Goal: Information Seeking & Learning: Learn about a topic

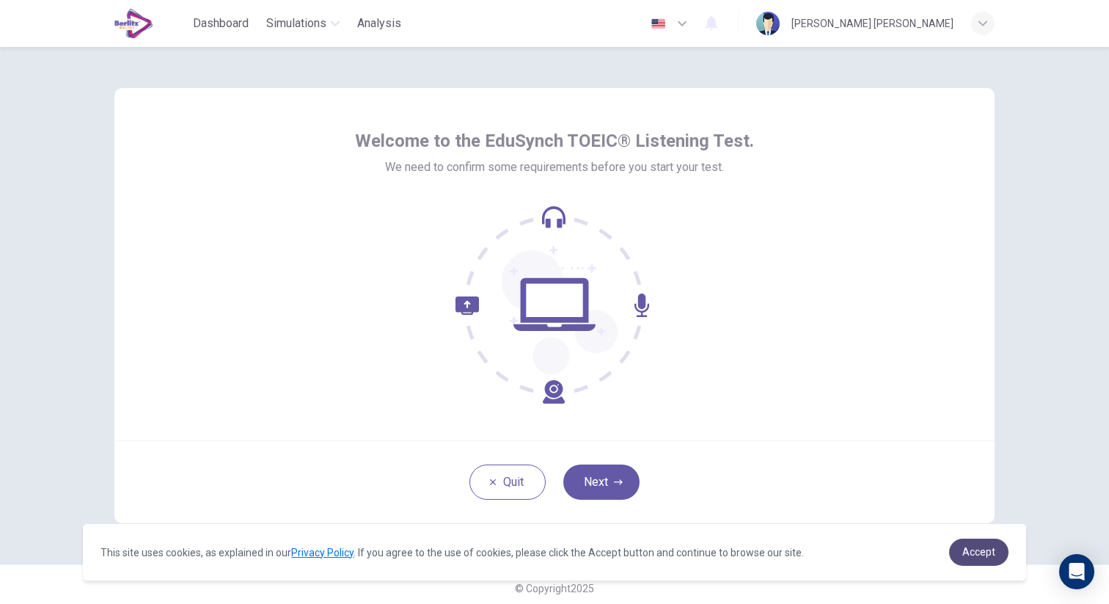
click at [972, 546] on span "Accept" at bounding box center [978, 552] width 33 height 12
click at [972, 550] on span "Accept" at bounding box center [978, 552] width 33 height 12
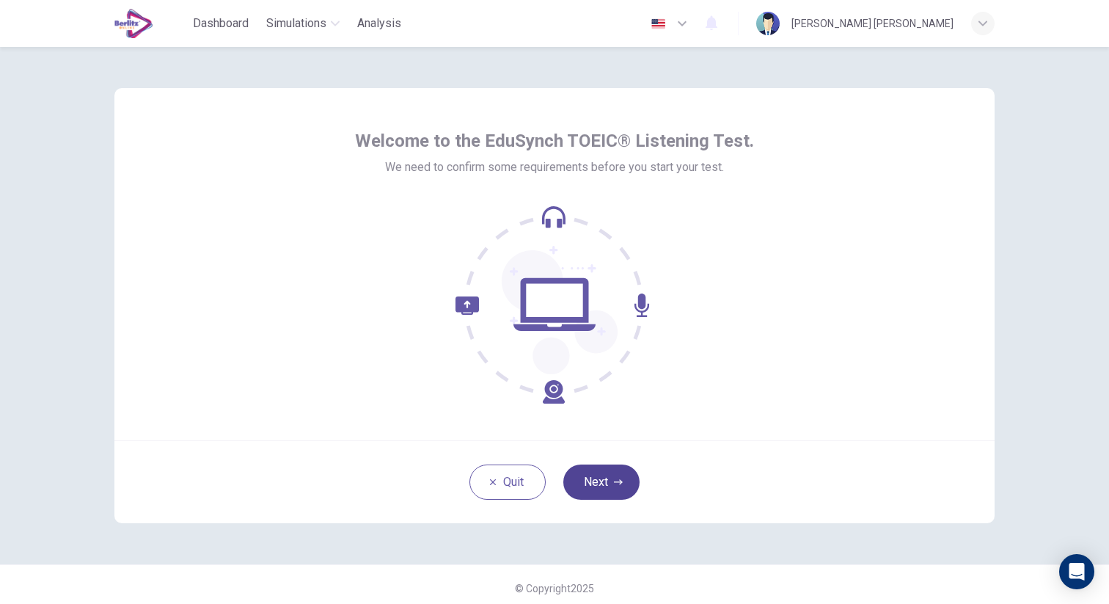
click at [634, 485] on button "Next" at bounding box center [601, 481] width 76 height 35
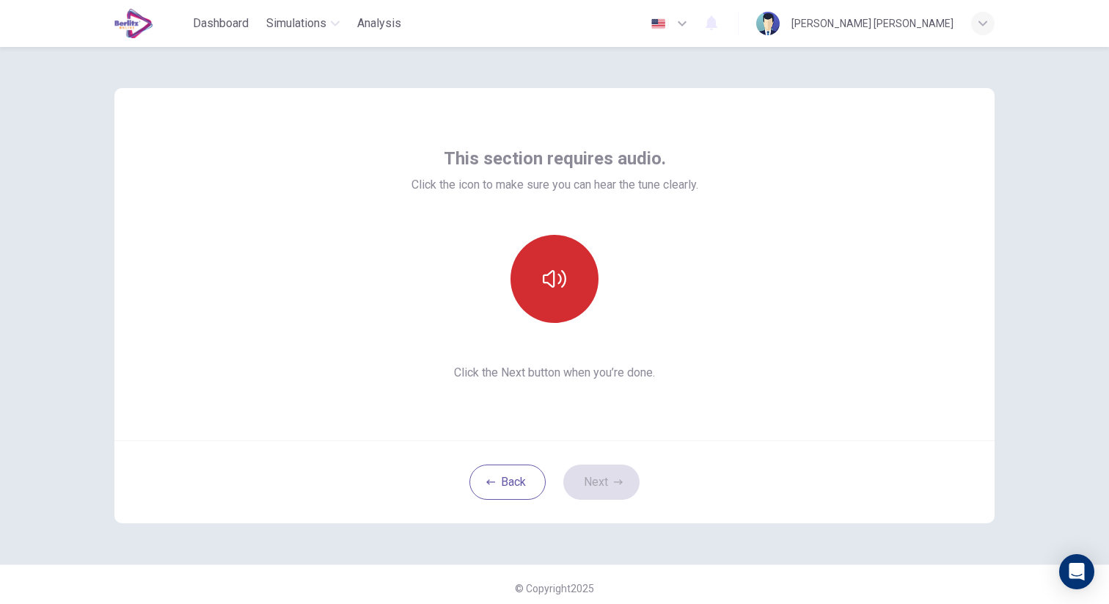
click at [546, 283] on icon "button" at bounding box center [554, 278] width 23 height 23
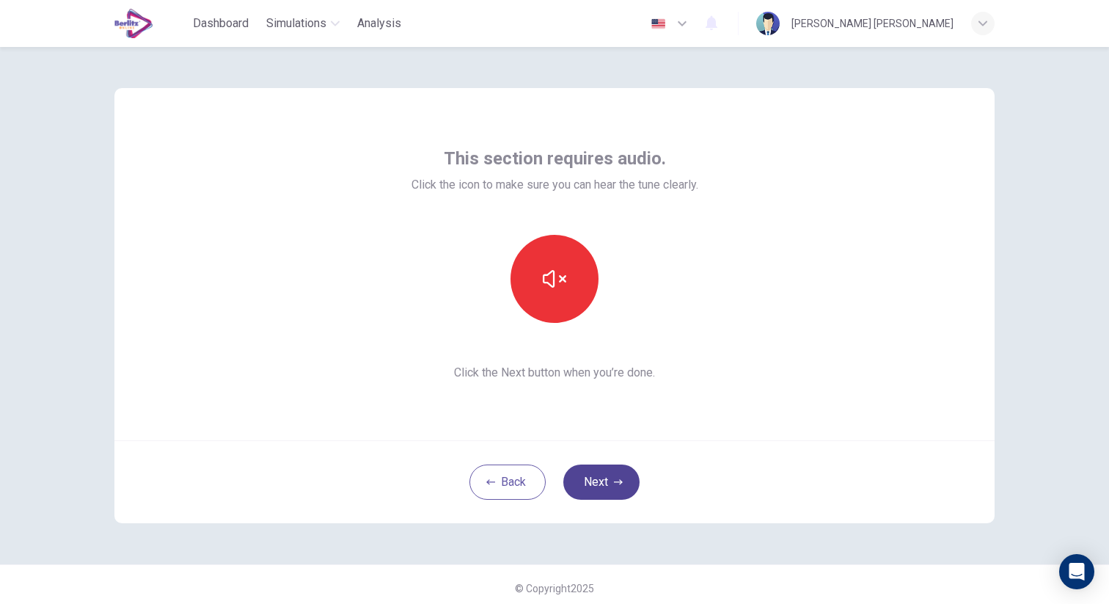
click at [617, 489] on button "Next" at bounding box center [601, 481] width 76 height 35
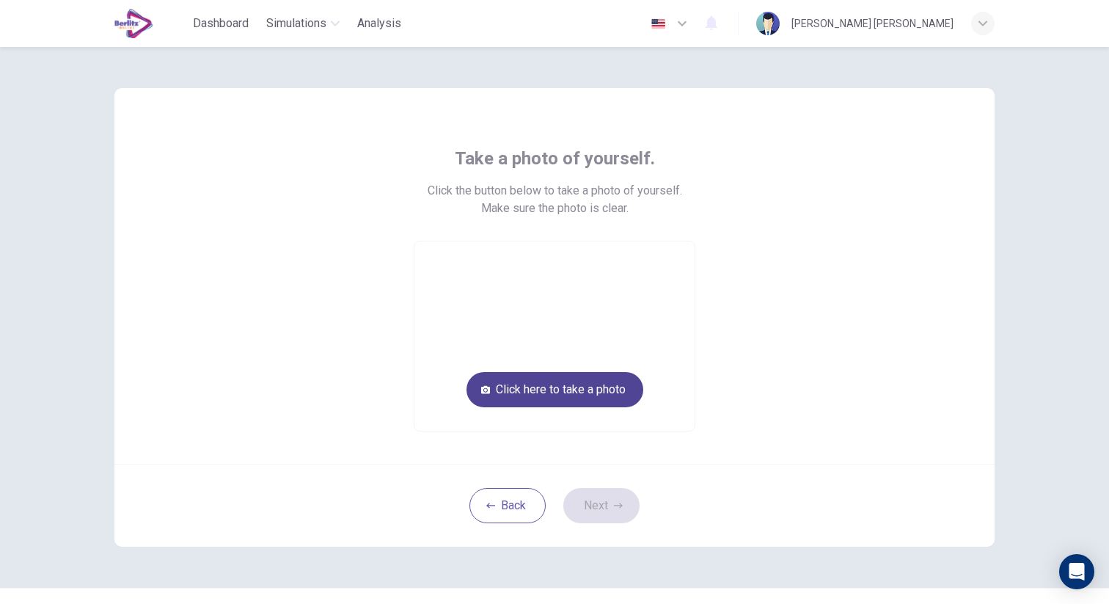
click at [549, 392] on button "Click here to take a photo" at bounding box center [554, 389] width 177 height 35
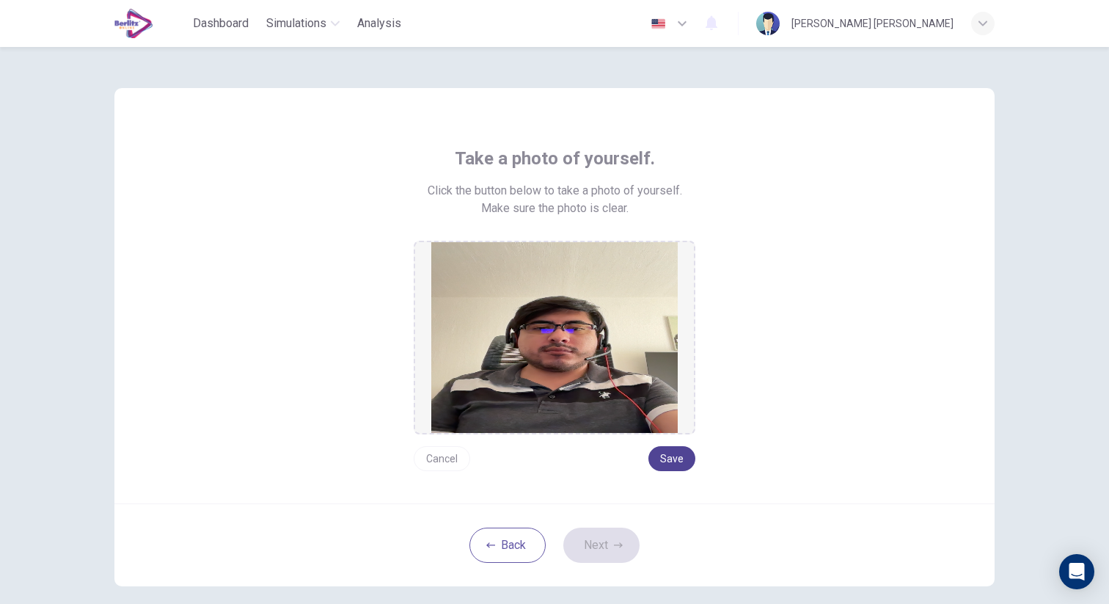
click at [671, 458] on button "Save" at bounding box center [671, 458] width 47 height 25
click at [616, 540] on icon "button" at bounding box center [618, 544] width 9 height 9
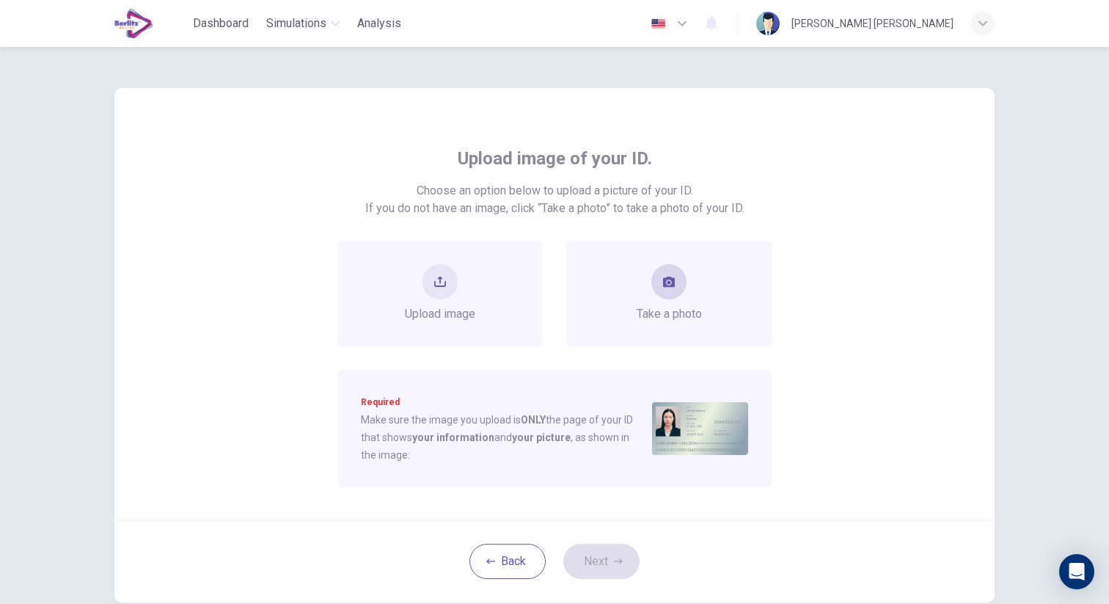
click at [651, 318] on span "Take a photo" at bounding box center [669, 314] width 65 height 18
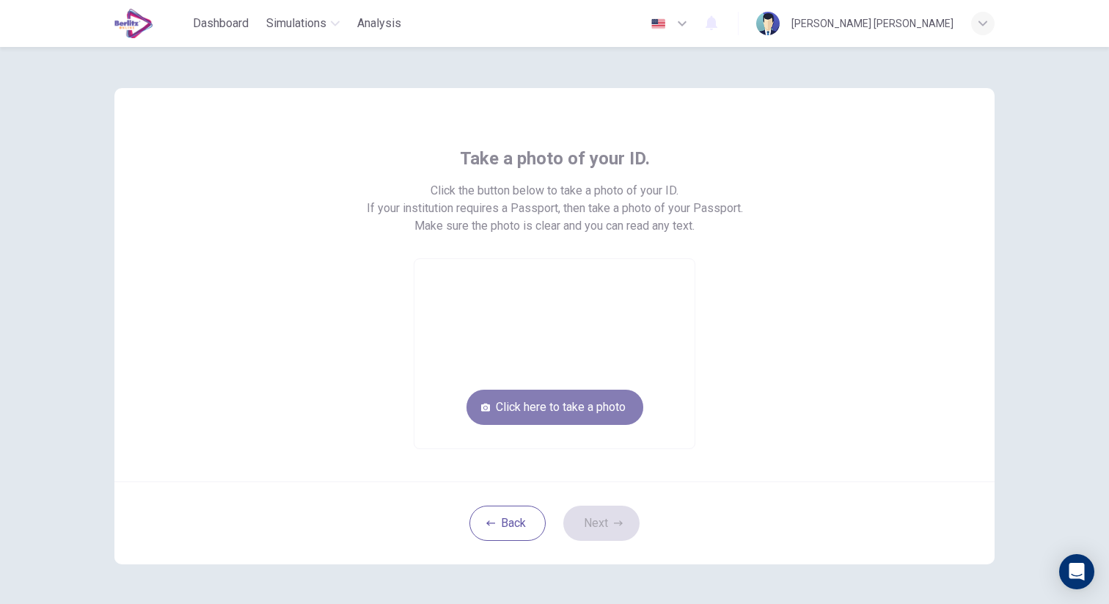
click at [593, 398] on button "Click here to take a photo" at bounding box center [554, 406] width 177 height 35
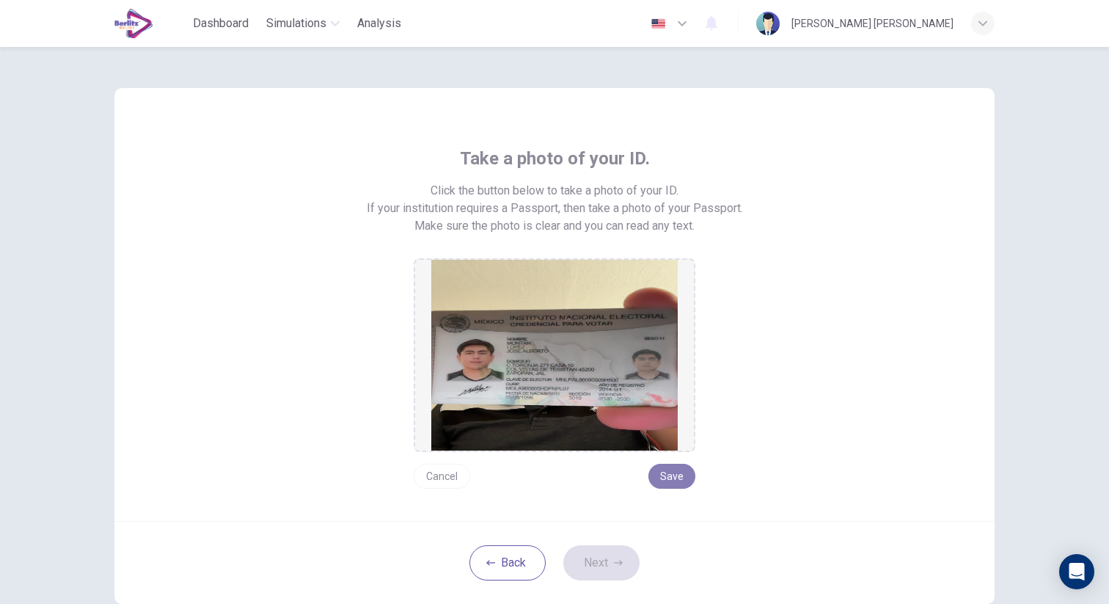
click at [675, 468] on button "Save" at bounding box center [671, 475] width 47 height 25
click at [607, 553] on button "Next" at bounding box center [601, 562] width 76 height 35
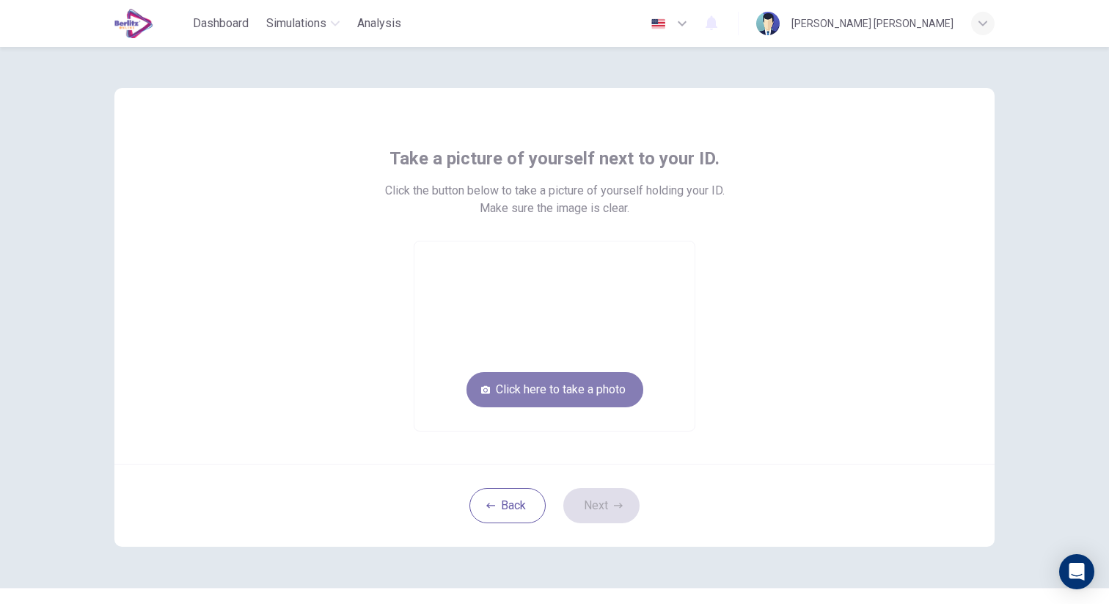
click at [590, 400] on button "Click here to take a photo" at bounding box center [554, 389] width 177 height 35
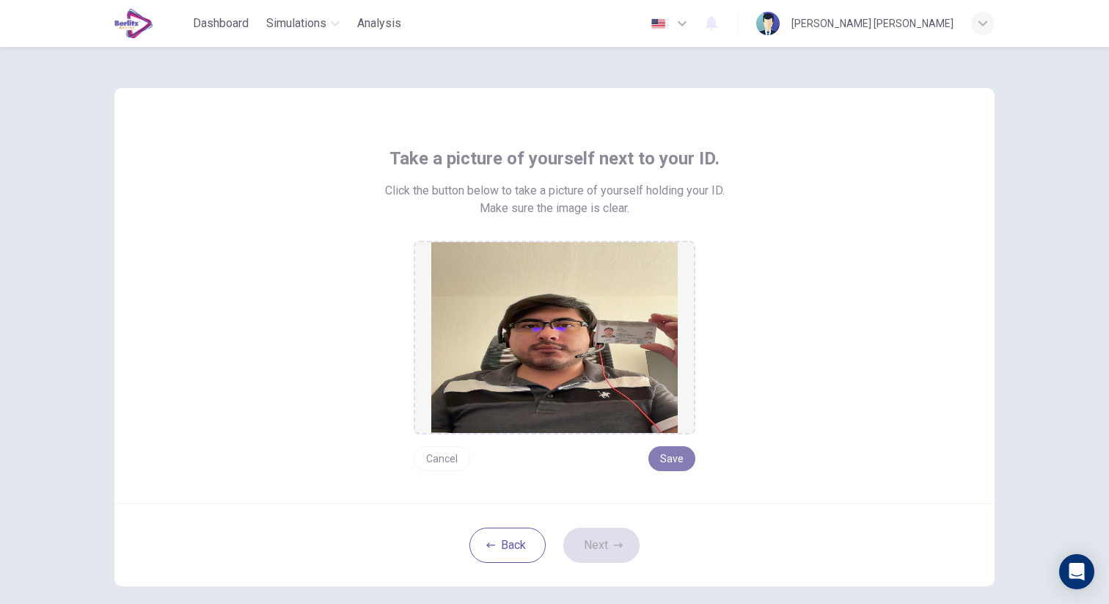
click at [669, 455] on button "Save" at bounding box center [671, 458] width 47 height 25
click at [617, 550] on button "Next" at bounding box center [601, 544] width 76 height 35
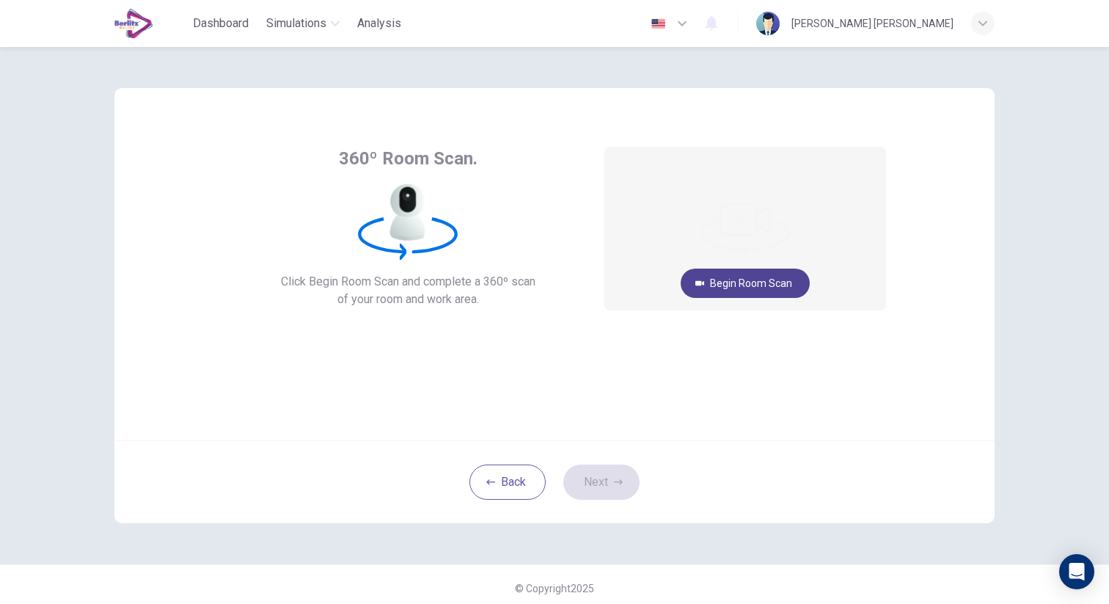
click at [769, 280] on button "Begin Room Scan" at bounding box center [745, 282] width 129 height 29
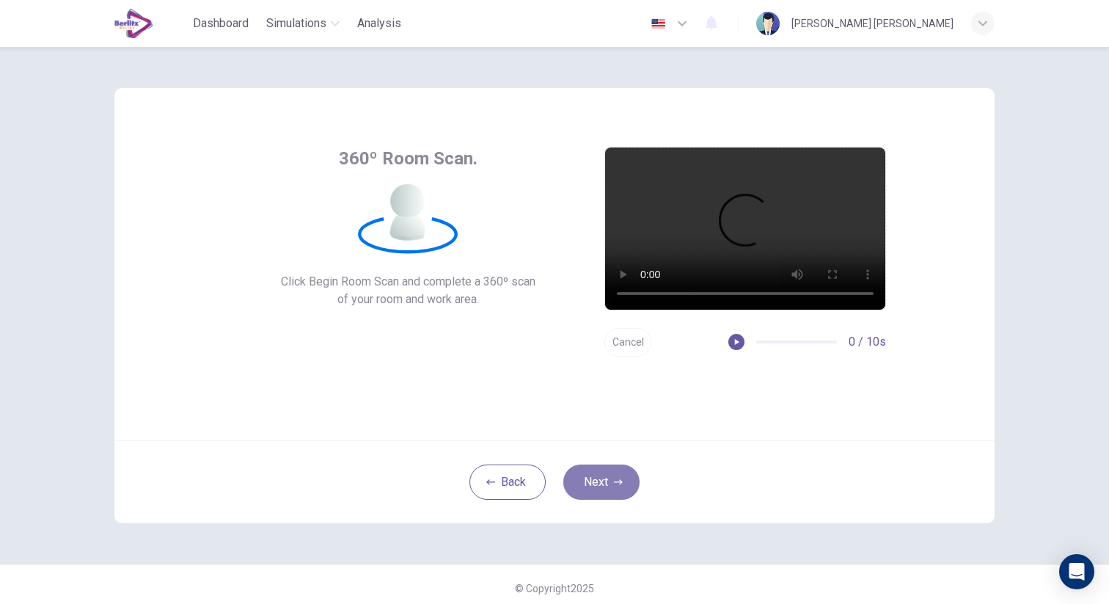
click at [604, 488] on button "Next" at bounding box center [601, 481] width 76 height 35
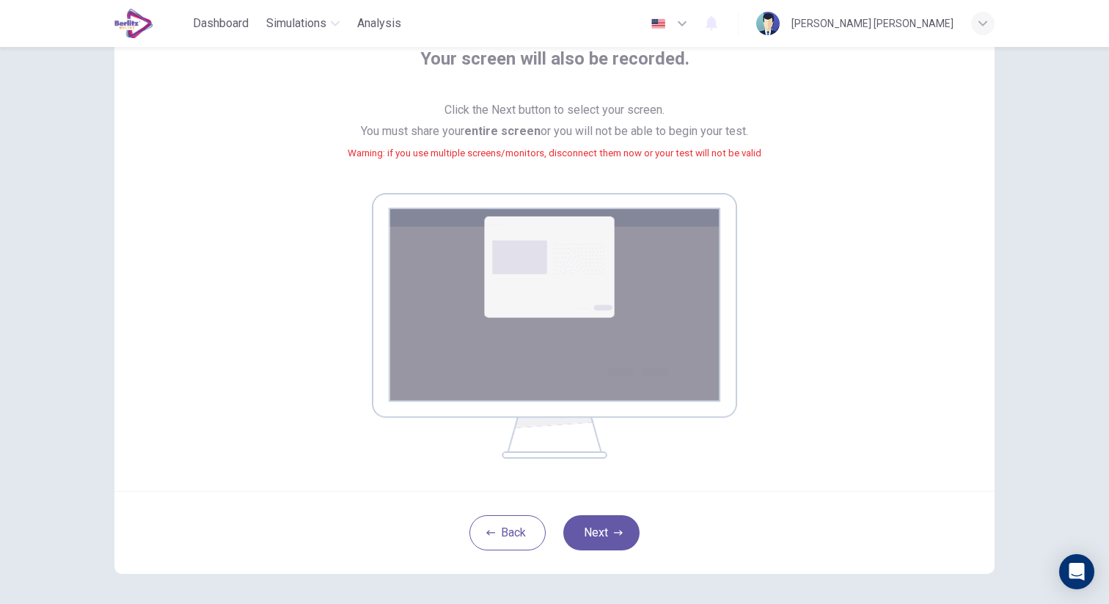
scroll to position [106, 0]
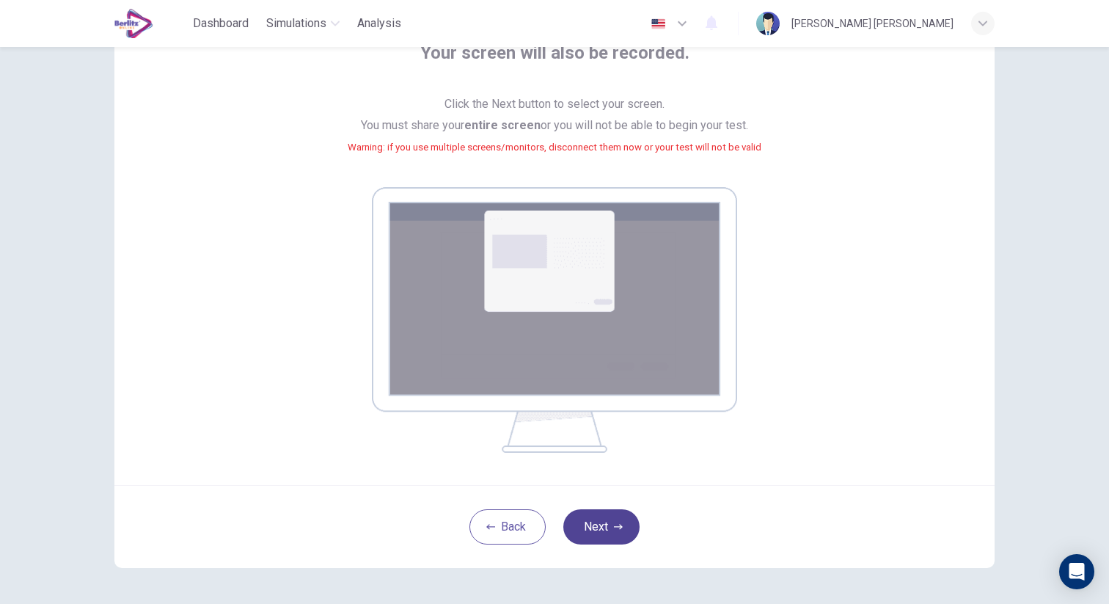
click at [595, 517] on button "Next" at bounding box center [601, 526] width 76 height 35
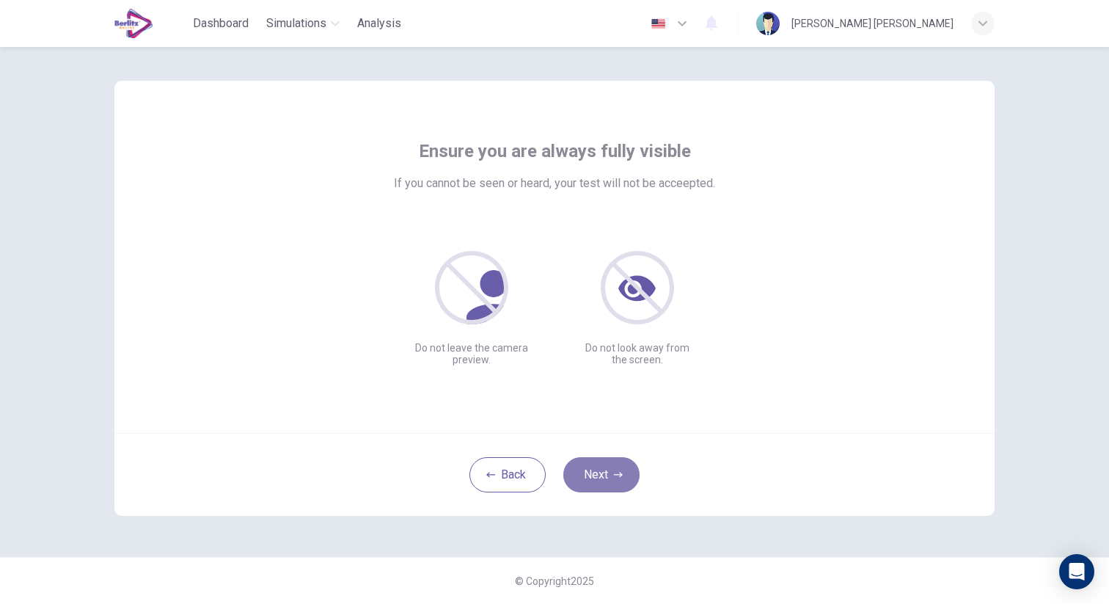
click at [611, 480] on button "Next" at bounding box center [601, 474] width 76 height 35
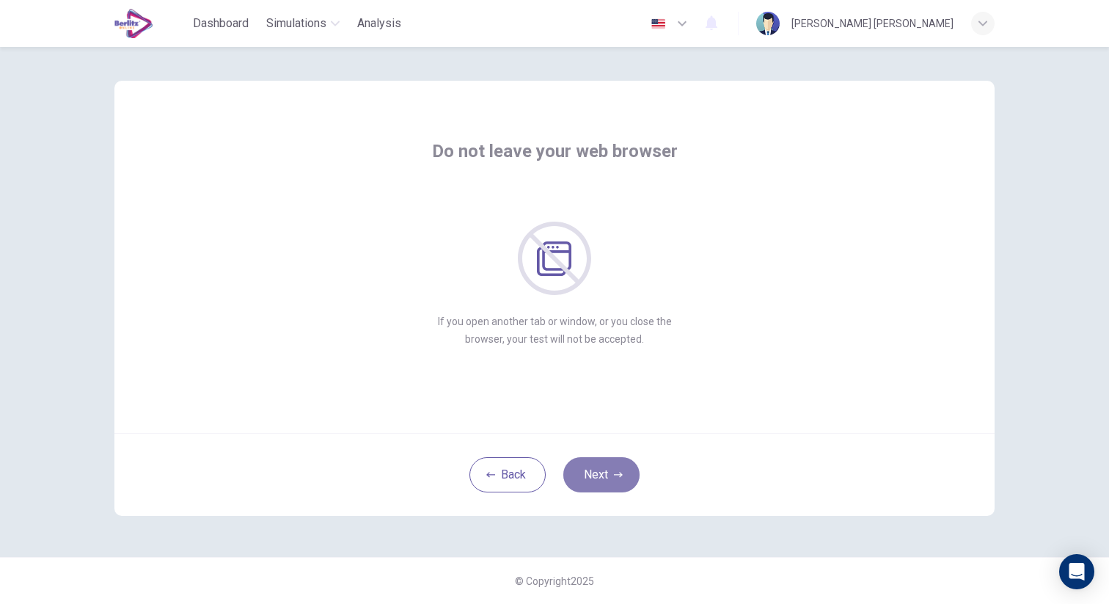
click at [609, 474] on button "Next" at bounding box center [601, 474] width 76 height 35
click at [613, 462] on button "Next" at bounding box center [601, 474] width 76 height 35
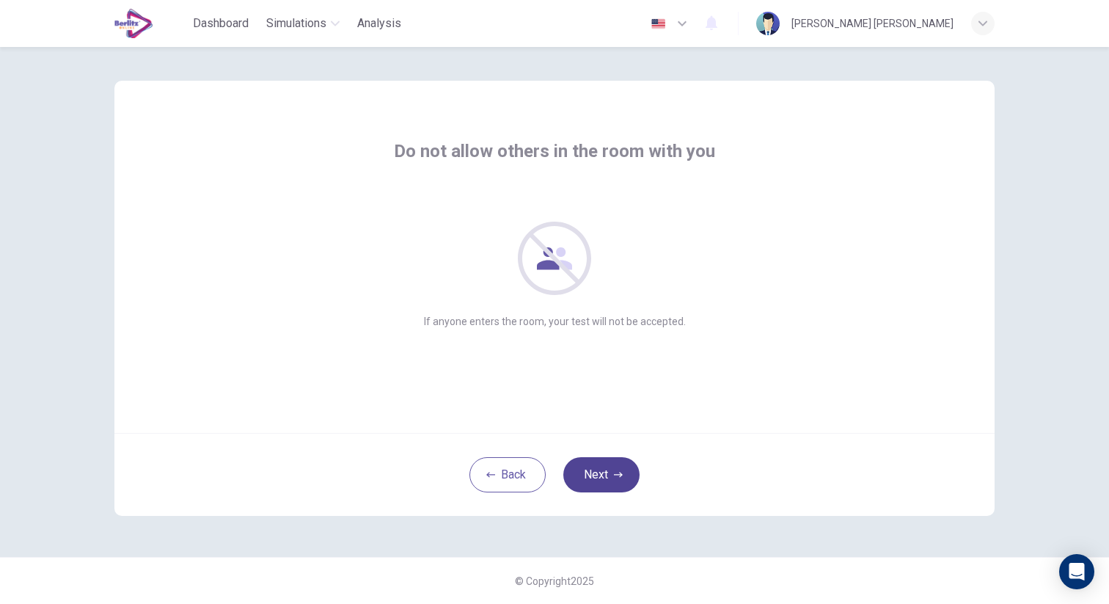
click at [605, 470] on button "Next" at bounding box center [601, 474] width 76 height 35
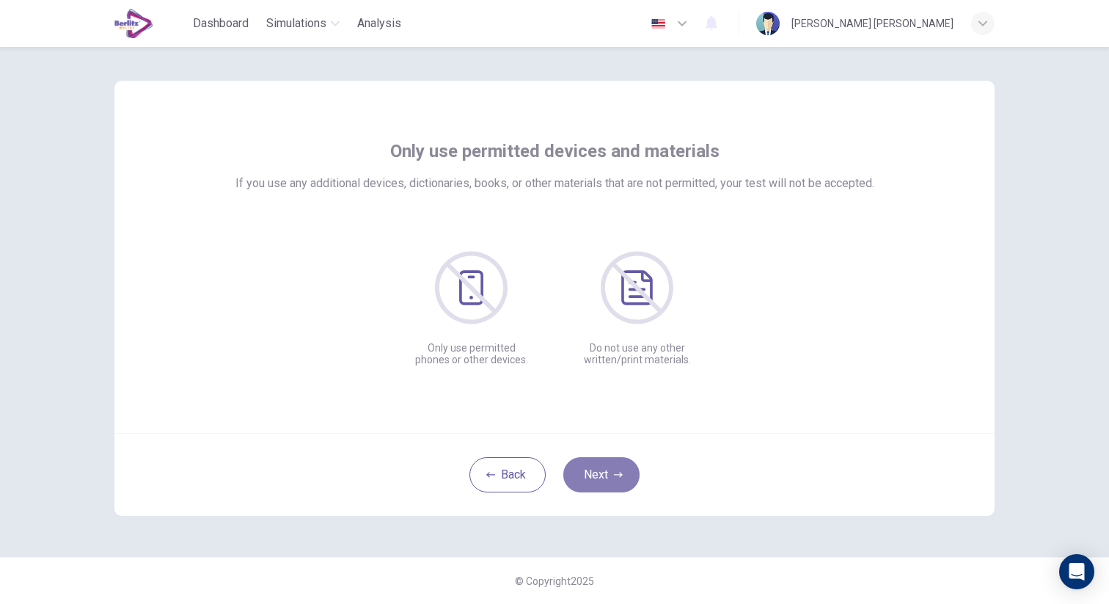
click at [614, 471] on icon "button" at bounding box center [618, 474] width 9 height 9
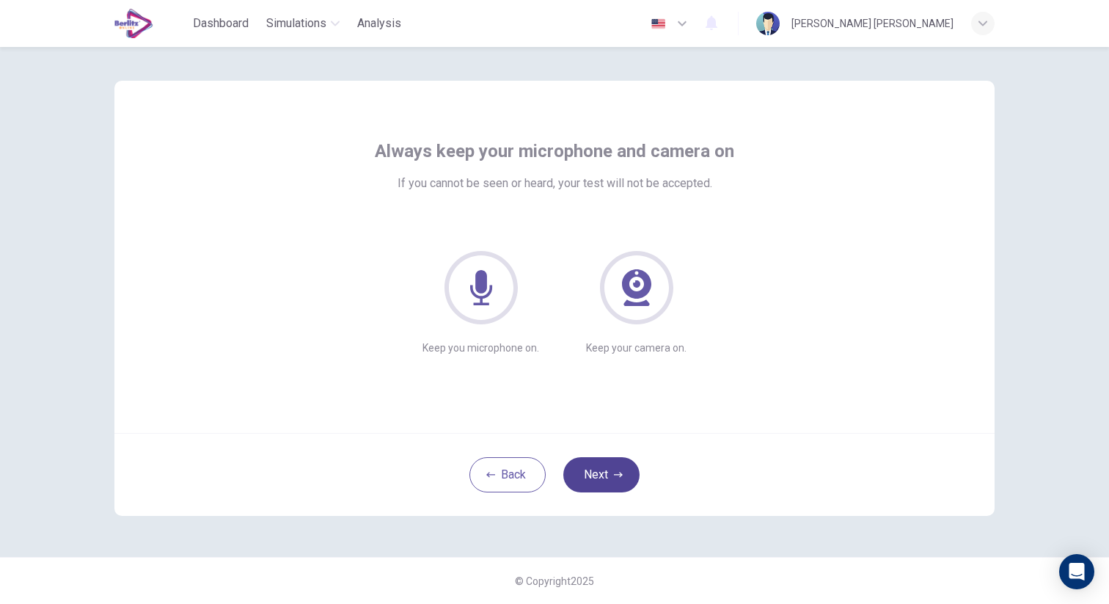
click at [613, 469] on button "Next" at bounding box center [601, 474] width 76 height 35
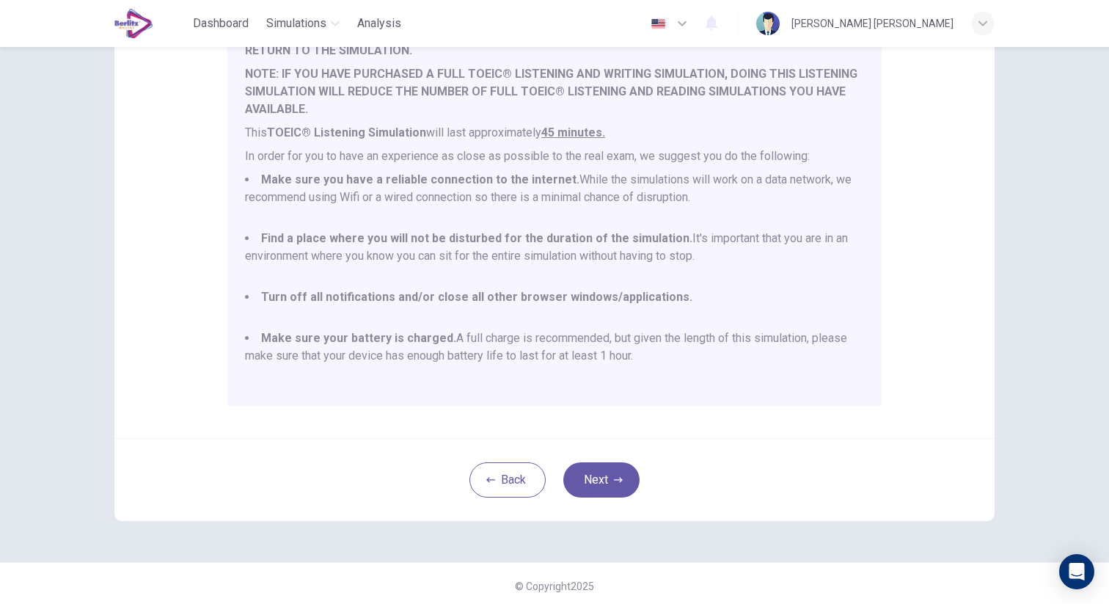
scroll to position [212, 0]
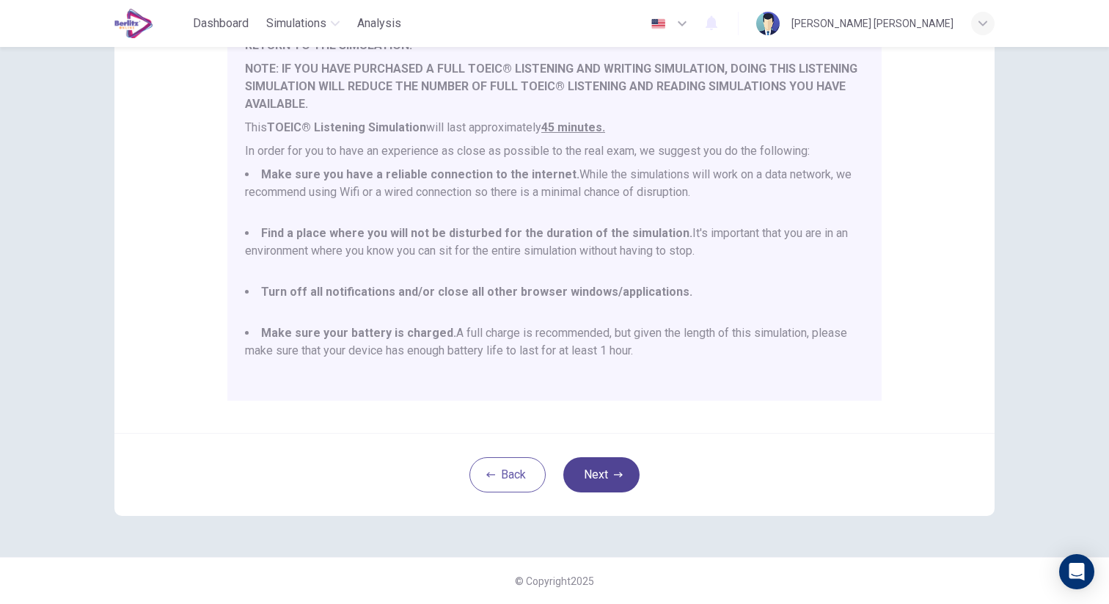
click at [604, 472] on button "Next" at bounding box center [601, 474] width 76 height 35
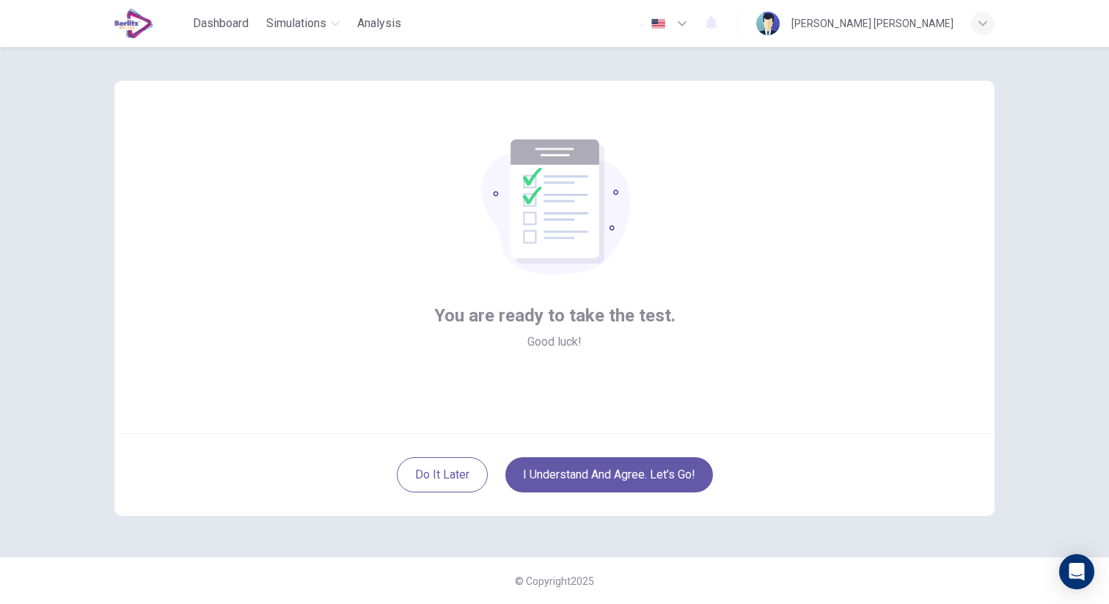
scroll to position [7, 0]
click at [521, 370] on div "You are ready to take the test. Good luck!" at bounding box center [554, 257] width 880 height 352
click at [604, 481] on button "I understand and agree. Let’s go!" at bounding box center [609, 474] width 208 height 35
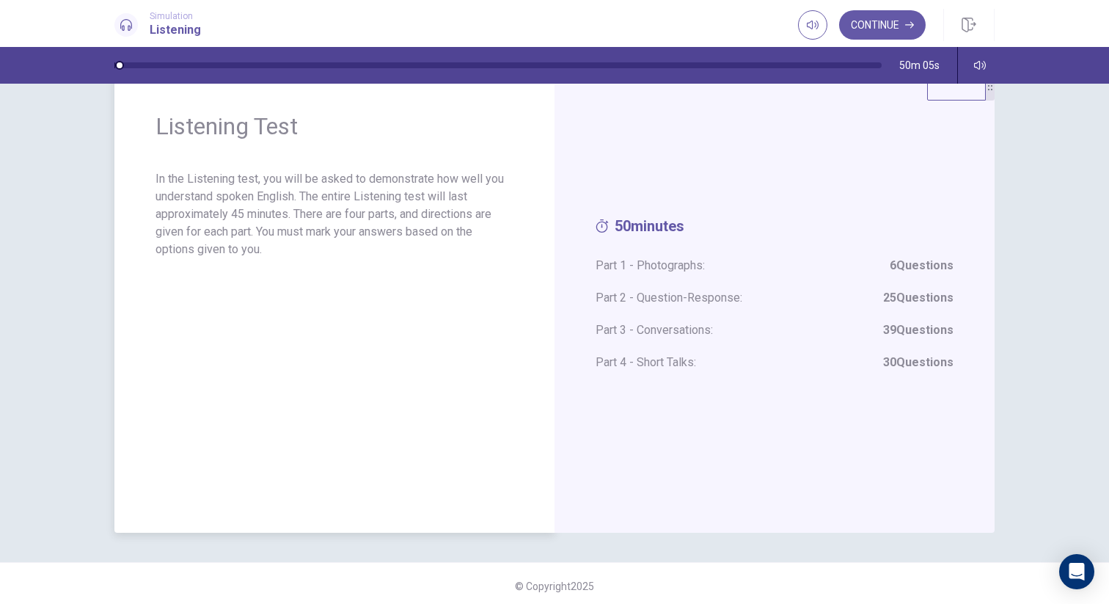
scroll to position [44, 0]
click at [892, 15] on button "Continue" at bounding box center [882, 24] width 87 height 29
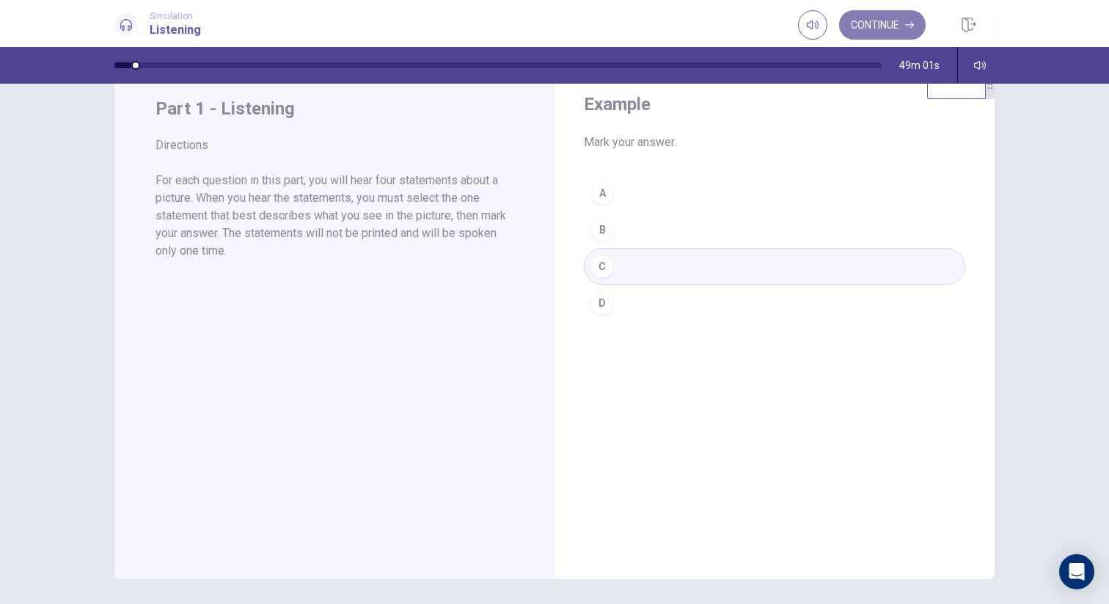
click at [891, 28] on button "Continue" at bounding box center [882, 24] width 87 height 29
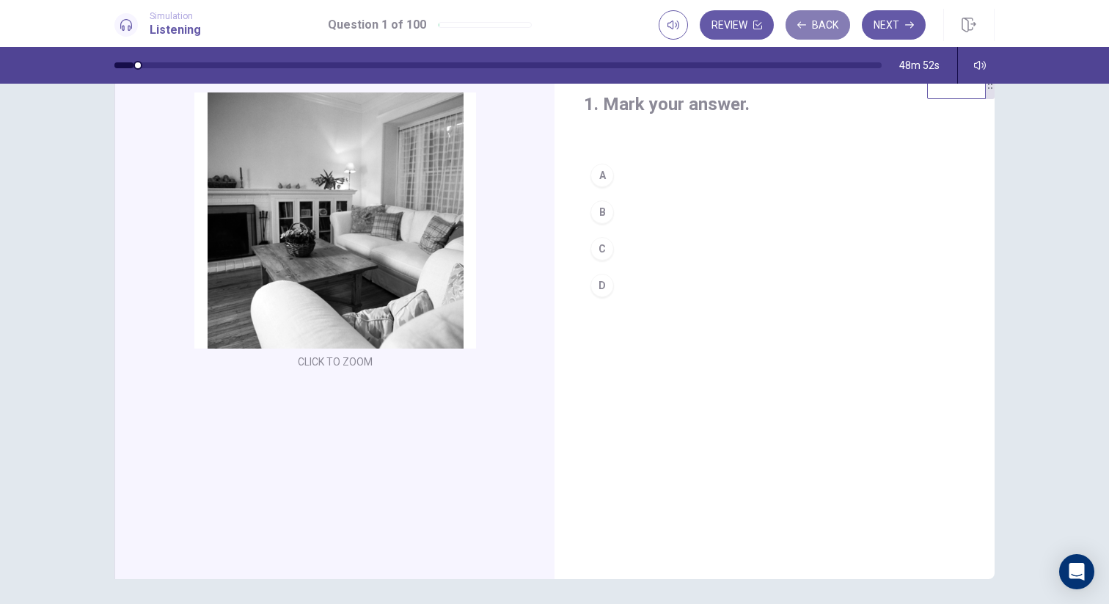
click at [825, 29] on button "Back" at bounding box center [817, 24] width 65 height 29
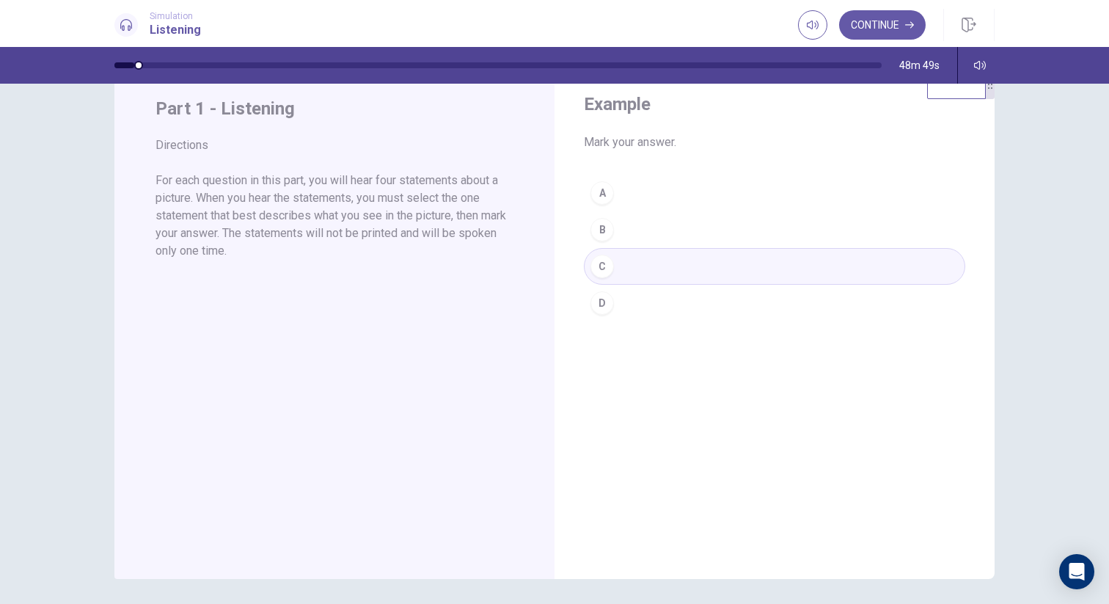
click at [730, 269] on div "A B C D" at bounding box center [774, 248] width 381 height 147
click at [892, 28] on button "Continue" at bounding box center [882, 24] width 87 height 29
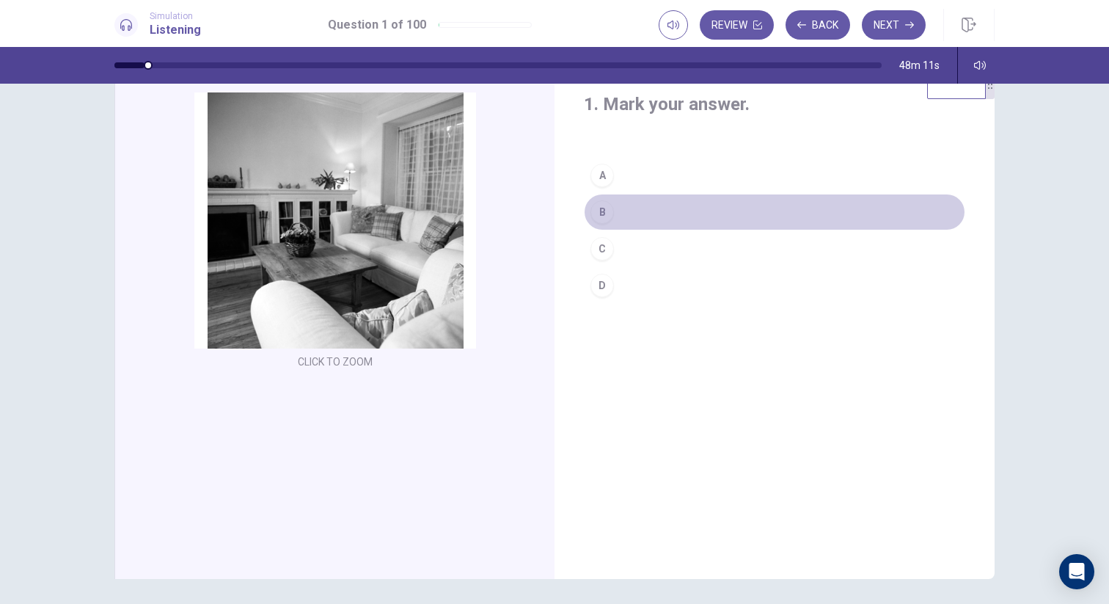
click at [599, 210] on div "B" at bounding box center [601, 211] width 23 height 23
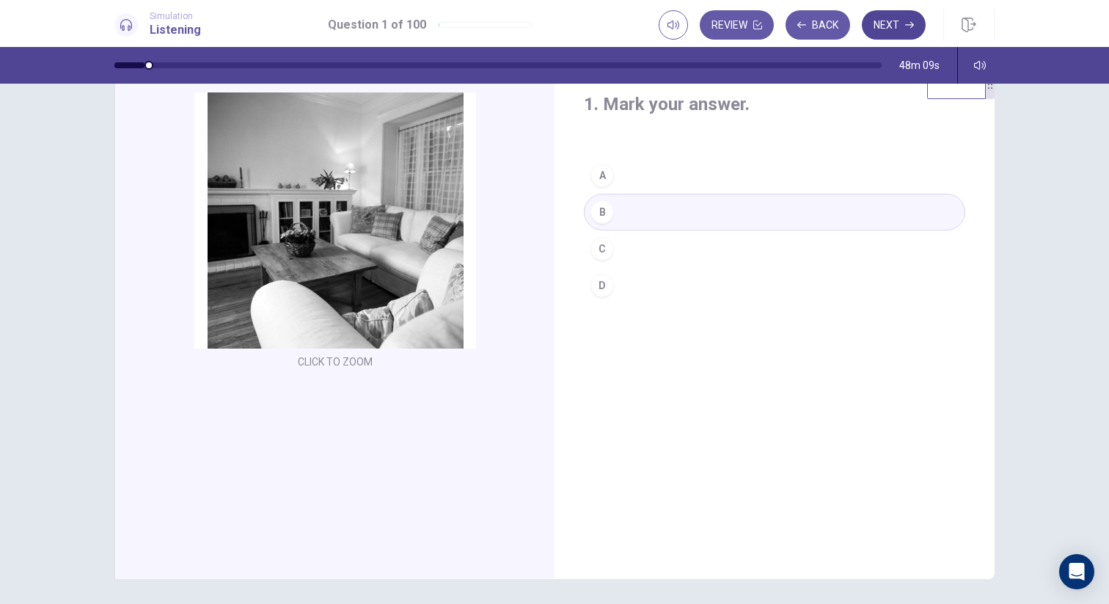
click at [882, 25] on button "Next" at bounding box center [894, 24] width 64 height 29
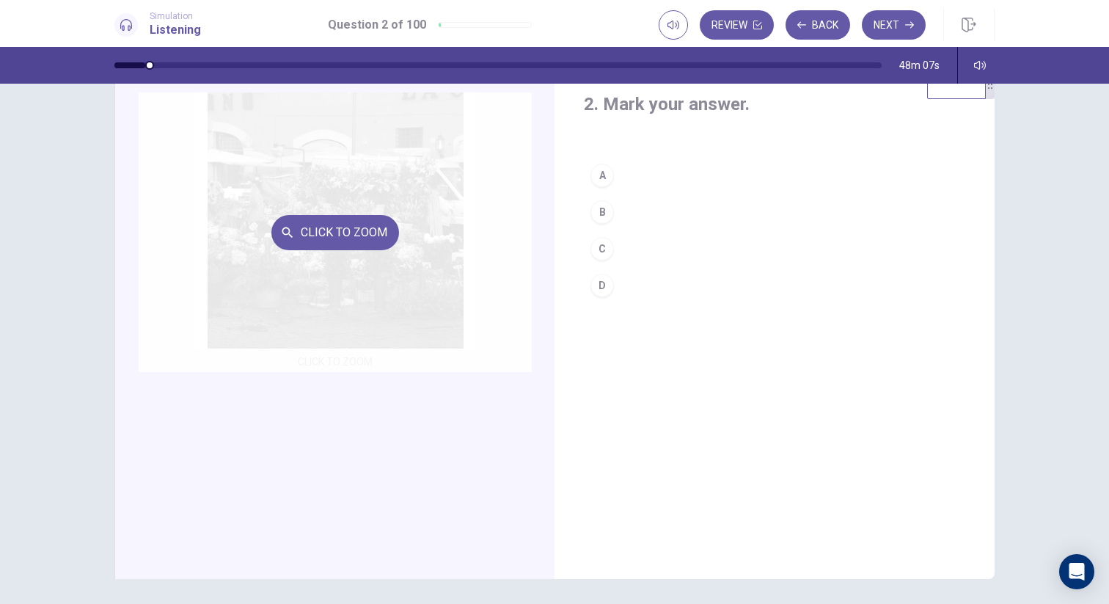
click at [359, 260] on div "Click to Zoom" at bounding box center [335, 231] width 393 height 279
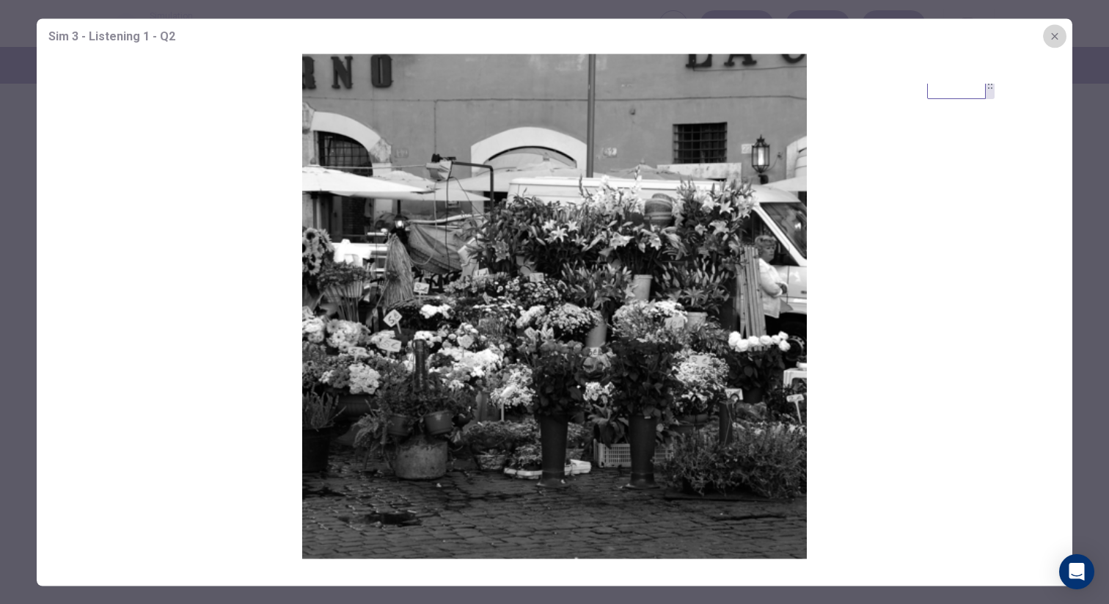
click at [1062, 36] on button "button" at bounding box center [1054, 35] width 23 height 23
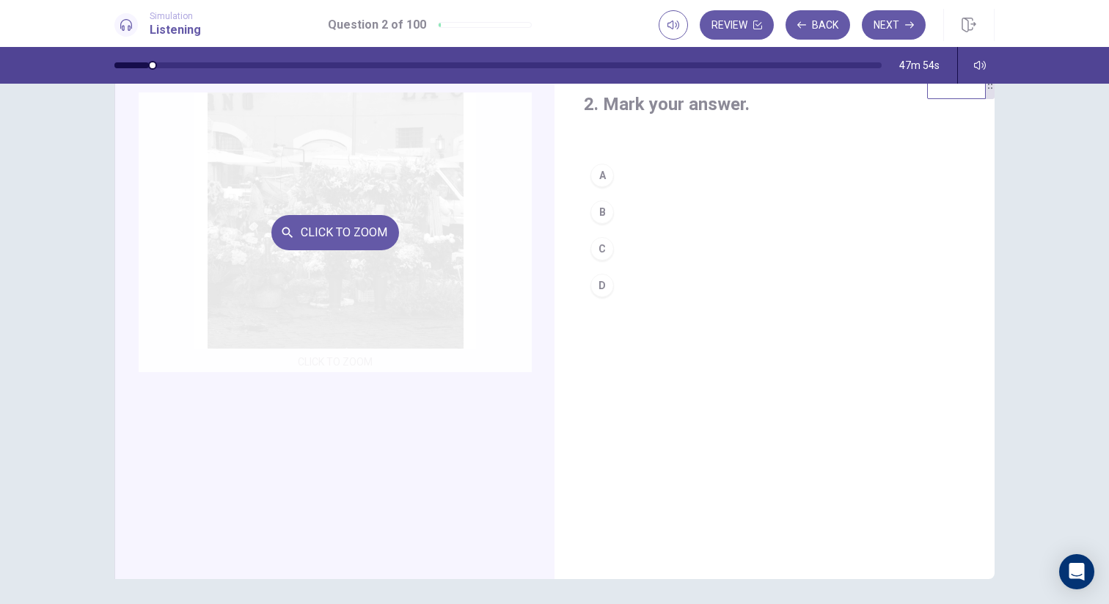
click at [347, 262] on div "Click to Zoom" at bounding box center [335, 231] width 393 height 279
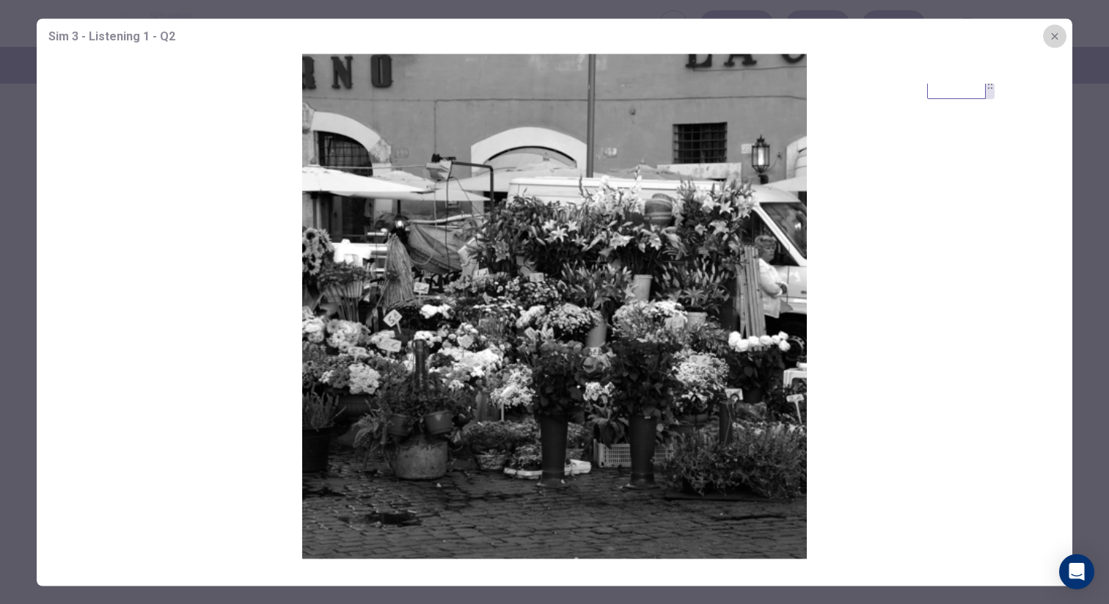
click at [1057, 35] on icon "button" at bounding box center [1055, 36] width 12 height 12
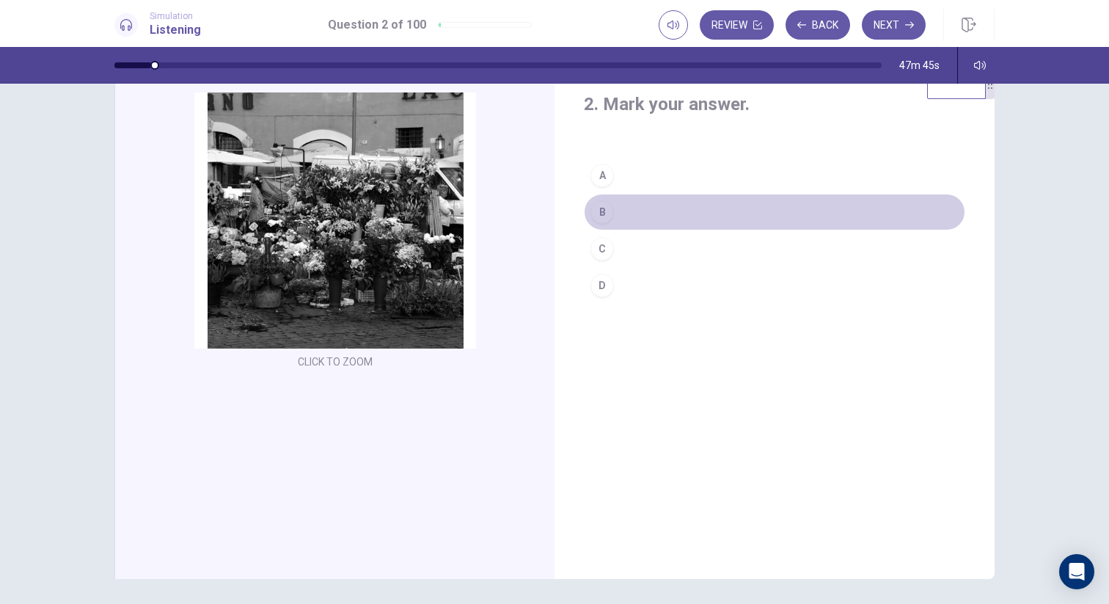
click at [606, 212] on div "B" at bounding box center [601, 211] width 23 height 23
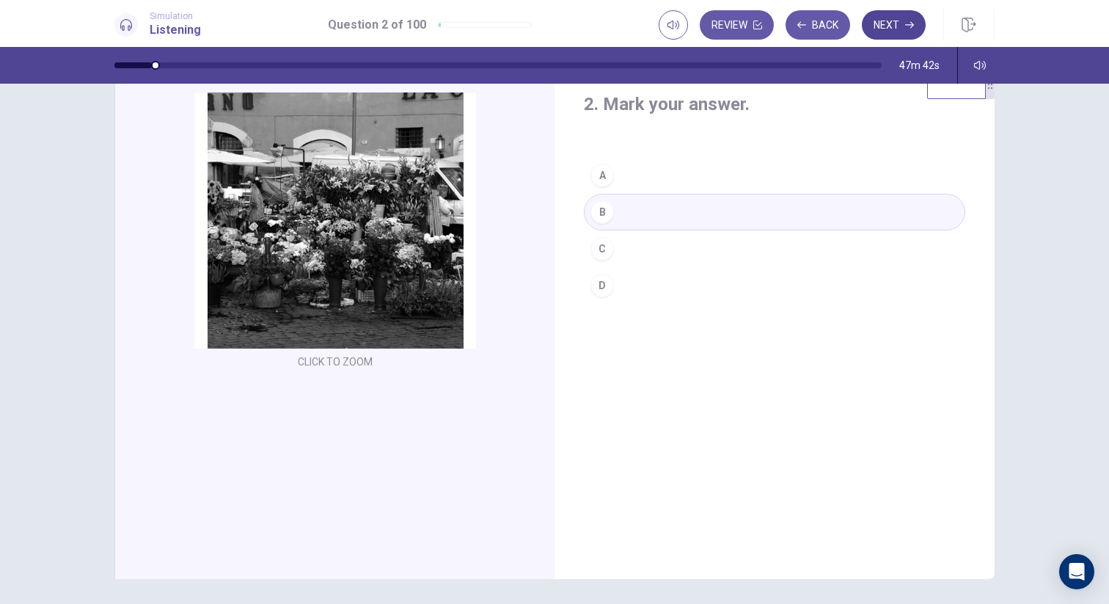
click at [896, 27] on button "Next" at bounding box center [894, 24] width 64 height 29
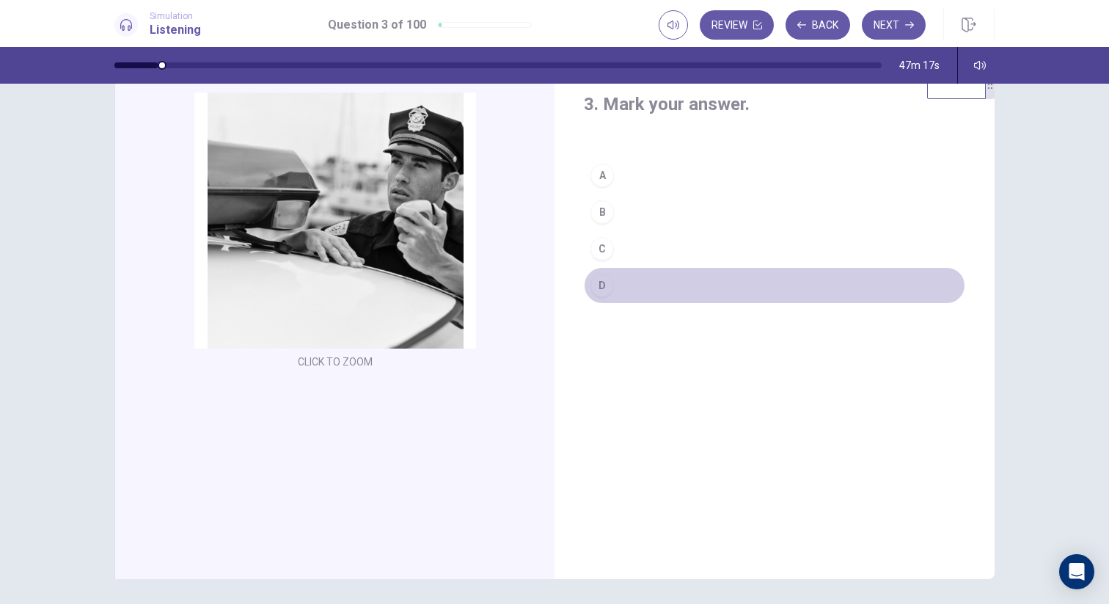
click at [606, 290] on div "D" at bounding box center [601, 285] width 23 height 23
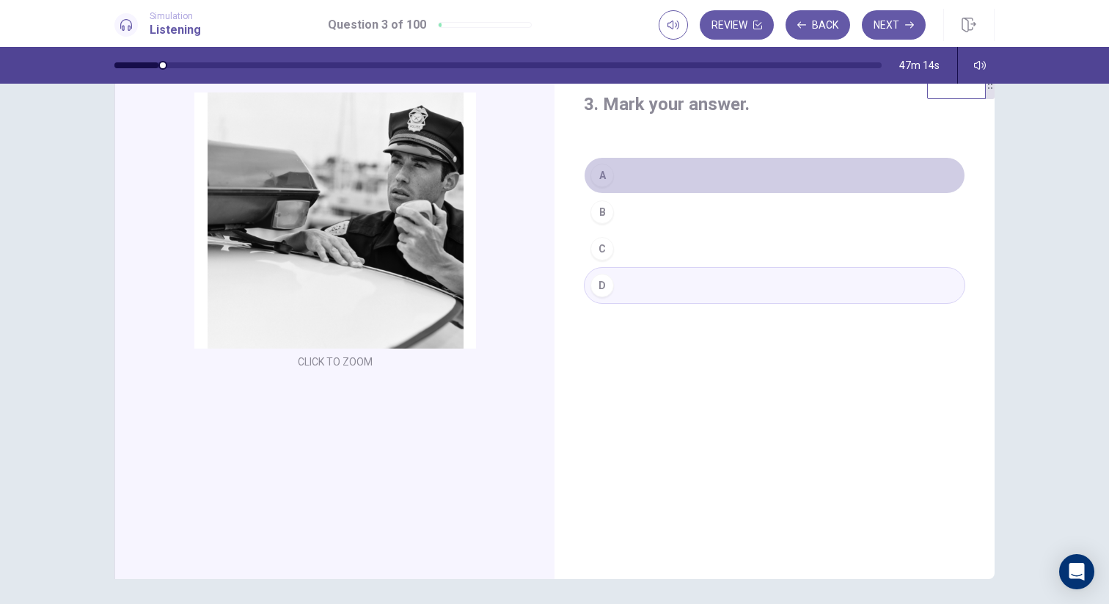
click at [709, 169] on button "A" at bounding box center [774, 175] width 381 height 37
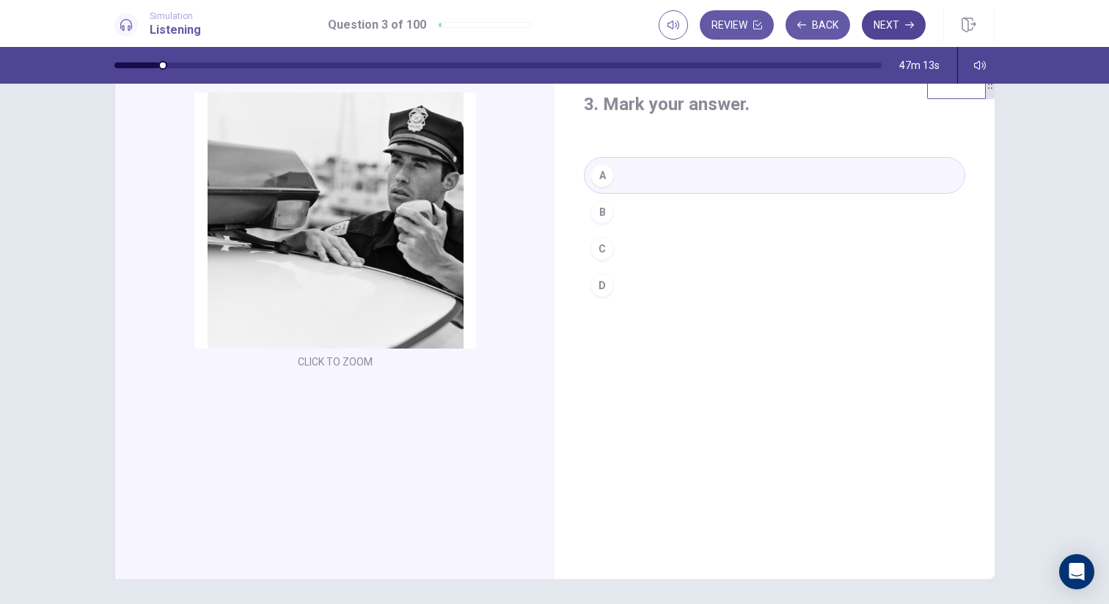
click at [895, 27] on button "Next" at bounding box center [894, 24] width 64 height 29
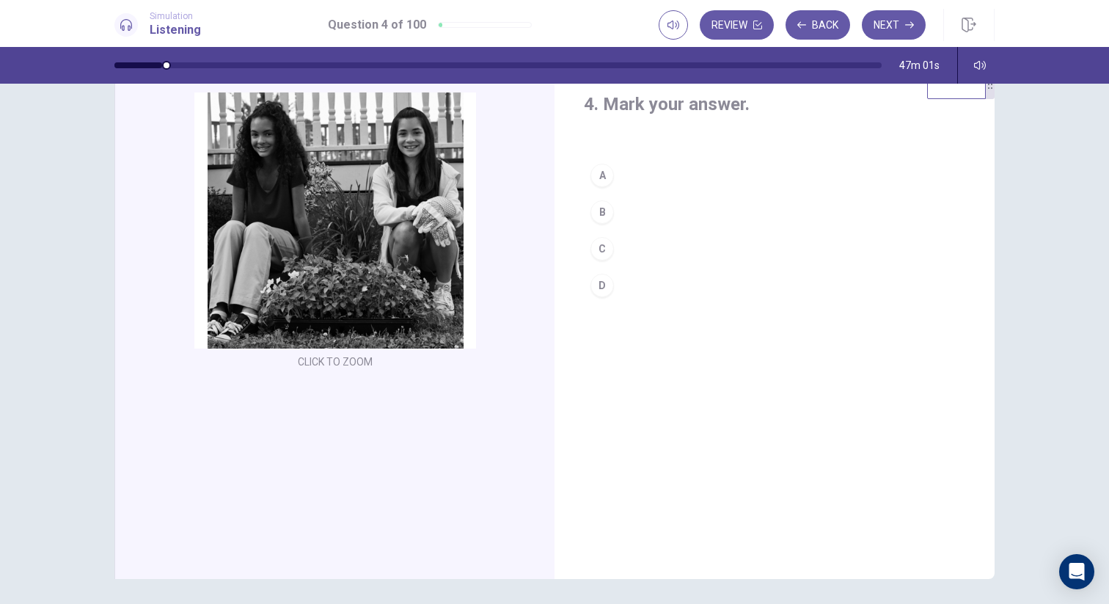
click at [604, 210] on div "B" at bounding box center [601, 211] width 23 height 23
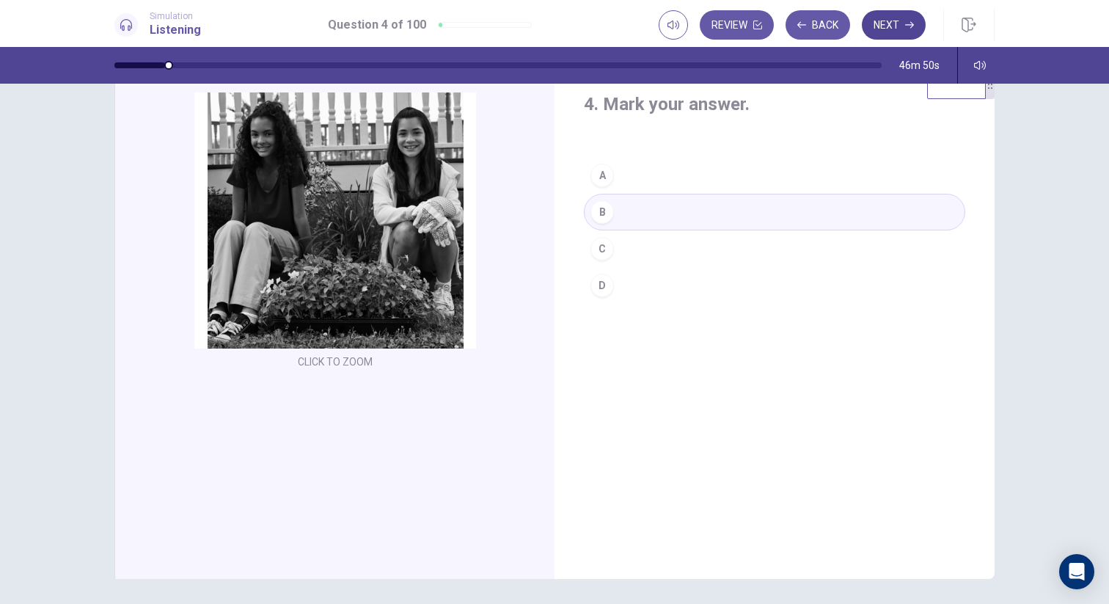
click at [892, 30] on button "Next" at bounding box center [894, 24] width 64 height 29
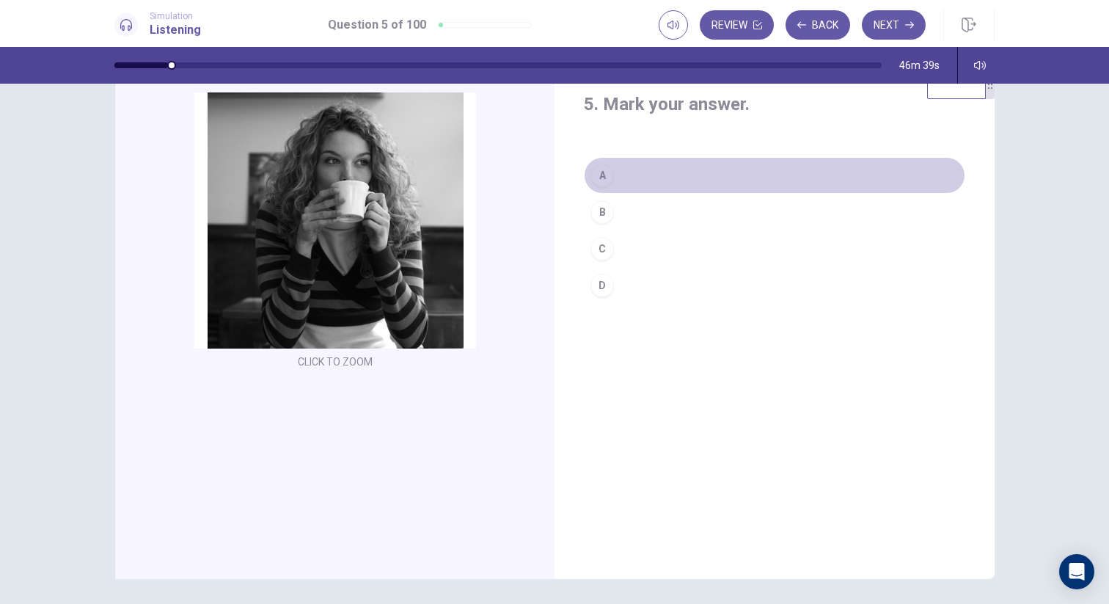
click at [613, 173] on div "A" at bounding box center [601, 175] width 23 height 23
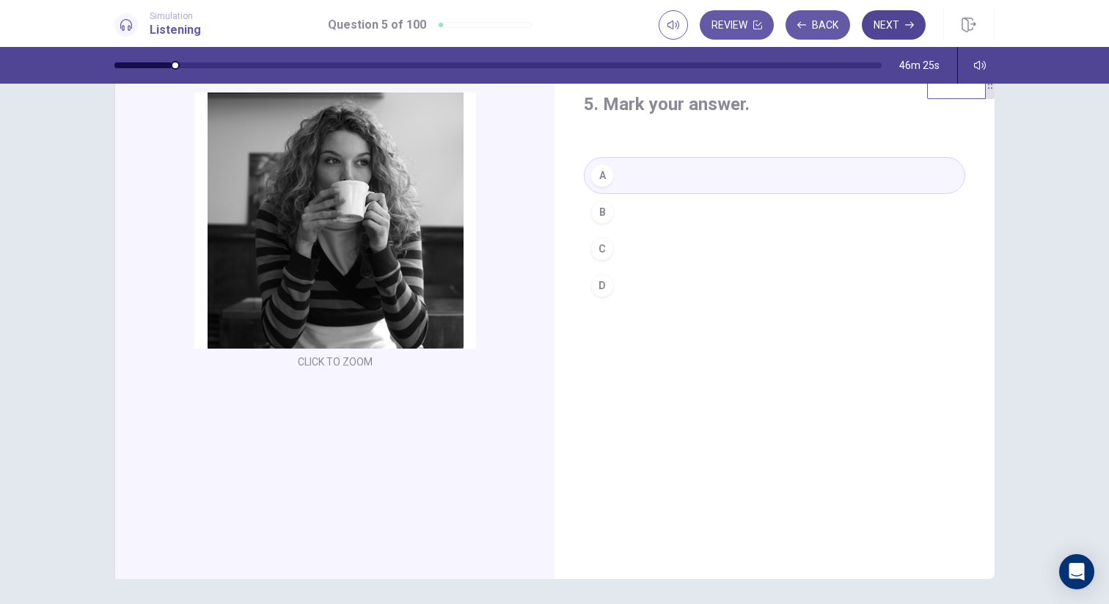
click at [910, 31] on button "Next" at bounding box center [894, 24] width 64 height 29
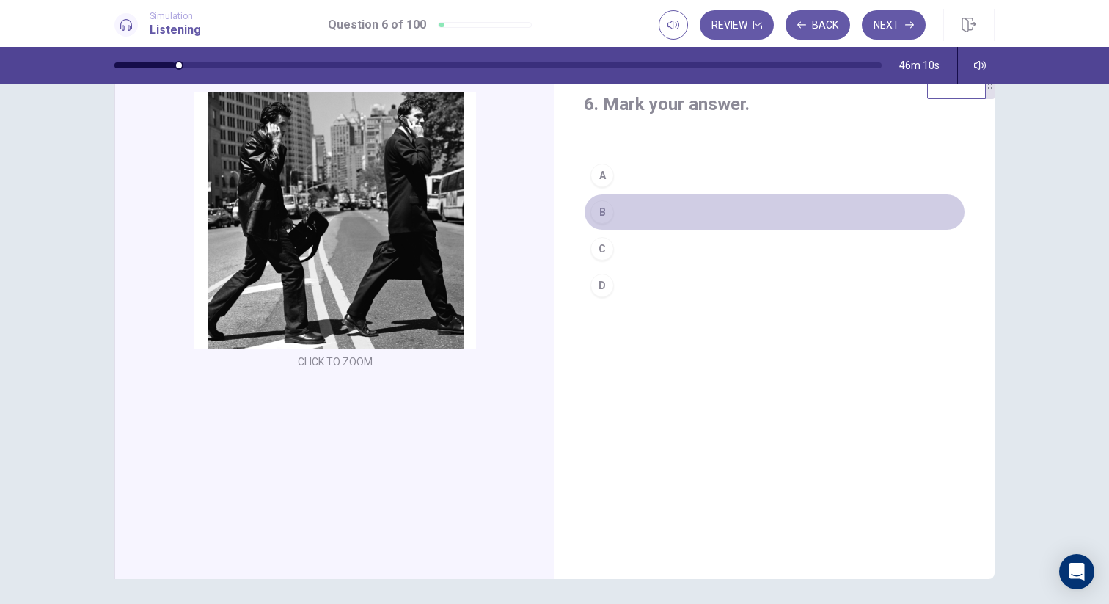
click at [620, 210] on button "B" at bounding box center [774, 212] width 381 height 37
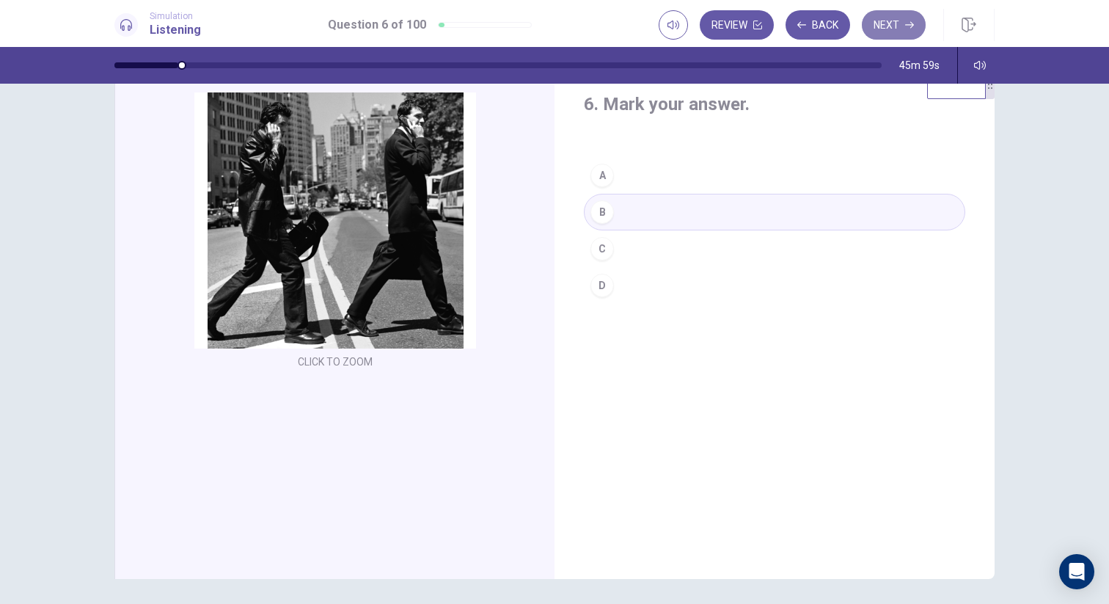
click at [895, 23] on button "Next" at bounding box center [894, 24] width 64 height 29
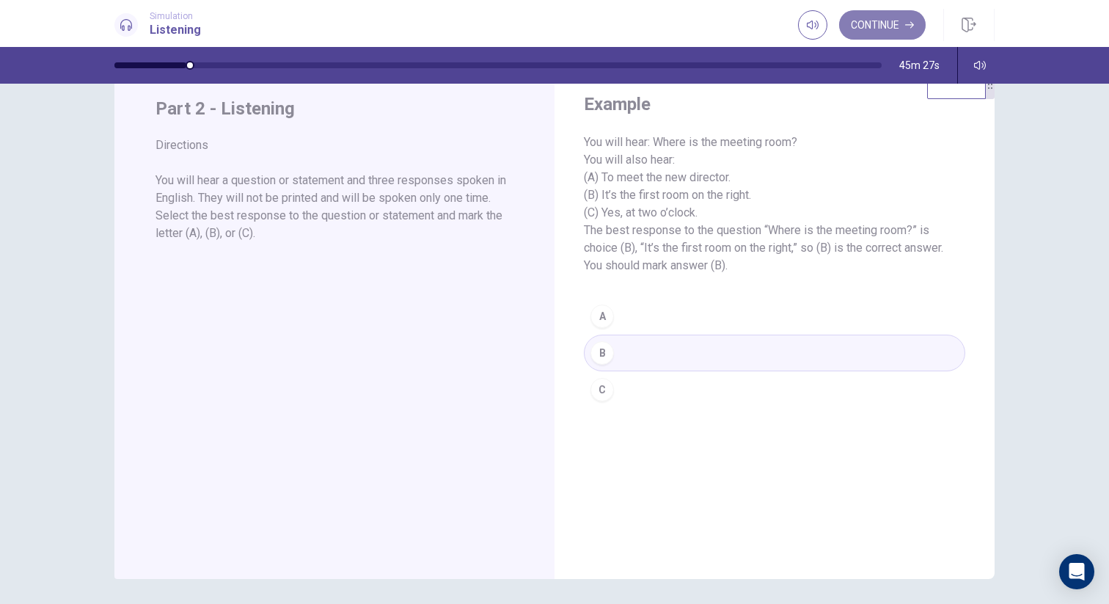
click at [871, 25] on button "Continue" at bounding box center [882, 24] width 87 height 29
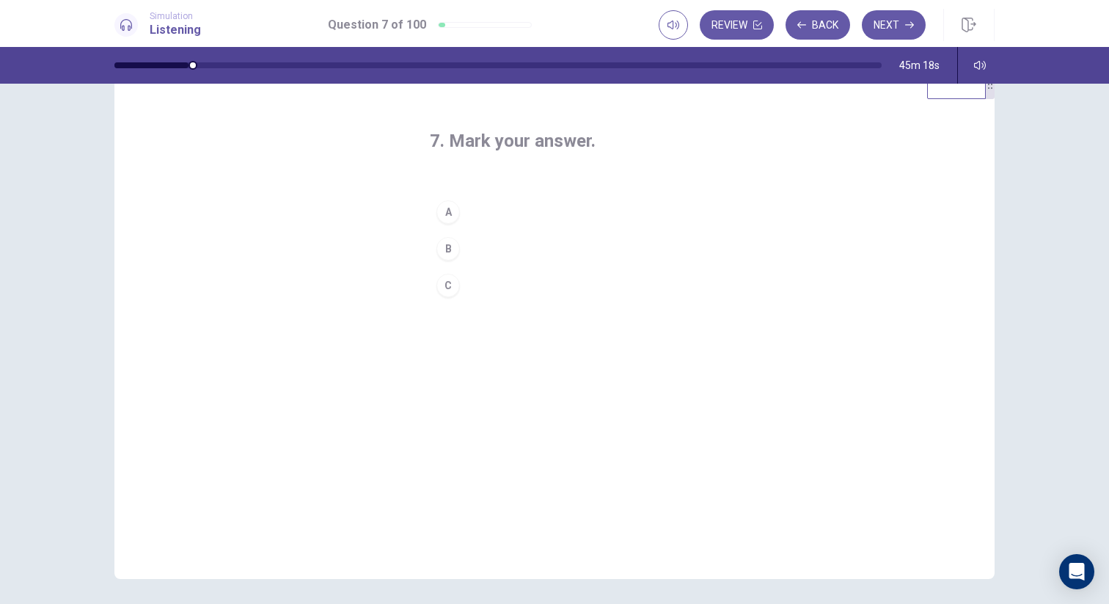
click at [510, 211] on button "A" at bounding box center [554, 212] width 249 height 37
click at [881, 21] on button "Next" at bounding box center [894, 24] width 64 height 29
click at [518, 243] on button "B" at bounding box center [554, 248] width 249 height 37
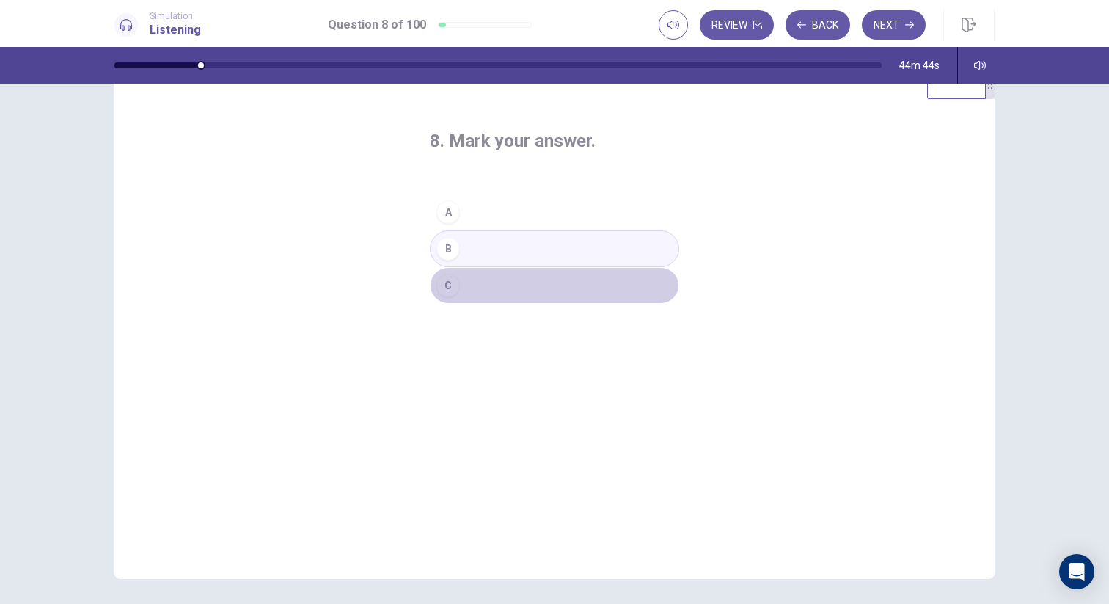
click at [580, 285] on button "C" at bounding box center [554, 285] width 249 height 37
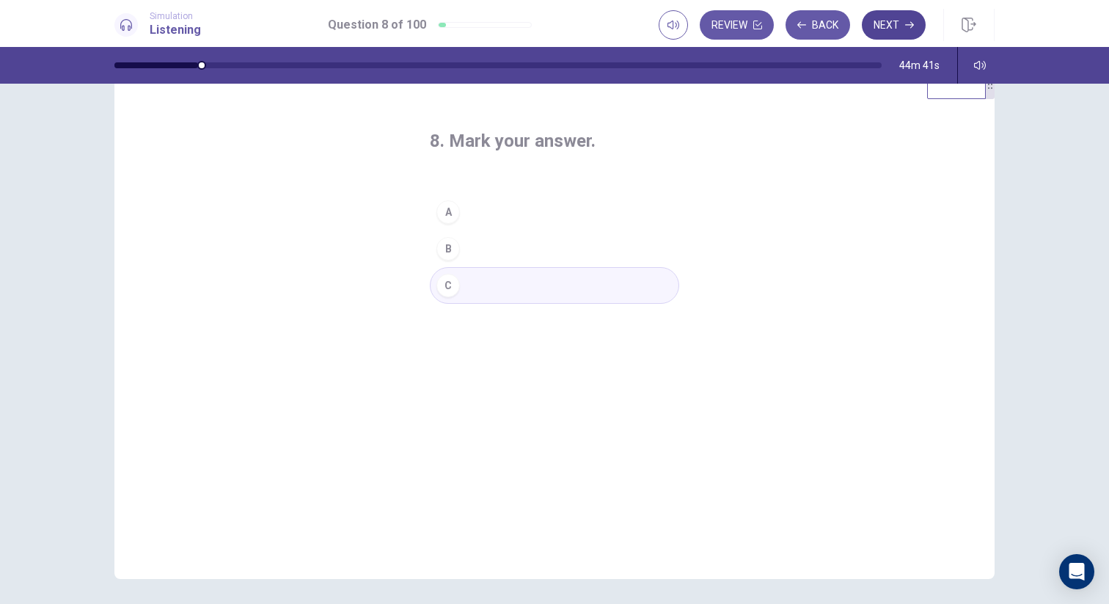
click at [896, 28] on button "Next" at bounding box center [894, 24] width 64 height 29
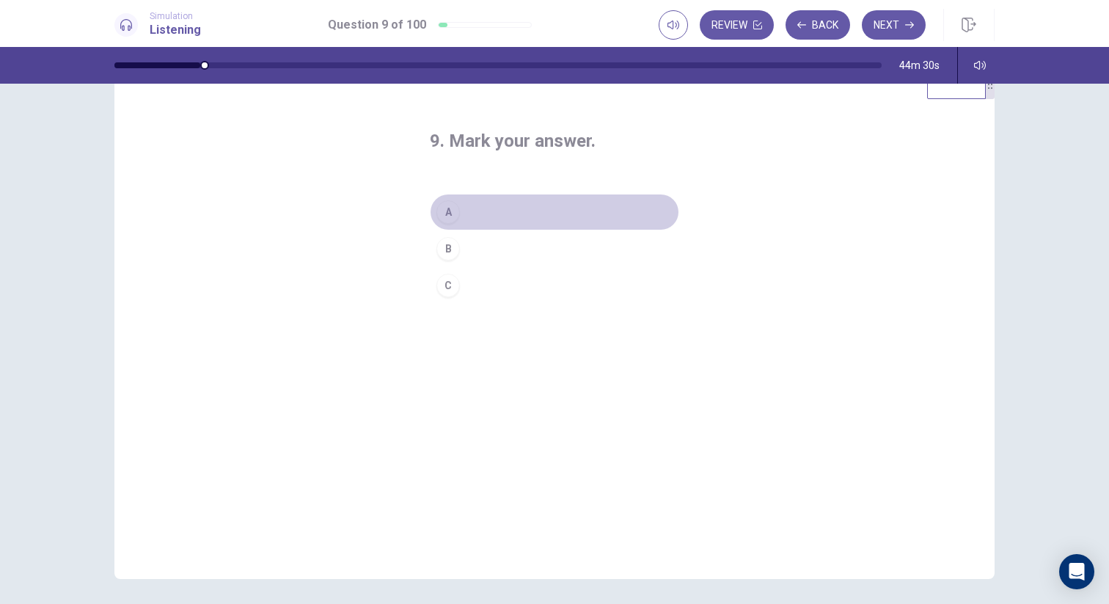
click at [507, 207] on button "A" at bounding box center [554, 212] width 249 height 37
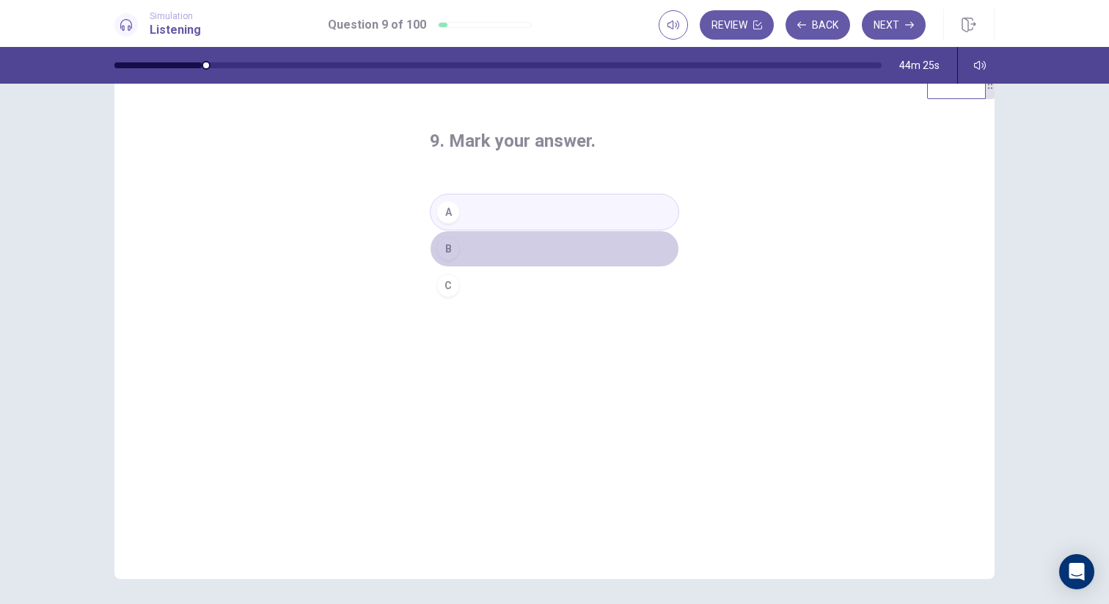
click at [563, 242] on button "B" at bounding box center [554, 248] width 249 height 37
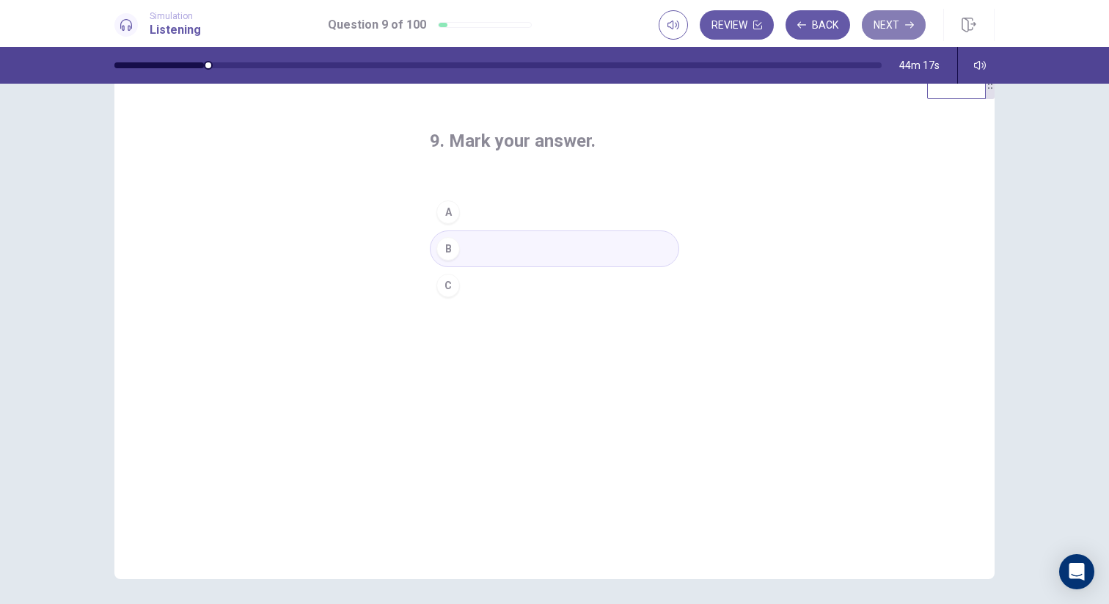
click at [898, 27] on button "Next" at bounding box center [894, 24] width 64 height 29
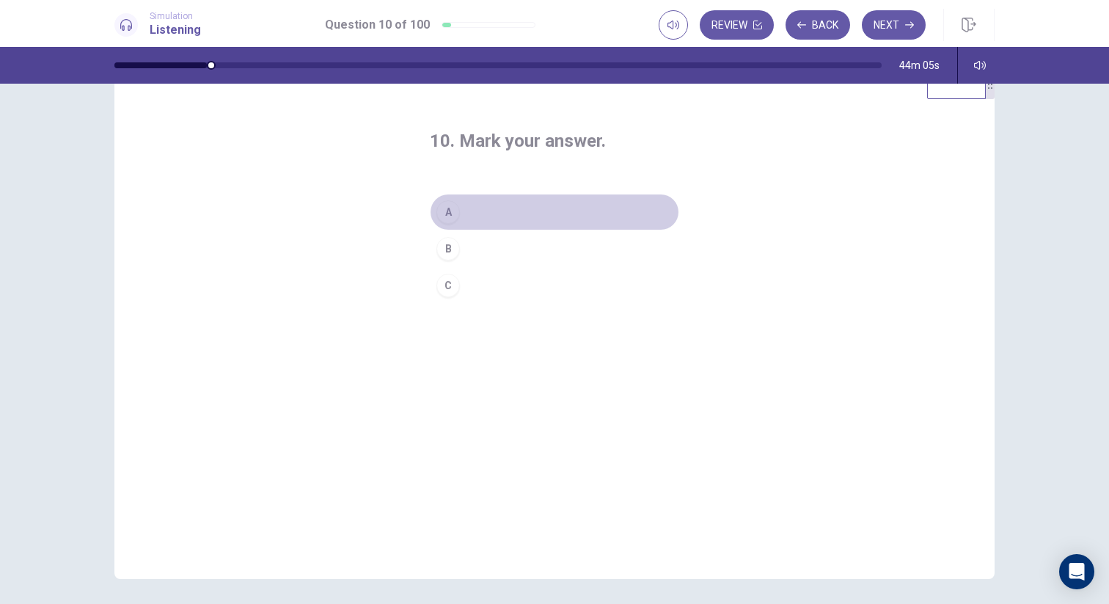
click at [529, 211] on button "A" at bounding box center [554, 212] width 249 height 37
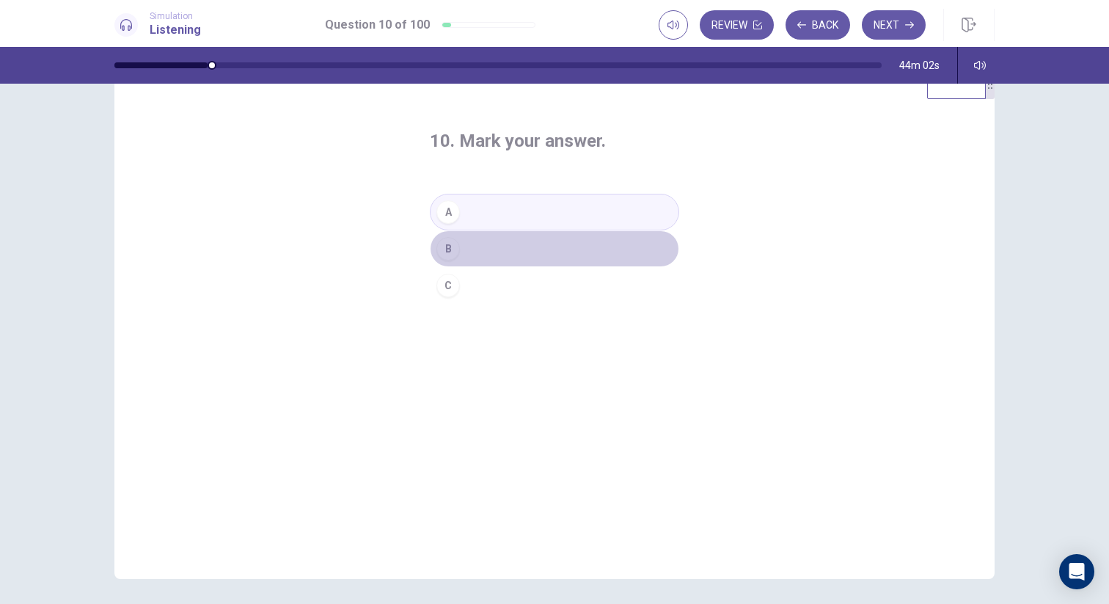
click at [540, 249] on button "B" at bounding box center [554, 248] width 249 height 37
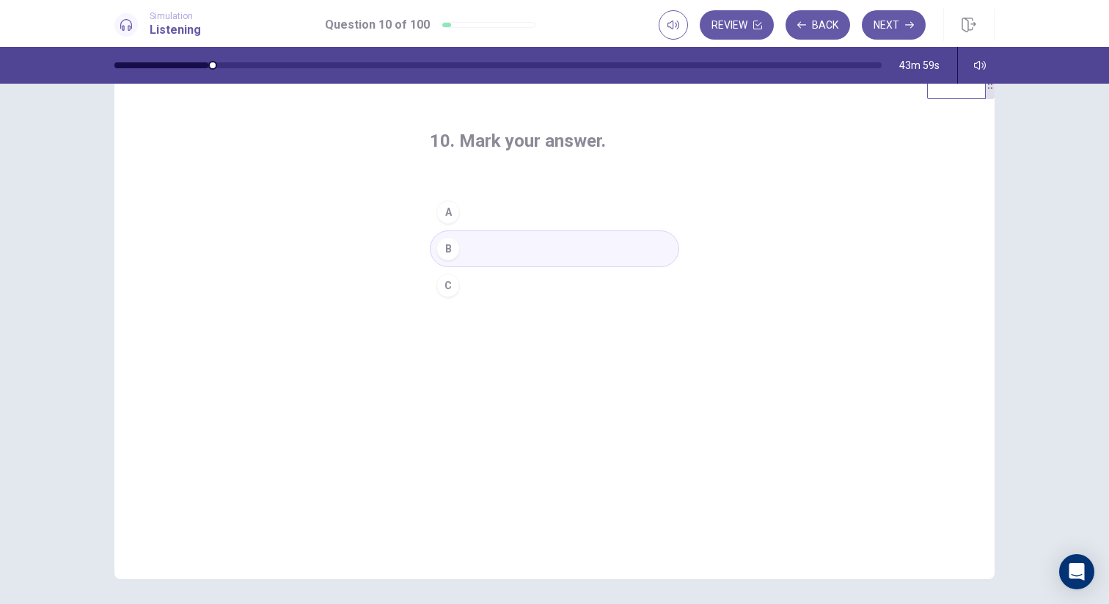
click at [637, 353] on div "10. Mark your answer. A B C" at bounding box center [554, 342] width 308 height 473
click at [875, 30] on button "Next" at bounding box center [894, 24] width 64 height 29
click at [528, 243] on button "B" at bounding box center [554, 248] width 249 height 37
click at [543, 287] on button "C" at bounding box center [554, 285] width 249 height 37
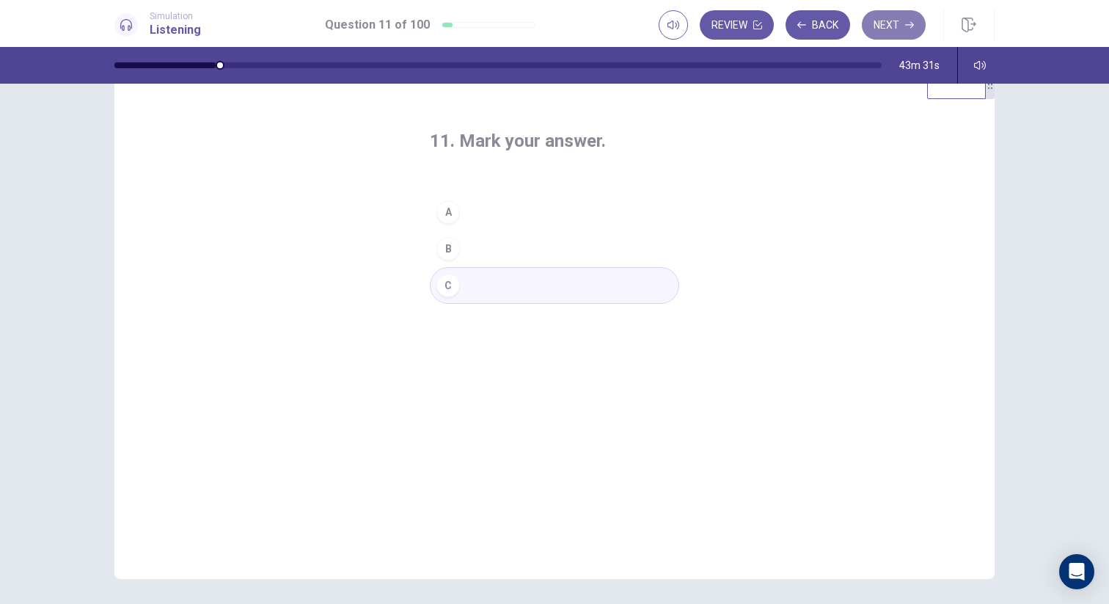
click at [895, 34] on button "Next" at bounding box center [894, 24] width 64 height 29
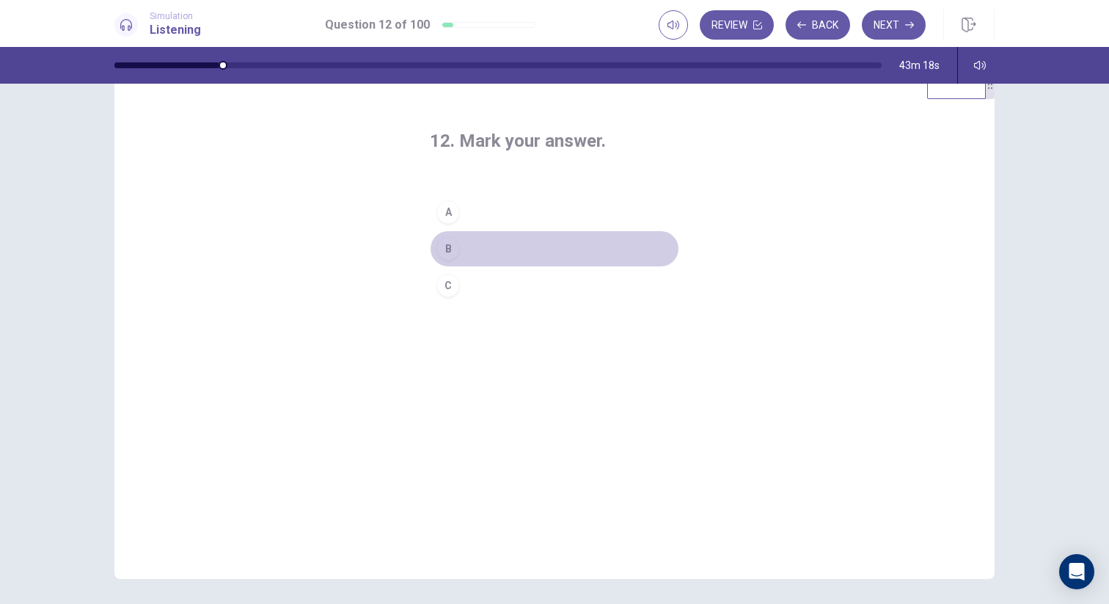
click at [515, 249] on button "B" at bounding box center [554, 248] width 249 height 37
click at [535, 287] on button "C" at bounding box center [554, 285] width 249 height 37
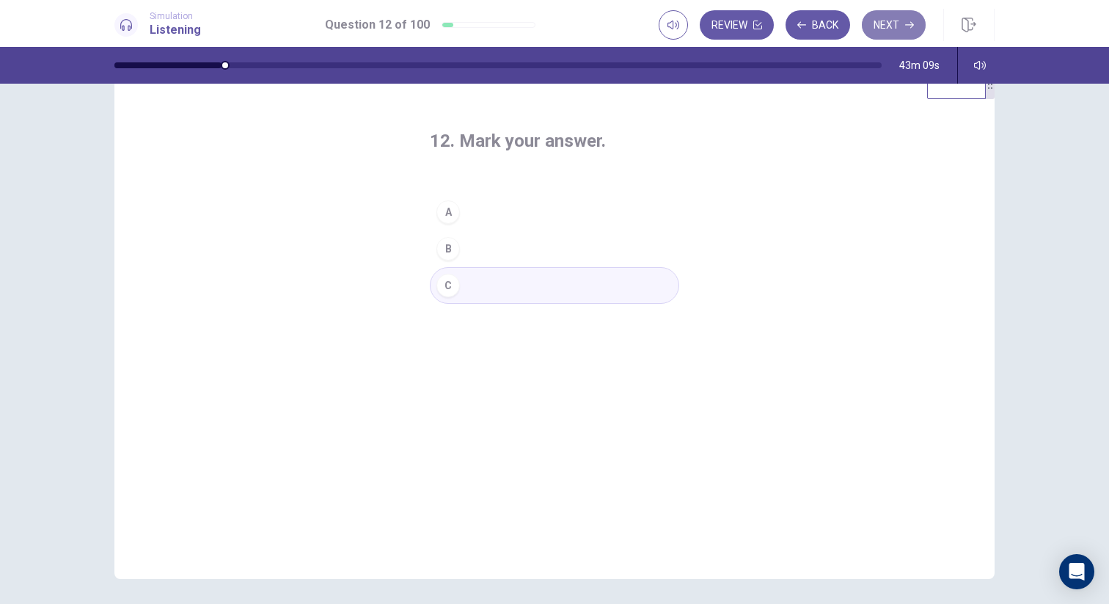
click at [886, 29] on button "Next" at bounding box center [894, 24] width 64 height 29
click at [527, 212] on button "A" at bounding box center [554, 212] width 249 height 37
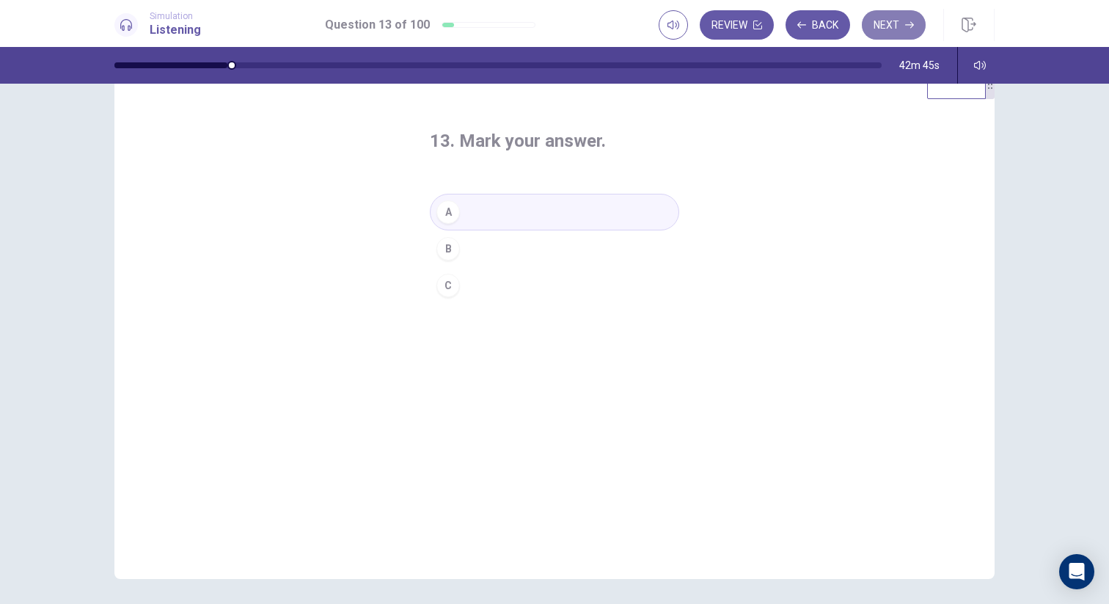
click at [897, 37] on button "Next" at bounding box center [894, 24] width 64 height 29
click at [540, 342] on div "14. Mark your answer. A B C" at bounding box center [554, 342] width 308 height 473
click at [504, 249] on button "B" at bounding box center [554, 248] width 249 height 37
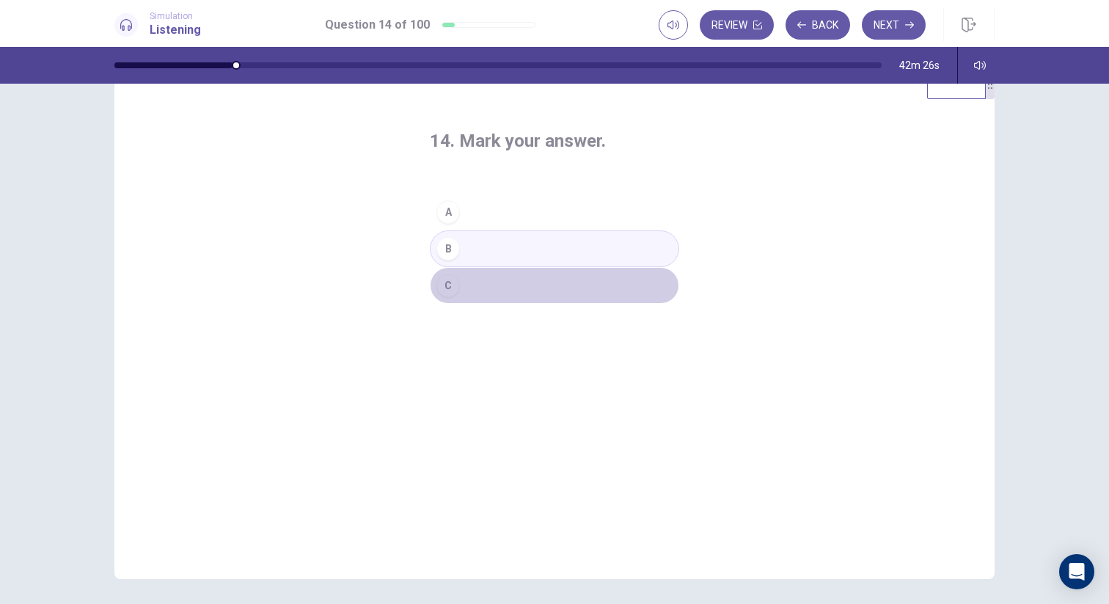
click at [502, 298] on button "C" at bounding box center [554, 285] width 249 height 37
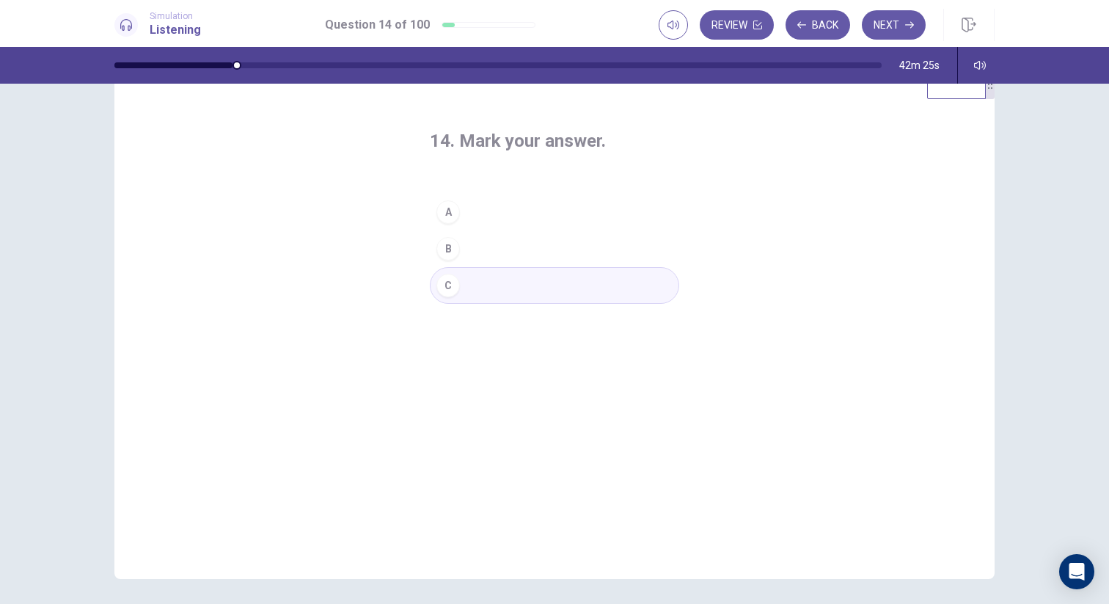
click at [560, 378] on div "14. Mark your answer. A B C" at bounding box center [554, 342] width 308 height 473
click at [897, 34] on button "Next" at bounding box center [894, 24] width 64 height 29
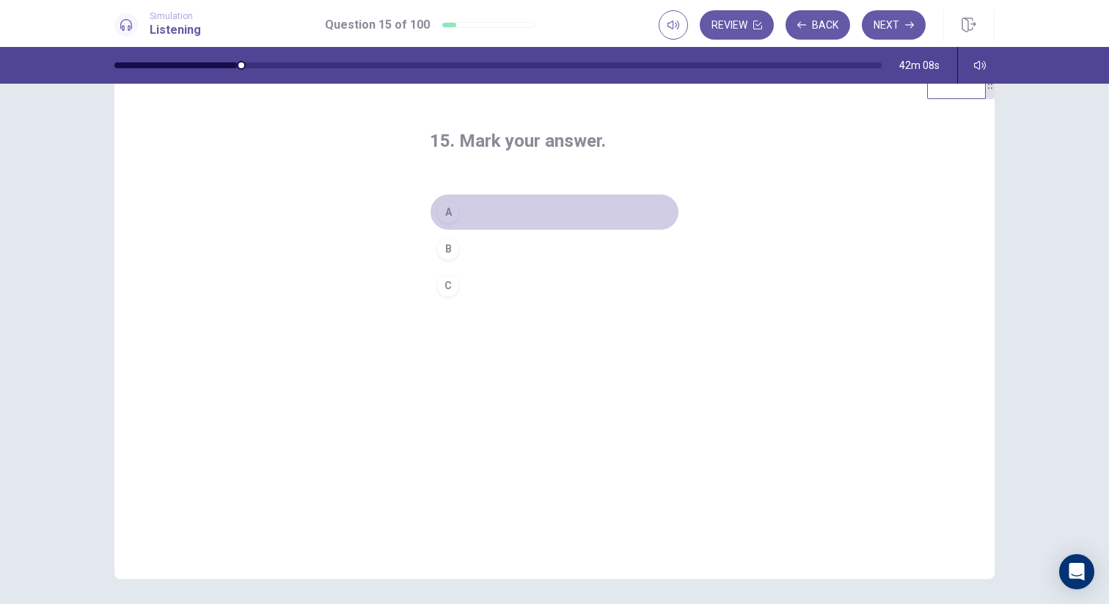
click at [495, 207] on button "A" at bounding box center [554, 212] width 249 height 37
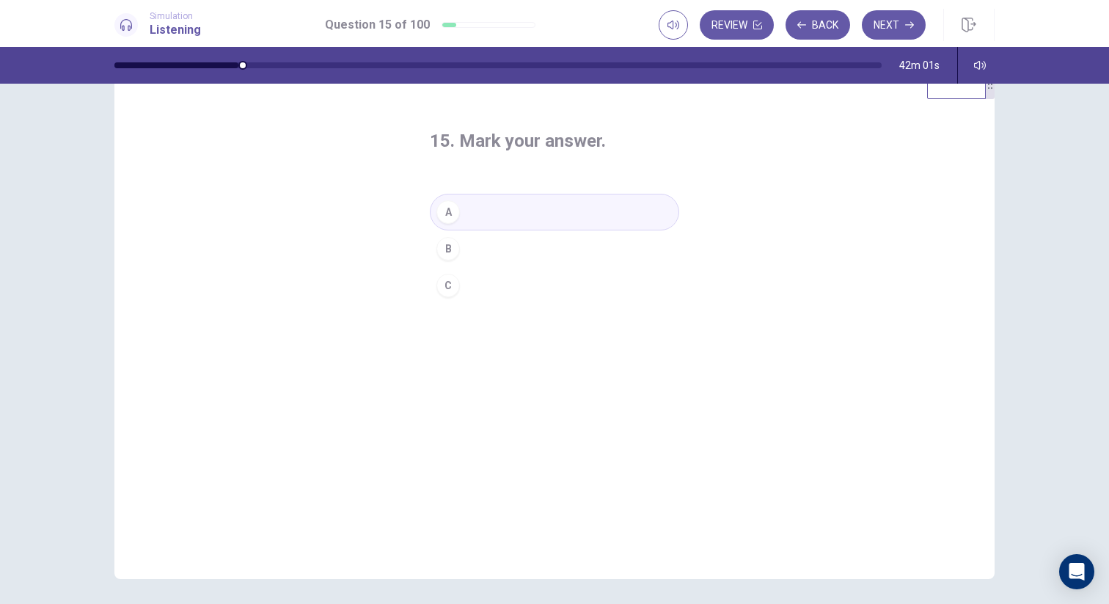
click at [816, 144] on div "15. Mark your answer. A B C" at bounding box center [554, 324] width 880 height 510
click at [898, 25] on button "Next" at bounding box center [894, 24] width 64 height 29
click at [491, 241] on button "B" at bounding box center [554, 248] width 249 height 37
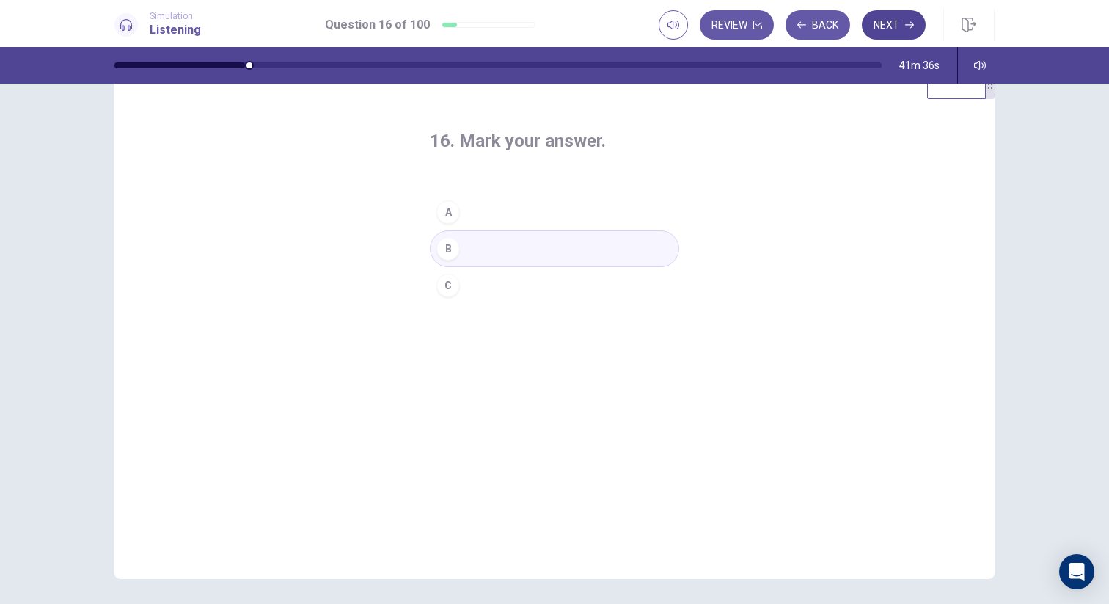
click at [895, 29] on button "Next" at bounding box center [894, 24] width 64 height 29
click at [512, 214] on button "A" at bounding box center [554, 212] width 249 height 37
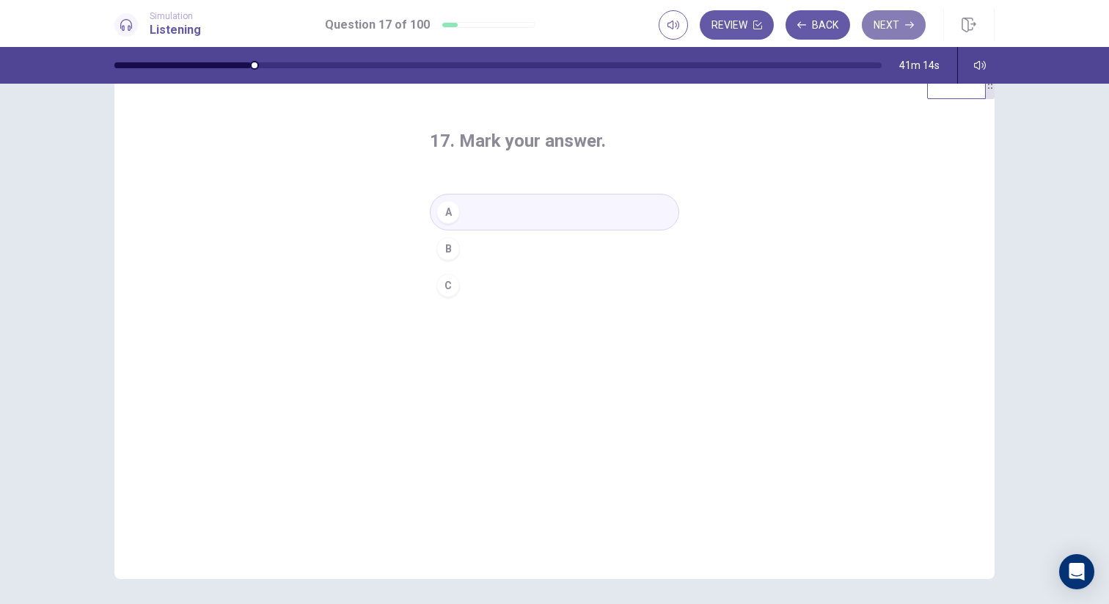
click at [899, 33] on button "Next" at bounding box center [894, 24] width 64 height 29
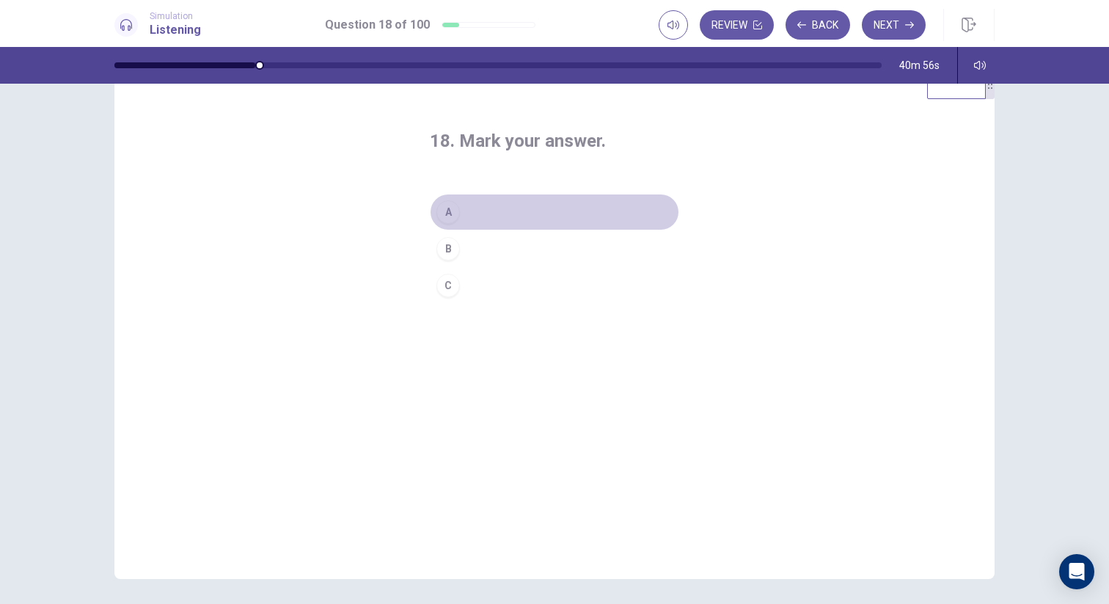
click at [533, 210] on button "A" at bounding box center [554, 212] width 249 height 37
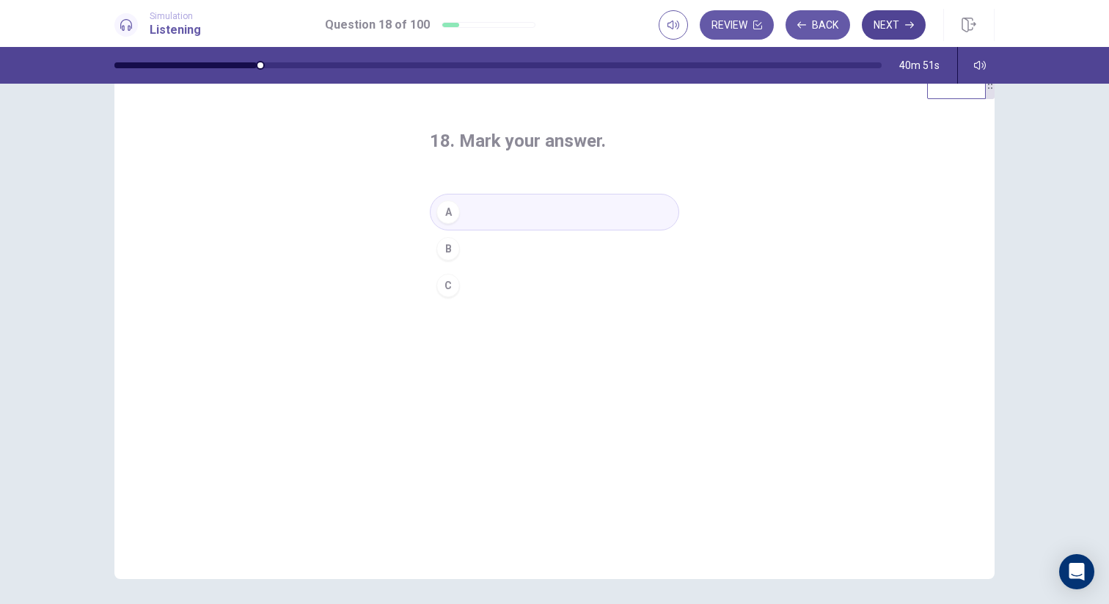
click at [897, 31] on button "Next" at bounding box center [894, 24] width 64 height 29
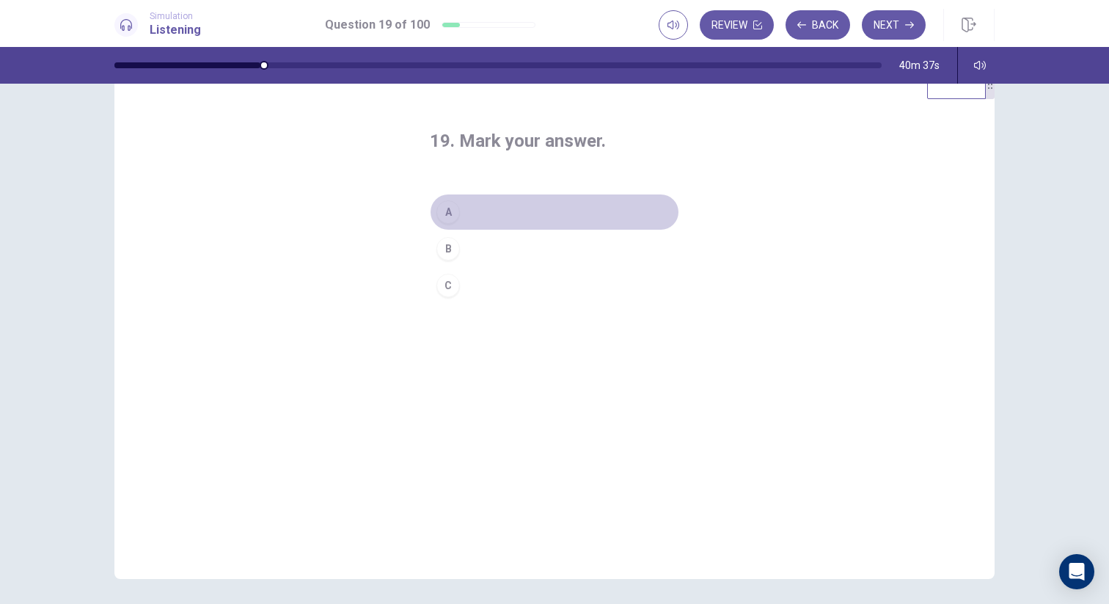
click at [478, 216] on button "A" at bounding box center [554, 212] width 249 height 37
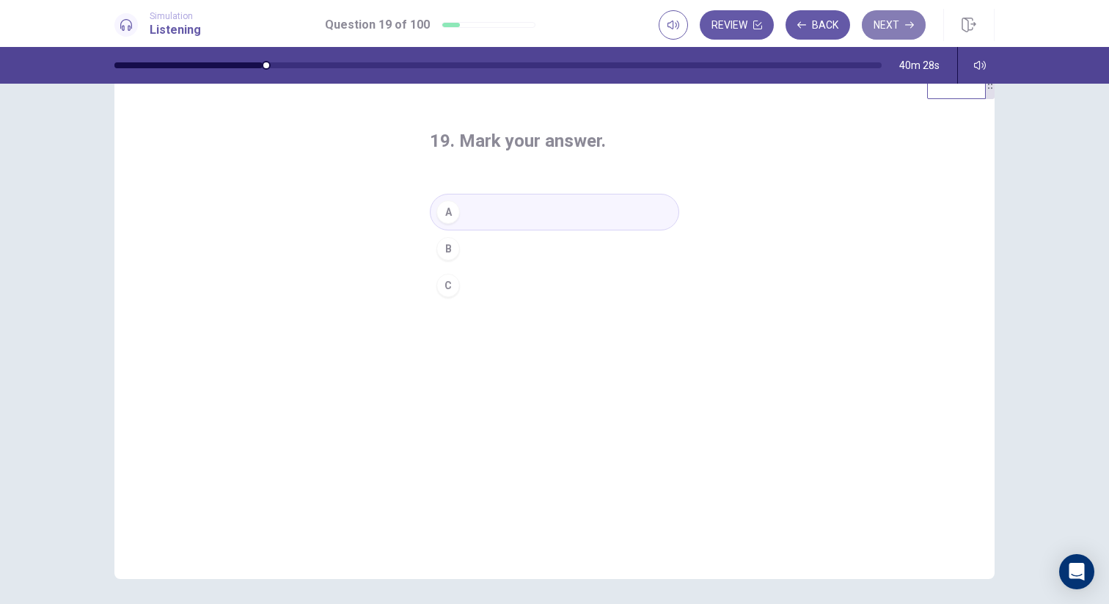
click at [892, 31] on button "Next" at bounding box center [894, 24] width 64 height 29
click at [553, 252] on button "B" at bounding box center [554, 248] width 249 height 37
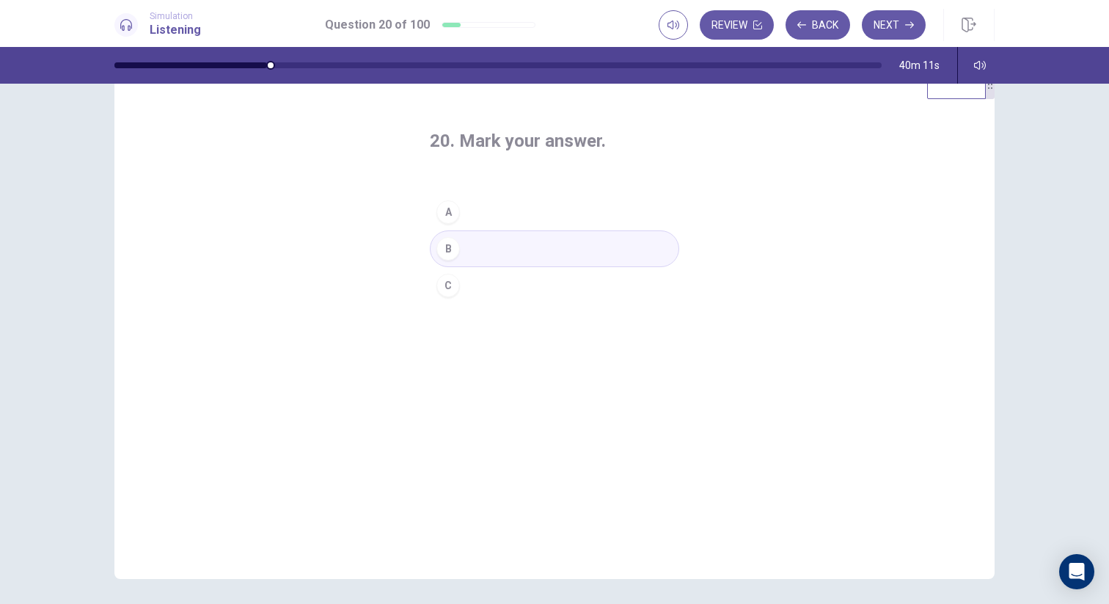
click at [610, 292] on button "C" at bounding box center [554, 285] width 249 height 37
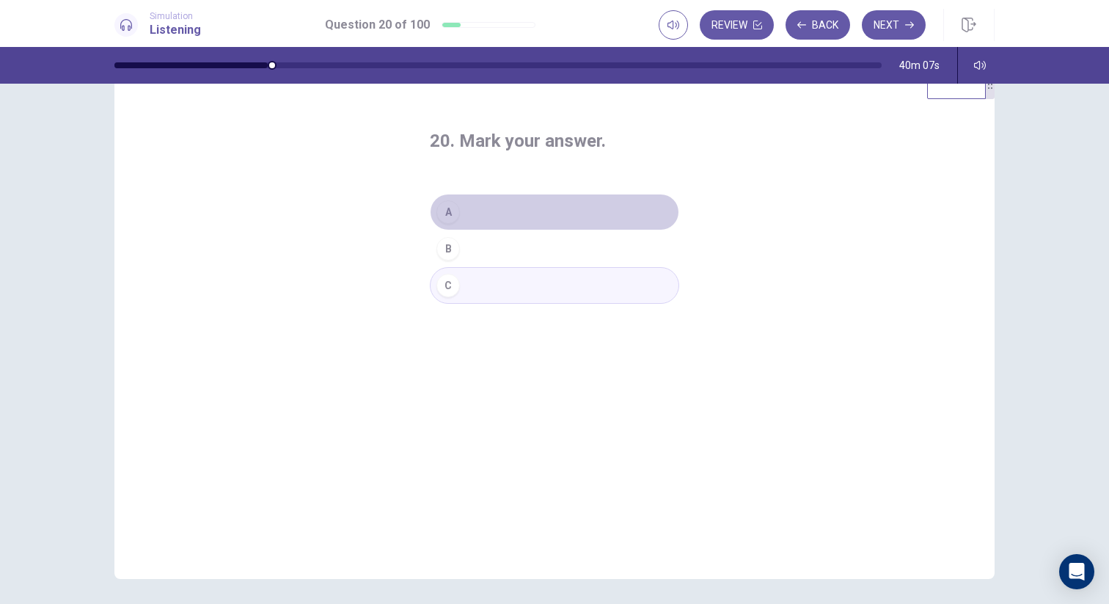
click at [611, 209] on button "A" at bounding box center [554, 212] width 249 height 37
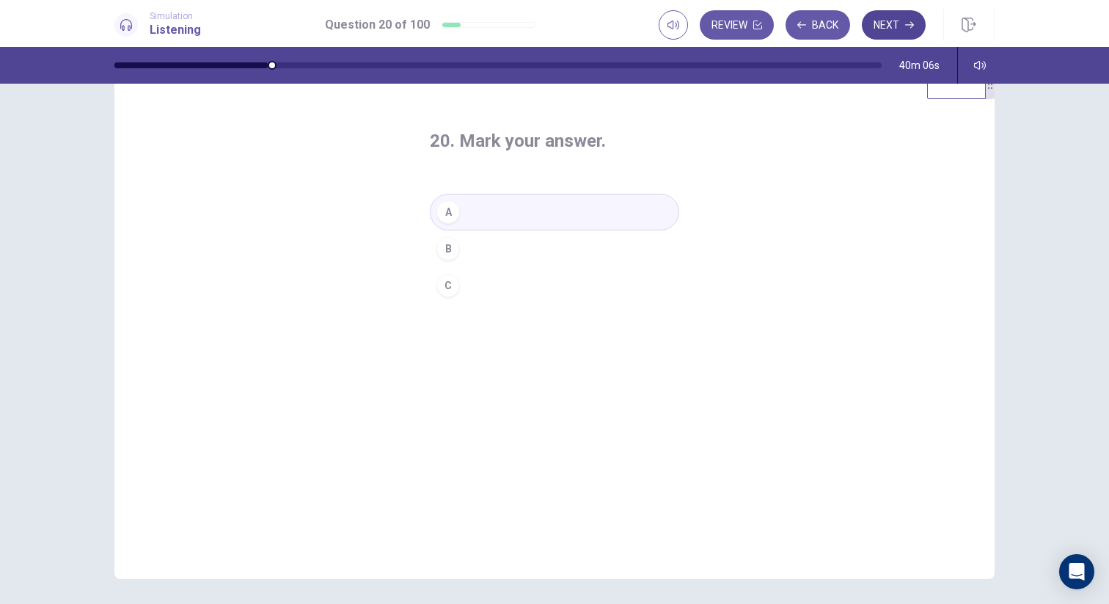
click at [881, 29] on button "Next" at bounding box center [894, 24] width 64 height 29
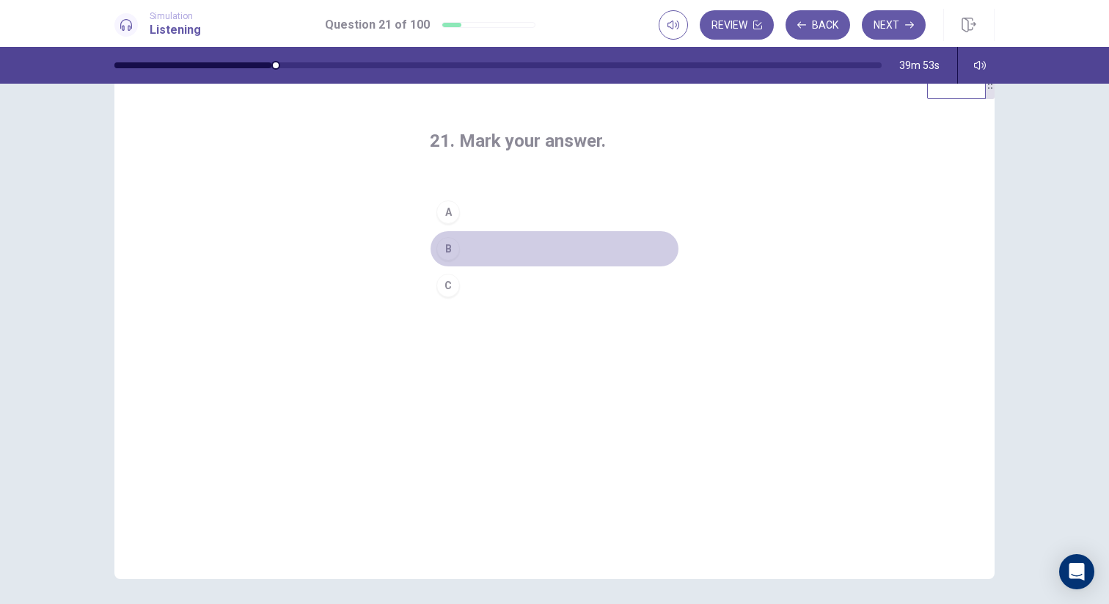
click at [597, 254] on button "B" at bounding box center [554, 248] width 249 height 37
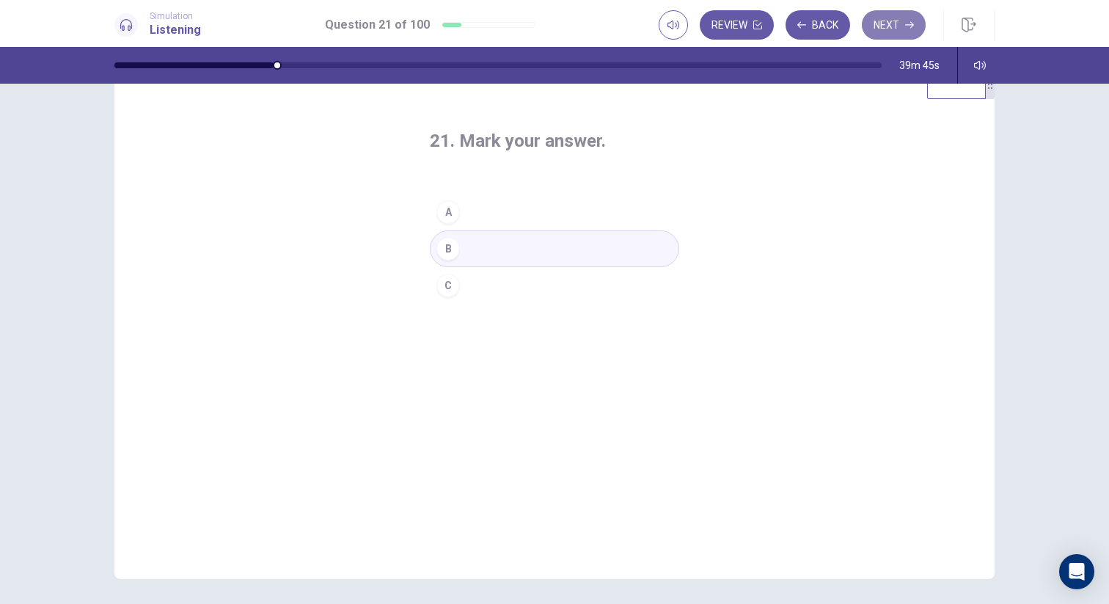
click at [890, 22] on button "Next" at bounding box center [894, 24] width 64 height 29
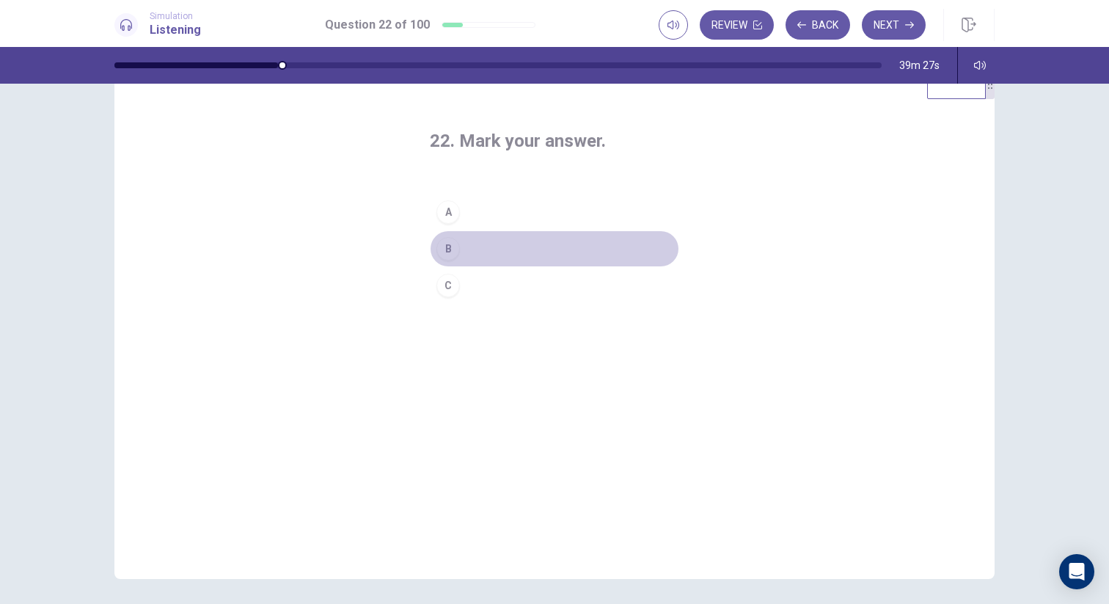
click at [553, 249] on button "B" at bounding box center [554, 248] width 249 height 37
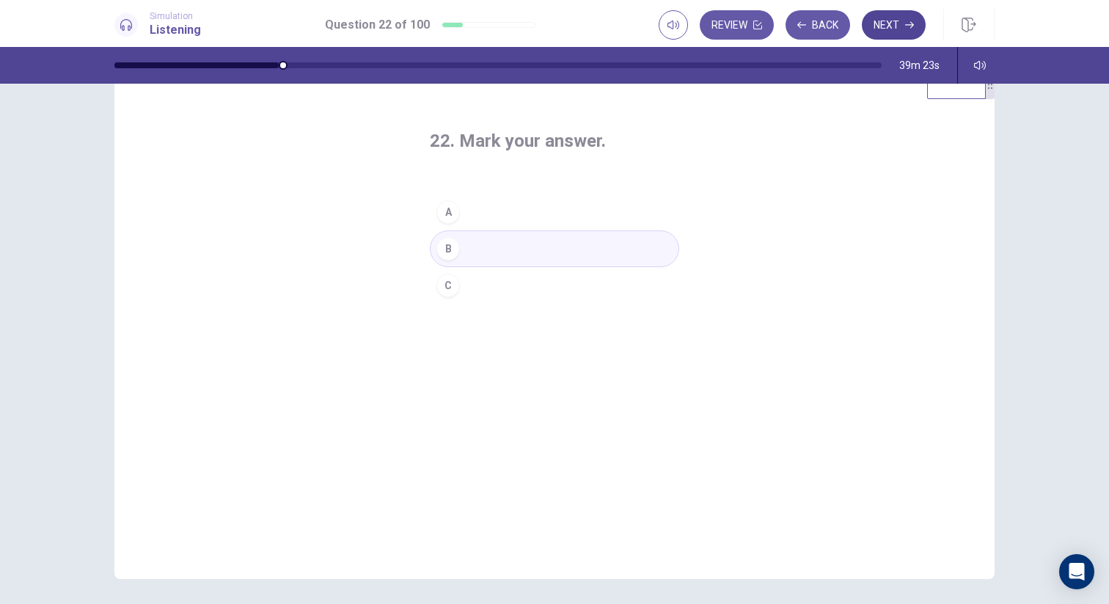
click at [896, 15] on button "Next" at bounding box center [894, 24] width 64 height 29
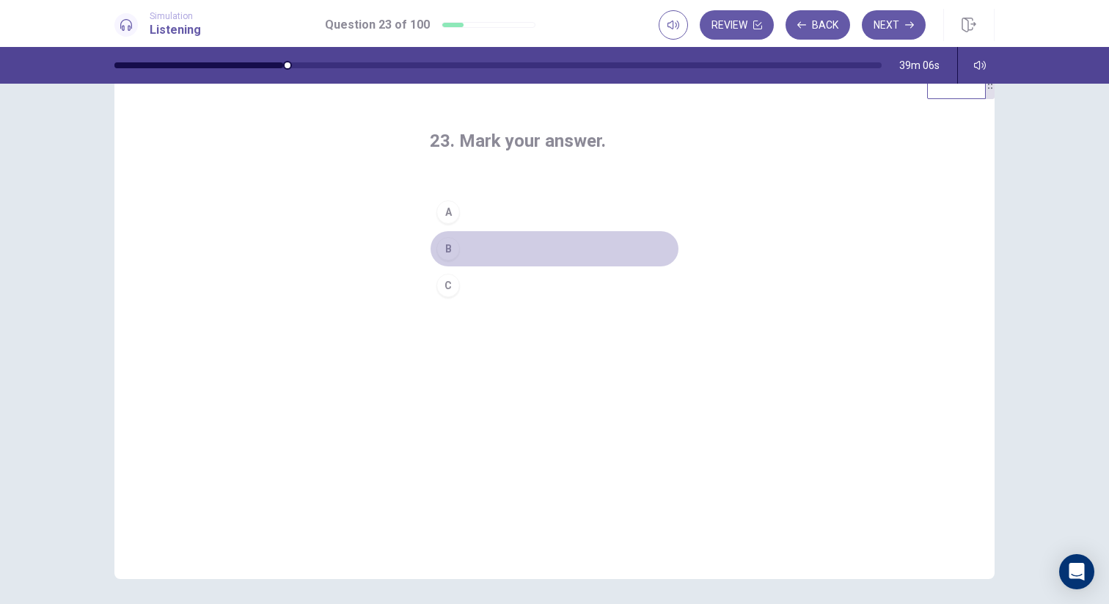
click at [495, 252] on button "B" at bounding box center [554, 248] width 249 height 37
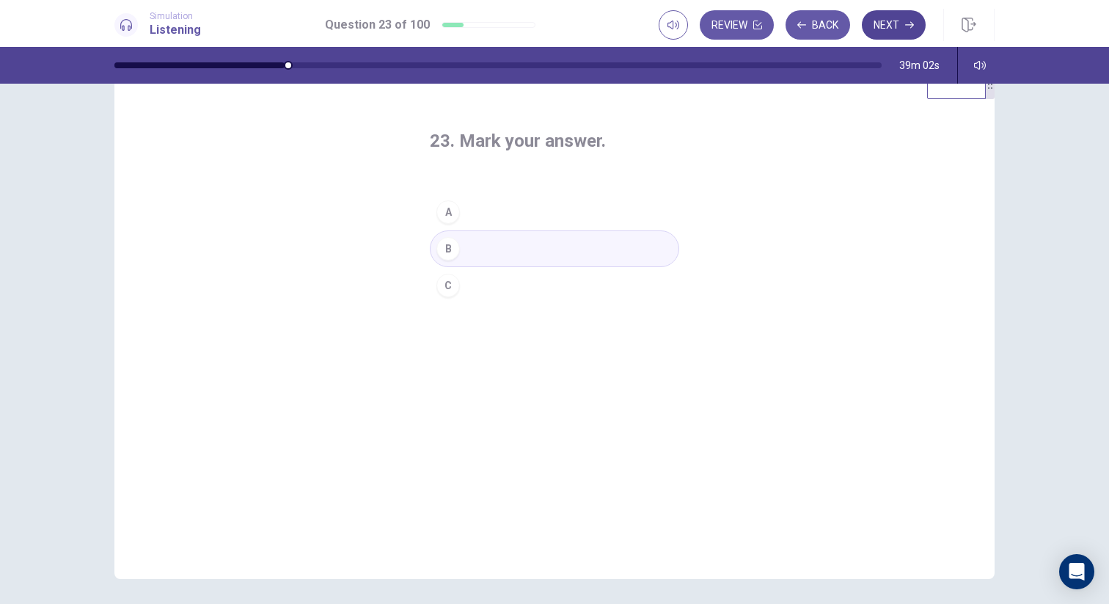
click at [895, 33] on button "Next" at bounding box center [894, 24] width 64 height 29
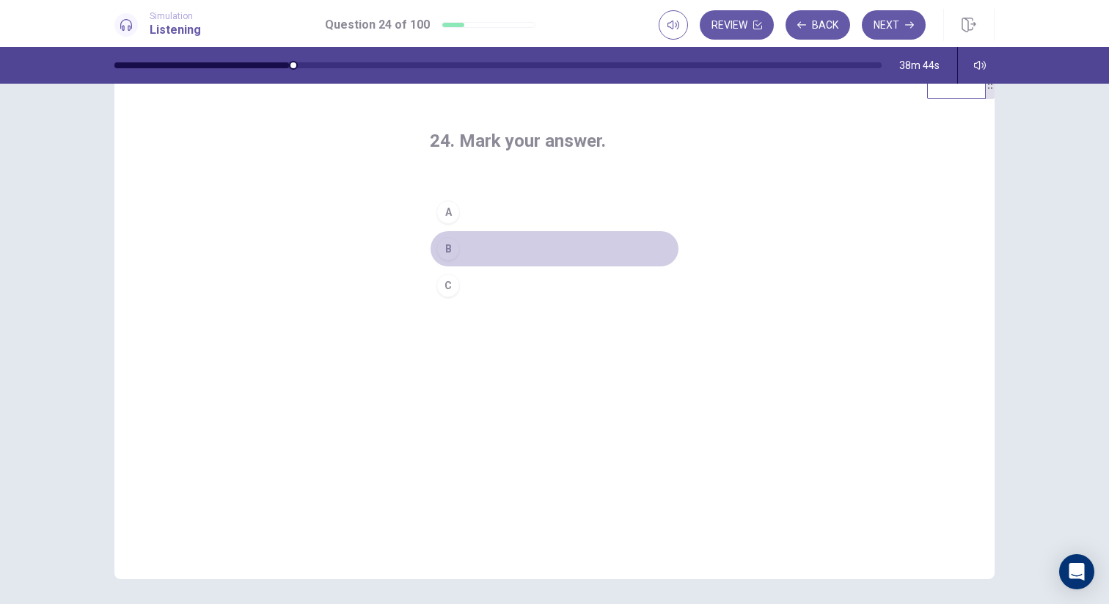
click at [499, 252] on button "B" at bounding box center [554, 248] width 249 height 37
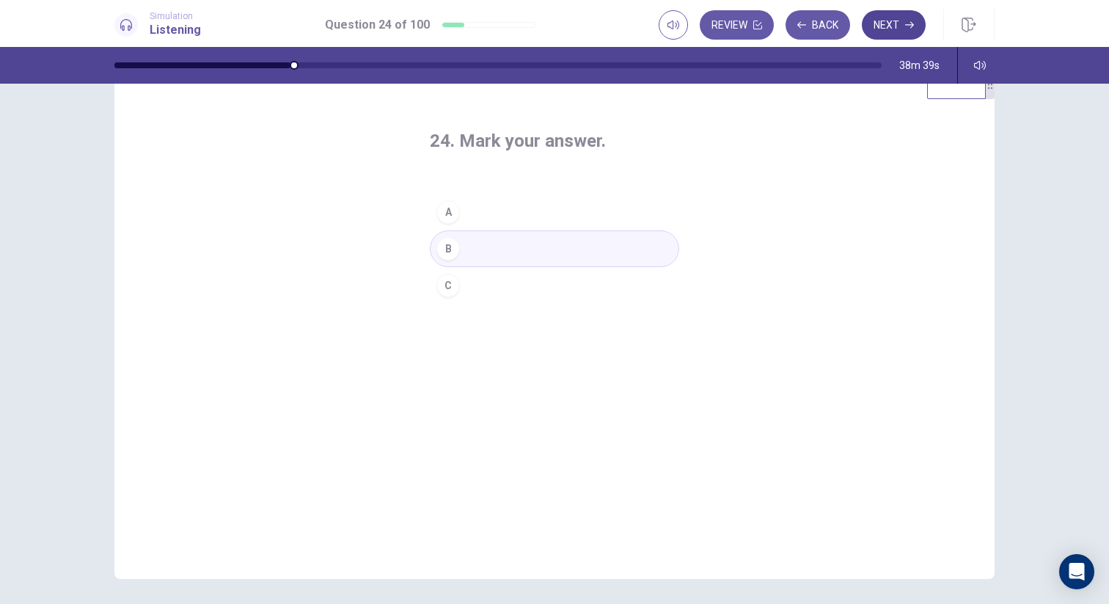
click at [886, 24] on button "Next" at bounding box center [894, 24] width 64 height 29
click at [480, 251] on button "B" at bounding box center [554, 248] width 249 height 37
click at [905, 19] on button "Next" at bounding box center [894, 24] width 64 height 29
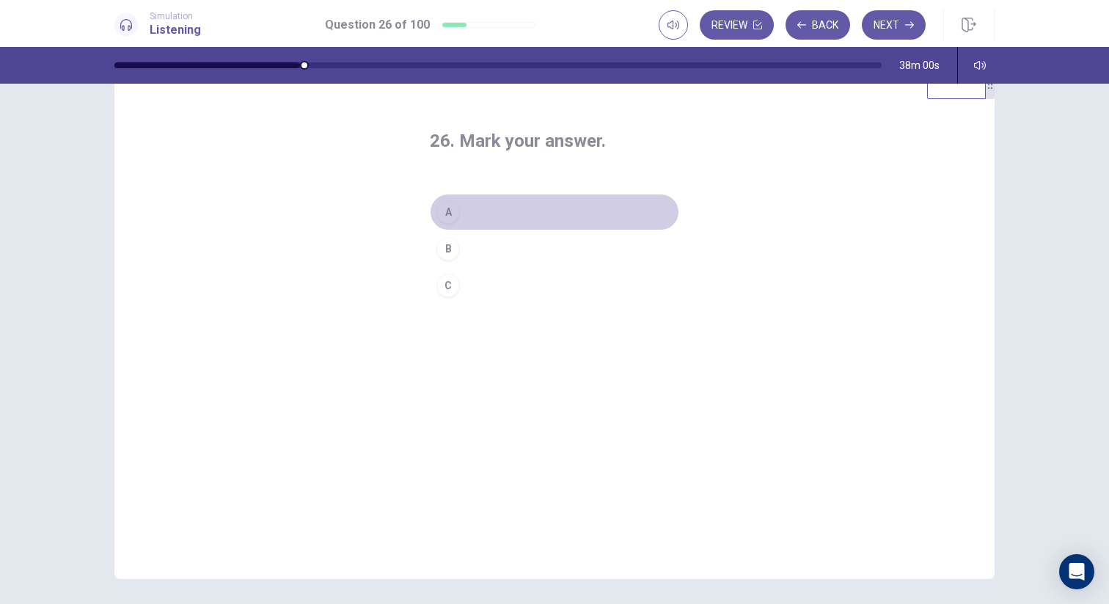
click at [554, 217] on button "A" at bounding box center [554, 212] width 249 height 37
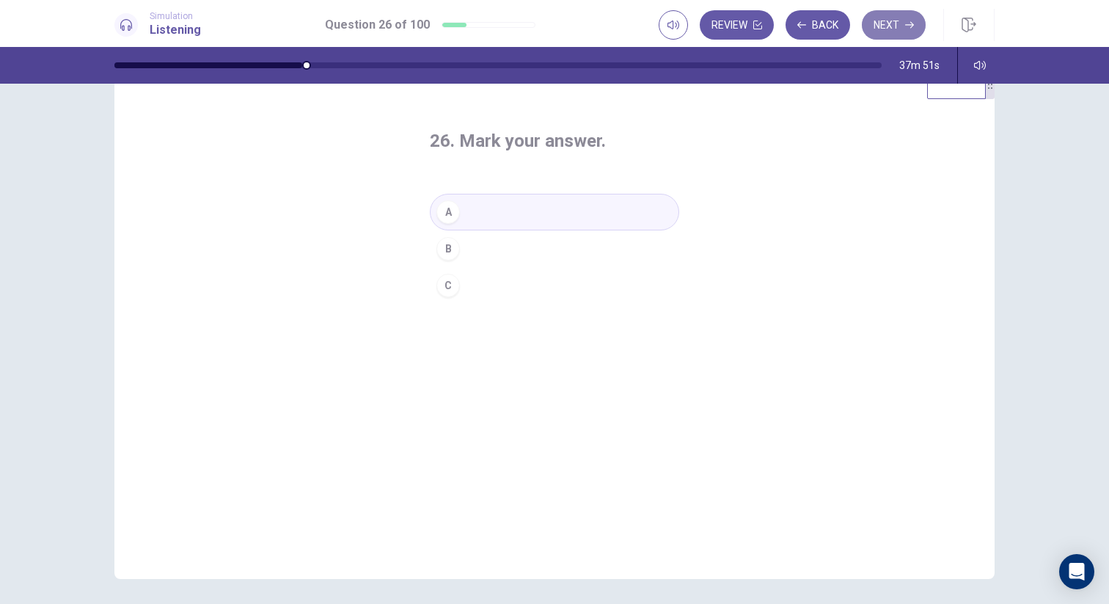
click at [901, 32] on button "Next" at bounding box center [894, 24] width 64 height 29
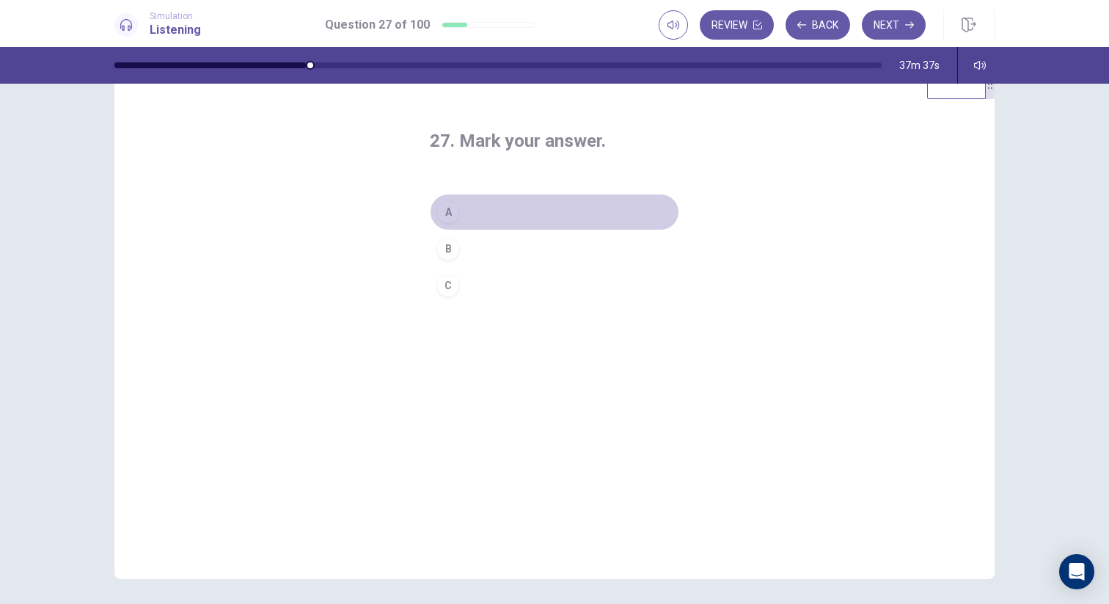
click at [561, 210] on button "A" at bounding box center [554, 212] width 249 height 37
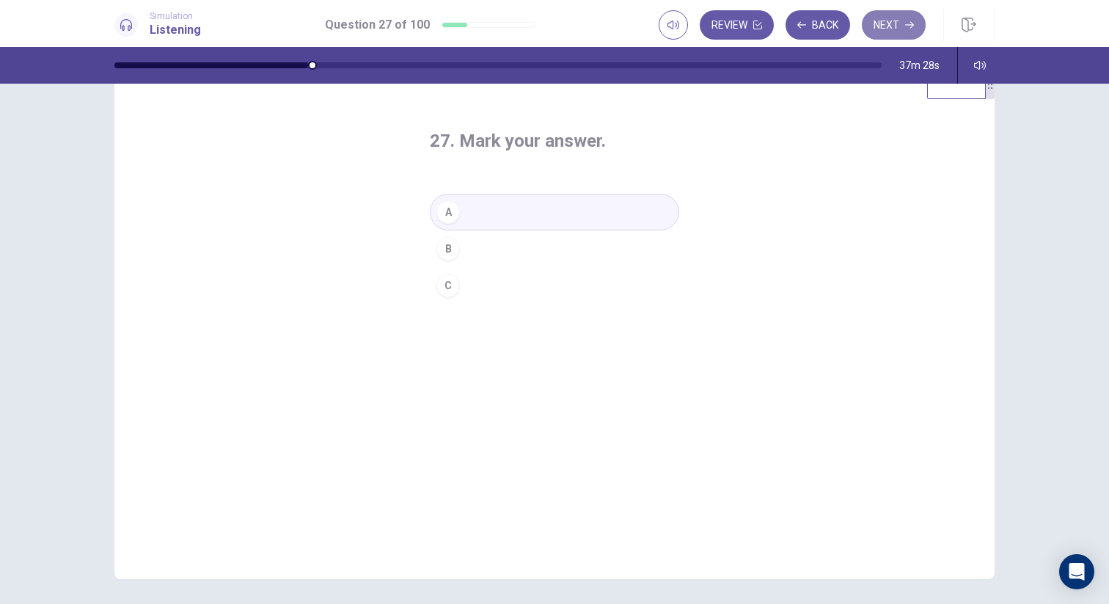
click at [909, 21] on icon "button" at bounding box center [909, 25] width 9 height 9
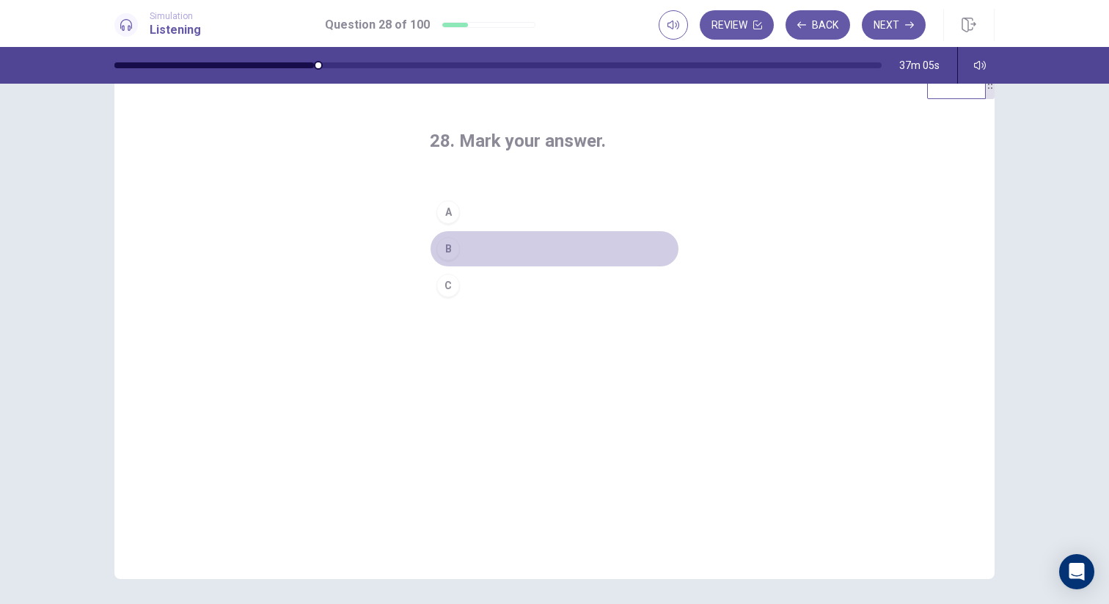
click at [512, 249] on button "B" at bounding box center [554, 248] width 249 height 37
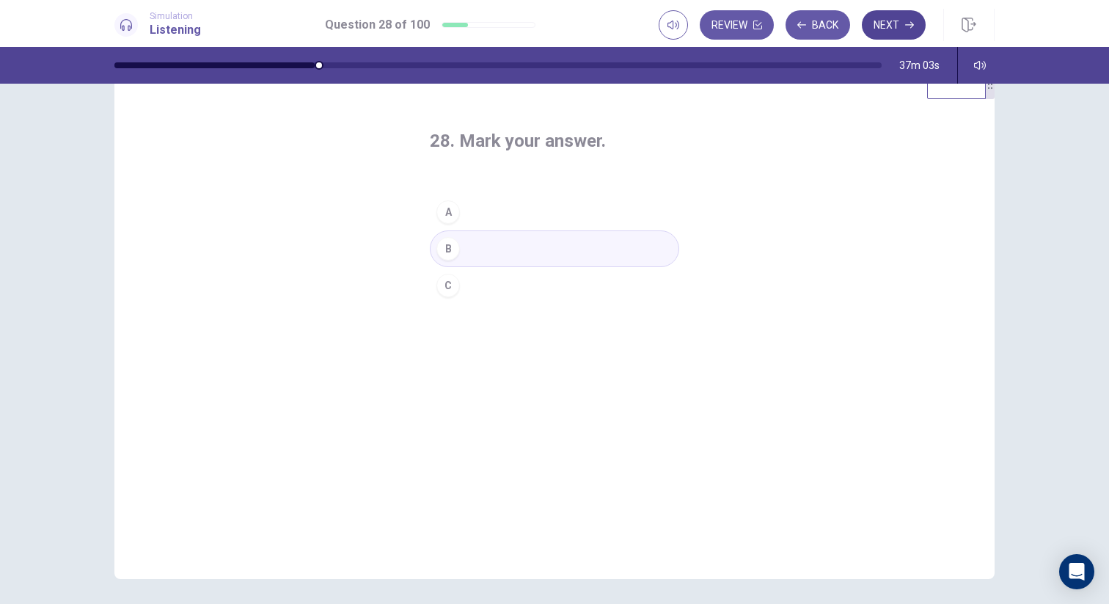
click at [886, 33] on button "Next" at bounding box center [894, 24] width 64 height 29
click at [490, 292] on button "C" at bounding box center [554, 285] width 249 height 37
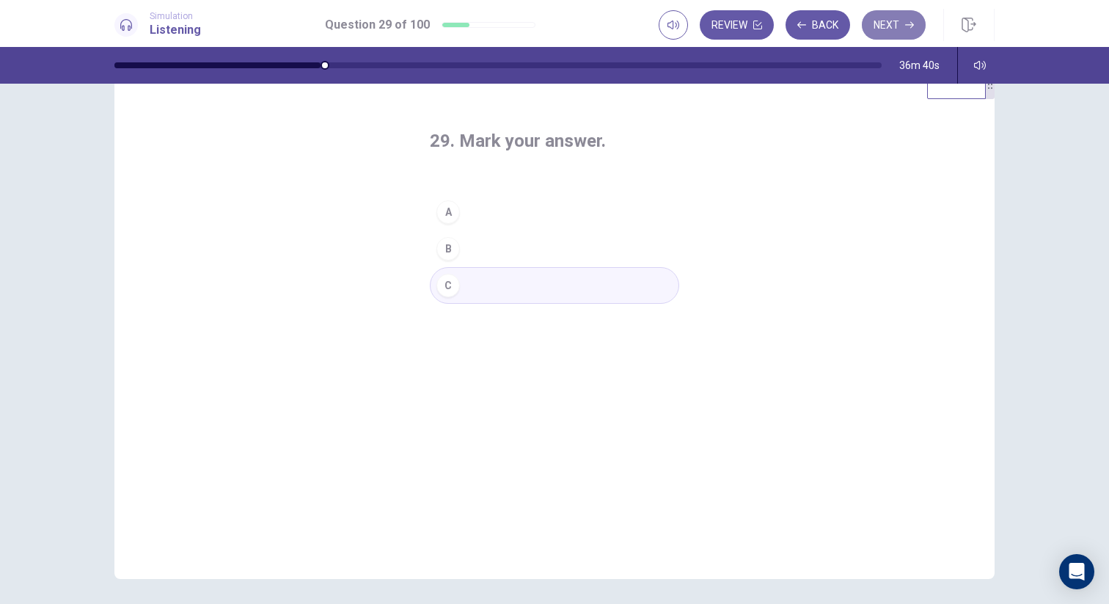
click at [903, 32] on button "Next" at bounding box center [894, 24] width 64 height 29
click at [512, 212] on button "A" at bounding box center [554, 212] width 249 height 37
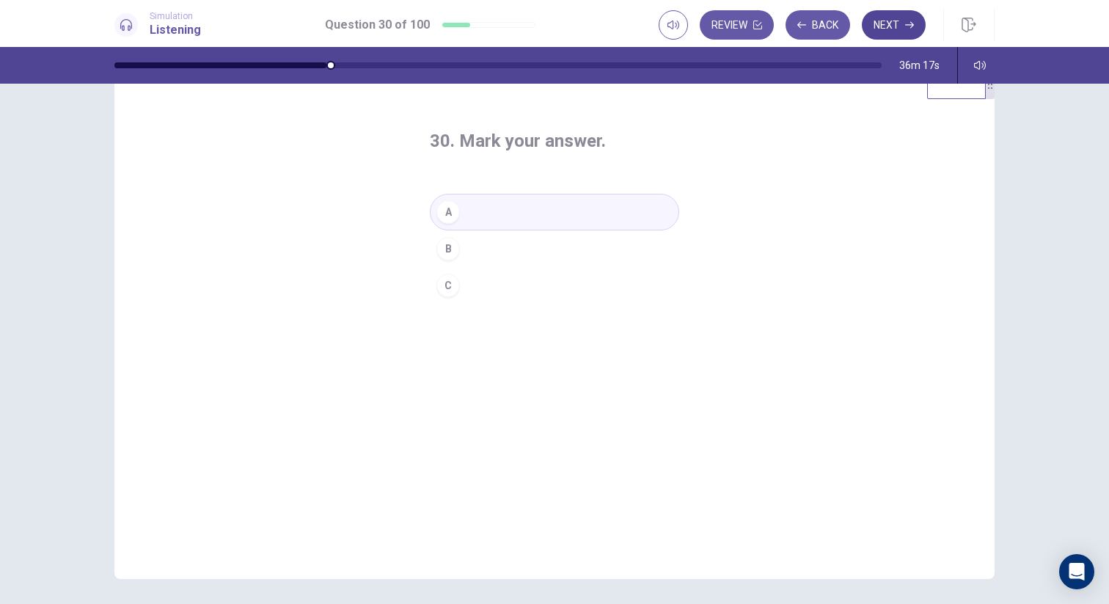
click at [891, 12] on button "Next" at bounding box center [894, 24] width 64 height 29
click at [539, 254] on button "B" at bounding box center [554, 248] width 249 height 37
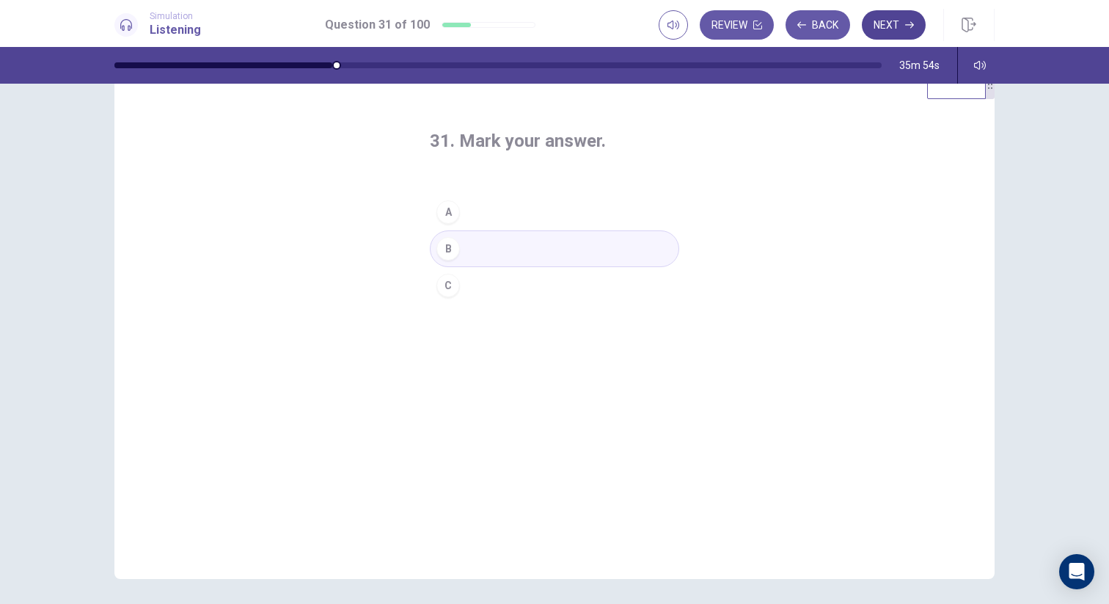
click at [888, 32] on button "Next" at bounding box center [894, 24] width 64 height 29
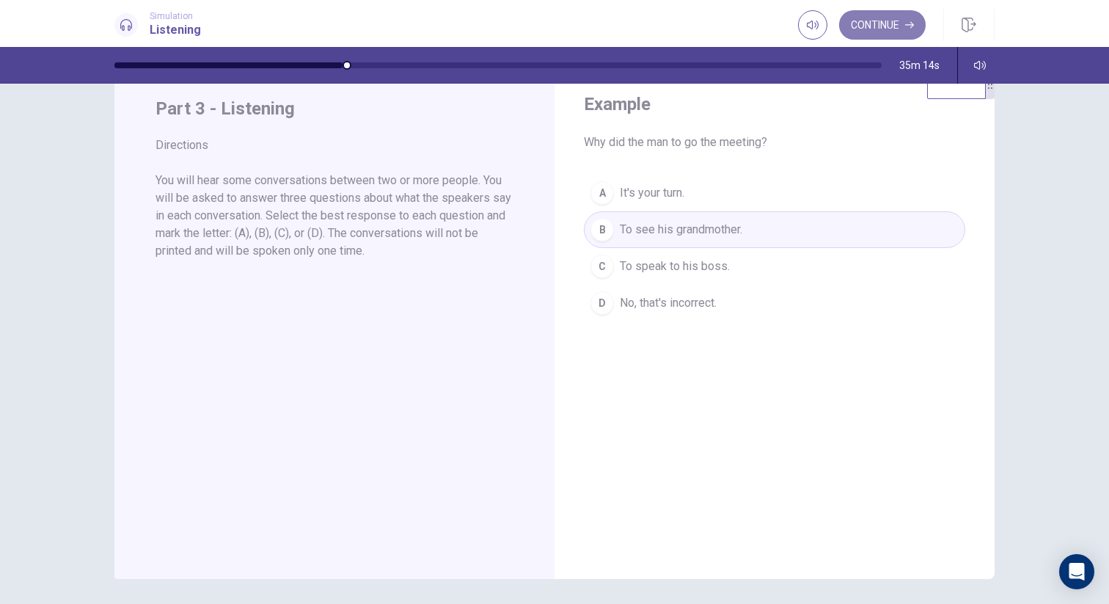
click at [888, 31] on button "Continue" at bounding box center [882, 24] width 87 height 29
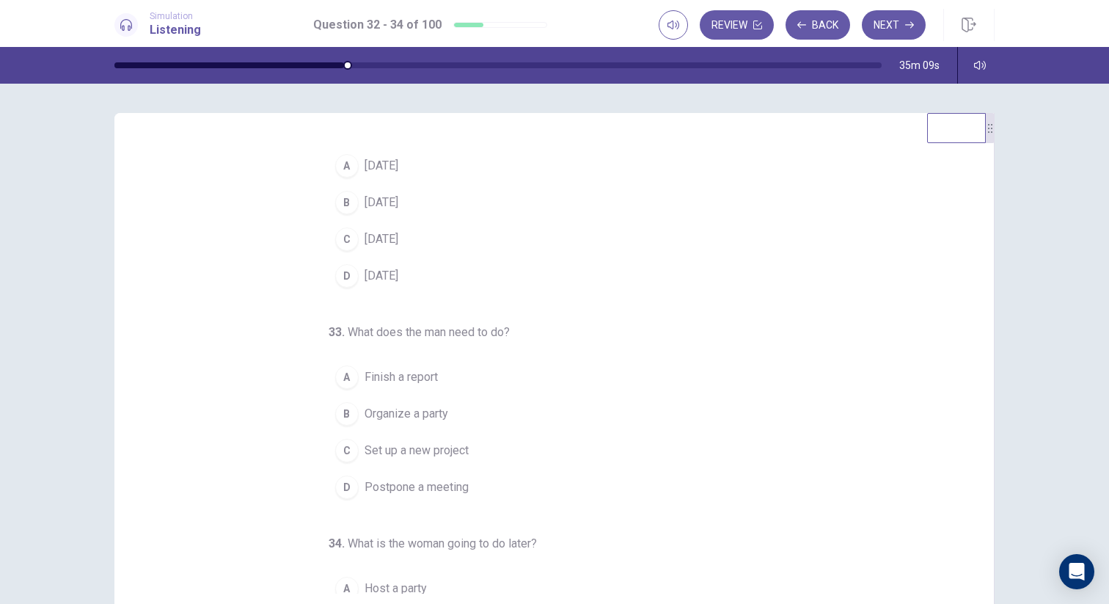
scroll to position [0, 0]
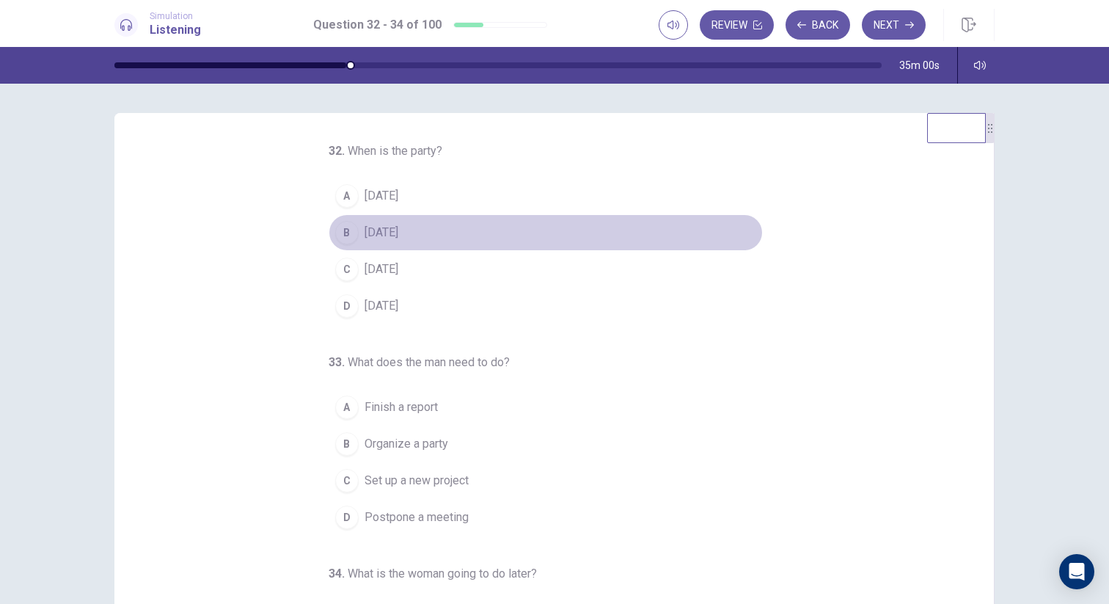
click at [398, 234] on span "This Friday" at bounding box center [381, 233] width 34 height 18
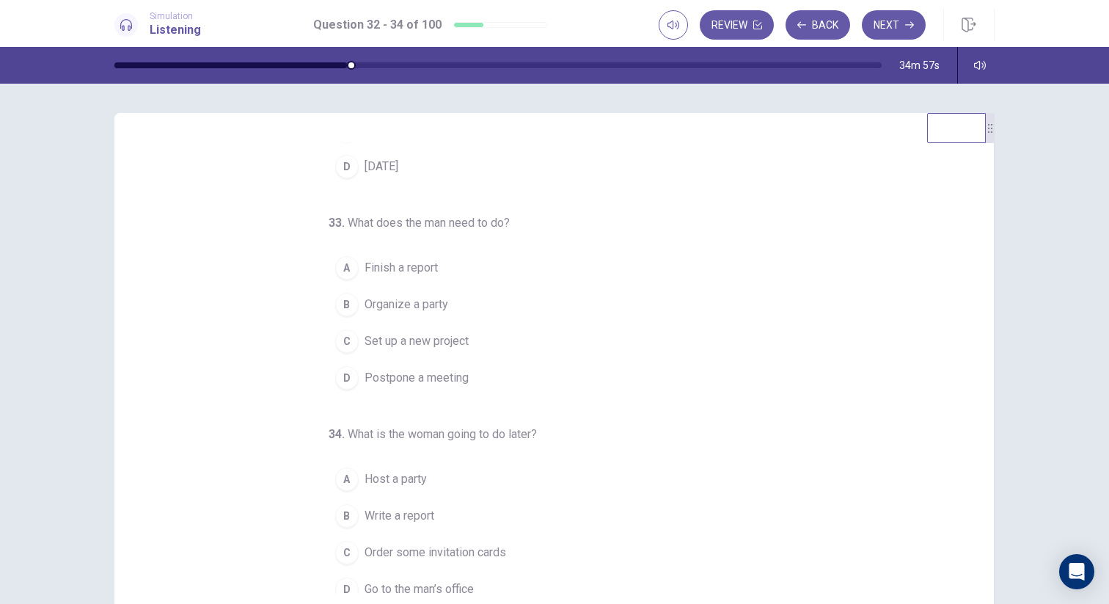
scroll to position [153, 0]
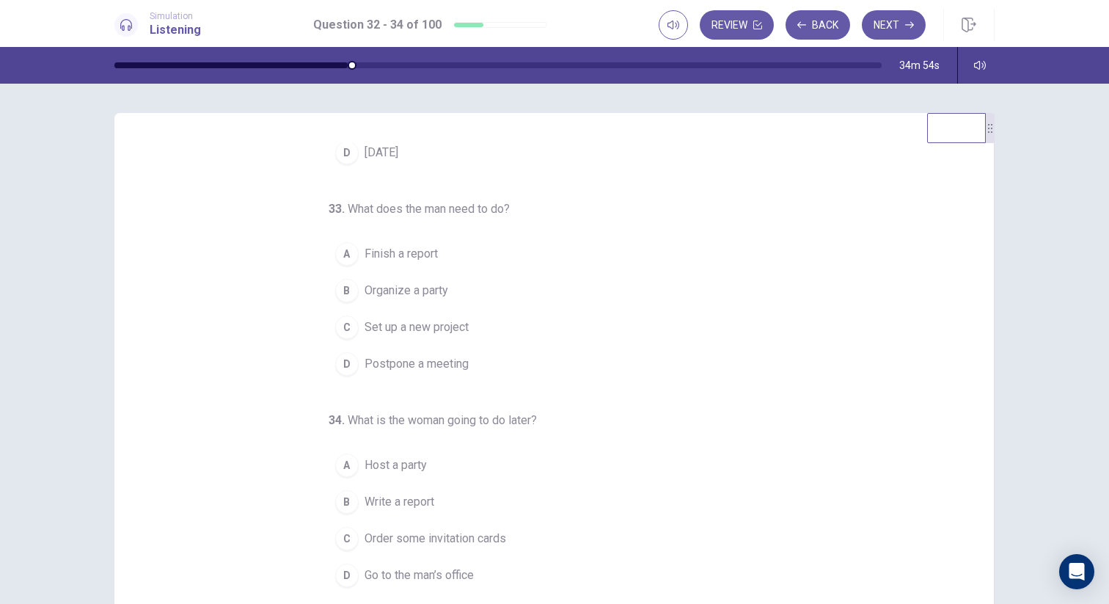
click at [436, 251] on span "Finish a report" at bounding box center [400, 254] width 73 height 18
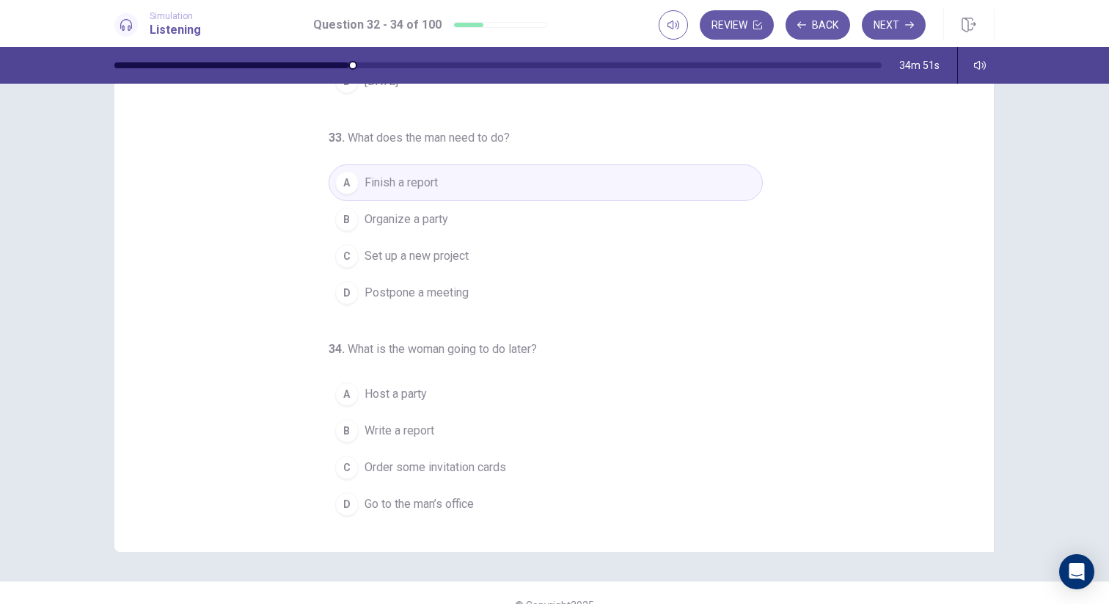
scroll to position [73, 0]
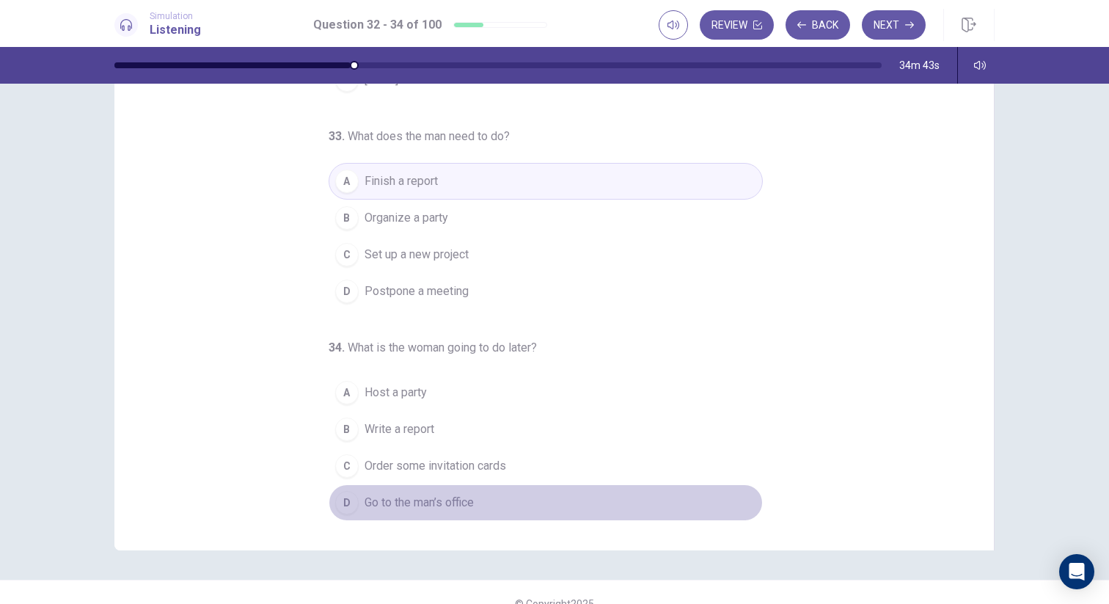
click at [457, 504] on span "Go to the man’s office" at bounding box center [418, 503] width 109 height 18
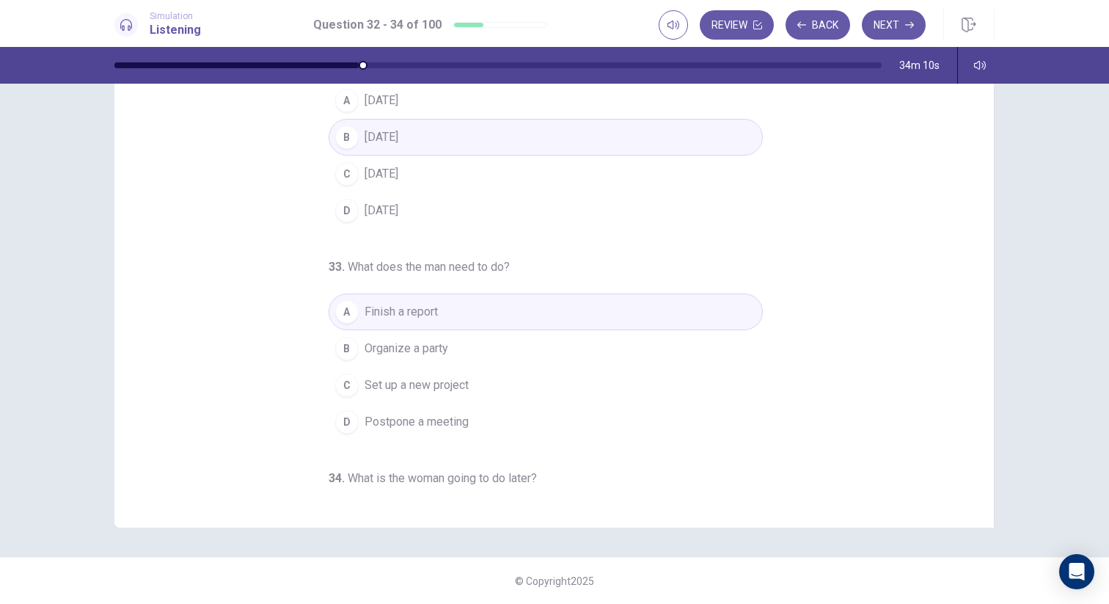
scroll to position [153, 0]
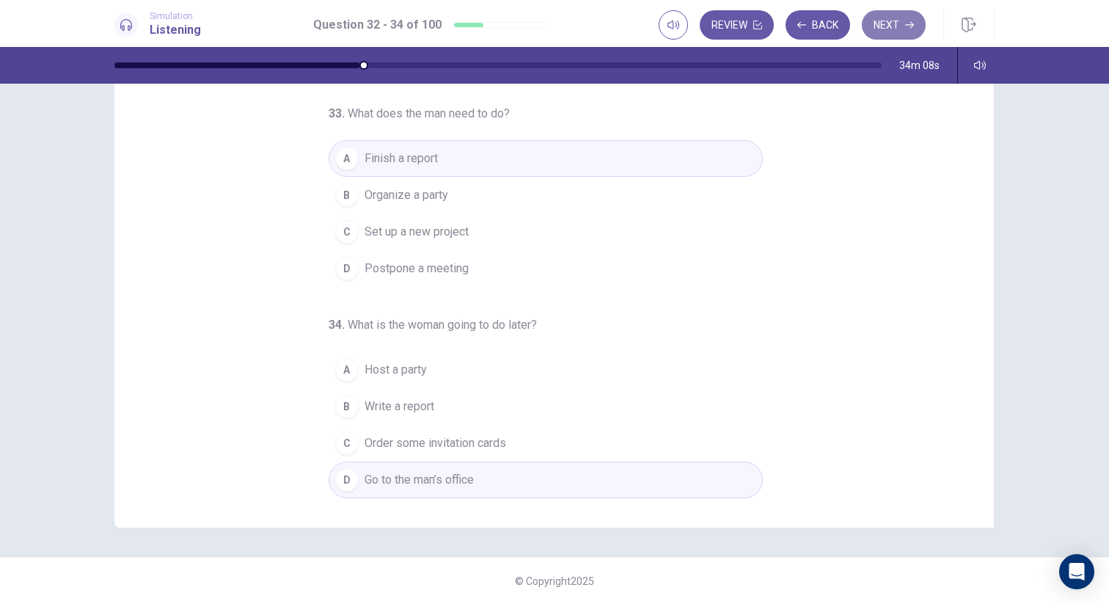
click at [890, 34] on button "Next" at bounding box center [894, 24] width 64 height 29
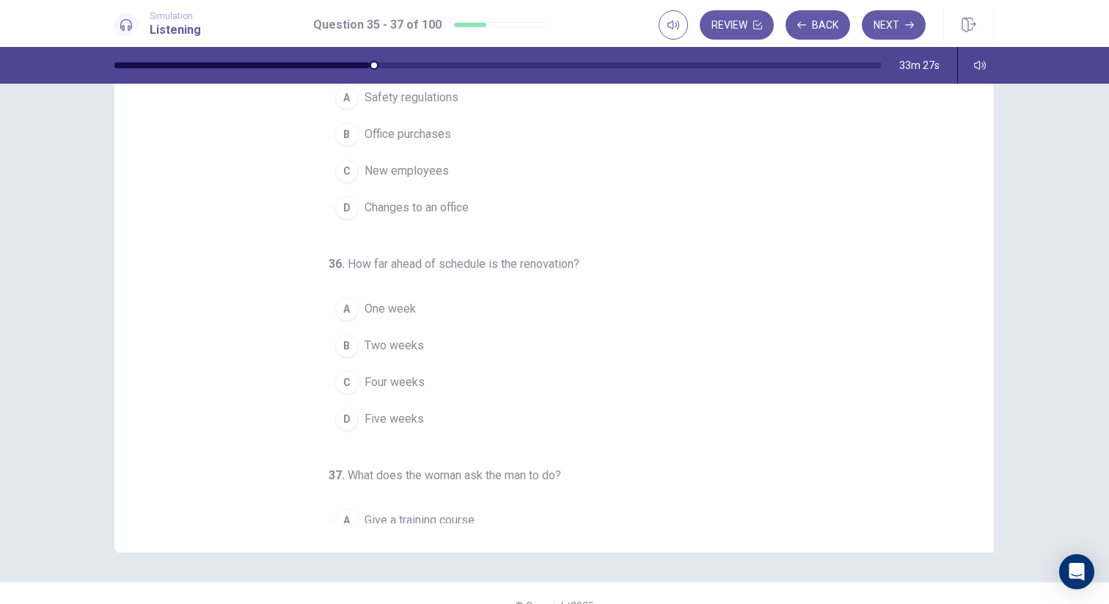
scroll to position [29, 0]
click at [400, 307] on span "One week" at bounding box center [389, 308] width 51 height 18
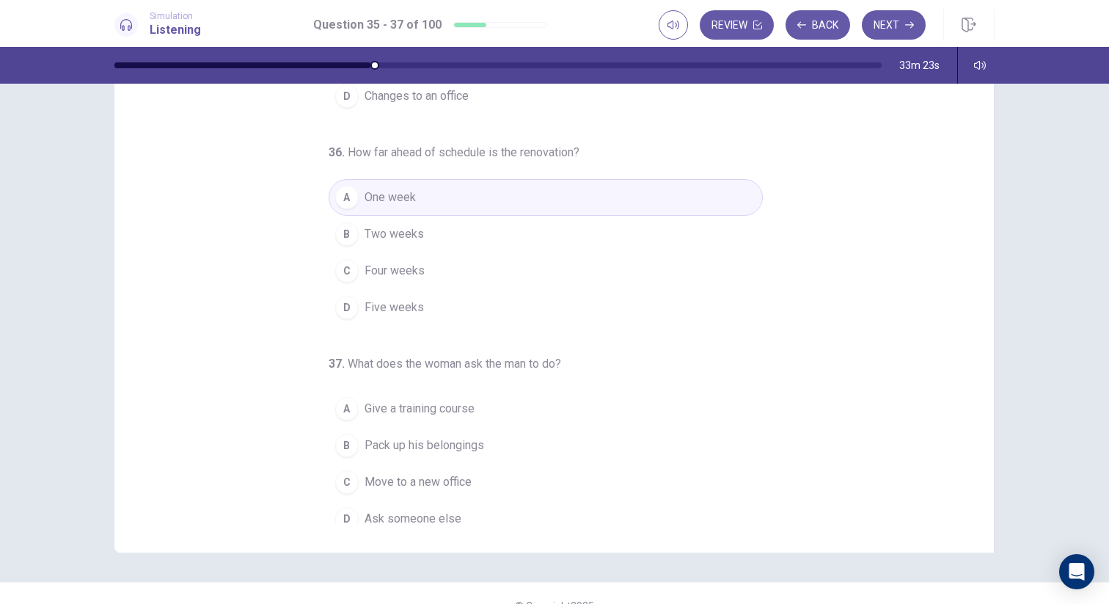
scroll to position [153, 0]
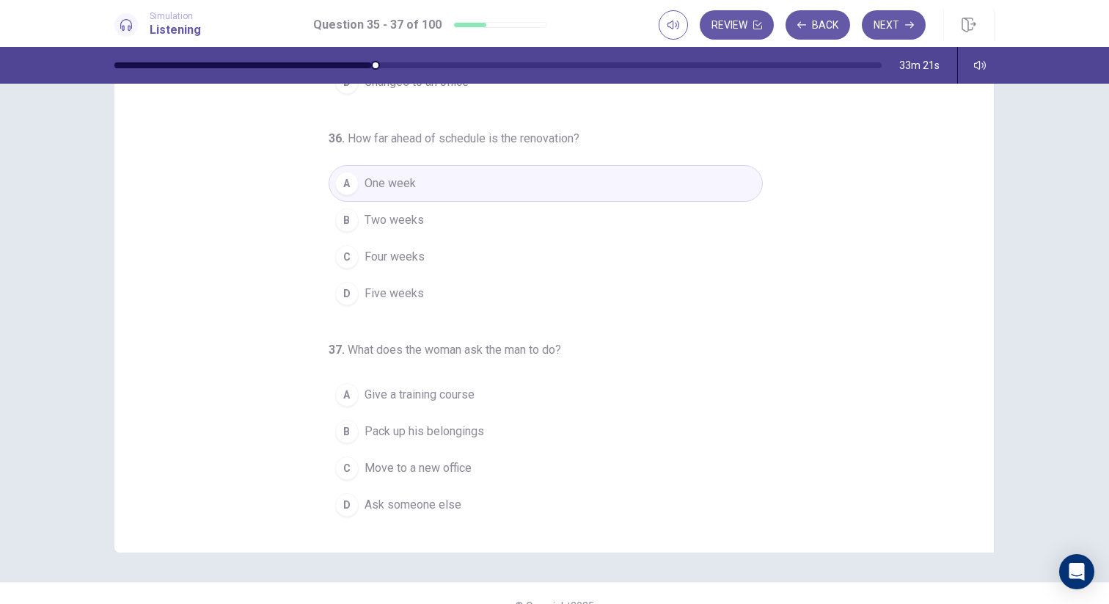
click at [455, 397] on span "Give a training course" at bounding box center [419, 395] width 110 height 18
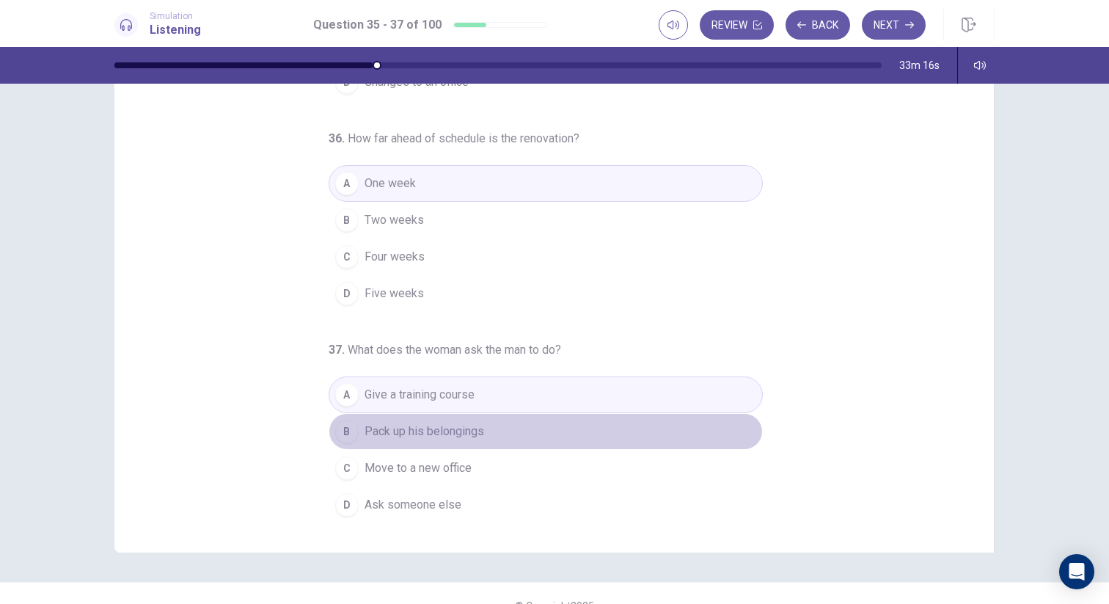
click at [533, 430] on button "B Pack up his belongings" at bounding box center [546, 431] width 434 height 37
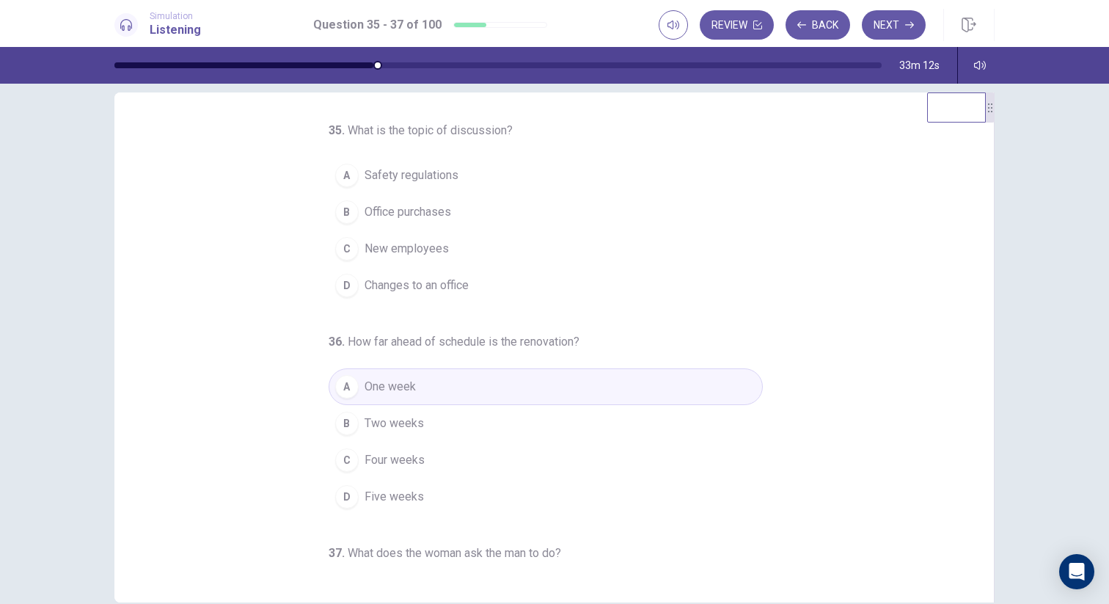
scroll to position [10, 0]
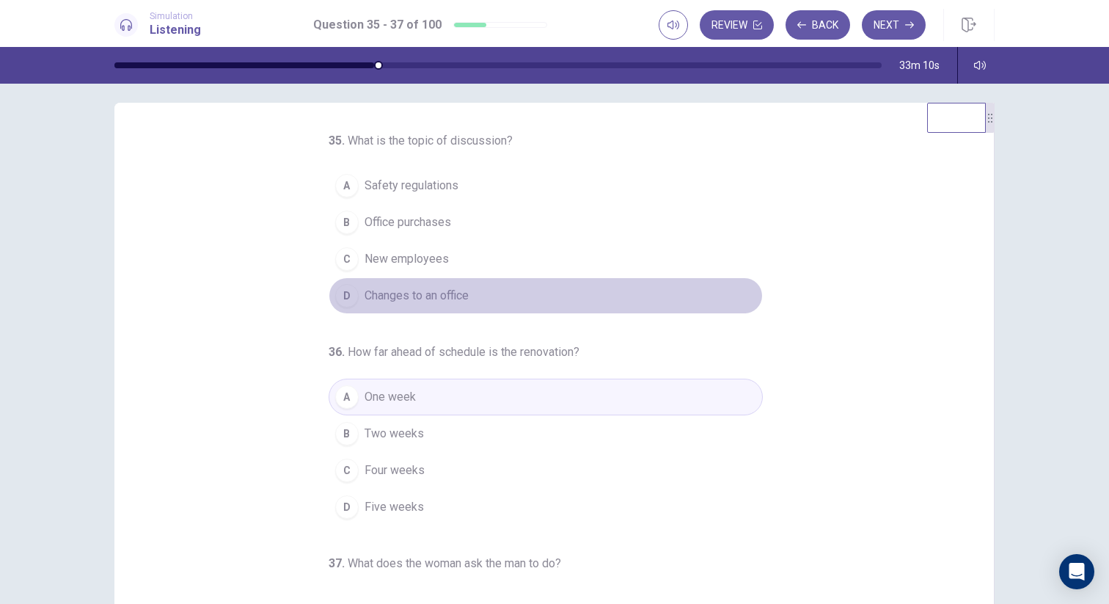
click at [448, 304] on span "Changes to an office" at bounding box center [416, 296] width 104 height 18
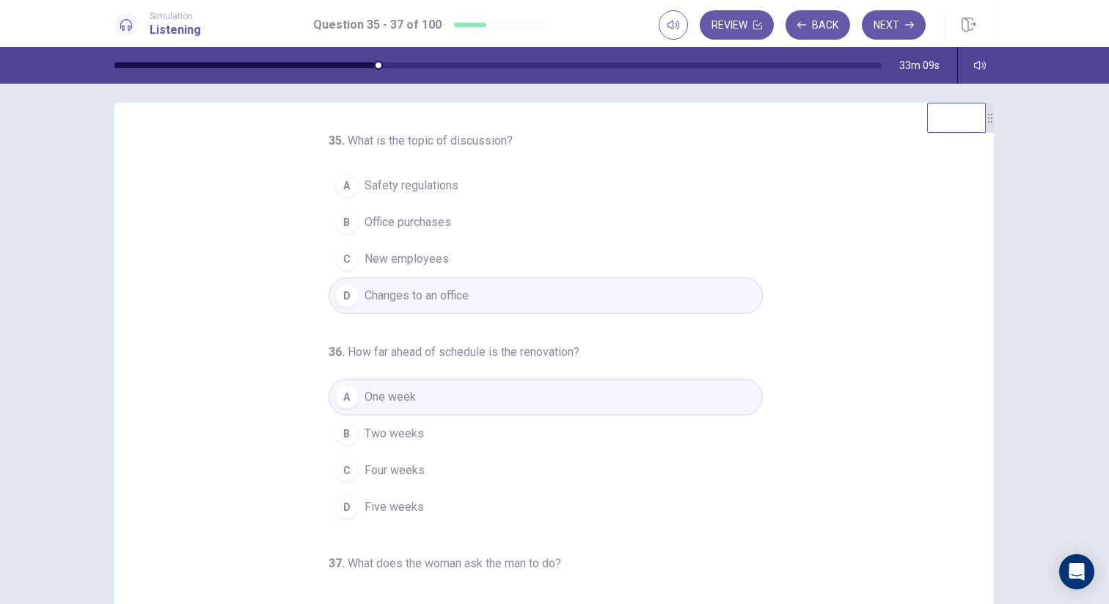
click at [942, 341] on div "35 . What is the topic of discussion? A Safety regulations B Office purchases C…" at bounding box center [560, 357] width 844 height 451
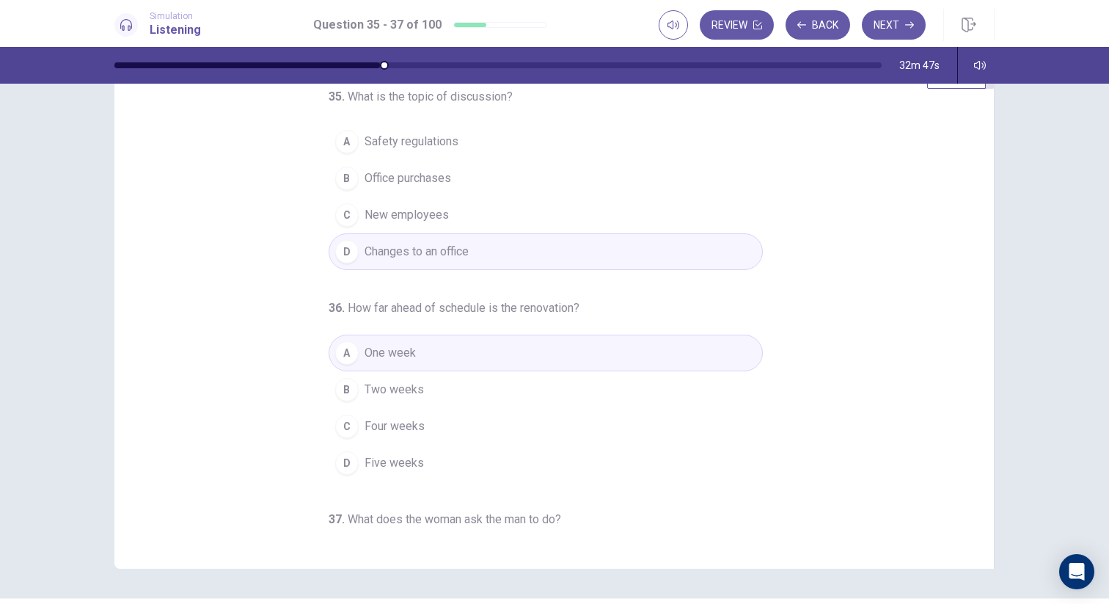
scroll to position [0, 0]
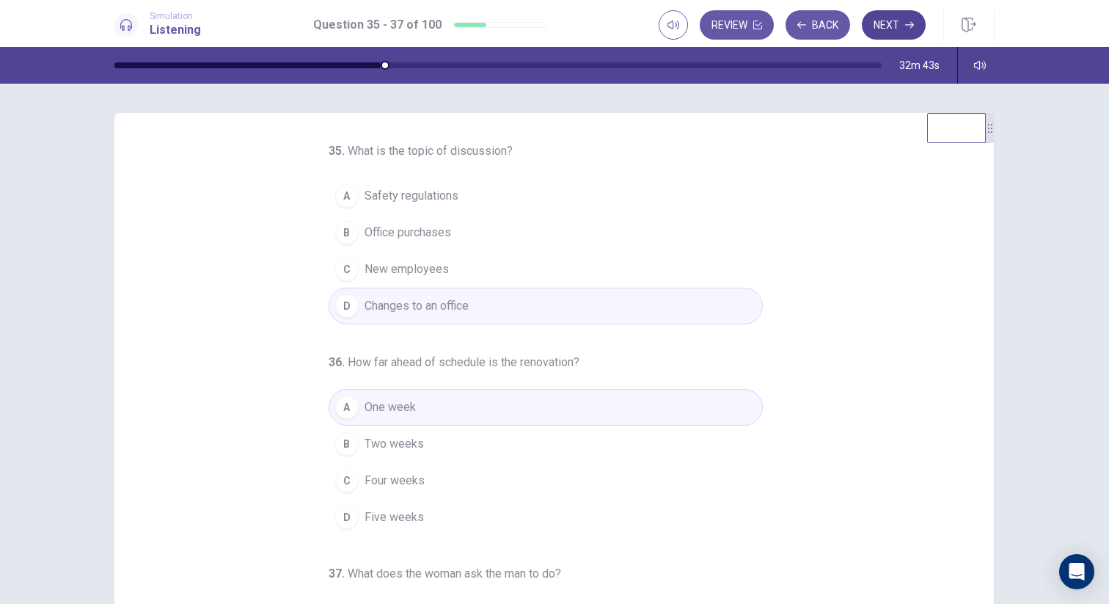
click at [886, 26] on button "Next" at bounding box center [894, 24] width 64 height 29
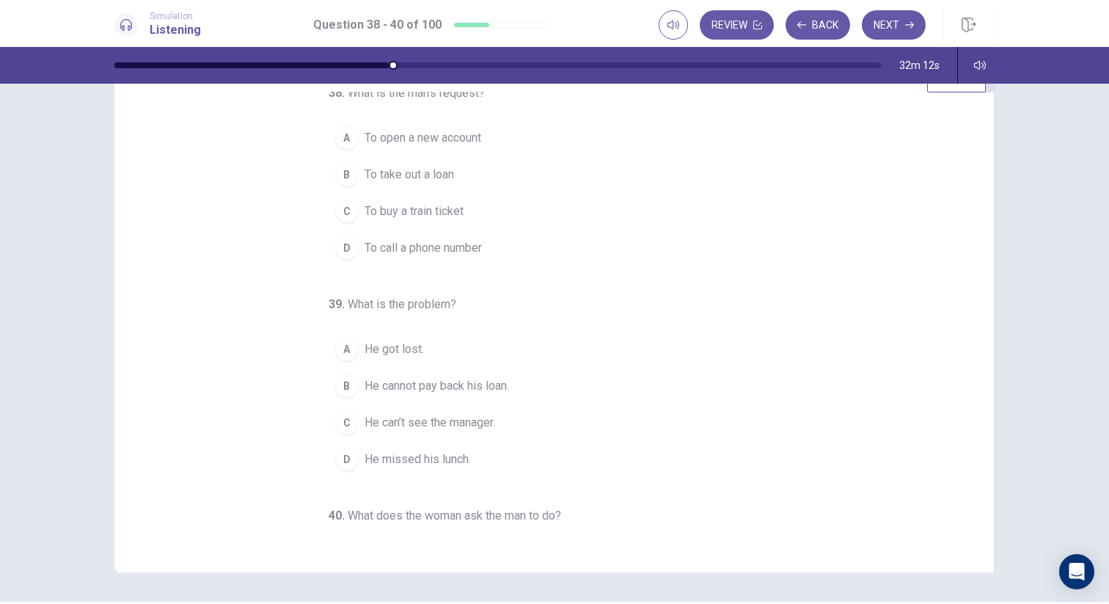
scroll to position [13, 0]
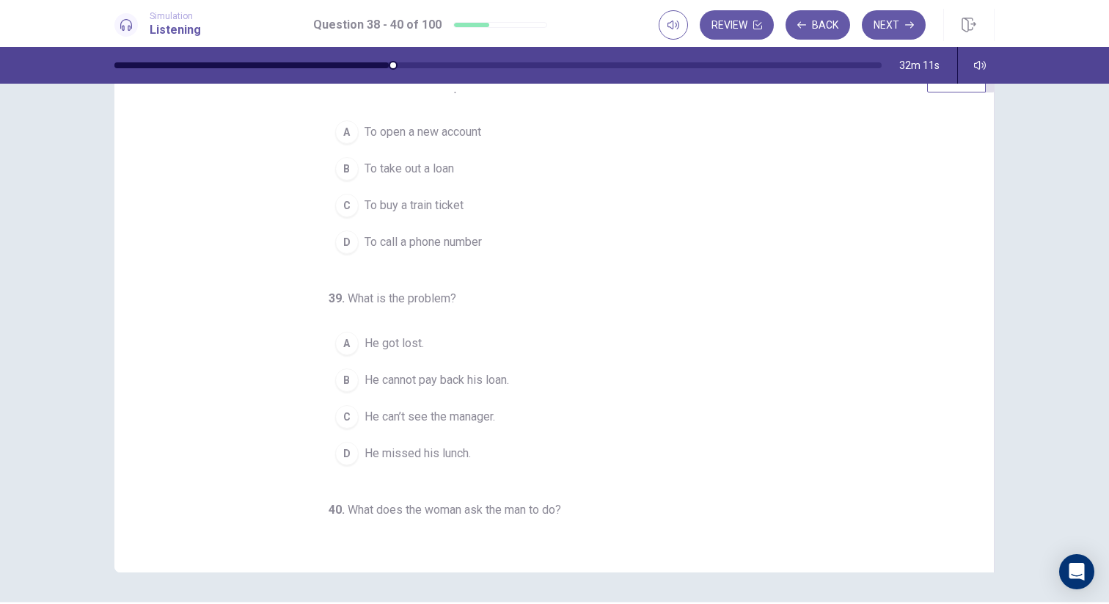
click at [439, 168] on span "To take out a loan" at bounding box center [408, 169] width 89 height 18
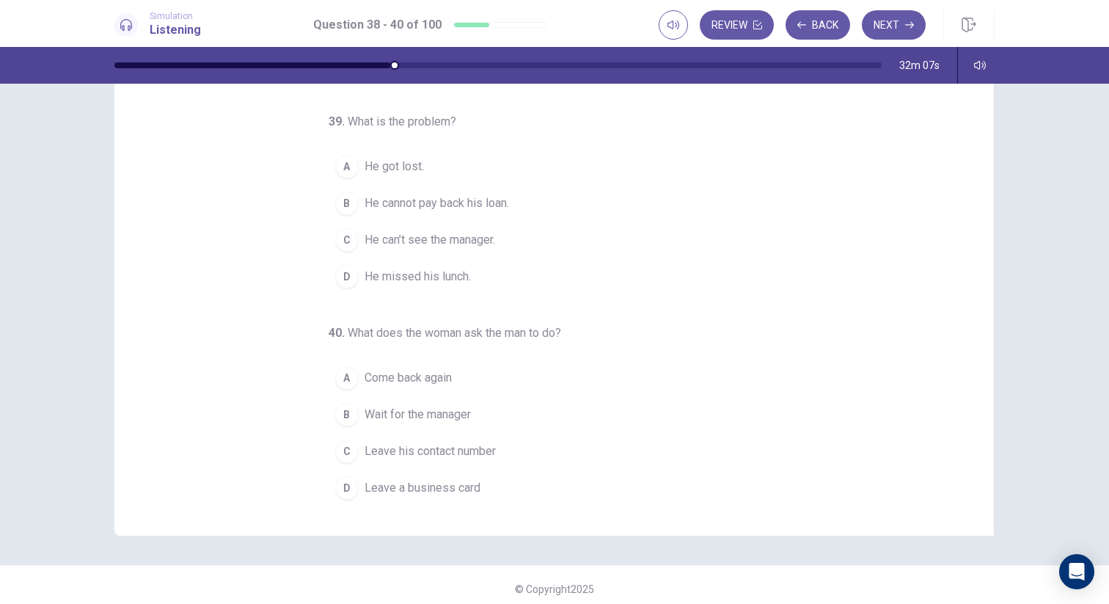
scroll to position [95, 0]
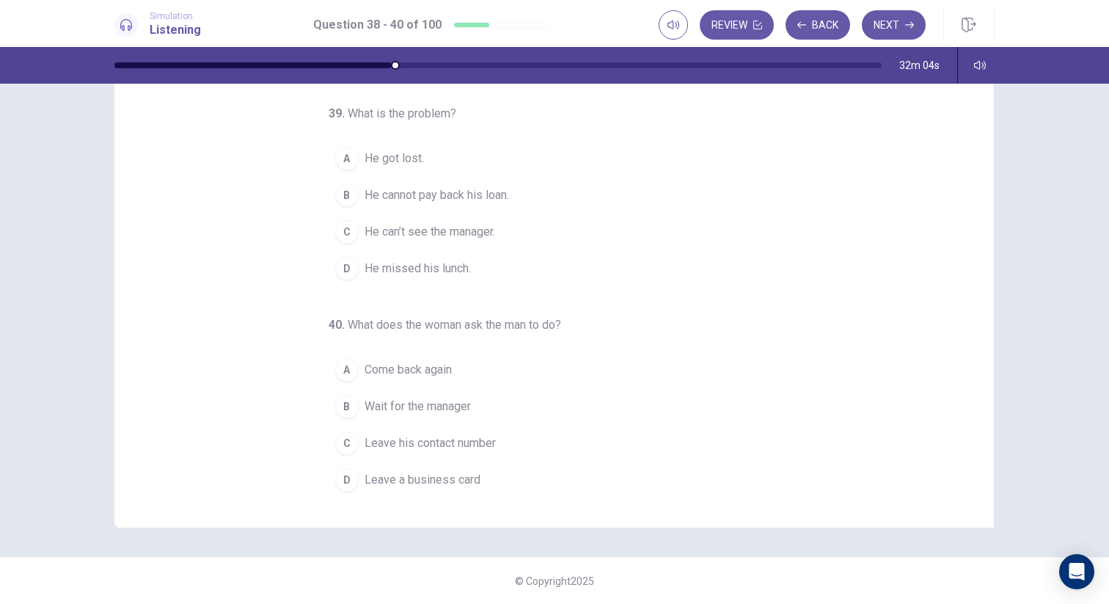
click at [491, 235] on span "He can’t see the manager." at bounding box center [429, 232] width 131 height 18
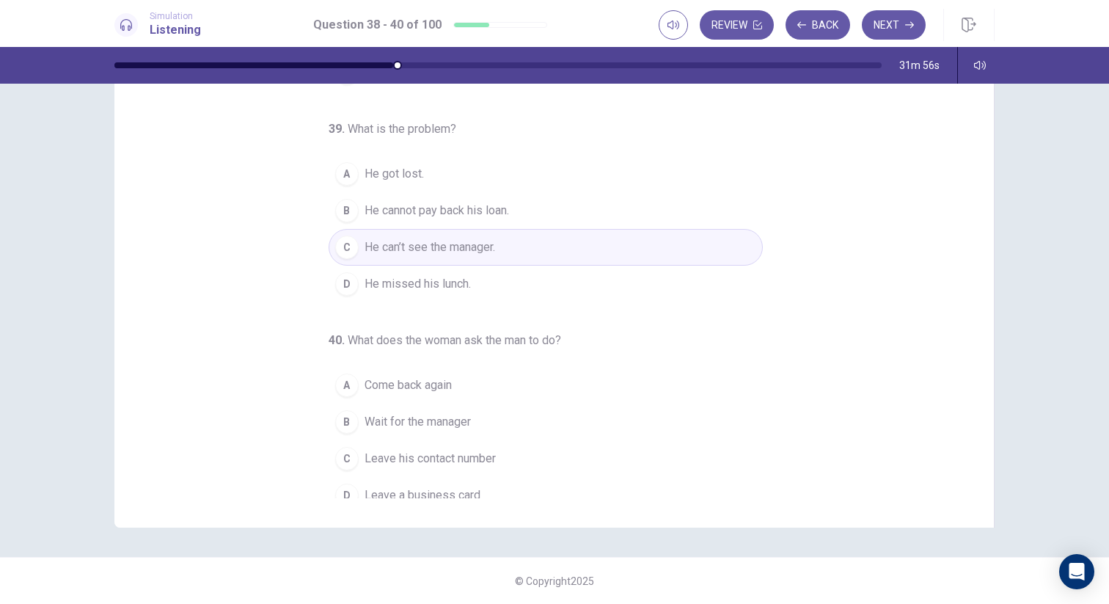
scroll to position [153, 0]
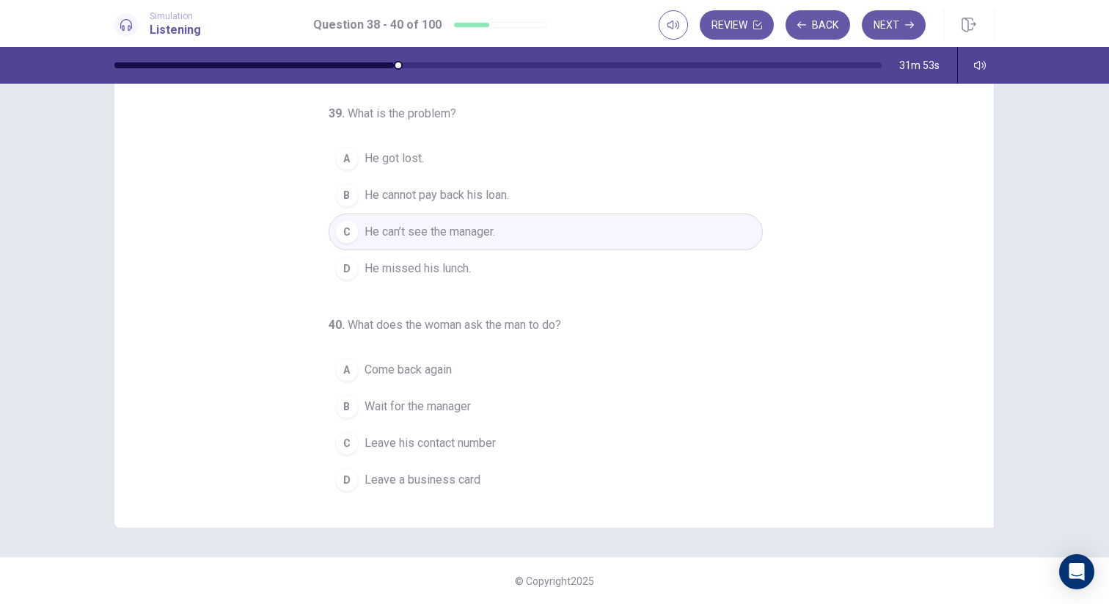
click at [441, 442] on span "Leave his contact number" at bounding box center [429, 443] width 131 height 18
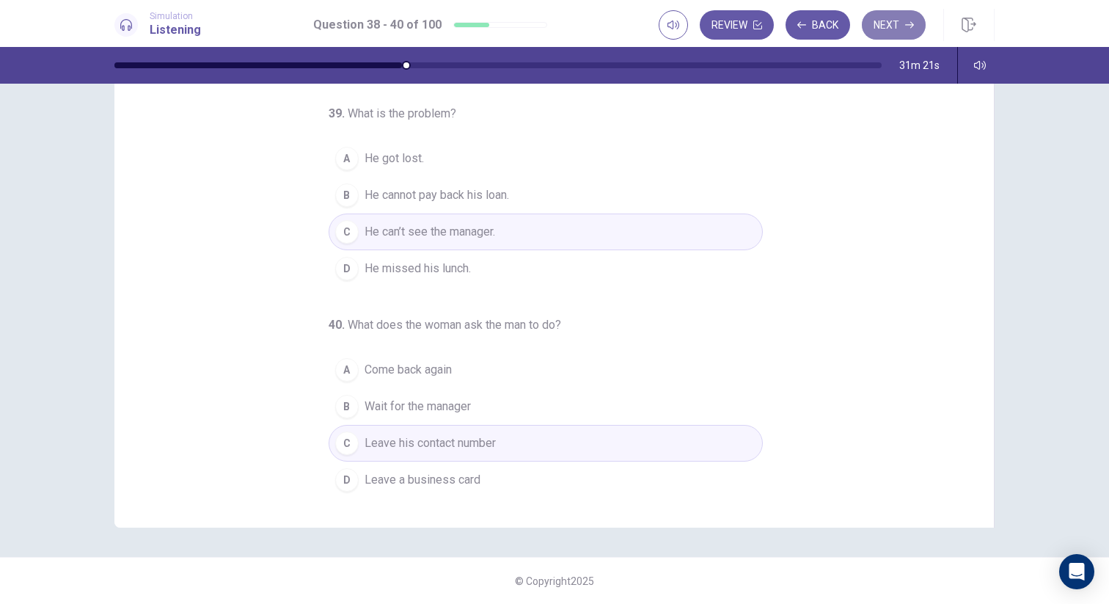
click at [890, 27] on button "Next" at bounding box center [894, 24] width 64 height 29
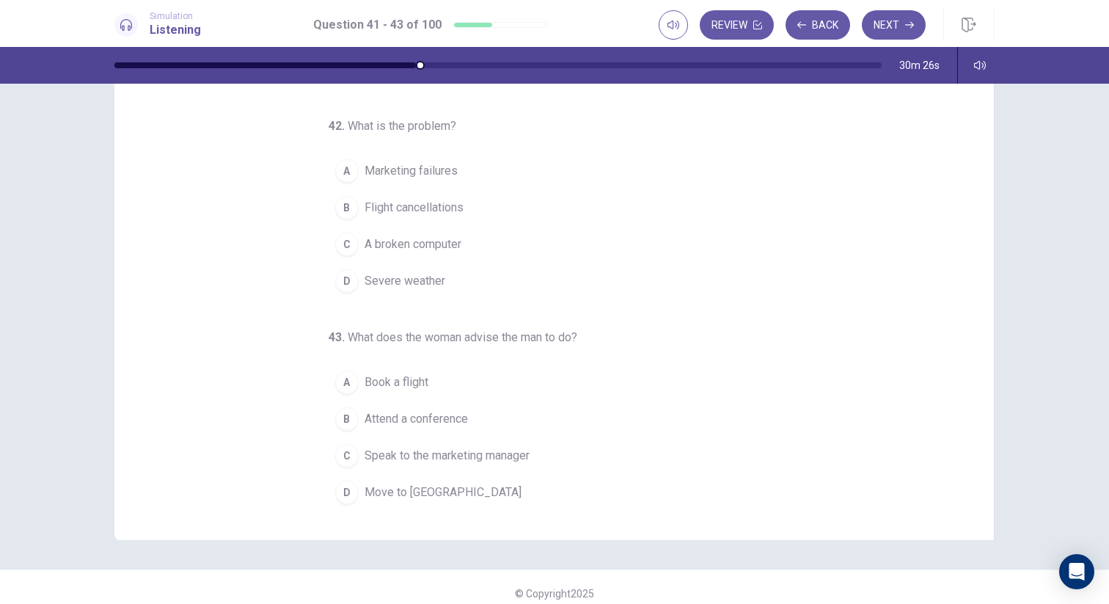
click at [487, 447] on span "Speak to the marketing manager" at bounding box center [446, 456] width 165 height 18
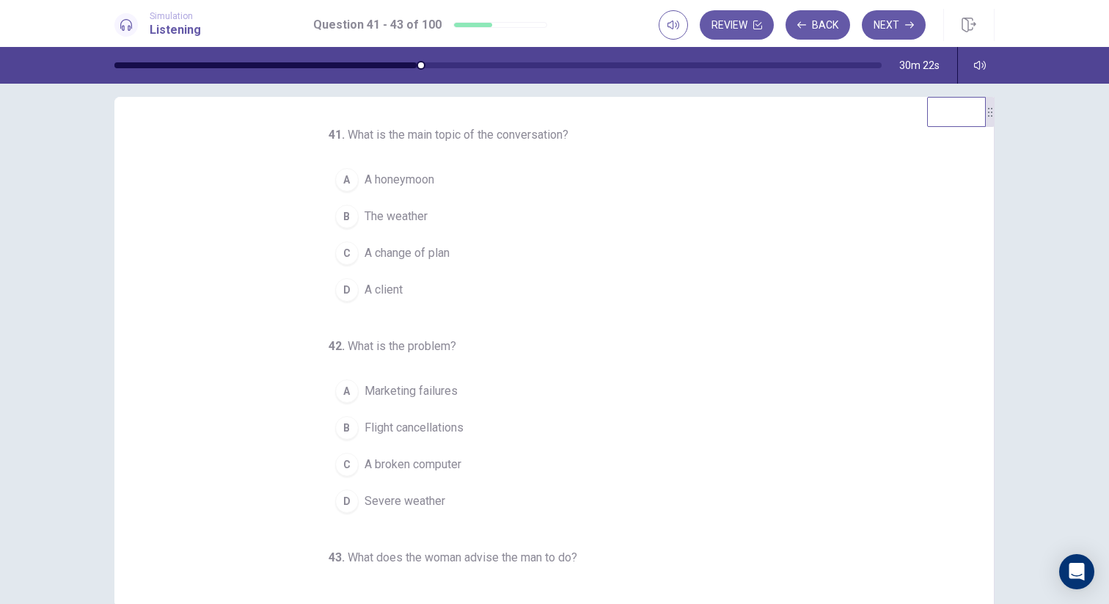
scroll to position [15, 0]
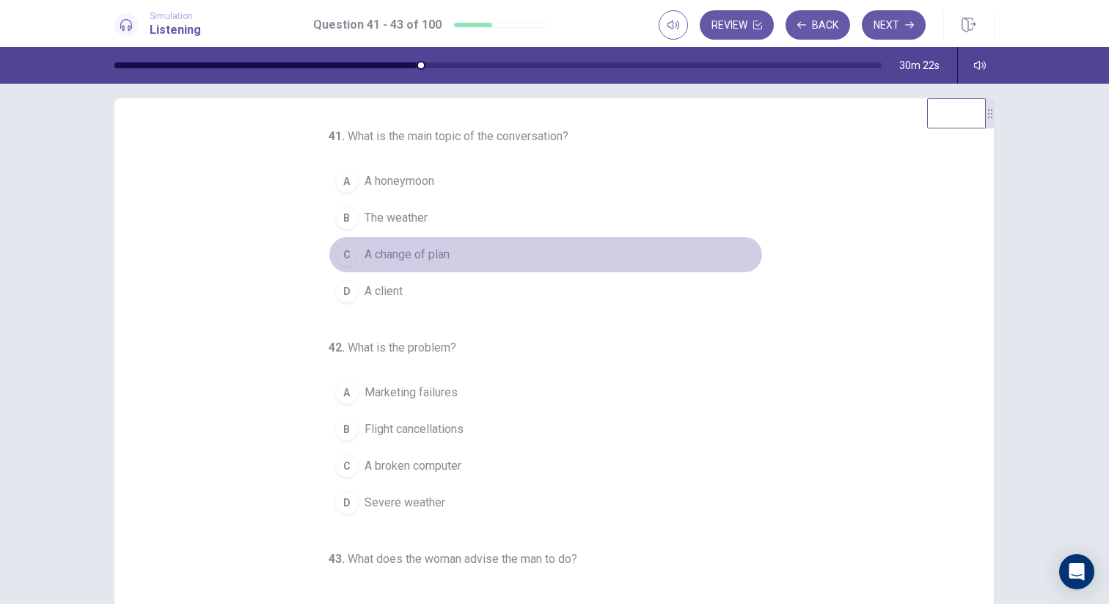
click at [447, 254] on span "A change of plan" at bounding box center [406, 255] width 85 height 18
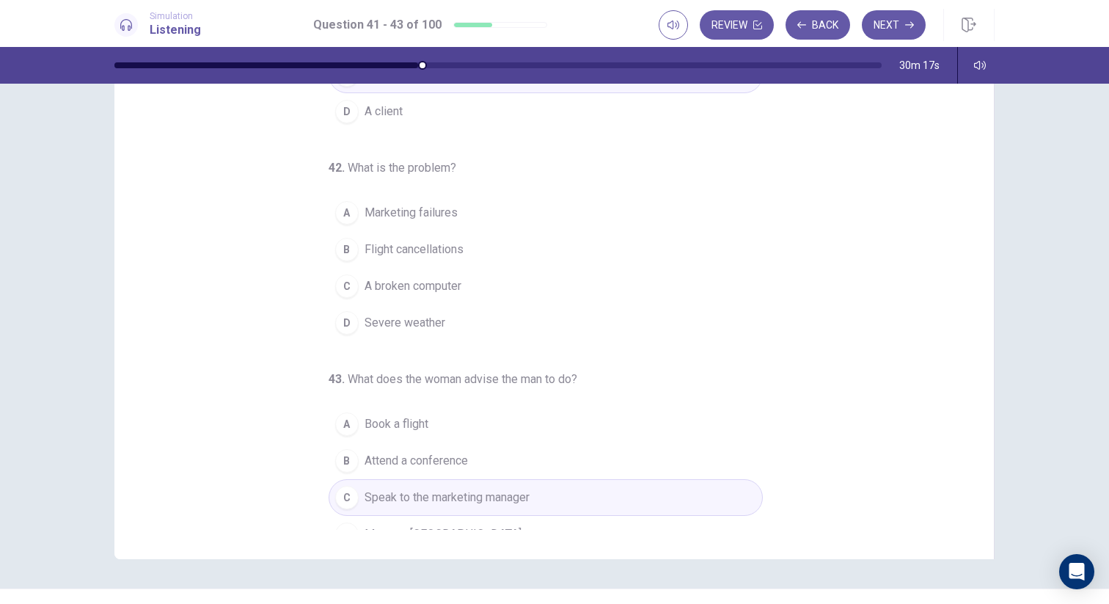
scroll to position [133, 0]
click at [456, 254] on span "Flight cancellations" at bounding box center [413, 247] width 99 height 18
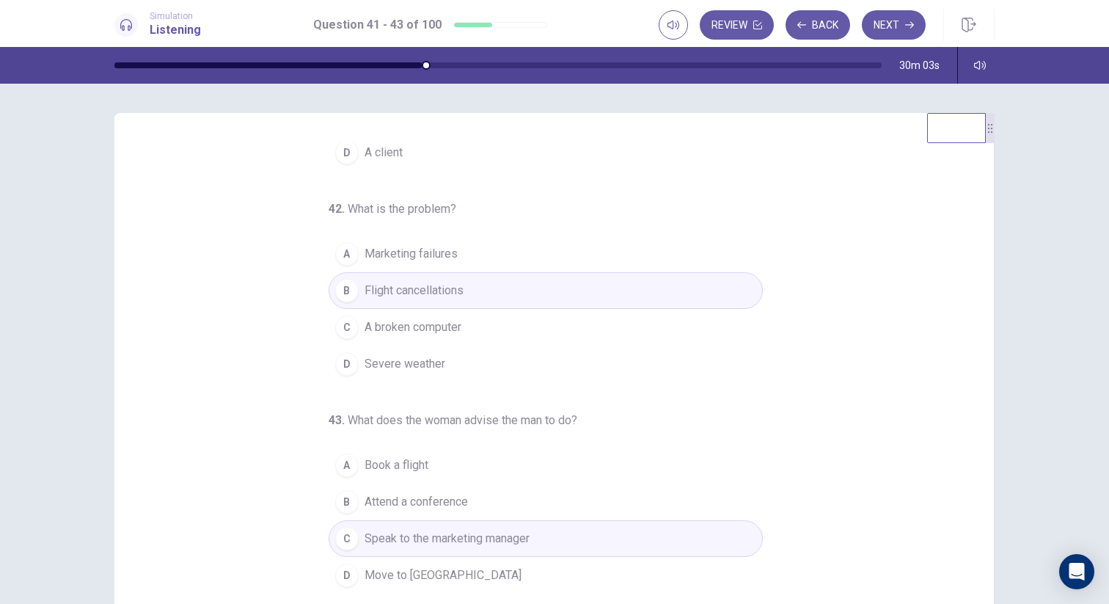
scroll to position [95, 0]
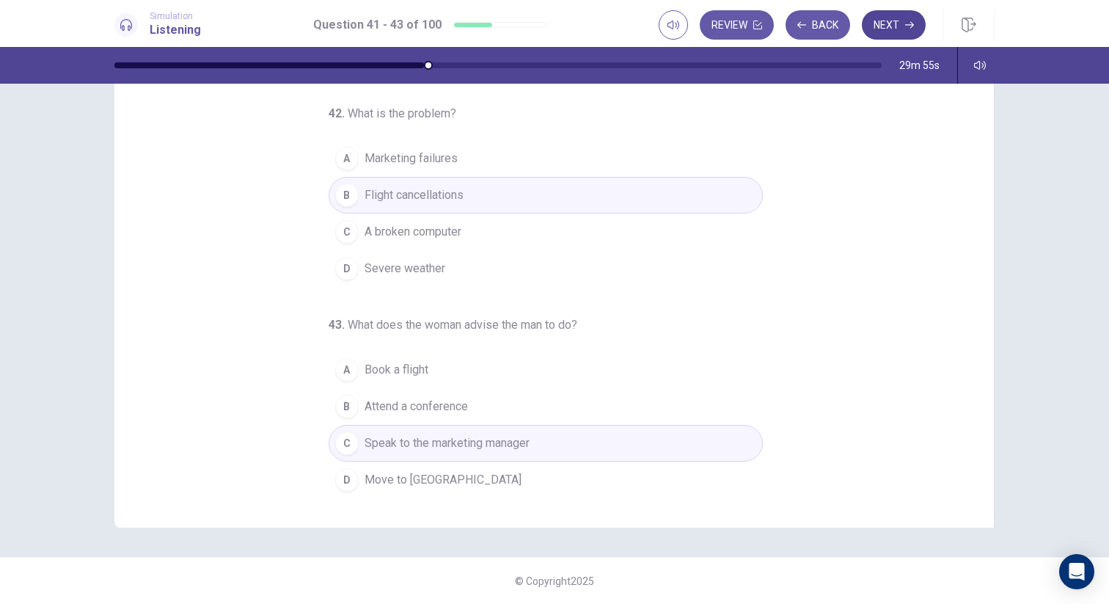
click at [889, 32] on button "Next" at bounding box center [894, 24] width 64 height 29
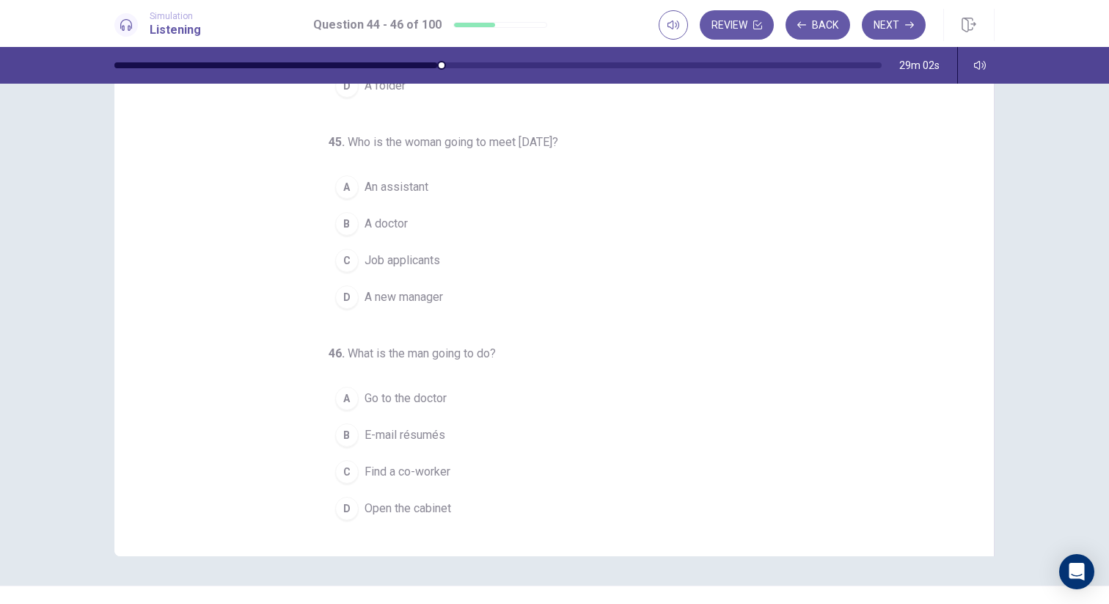
scroll to position [66, 0]
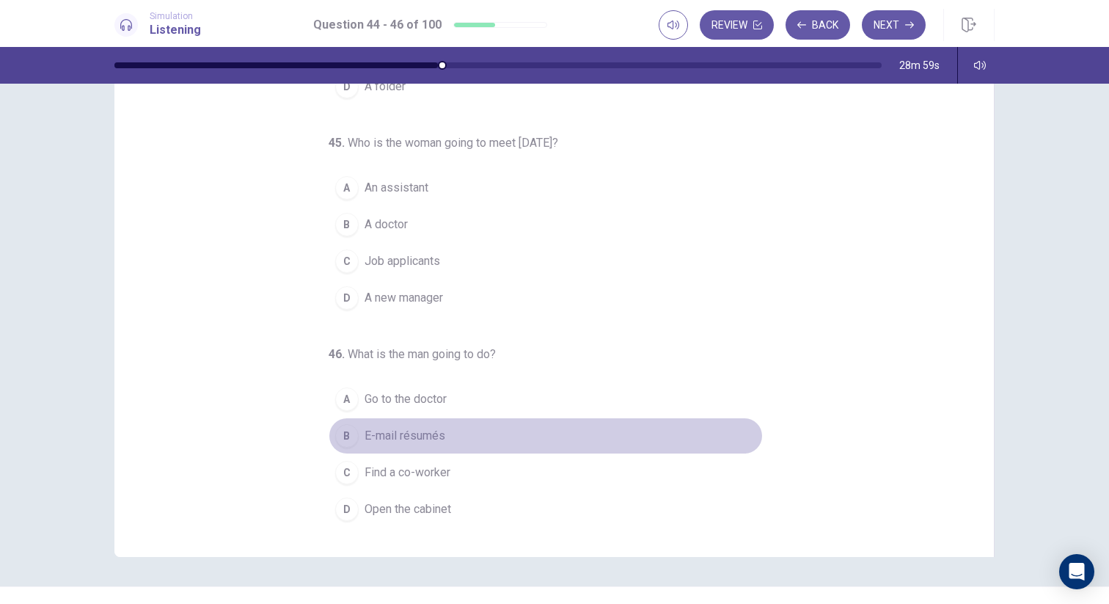
click at [425, 439] on span "E-mail résumés" at bounding box center [404, 436] width 81 height 18
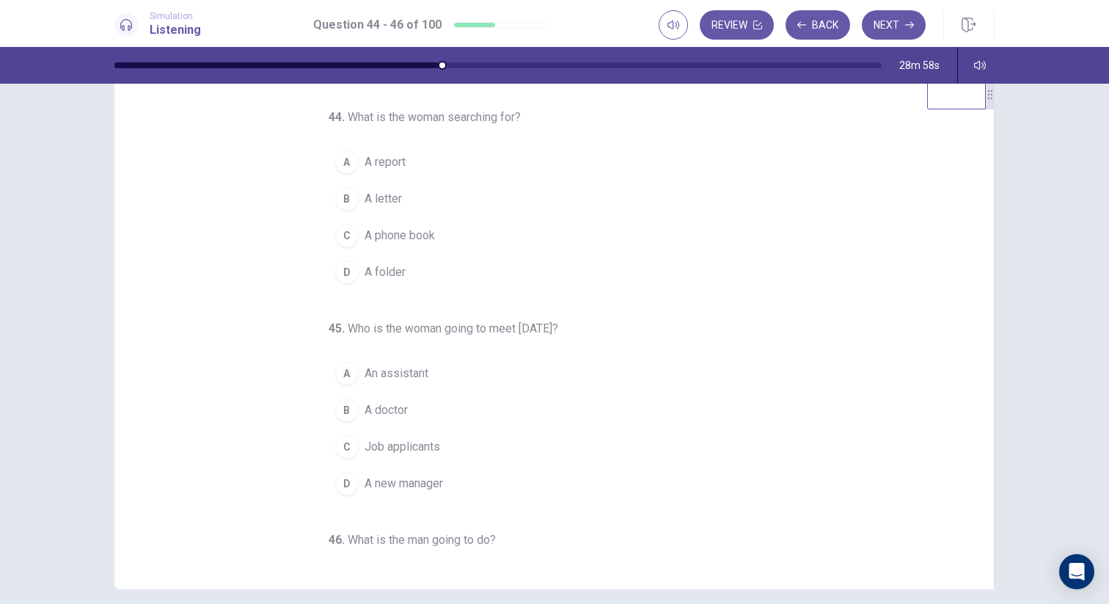
scroll to position [18, 0]
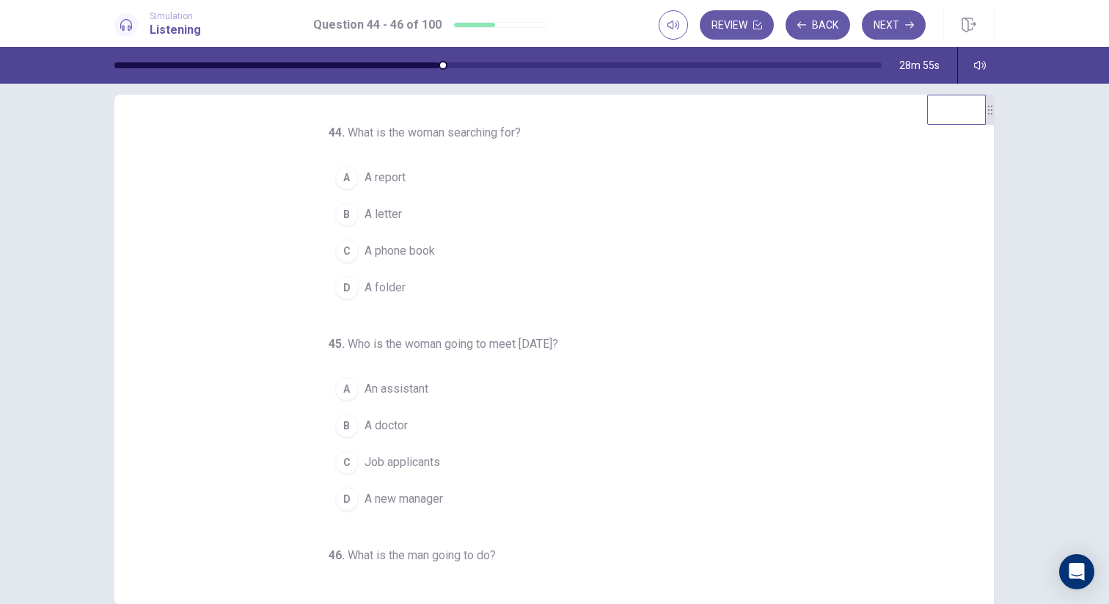
click at [400, 286] on span "A folder" at bounding box center [384, 288] width 41 height 18
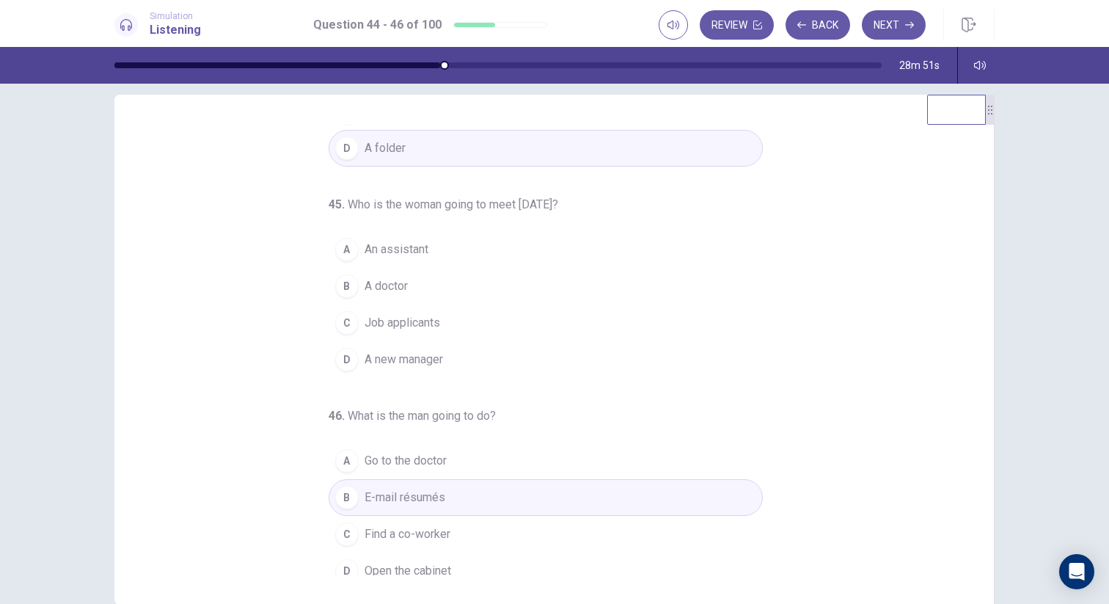
scroll to position [149, 0]
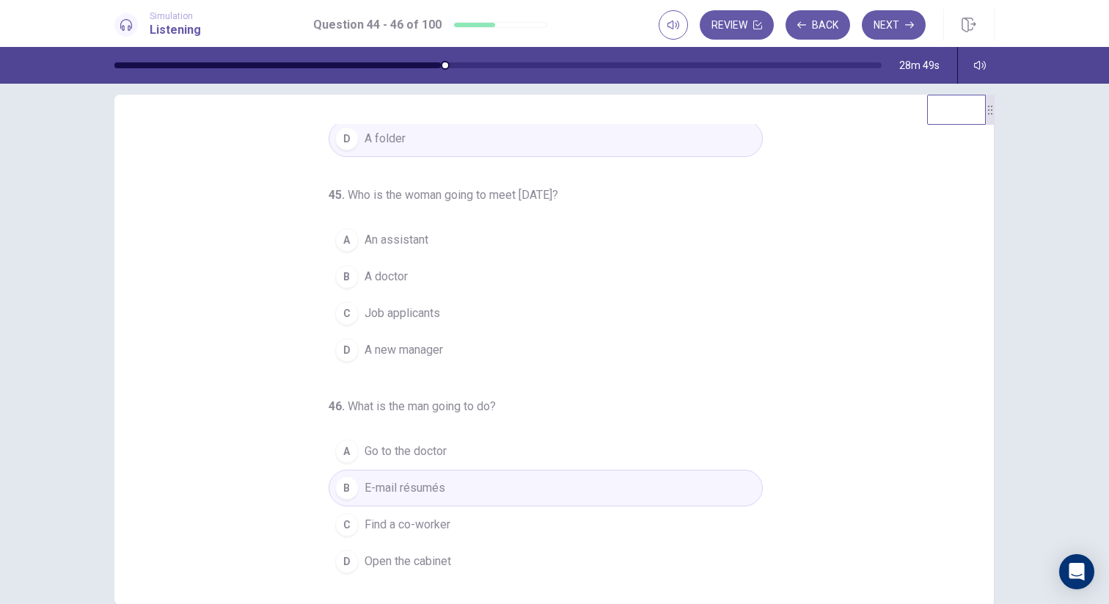
click at [403, 353] on span "A new manager" at bounding box center [403, 350] width 78 height 18
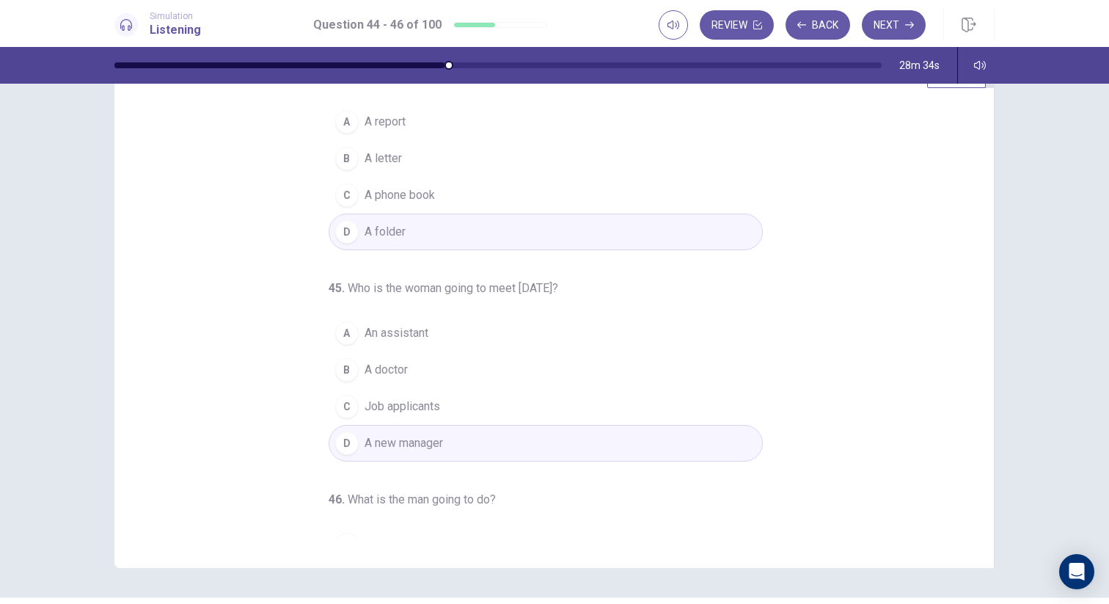
scroll to position [153, 0]
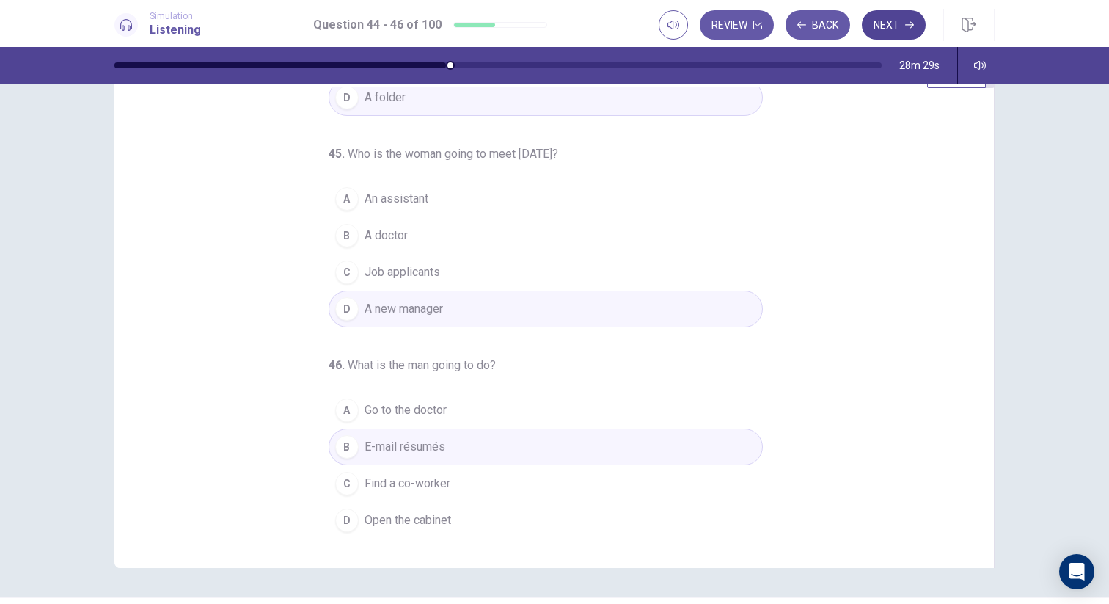
click at [894, 34] on button "Next" at bounding box center [894, 24] width 64 height 29
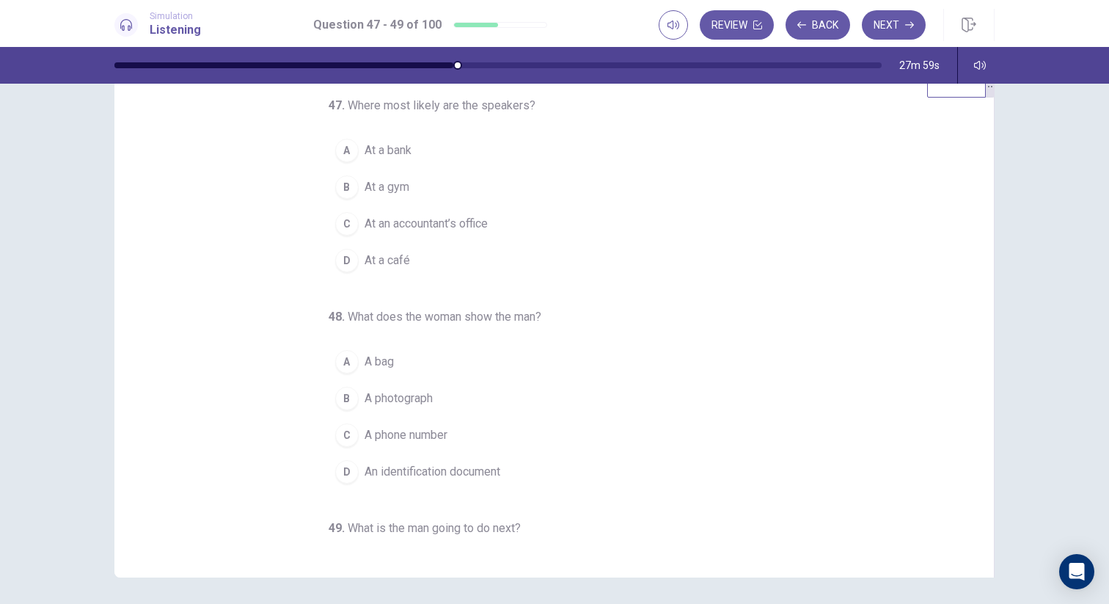
scroll to position [48, 0]
click at [390, 147] on span "At a bank" at bounding box center [387, 148] width 47 height 18
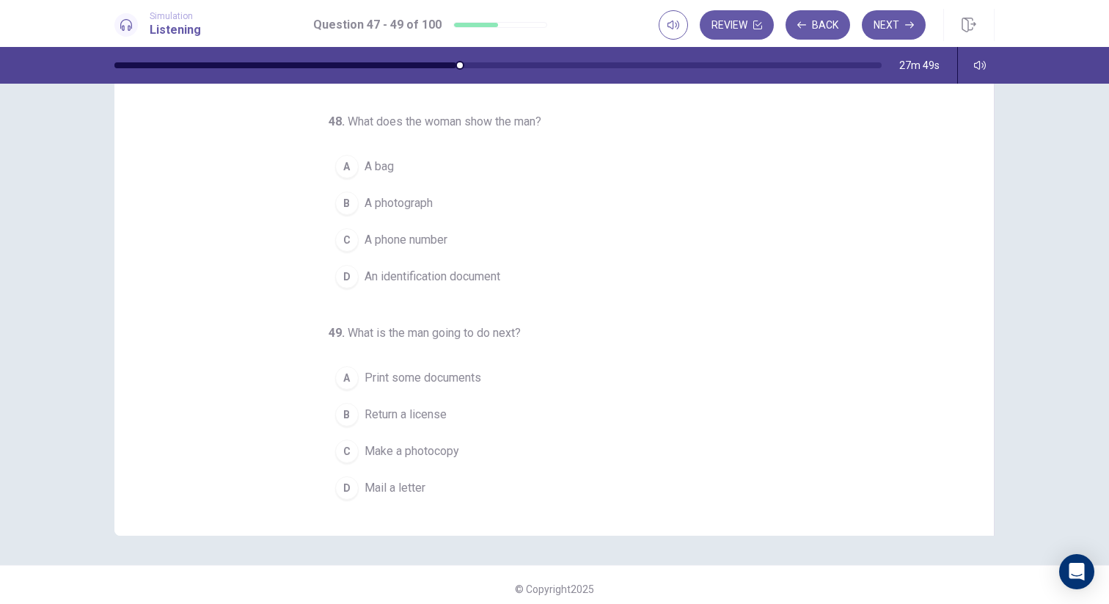
scroll to position [95, 0]
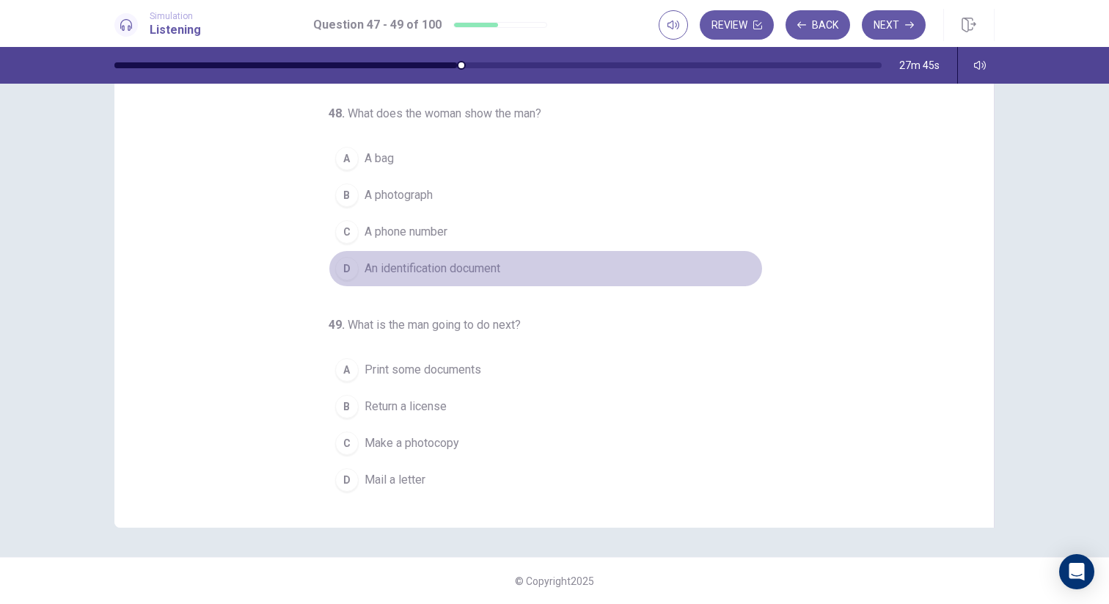
click at [496, 270] on span "An identification document" at bounding box center [432, 269] width 136 height 18
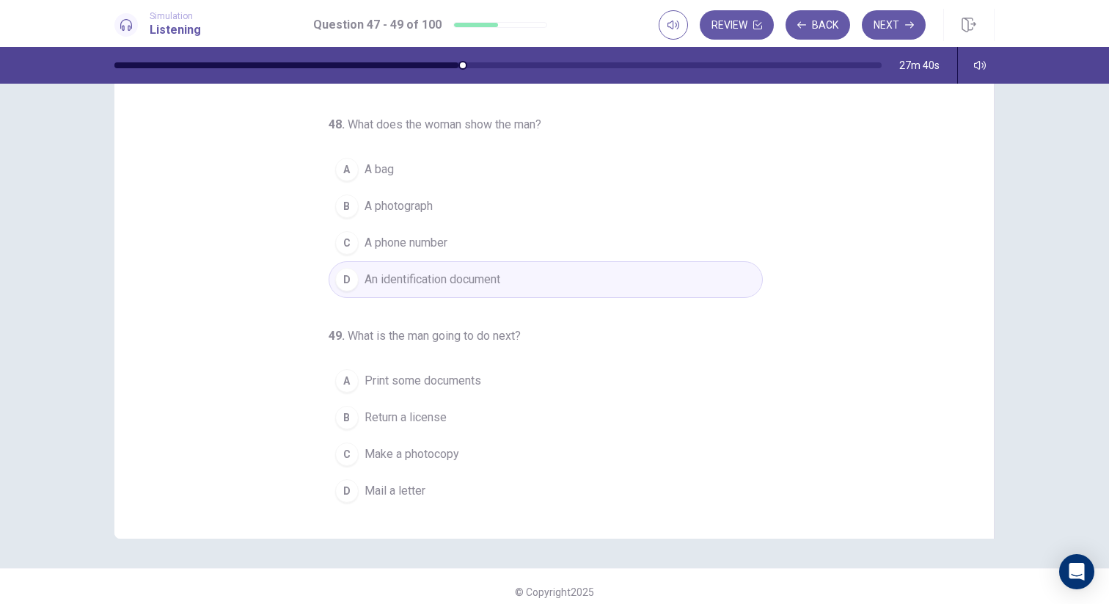
scroll to position [93, 0]
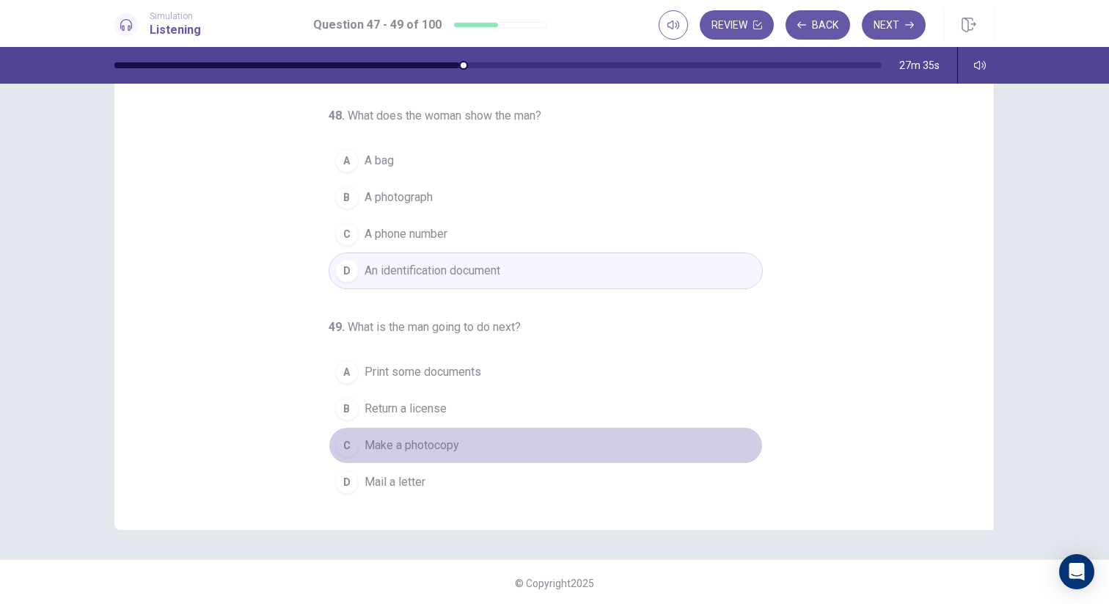
click at [450, 450] on span "Make a photocopy" at bounding box center [411, 445] width 95 height 18
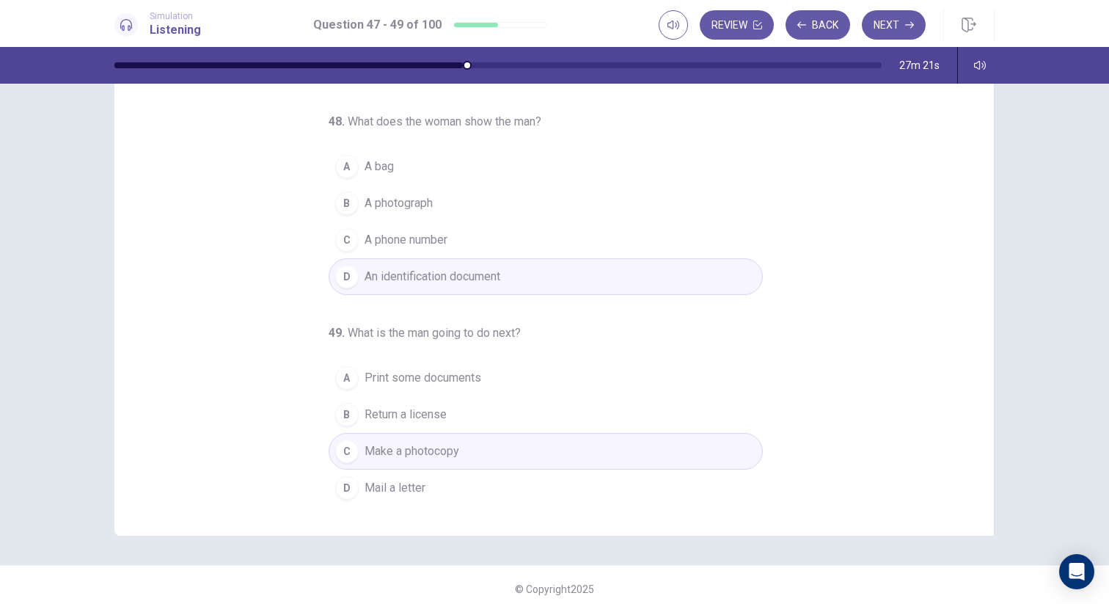
scroll to position [89, 0]
click at [892, 26] on button "Next" at bounding box center [894, 24] width 64 height 29
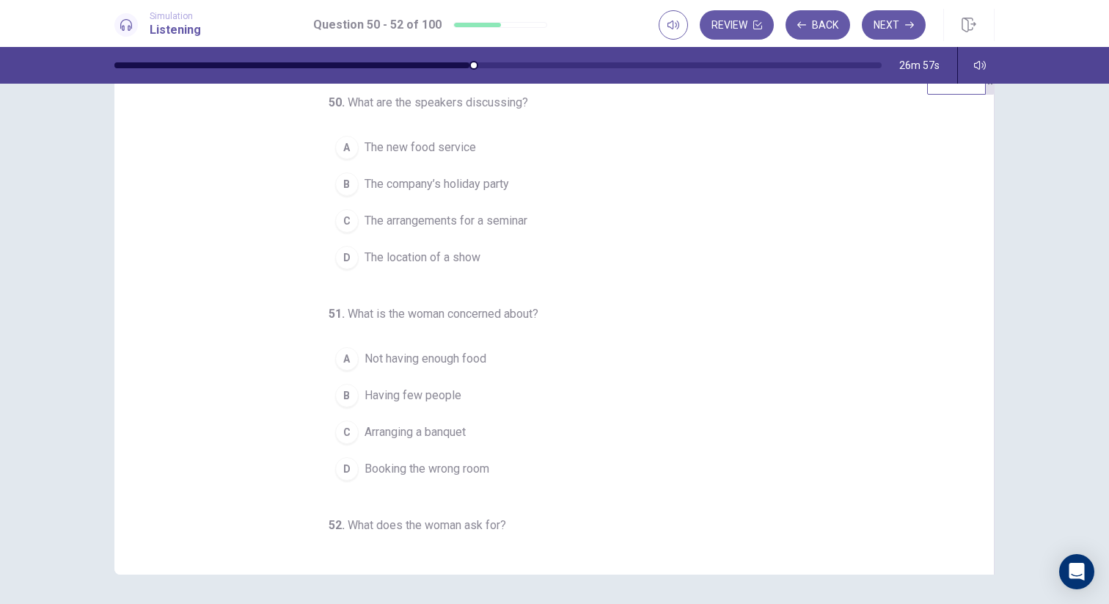
scroll to position [32, 0]
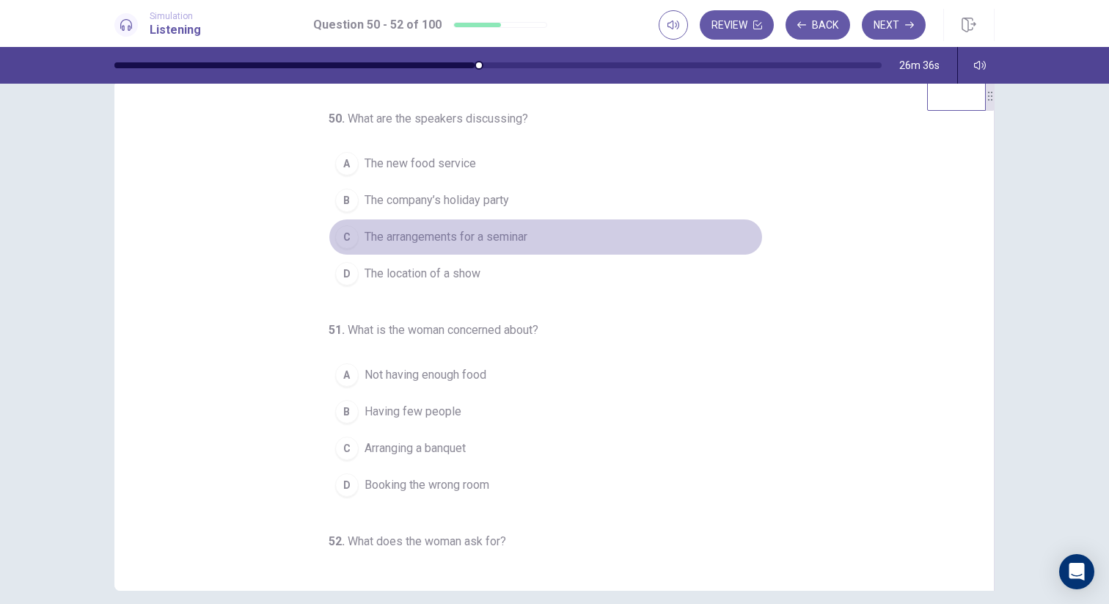
click at [519, 235] on span "The arrangements for a seminar" at bounding box center [445, 237] width 163 height 18
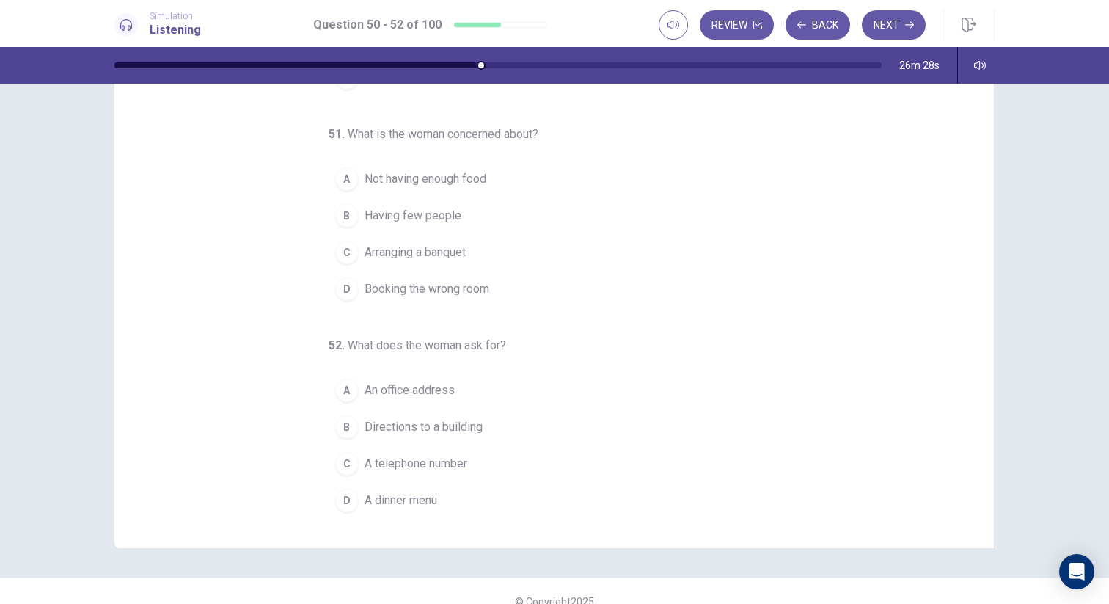
scroll to position [76, 0]
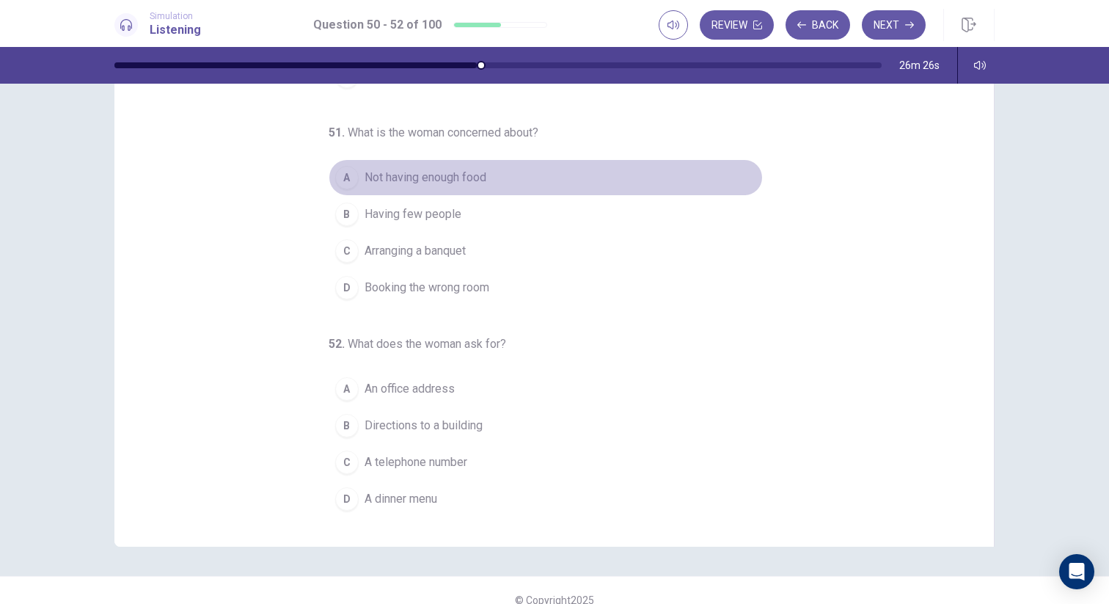
click at [461, 181] on span "Not having enough food" at bounding box center [425, 178] width 122 height 18
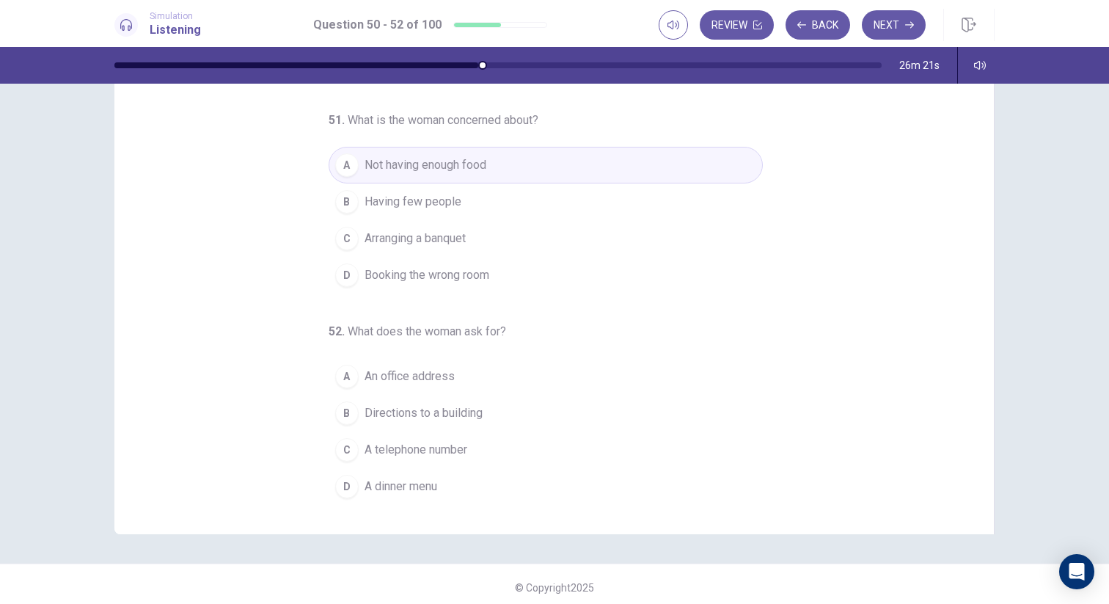
scroll to position [90, 0]
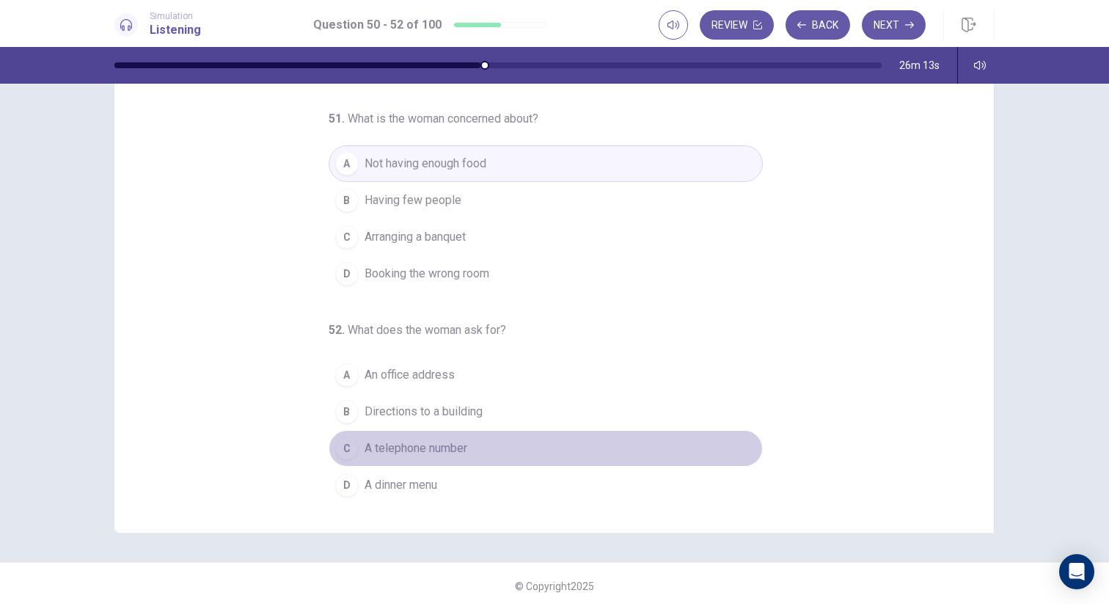
click at [428, 446] on span "A telephone number" at bounding box center [415, 448] width 103 height 18
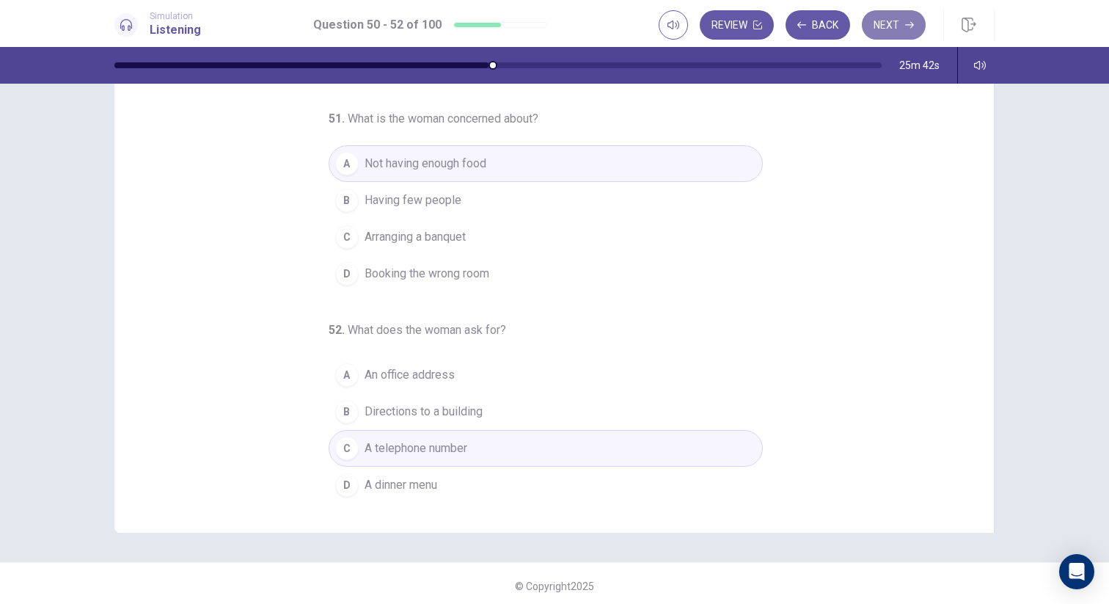
click at [895, 29] on button "Next" at bounding box center [894, 24] width 64 height 29
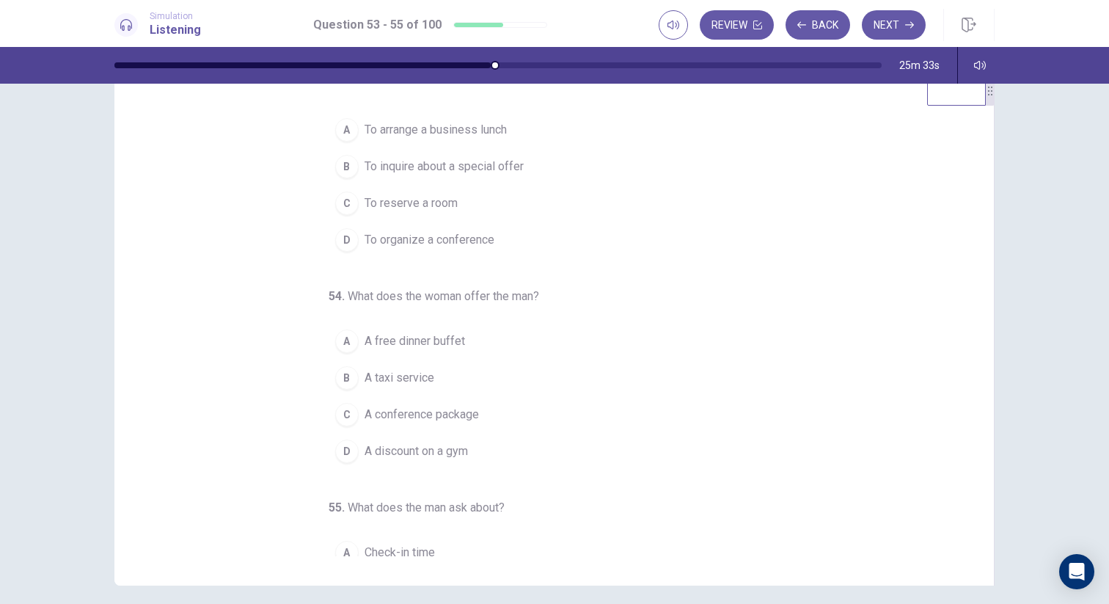
scroll to position [0, 0]
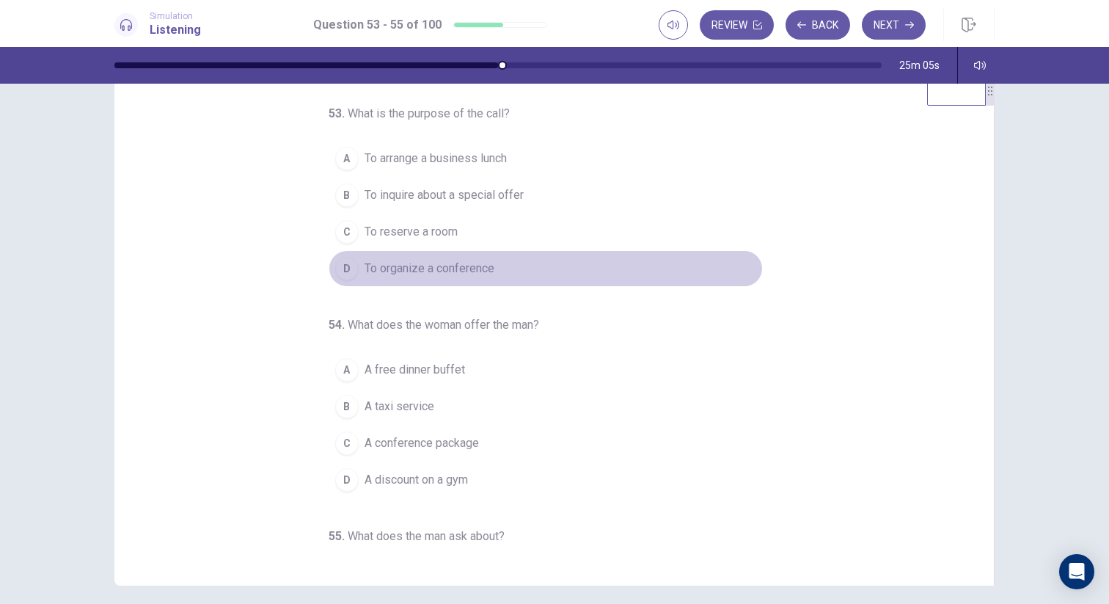
click at [482, 268] on span "To organize a conference" at bounding box center [429, 269] width 130 height 18
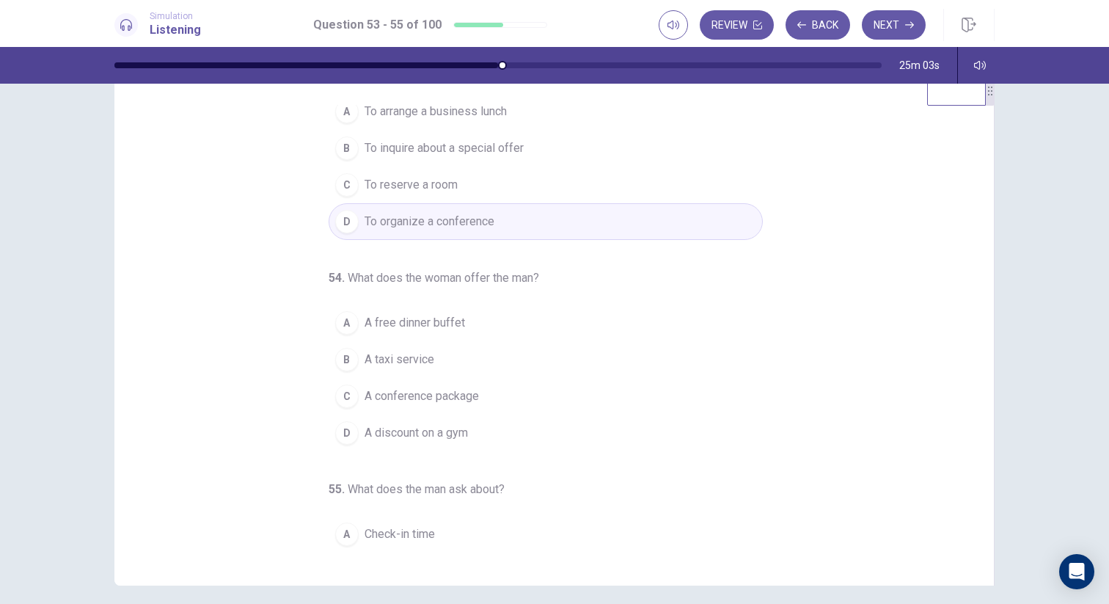
scroll to position [48, 0]
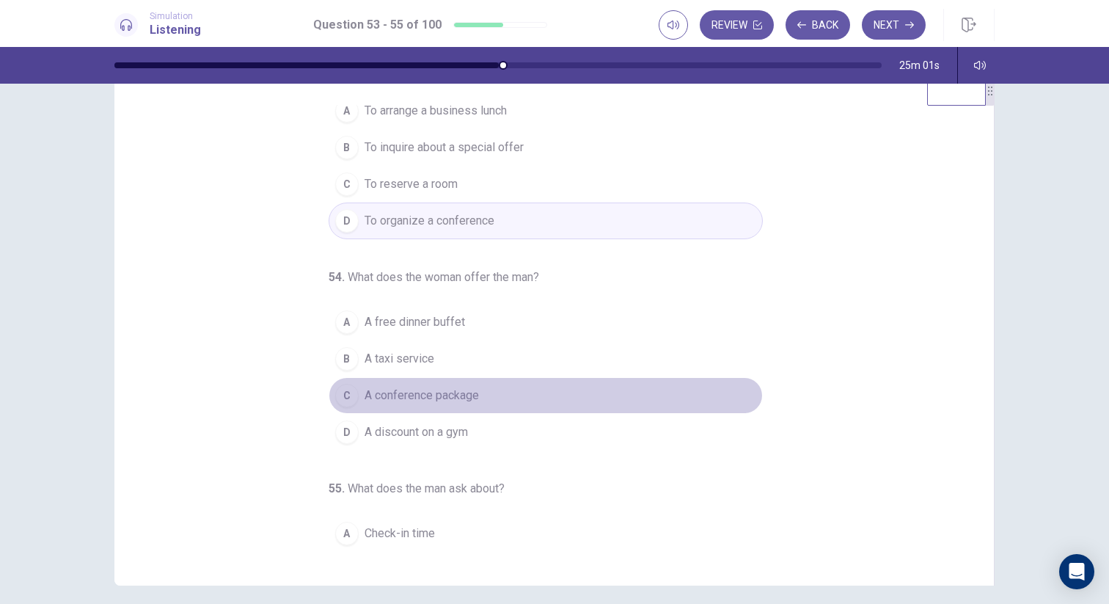
click at [476, 395] on span "A conference package" at bounding box center [421, 395] width 114 height 18
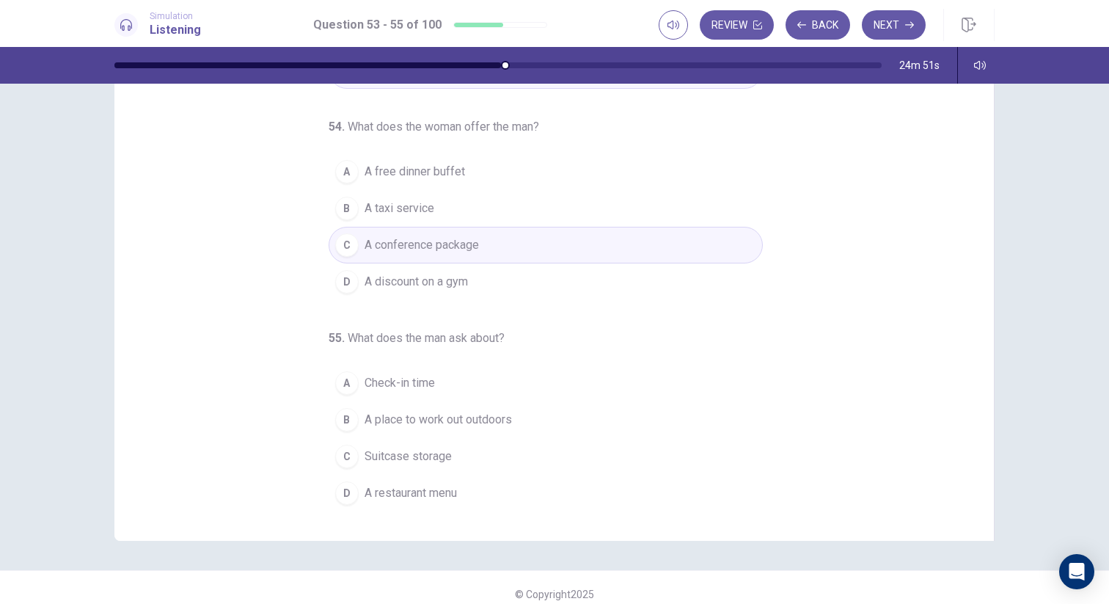
scroll to position [81, 0]
click at [512, 422] on span "A place to work out outdoors" at bounding box center [437, 421] width 147 height 18
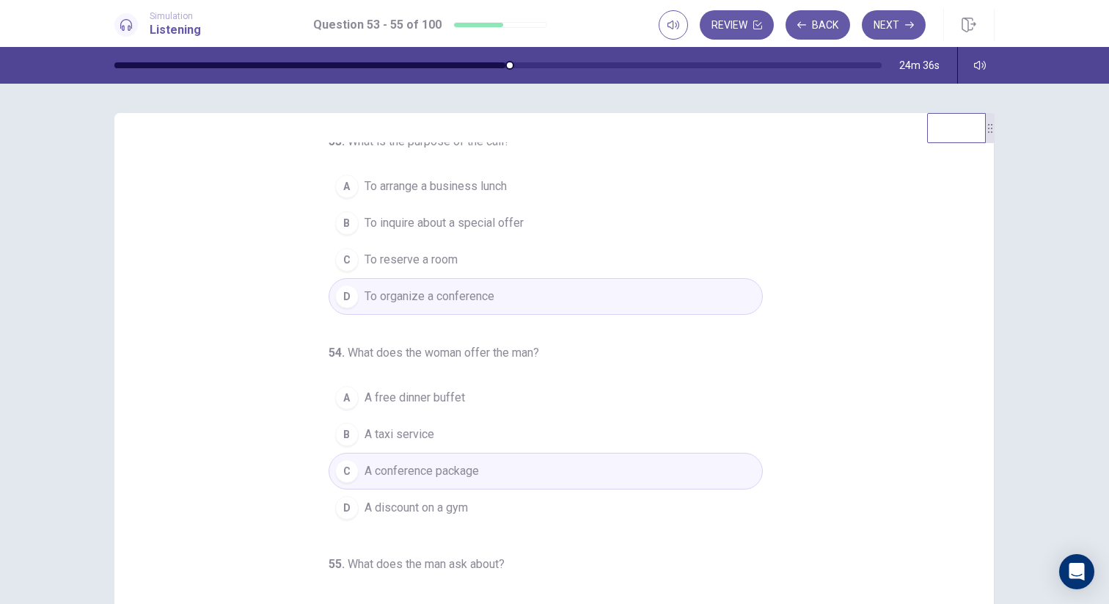
scroll to position [0, 0]
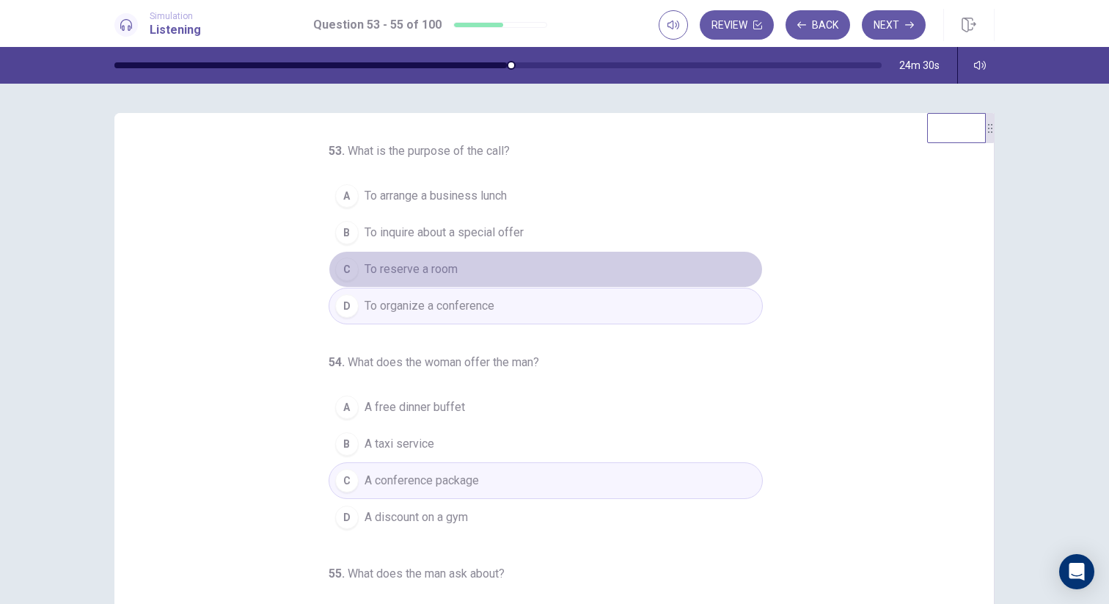
click at [605, 276] on button "C To reserve a room" at bounding box center [546, 269] width 434 height 37
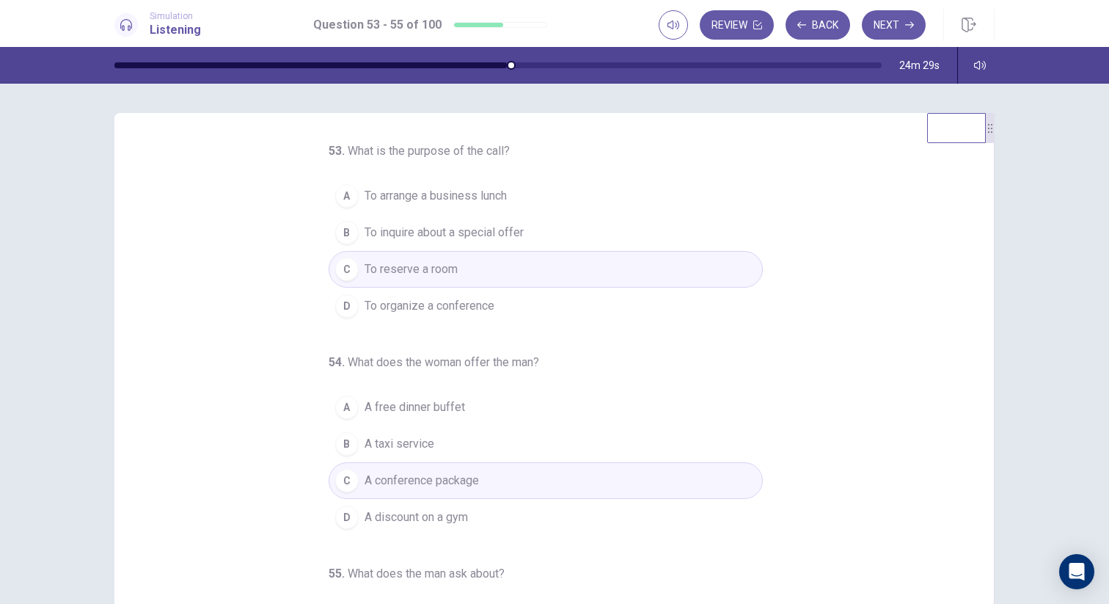
click at [832, 326] on div "53 . What is the purpose of the call? A To arrange a business lunch B To inquir…" at bounding box center [560, 367] width 844 height 451
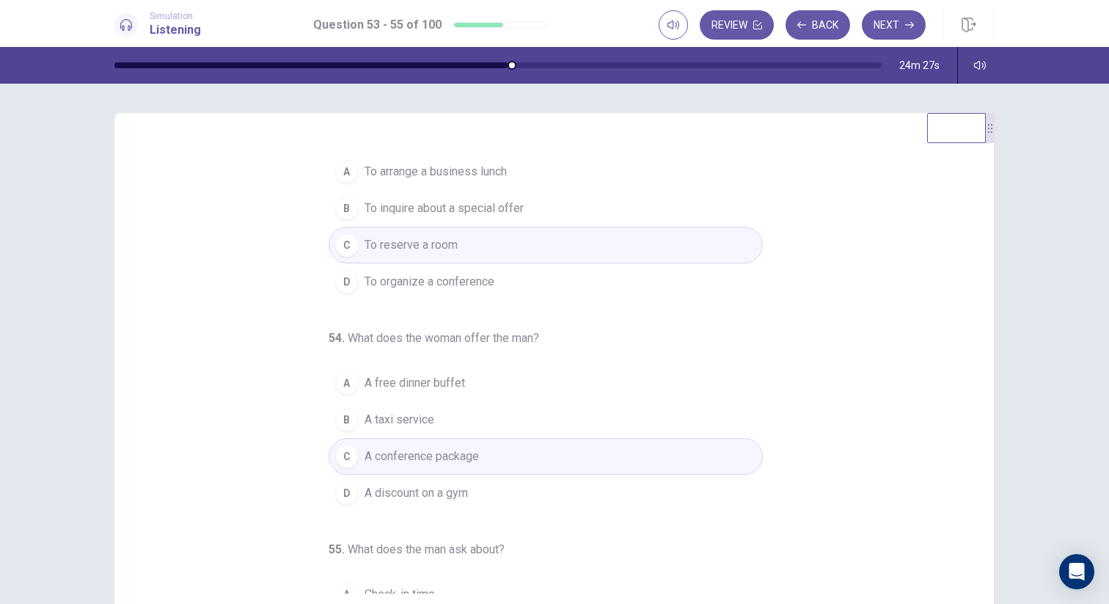
scroll to position [25, 0]
click at [665, 268] on button "D To organize a conference" at bounding box center [546, 281] width 434 height 37
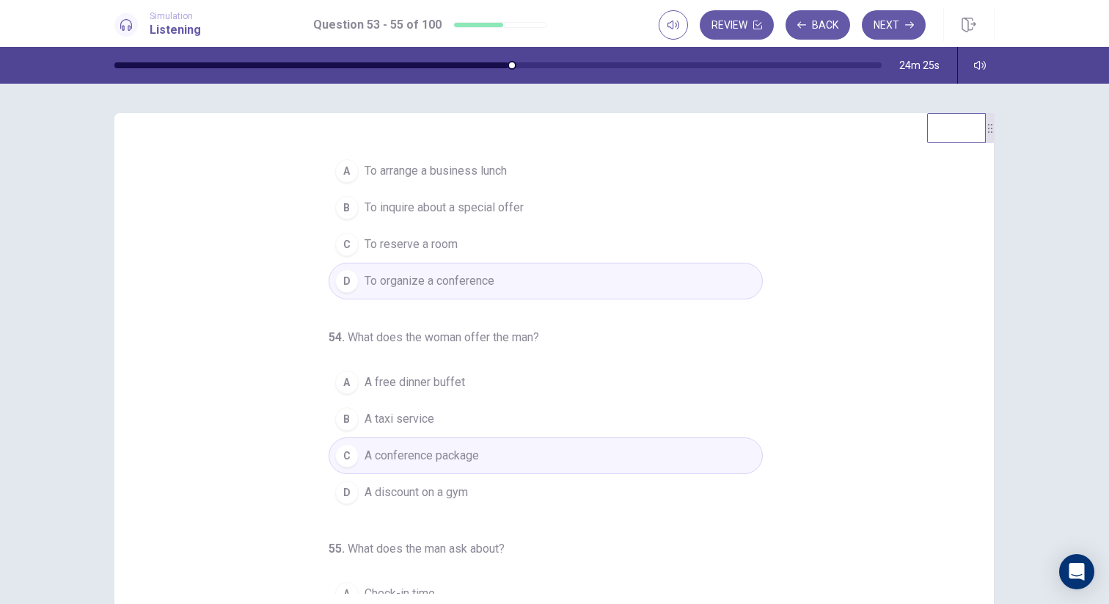
click at [837, 287] on div "53 . What is the purpose of the call? A To arrange a business lunch B To inquir…" at bounding box center [560, 367] width 844 height 451
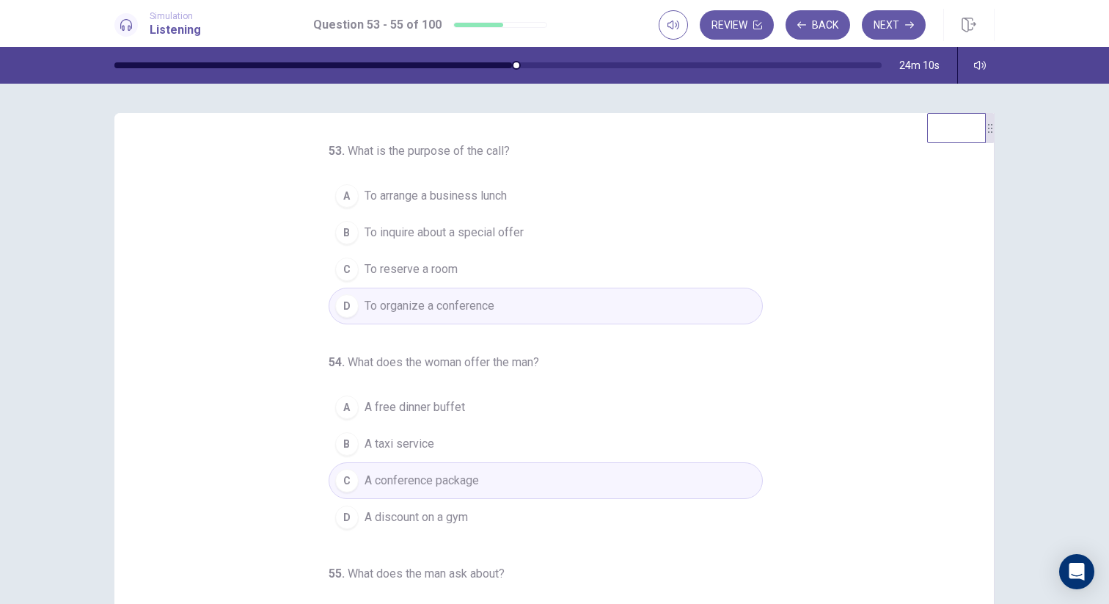
scroll to position [153, 0]
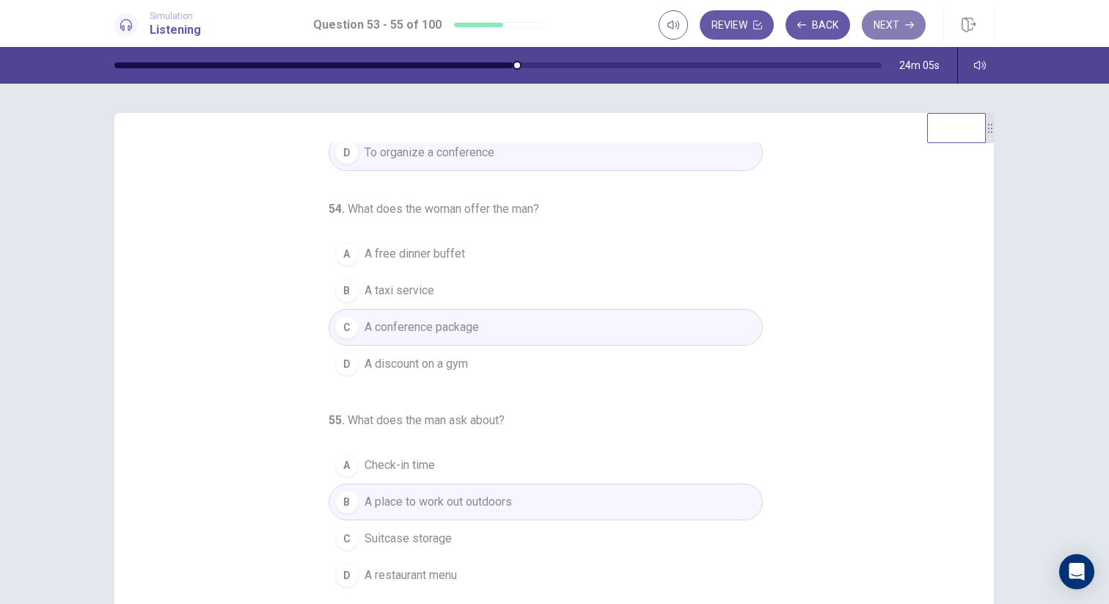
click at [896, 22] on button "Next" at bounding box center [894, 24] width 64 height 29
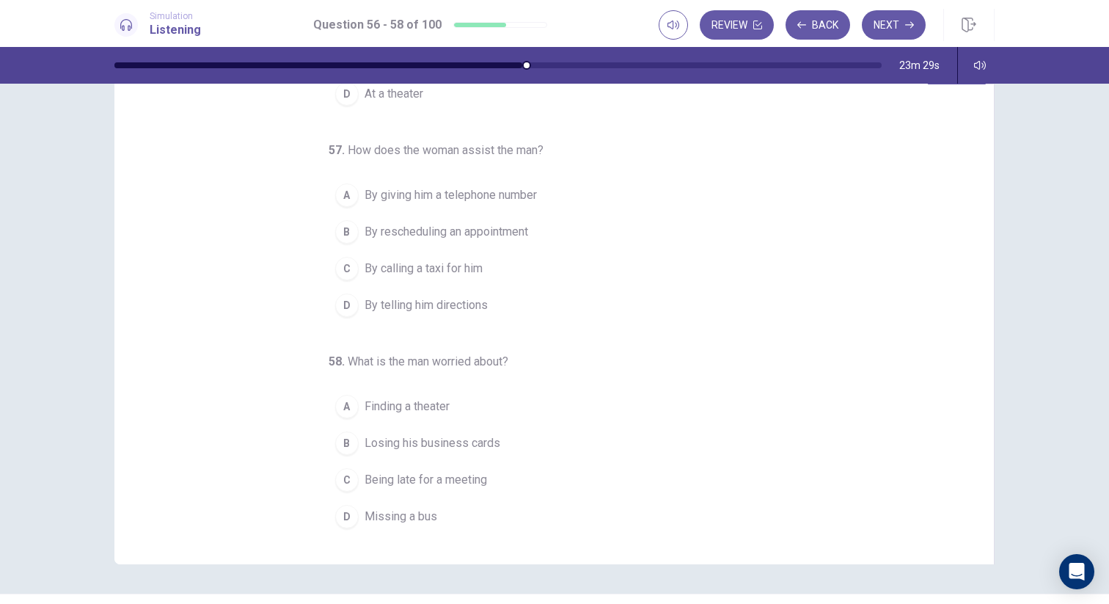
scroll to position [59, 0]
click at [457, 302] on span "By telling him directions" at bounding box center [425, 305] width 123 height 18
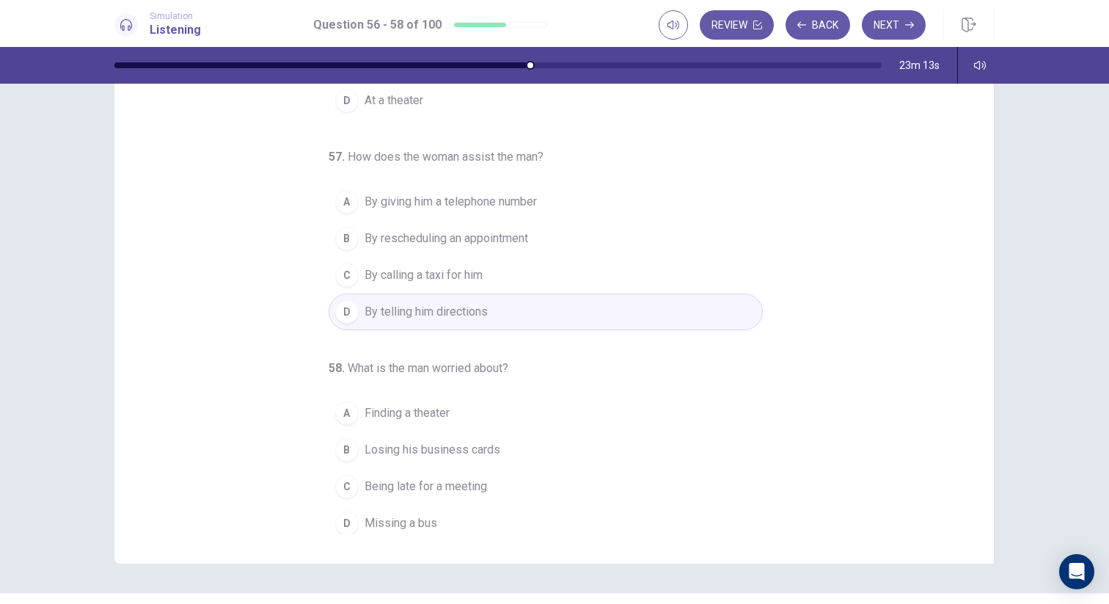
scroll to position [171, 0]
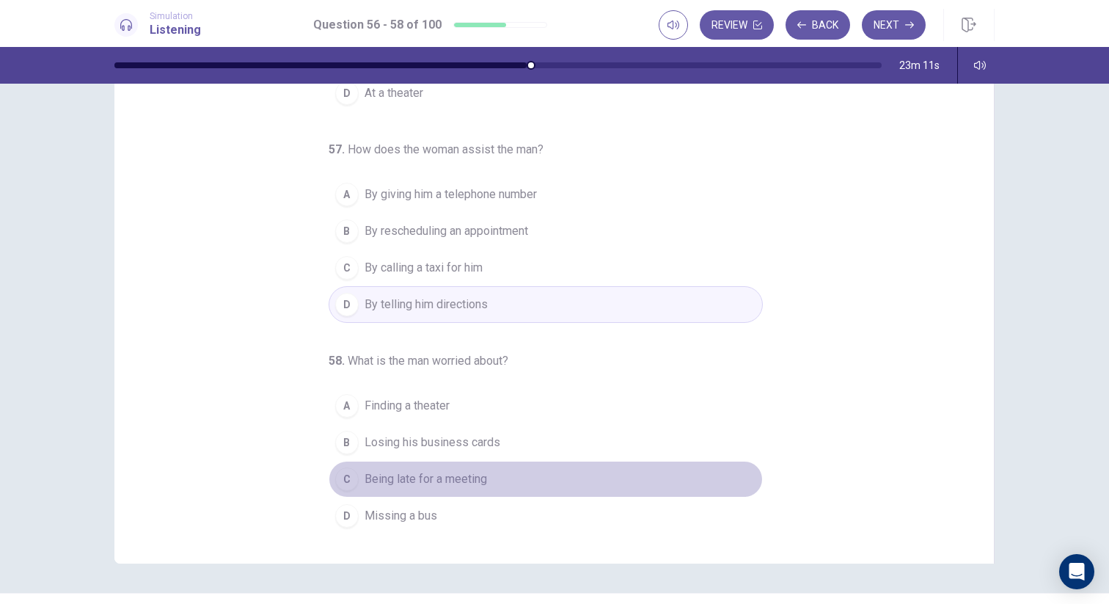
click at [469, 480] on span "Being late for a meeting" at bounding box center [425, 479] width 122 height 18
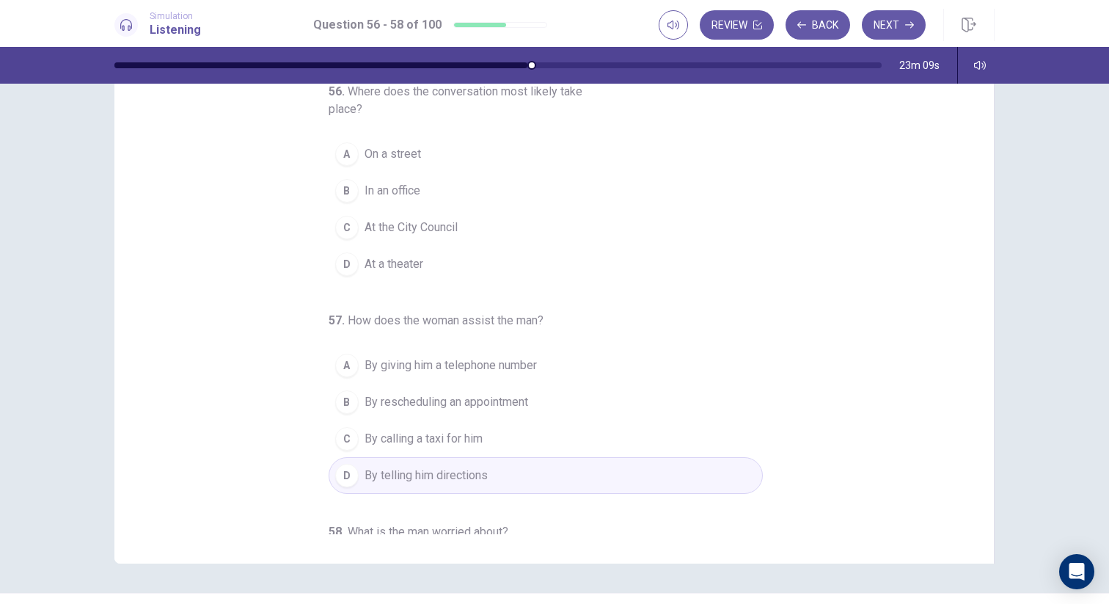
scroll to position [33, 0]
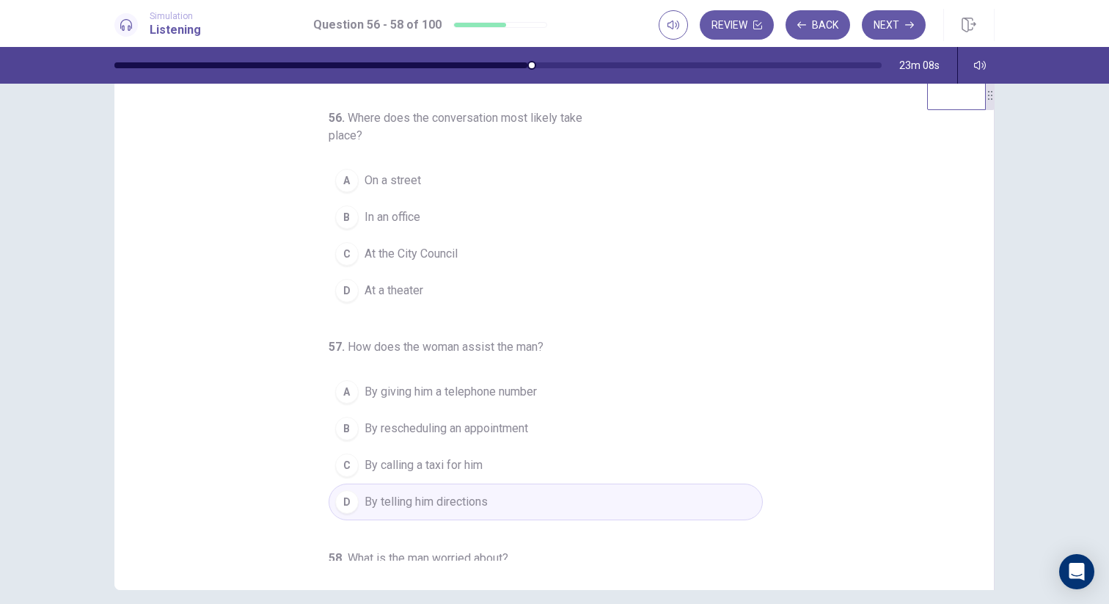
click at [420, 173] on span "On a street" at bounding box center [392, 181] width 56 height 18
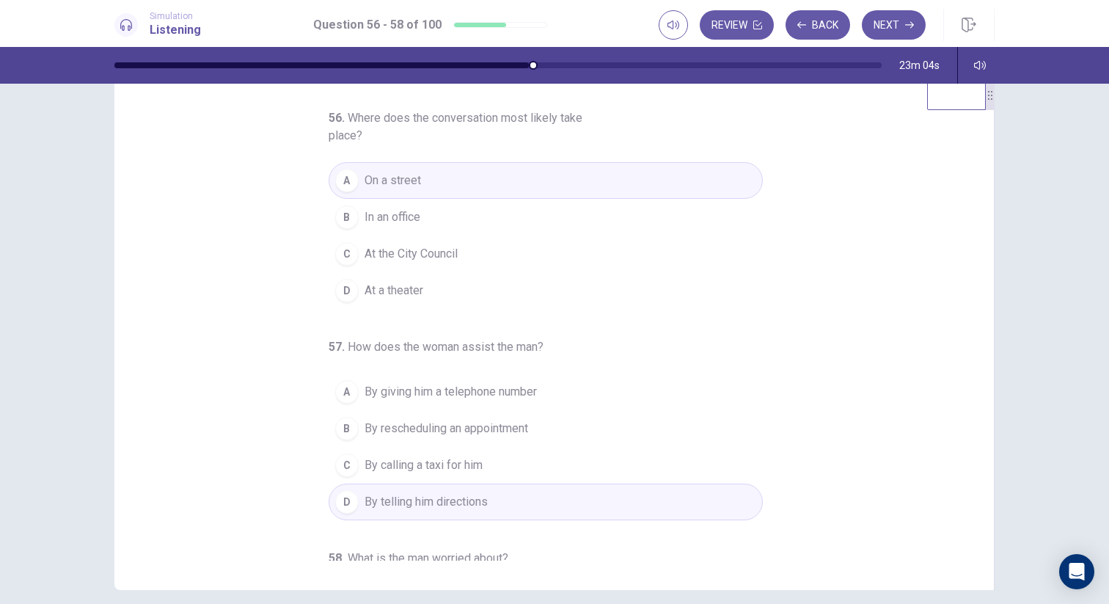
click at [838, 267] on div "56 . Where does the conversation most likely take place? A On a street B In an …" at bounding box center [560, 334] width 844 height 451
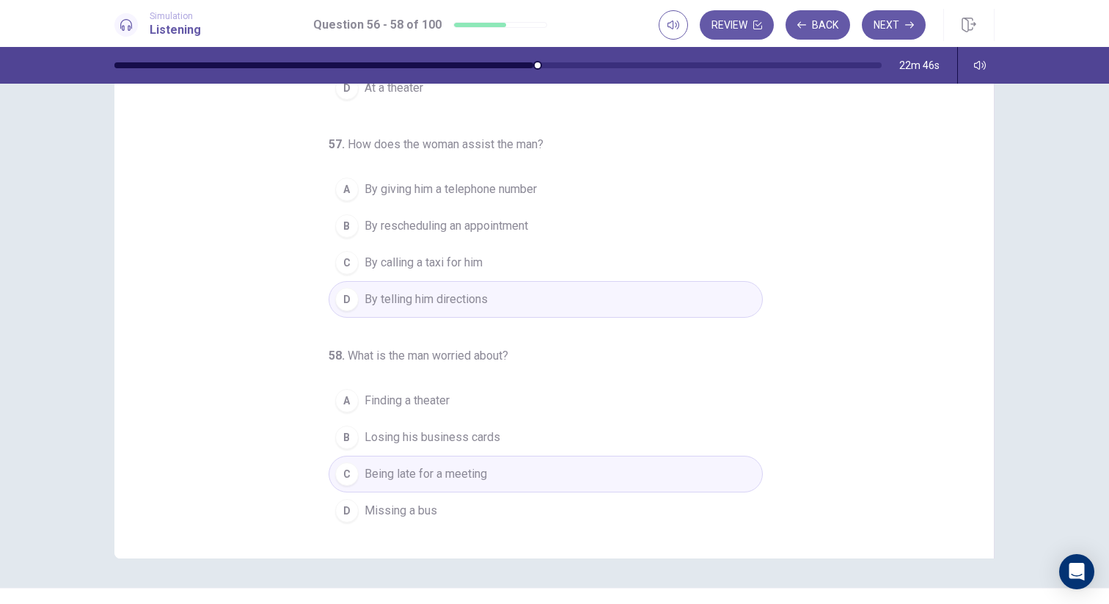
scroll to position [65, 0]
click at [900, 22] on button "Next" at bounding box center [894, 24] width 64 height 29
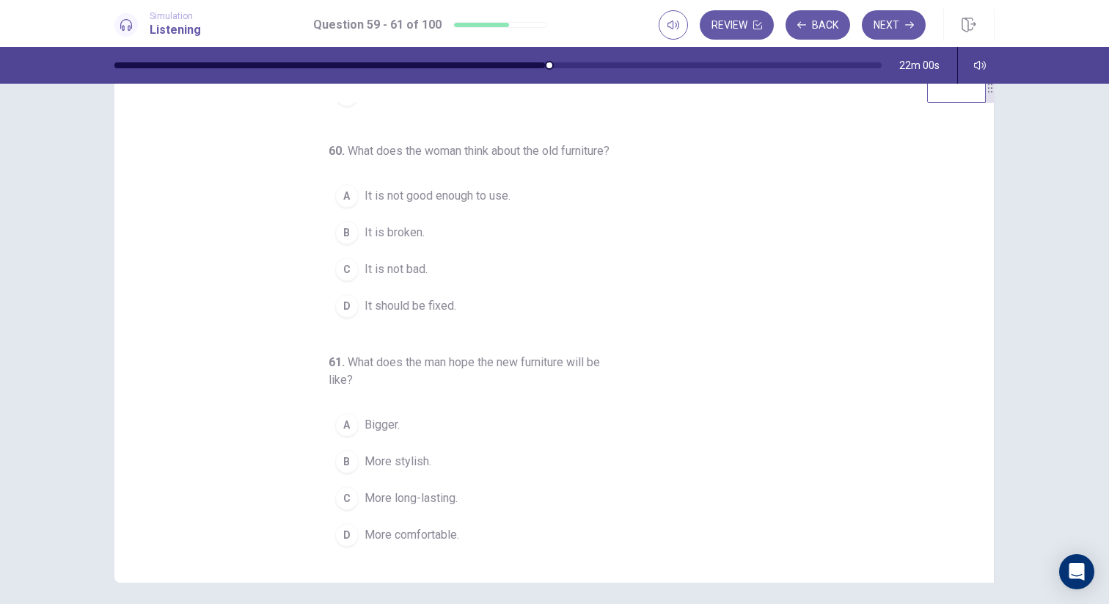
scroll to position [175, 0]
click at [494, 205] on span "It is not good enough to use." at bounding box center [437, 196] width 146 height 18
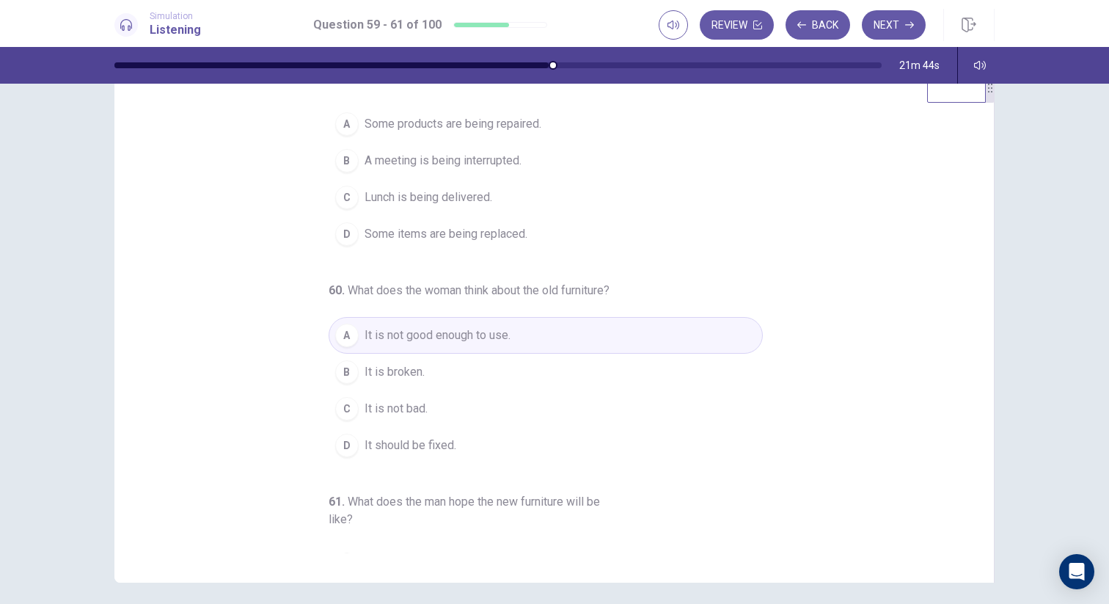
scroll to position [0, 0]
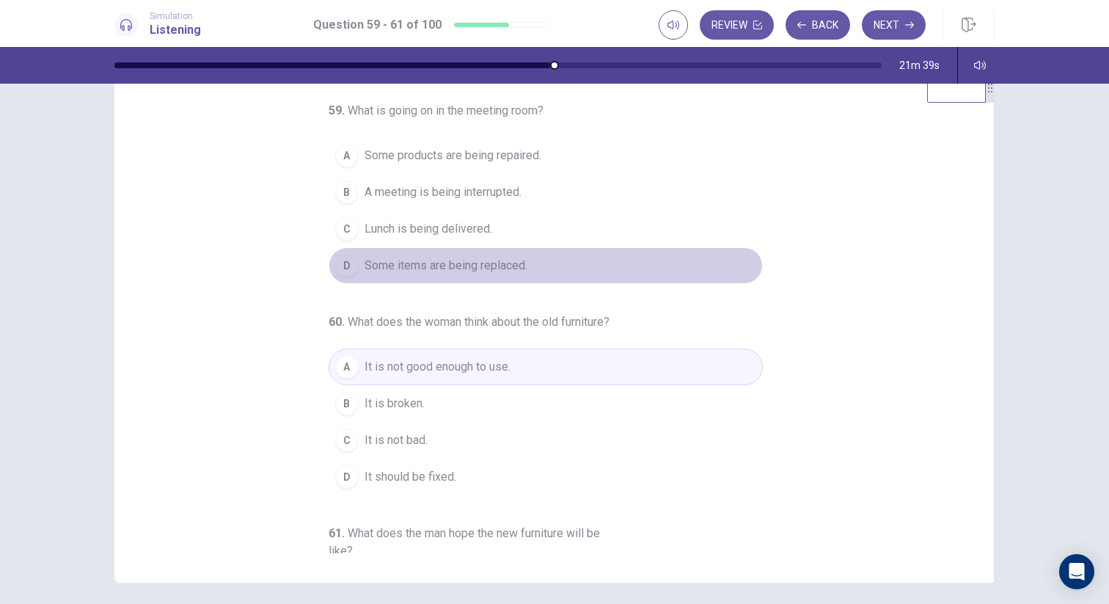
click at [499, 265] on span "Some items are being replaced." at bounding box center [445, 266] width 163 height 18
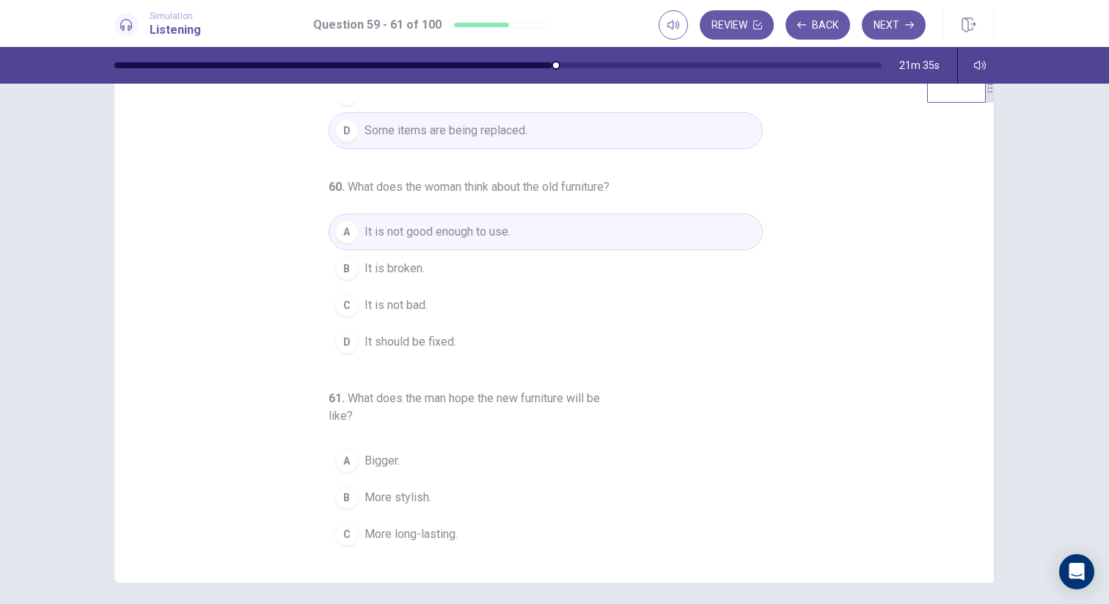
scroll to position [144, 0]
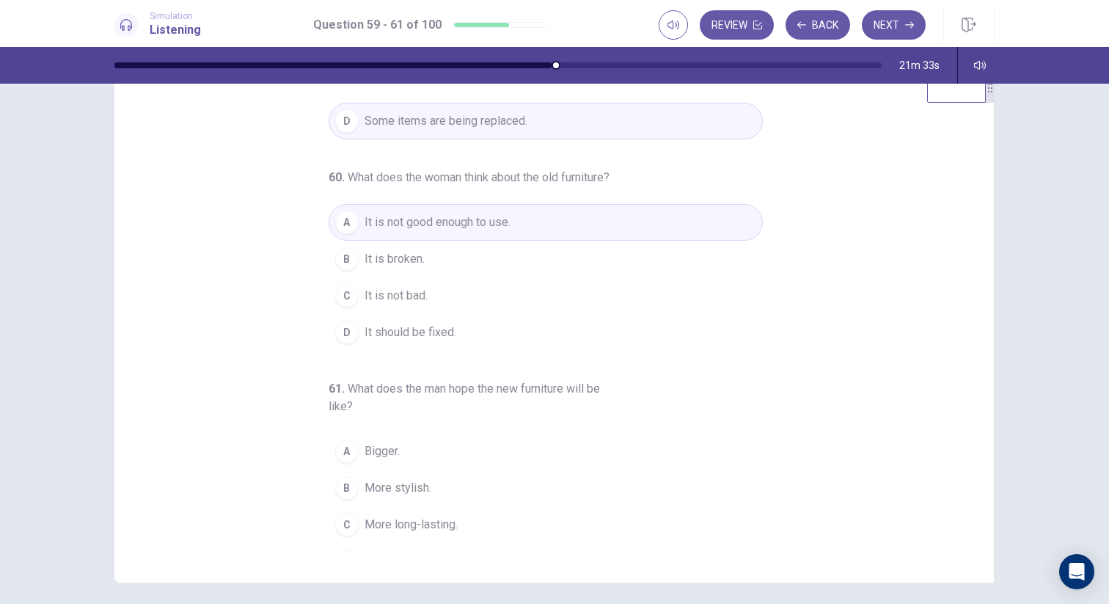
click at [524, 314] on button "C It is not bad." at bounding box center [546, 295] width 434 height 37
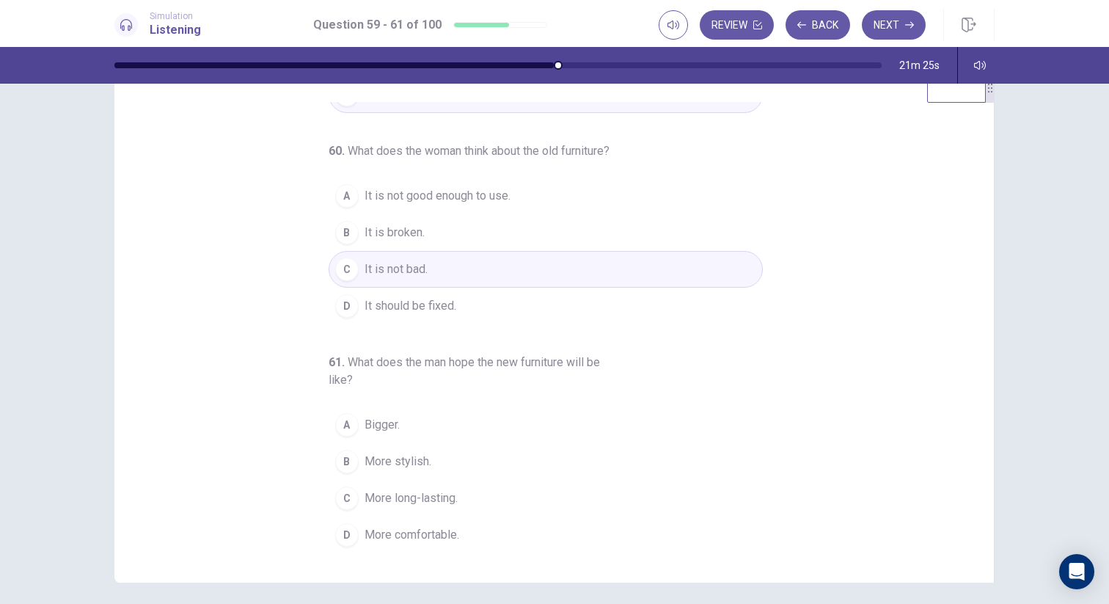
scroll to position [188, 0]
click at [423, 534] on span "More comfortable." at bounding box center [411, 535] width 95 height 18
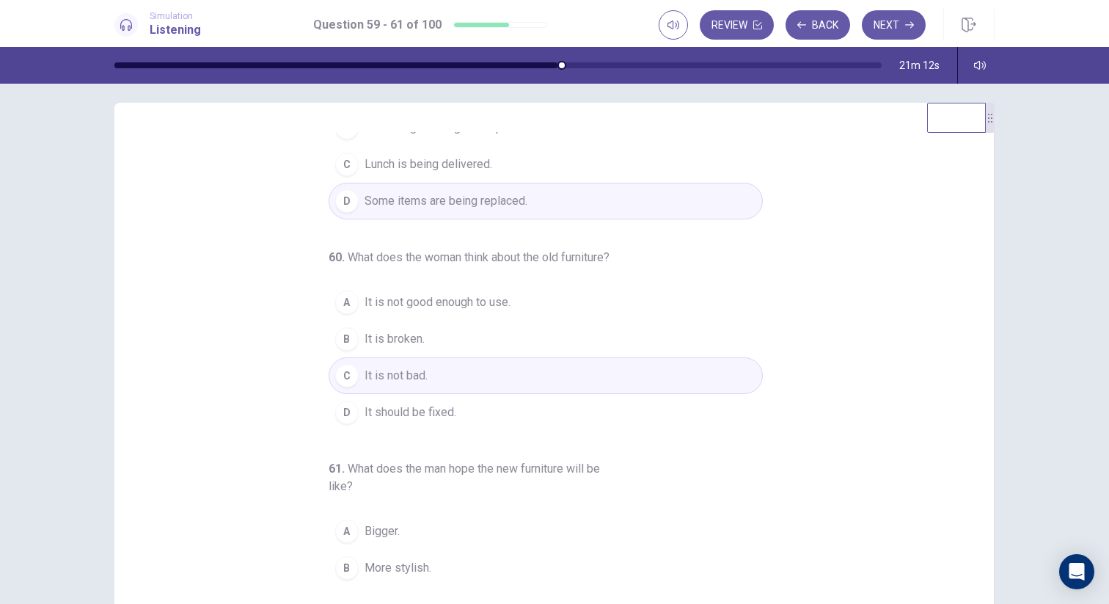
scroll to position [97, 0]
click at [895, 33] on button "Next" at bounding box center [894, 24] width 64 height 29
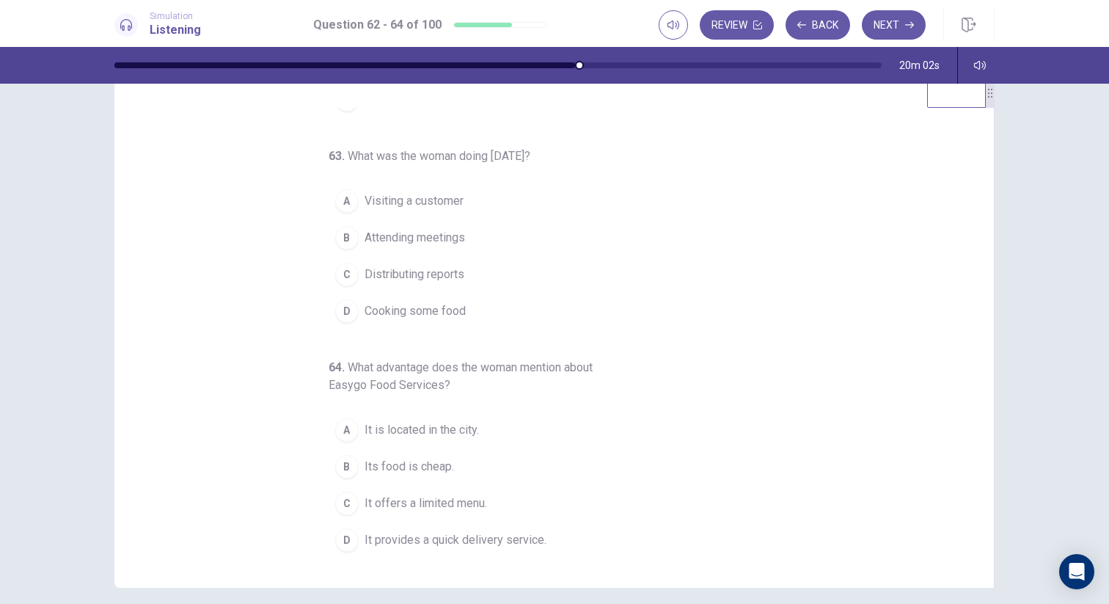
scroll to position [0, 0]
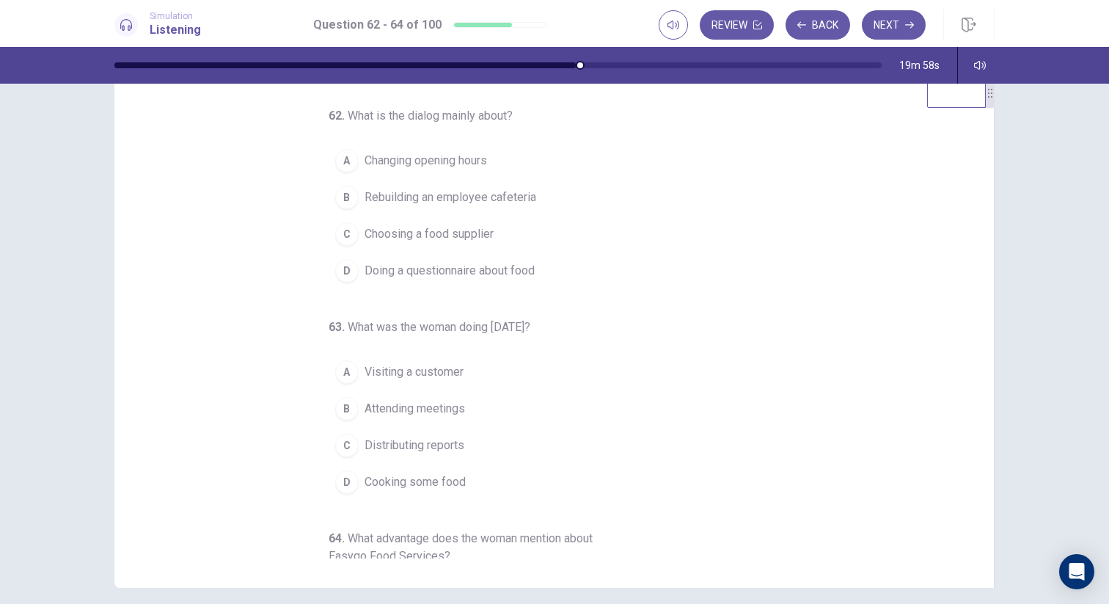
click at [436, 239] on span "Choosing a food supplier" at bounding box center [428, 234] width 129 height 18
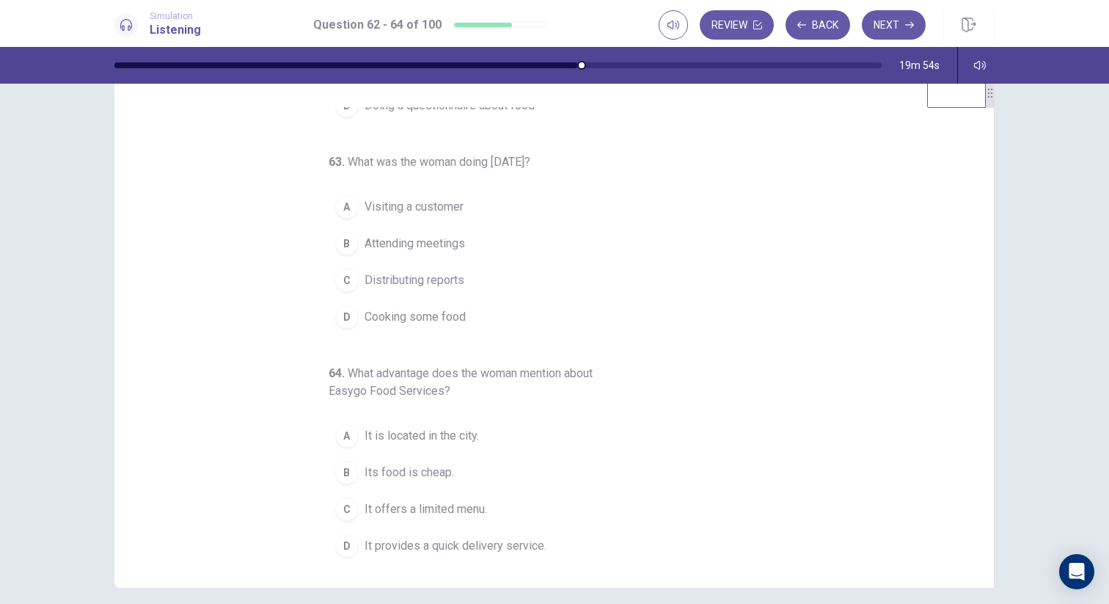
scroll to position [168, 0]
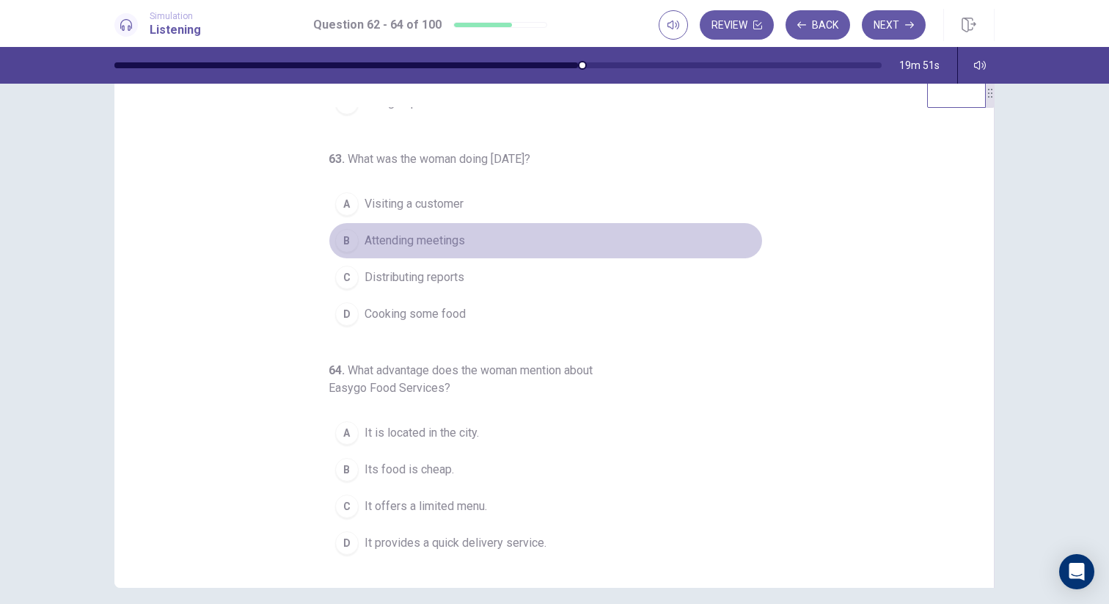
click at [415, 242] on span "Attending meetings" at bounding box center [414, 241] width 100 height 18
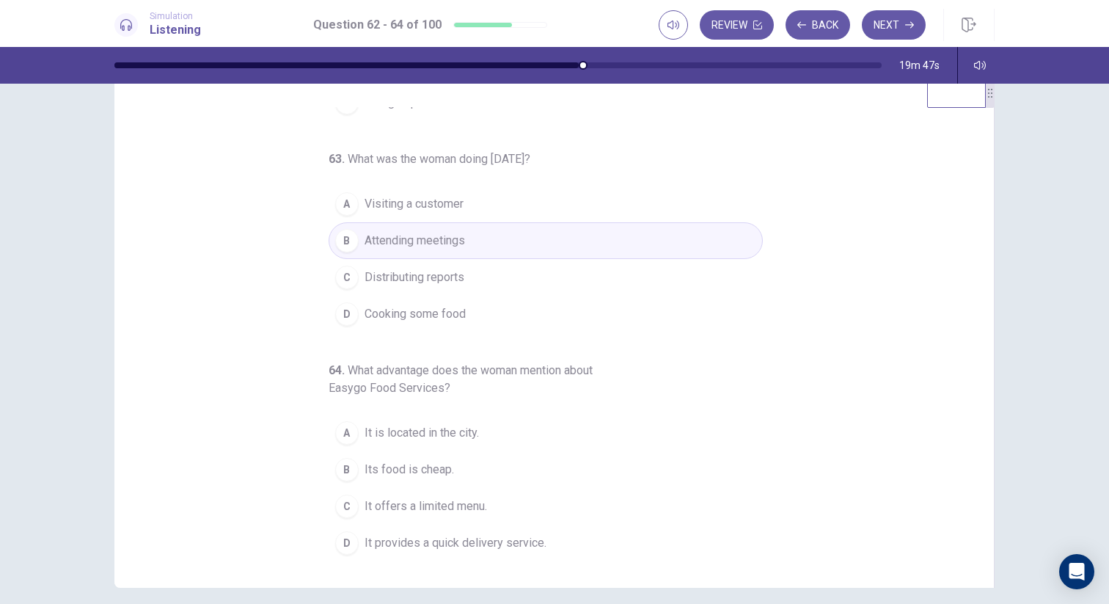
click at [439, 202] on span "Visiting a customer" at bounding box center [413, 204] width 99 height 18
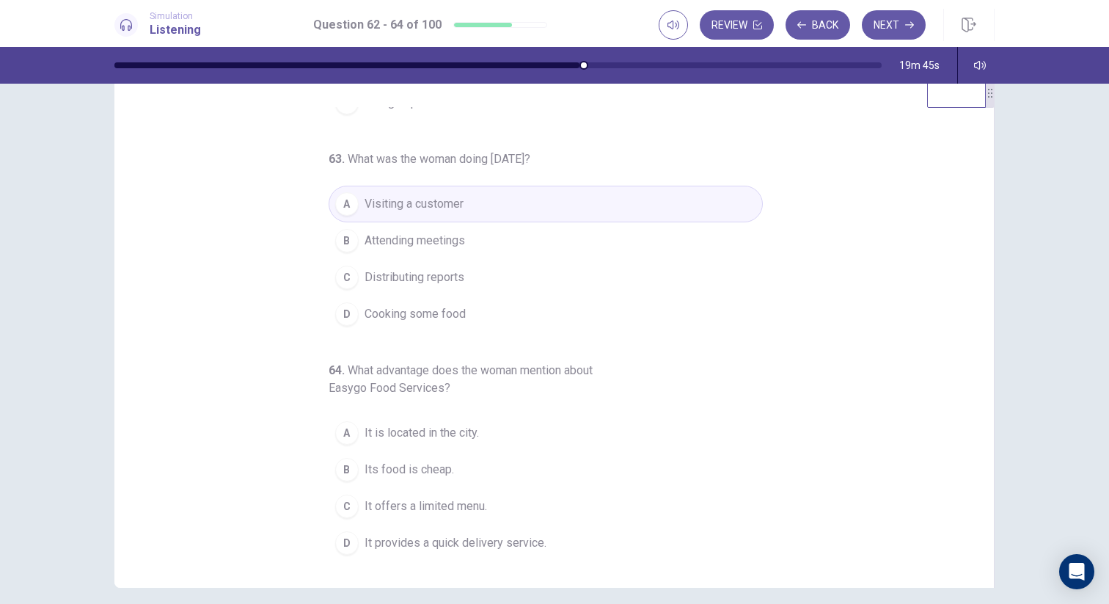
click at [830, 339] on div "62 . What is the dialog mainly about? A Changing opening hours B Rebuilding an …" at bounding box center [560, 332] width 844 height 451
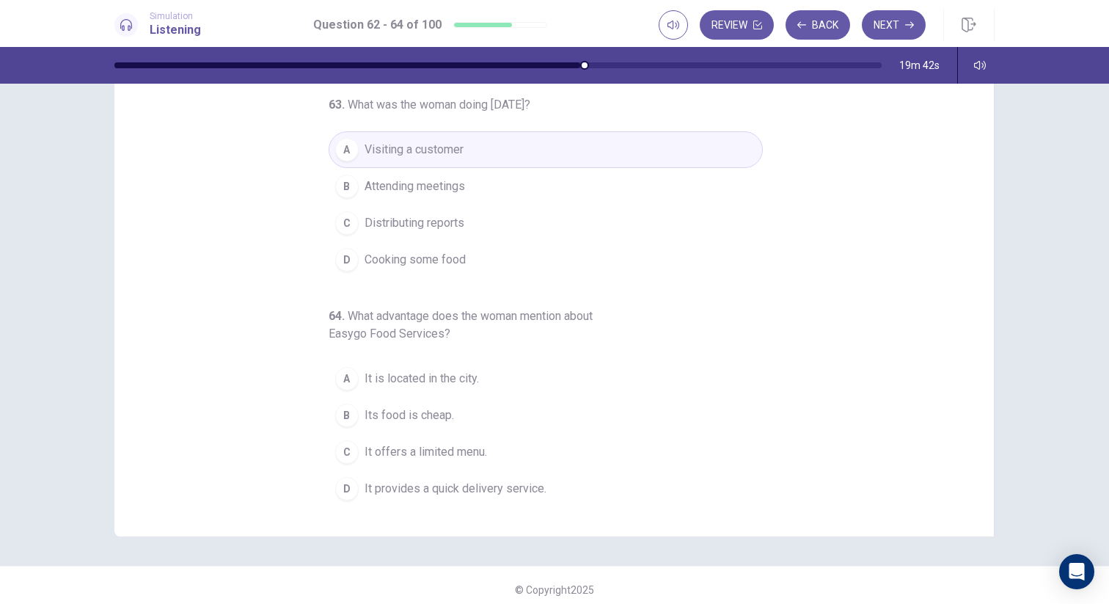
scroll to position [95, 0]
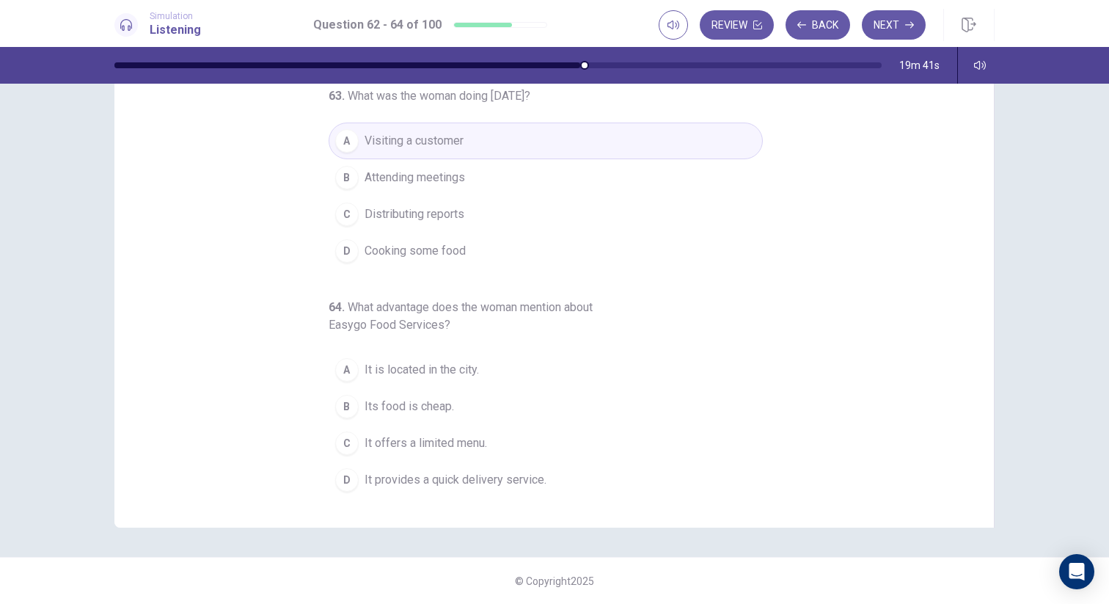
click at [451, 406] on span "Its food is cheap." at bounding box center [408, 406] width 89 height 18
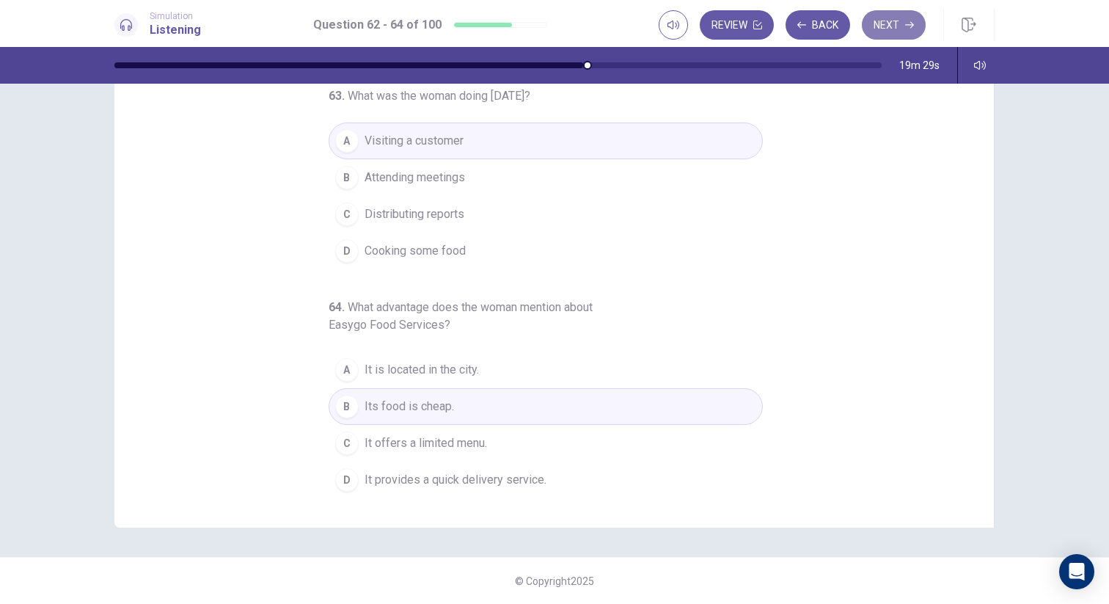
click at [884, 34] on button "Next" at bounding box center [894, 24] width 64 height 29
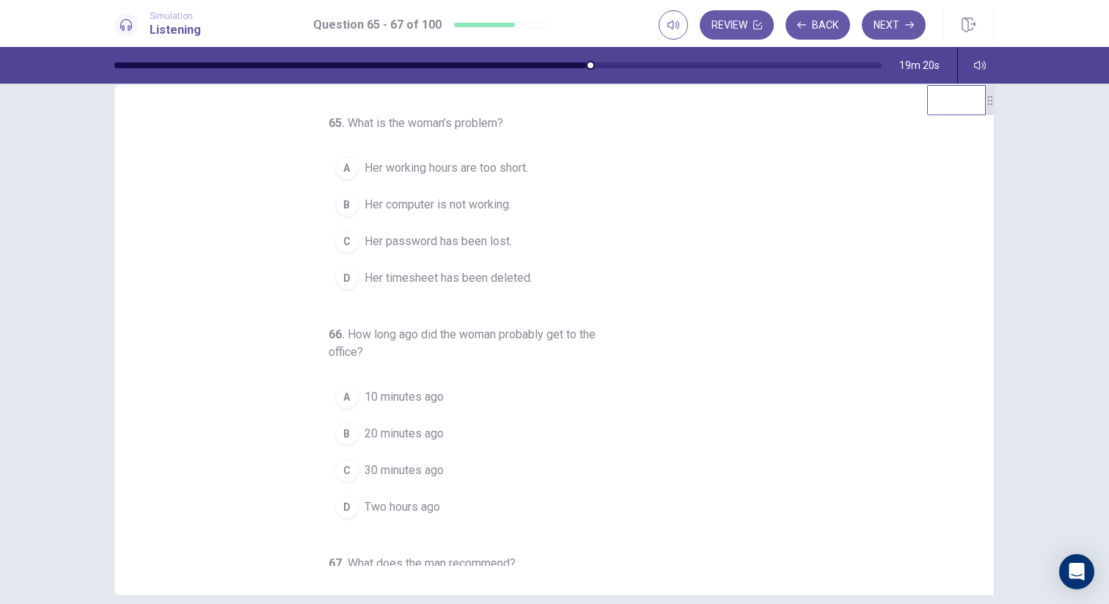
scroll to position [23, 0]
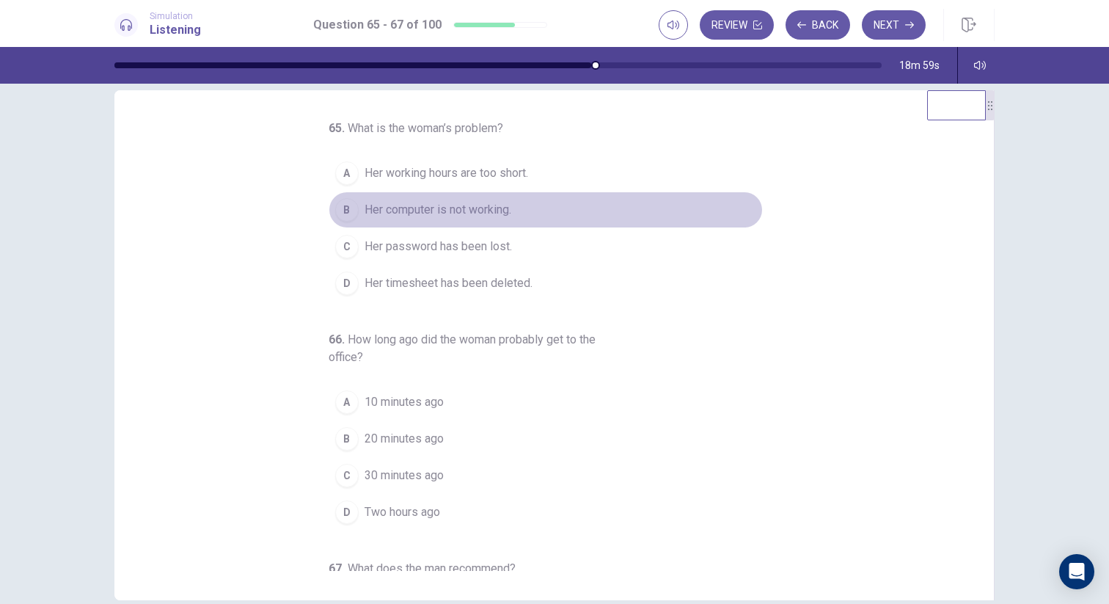
click at [505, 212] on span "Her computer is not working." at bounding box center [437, 210] width 147 height 18
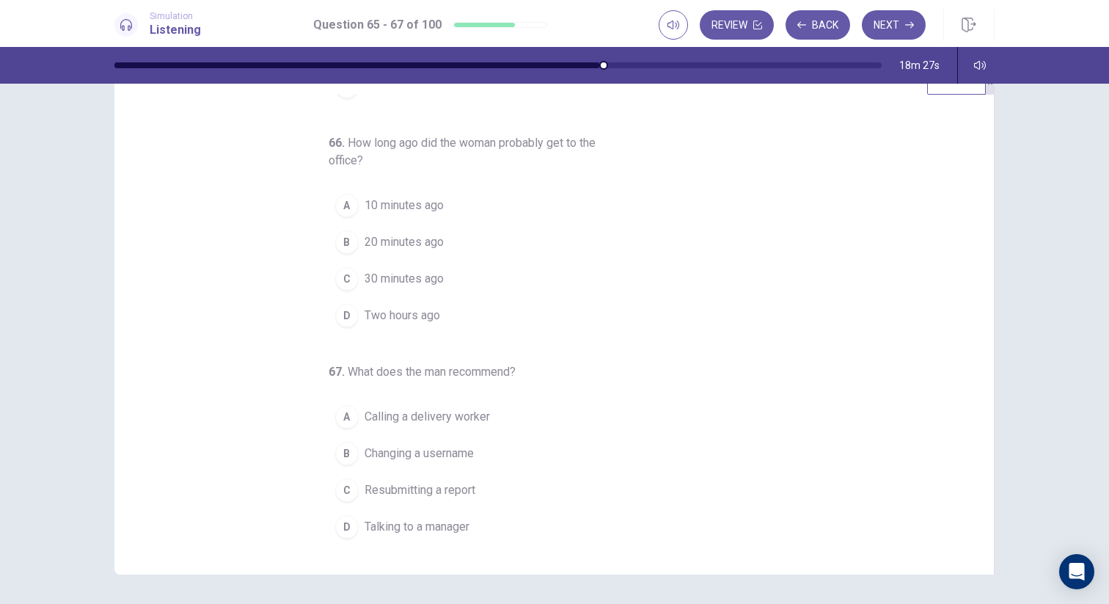
scroll to position [52, 0]
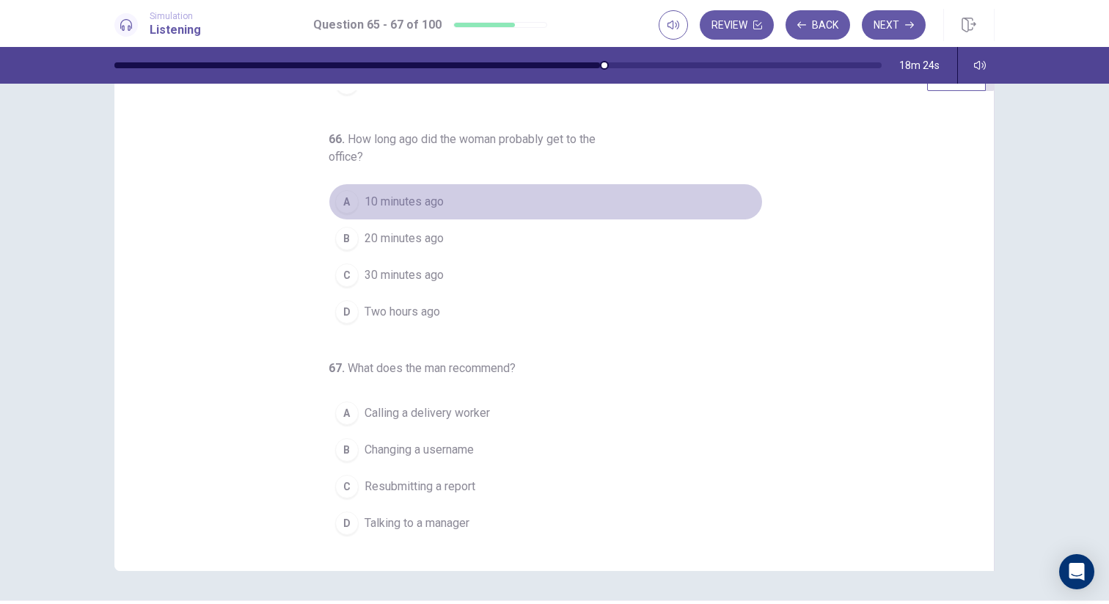
click at [419, 202] on span "10 minutes ago" at bounding box center [403, 202] width 79 height 18
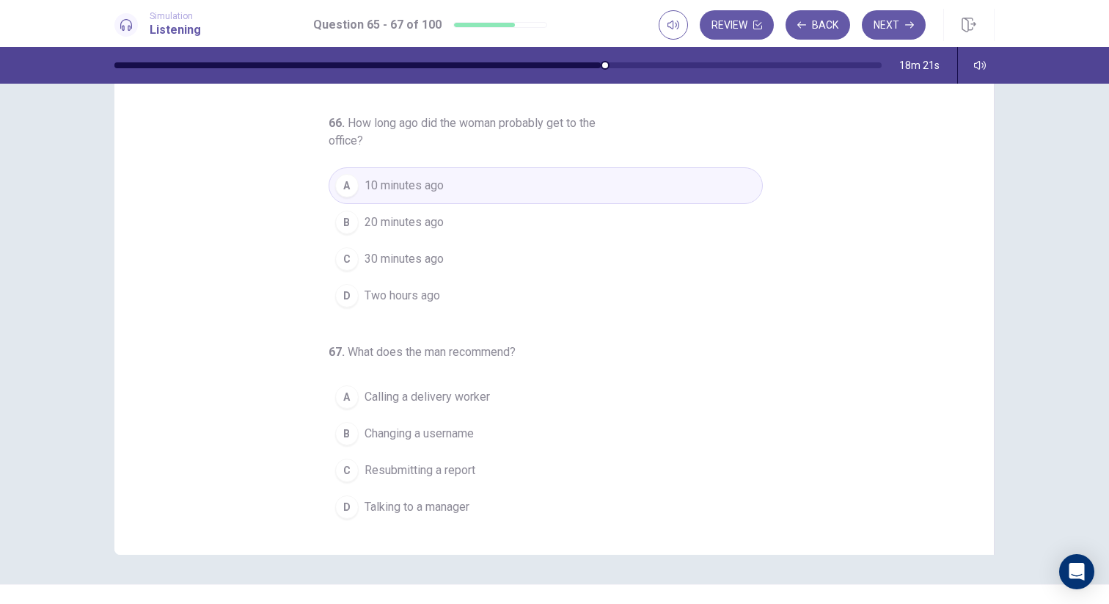
scroll to position [70, 0]
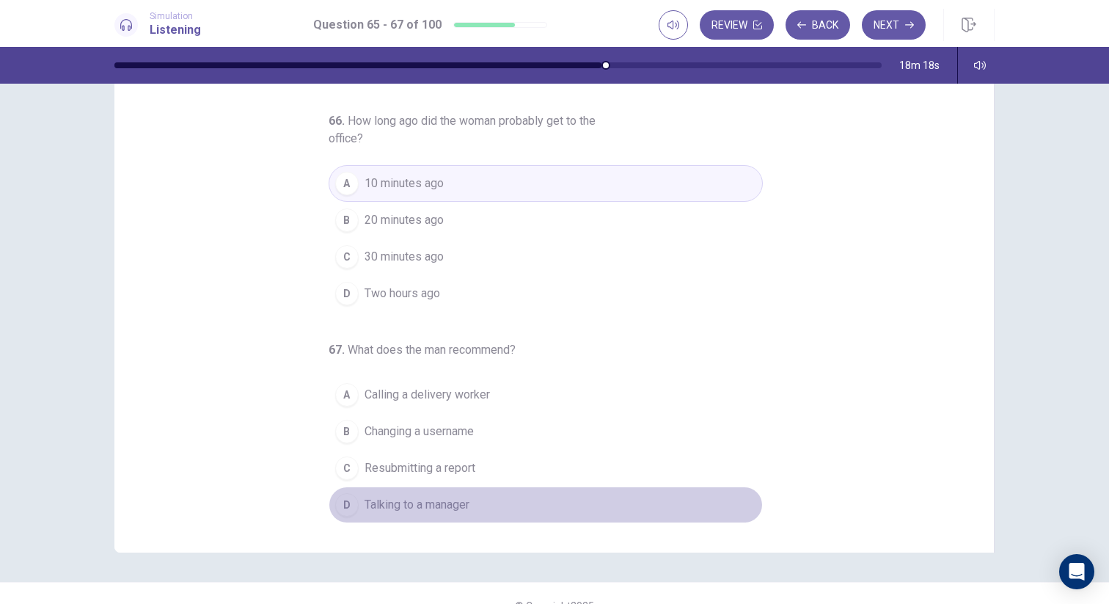
click at [468, 505] on span "Talking to a manager" at bounding box center [416, 505] width 105 height 18
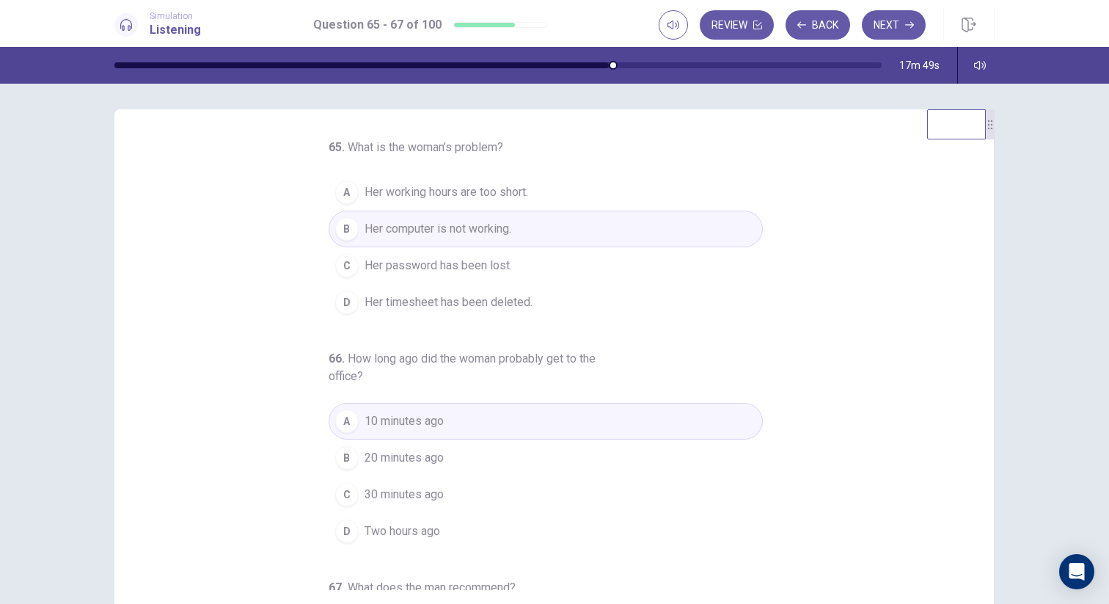
scroll to position [0, 0]
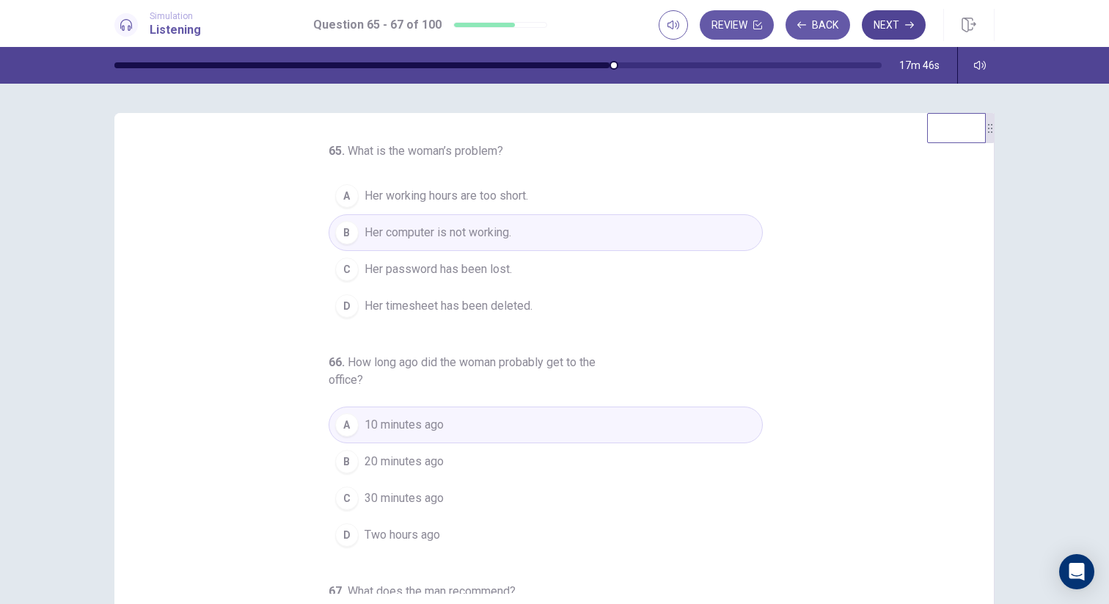
click at [903, 34] on button "Next" at bounding box center [894, 24] width 64 height 29
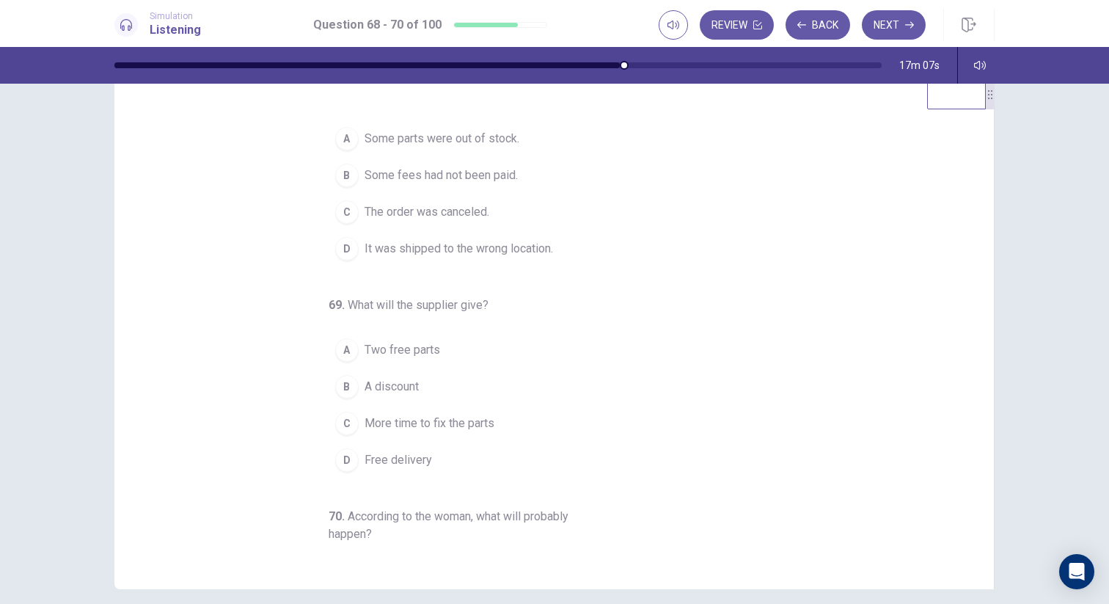
scroll to position [20, 0]
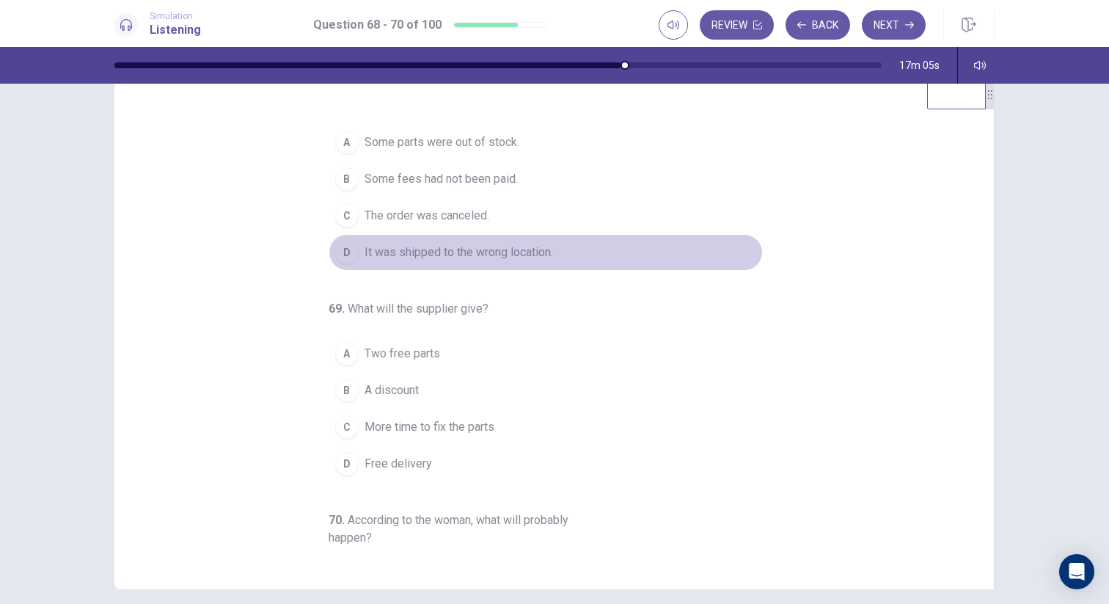
click at [568, 257] on button "D It was shipped to the wrong location." at bounding box center [546, 252] width 434 height 37
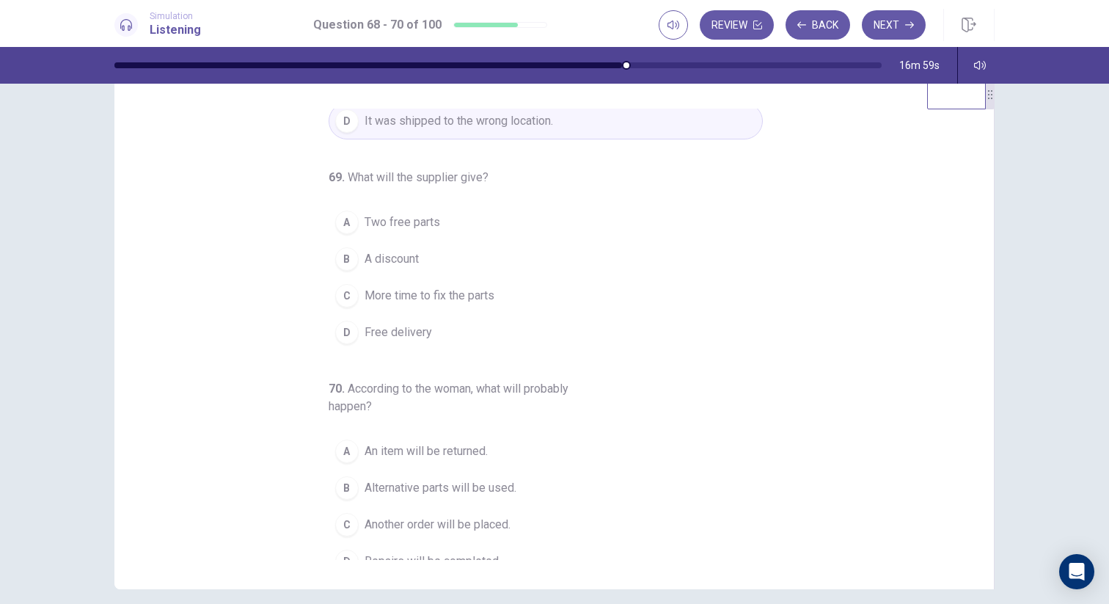
scroll to position [153, 0]
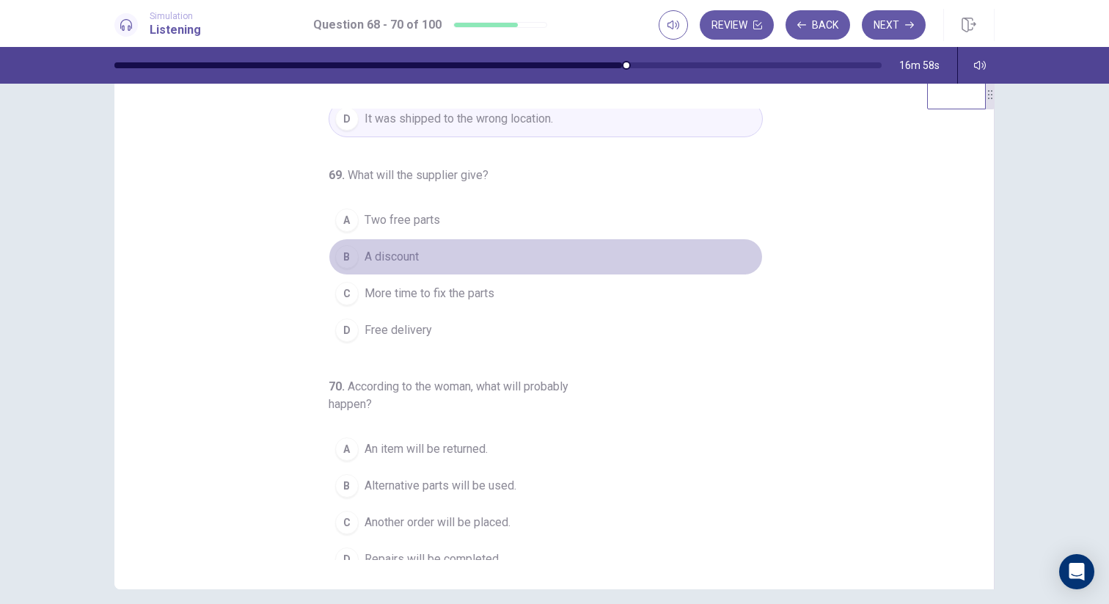
click at [482, 253] on button "B A discount" at bounding box center [546, 256] width 434 height 37
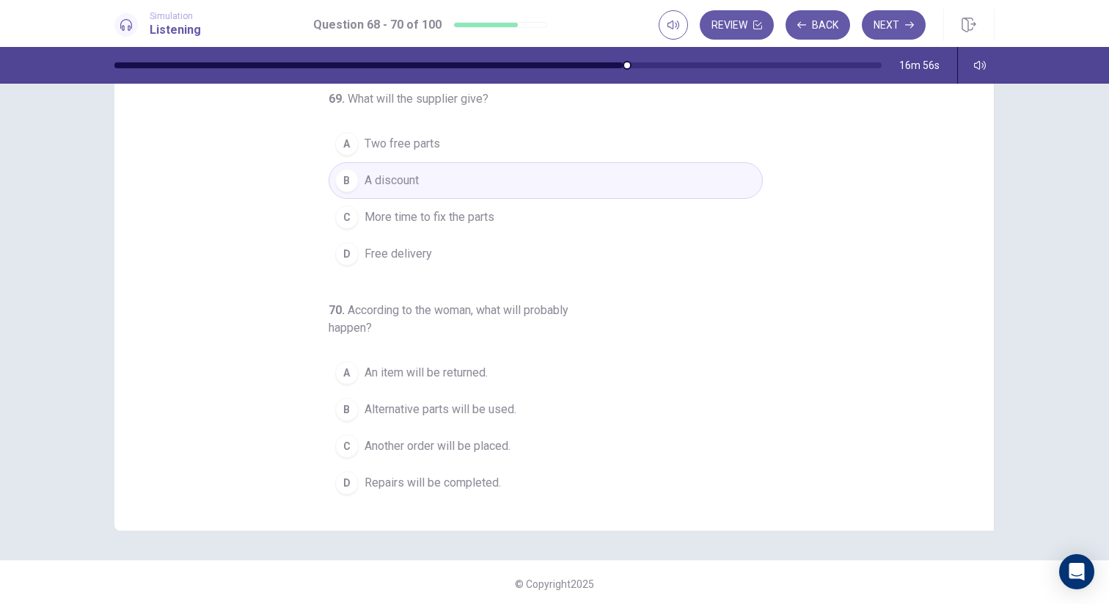
scroll to position [95, 0]
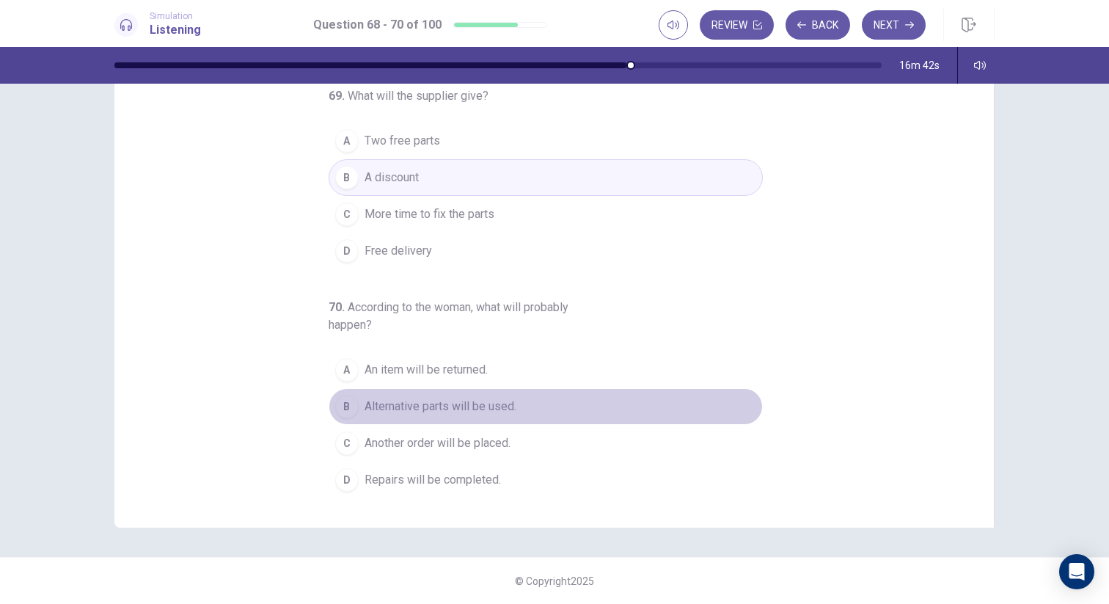
click at [516, 402] on span "Alternative parts will be used." at bounding box center [440, 406] width 152 height 18
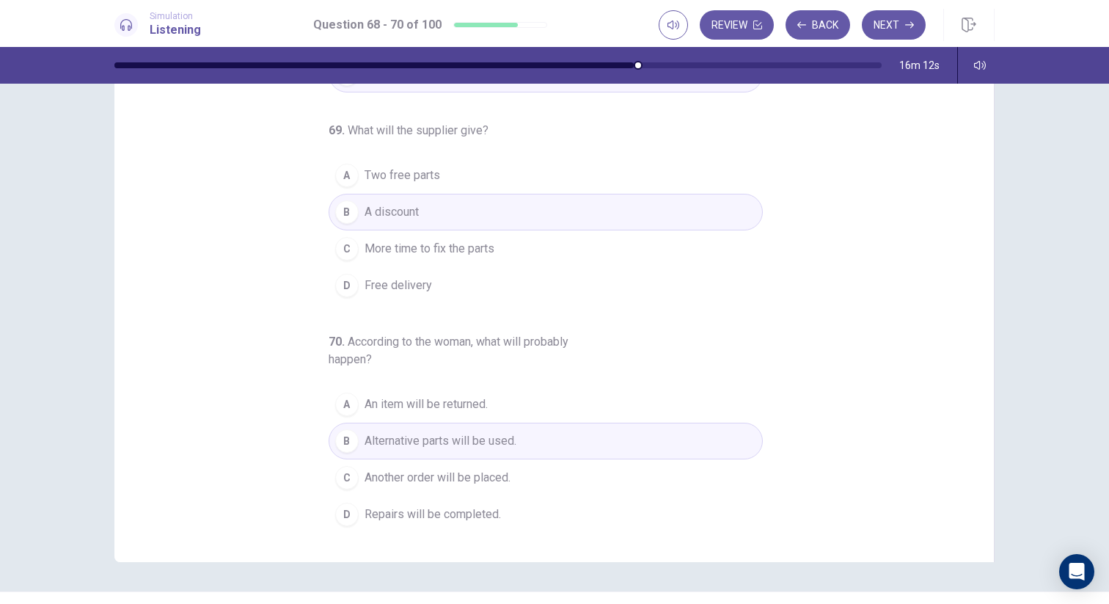
scroll to position [63, 0]
click at [890, 35] on button "Next" at bounding box center [894, 24] width 64 height 29
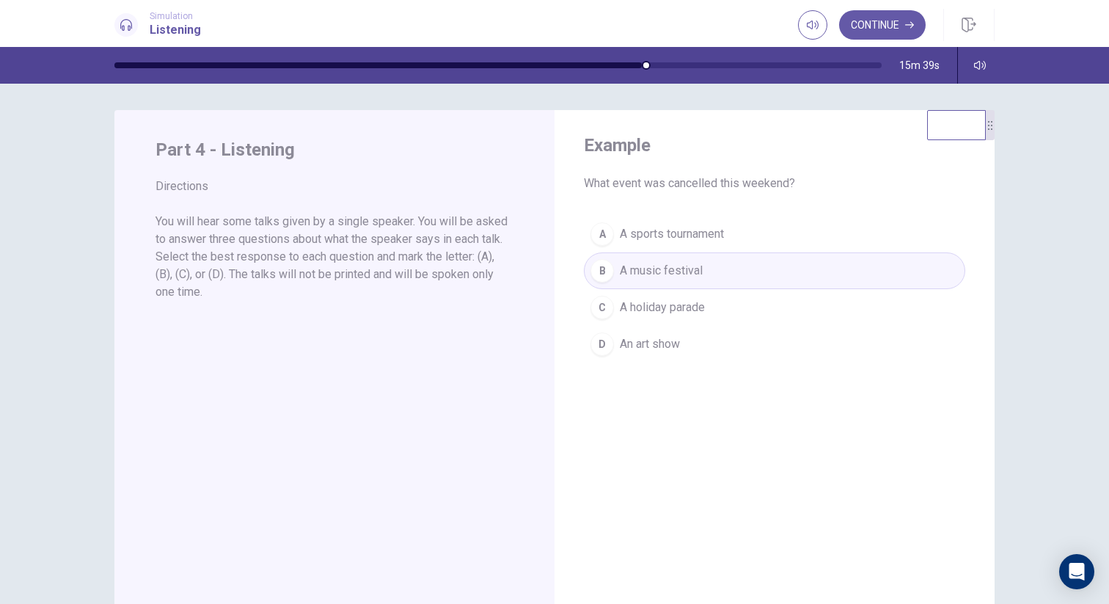
scroll to position [0, 0]
click at [672, 188] on span "What event was cancelled this weekend?" at bounding box center [774, 186] width 381 height 18
click at [868, 35] on button "Continue" at bounding box center [882, 24] width 87 height 29
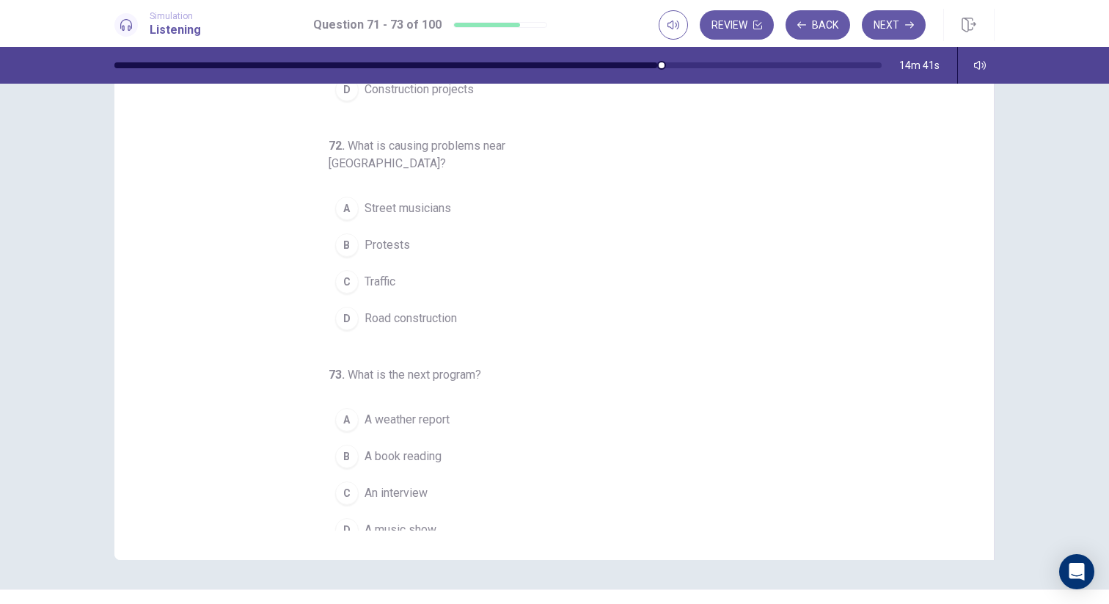
scroll to position [67, 0]
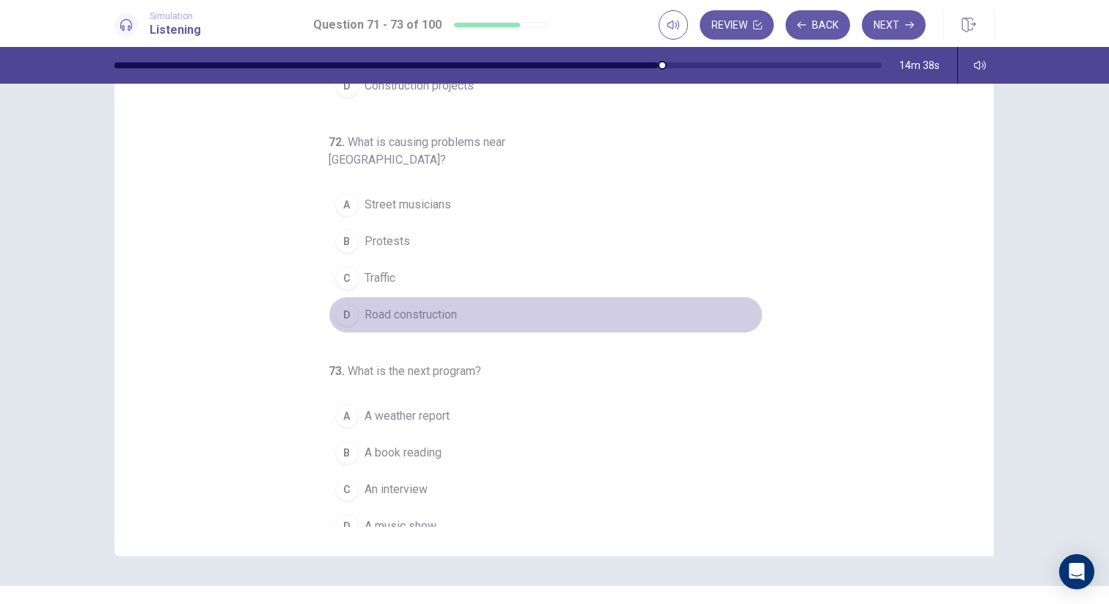
click at [461, 296] on button "D Road construction" at bounding box center [546, 314] width 434 height 37
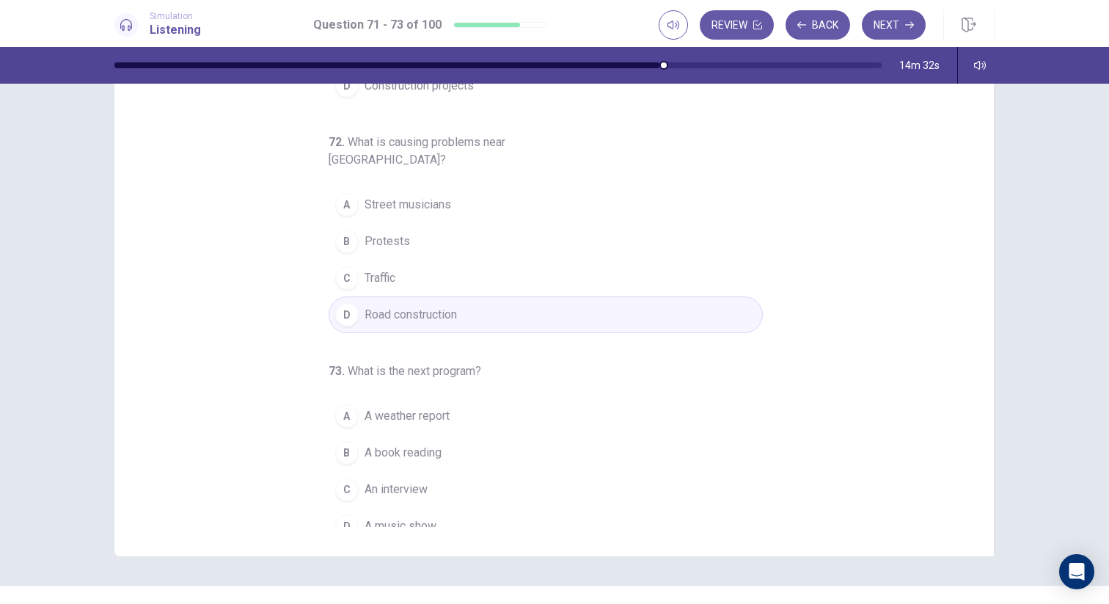
click at [414, 480] on span "An interview" at bounding box center [395, 489] width 63 height 18
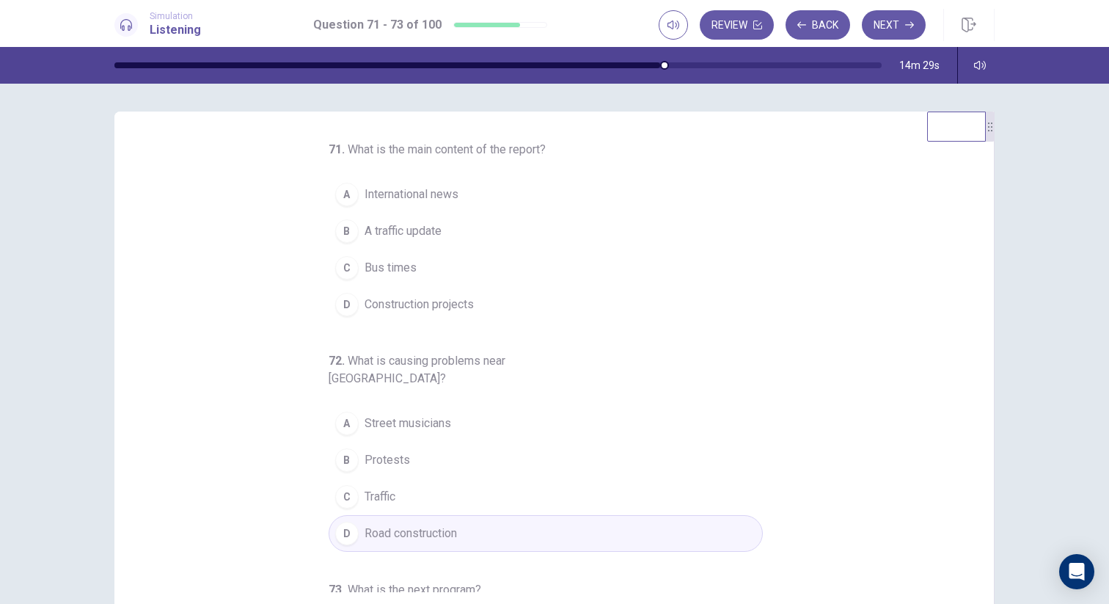
scroll to position [0, 0]
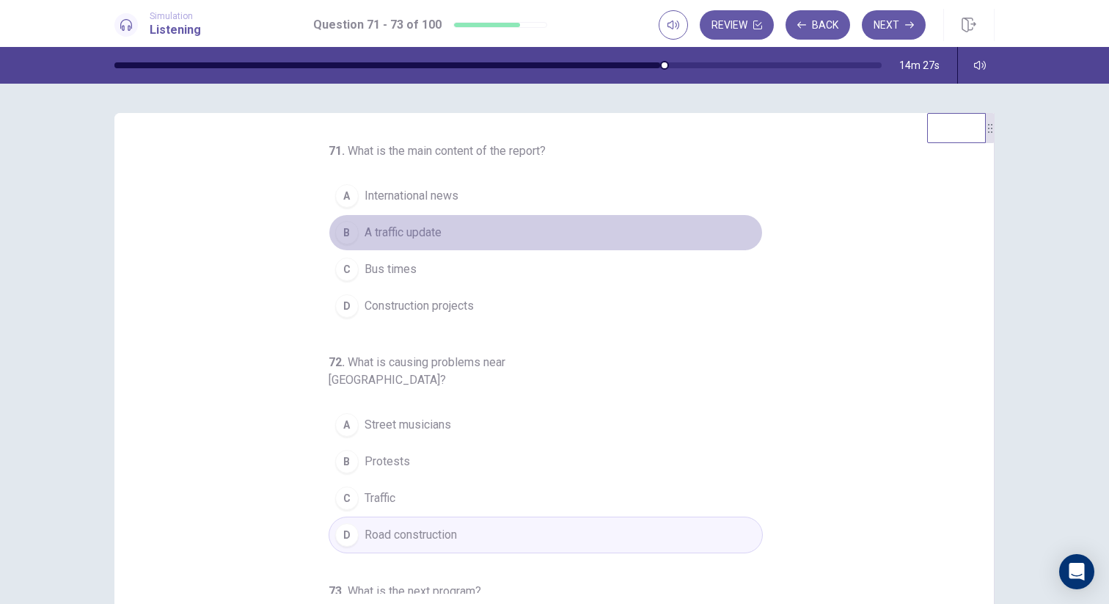
click at [433, 238] on span "A traffic update" at bounding box center [402, 233] width 77 height 18
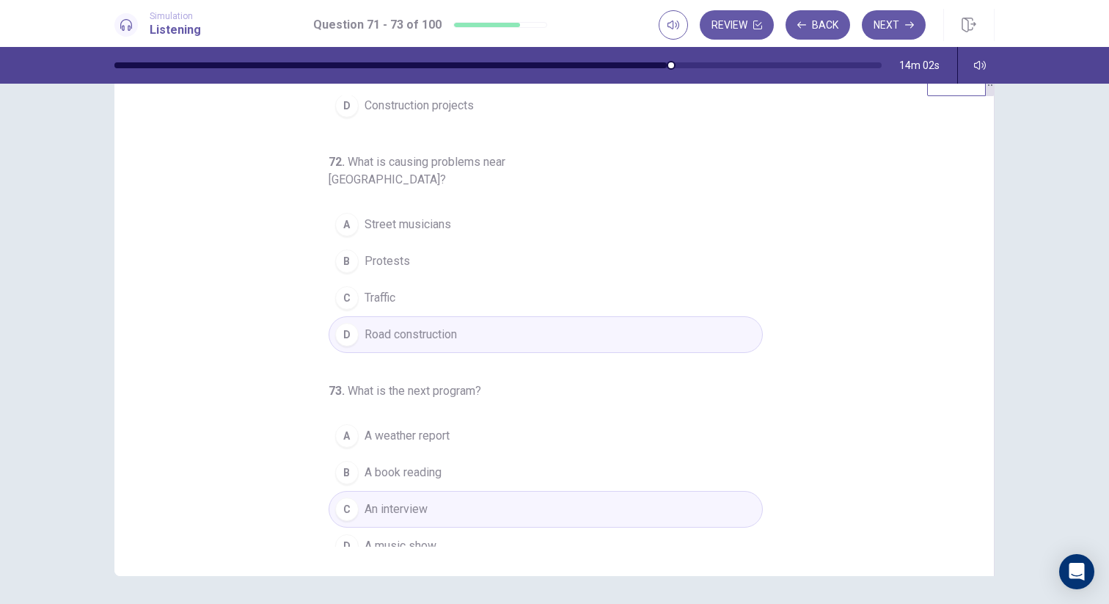
scroll to position [49, 0]
click at [896, 28] on button "Next" at bounding box center [894, 24] width 64 height 29
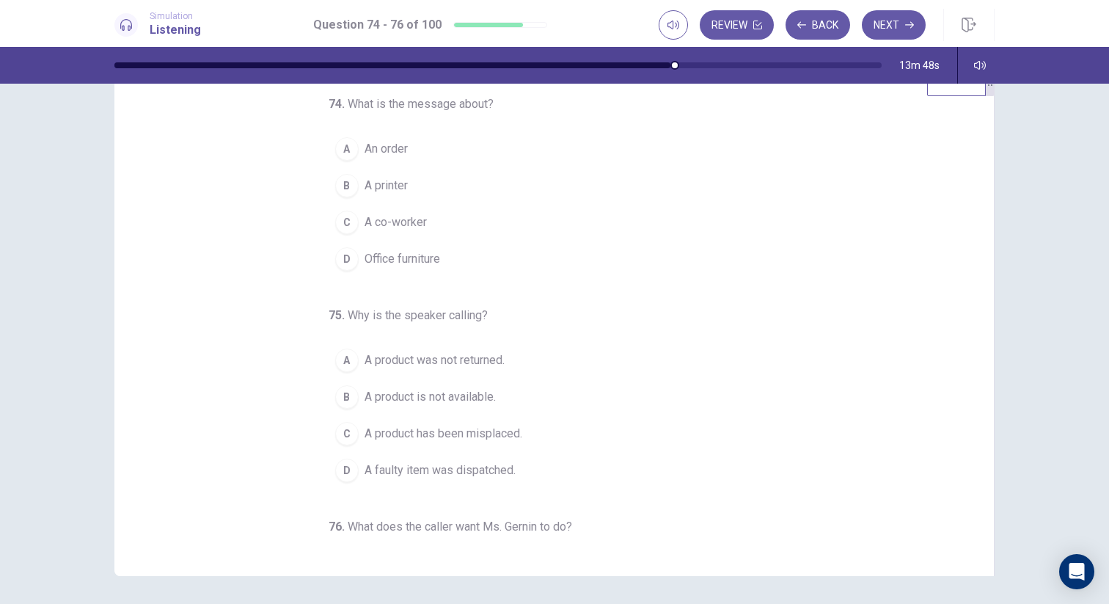
scroll to position [59, 0]
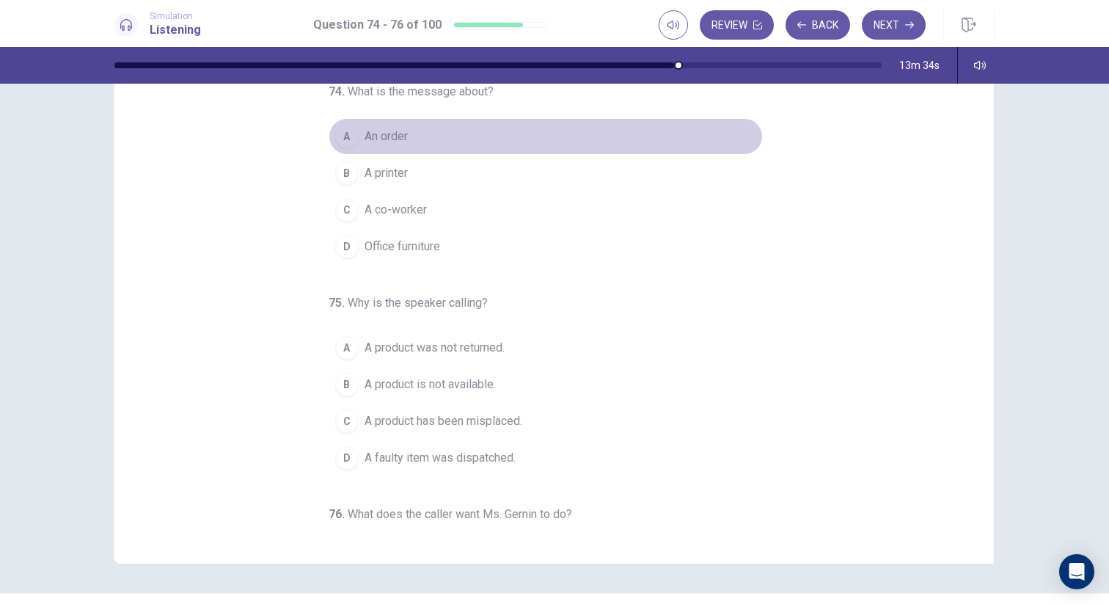
click at [549, 142] on button "A An order" at bounding box center [546, 136] width 434 height 37
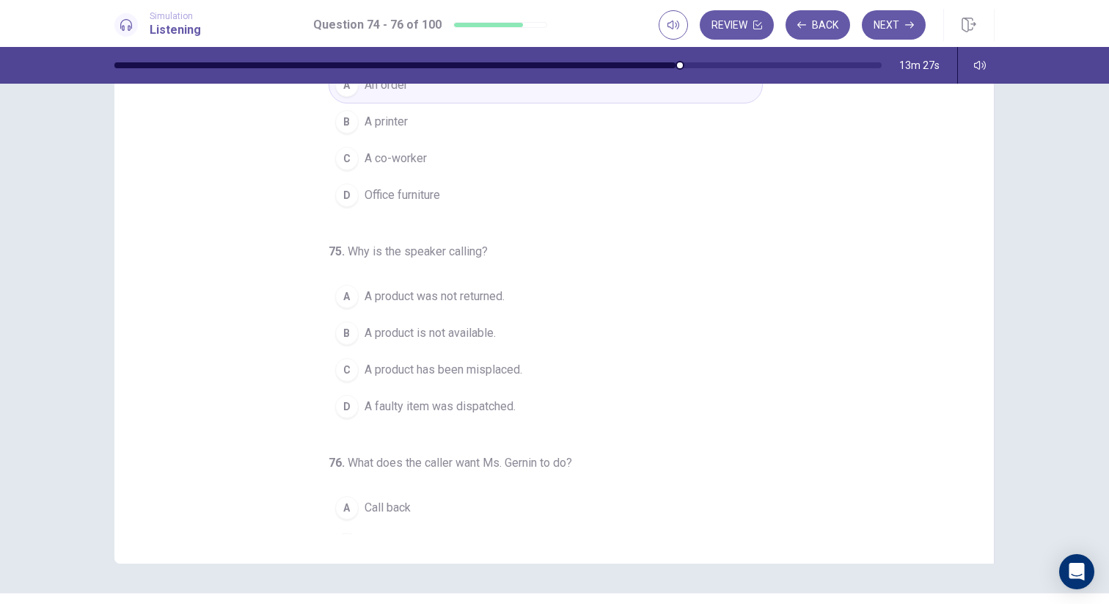
scroll to position [56, 0]
click at [486, 321] on span "A product is not available." at bounding box center [429, 328] width 131 height 18
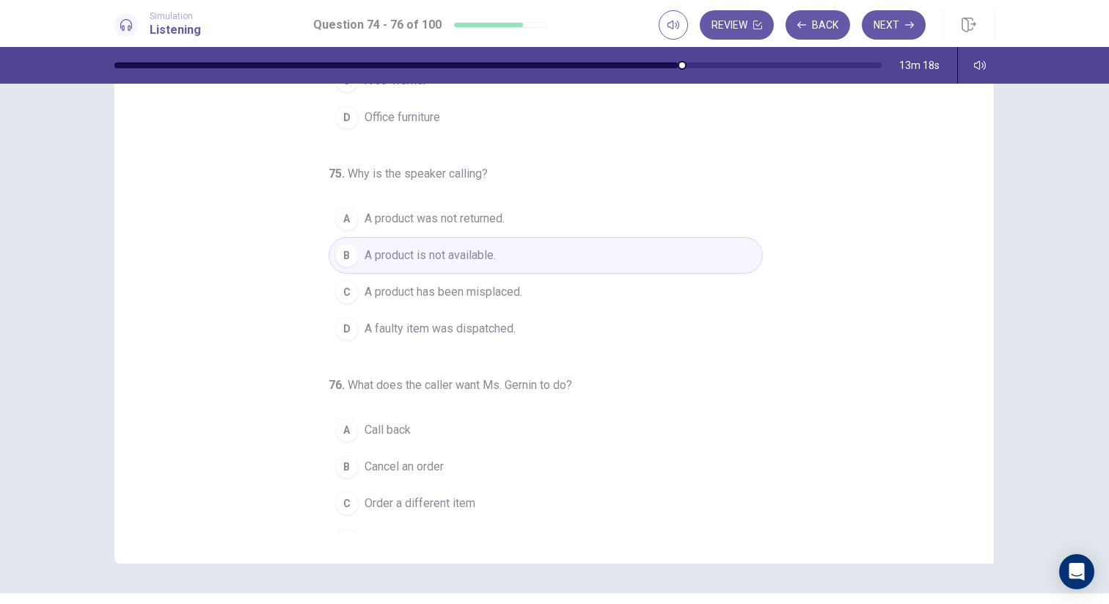
scroll to position [153, 0]
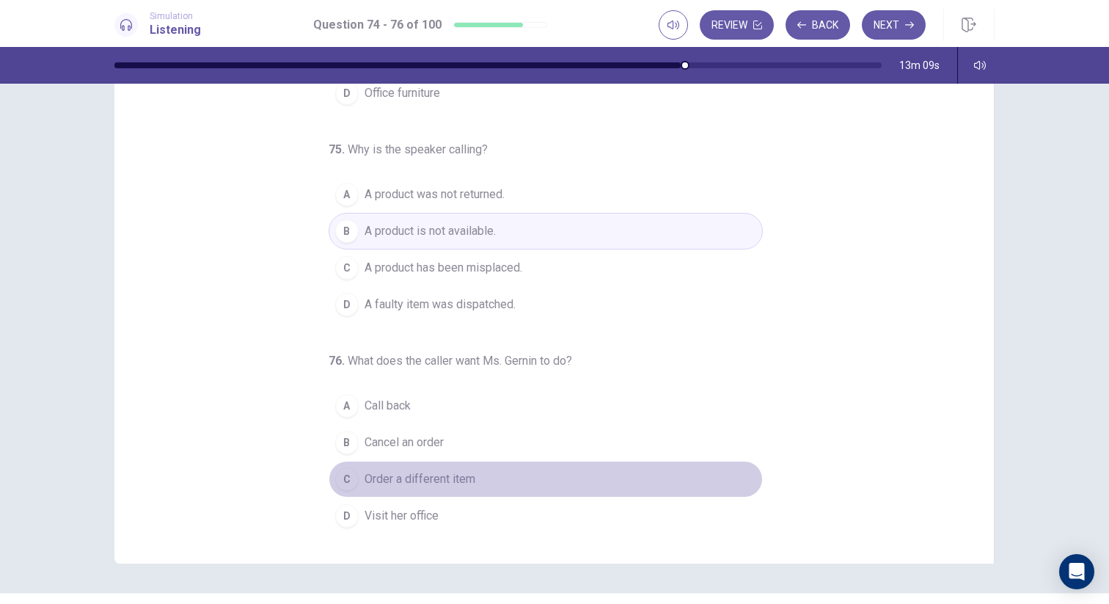
click at [464, 477] on span "Order a different item" at bounding box center [419, 479] width 111 height 18
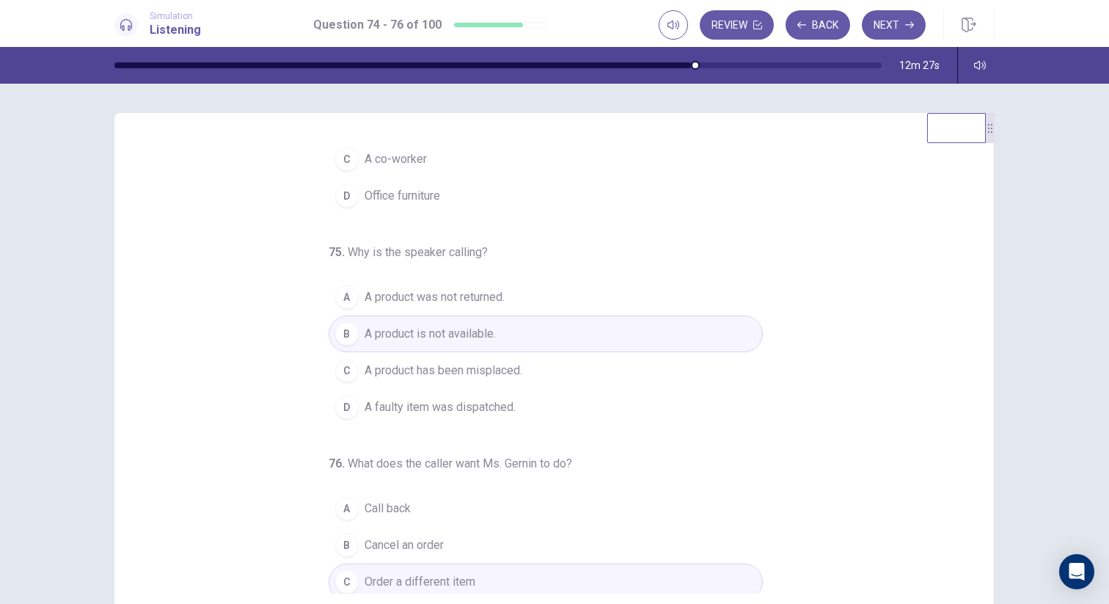
scroll to position [107, 0]
click at [897, 34] on button "Next" at bounding box center [894, 24] width 64 height 29
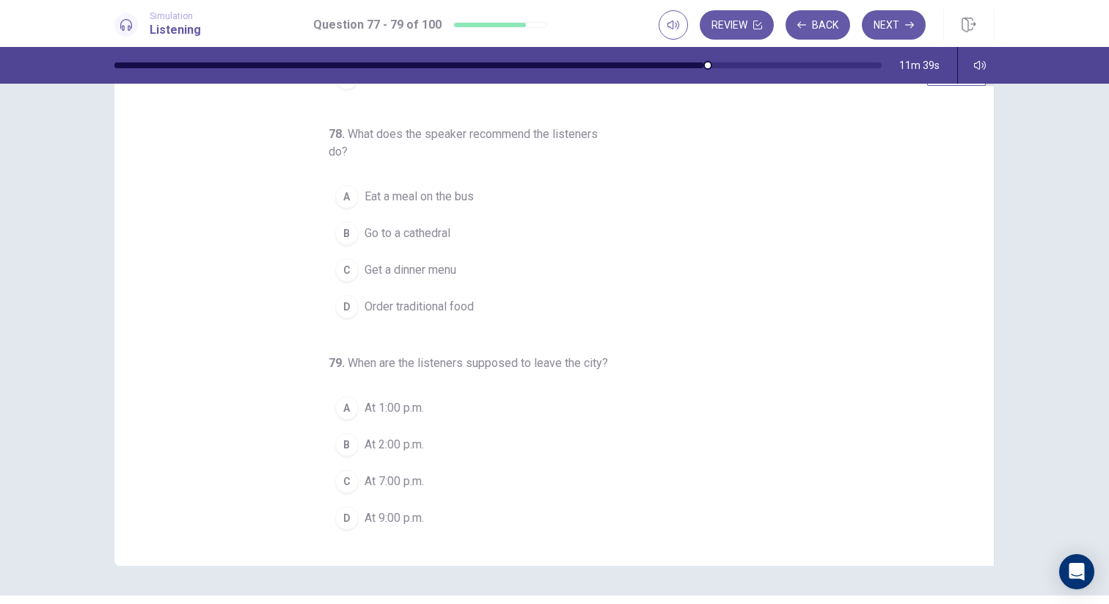
scroll to position [56, 0]
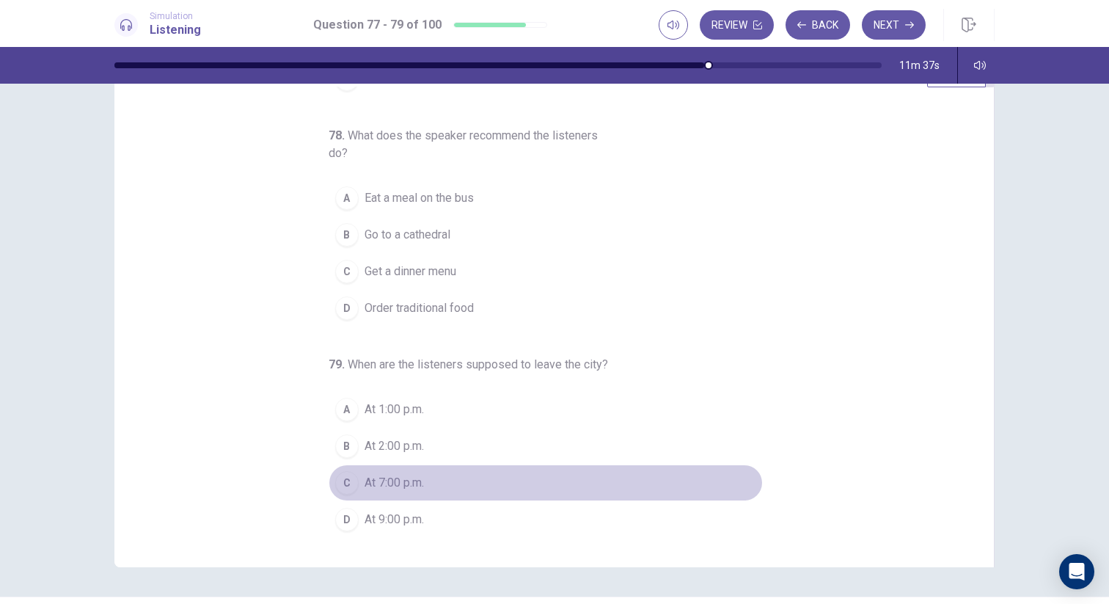
click at [418, 490] on span "At 7:00 p.m." at bounding box center [393, 483] width 59 height 18
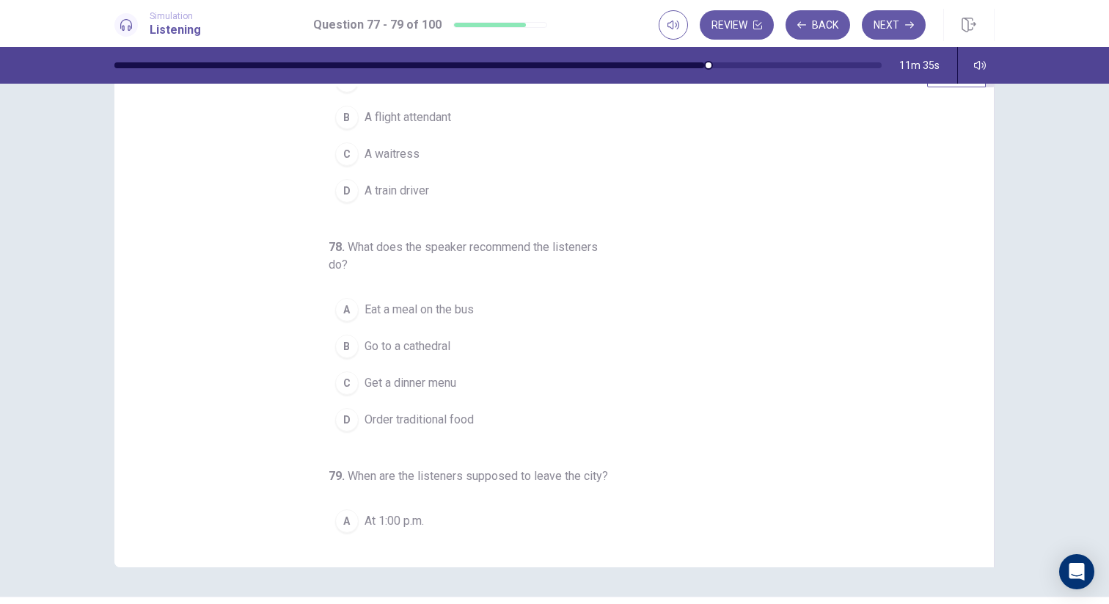
scroll to position [0, 0]
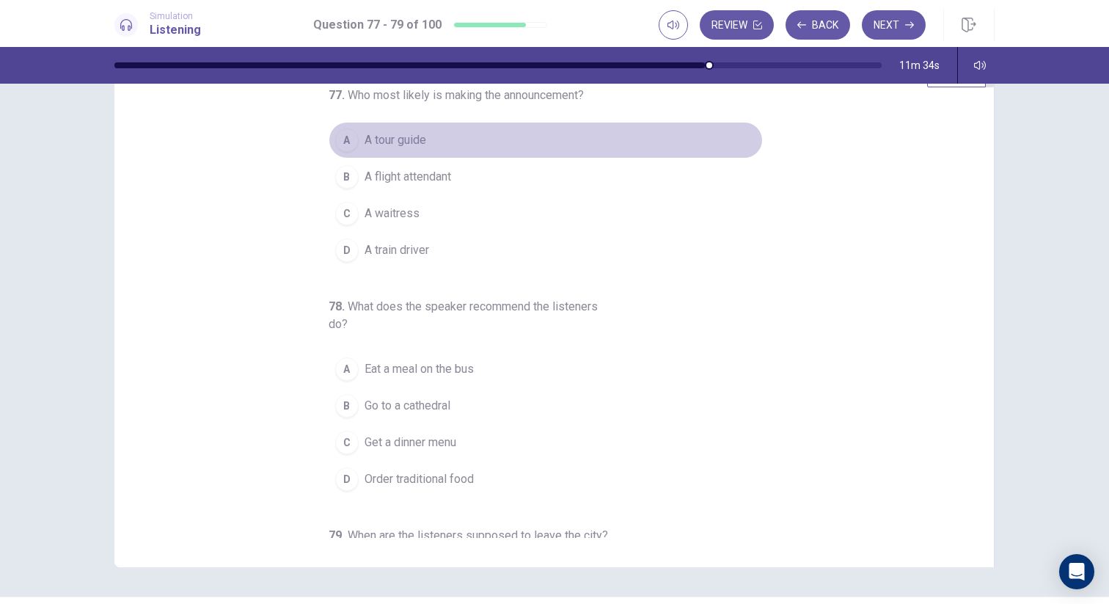
click at [446, 142] on button "A A tour guide" at bounding box center [546, 140] width 434 height 37
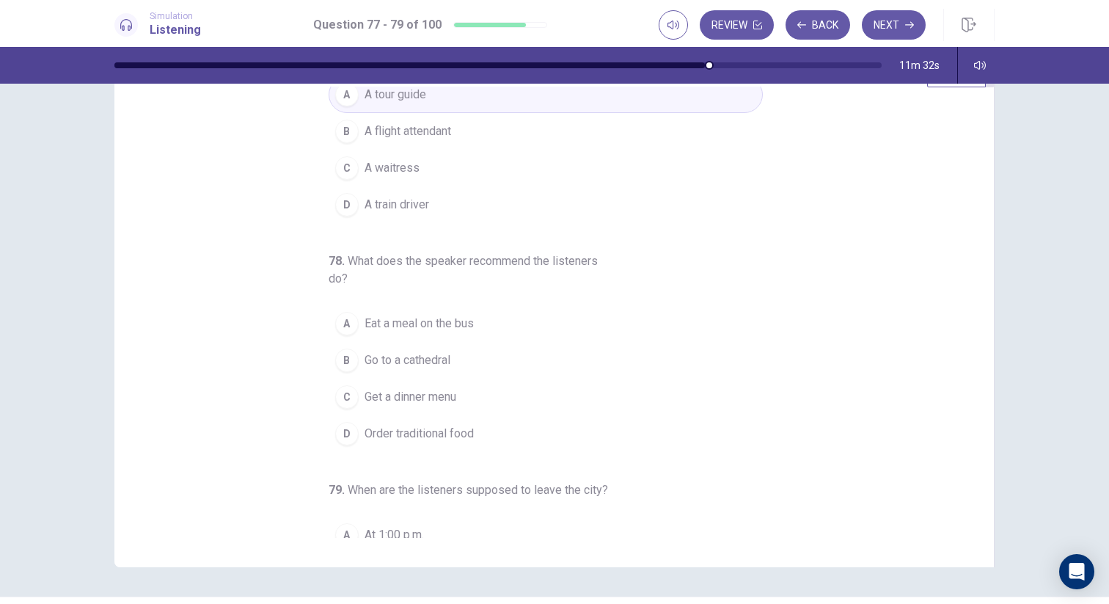
scroll to position [47, 0]
click at [496, 430] on button "D Order traditional food" at bounding box center [546, 432] width 434 height 37
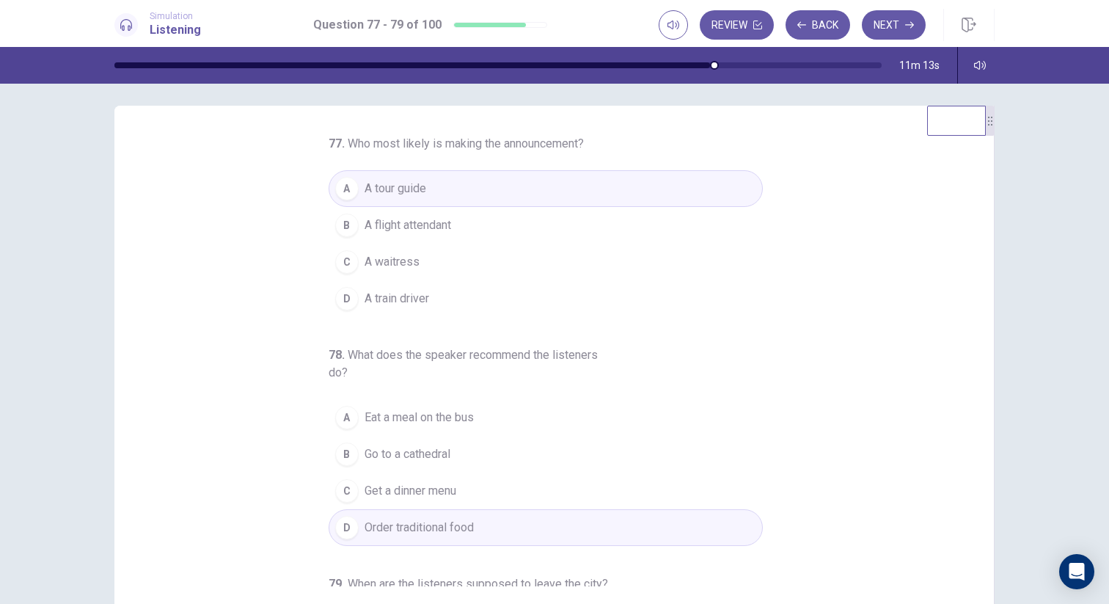
scroll to position [0, 0]
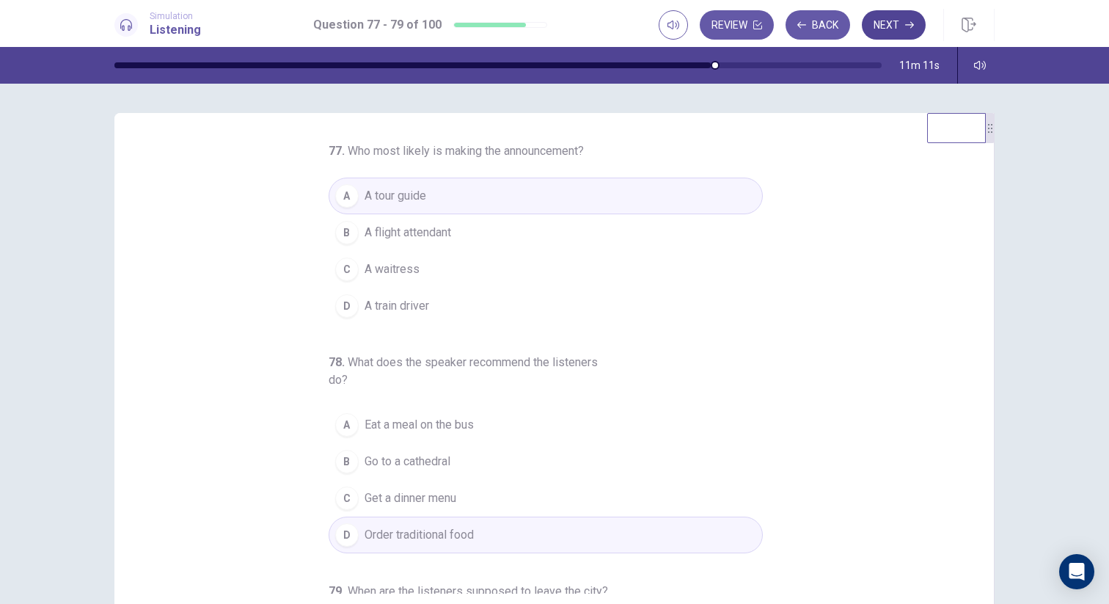
click at [890, 32] on button "Next" at bounding box center [894, 24] width 64 height 29
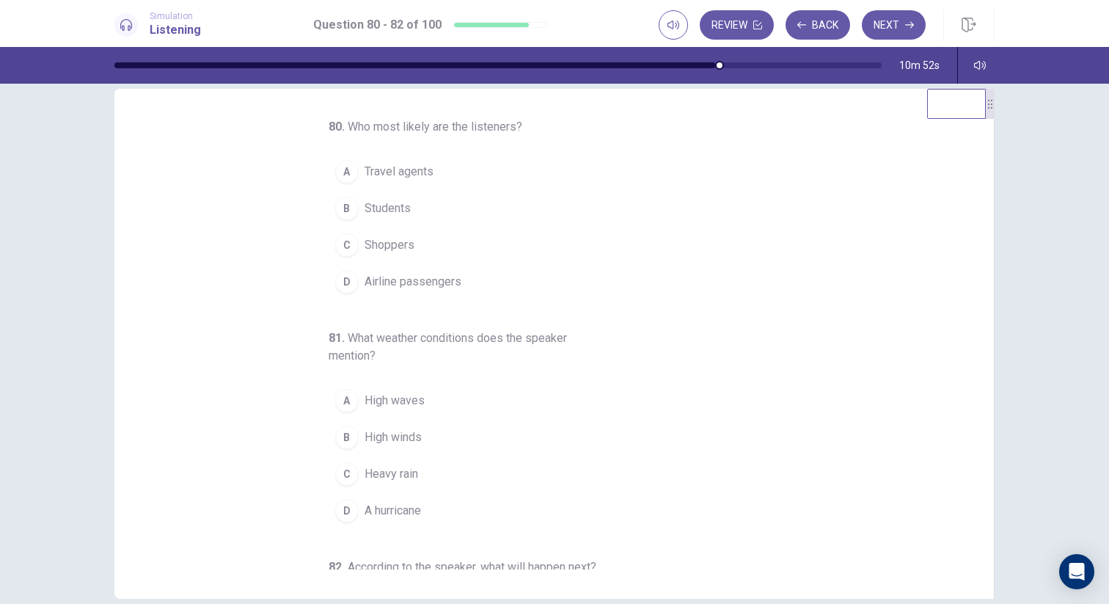
scroll to position [15, 0]
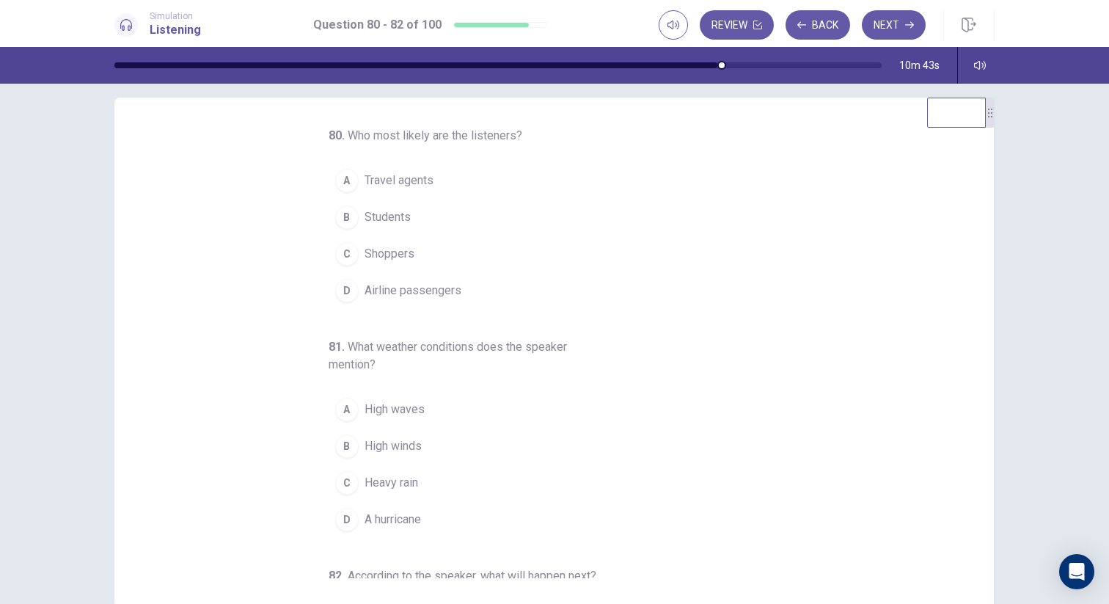
click at [468, 290] on button "D Airline passengers" at bounding box center [546, 290] width 434 height 37
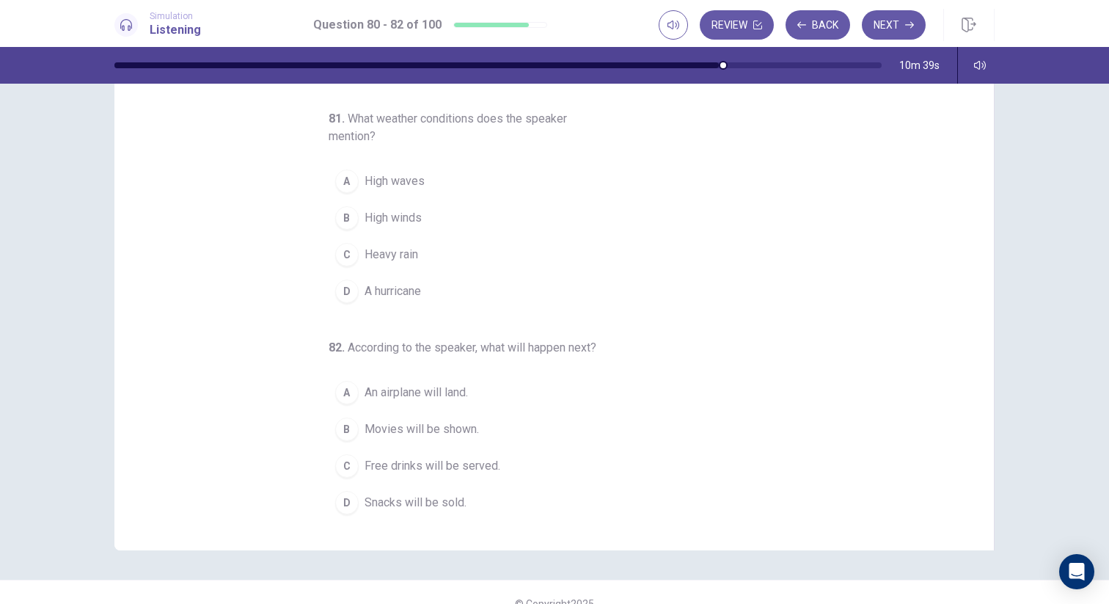
scroll to position [84, 0]
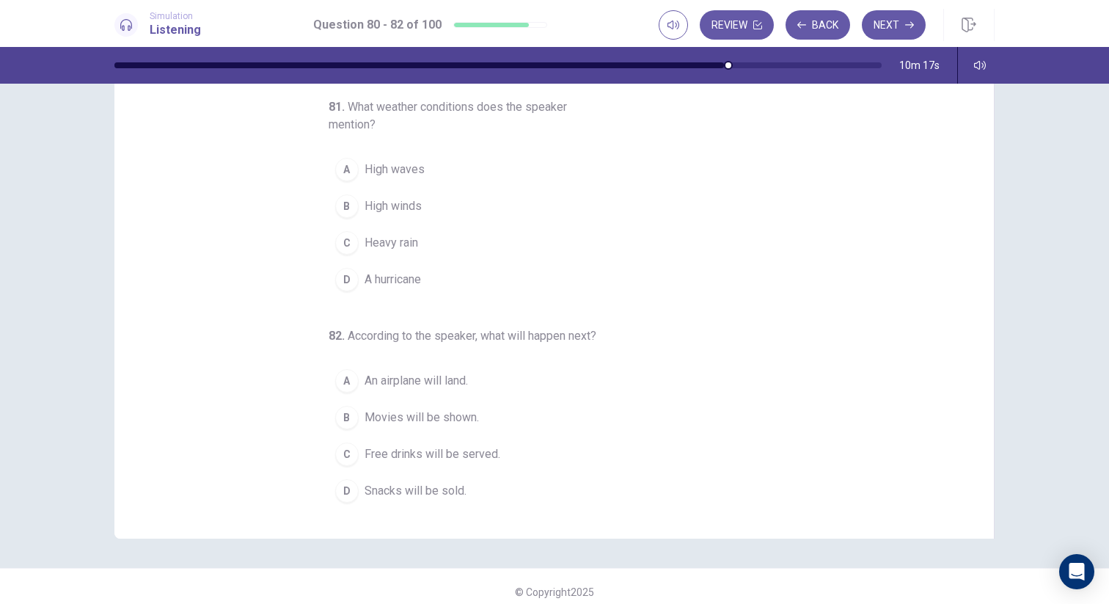
click at [574, 210] on button "B High winds" at bounding box center [546, 206] width 434 height 37
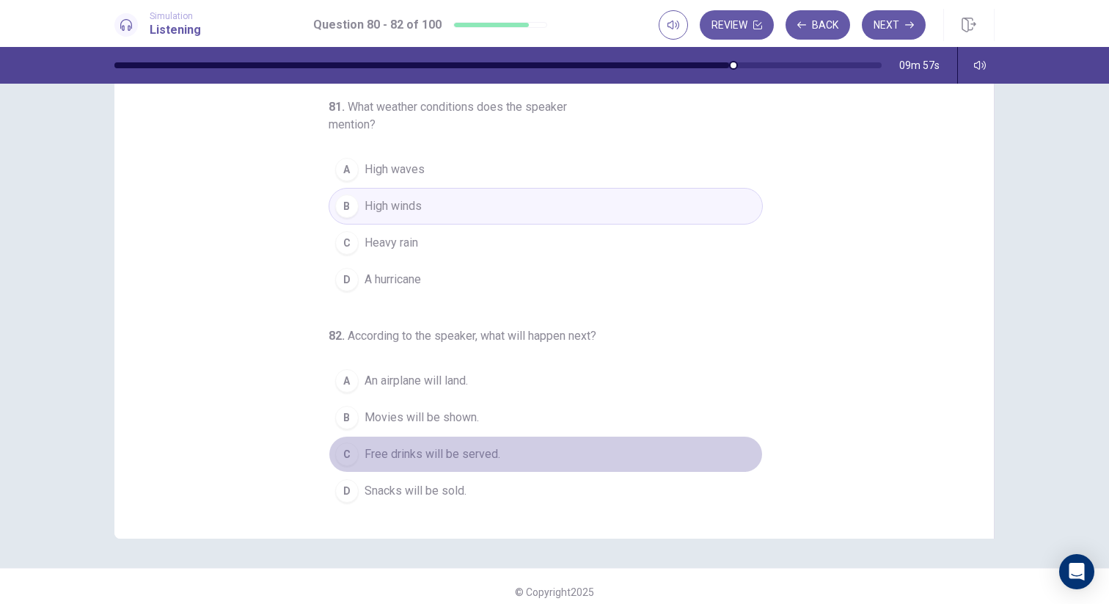
click at [514, 454] on button "C Free drinks will be served." at bounding box center [546, 454] width 434 height 37
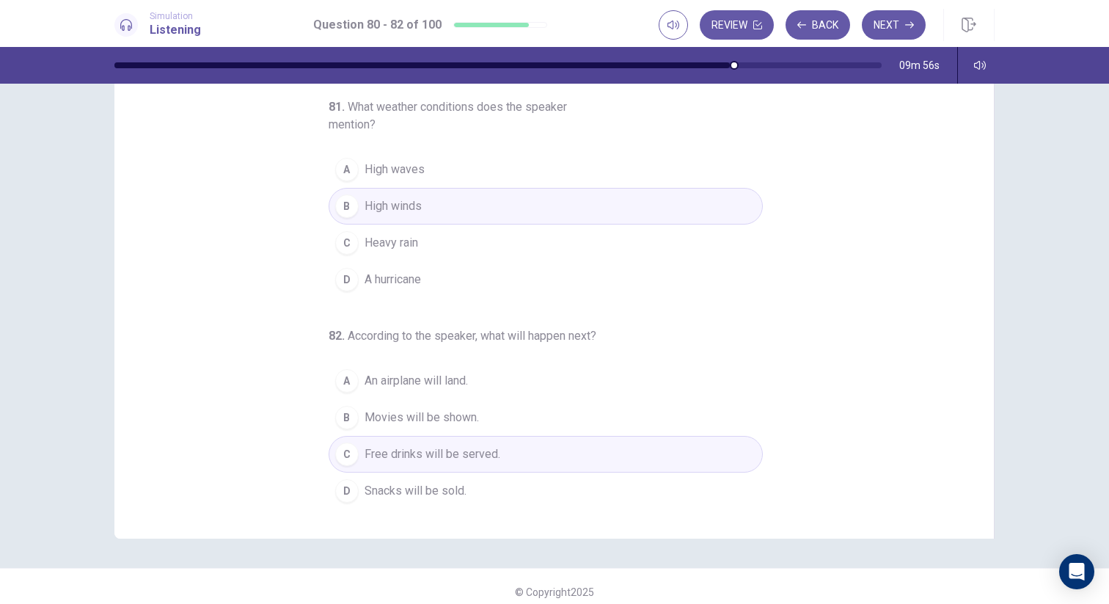
scroll to position [95, 0]
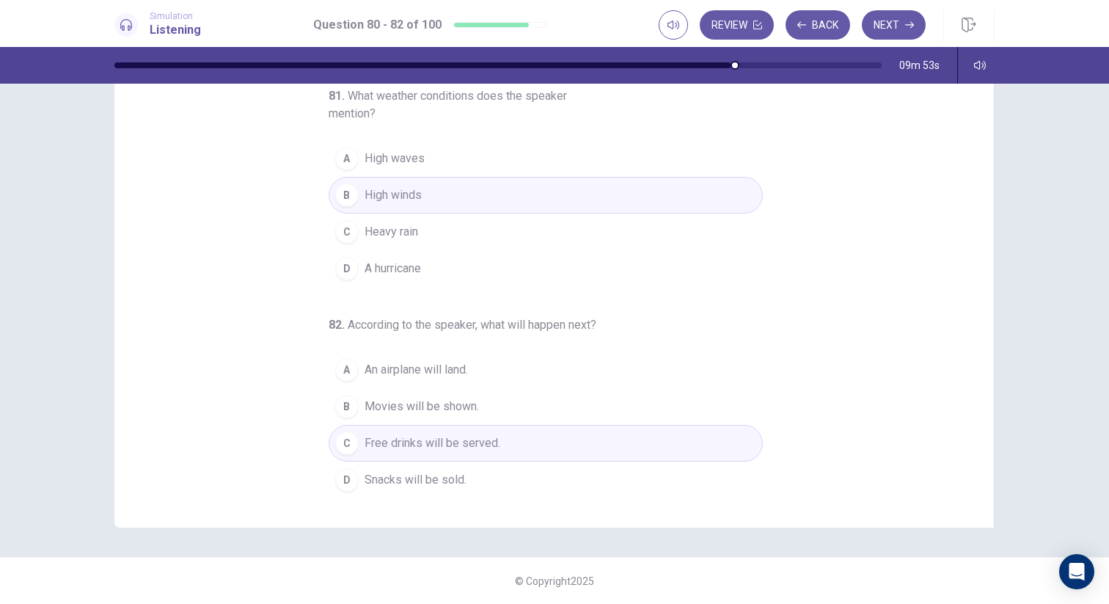
click at [766, 478] on div "80 . Who most likely are the listeners? A Travel agents B Students C Shoppers D…" at bounding box center [560, 272] width 844 height 451
click at [898, 26] on button "Next" at bounding box center [894, 24] width 64 height 29
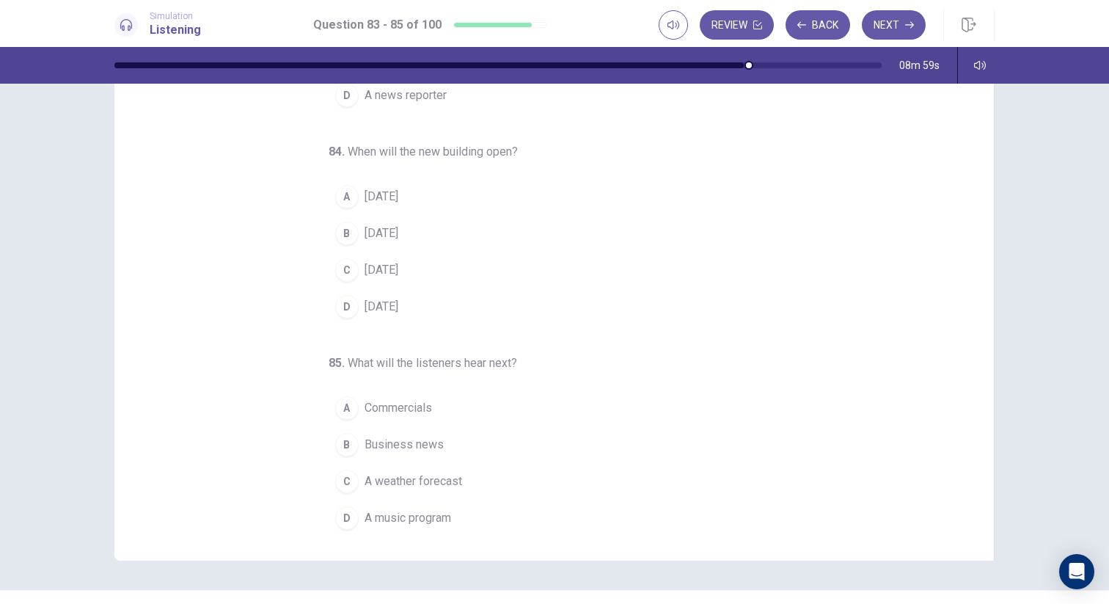
scroll to position [153, 0]
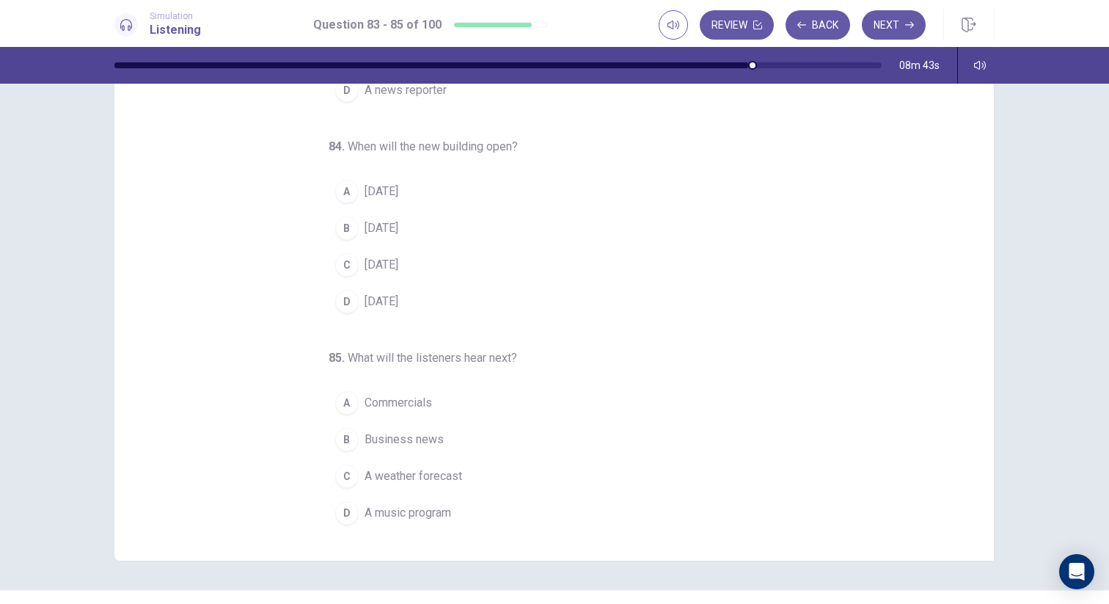
click at [421, 98] on span "A news reporter" at bounding box center [405, 90] width 82 height 18
click at [398, 197] on span "In two years" at bounding box center [381, 192] width 34 height 18
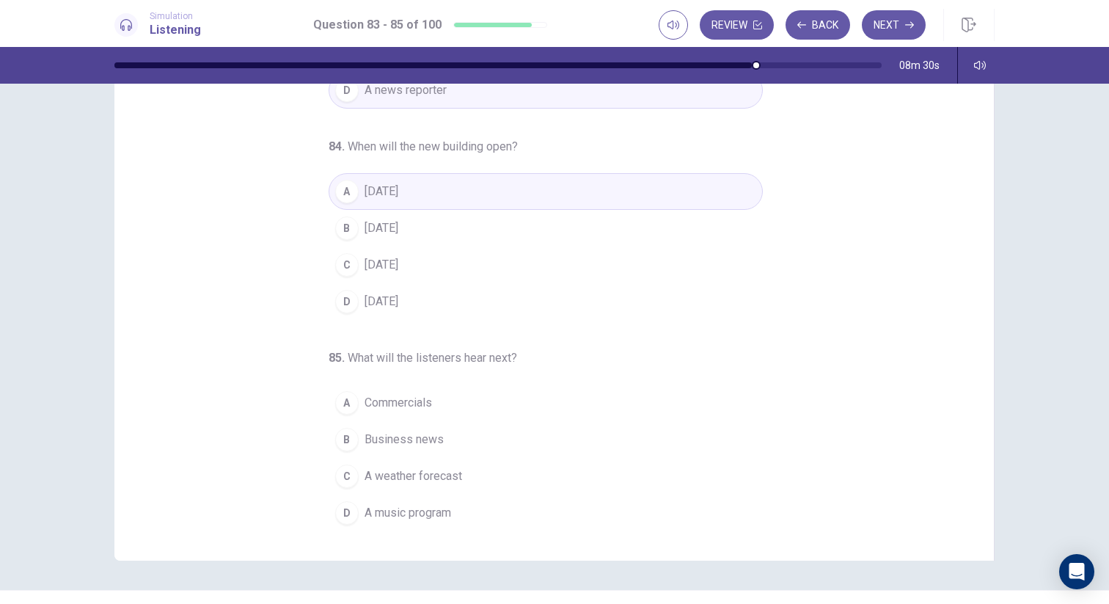
click at [433, 477] on span "A weather forecast" at bounding box center [413, 476] width 98 height 18
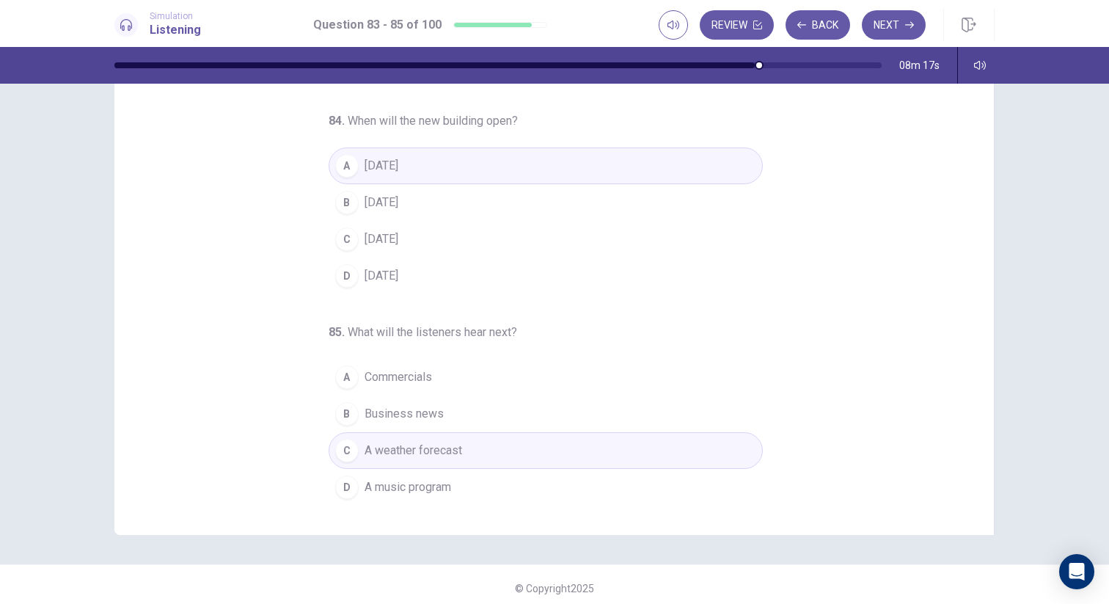
scroll to position [89, 0]
click at [897, 28] on button "Next" at bounding box center [894, 24] width 64 height 29
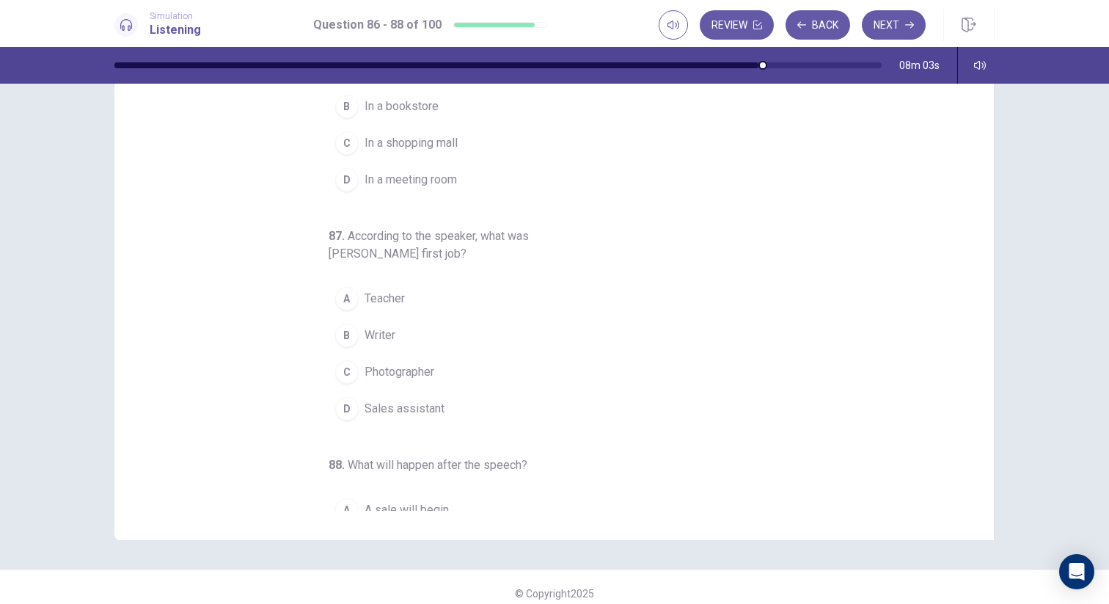
scroll to position [0, 0]
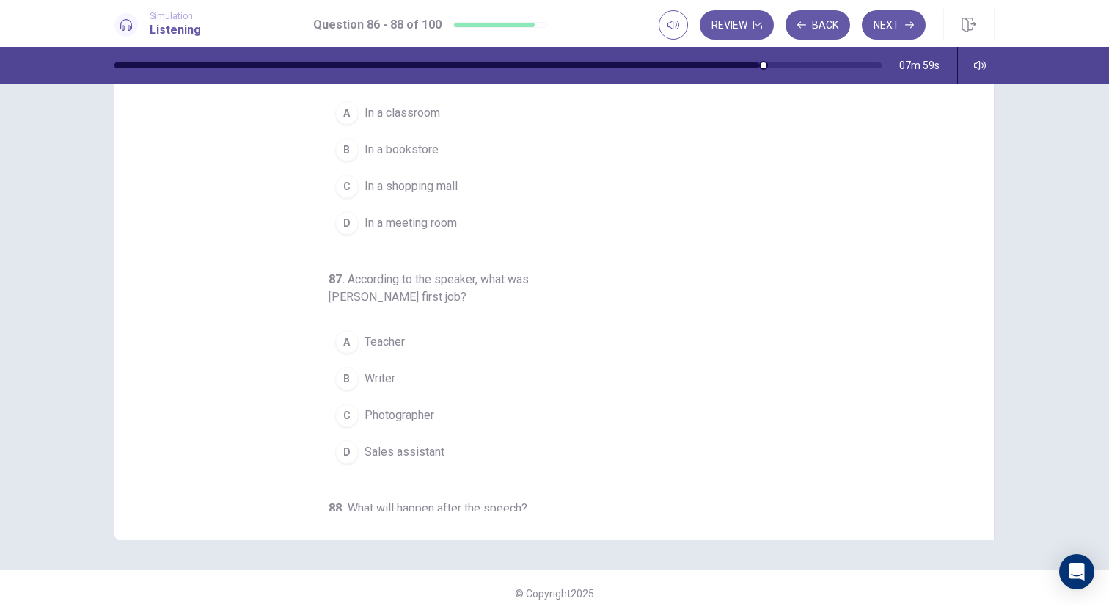
click at [466, 228] on button "D In a meeting room" at bounding box center [546, 223] width 434 height 37
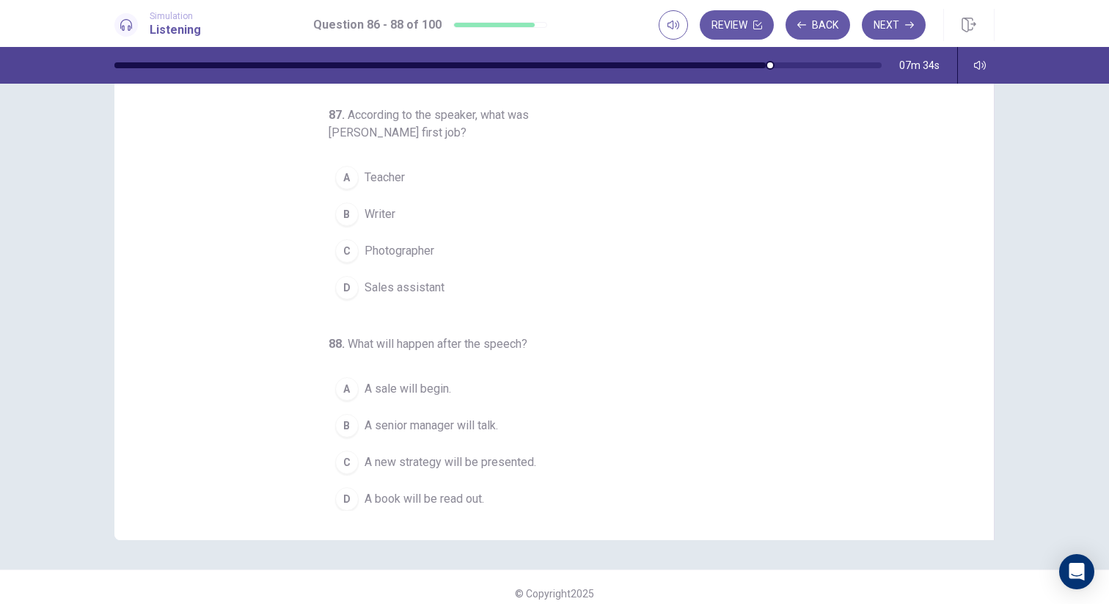
scroll to position [171, 0]
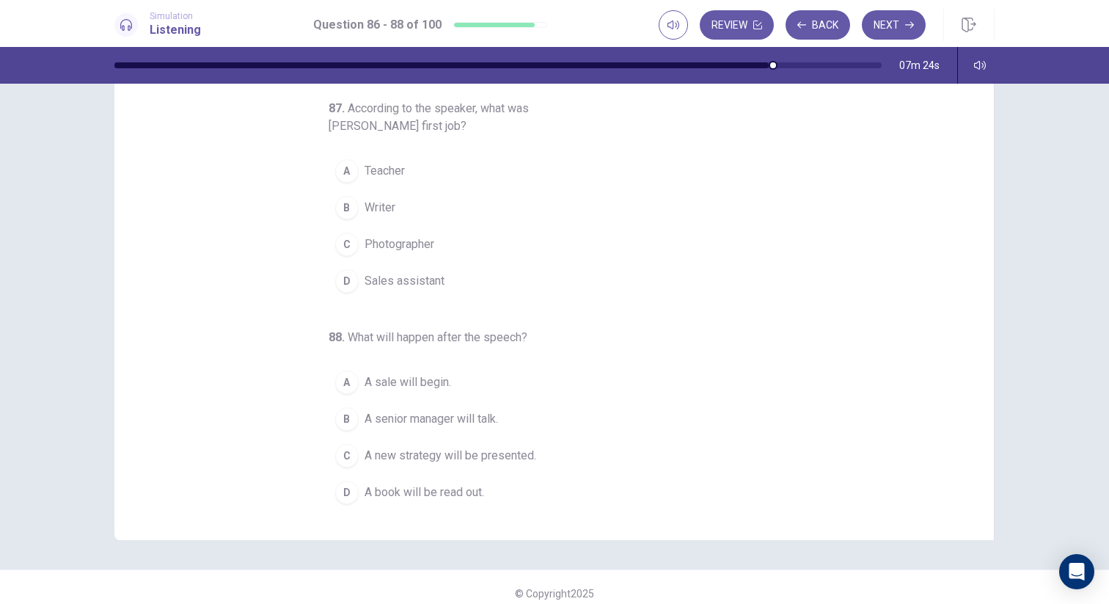
click at [470, 175] on button "A Teacher" at bounding box center [546, 171] width 434 height 37
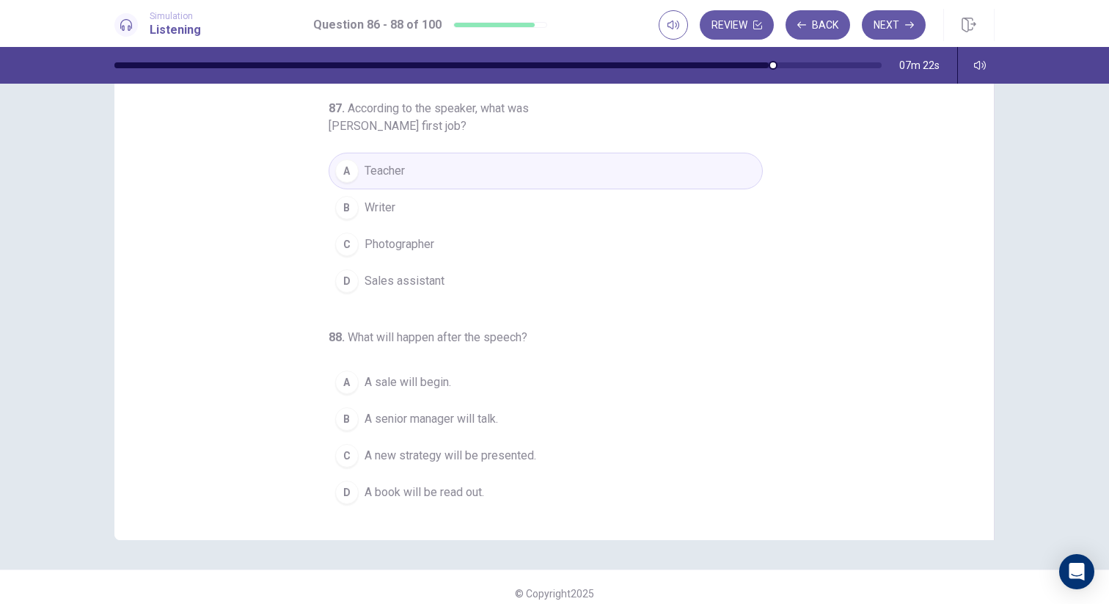
click at [844, 250] on div "86 . Where is the speech taking place? A In a classroom B In a bookstore C In a…" at bounding box center [560, 284] width 844 height 451
click at [479, 417] on span "A senior manager will talk." at bounding box center [430, 419] width 133 height 18
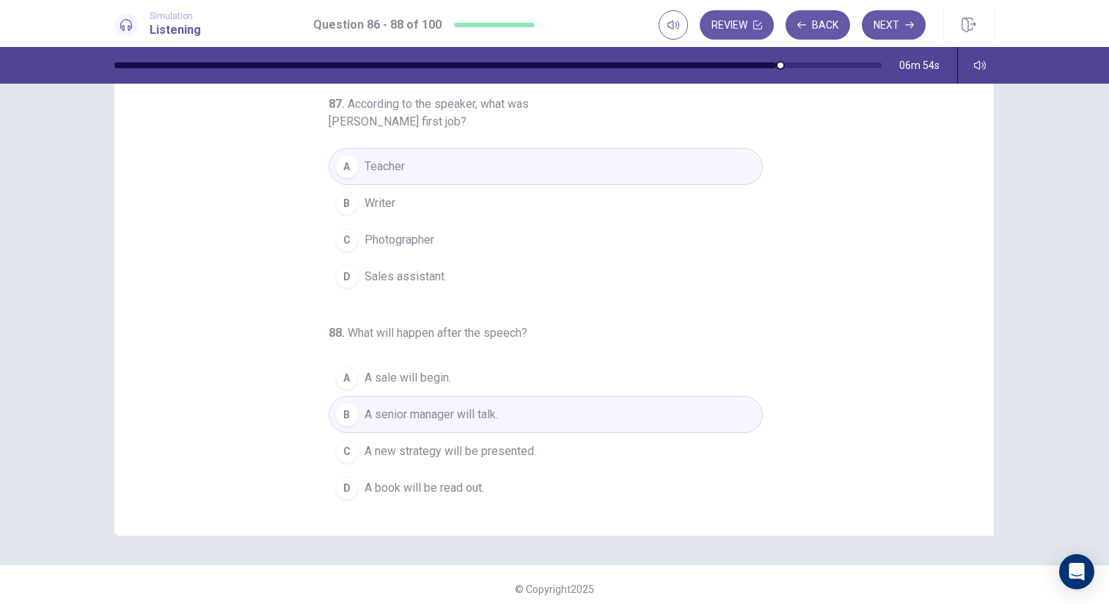
scroll to position [95, 0]
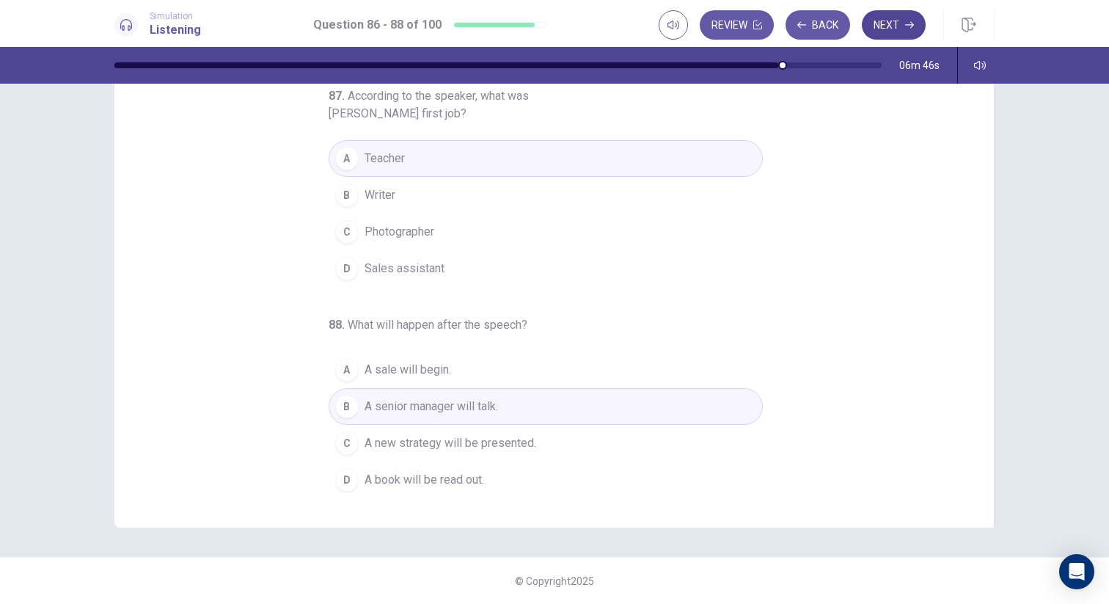
click at [897, 30] on button "Next" at bounding box center [894, 24] width 64 height 29
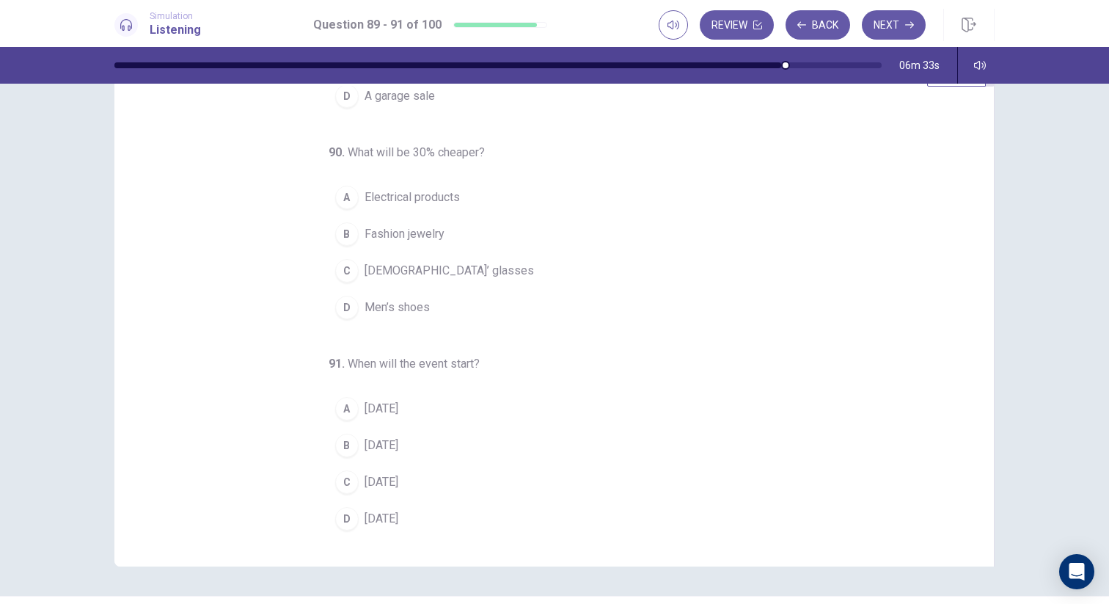
scroll to position [0, 0]
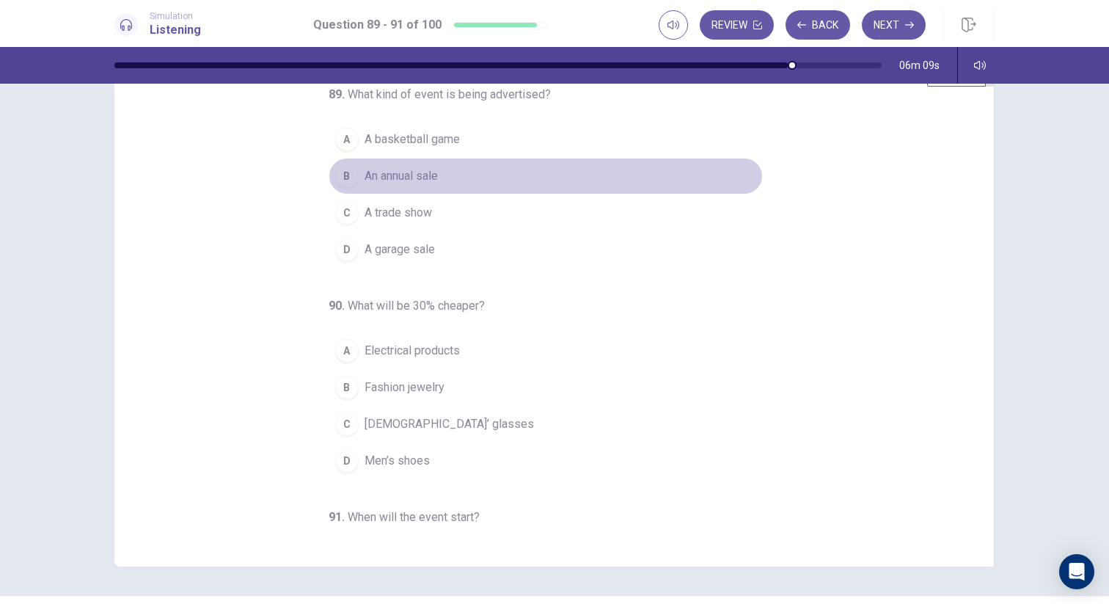
click at [450, 180] on button "B An annual sale" at bounding box center [546, 176] width 434 height 37
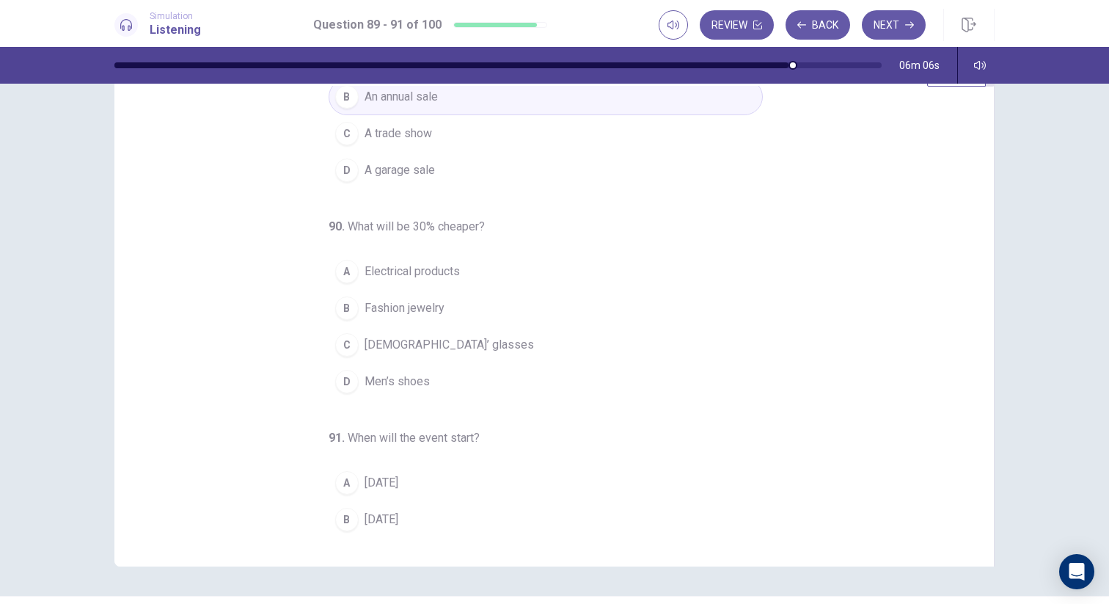
scroll to position [94, 0]
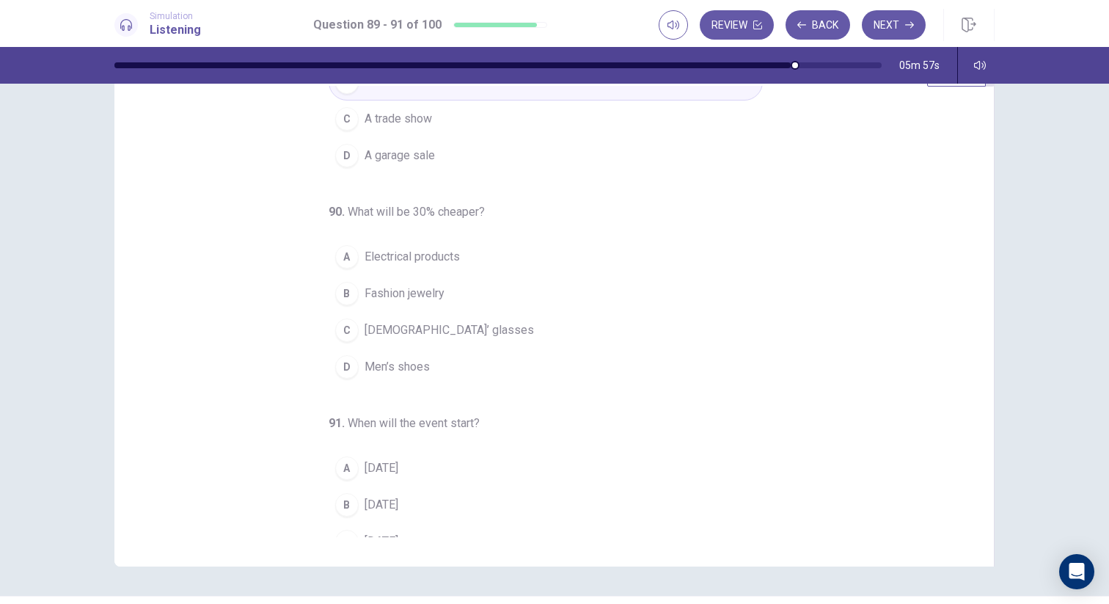
click at [400, 263] on span "Electrical products" at bounding box center [411, 257] width 95 height 18
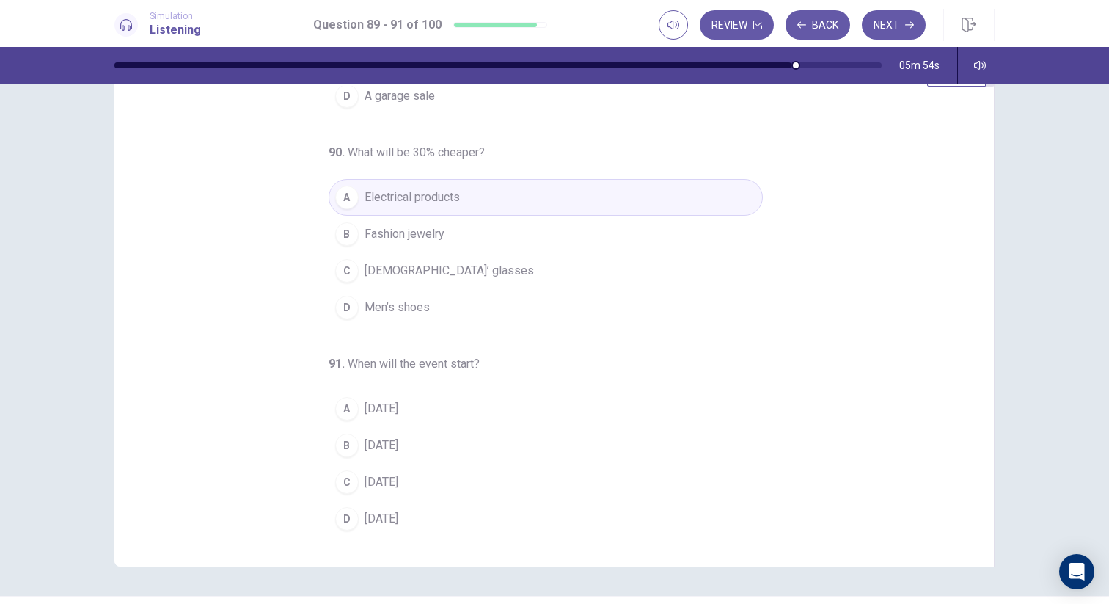
scroll to position [82, 0]
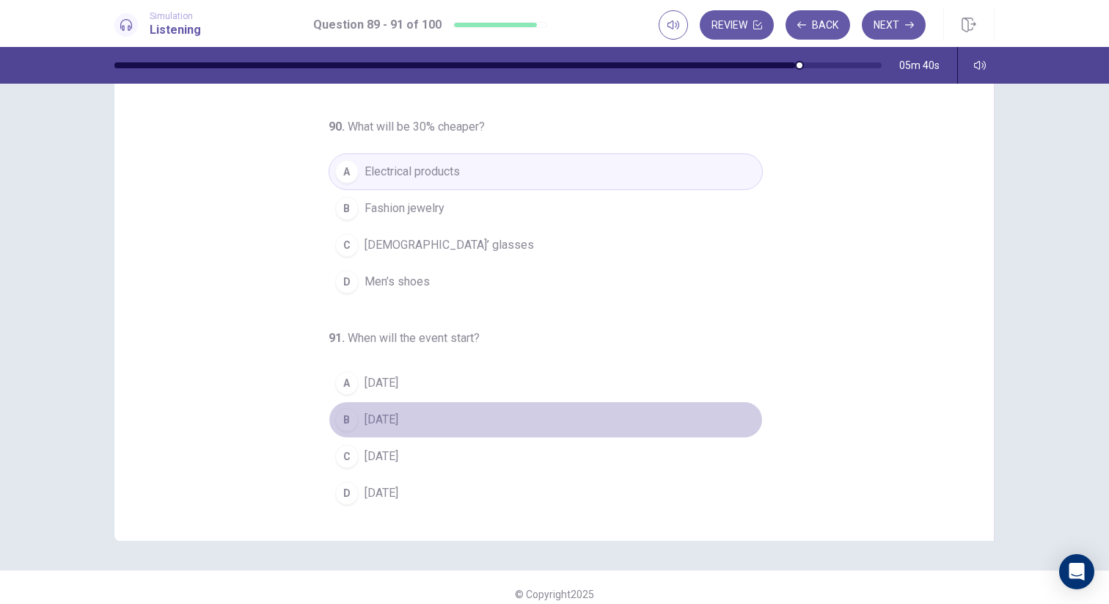
click at [381, 422] on span "On Friday" at bounding box center [381, 420] width 34 height 18
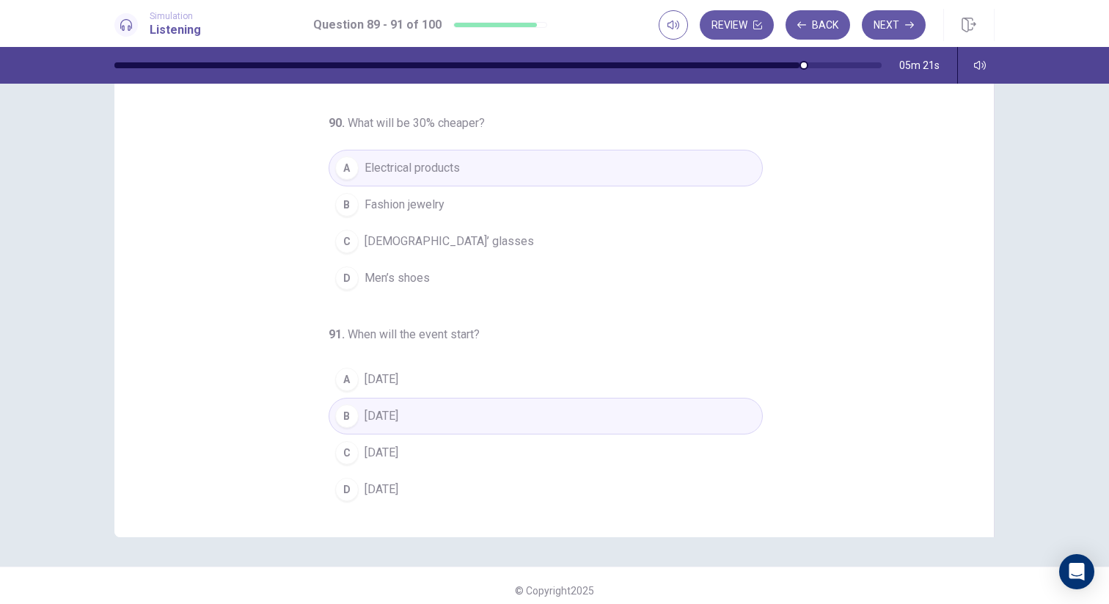
scroll to position [89, 0]
click at [891, 24] on button "Next" at bounding box center [894, 24] width 64 height 29
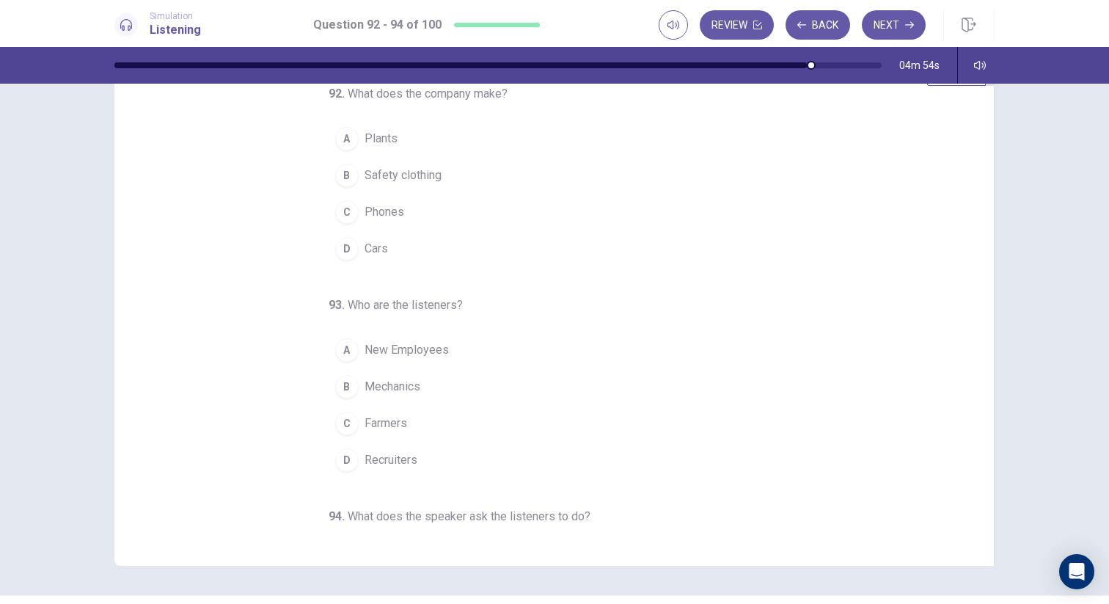
scroll to position [44, 0]
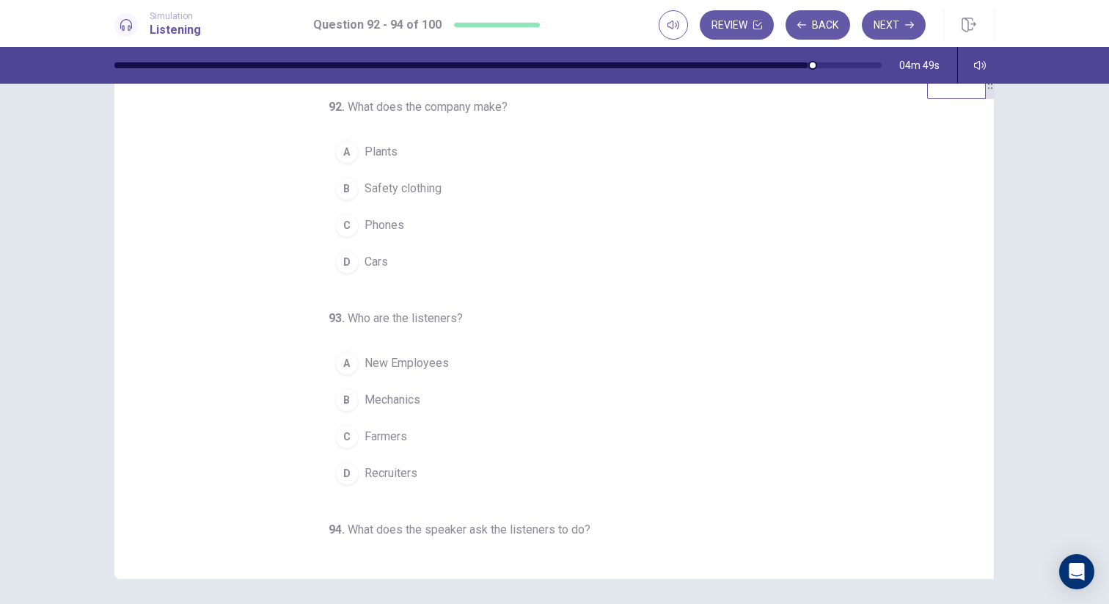
click at [404, 227] on button "C Phones" at bounding box center [546, 225] width 434 height 37
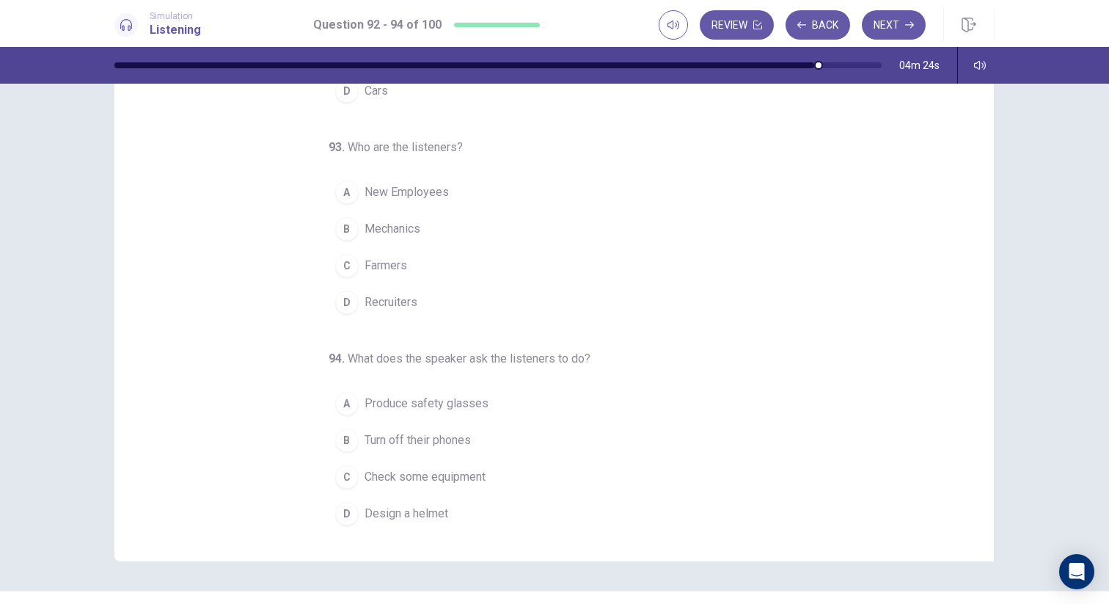
scroll to position [63, 0]
click at [448, 431] on span "Turn off their phones" at bounding box center [417, 439] width 106 height 18
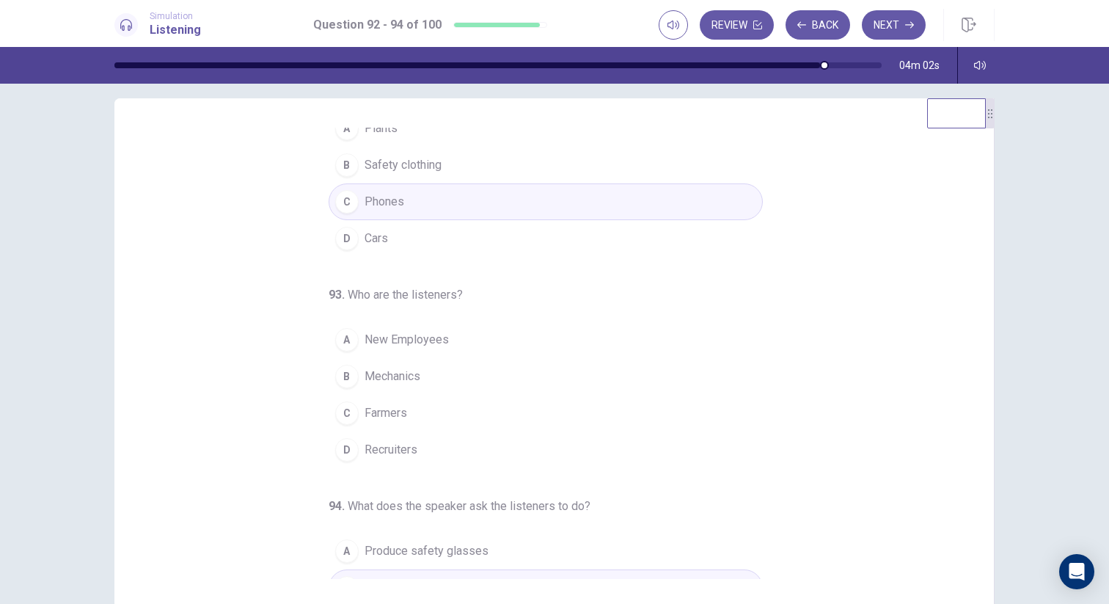
scroll to position [67, 0]
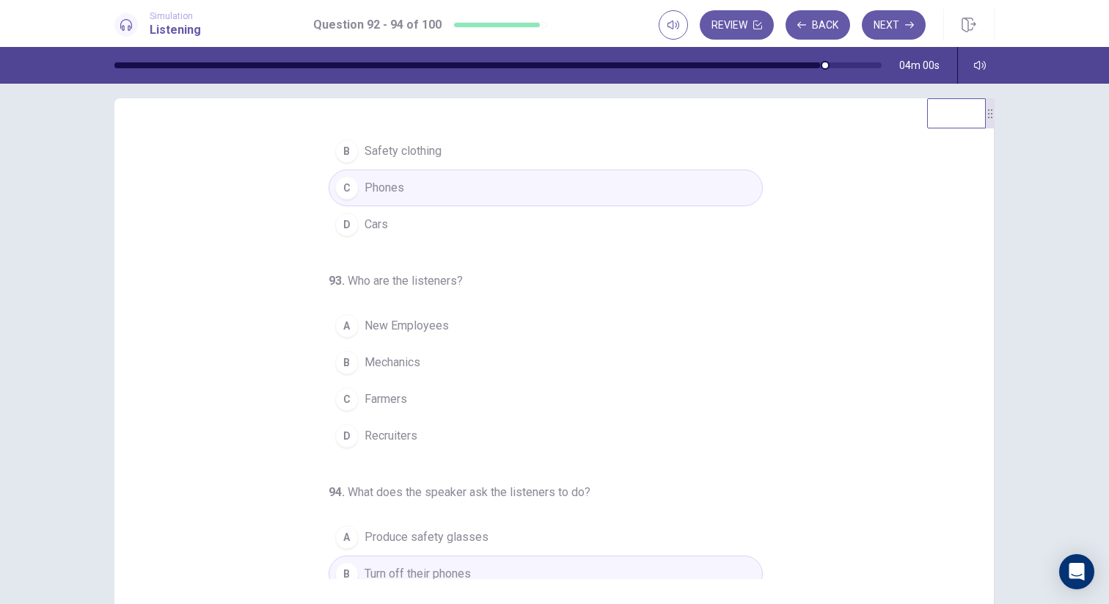
click at [446, 439] on button "D Recruiters" at bounding box center [546, 435] width 434 height 37
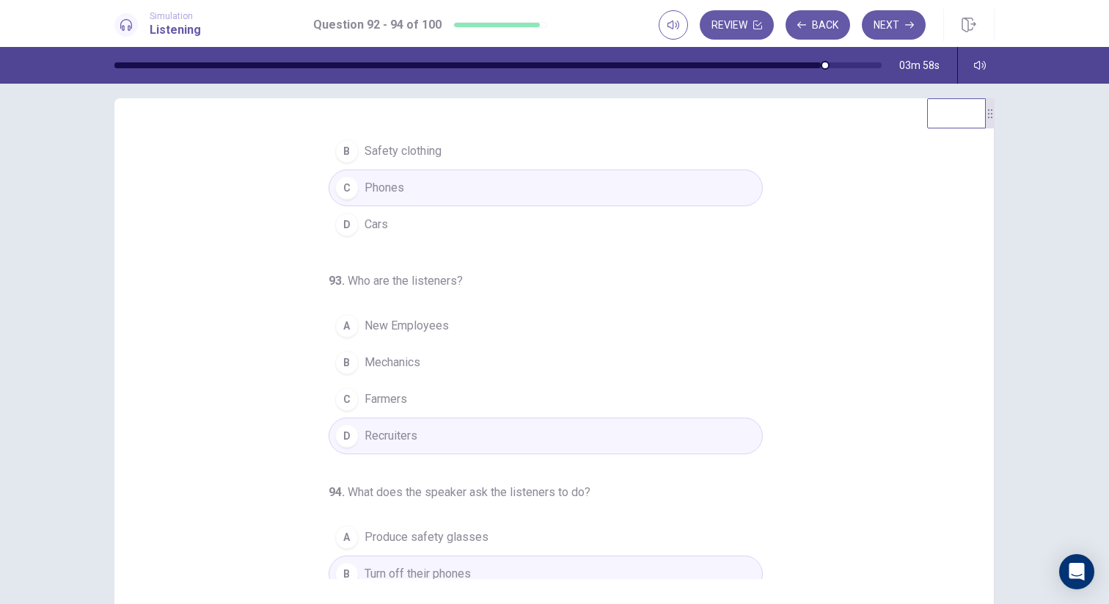
click at [912, 331] on div "92 . What does the company make? A Plants B Safety clothing C Phones D Cars 93 …" at bounding box center [560, 353] width 844 height 451
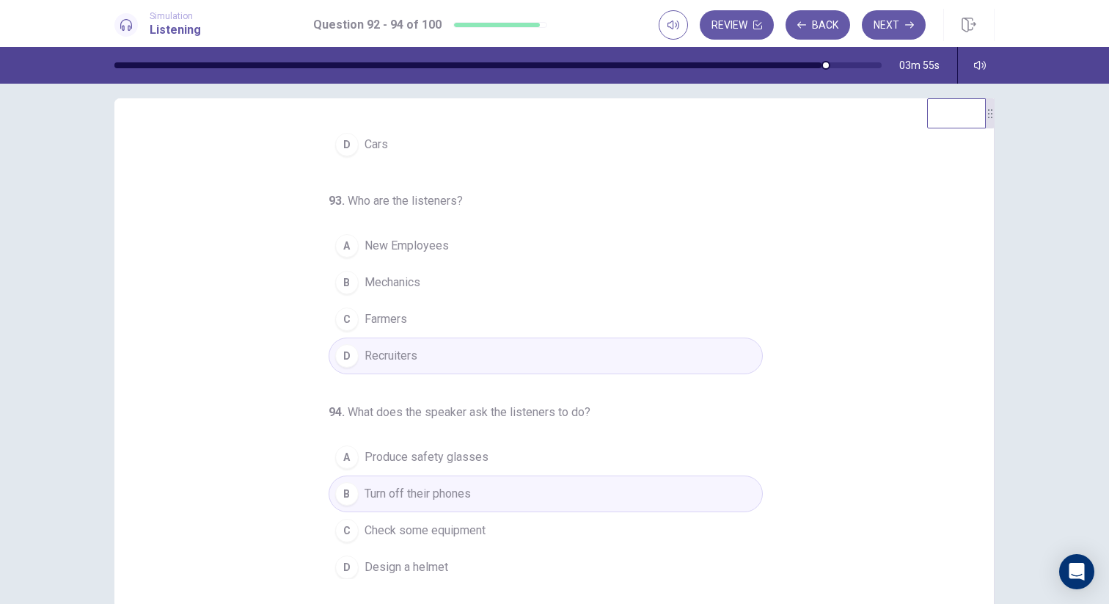
scroll to position [153, 0]
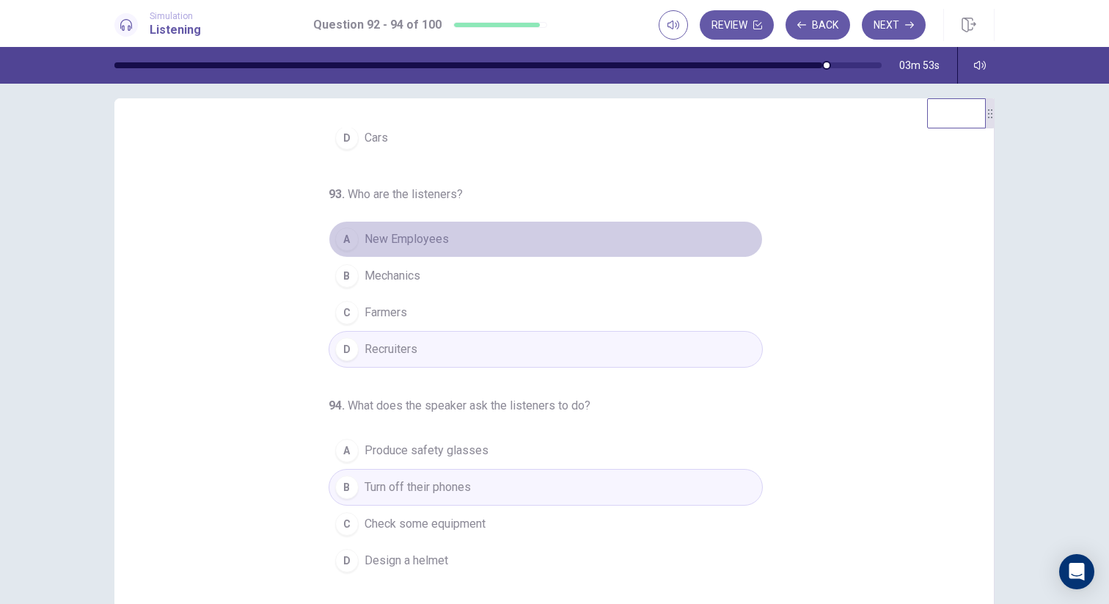
click at [518, 243] on button "A New Employees" at bounding box center [546, 239] width 434 height 37
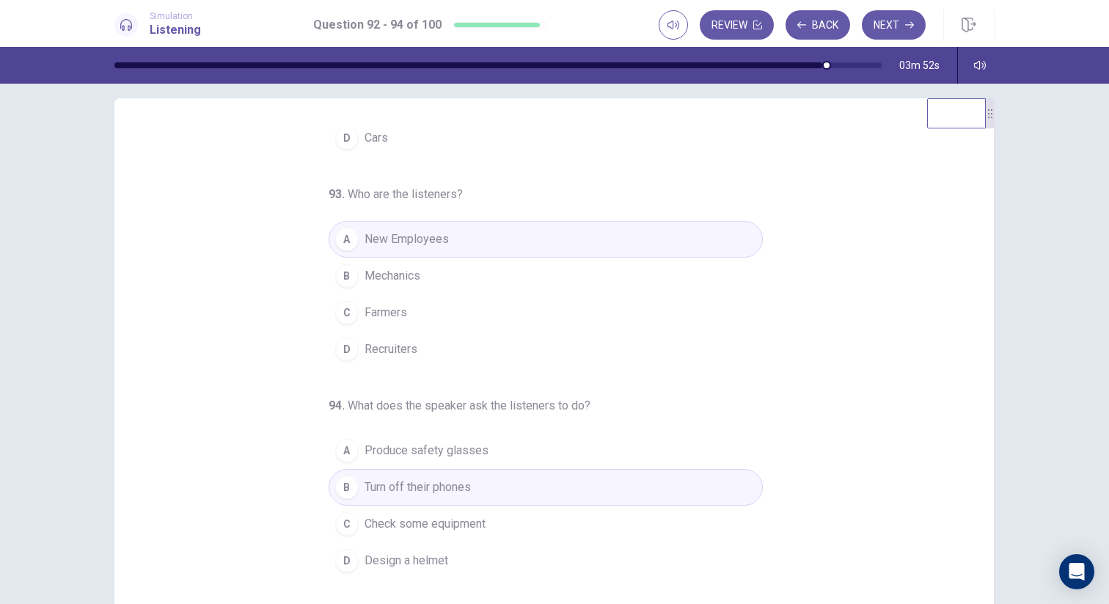
click at [874, 299] on div "92 . What does the company make? A Plants B Safety clothing C Phones D Cars 93 …" at bounding box center [560, 353] width 844 height 451
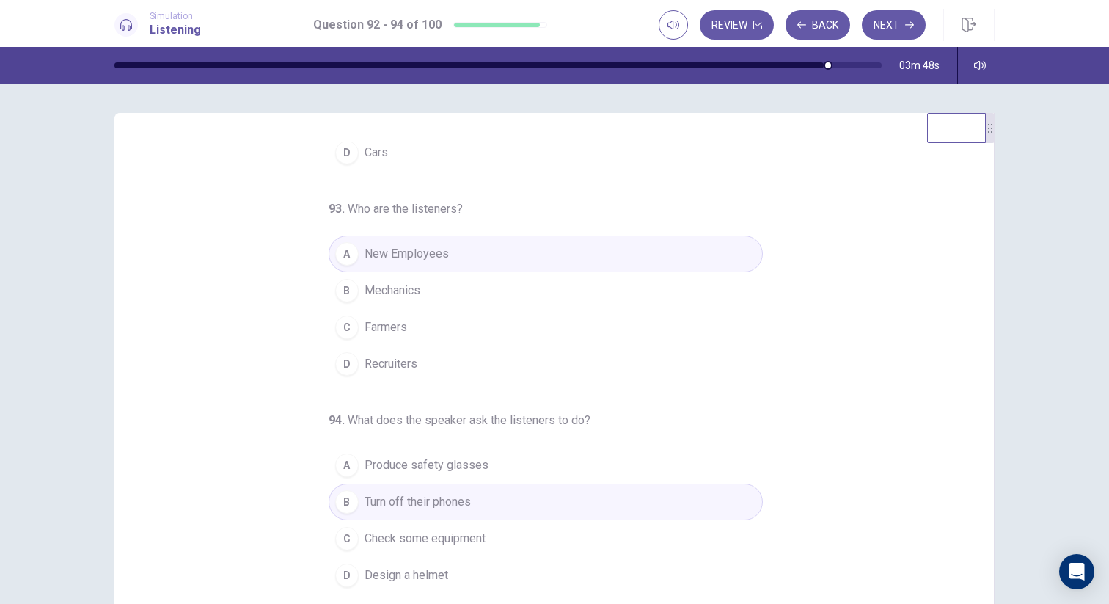
scroll to position [95, 0]
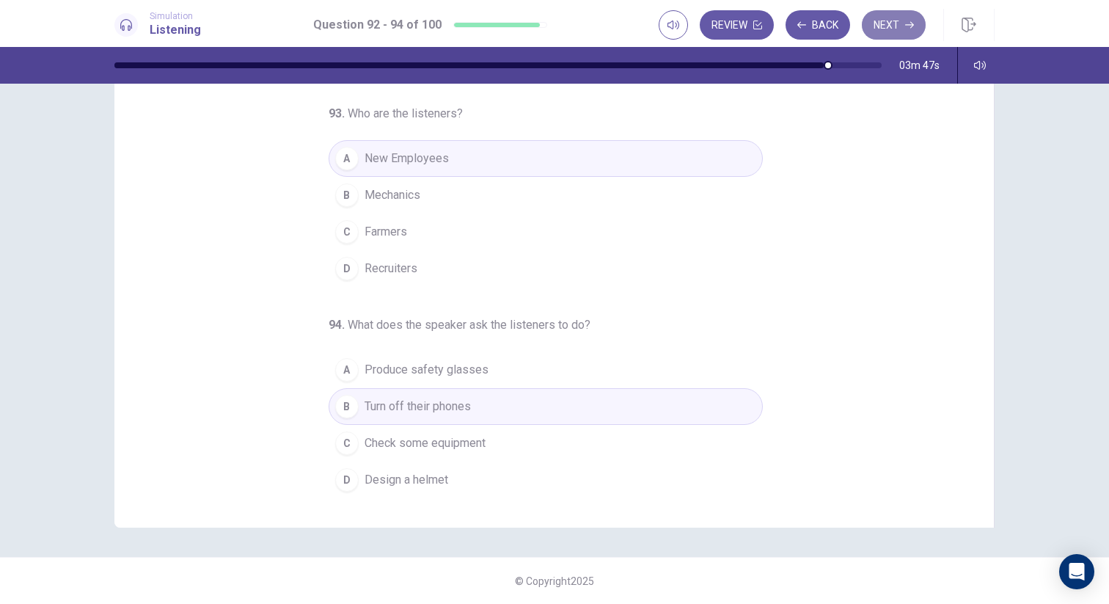
click at [885, 19] on button "Next" at bounding box center [894, 24] width 64 height 29
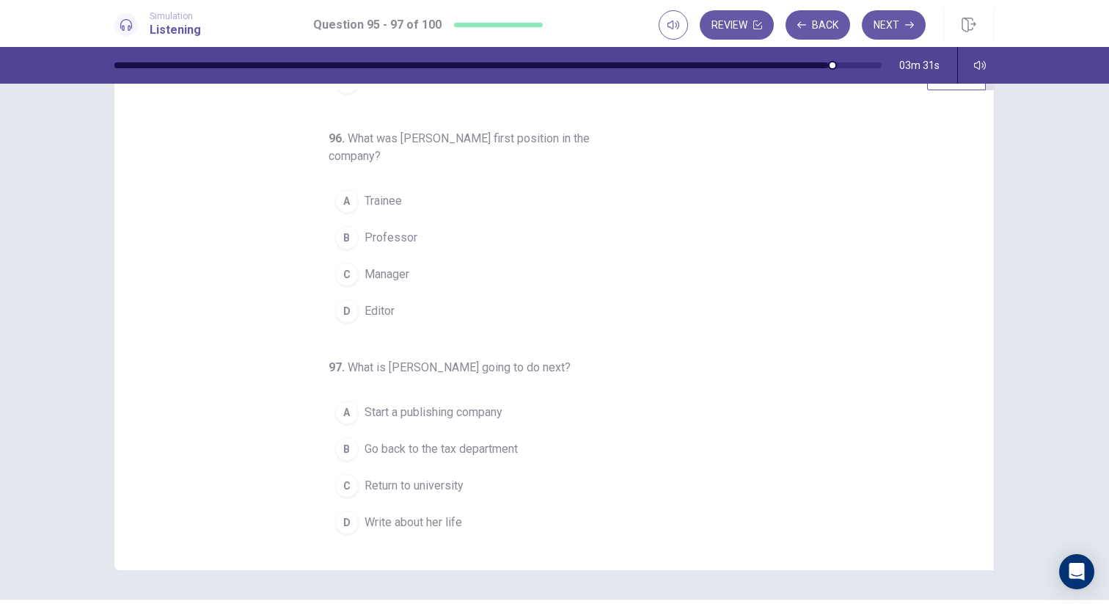
scroll to position [0, 0]
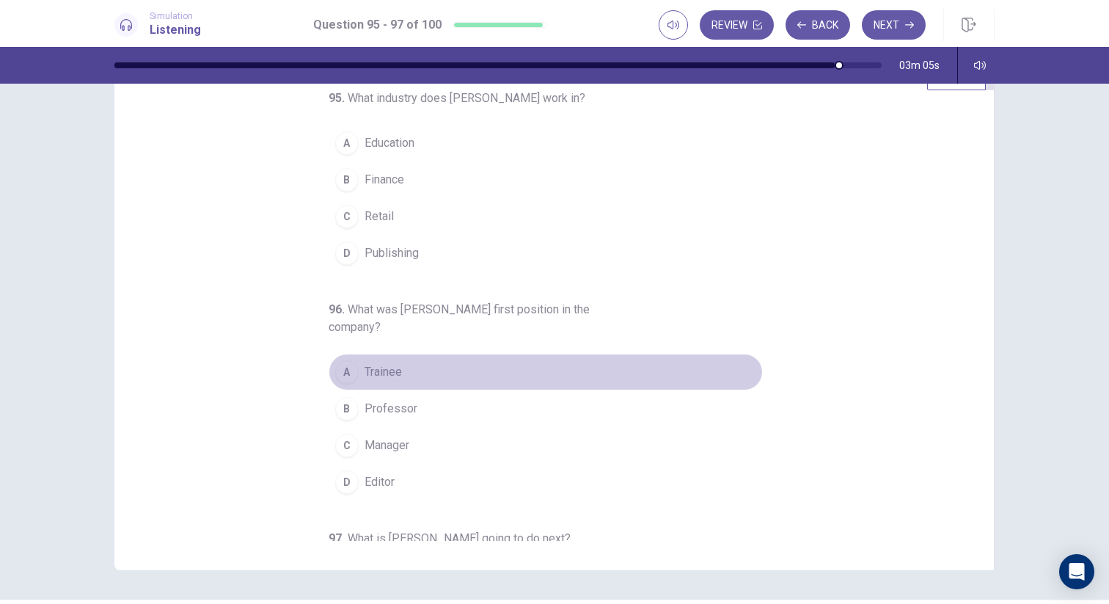
click at [379, 369] on span "Trainee" at bounding box center [382, 372] width 37 height 18
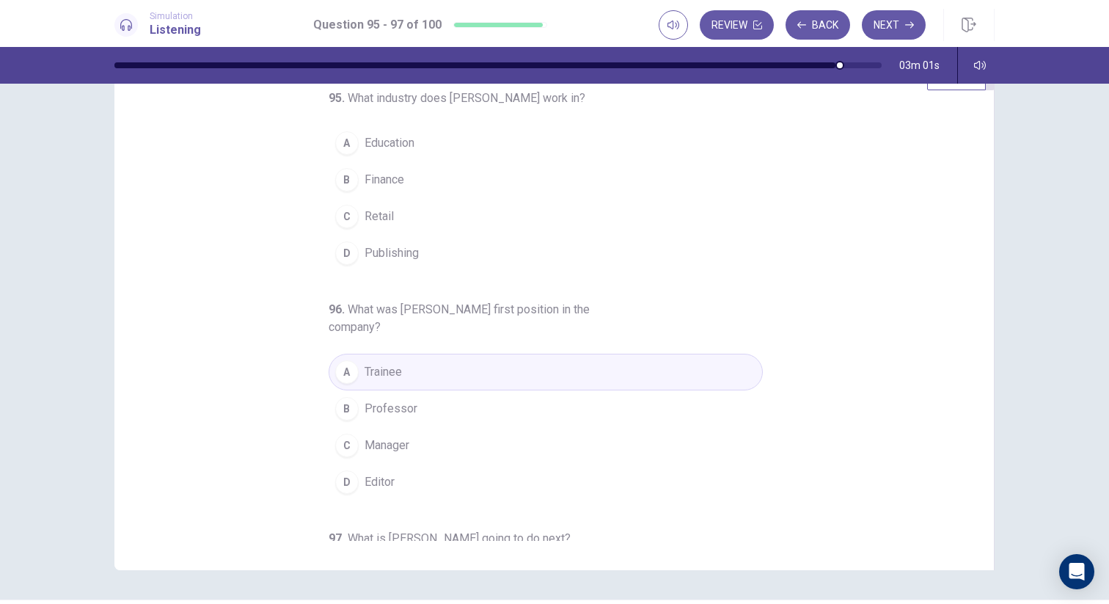
click at [507, 188] on button "B Finance" at bounding box center [546, 179] width 434 height 37
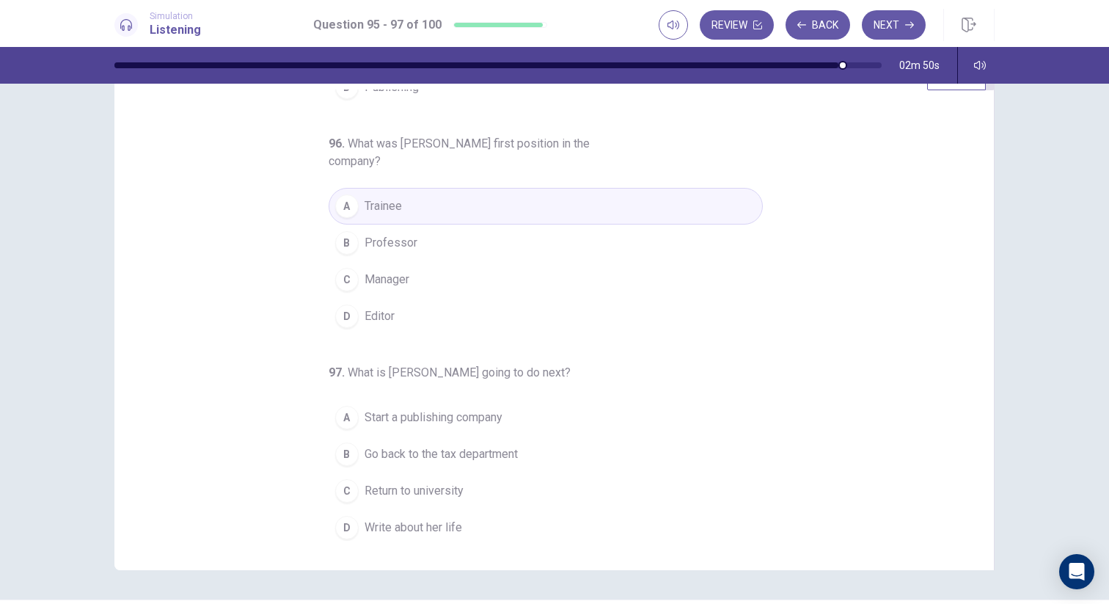
scroll to position [171, 0]
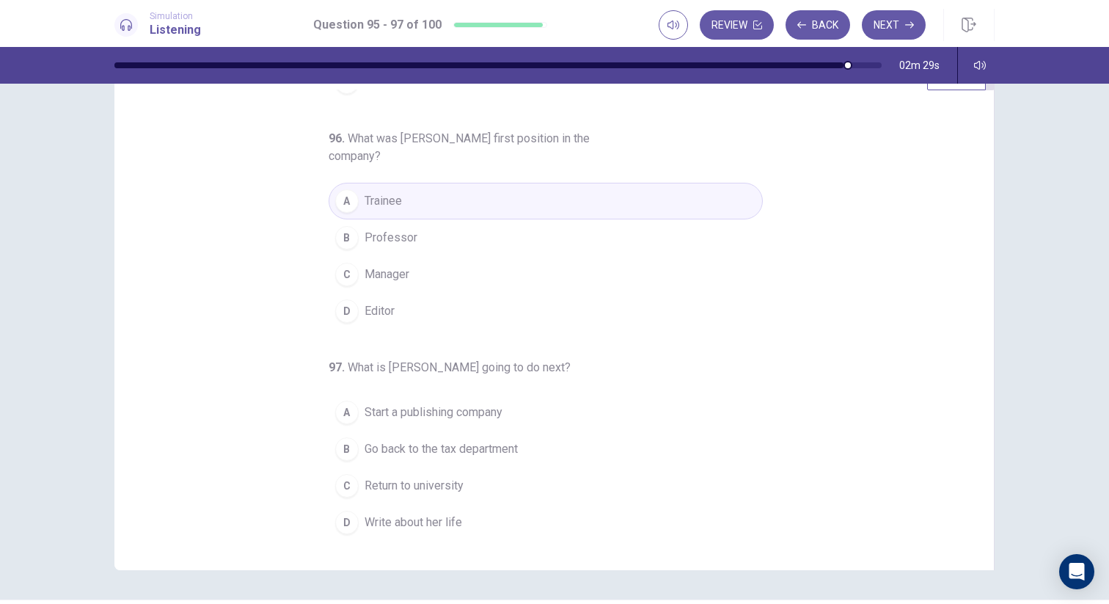
click at [450, 519] on span "Write about her life" at bounding box center [413, 522] width 98 height 18
click at [695, 364] on div "97 . What is Ms. Peterson going to do next? A Start a publishing company B Go b…" at bounding box center [546, 450] width 434 height 182
click at [792, 364] on div "95 . What industry does Ms. Peterson work in? A Education B Finance C Retail D …" at bounding box center [560, 314] width 844 height 451
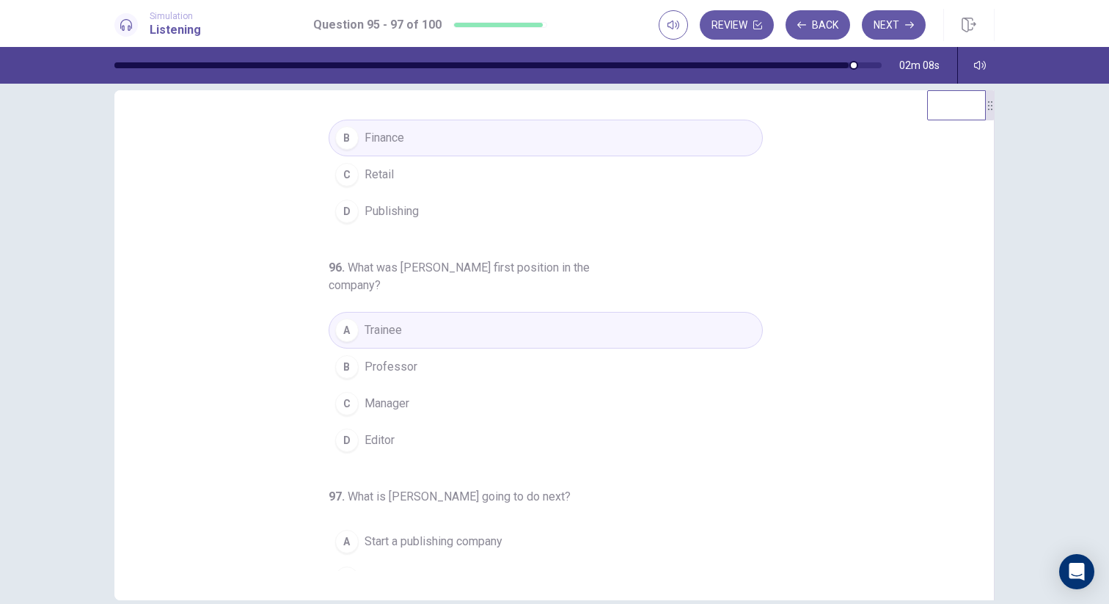
scroll to position [73, 0]
click at [885, 12] on button "Next" at bounding box center [894, 24] width 64 height 29
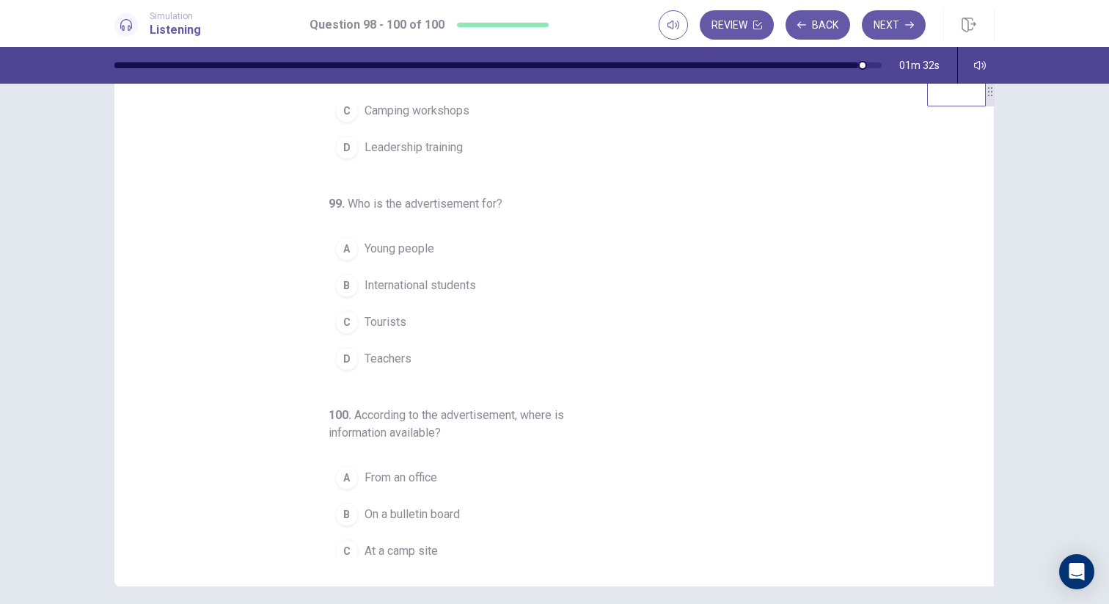
scroll to position [122, 0]
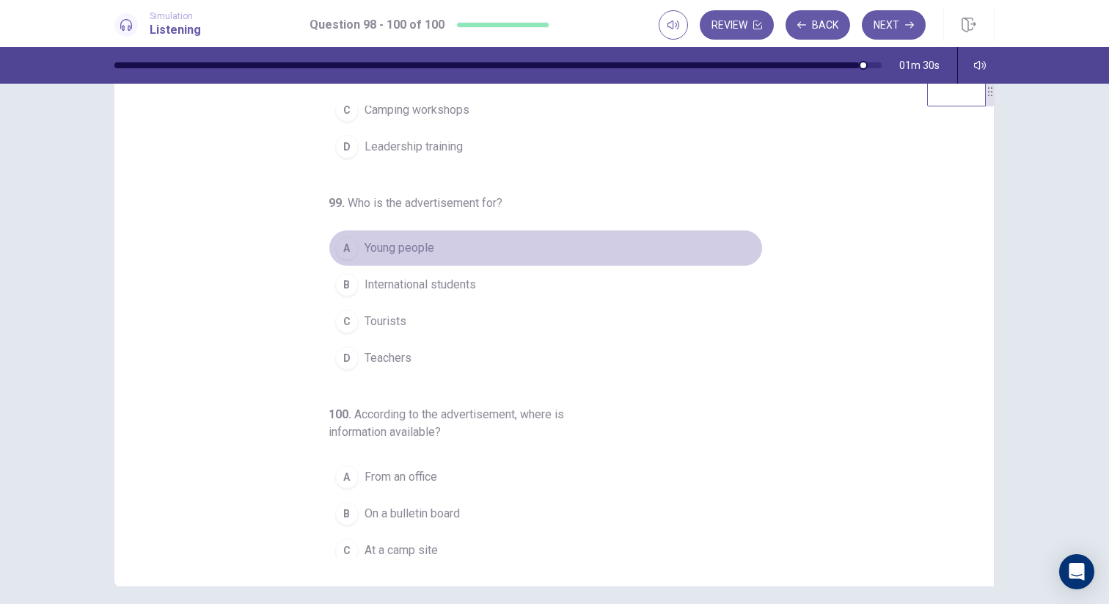
click at [521, 246] on button "A Young people" at bounding box center [546, 248] width 434 height 37
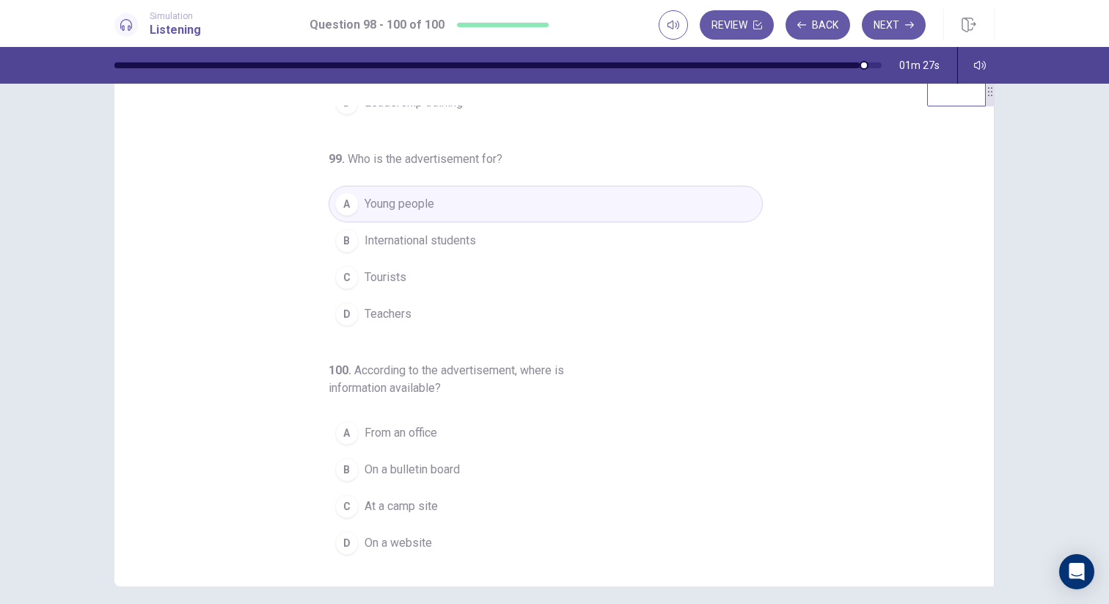
scroll to position [171, 0]
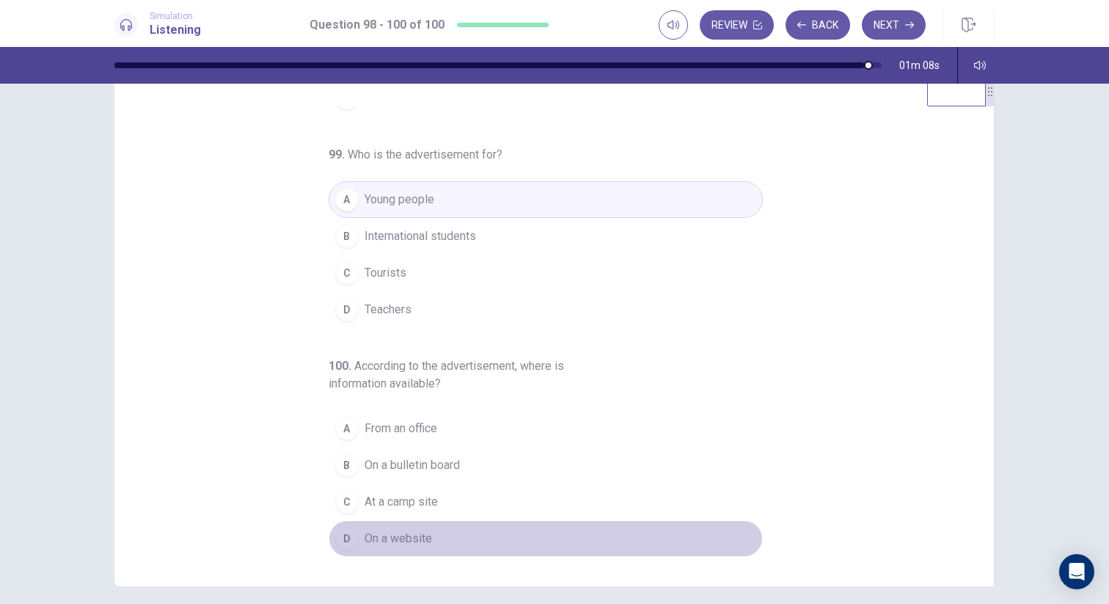
click at [394, 537] on span "On a website" at bounding box center [397, 538] width 67 height 18
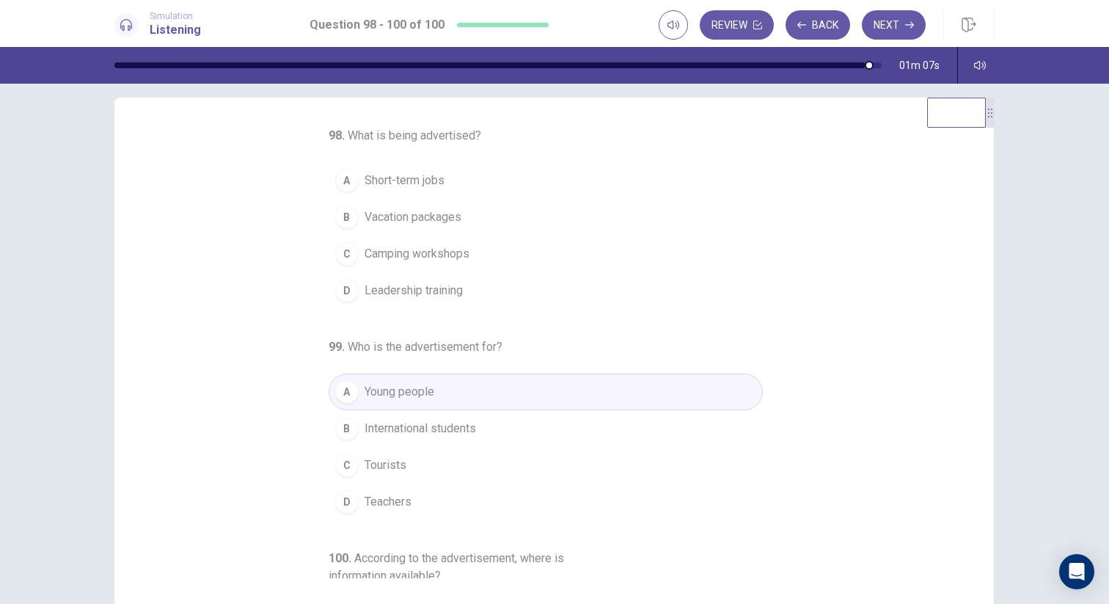
scroll to position [14, 0]
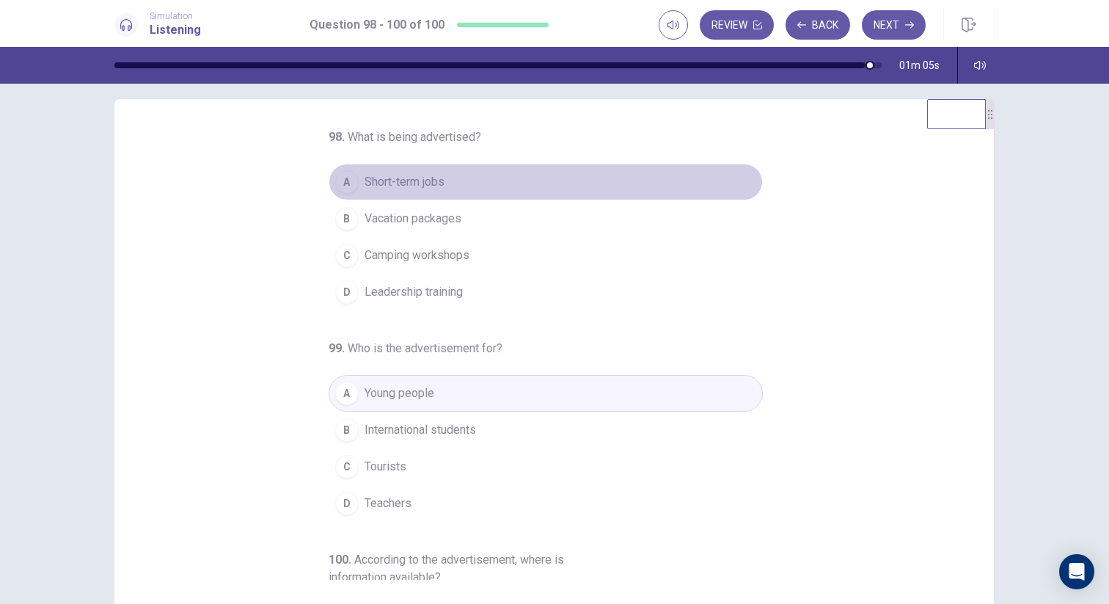
click at [427, 183] on span "Short-term jobs" at bounding box center [404, 182] width 80 height 18
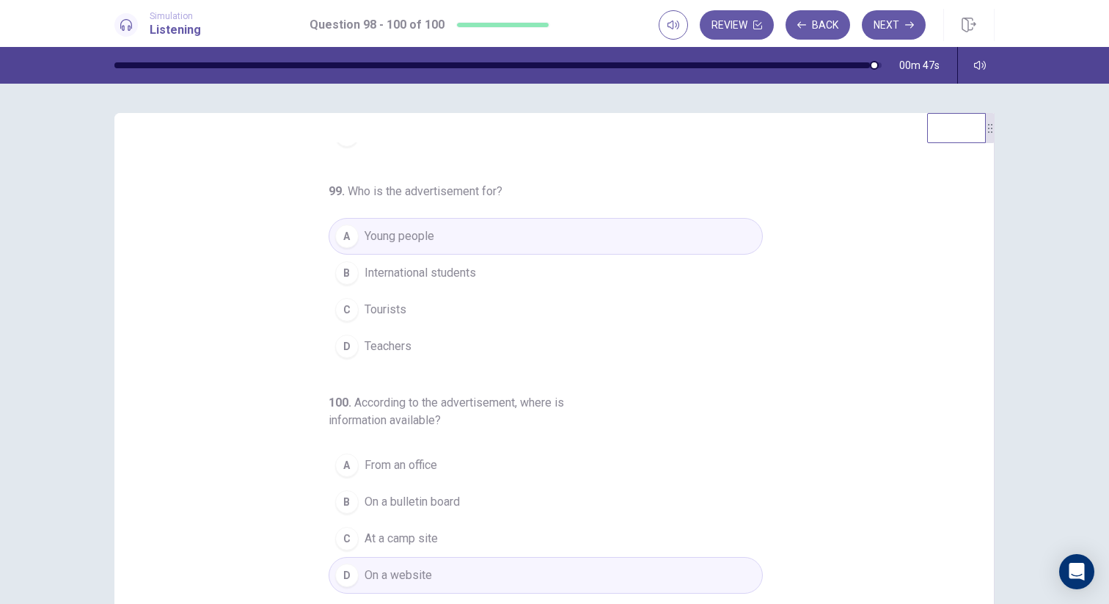
scroll to position [95, 0]
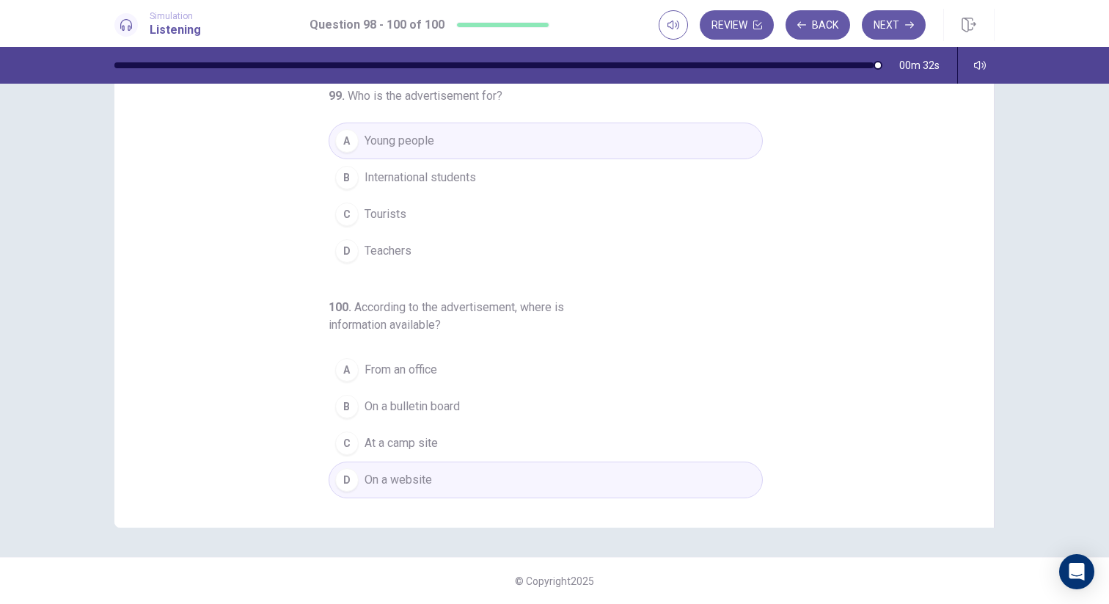
click at [841, 279] on div "98 . What is being advertised? A Short-term jobs B Vacation packages C Camping …" at bounding box center [560, 272] width 844 height 451
click at [846, 276] on div "98 . What is being advertised? A Short-term jobs B Vacation packages C Camping …" at bounding box center [560, 272] width 844 height 451
click at [845, 276] on div "98 . What is being advertised? A Short-term jobs B Vacation packages C Camping …" at bounding box center [560, 272] width 844 height 451
click at [790, 482] on div "98 . What is being advertised? A Short-term jobs B Vacation packages C Camping …" at bounding box center [560, 272] width 844 height 451
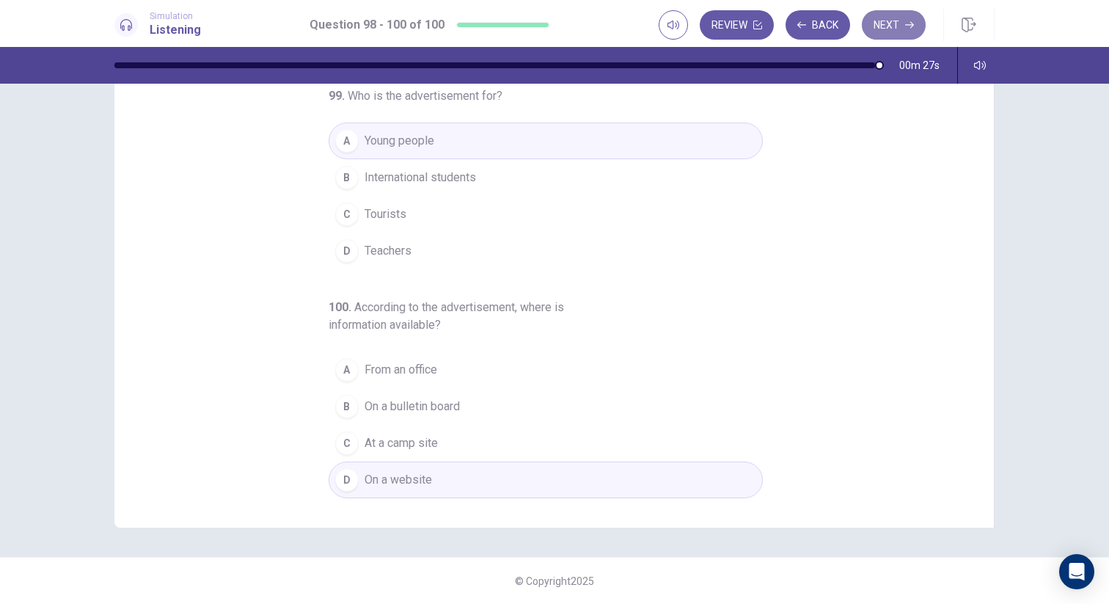
click at [891, 17] on button "Next" at bounding box center [894, 24] width 64 height 29
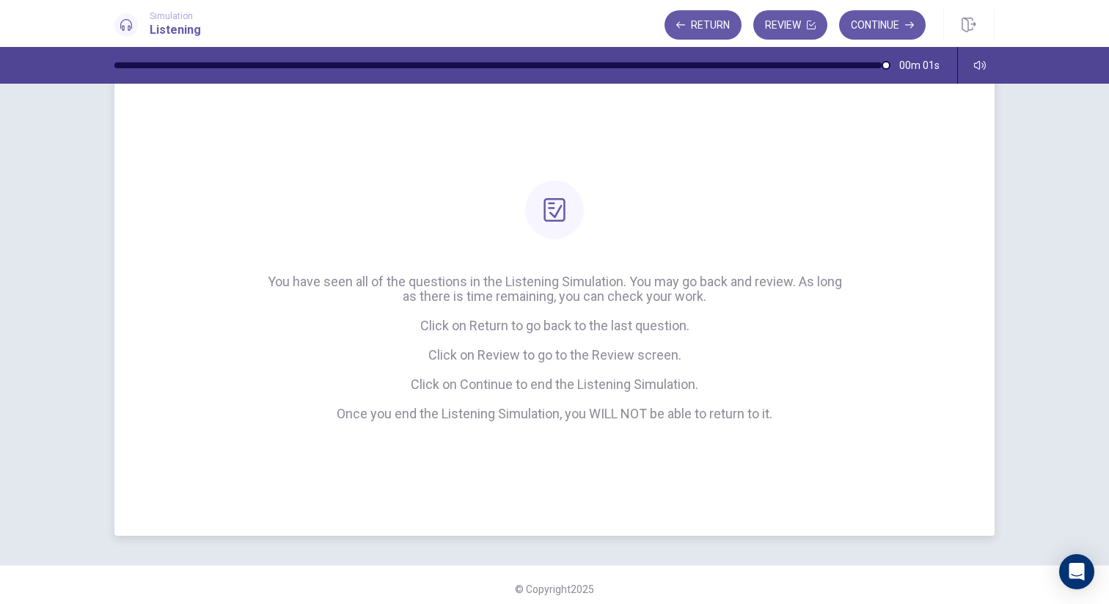
scroll to position [55, 0]
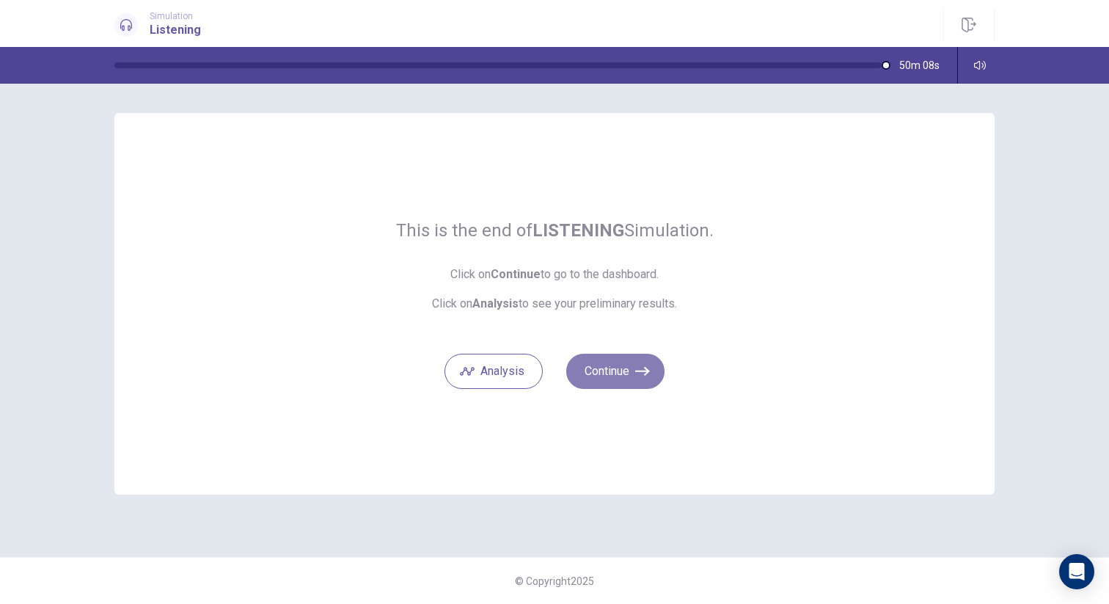
click at [621, 370] on button "Continue" at bounding box center [615, 370] width 98 height 35
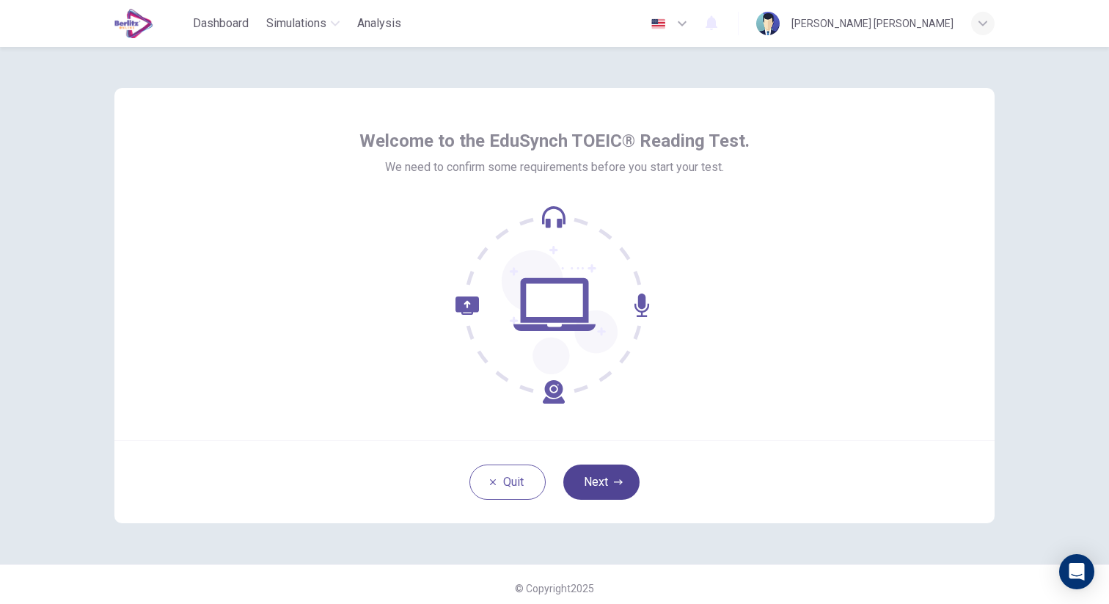
click at [606, 472] on button "Next" at bounding box center [601, 481] width 76 height 35
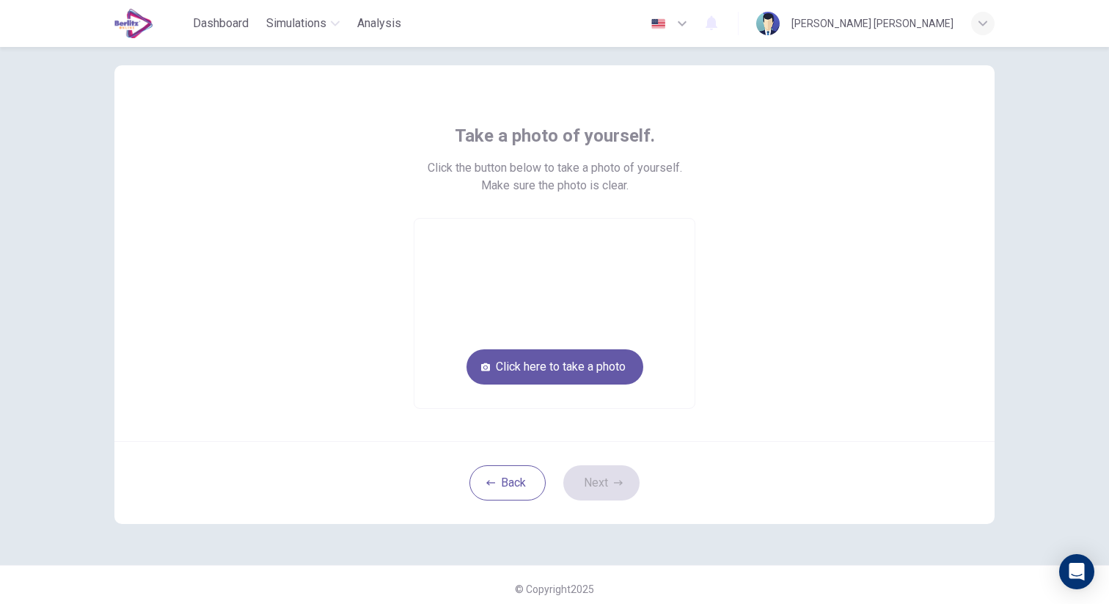
scroll to position [31, 0]
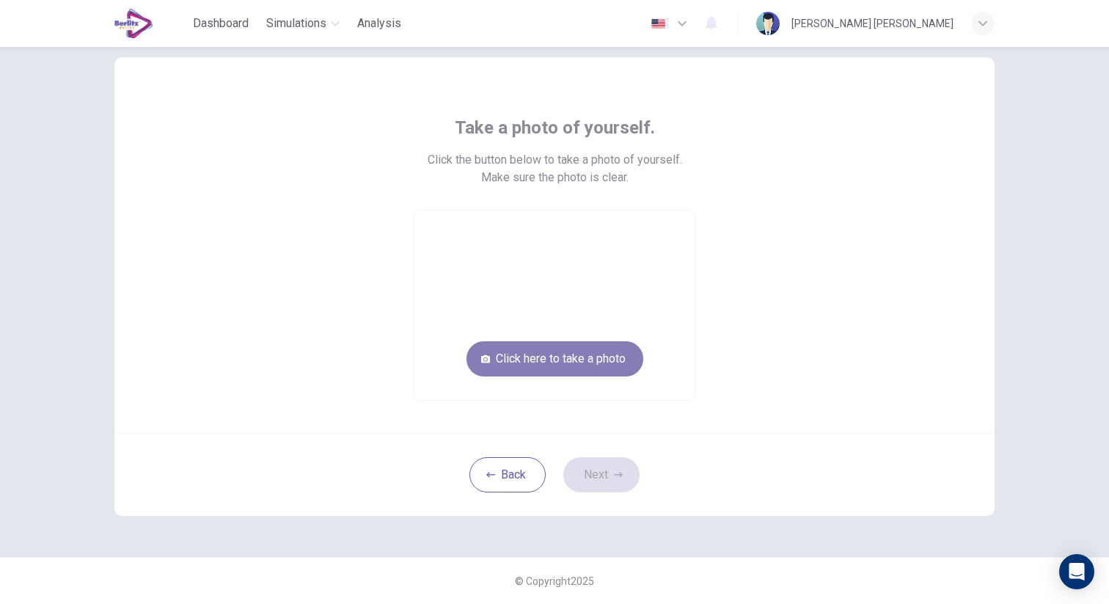
click at [592, 359] on button "Click here to take a photo" at bounding box center [554, 358] width 177 height 35
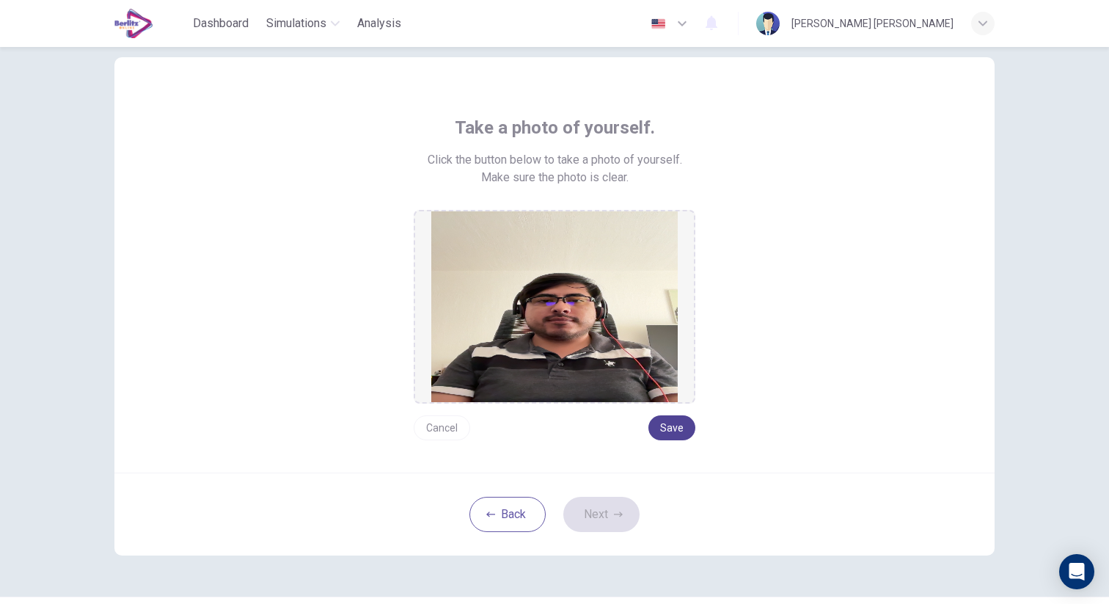
click at [686, 432] on button "Save" at bounding box center [671, 427] width 47 height 25
click at [606, 516] on button "Next" at bounding box center [601, 513] width 76 height 35
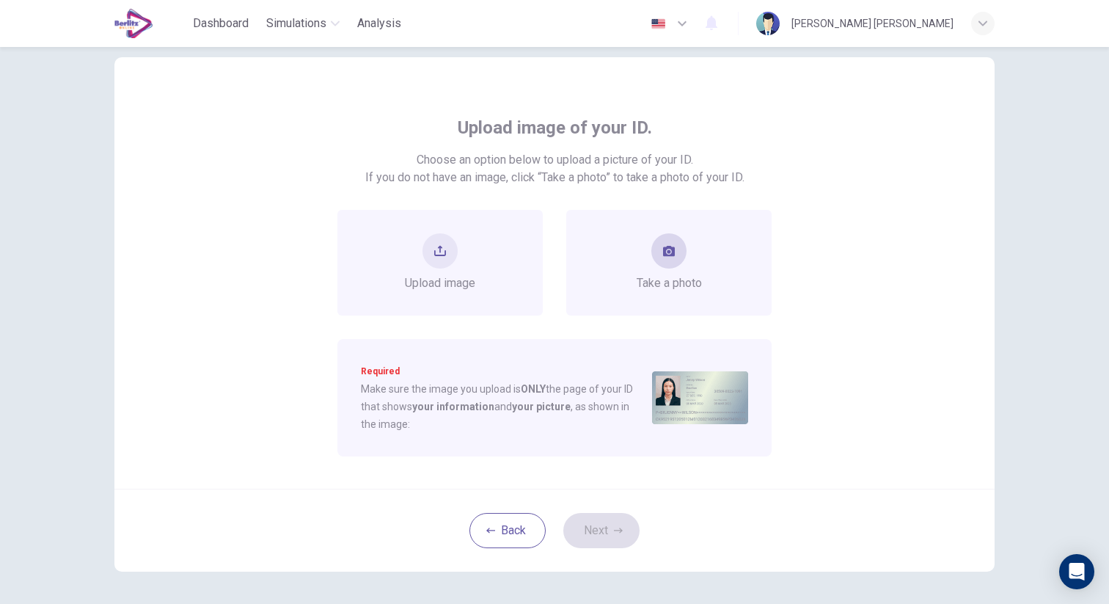
click at [690, 287] on span "Take a photo" at bounding box center [669, 283] width 65 height 18
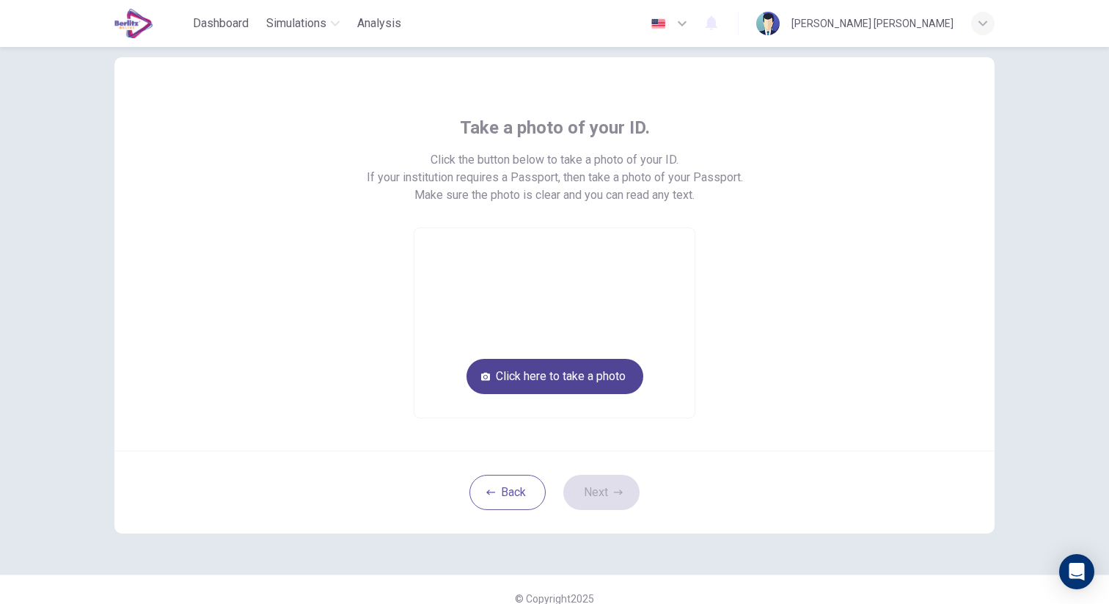
click at [582, 384] on button "Click here to take a photo" at bounding box center [554, 376] width 177 height 35
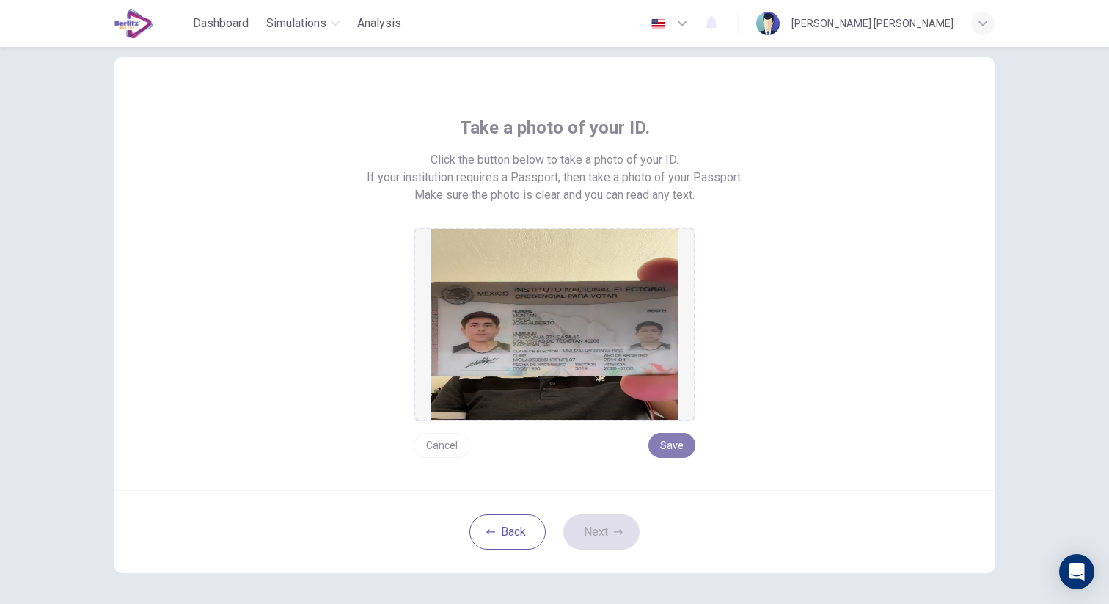
click at [675, 446] on button "Save" at bounding box center [671, 445] width 47 height 25
click at [617, 532] on icon "button" at bounding box center [618, 531] width 9 height 5
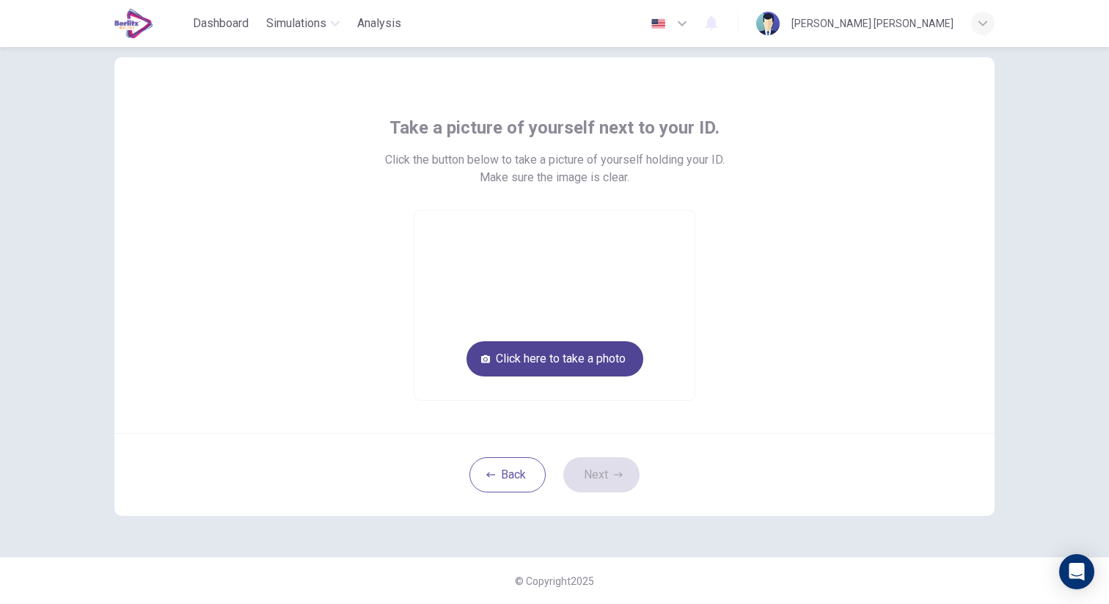
click at [581, 358] on button "Click here to take a photo" at bounding box center [554, 358] width 177 height 35
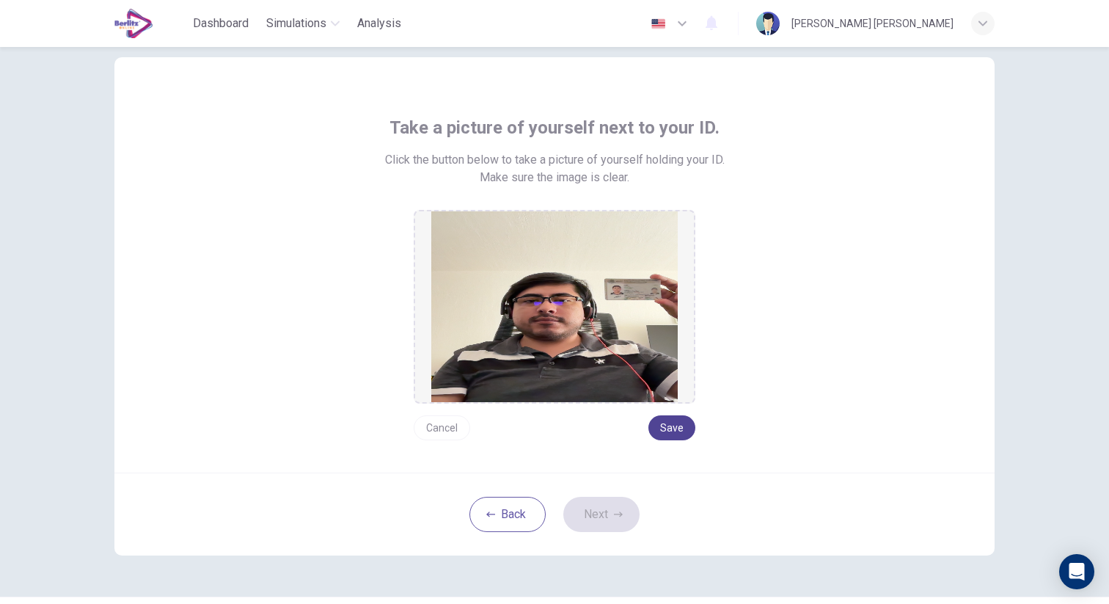
click at [683, 435] on button "Save" at bounding box center [671, 427] width 47 height 25
click at [616, 532] on div "Back Next" at bounding box center [554, 513] width 880 height 83
click at [616, 519] on button "Next" at bounding box center [601, 513] width 76 height 35
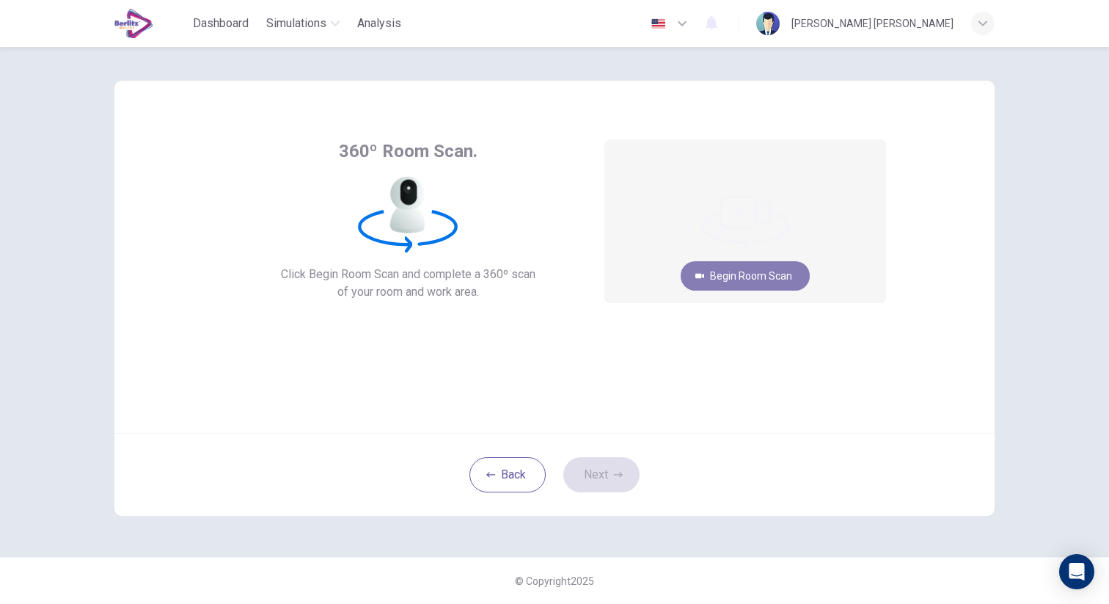
click at [755, 275] on button "Begin Room Scan" at bounding box center [745, 275] width 129 height 29
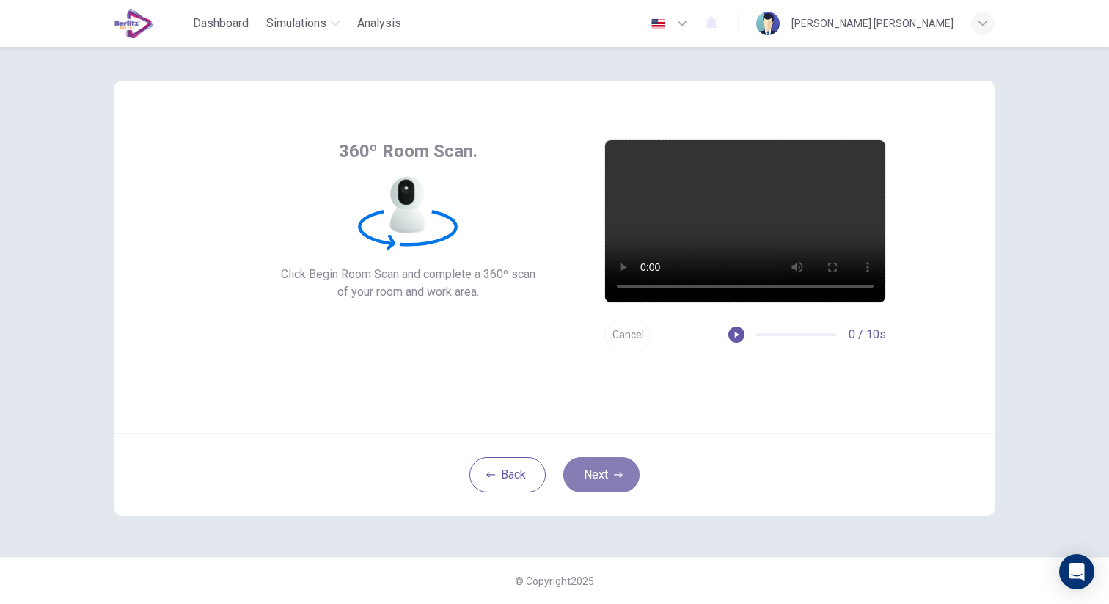
click at [623, 475] on button "Next" at bounding box center [601, 474] width 76 height 35
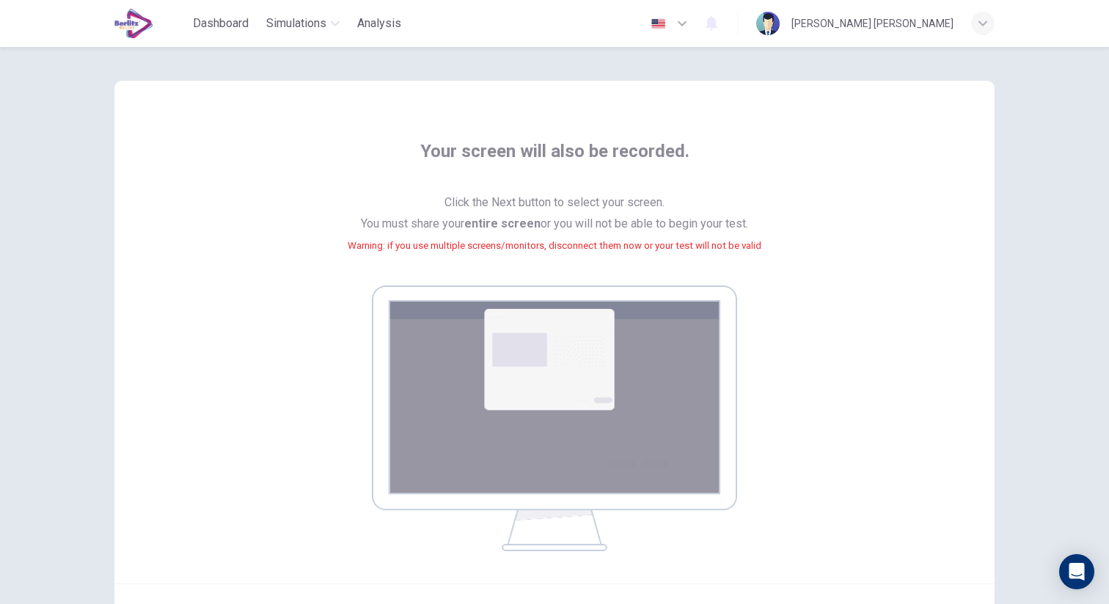
scroll to position [158, 0]
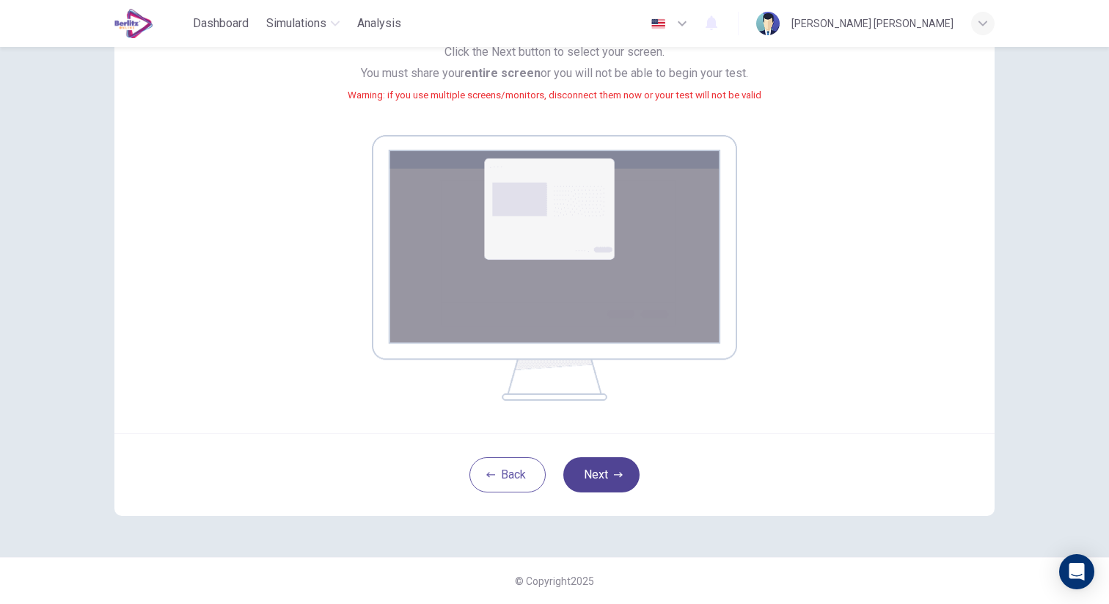
click at [601, 469] on button "Next" at bounding box center [601, 474] width 76 height 35
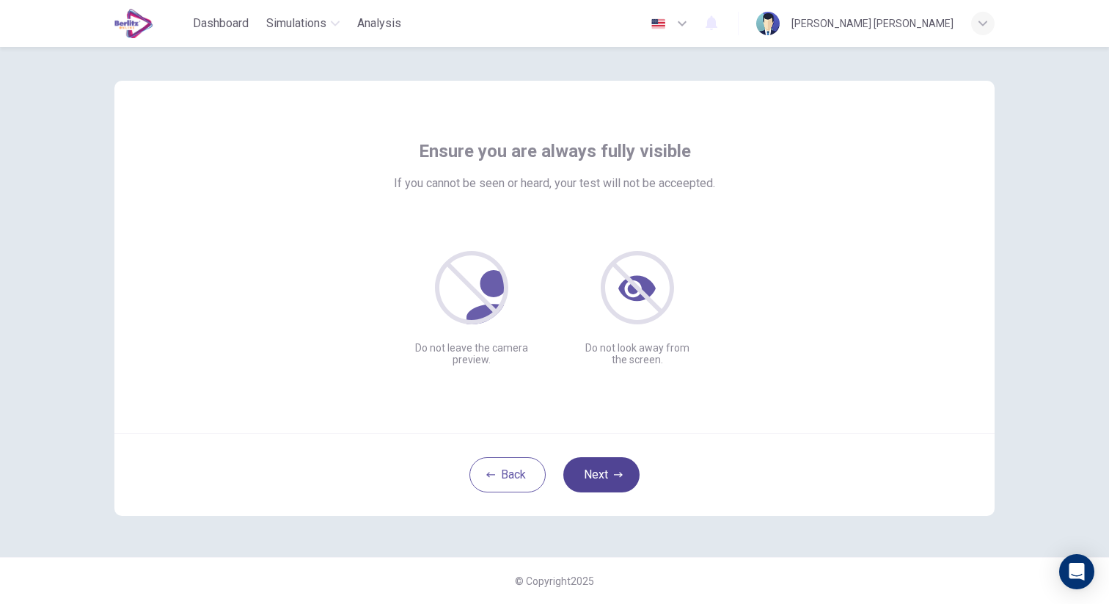
click at [607, 473] on button "Next" at bounding box center [601, 474] width 76 height 35
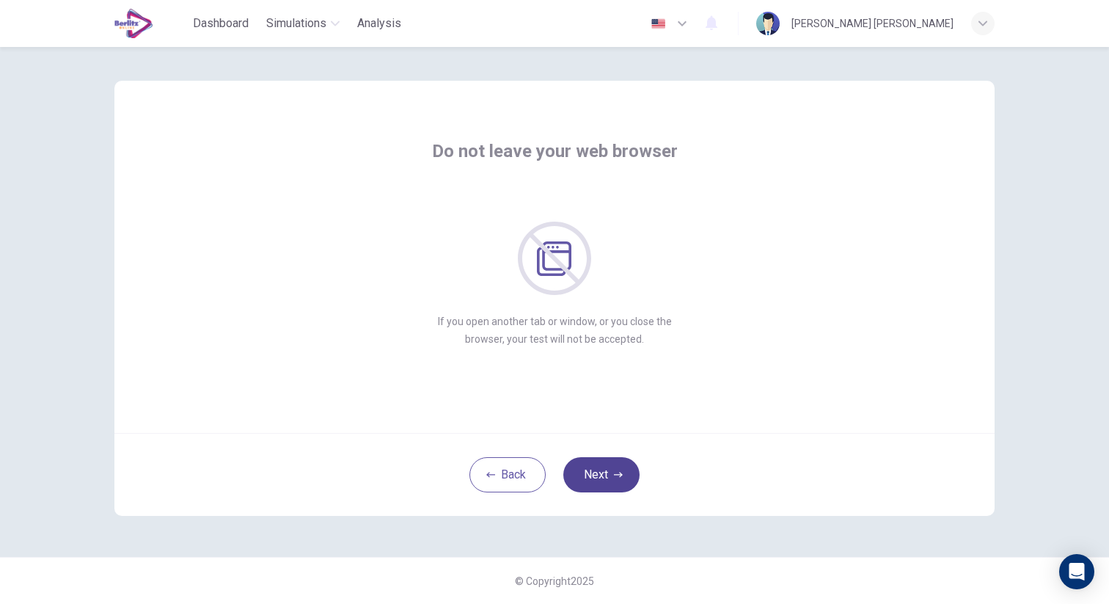
click at [607, 473] on button "Next" at bounding box center [601, 474] width 76 height 35
click at [607, 472] on button "Next" at bounding box center [601, 474] width 76 height 35
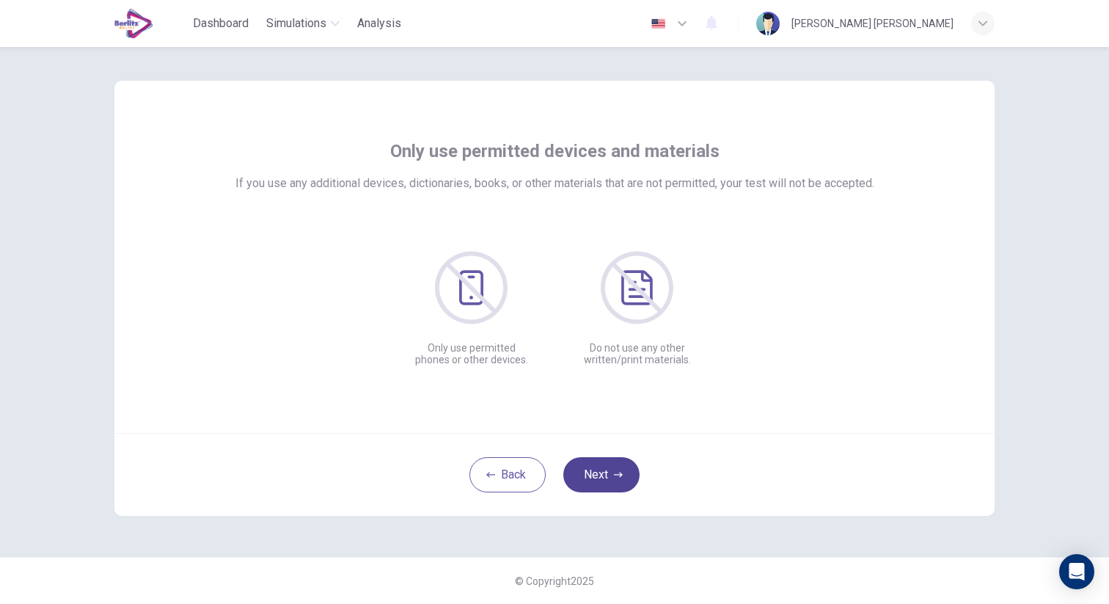
click at [606, 473] on button "Next" at bounding box center [601, 474] width 76 height 35
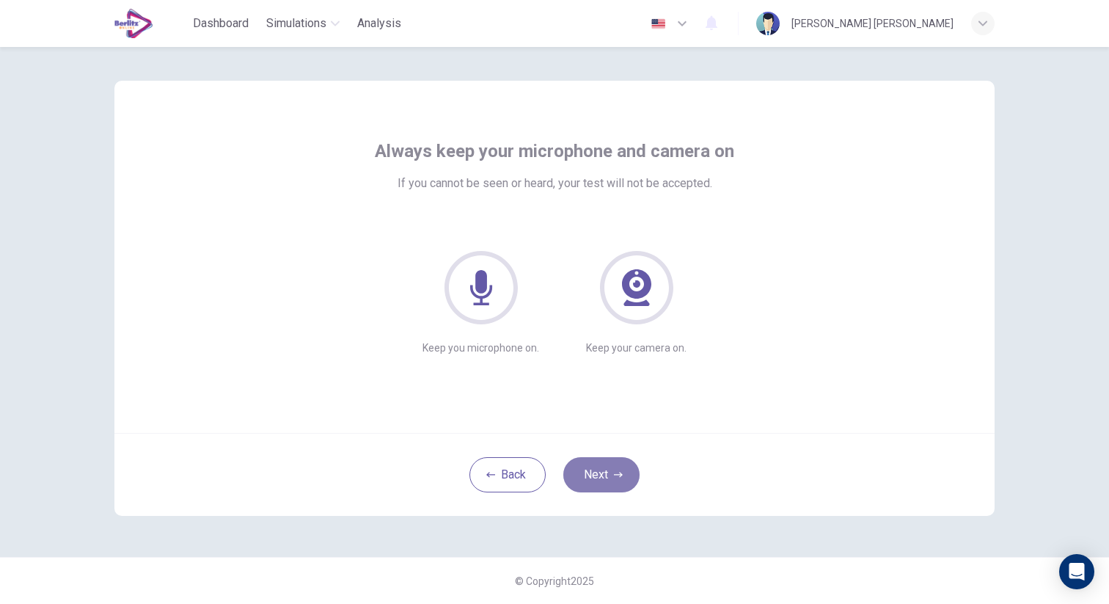
click at [606, 473] on button "Next" at bounding box center [601, 474] width 76 height 35
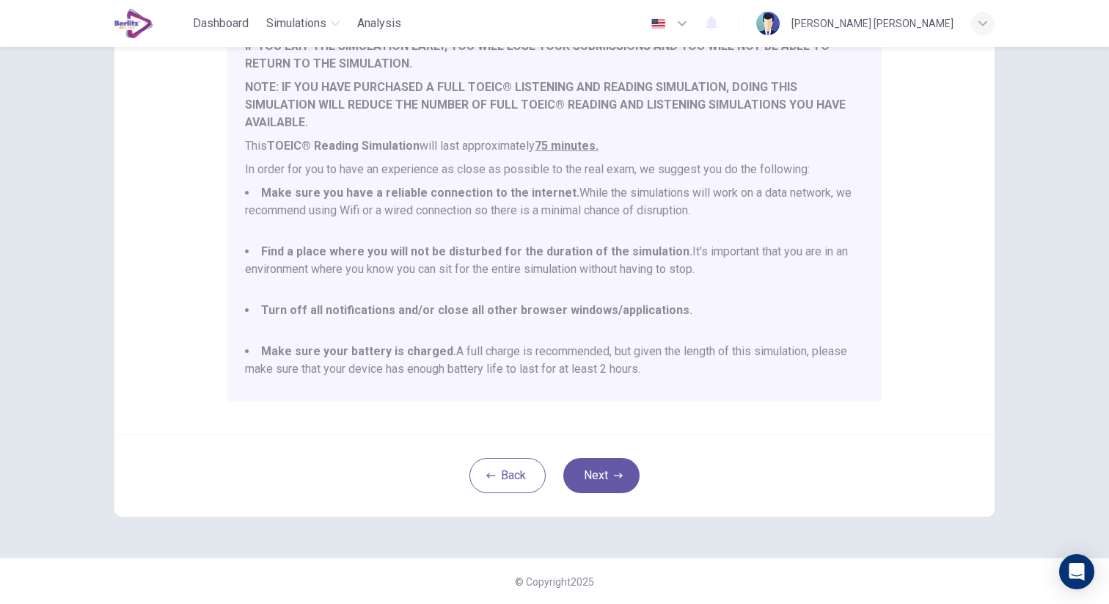
scroll to position [212, 0]
click at [603, 471] on button "Next" at bounding box center [601, 474] width 76 height 35
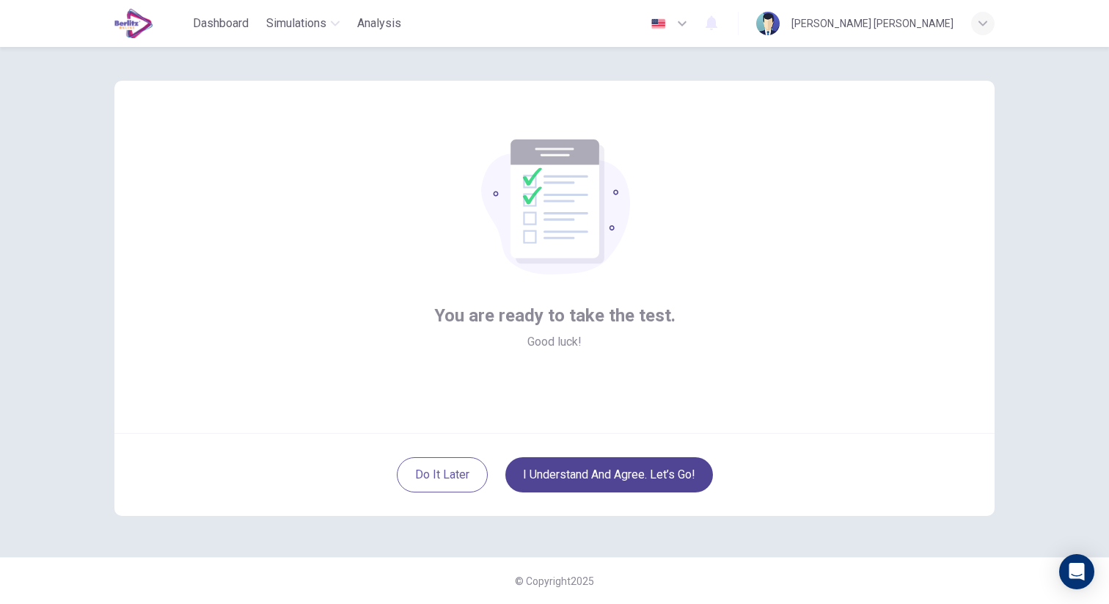
click at [598, 466] on button "I understand and agree. Let’s go!" at bounding box center [609, 474] width 208 height 35
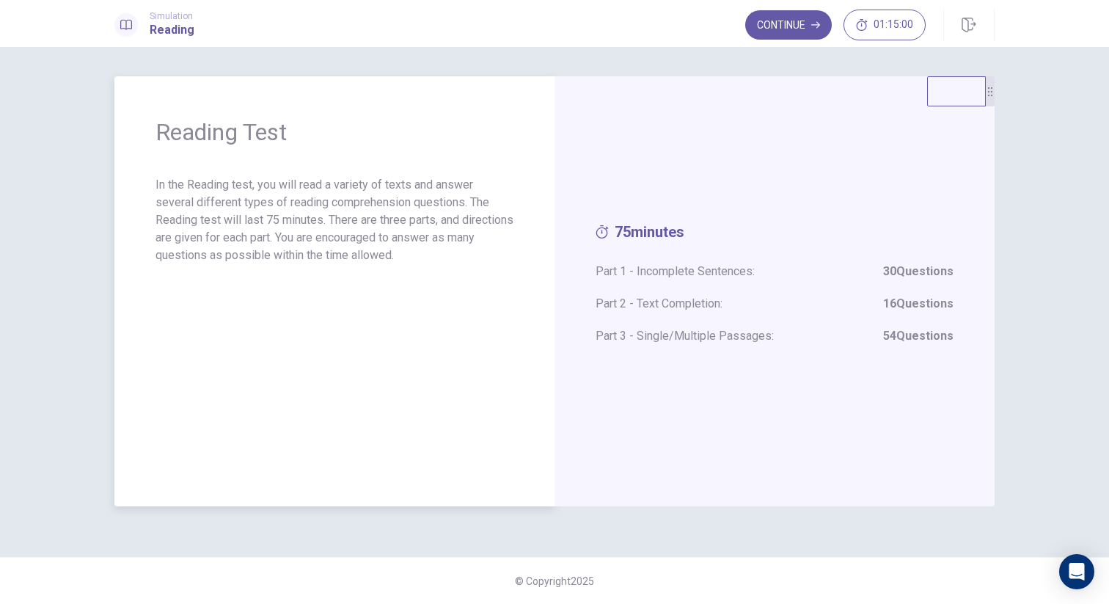
drag, startPoint x: 334, startPoint y: 220, endPoint x: 285, endPoint y: 234, distance: 51.8
click at [285, 234] on p "In the Reading test, you will read a variety of texts and answer several differ…" at bounding box center [334, 220] width 358 height 88
drag, startPoint x: 331, startPoint y: 240, endPoint x: 358, endPoint y: 248, distance: 28.3
click at [358, 248] on p "In the Reading test, you will read a variety of texts and answer several differ…" at bounding box center [334, 220] width 358 height 88
click at [762, 29] on button "Continue" at bounding box center [788, 24] width 87 height 29
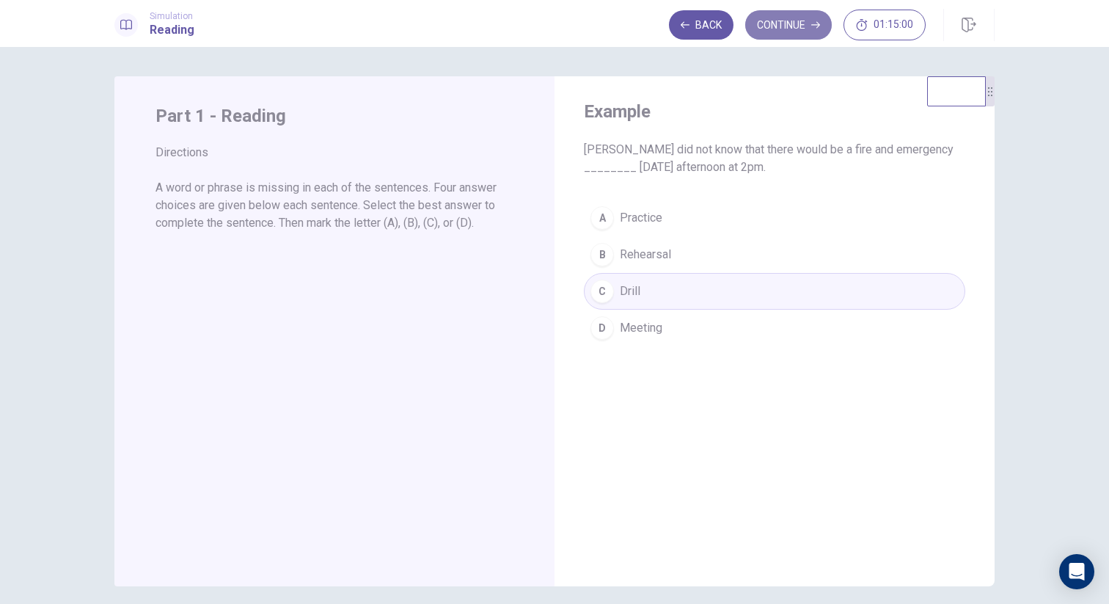
click at [799, 18] on button "Continue" at bounding box center [788, 24] width 87 height 29
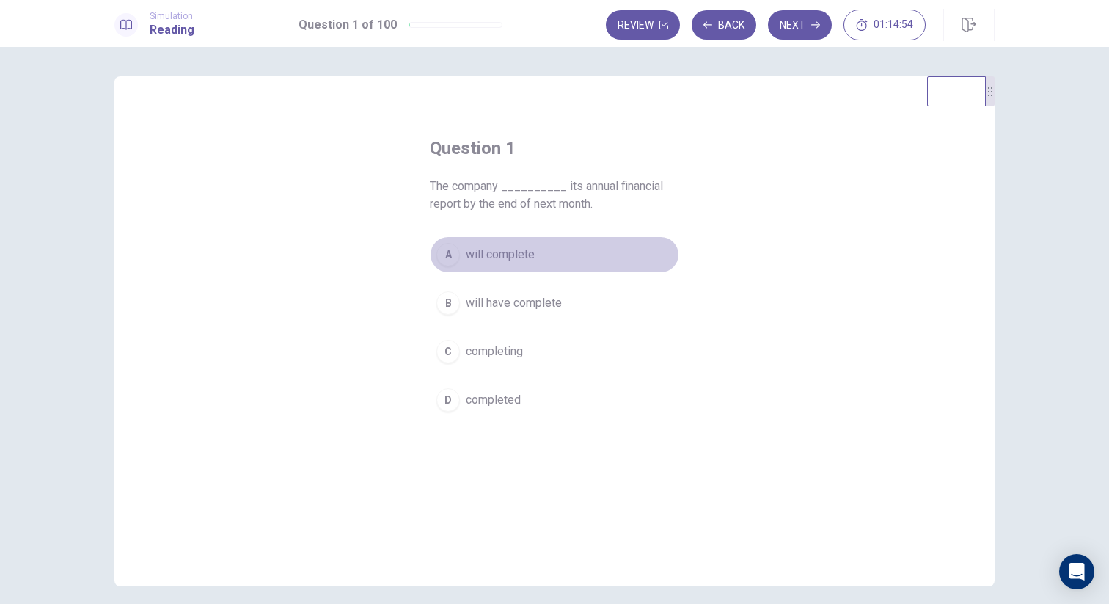
click at [449, 253] on div "A" at bounding box center [447, 254] width 23 height 23
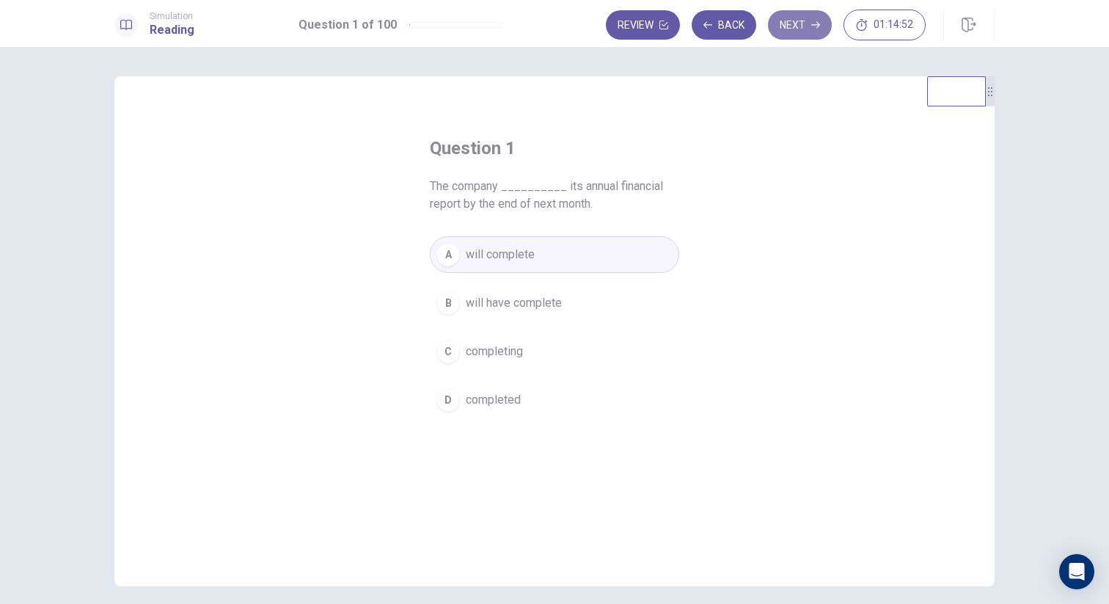
click at [792, 31] on button "Next" at bounding box center [800, 24] width 64 height 29
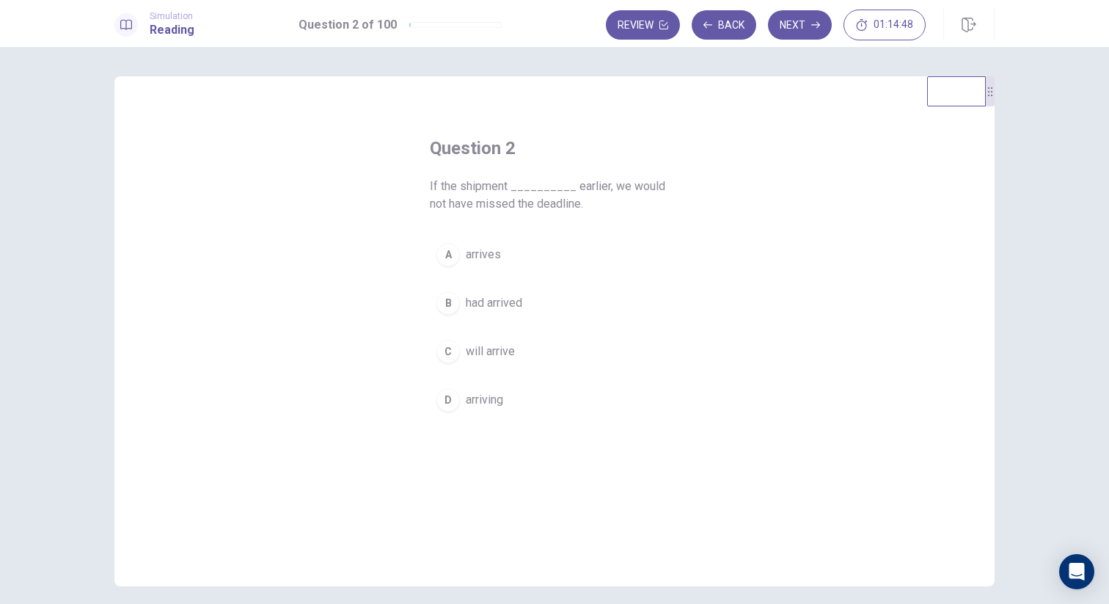
click at [492, 258] on span "arrives" at bounding box center [483, 255] width 35 height 18
click at [804, 23] on button "Next" at bounding box center [800, 24] width 64 height 29
click at [466, 411] on button "D during" at bounding box center [554, 399] width 249 height 37
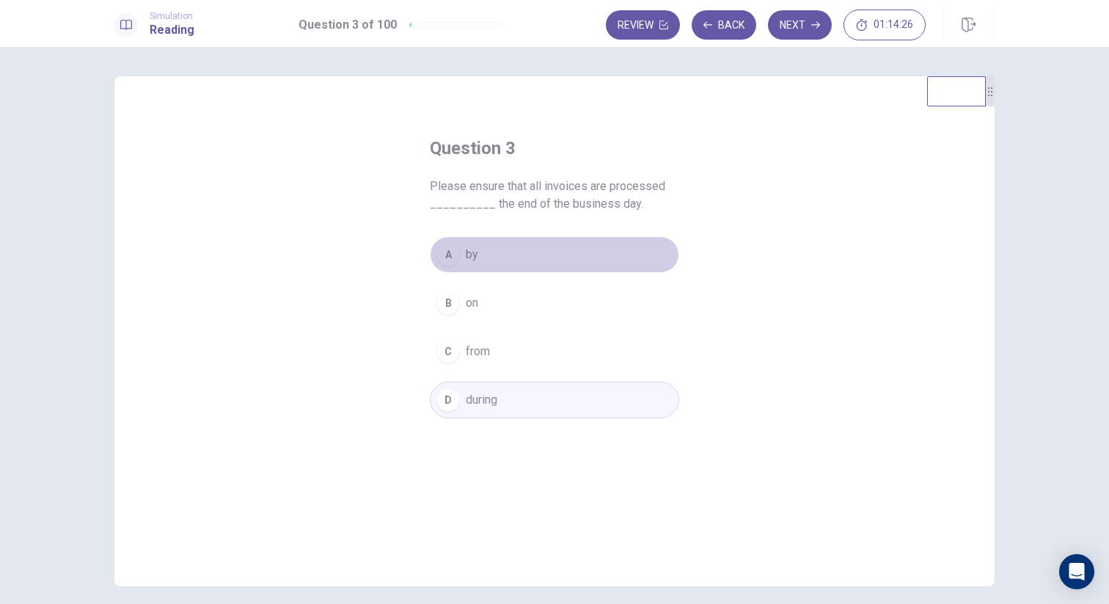
click at [491, 268] on button "A by" at bounding box center [554, 254] width 249 height 37
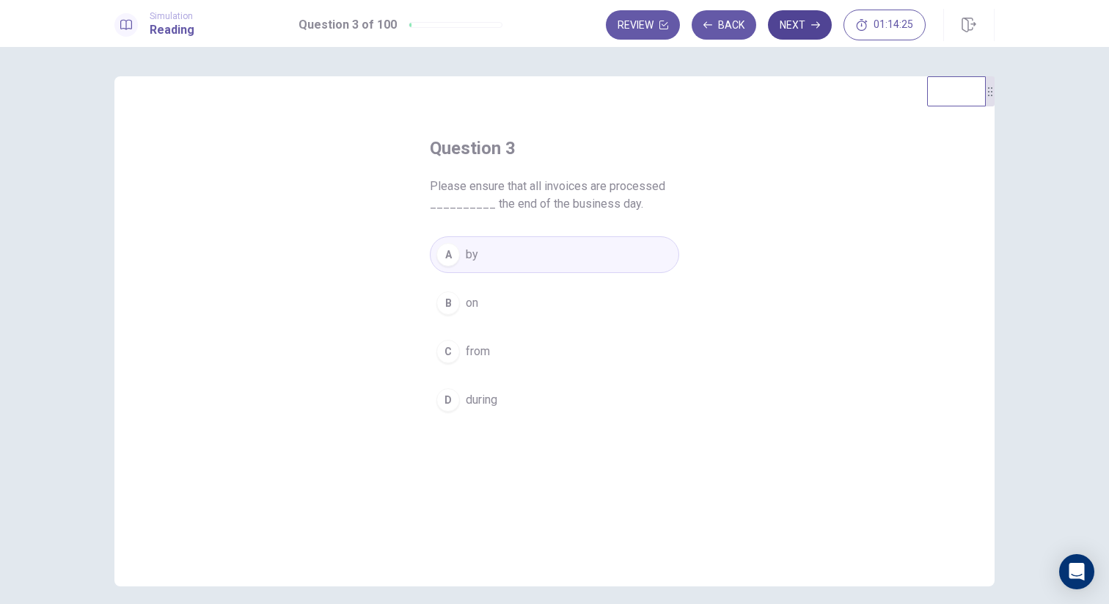
click at [802, 28] on button "Next" at bounding box center [800, 24] width 64 height 29
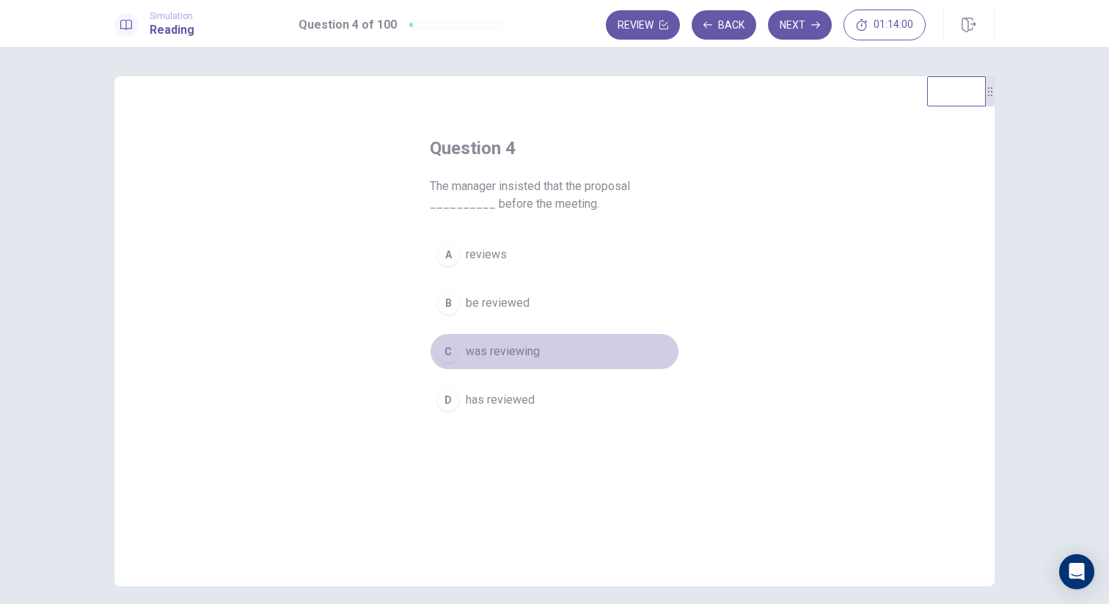
click at [446, 358] on div "C" at bounding box center [447, 351] width 23 height 23
click at [826, 12] on div "Review Back Next 01:13:59" at bounding box center [766, 25] width 320 height 31
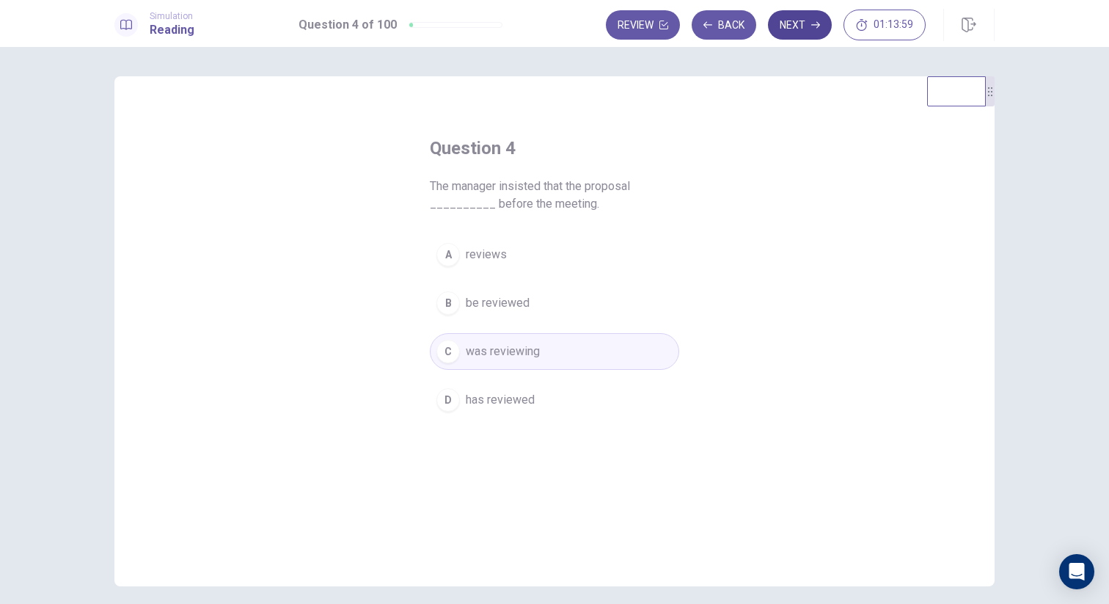
click at [811, 19] on button "Next" at bounding box center [800, 24] width 64 height 29
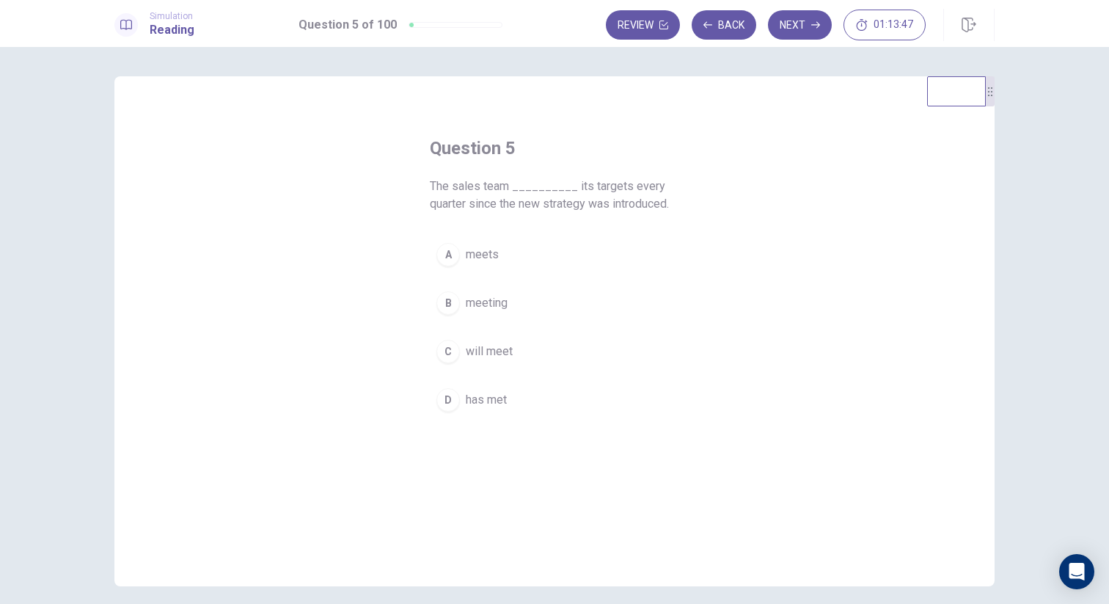
click at [480, 264] on button "A meets" at bounding box center [554, 254] width 249 height 37
click at [802, 23] on button "Next" at bounding box center [800, 24] width 64 height 29
click at [498, 318] on span "however" at bounding box center [488, 321] width 44 height 18
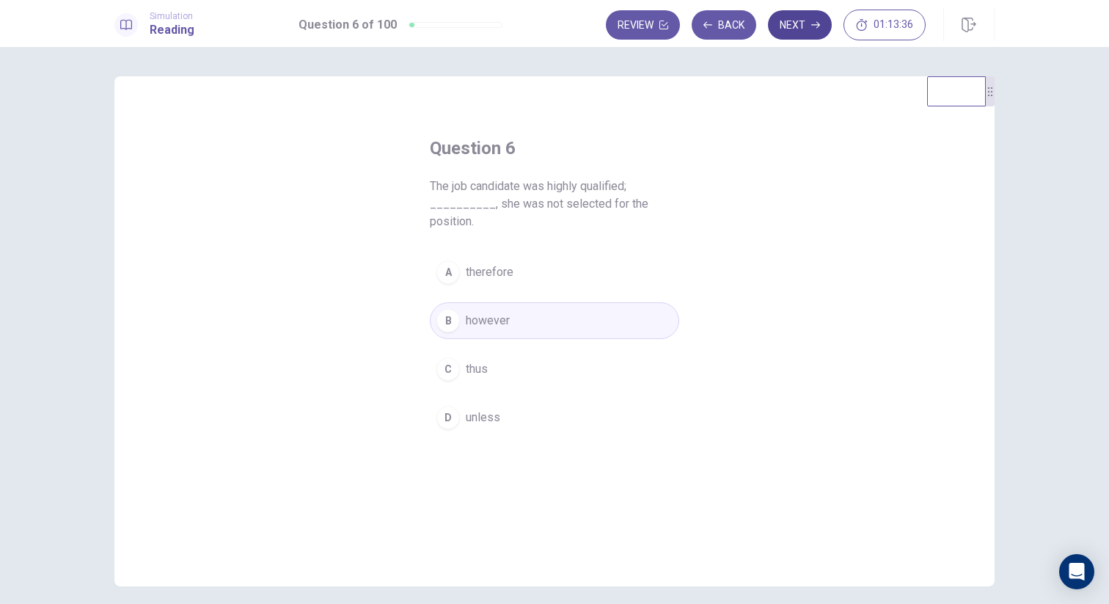
click at [793, 21] on button "Next" at bounding box center [800, 24] width 64 height 29
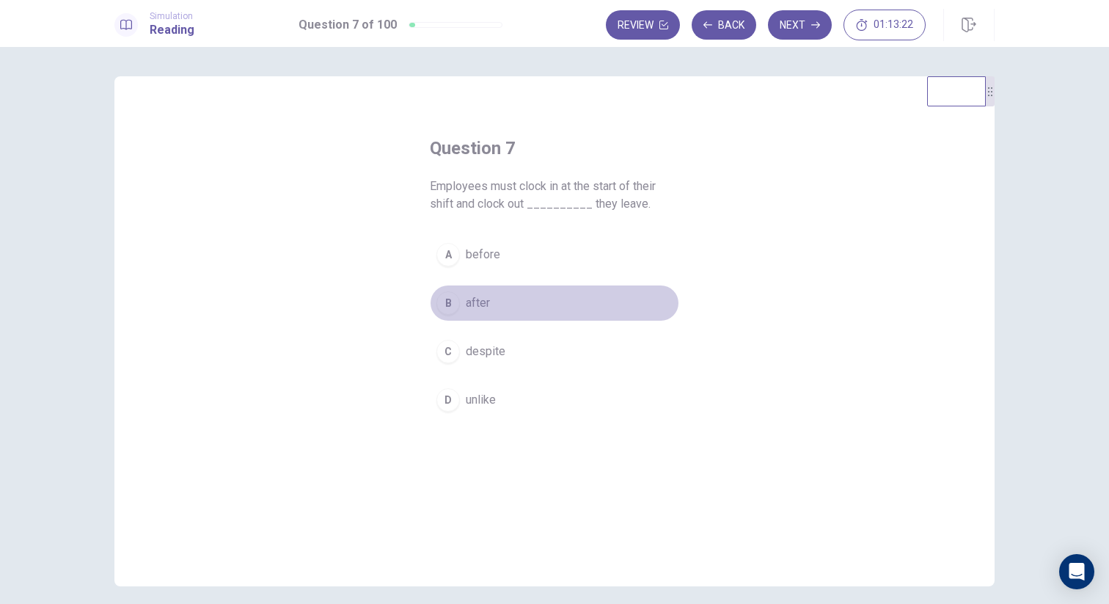
click at [435, 291] on button "B after" at bounding box center [554, 303] width 249 height 37
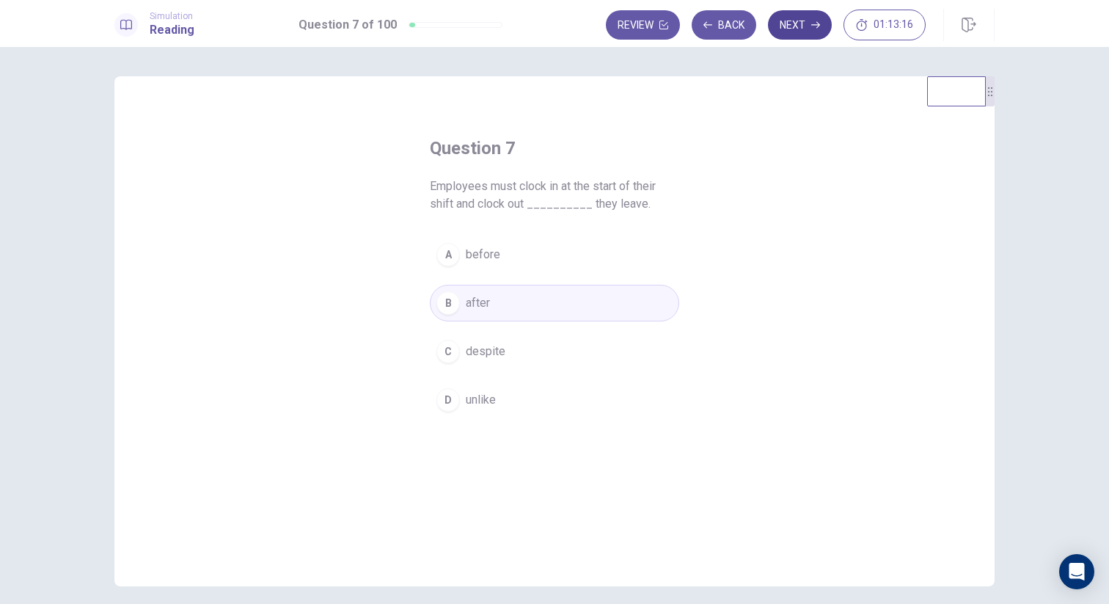
click at [798, 27] on button "Next" at bounding box center [800, 24] width 64 height 29
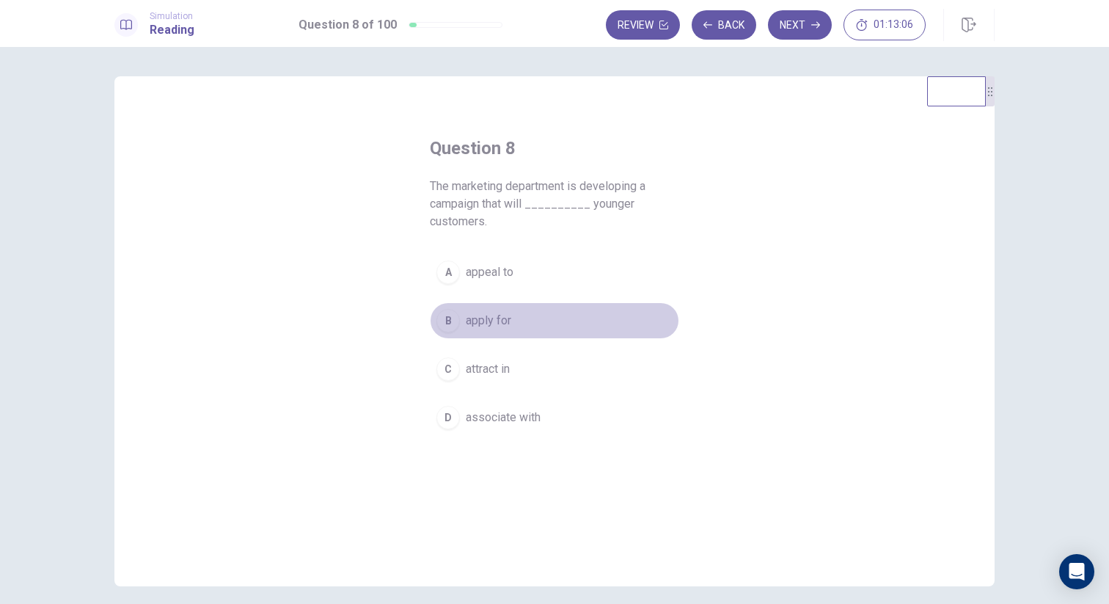
click at [442, 326] on div "B" at bounding box center [447, 320] width 23 height 23
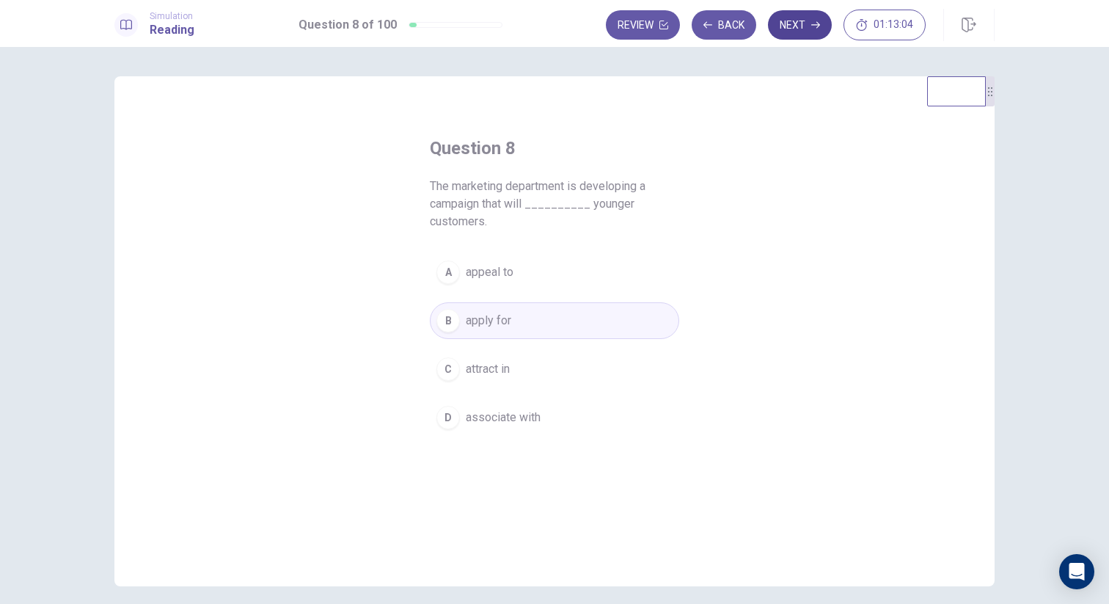
click at [810, 35] on button "Next" at bounding box center [800, 24] width 64 height 29
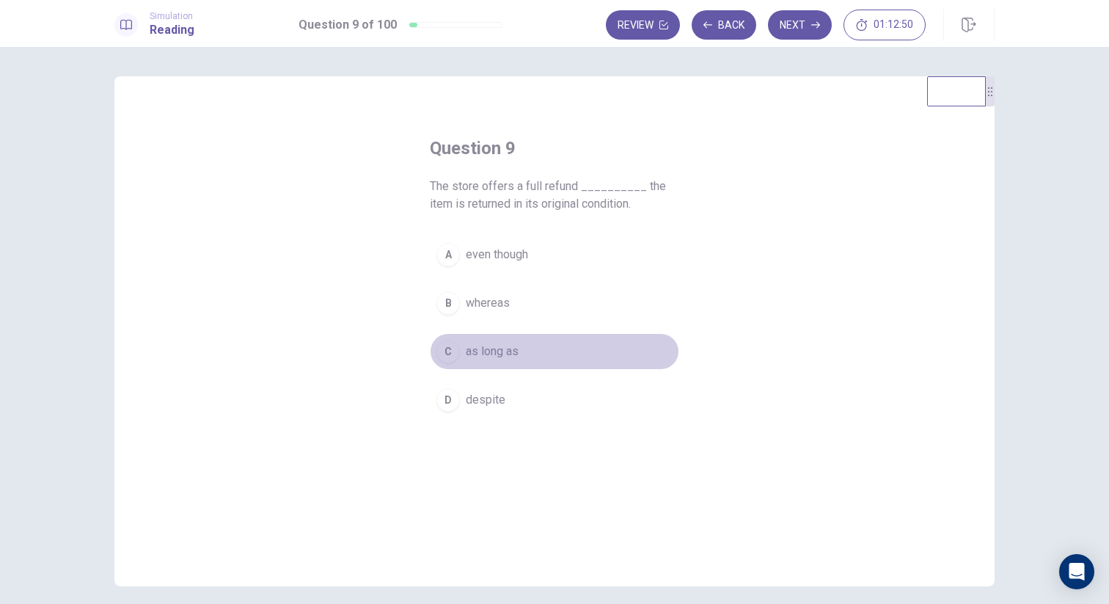
click at [458, 353] on div "C" at bounding box center [447, 351] width 23 height 23
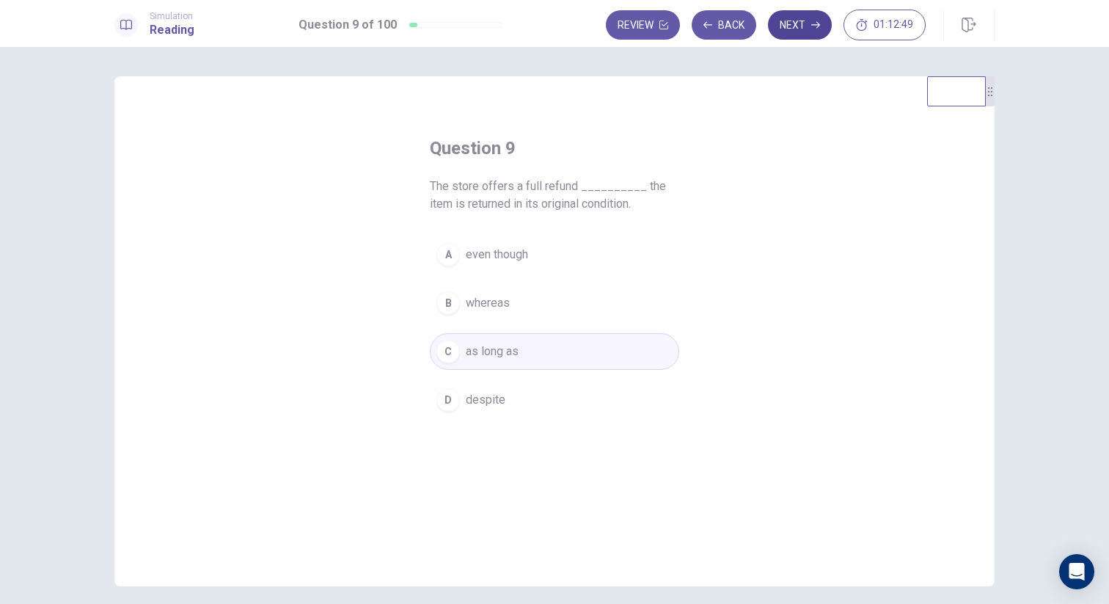
click at [793, 12] on button "Next" at bounding box center [800, 24] width 64 height 29
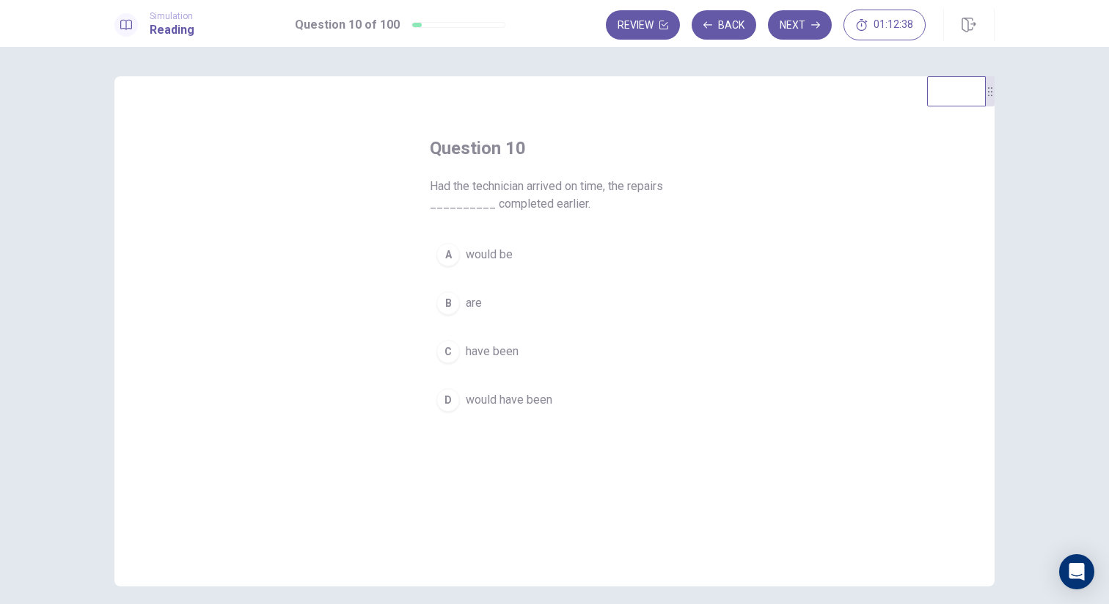
click at [457, 254] on div "A" at bounding box center [447, 254] width 23 height 23
click at [519, 405] on span "would have been" at bounding box center [509, 400] width 87 height 18
click at [794, 24] on button "Next" at bounding box center [800, 24] width 64 height 29
click at [444, 290] on button "B until" at bounding box center [554, 303] width 249 height 37
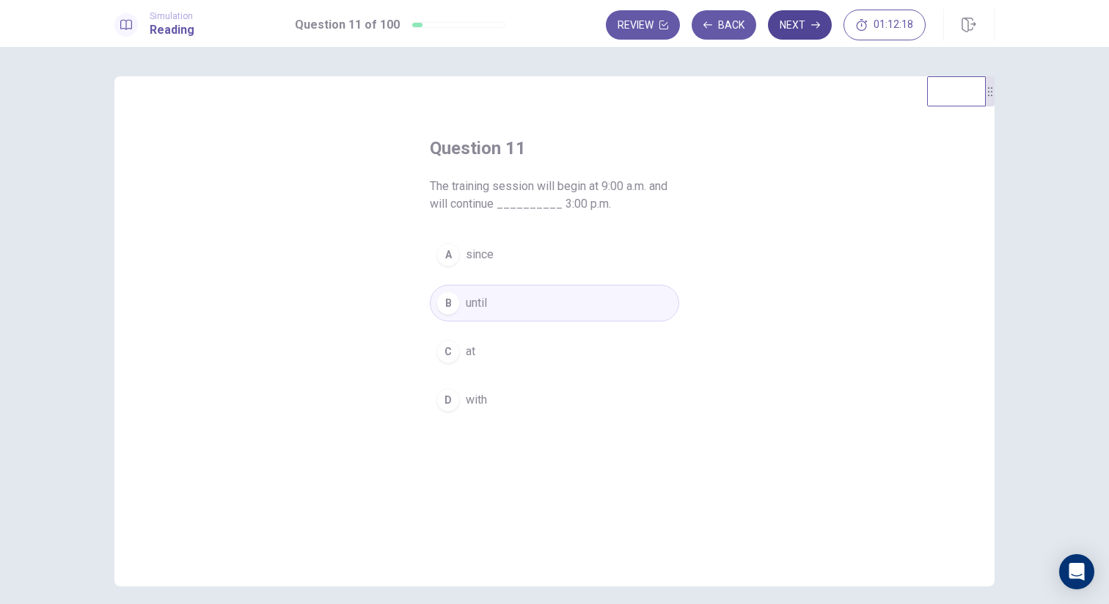
click at [807, 27] on button "Next" at bounding box center [800, 24] width 64 height 29
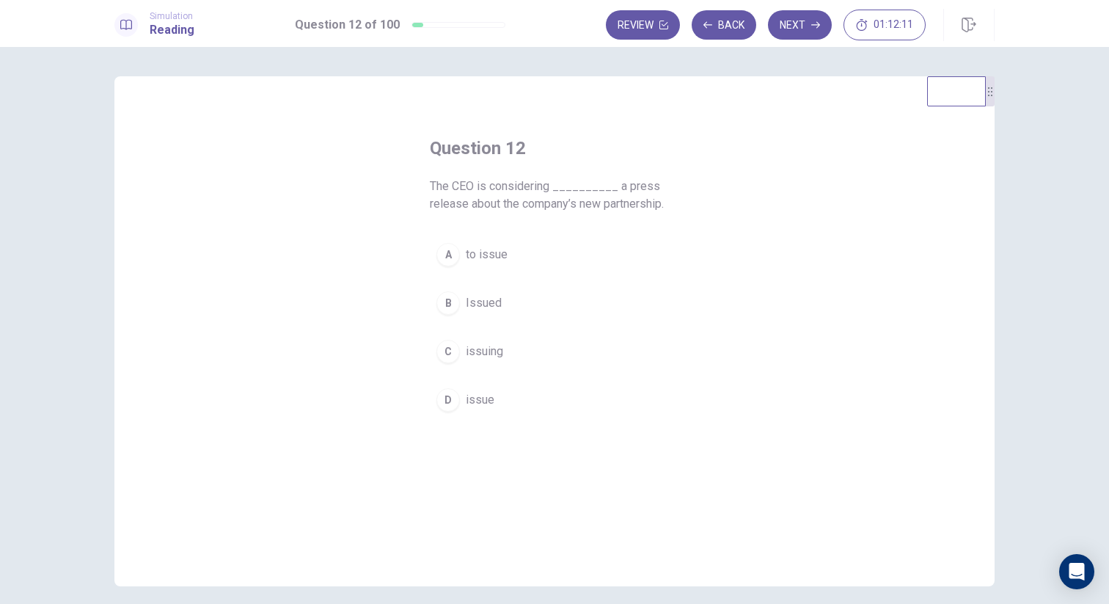
click at [441, 351] on div "C" at bounding box center [447, 351] width 23 height 23
click at [532, 259] on button "A to issue" at bounding box center [554, 254] width 249 height 37
click at [806, 26] on button "Next" at bounding box center [800, 24] width 64 height 29
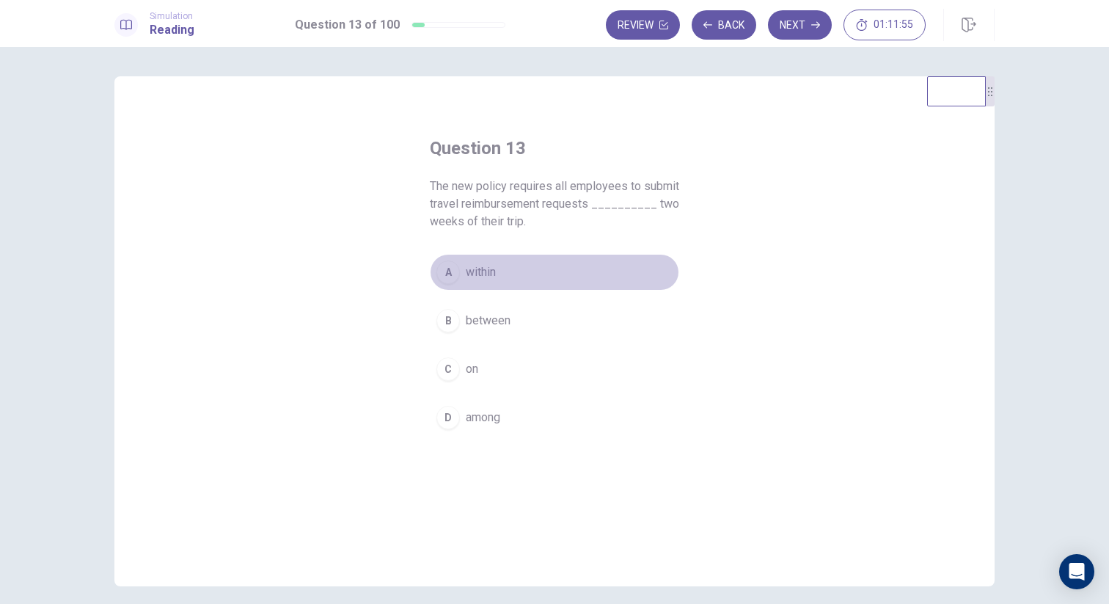
click at [481, 276] on span "within" at bounding box center [481, 272] width 30 height 18
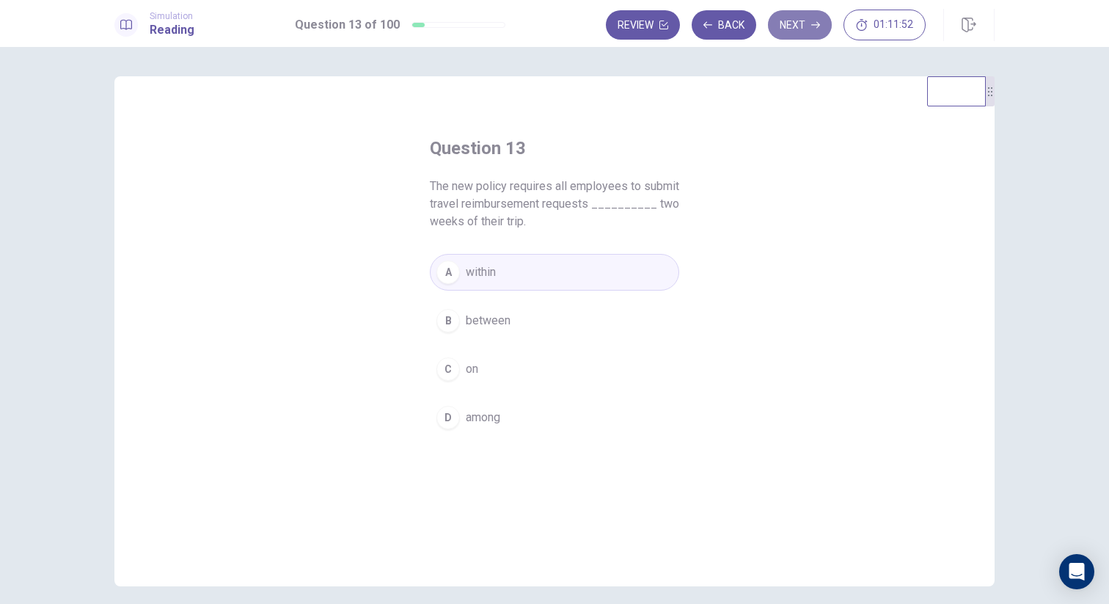
click at [797, 30] on button "Next" at bounding box center [800, 24] width 64 height 29
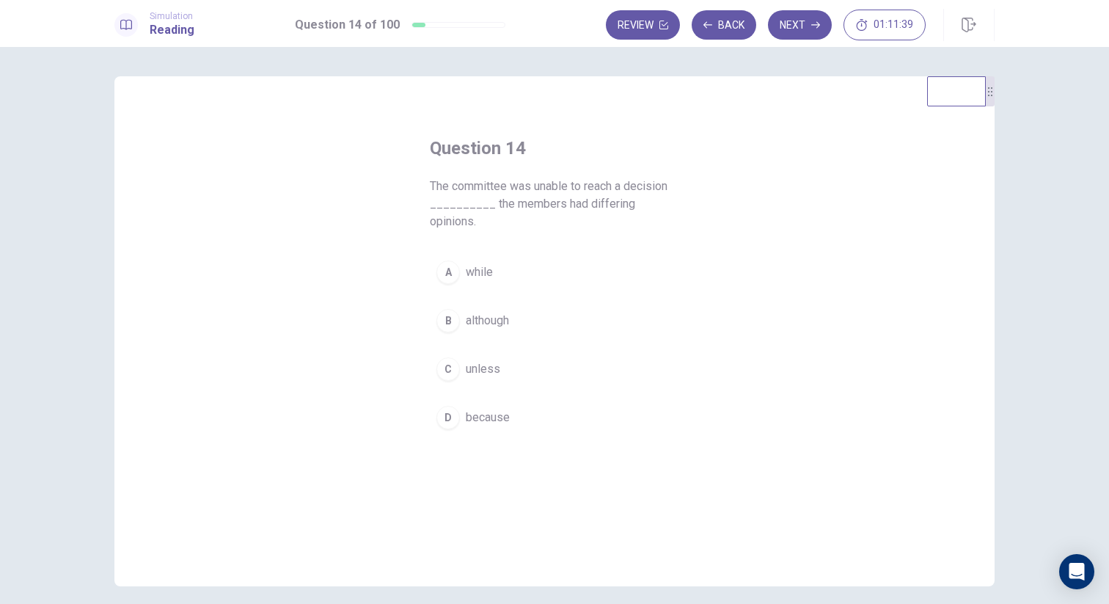
click at [452, 309] on div "B" at bounding box center [447, 320] width 23 height 23
click at [799, 33] on button "Next" at bounding box center [800, 24] width 64 height 29
click at [447, 308] on div "B" at bounding box center [447, 302] width 23 height 23
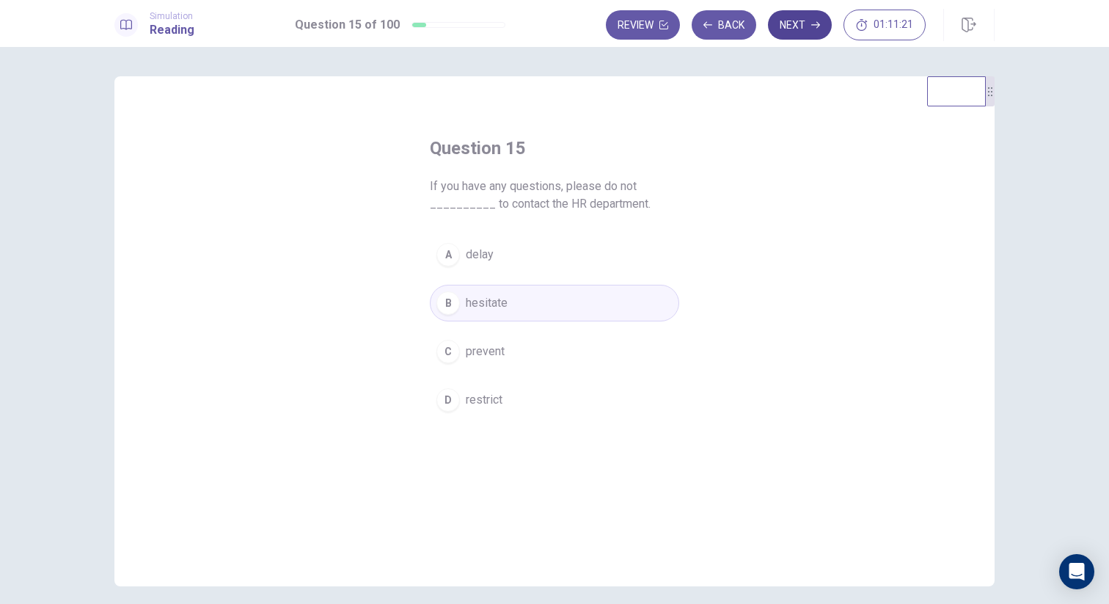
click at [797, 34] on button "Next" at bounding box center [800, 24] width 64 height 29
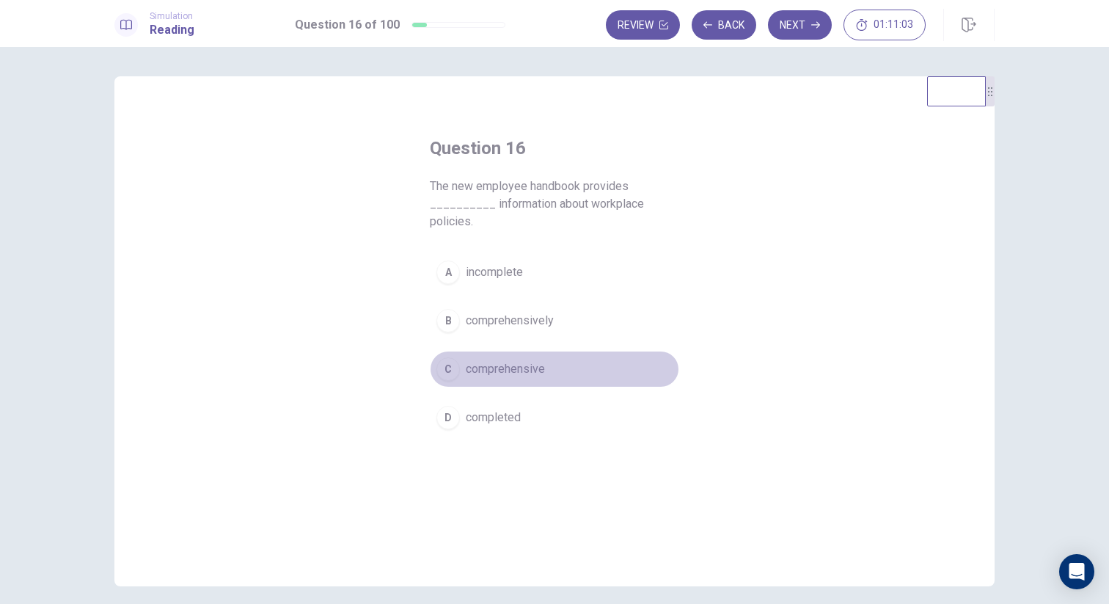
click at [454, 371] on div "C" at bounding box center [447, 368] width 23 height 23
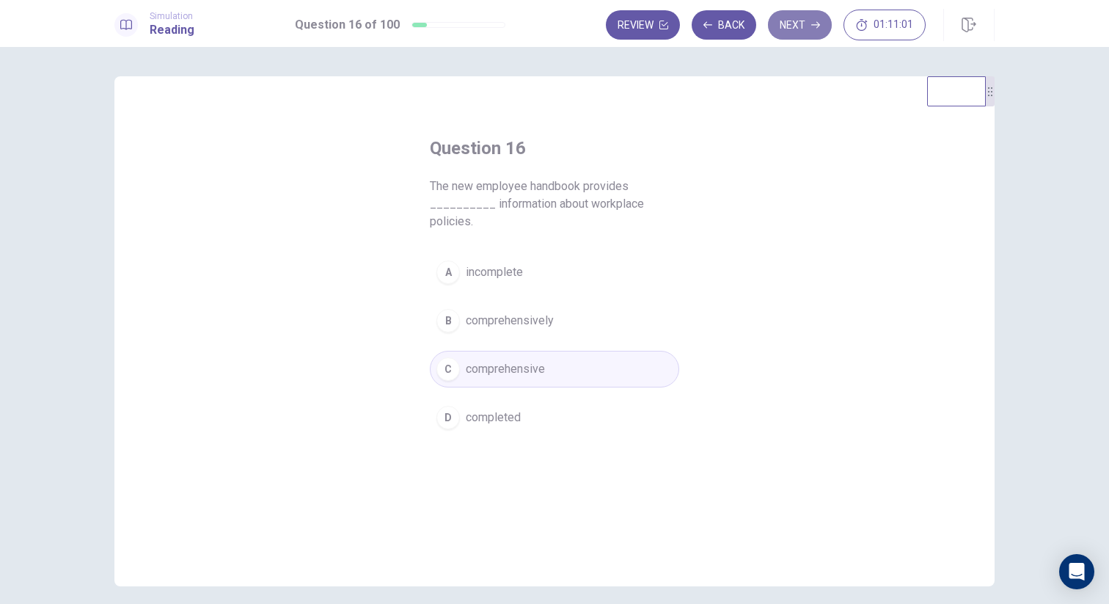
click at [788, 23] on button "Next" at bounding box center [800, 24] width 64 height 29
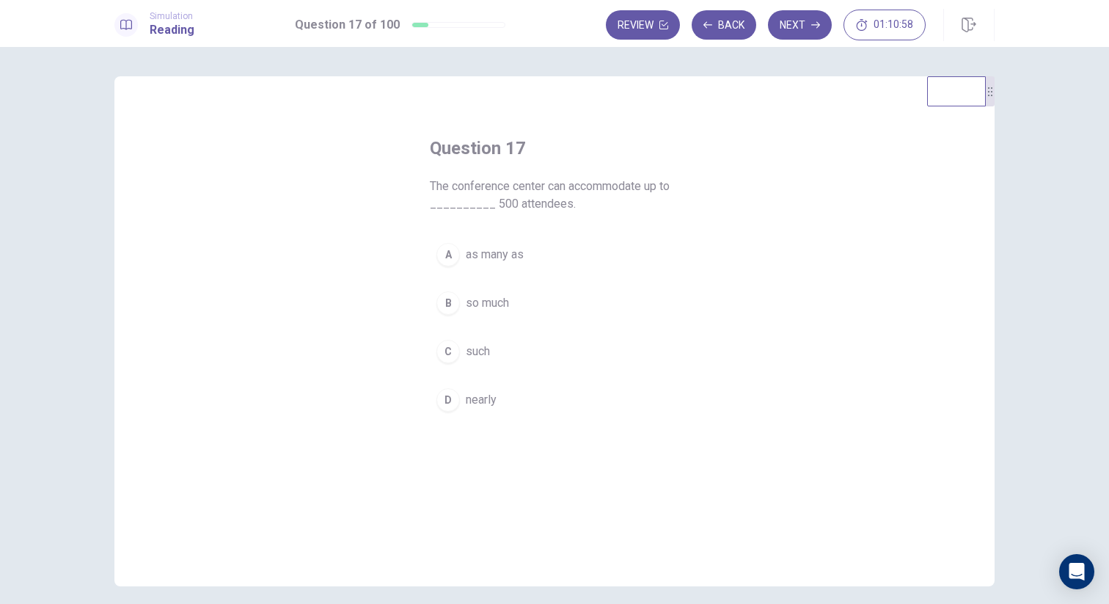
click at [319, 179] on div "Question 17 The conference center can accommodate up to __________ 500 attendee…" at bounding box center [554, 331] width 880 height 510
click at [464, 405] on button "D nearly" at bounding box center [554, 399] width 249 height 37
click at [799, 32] on button "Next" at bounding box center [800, 24] width 64 height 29
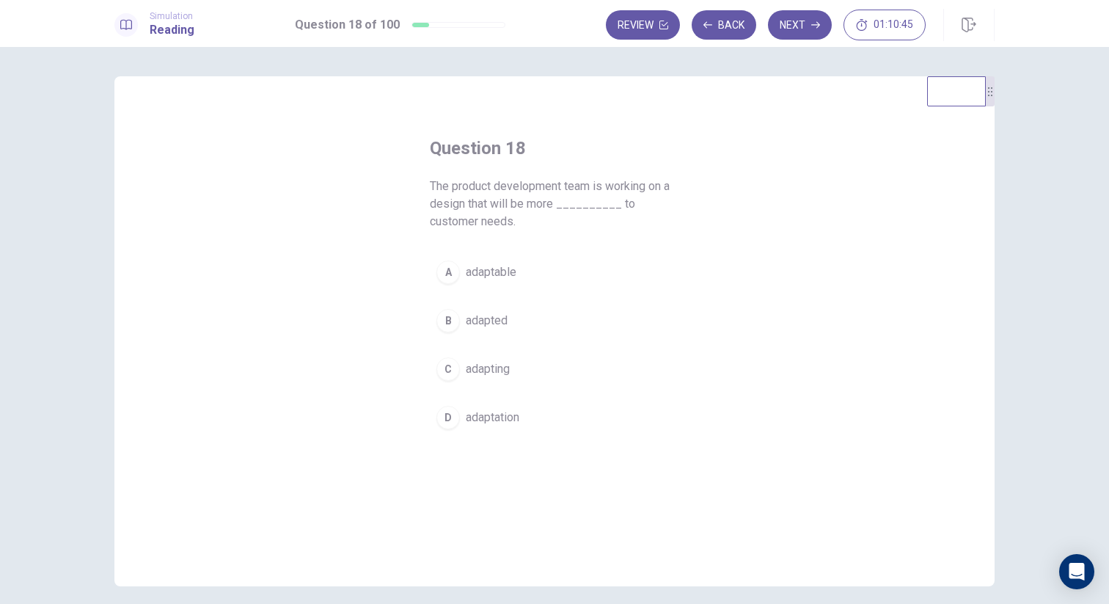
click at [288, 205] on div "Question 18 The product development team is working on a design that will be mo…" at bounding box center [554, 331] width 880 height 510
click at [451, 318] on div "B" at bounding box center [447, 320] width 23 height 23
click at [802, 32] on button "Next" at bounding box center [800, 24] width 64 height 29
click at [438, 375] on div "C" at bounding box center [447, 368] width 23 height 23
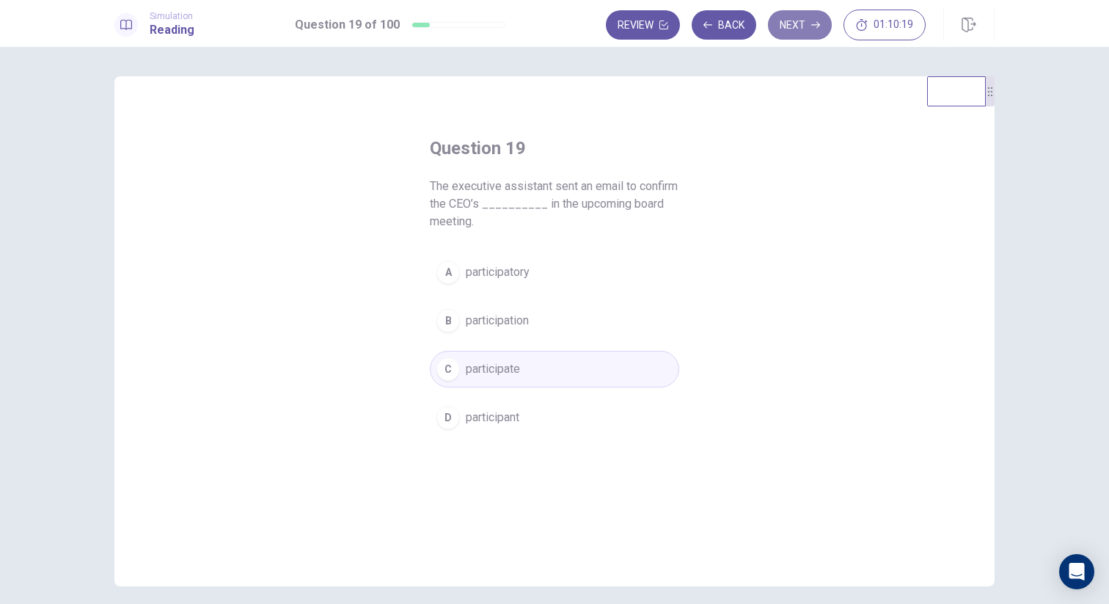
click at [802, 28] on button "Next" at bounding box center [800, 24] width 64 height 29
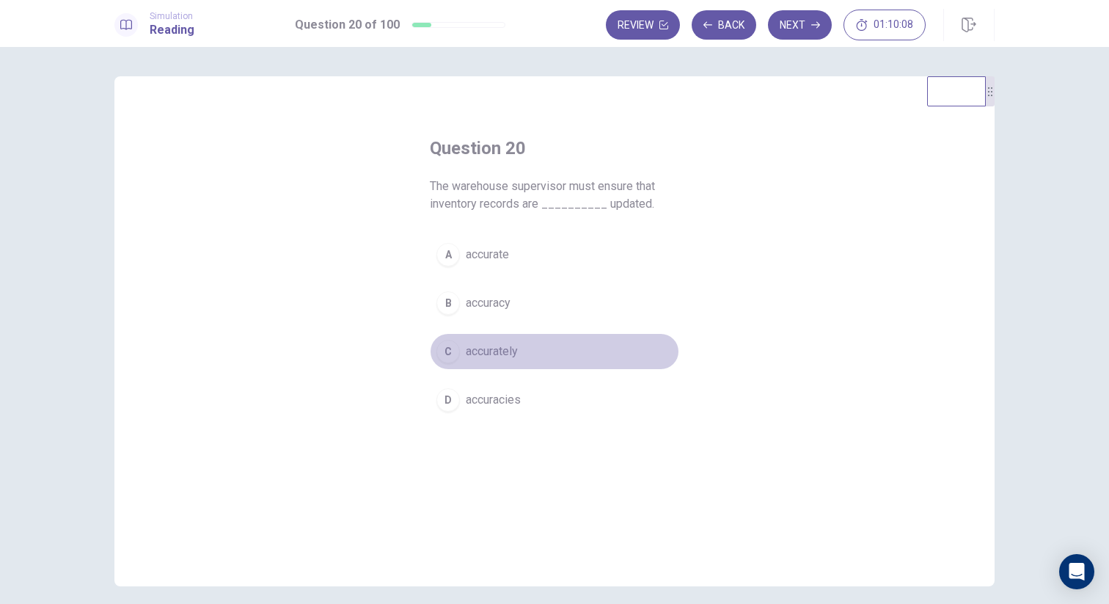
click at [441, 362] on button "C accurately" at bounding box center [554, 351] width 249 height 37
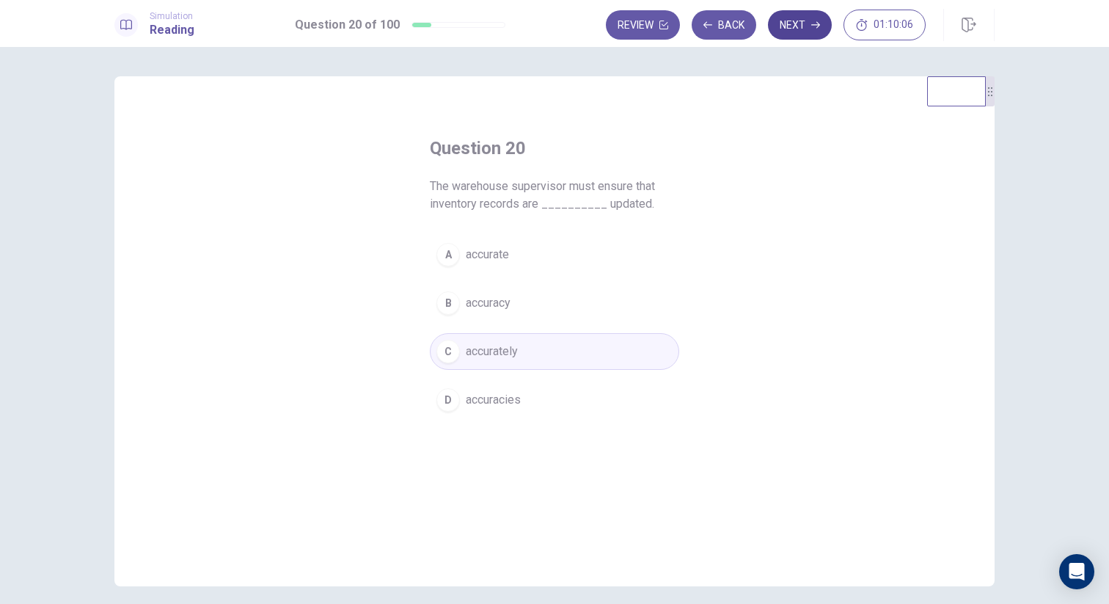
click at [788, 31] on button "Next" at bounding box center [800, 24] width 64 height 29
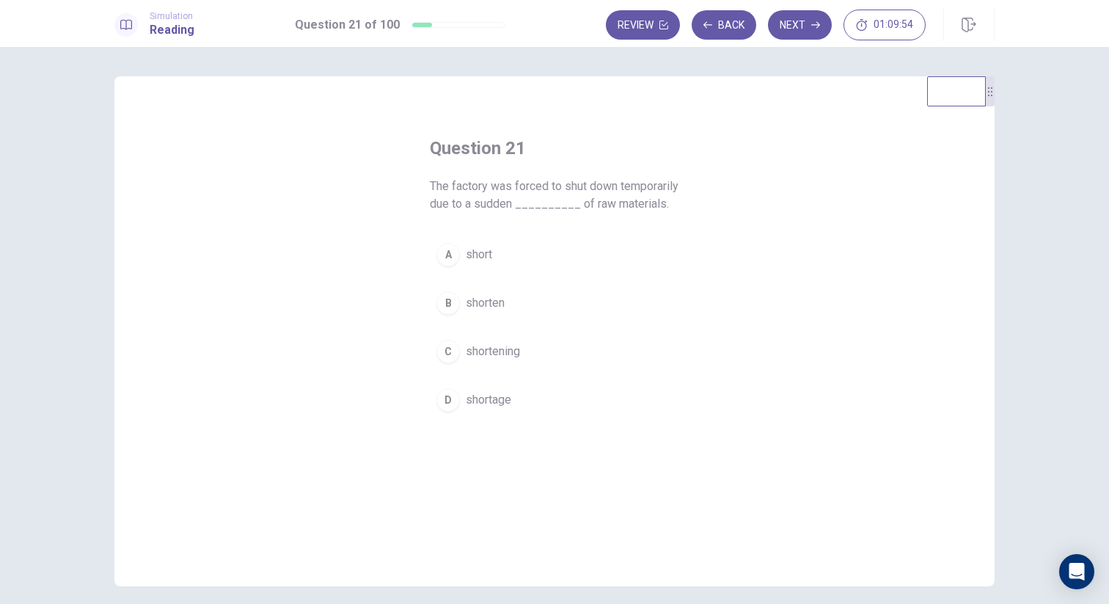
click at [439, 411] on div "D" at bounding box center [447, 399] width 23 height 23
click at [796, 21] on button "Next" at bounding box center [800, 24] width 64 height 29
click at [450, 311] on div "B" at bounding box center [447, 302] width 23 height 23
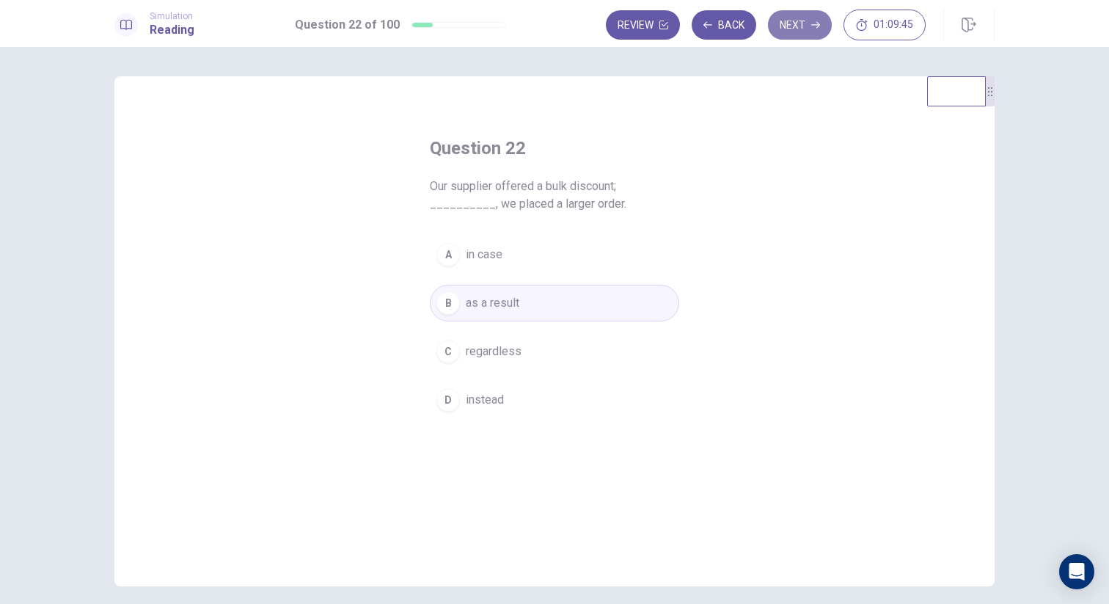
click at [807, 28] on button "Next" at bounding box center [800, 24] width 64 height 29
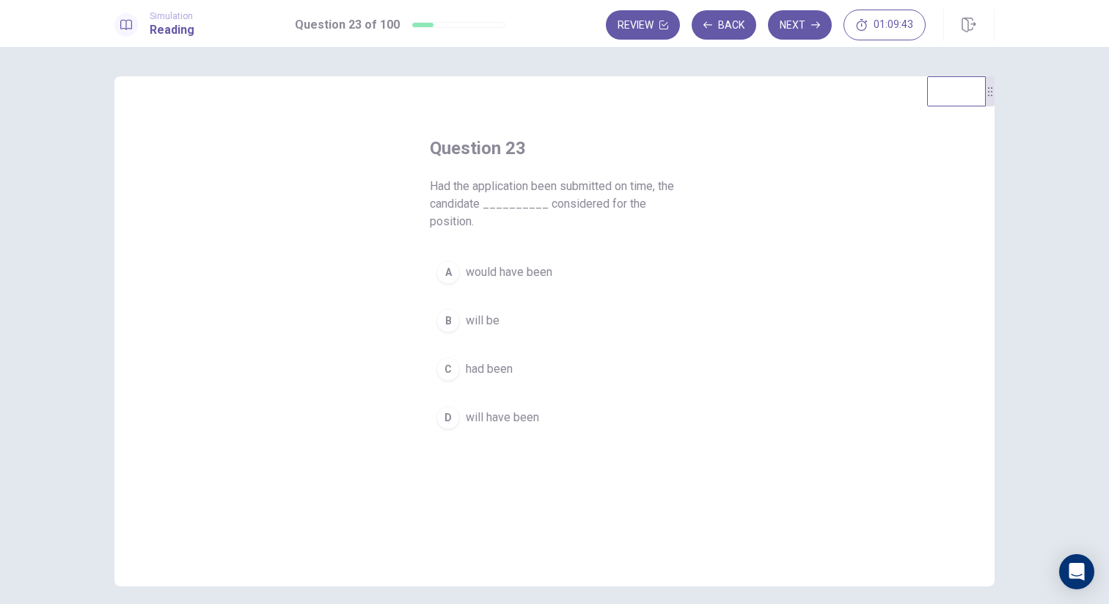
click at [359, 181] on div "Question 23 Had the application been submitted on time, the candidate _________…" at bounding box center [554, 331] width 880 height 510
click at [444, 318] on div "B" at bounding box center [447, 320] width 23 height 23
click at [802, 27] on button "Next" at bounding box center [800, 24] width 64 height 29
click at [444, 274] on div "A" at bounding box center [447, 271] width 23 height 23
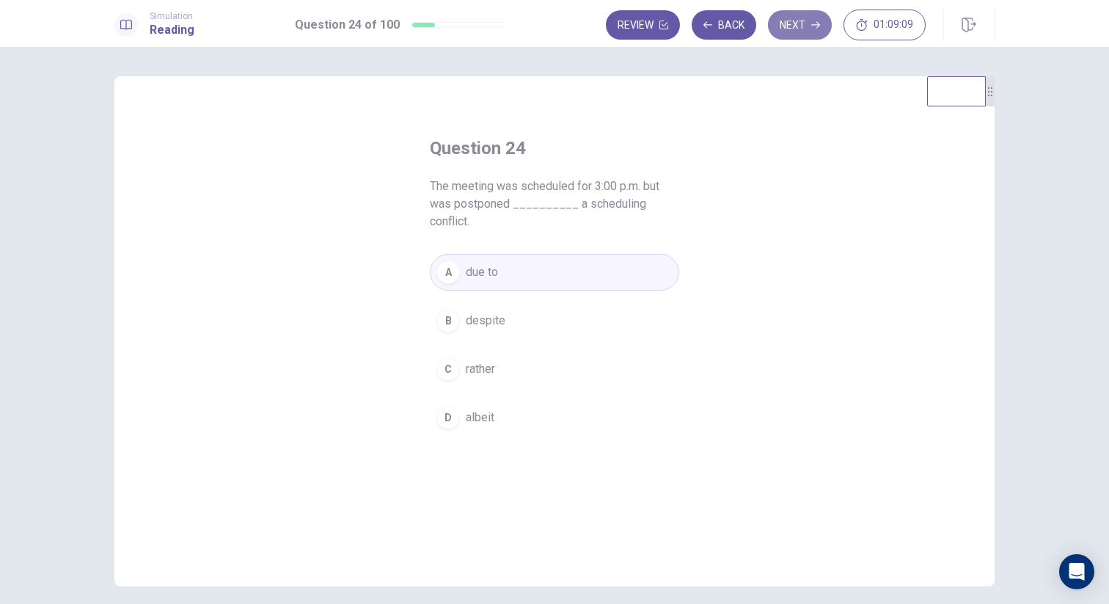
click at [795, 22] on button "Next" at bounding box center [800, 24] width 64 height 29
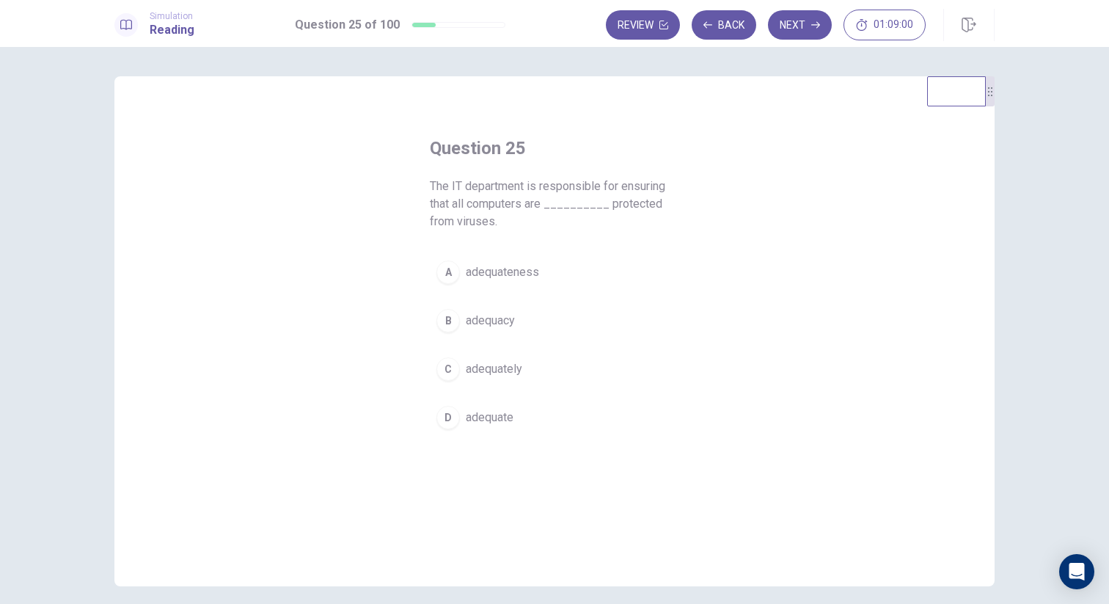
click at [446, 364] on div "C" at bounding box center [447, 368] width 23 height 23
click at [804, 26] on button "Next" at bounding box center [800, 24] width 64 height 29
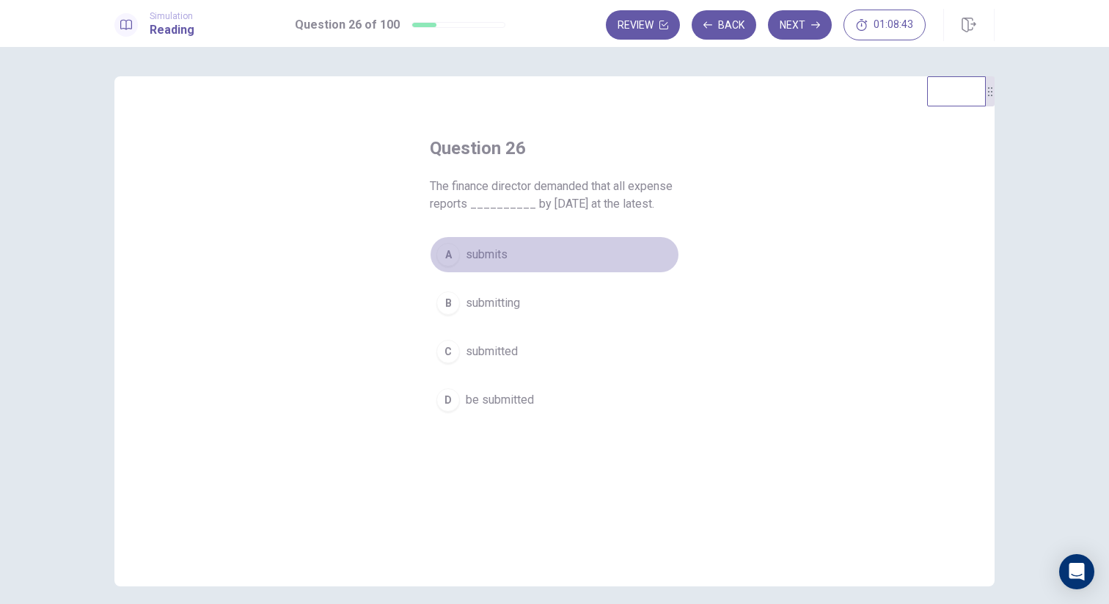
click at [450, 247] on div "A" at bounding box center [447, 254] width 23 height 23
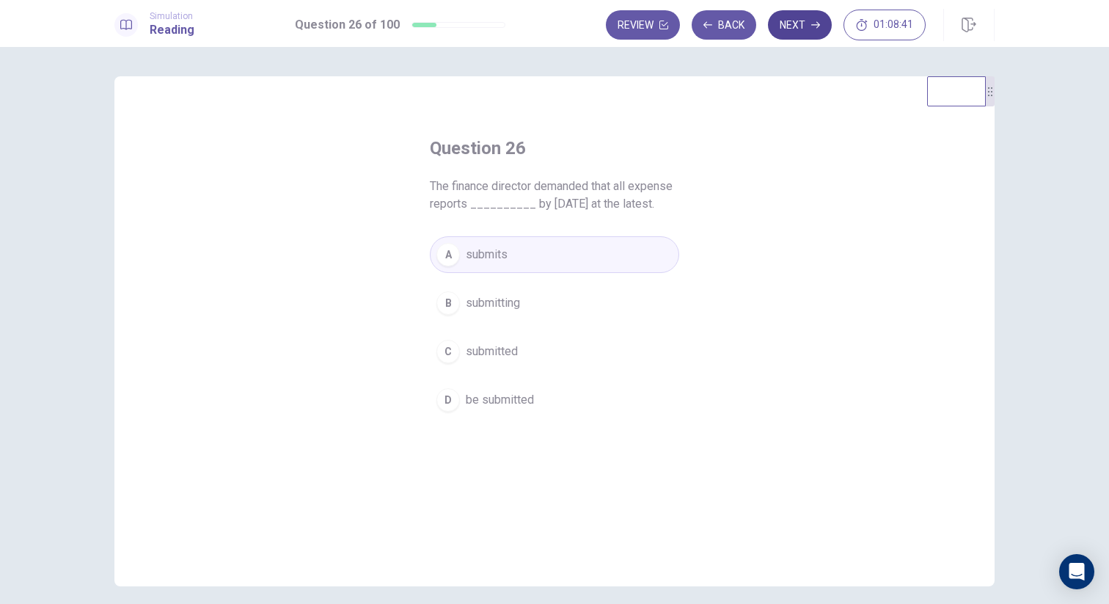
click at [810, 34] on button "Next" at bounding box center [800, 24] width 64 height 29
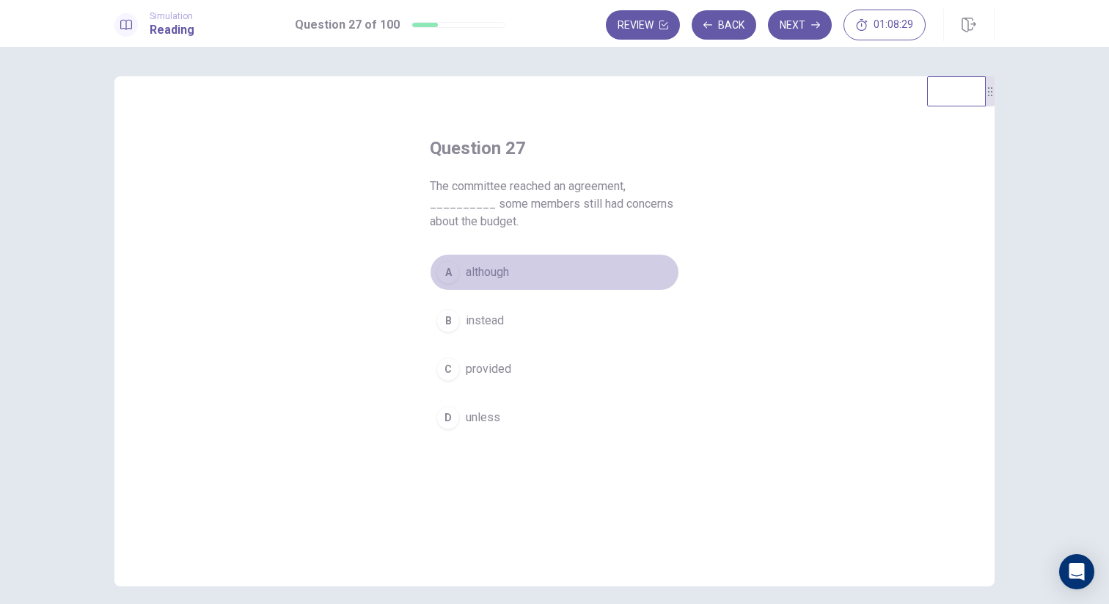
click at [469, 278] on span "although" at bounding box center [487, 272] width 43 height 18
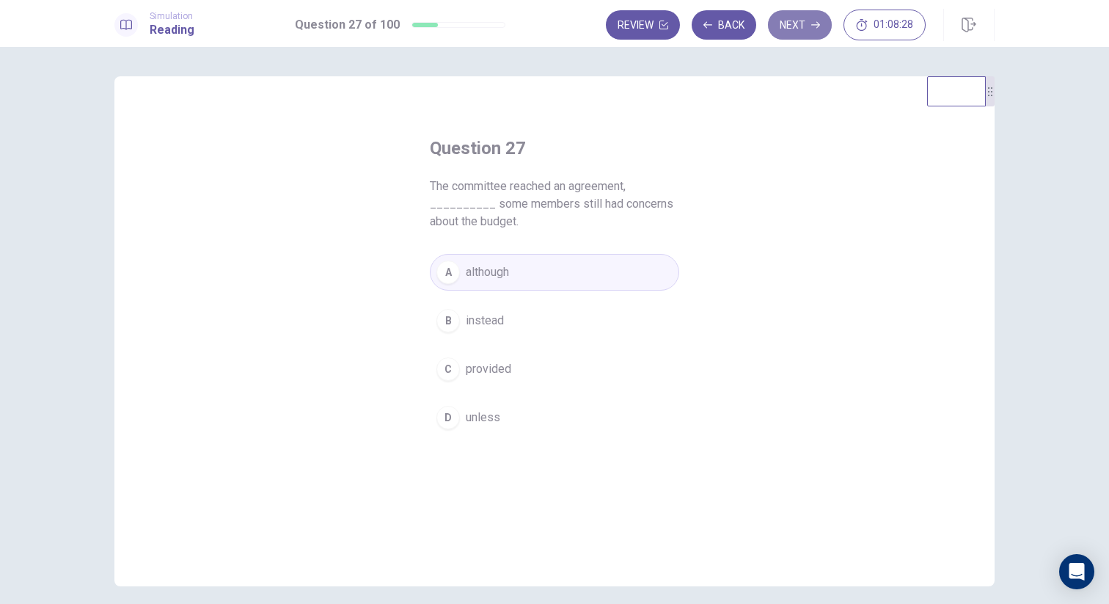
click at [799, 34] on button "Next" at bounding box center [800, 24] width 64 height 29
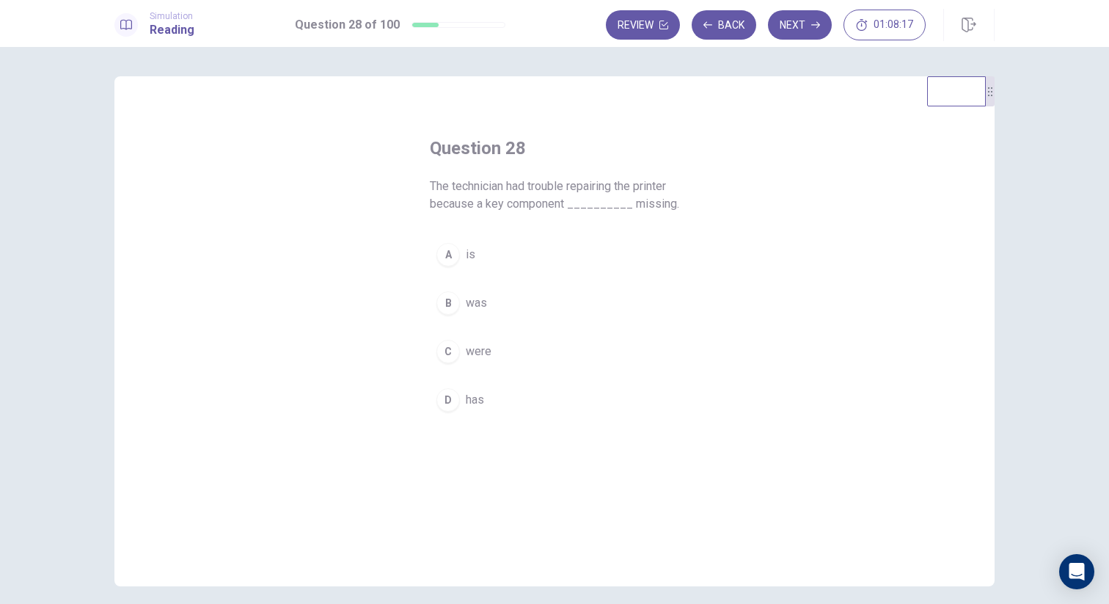
click at [446, 297] on div "B" at bounding box center [447, 302] width 23 height 23
click at [804, 29] on button "Next" at bounding box center [800, 24] width 64 height 29
click at [448, 348] on div "C" at bounding box center [447, 351] width 23 height 23
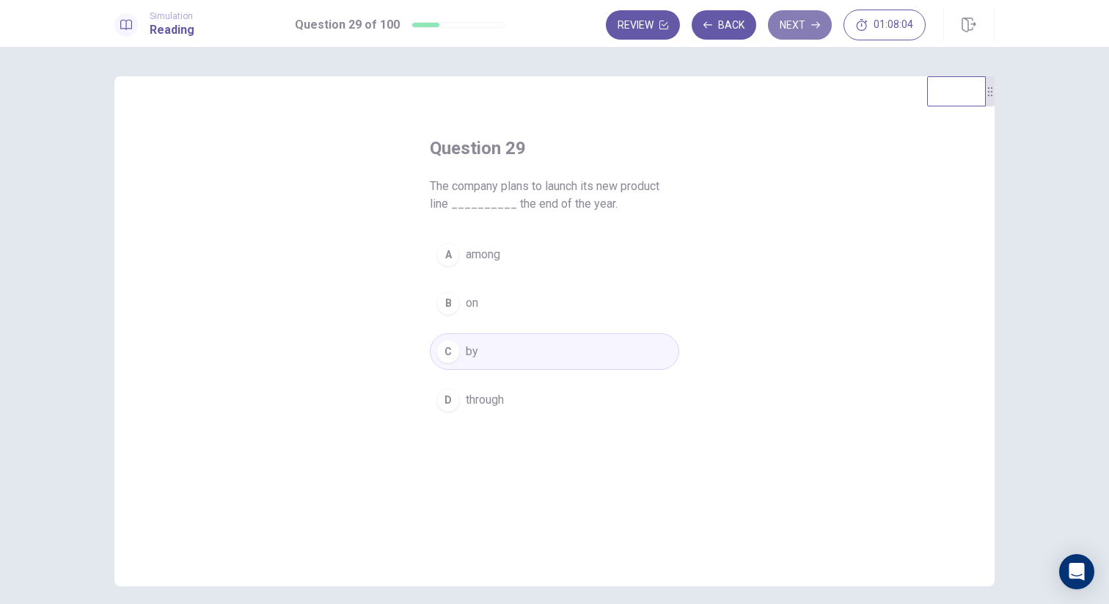
click at [807, 18] on button "Next" at bounding box center [800, 24] width 64 height 29
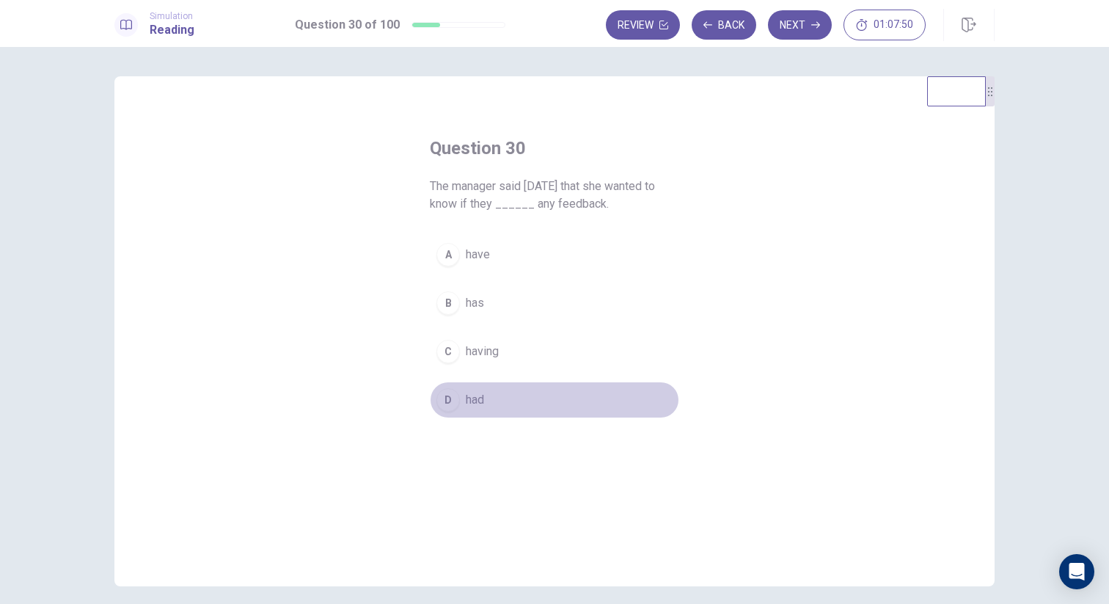
click at [441, 395] on div "D" at bounding box center [447, 399] width 23 height 23
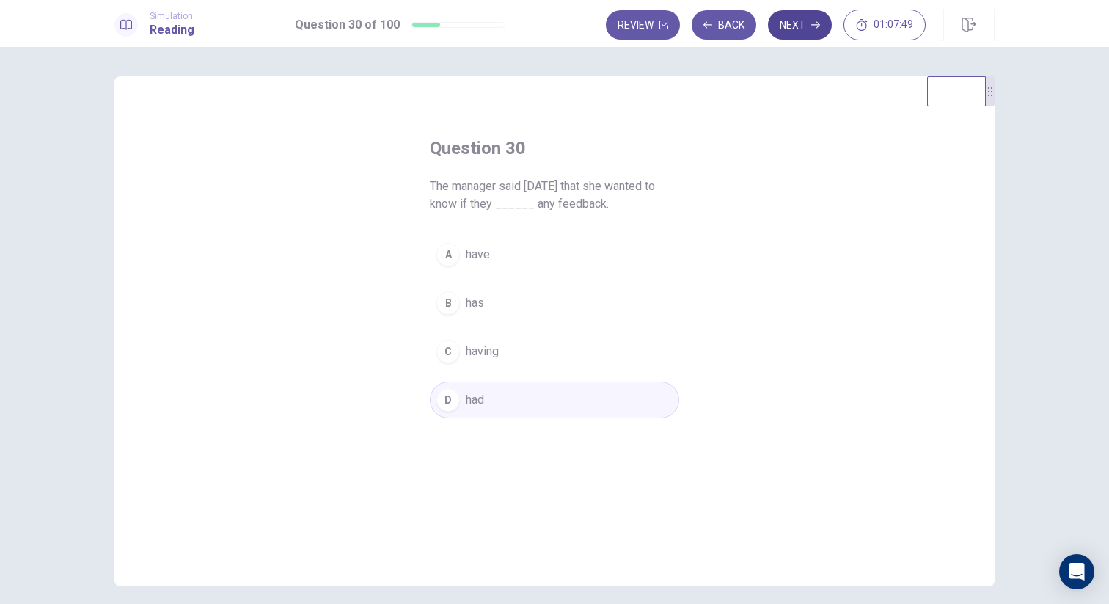
click at [794, 19] on button "Next" at bounding box center [800, 24] width 64 height 29
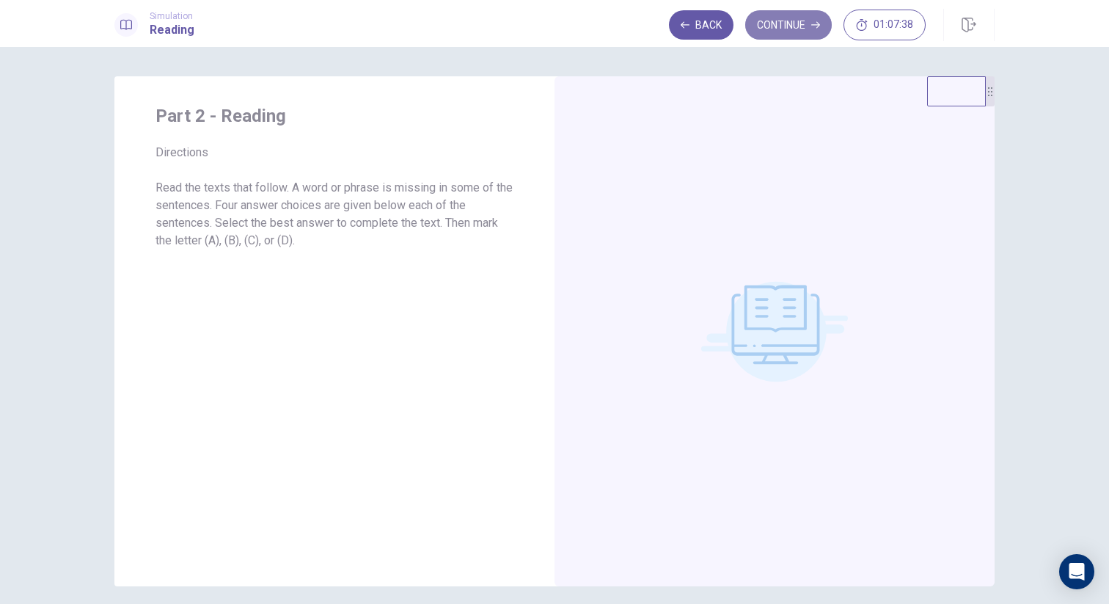
click at [775, 34] on button "Continue" at bounding box center [788, 24] width 87 height 29
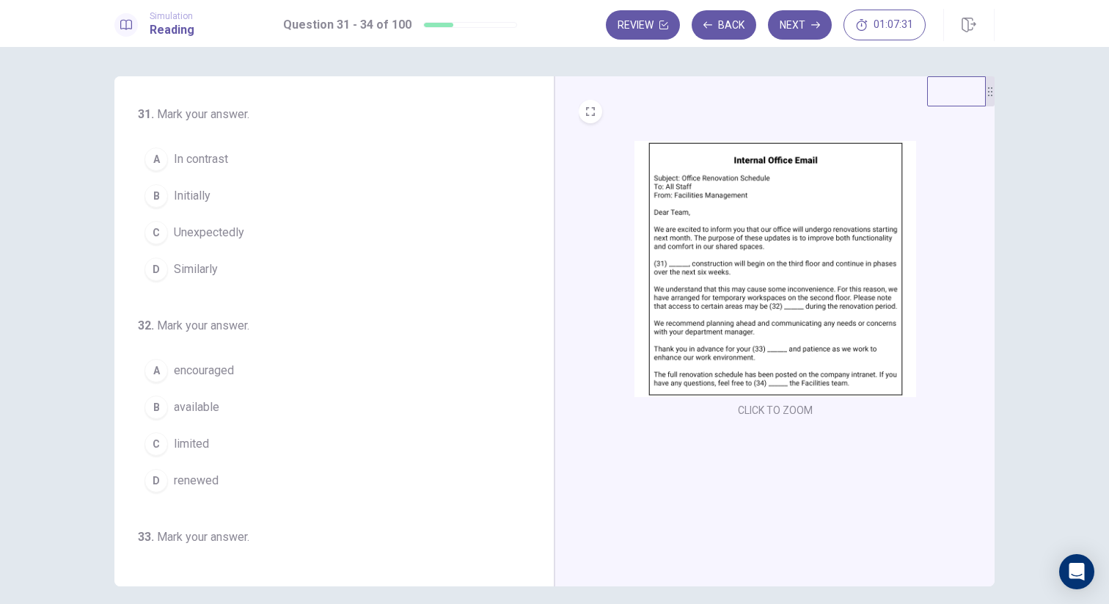
click at [805, 230] on img at bounding box center [775, 269] width 282 height 256
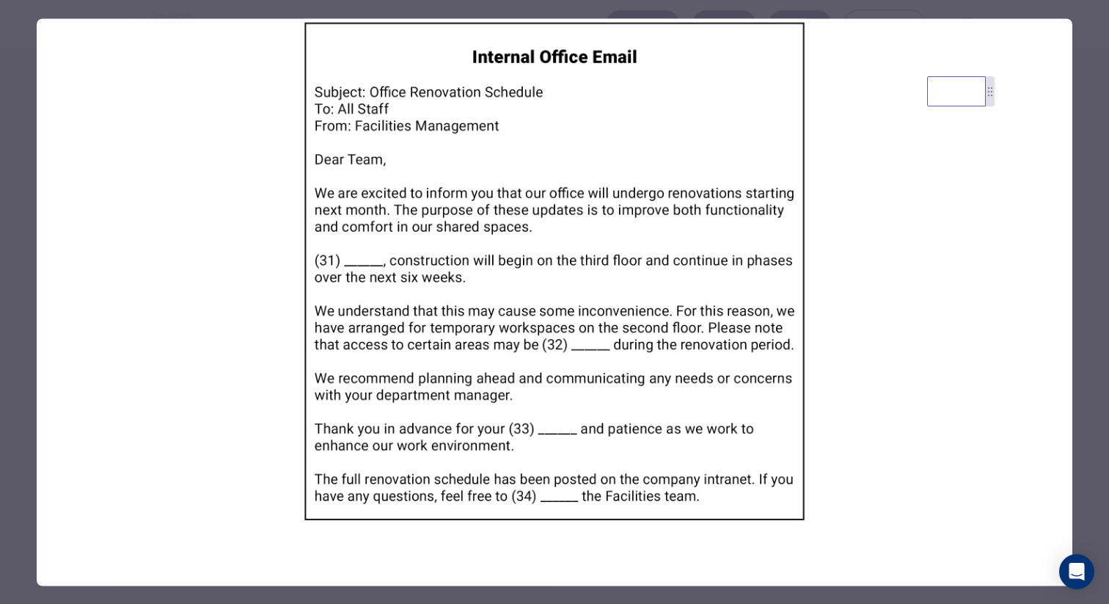
click at [502, 184] on img at bounding box center [555, 270] width 1036 height 505
click at [1086, 71] on div at bounding box center [554, 302] width 1109 height 604
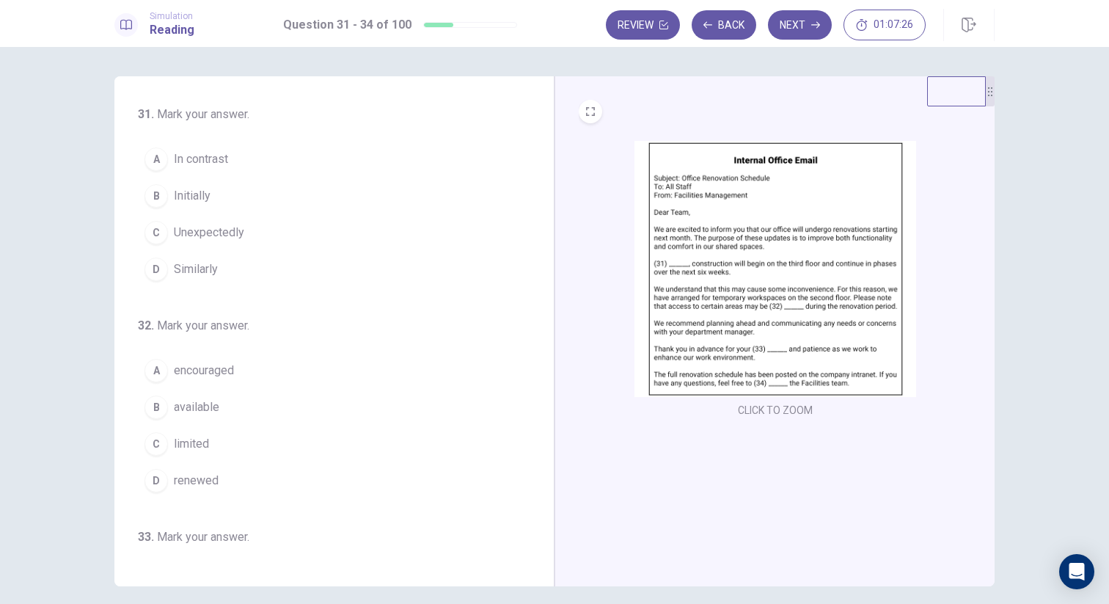
click at [735, 173] on img at bounding box center [775, 269] width 282 height 256
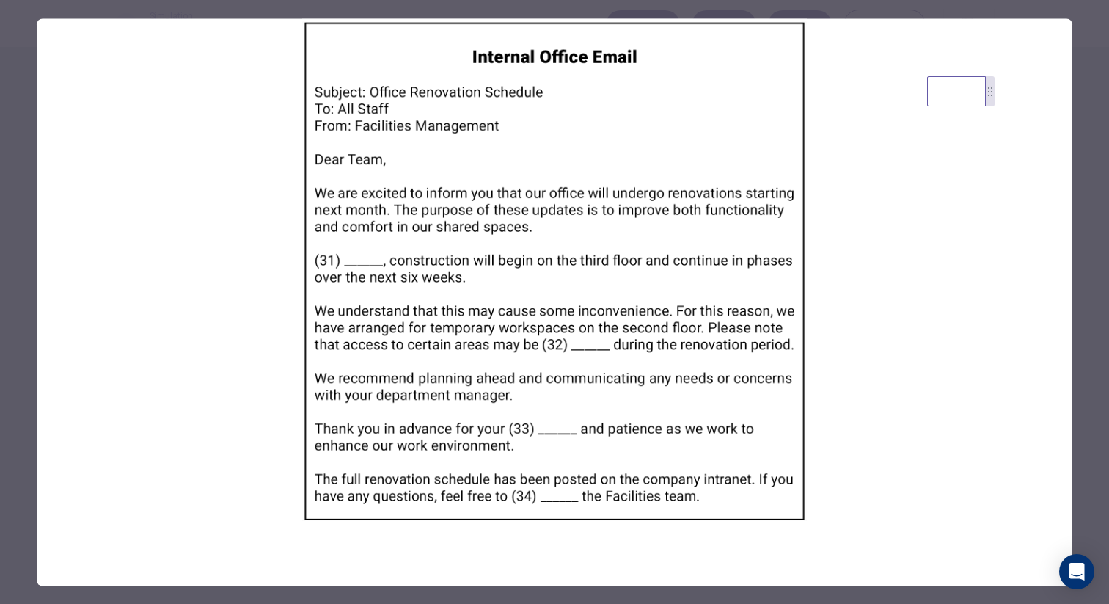
click at [1089, 316] on div at bounding box center [554, 302] width 1109 height 604
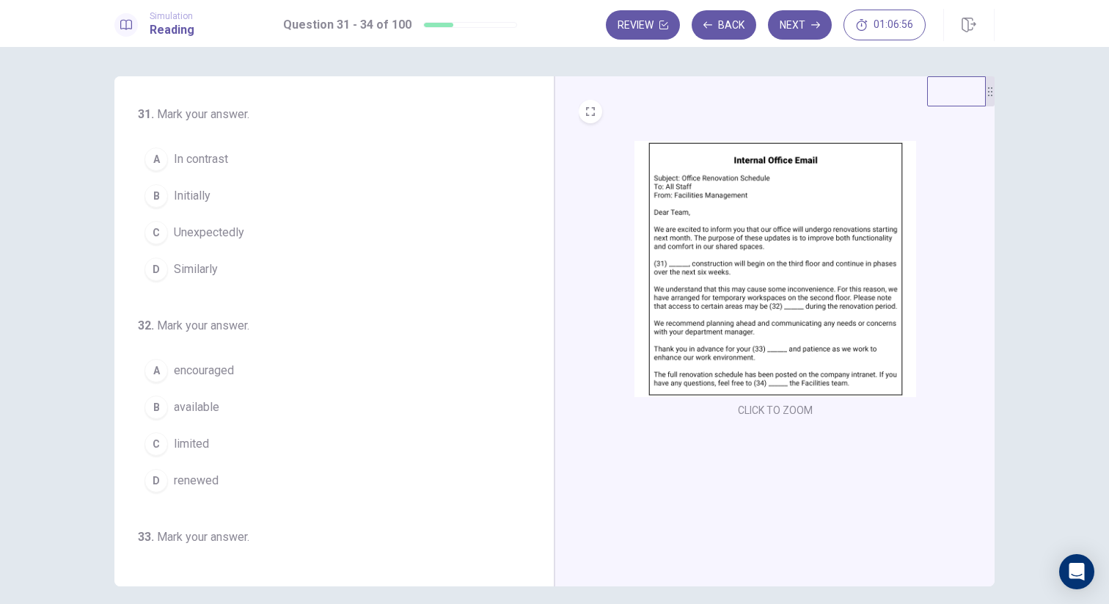
click at [225, 157] on span "In contrast" at bounding box center [201, 159] width 54 height 18
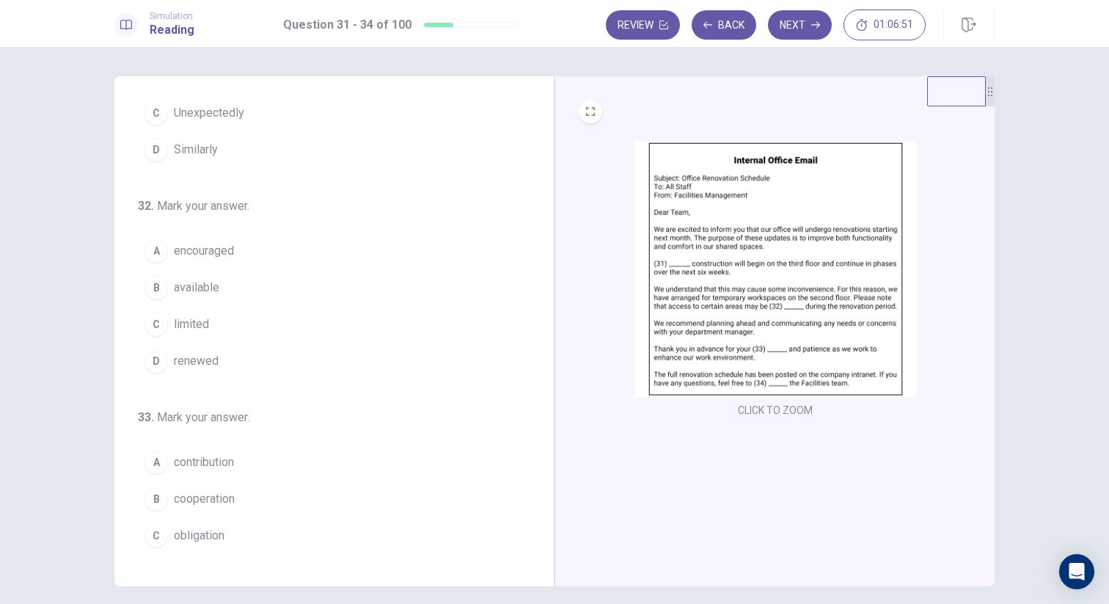
scroll to position [148, 0]
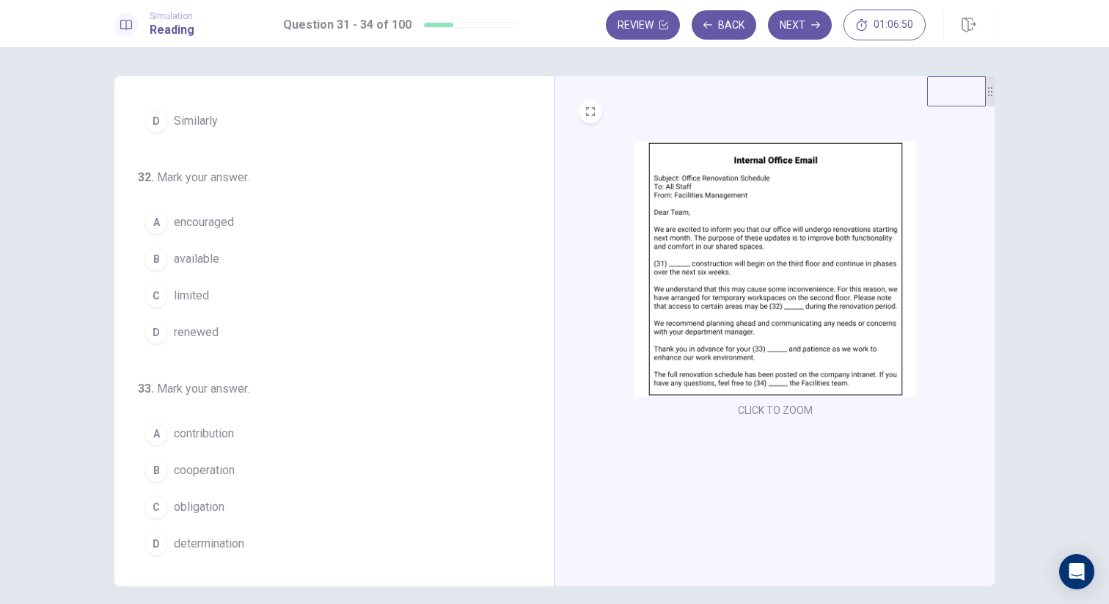
click at [823, 294] on img at bounding box center [775, 269] width 282 height 256
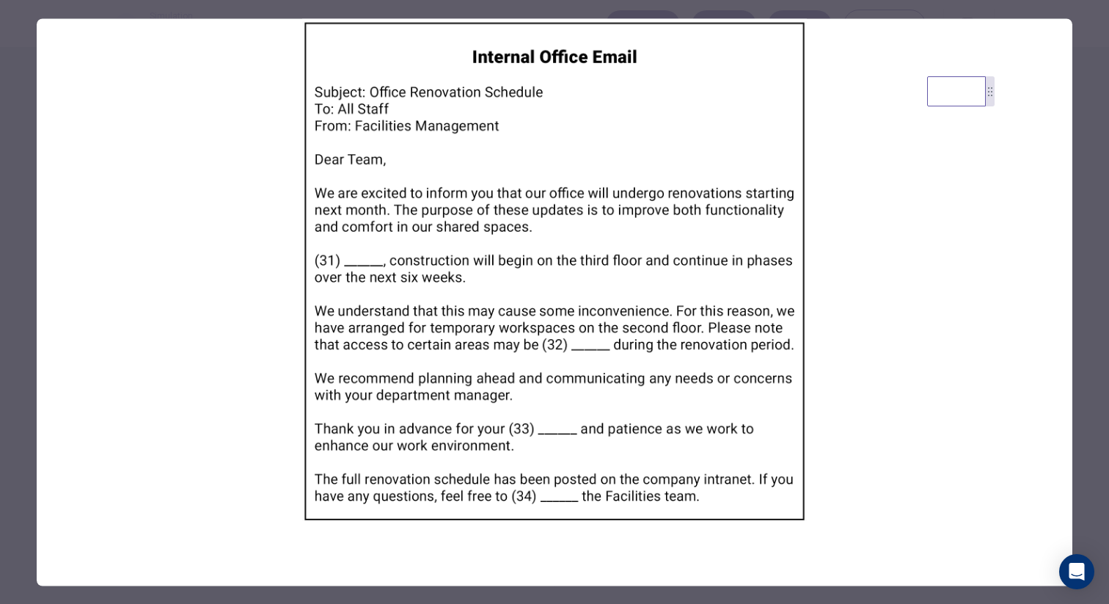
click at [1093, 268] on div at bounding box center [554, 302] width 1109 height 604
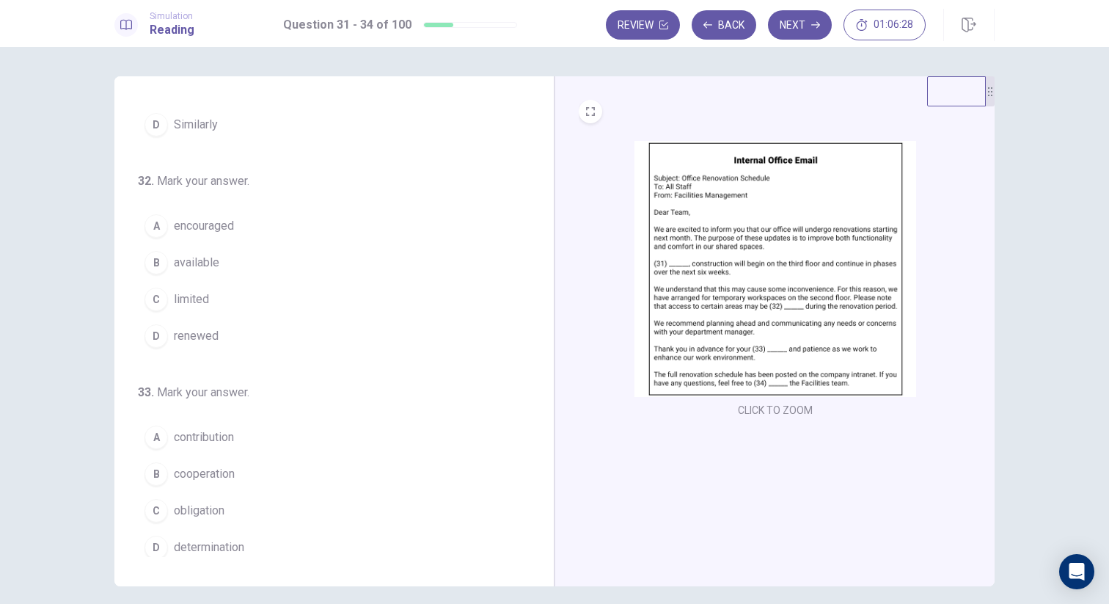
scroll to position [142, 0]
click at [206, 303] on span "limited" at bounding box center [191, 302] width 35 height 18
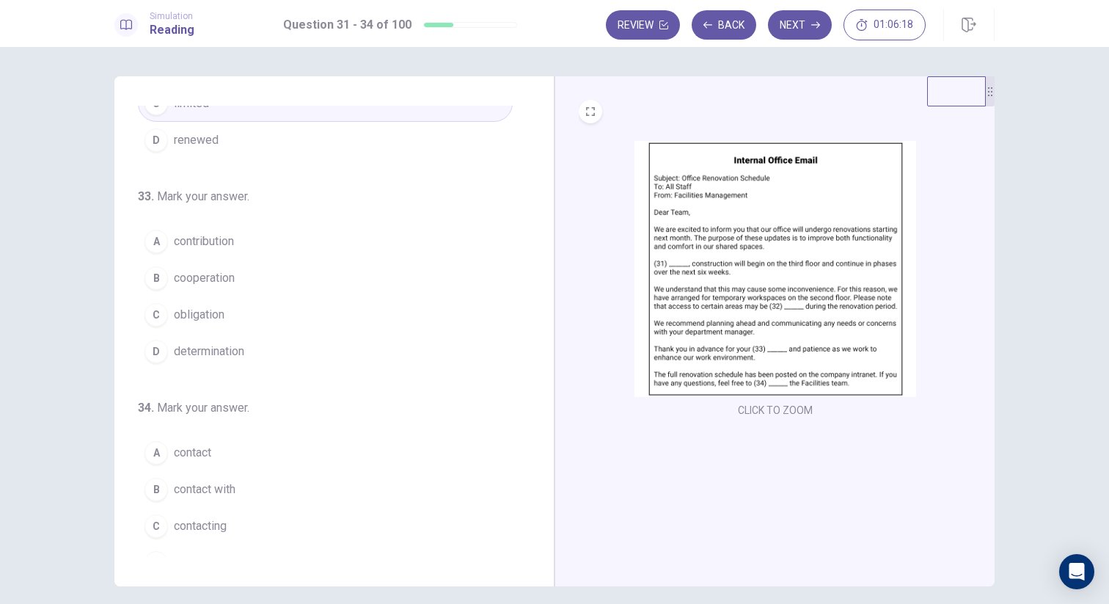
scroll to position [342, 0]
click at [667, 289] on img at bounding box center [775, 269] width 282 height 256
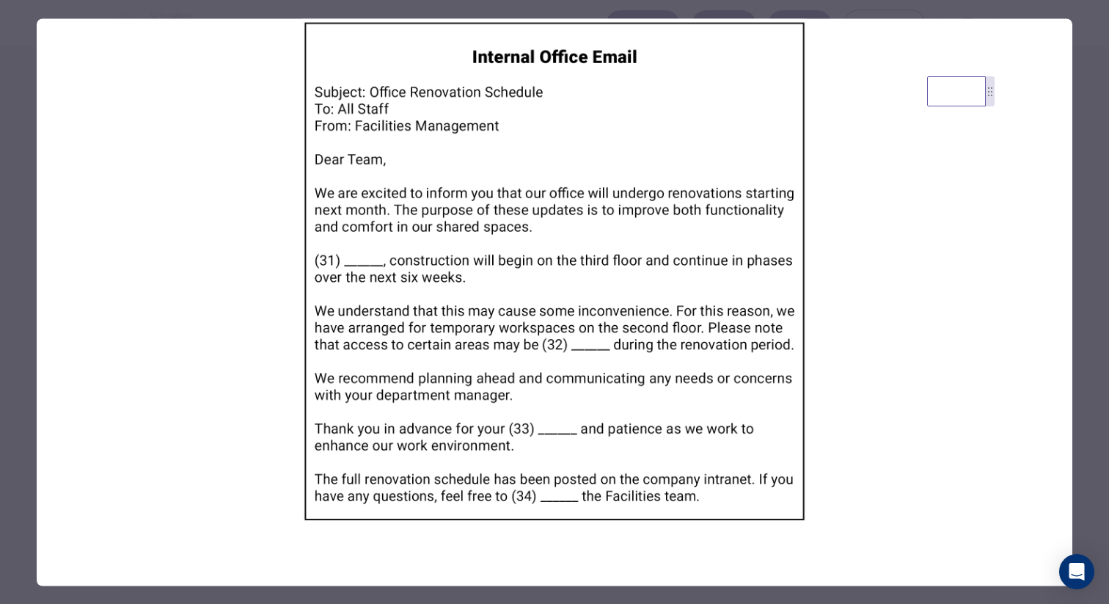
click at [1083, 342] on div at bounding box center [554, 302] width 1109 height 604
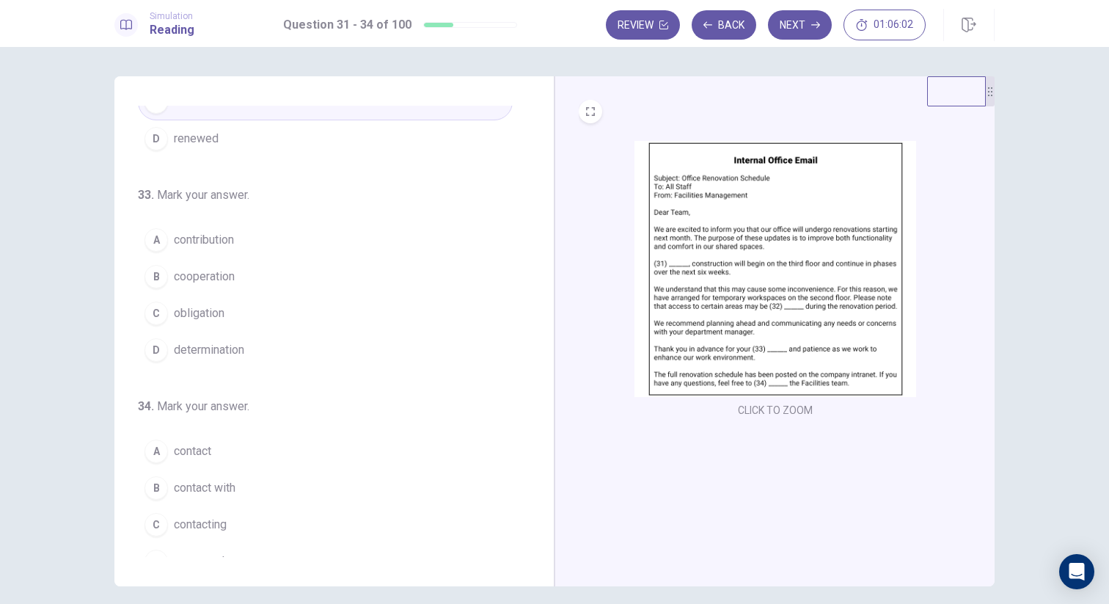
click at [230, 276] on span "cooperation" at bounding box center [204, 277] width 61 height 18
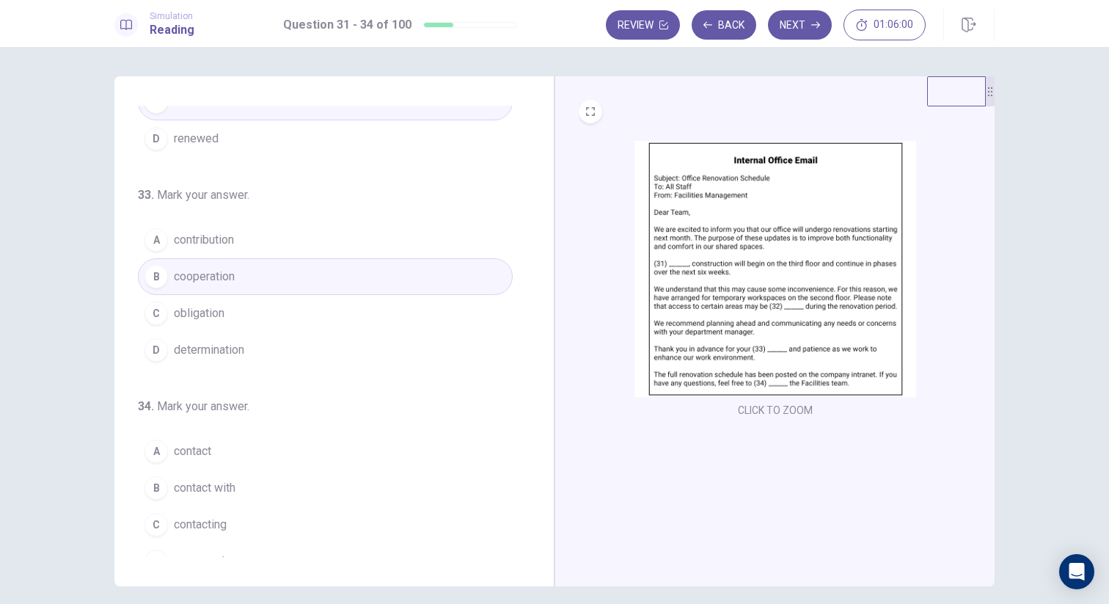
click at [720, 323] on img at bounding box center [775, 269] width 282 height 256
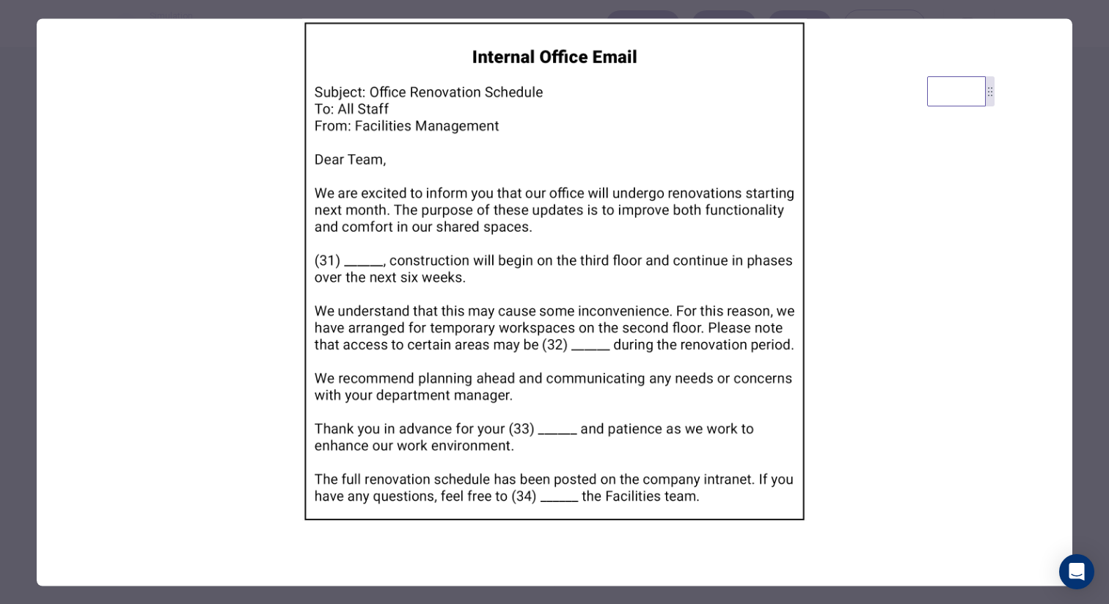
click at [1081, 362] on div at bounding box center [554, 302] width 1109 height 604
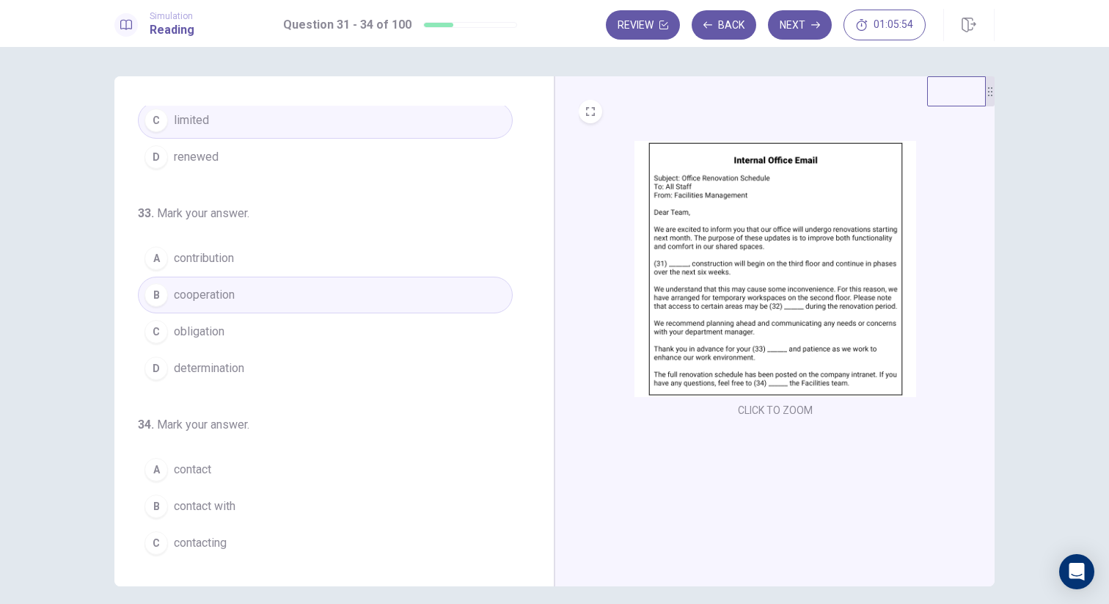
scroll to position [364, 0]
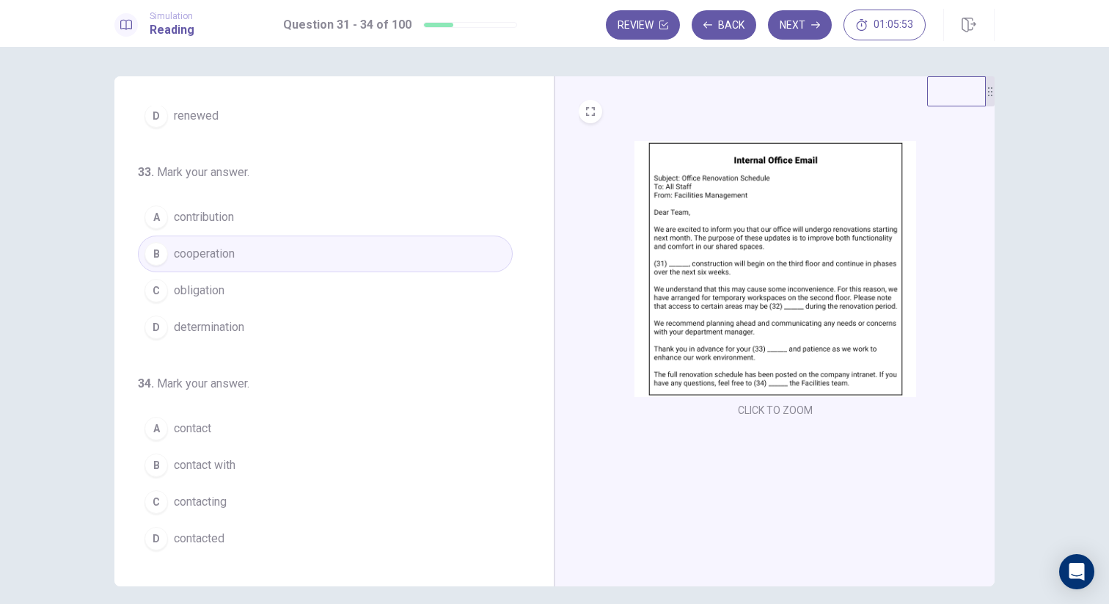
click at [738, 317] on img at bounding box center [775, 269] width 282 height 256
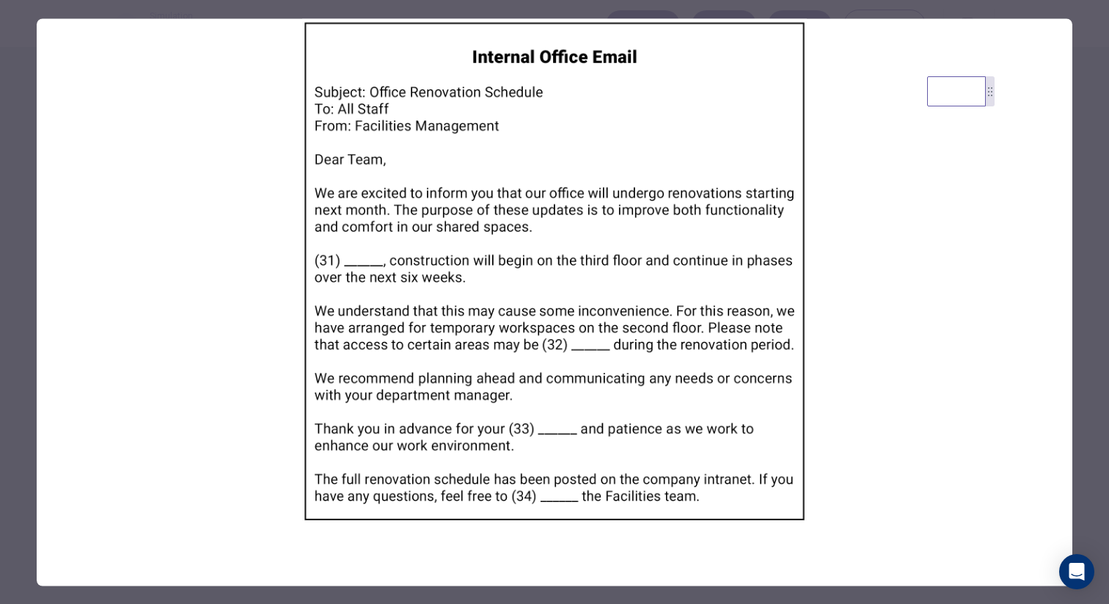
click at [1085, 367] on div at bounding box center [554, 302] width 1109 height 604
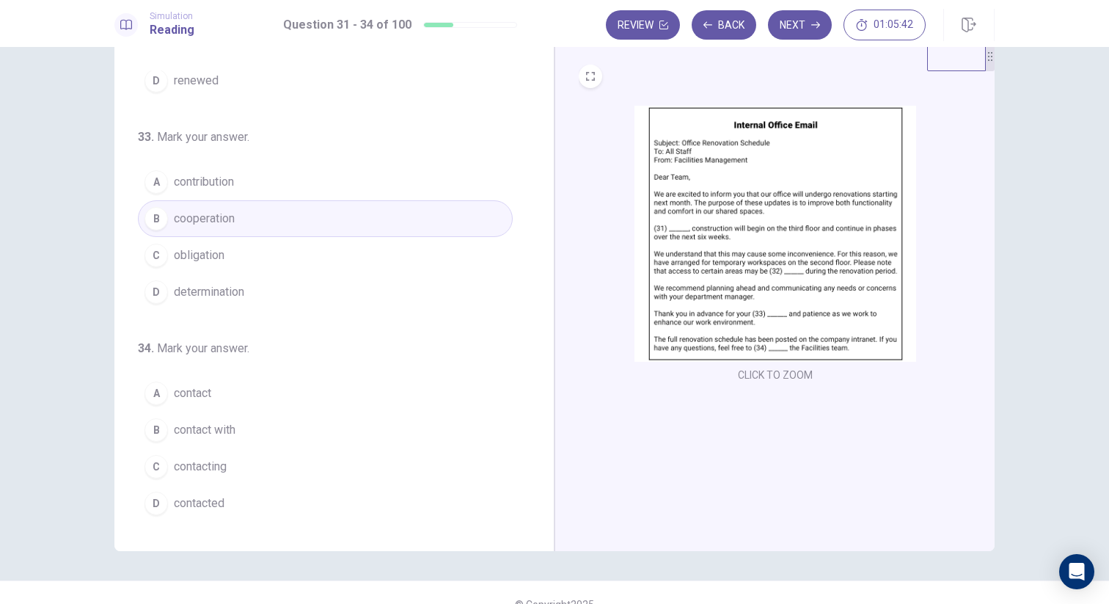
scroll to position [59, 0]
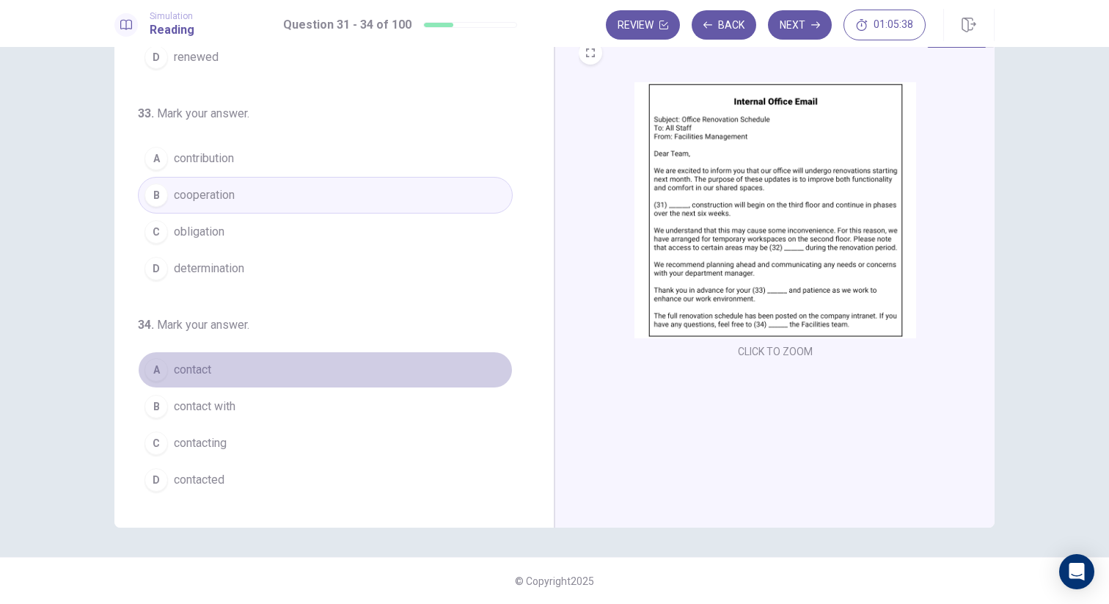
click at [208, 377] on span "contact" at bounding box center [192, 370] width 37 height 18
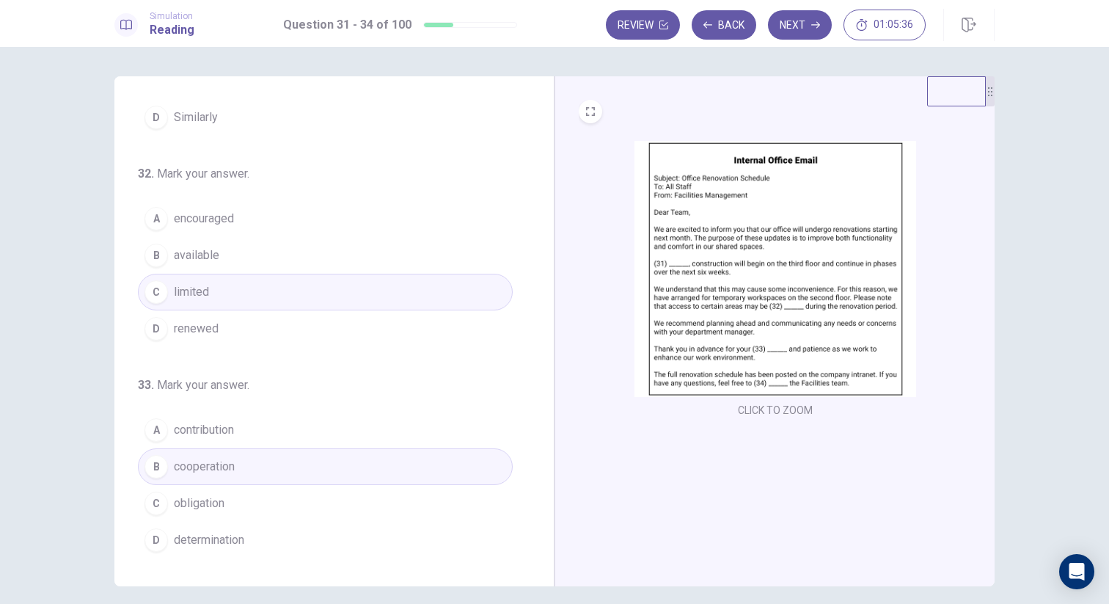
scroll to position [0, 0]
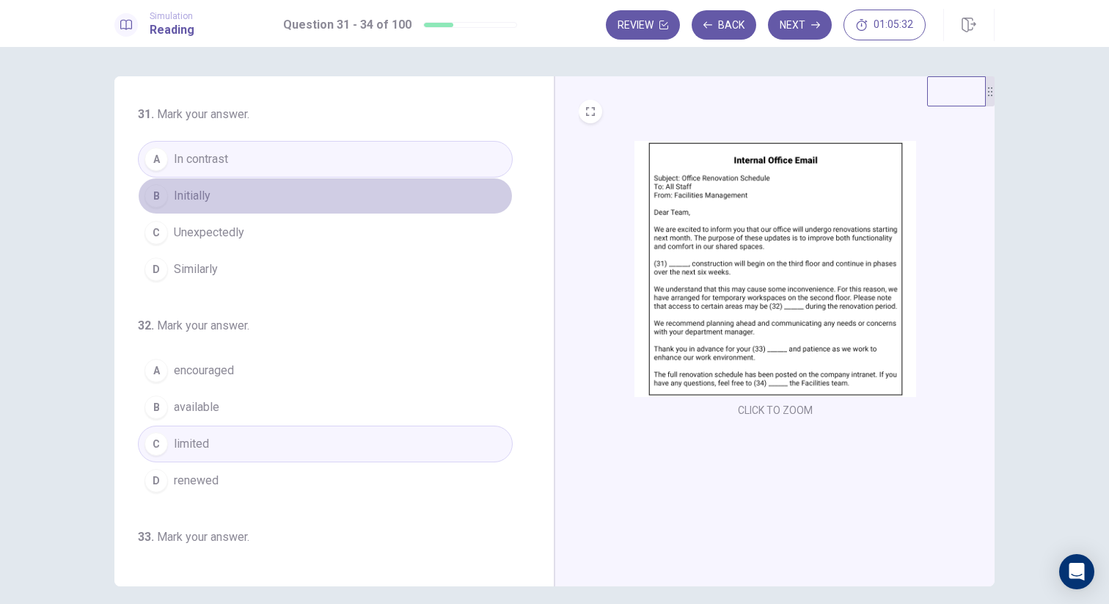
click at [398, 191] on button "B Initially" at bounding box center [325, 195] width 375 height 37
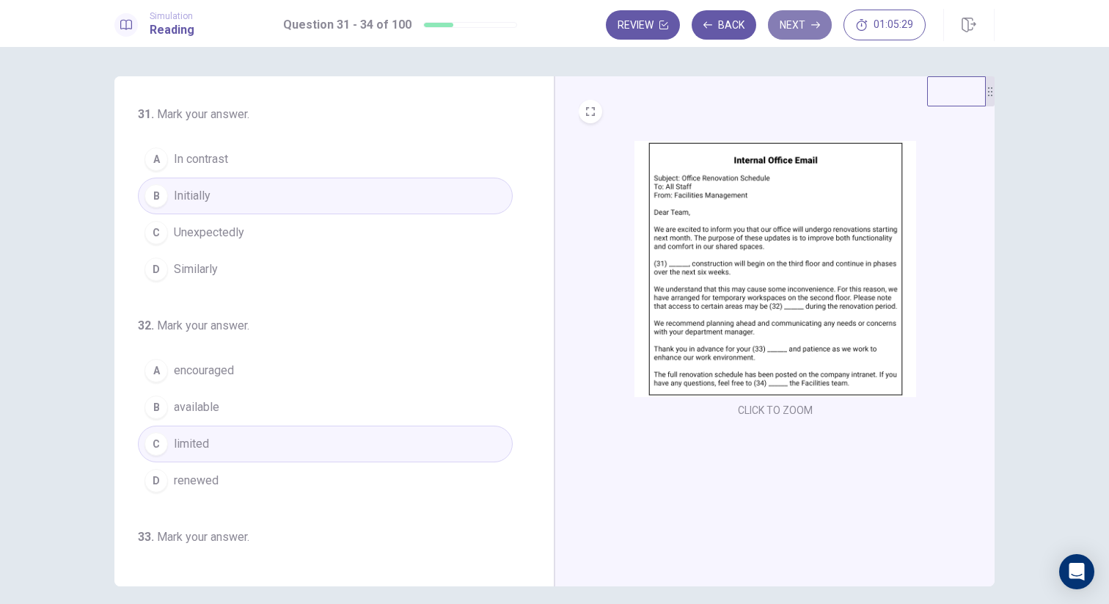
click at [800, 30] on button "Next" at bounding box center [800, 24] width 64 height 29
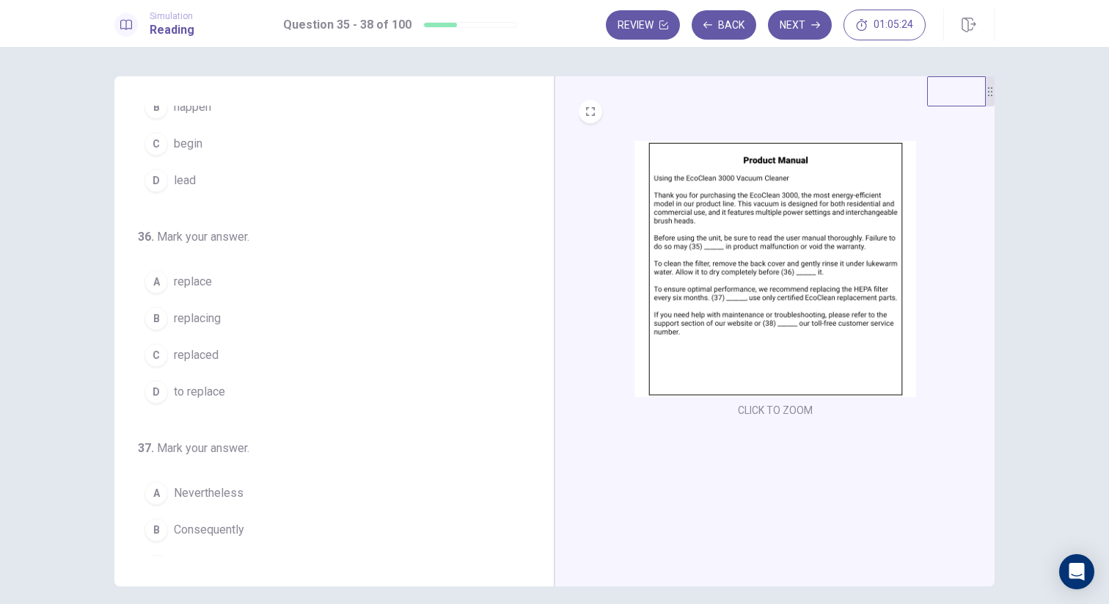
scroll to position [1, 0]
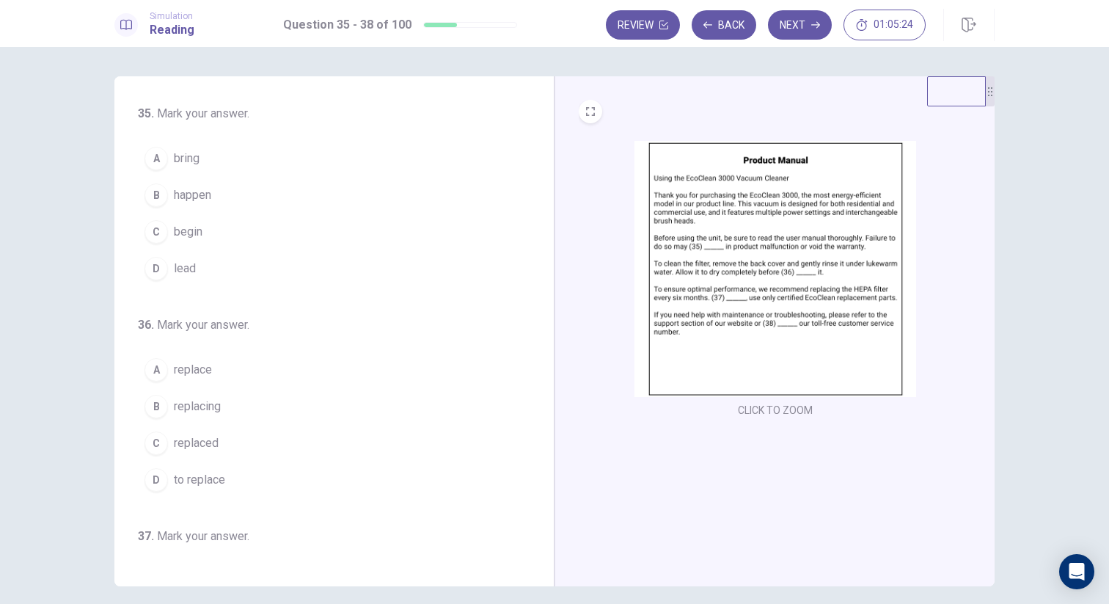
click at [768, 243] on img at bounding box center [775, 269] width 282 height 256
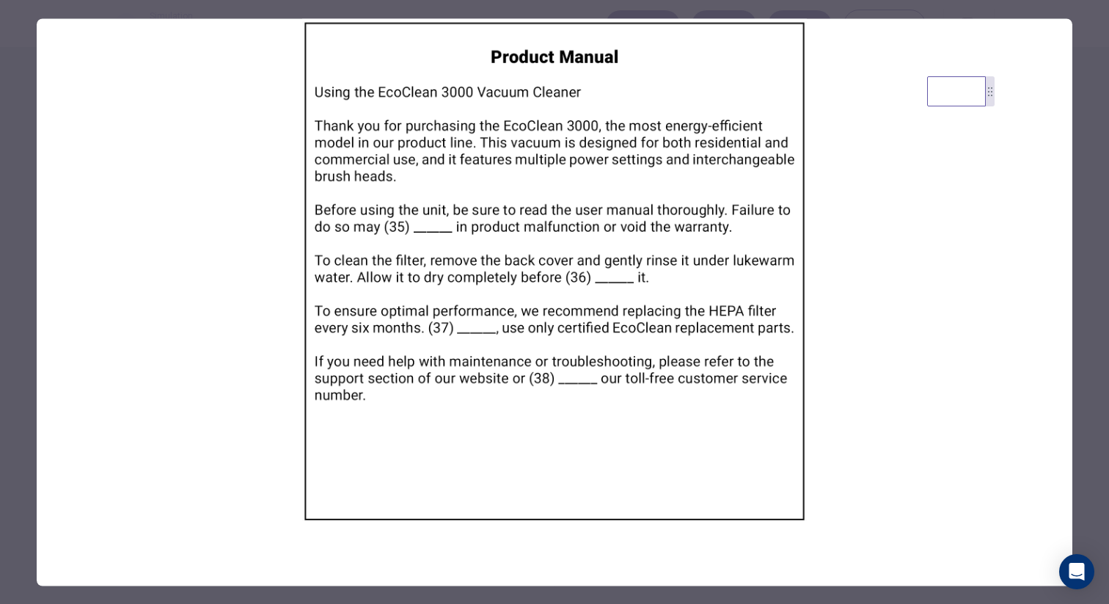
click at [18, 287] on div at bounding box center [554, 302] width 1109 height 604
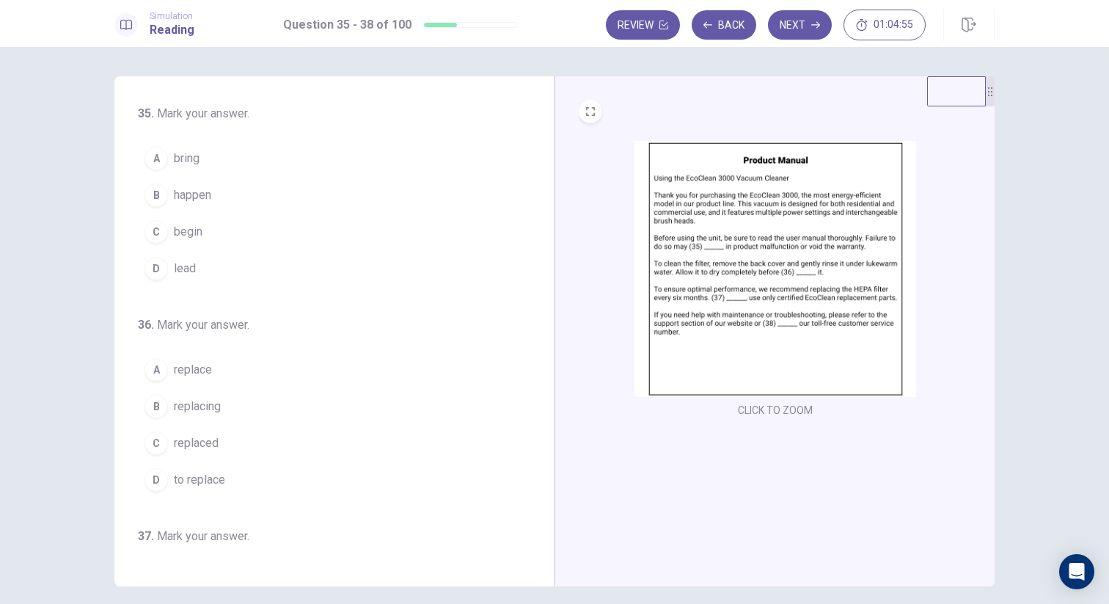
click at [217, 265] on button "D lead" at bounding box center [325, 268] width 375 height 37
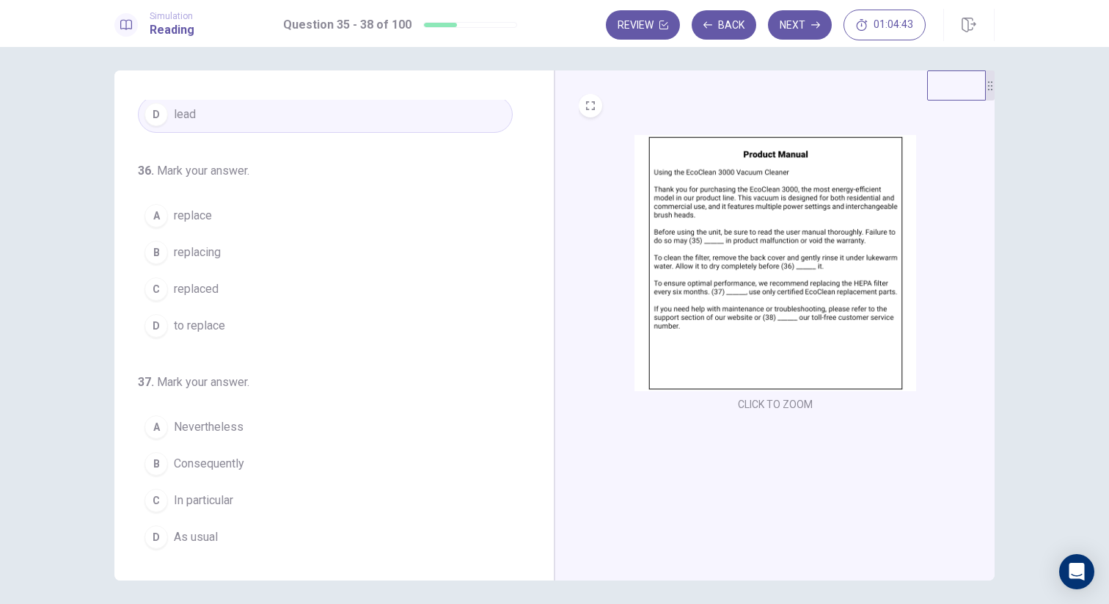
scroll to position [140, 0]
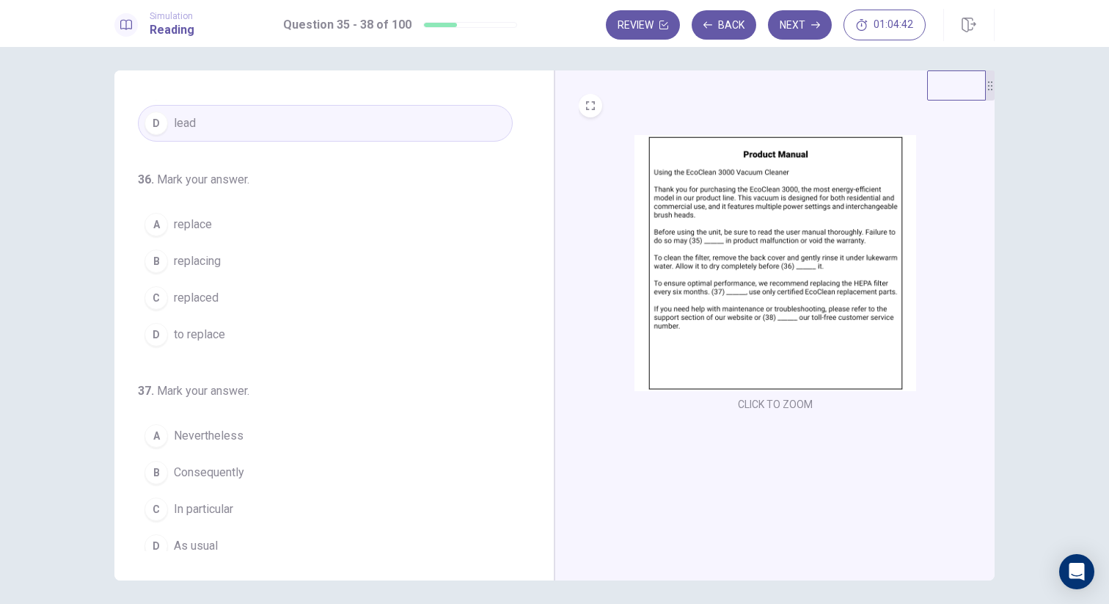
click at [811, 279] on img at bounding box center [775, 263] width 282 height 256
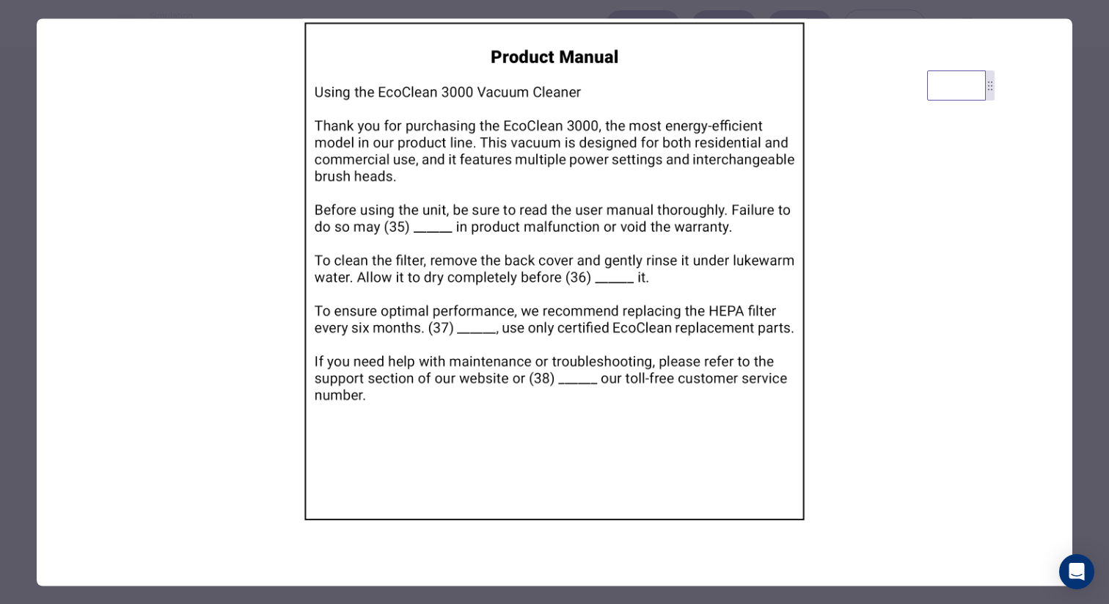
click at [26, 304] on div at bounding box center [554, 302] width 1109 height 604
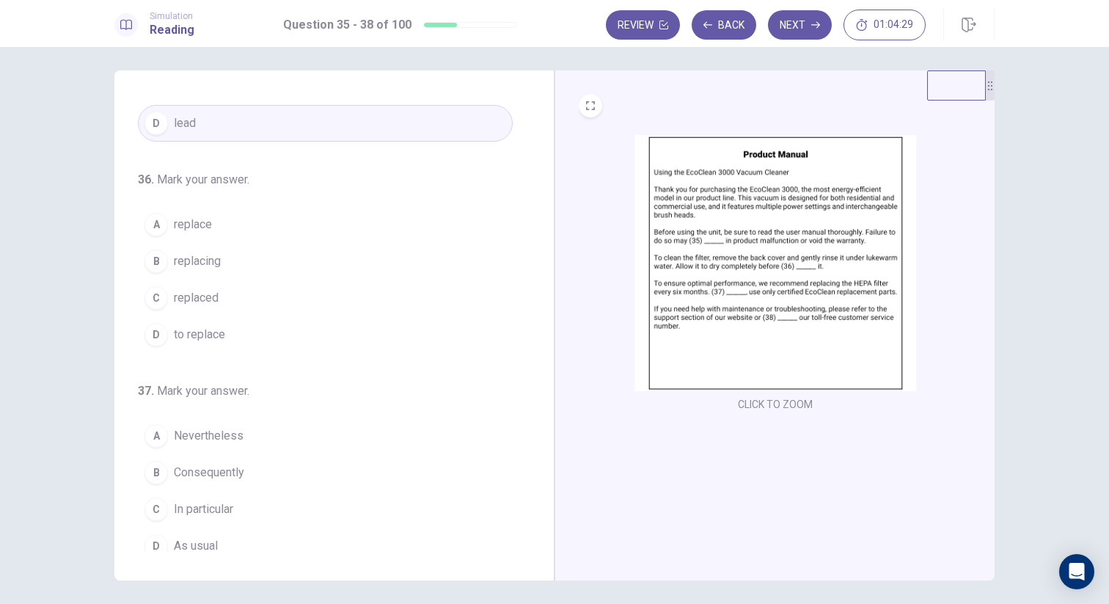
click at [204, 264] on span "replacing" at bounding box center [197, 261] width 47 height 18
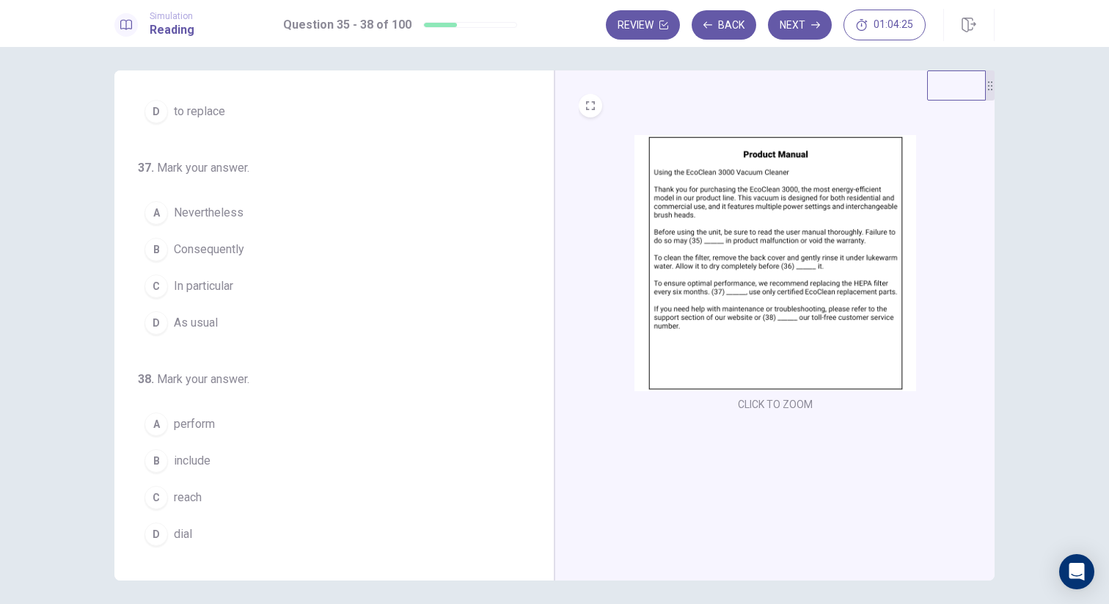
scroll to position [364, 0]
click at [699, 243] on img at bounding box center [775, 263] width 282 height 256
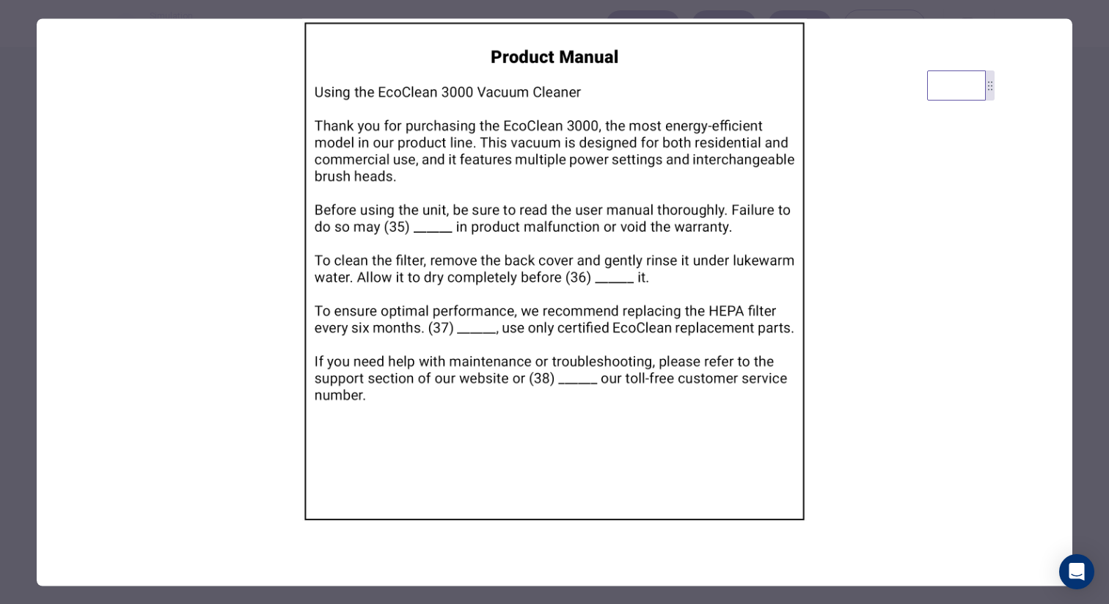
click at [21, 314] on div at bounding box center [554, 302] width 1109 height 604
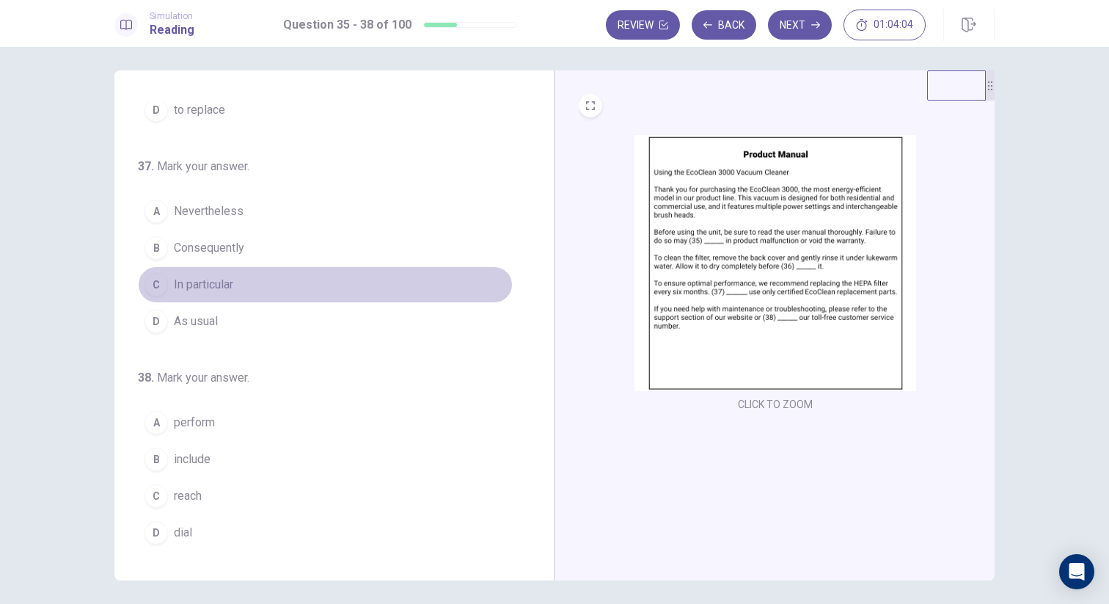
click at [212, 294] on button "C In particular" at bounding box center [325, 284] width 375 height 37
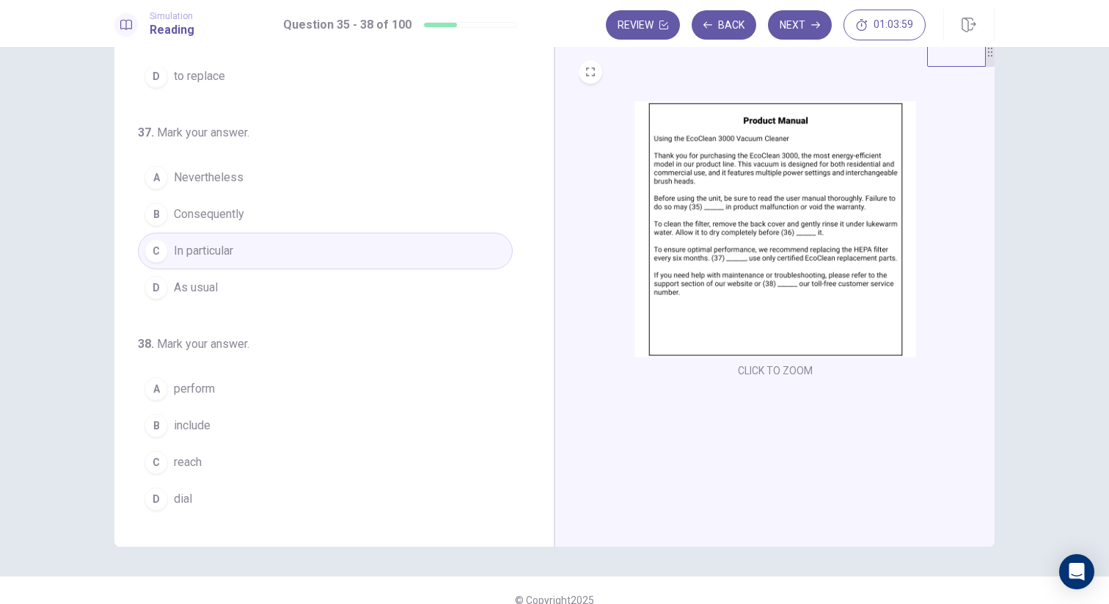
scroll to position [42, 0]
click at [206, 461] on button "C reach" at bounding box center [325, 459] width 375 height 37
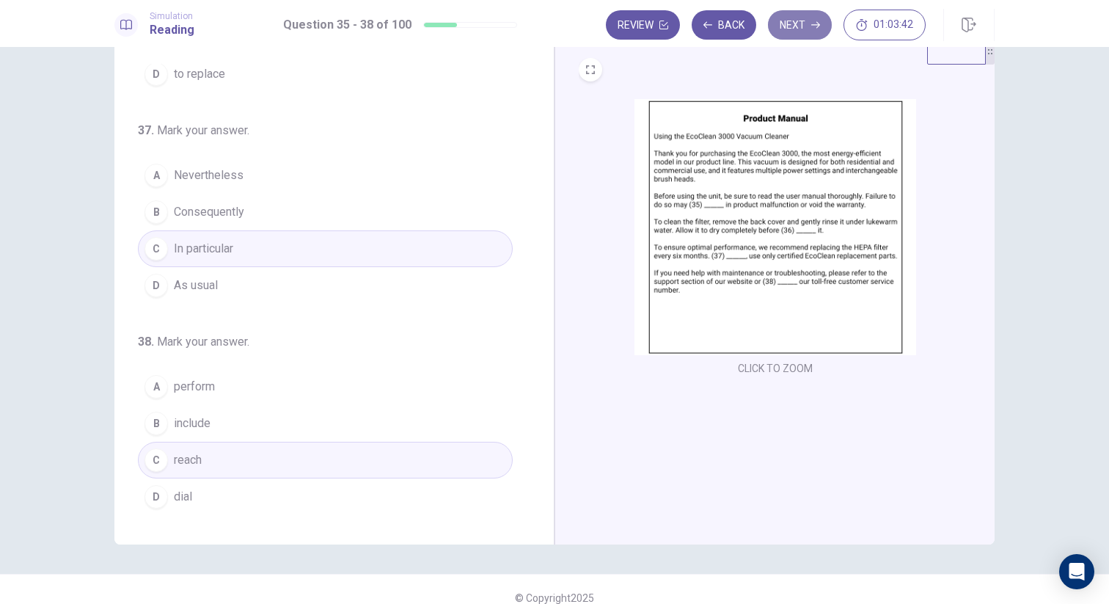
click at [802, 32] on button "Next" at bounding box center [800, 24] width 64 height 29
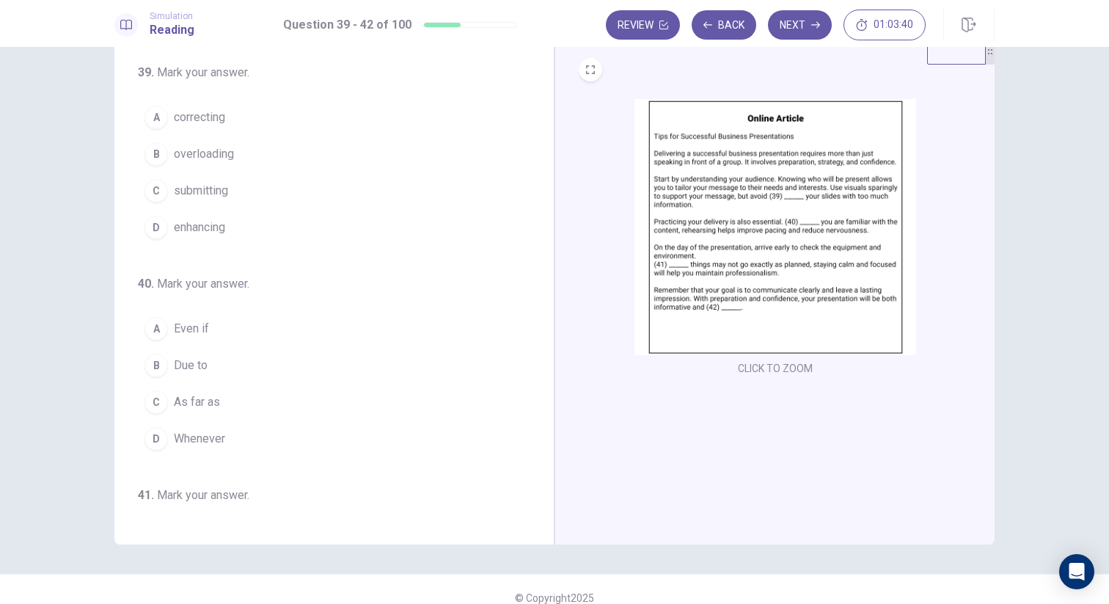
scroll to position [0, 0]
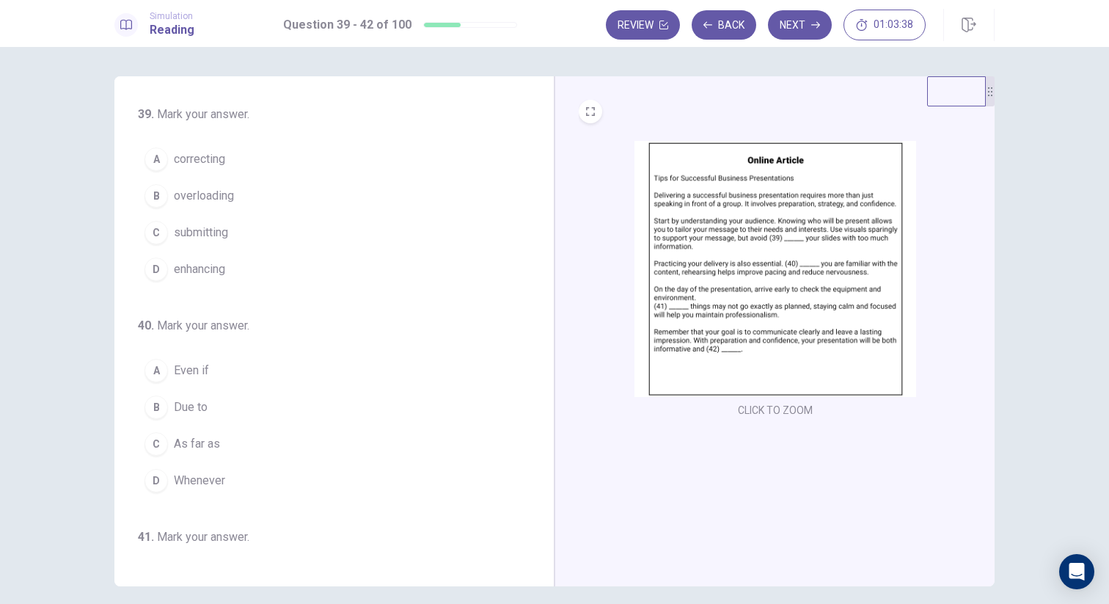
click at [700, 213] on img at bounding box center [775, 269] width 282 height 256
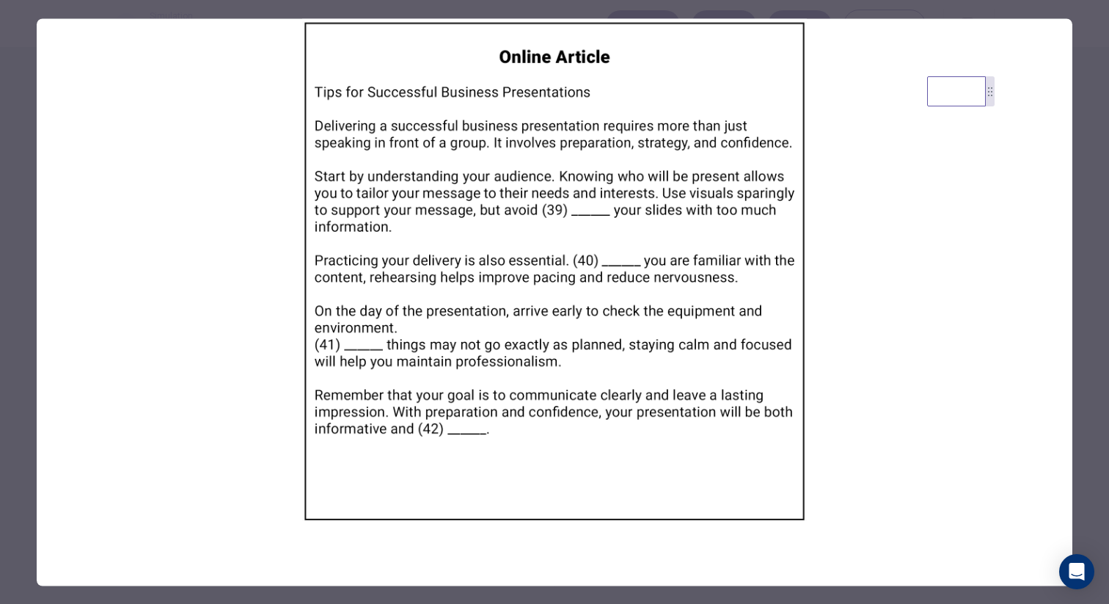
click at [21, 267] on div at bounding box center [554, 302] width 1109 height 604
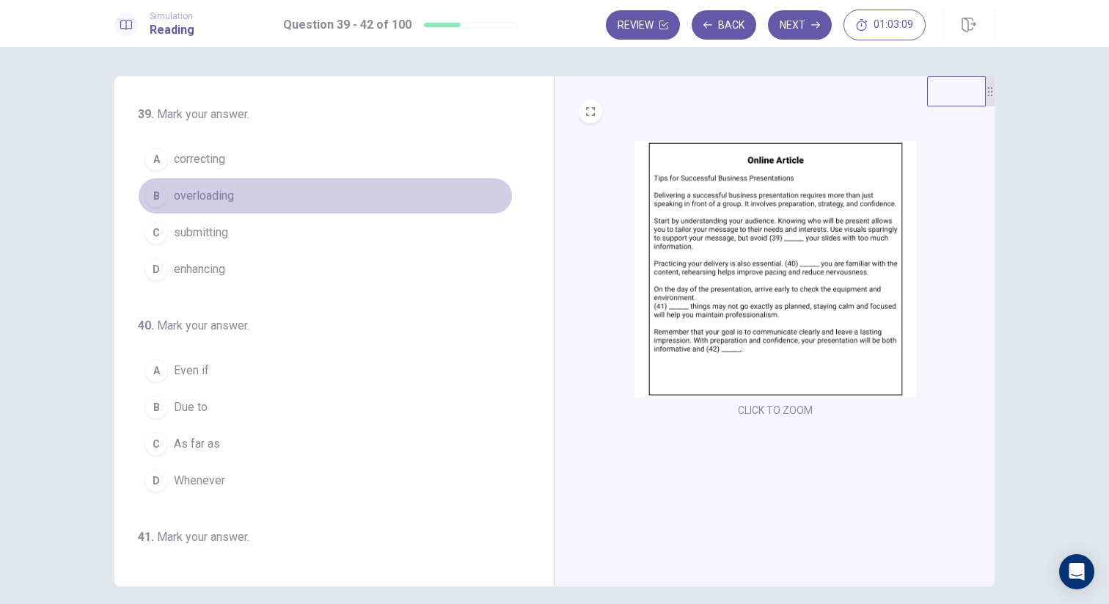
click at [232, 199] on span "overloading" at bounding box center [204, 196] width 60 height 18
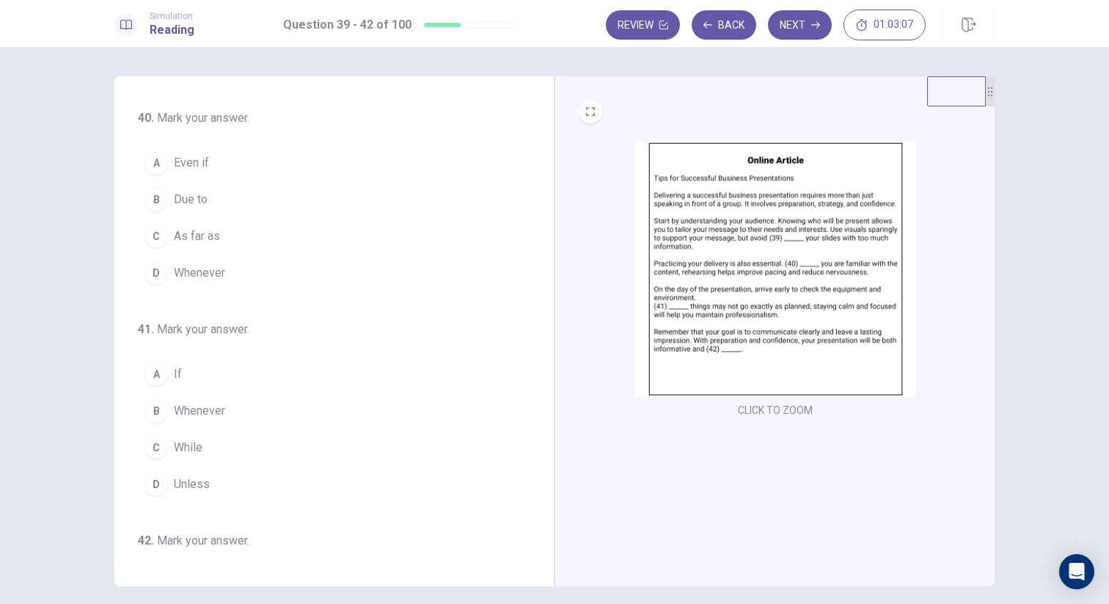
scroll to position [208, 0]
click at [738, 259] on img at bounding box center [775, 269] width 282 height 256
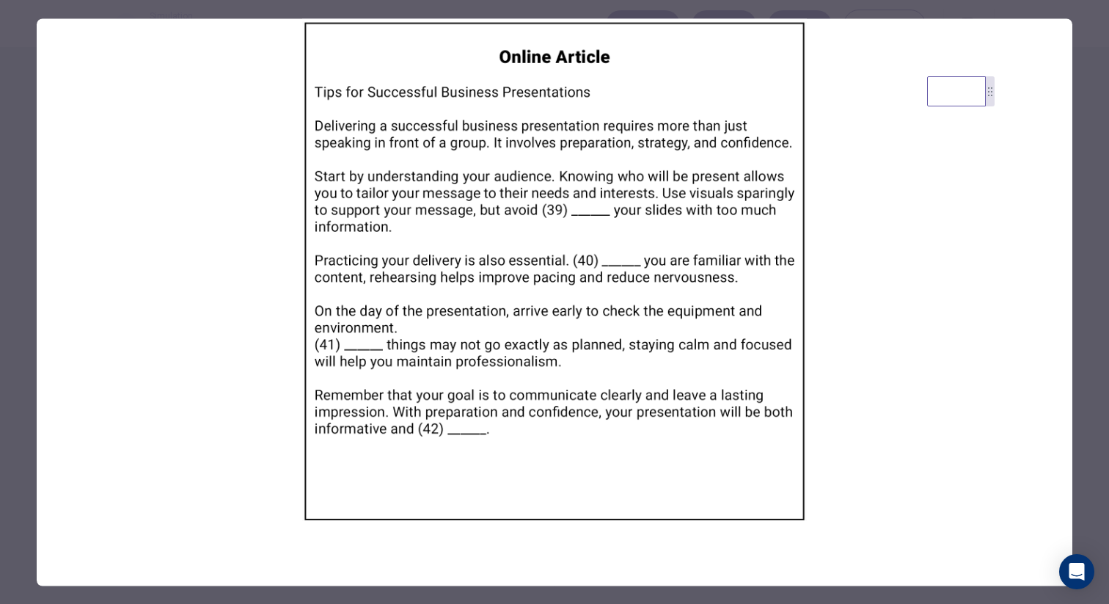
click at [10, 286] on div at bounding box center [554, 302] width 1109 height 604
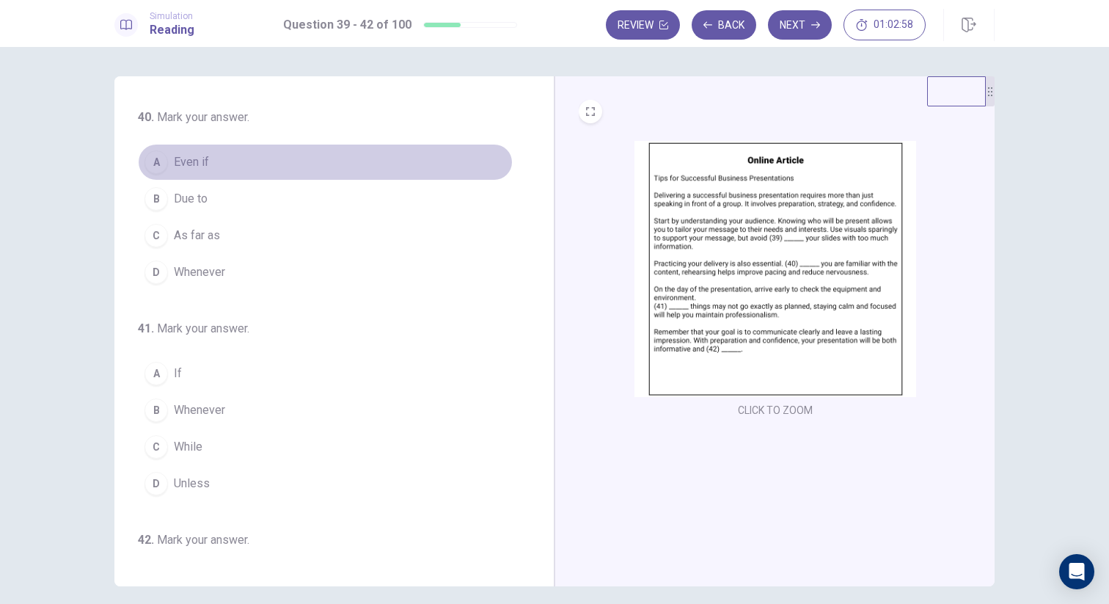
click at [199, 170] on span "Even if" at bounding box center [191, 162] width 35 height 18
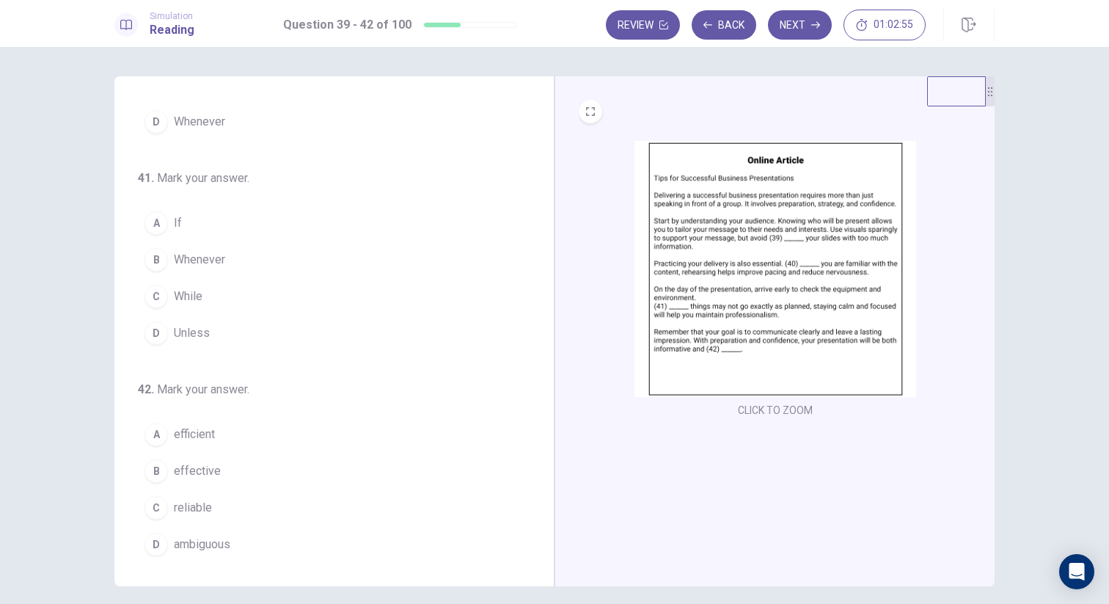
scroll to position [362, 0]
click at [729, 290] on img at bounding box center [775, 269] width 282 height 256
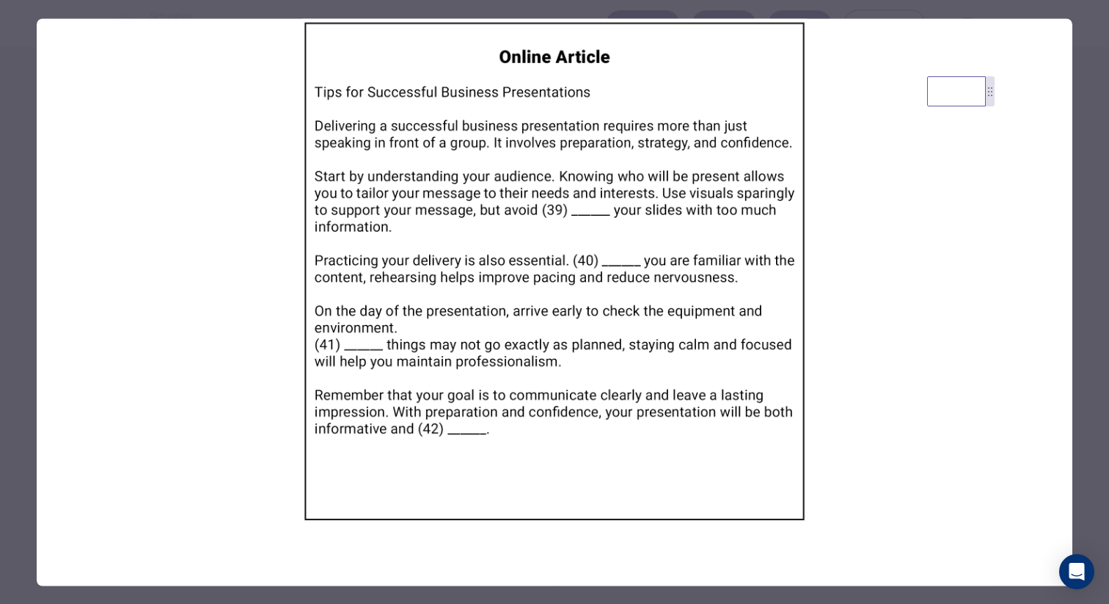
click at [16, 283] on div at bounding box center [554, 302] width 1109 height 604
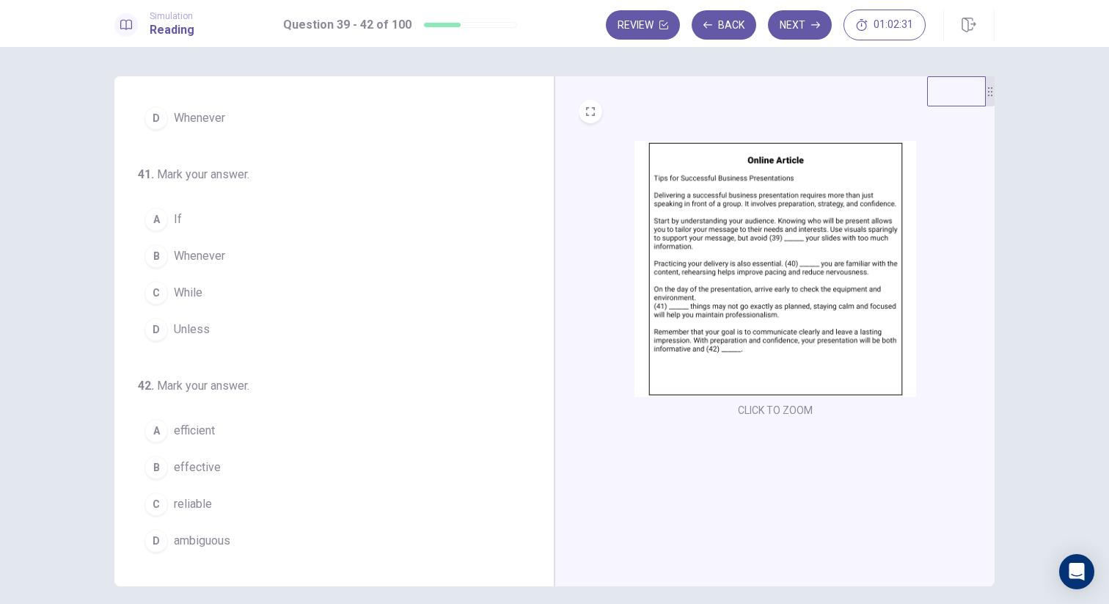
click at [208, 287] on button "C While" at bounding box center [325, 292] width 375 height 37
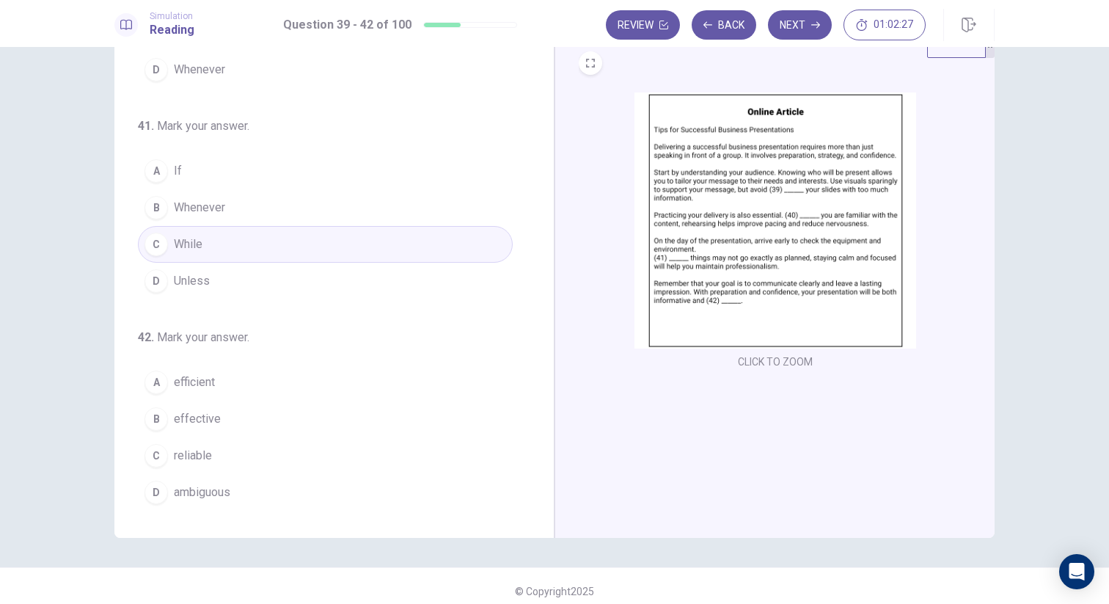
scroll to position [59, 0]
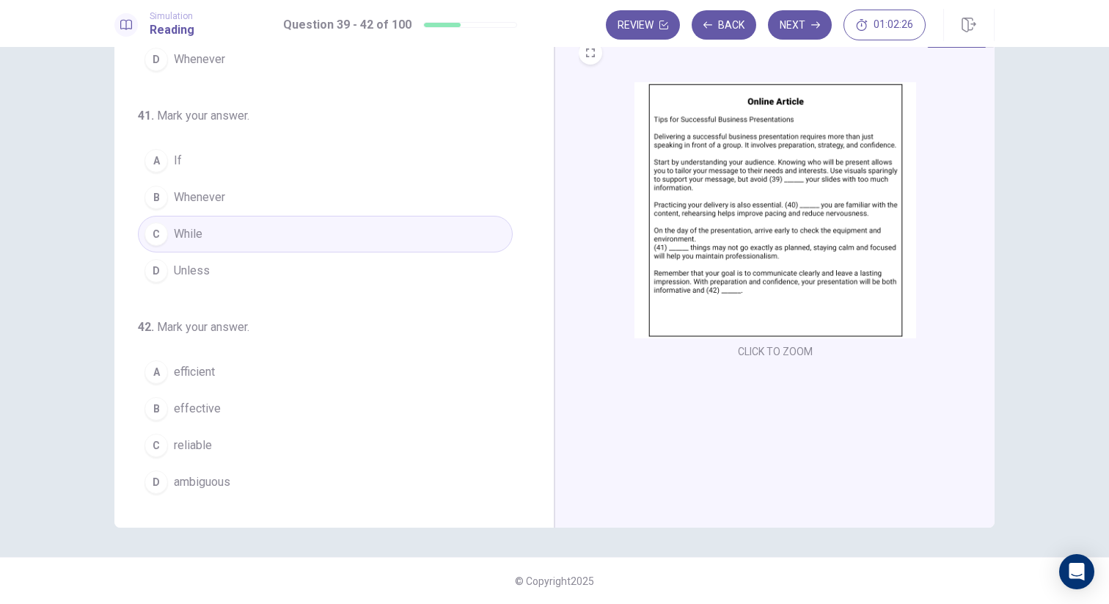
click at [713, 304] on img at bounding box center [775, 210] width 282 height 256
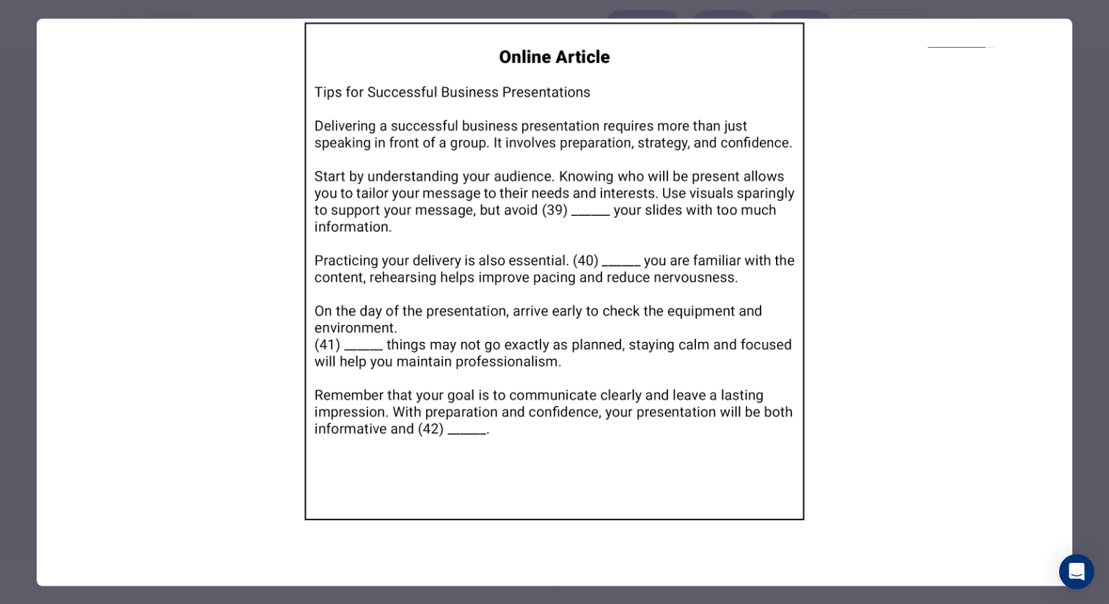
click at [23, 346] on div at bounding box center [554, 302] width 1109 height 604
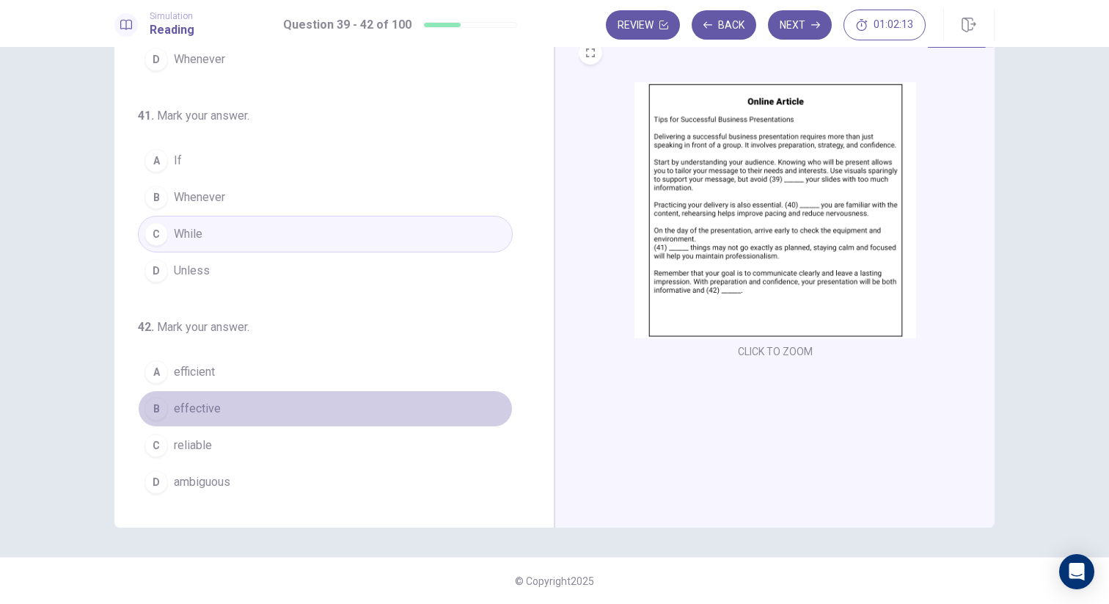
click at [228, 403] on button "B effective" at bounding box center [325, 408] width 375 height 37
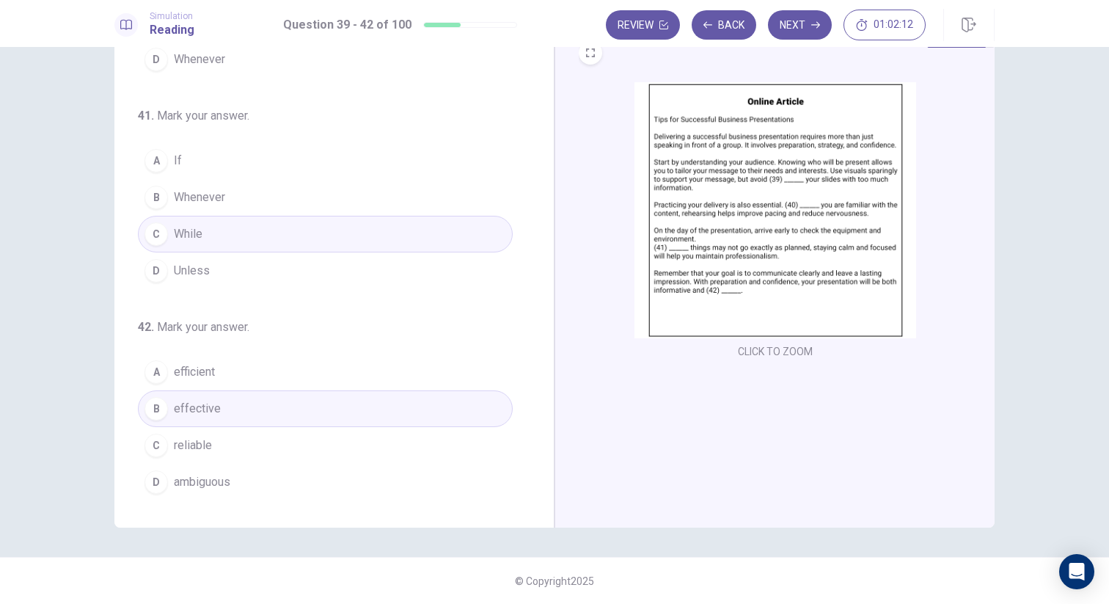
scroll to position [364, 0]
click at [804, 33] on button "Next" at bounding box center [800, 24] width 64 height 29
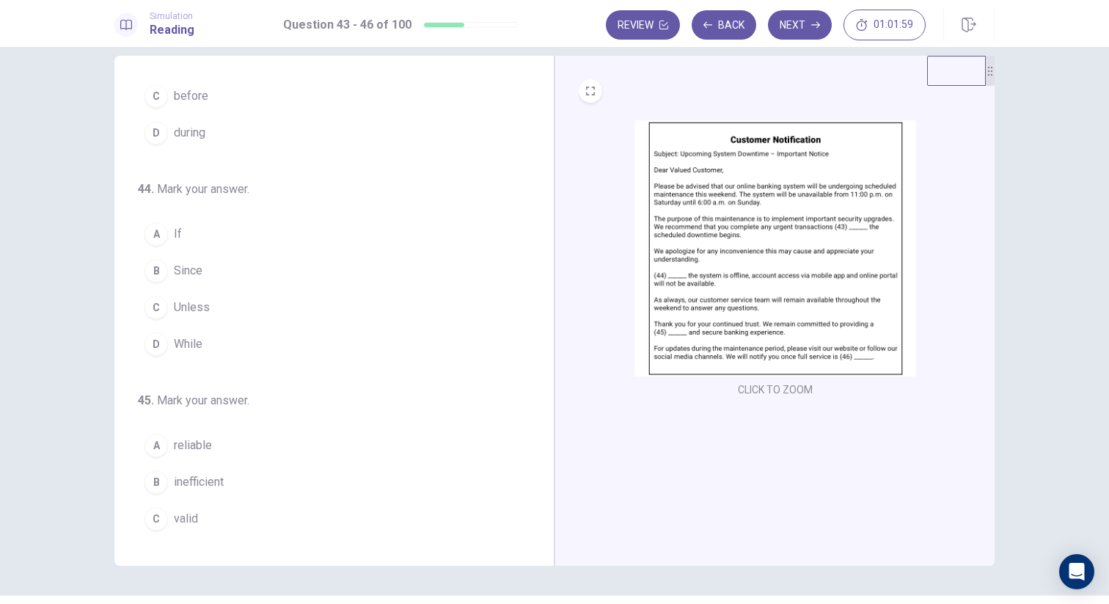
scroll to position [0, 0]
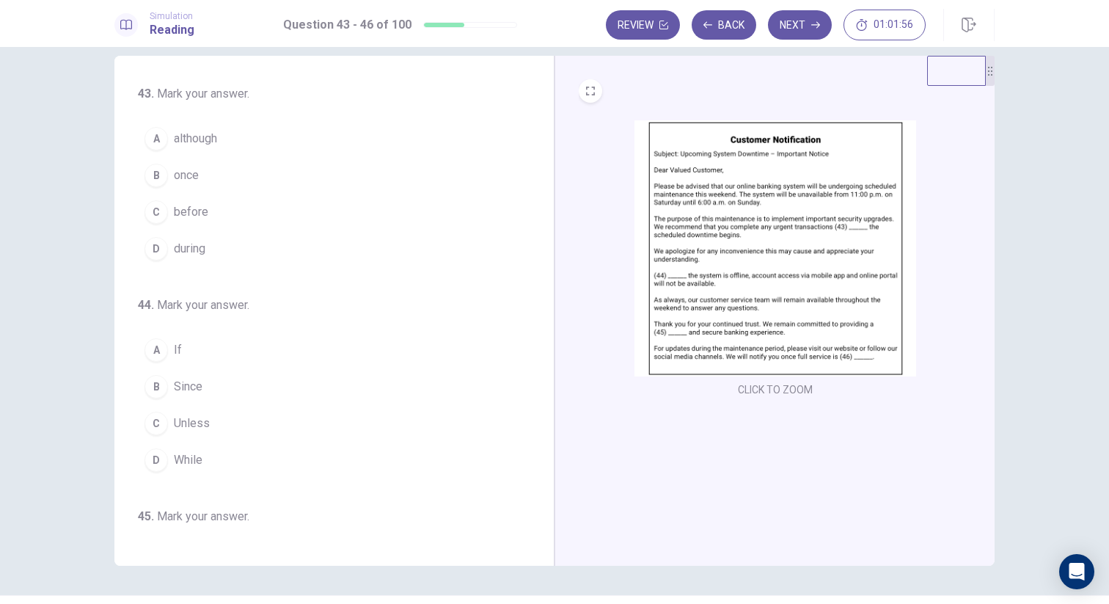
click at [678, 246] on img at bounding box center [775, 248] width 282 height 256
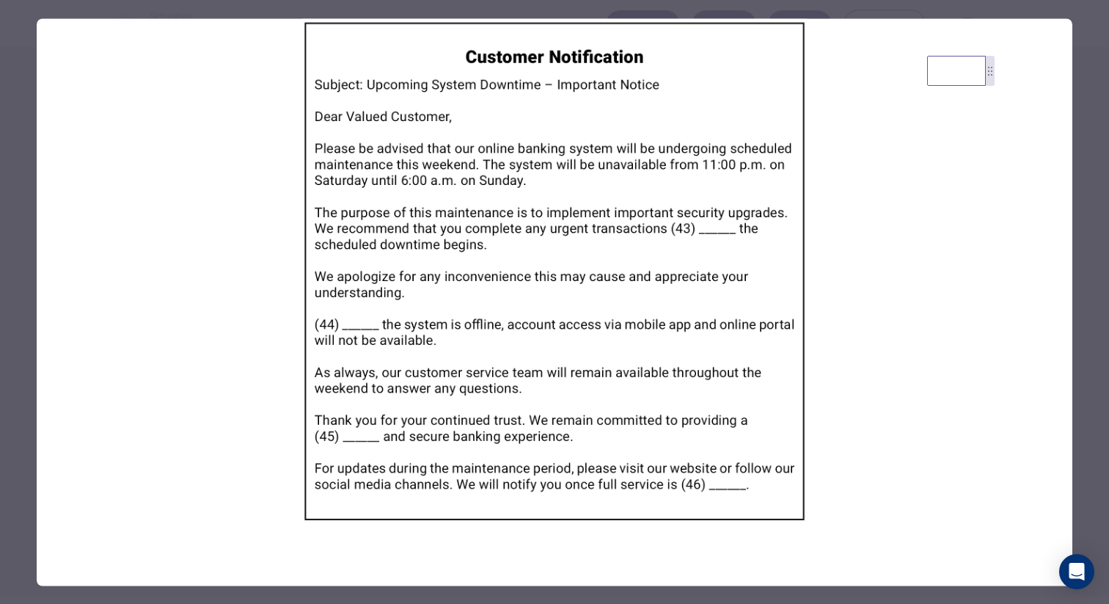
click at [35, 286] on div at bounding box center [554, 302] width 1109 height 604
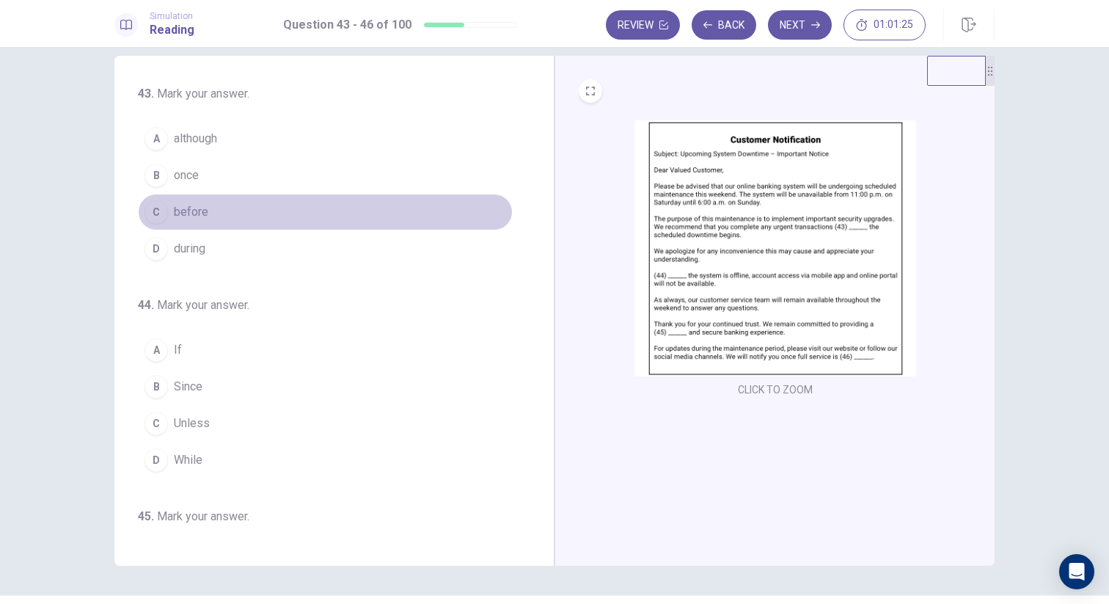
click at [180, 213] on span "before" at bounding box center [191, 212] width 34 height 18
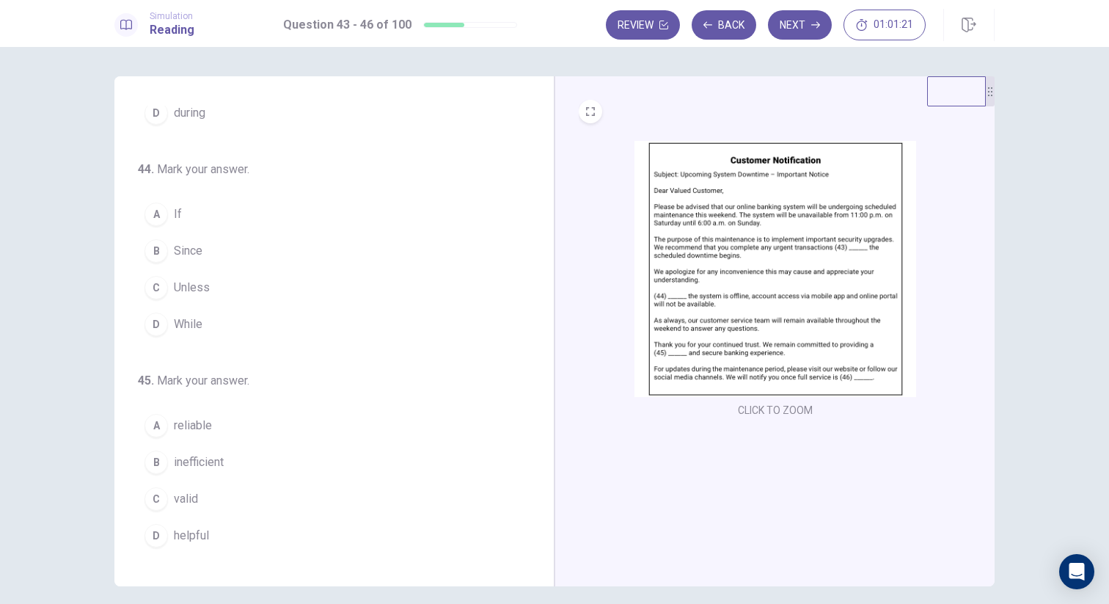
scroll to position [179, 0]
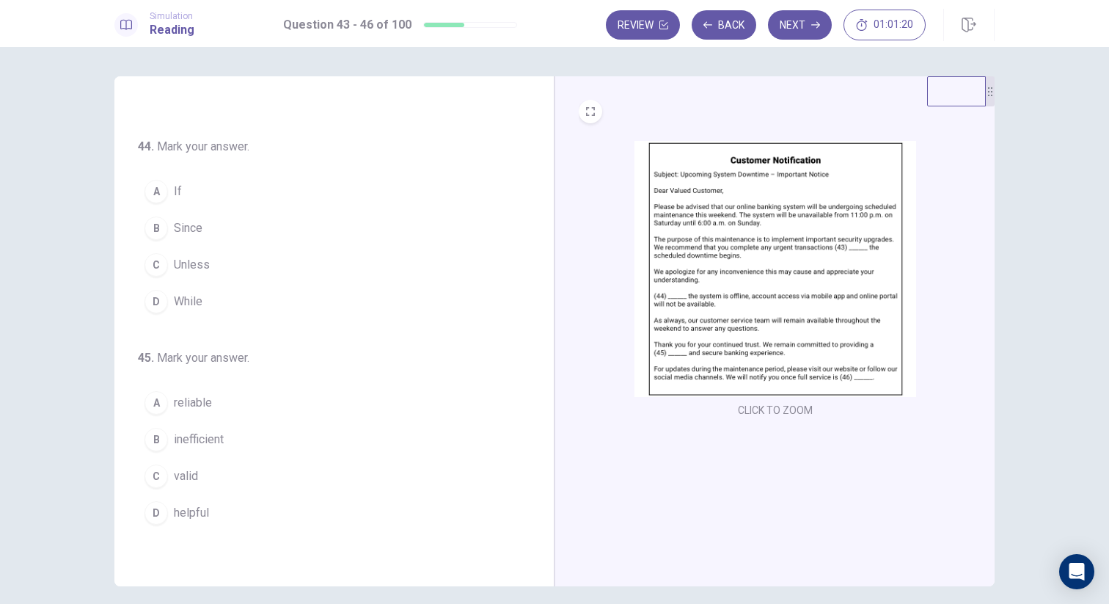
click at [692, 249] on img at bounding box center [775, 269] width 282 height 256
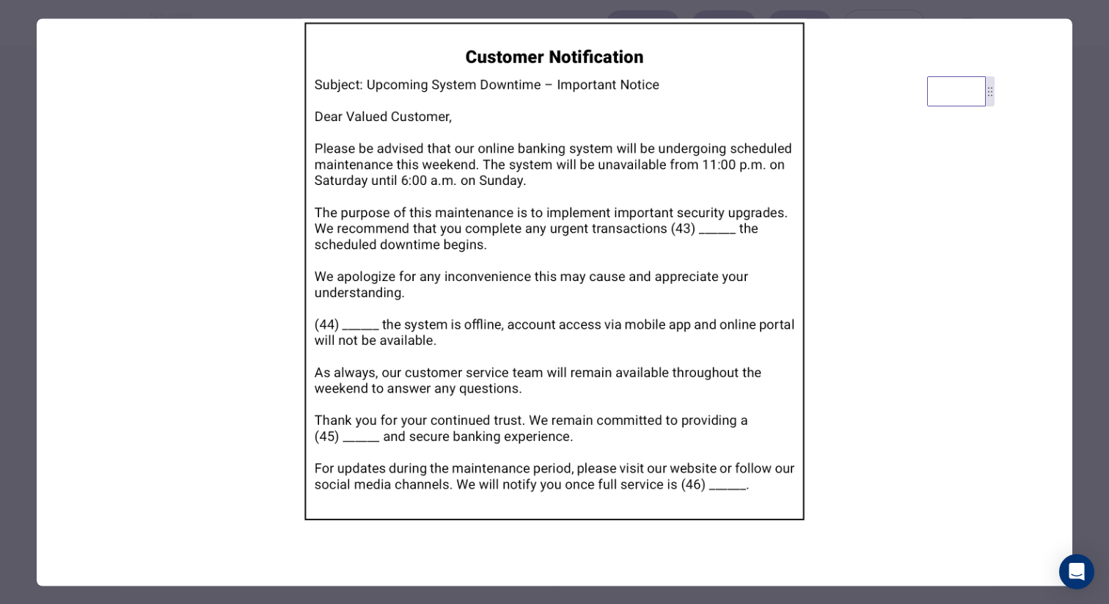
click at [23, 319] on div at bounding box center [554, 302] width 1109 height 604
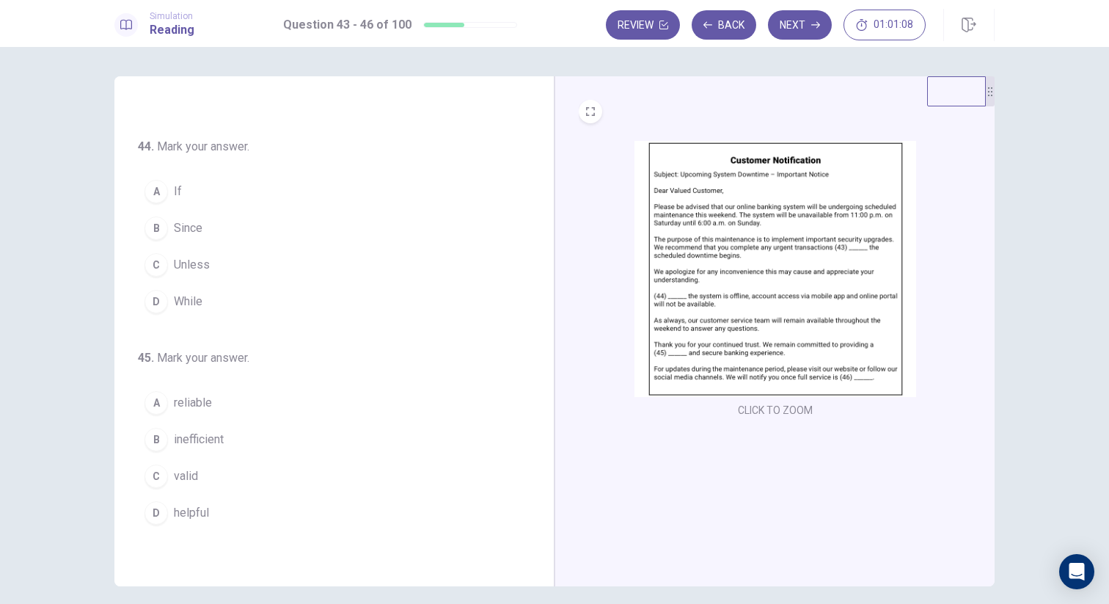
click at [170, 302] on button "D While" at bounding box center [325, 301] width 375 height 37
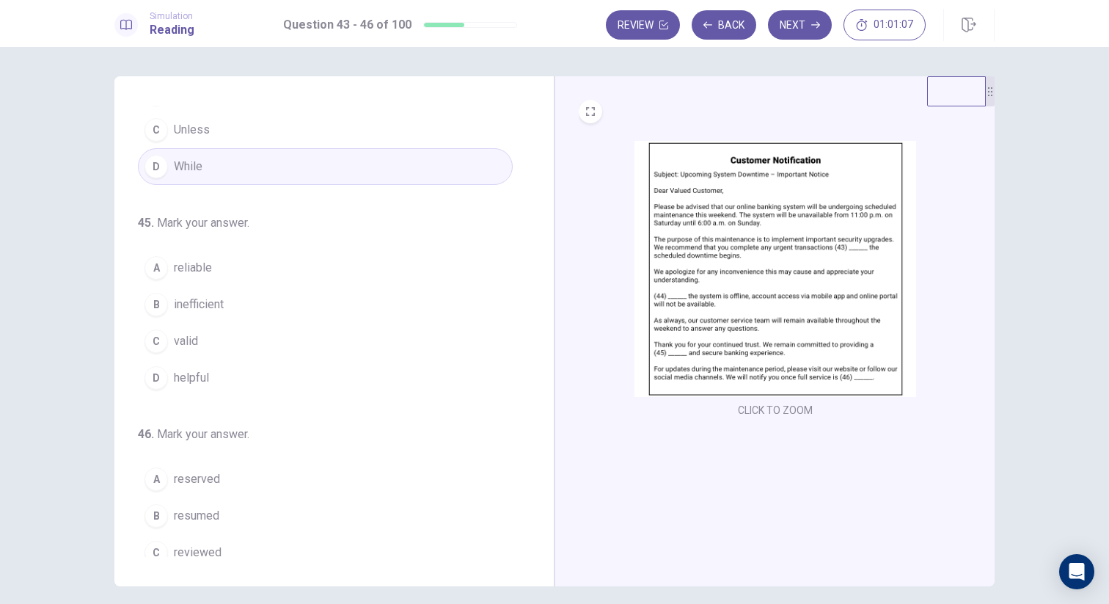
scroll to position [317, 0]
click at [722, 315] on img at bounding box center [775, 269] width 282 height 256
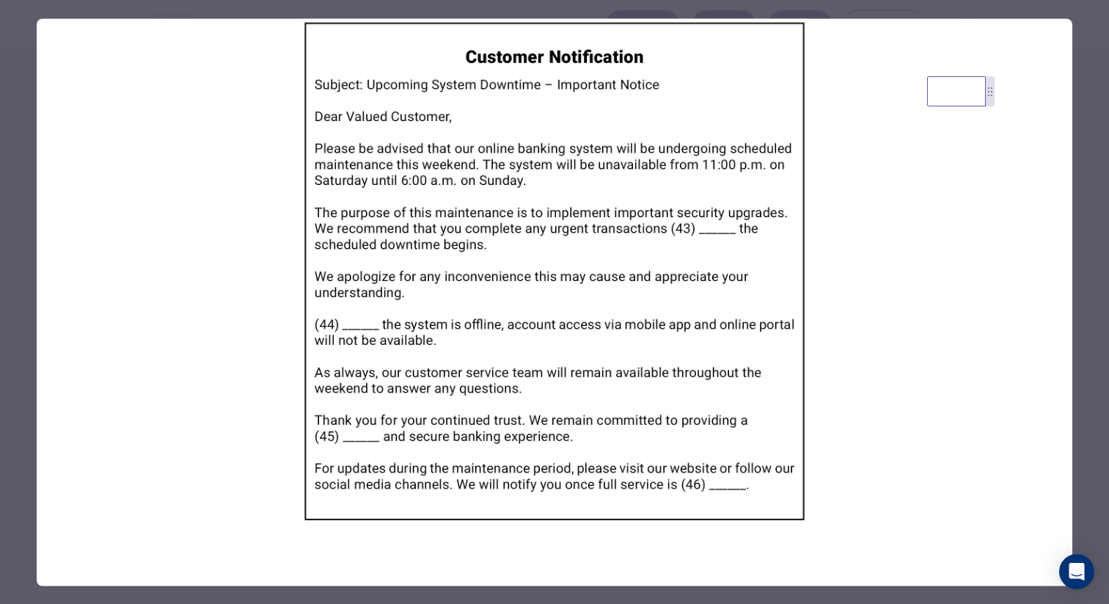
click at [16, 329] on div at bounding box center [554, 302] width 1109 height 604
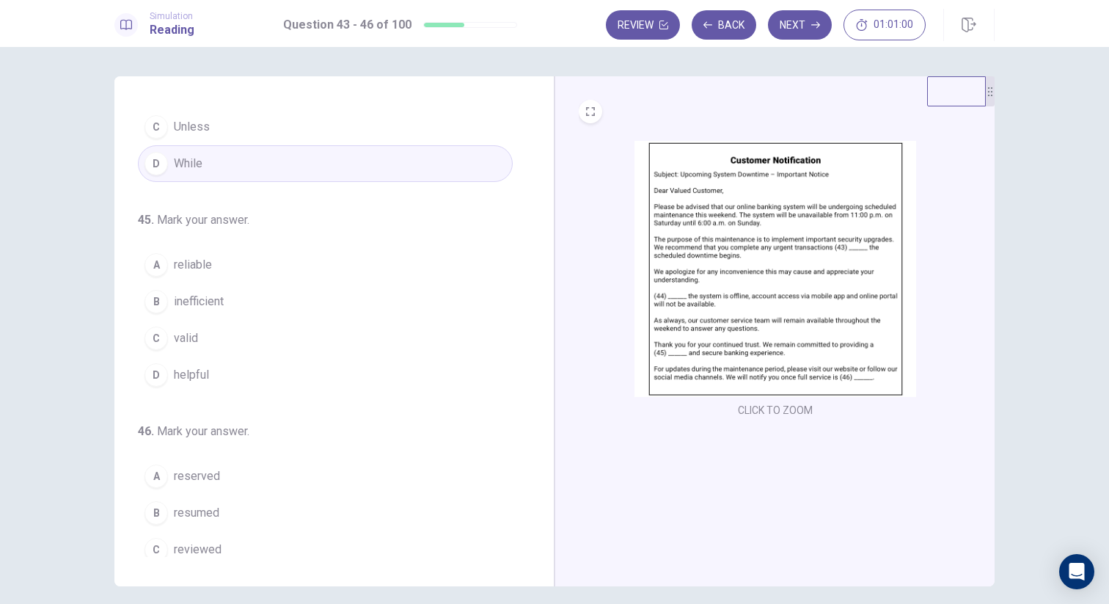
scroll to position [364, 0]
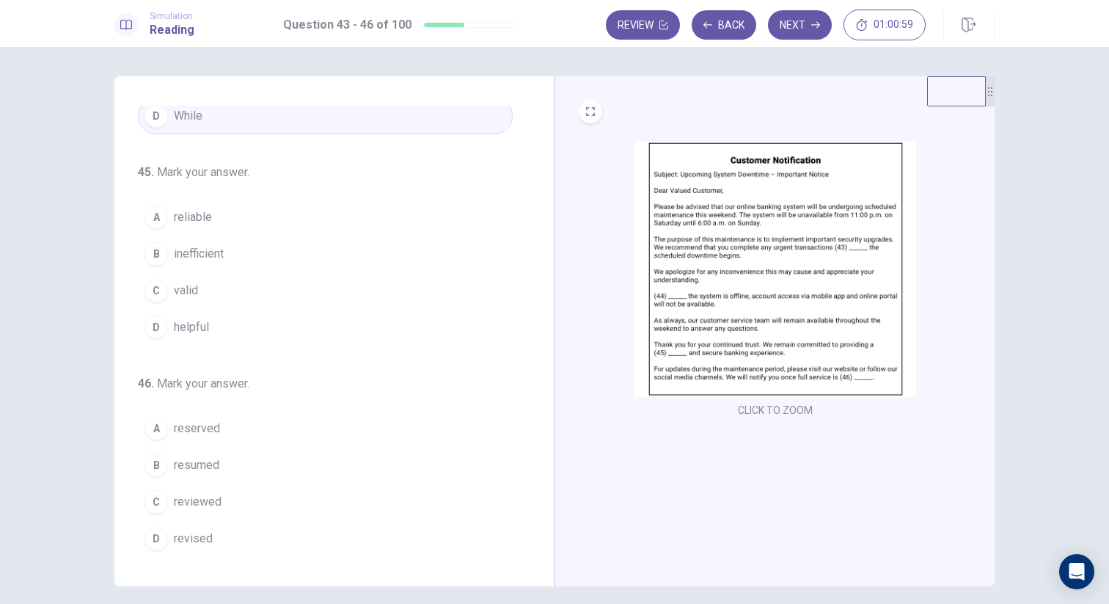
click at [773, 287] on img at bounding box center [775, 269] width 282 height 256
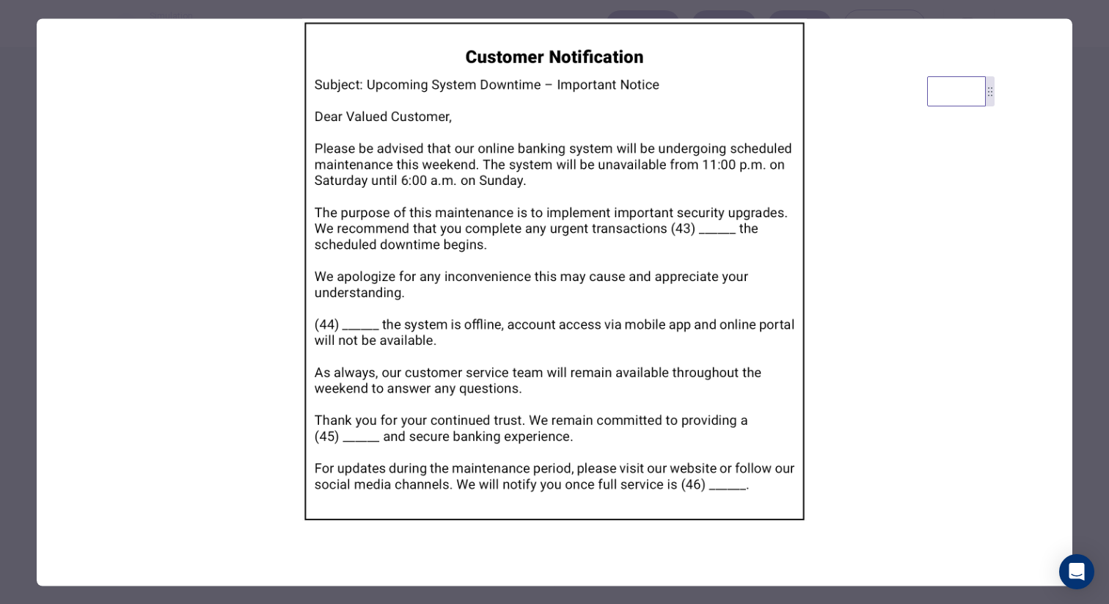
click at [30, 368] on div at bounding box center [554, 302] width 1109 height 604
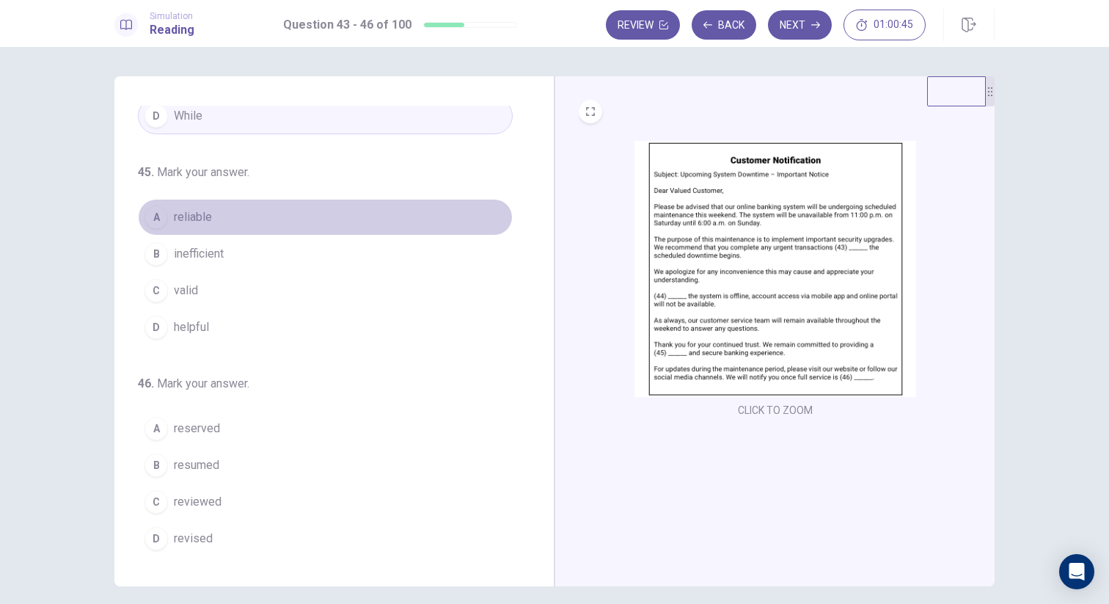
click at [220, 216] on button "A reliable" at bounding box center [325, 217] width 375 height 37
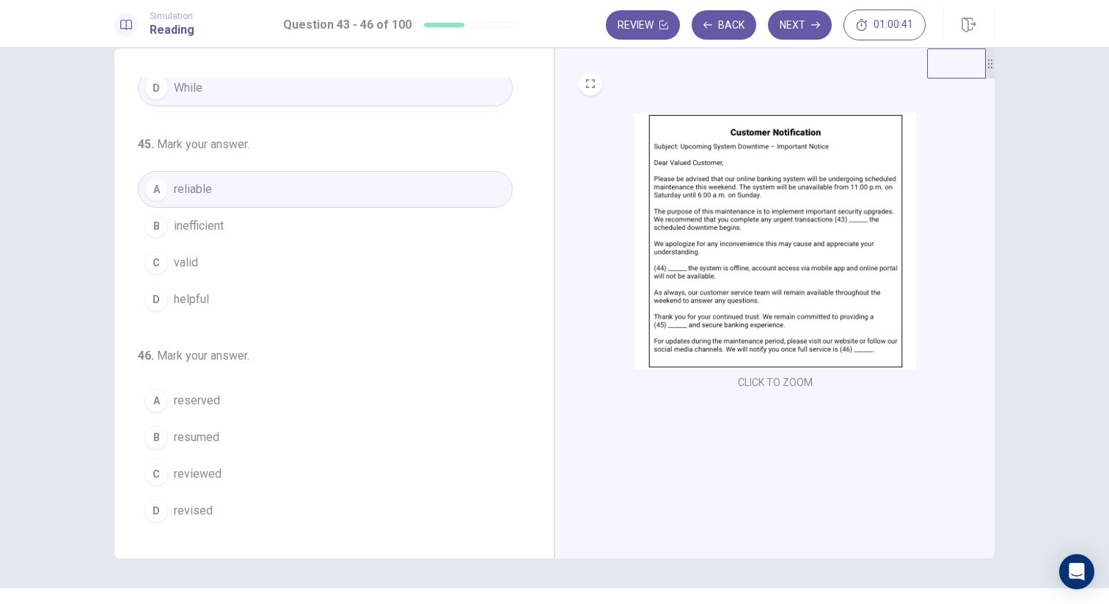
scroll to position [31, 0]
click at [708, 284] on img at bounding box center [775, 238] width 282 height 256
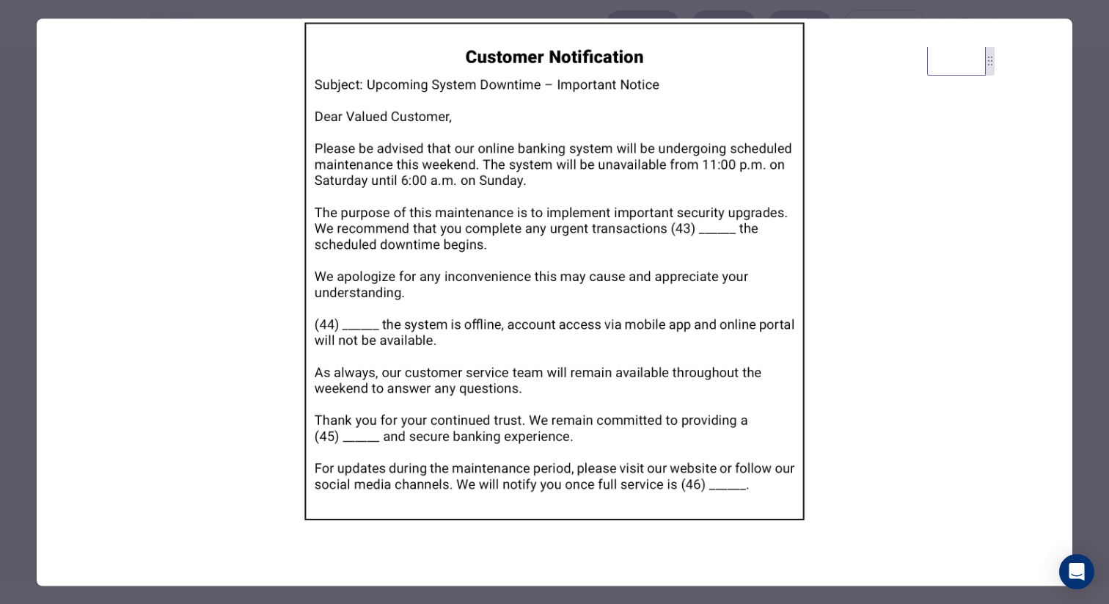
click at [20, 384] on div at bounding box center [554, 302] width 1109 height 604
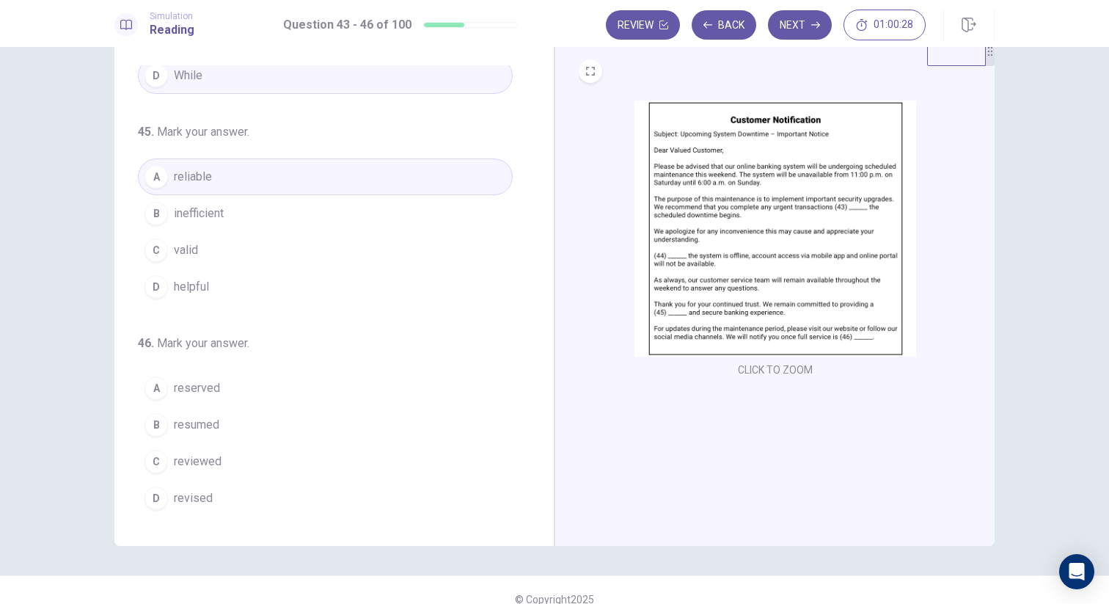
scroll to position [43, 0]
click at [217, 423] on span "resumed" at bounding box center [196, 423] width 45 height 18
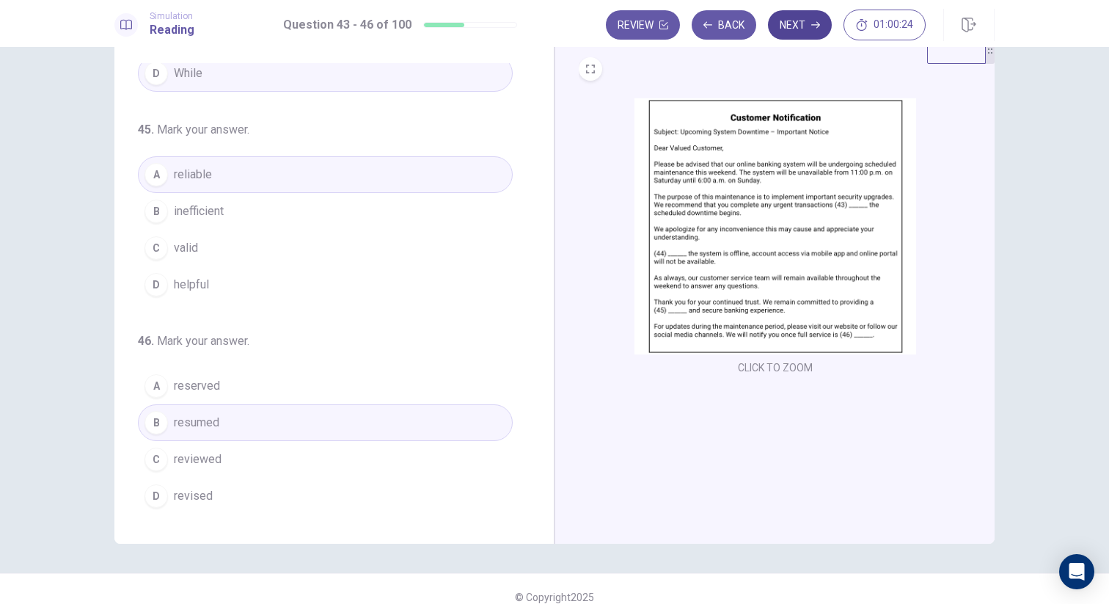
click at [802, 29] on button "Next" at bounding box center [800, 24] width 64 height 29
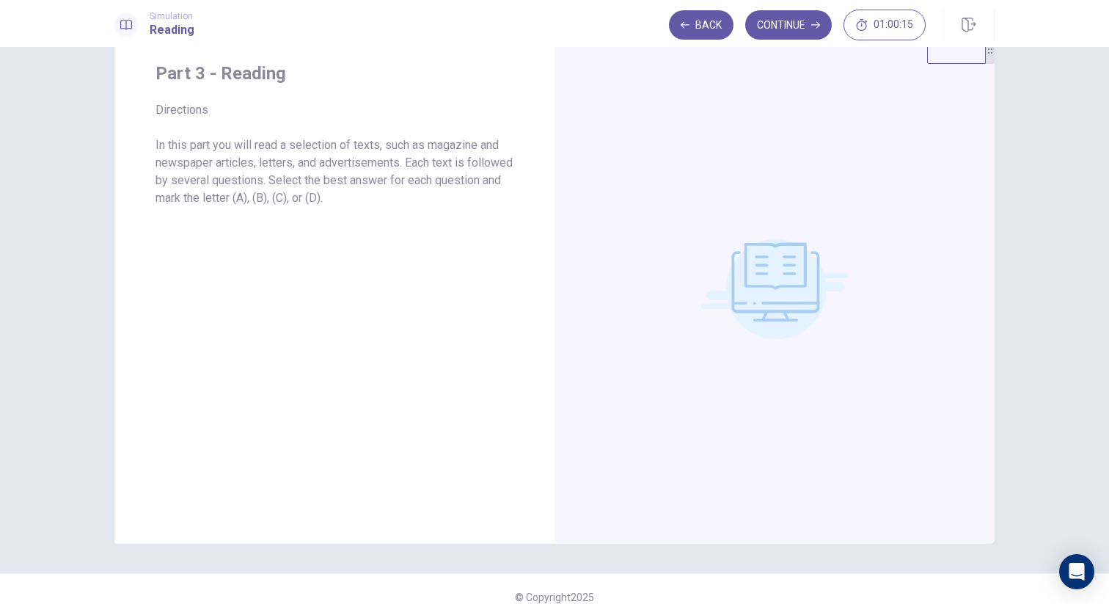
scroll to position [0, 0]
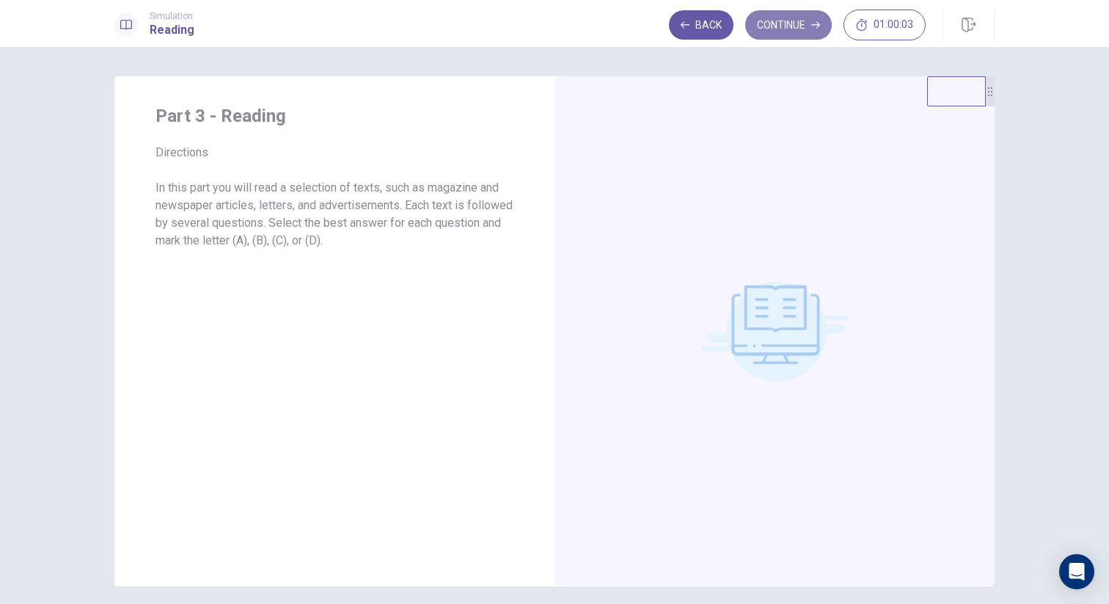
click at [802, 31] on button "Continue" at bounding box center [788, 24] width 87 height 29
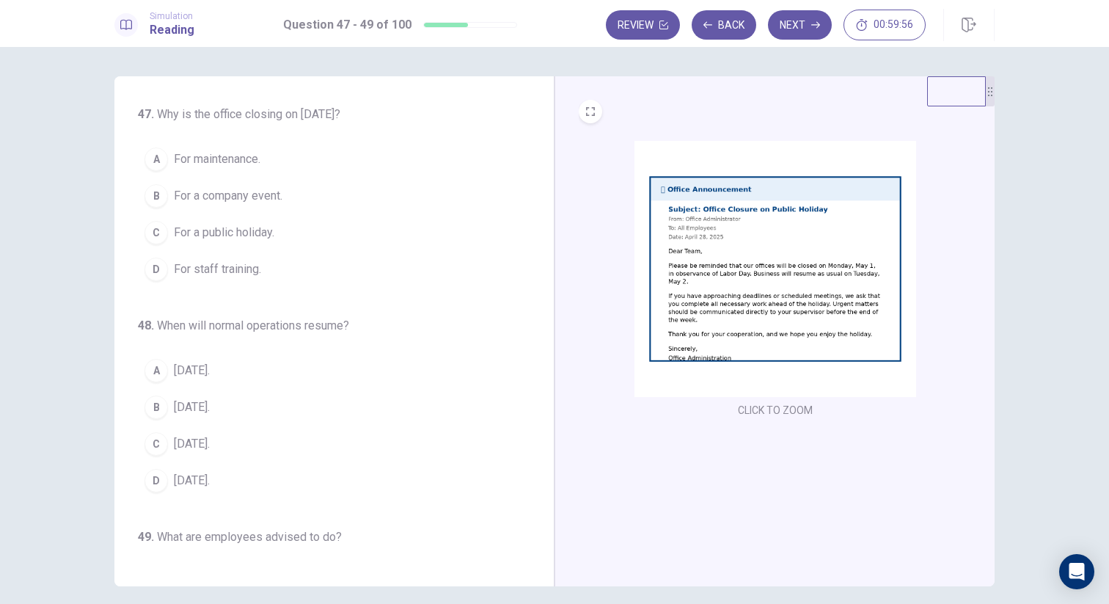
click at [708, 233] on img at bounding box center [775, 269] width 282 height 256
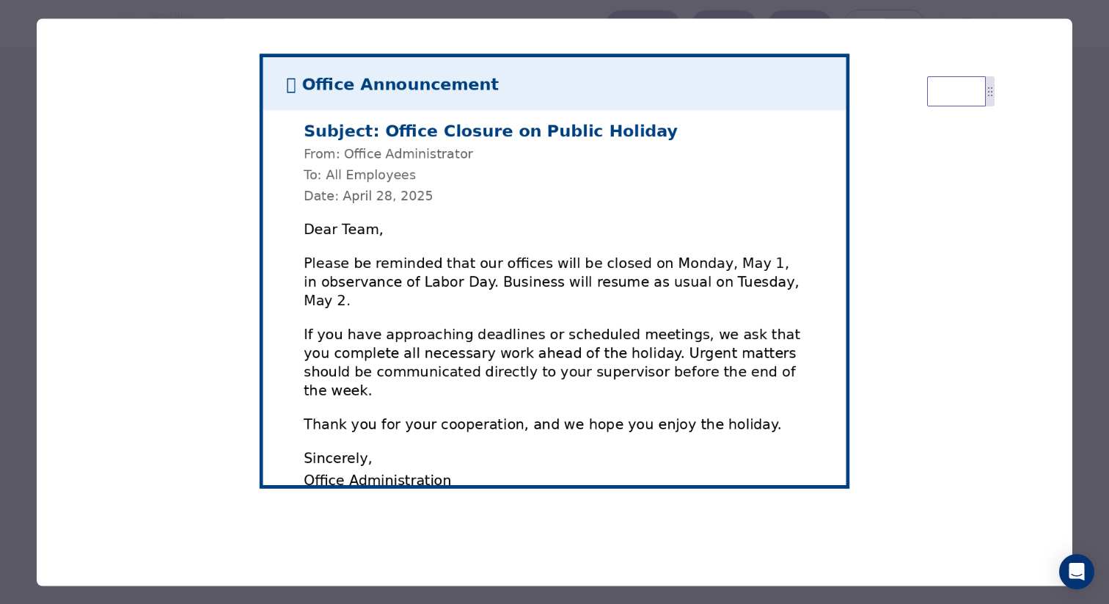
click at [472, 309] on img at bounding box center [555, 270] width 1036 height 505
click at [394, 331] on img at bounding box center [555, 270] width 1036 height 505
click at [9, 316] on div at bounding box center [554, 302] width 1109 height 604
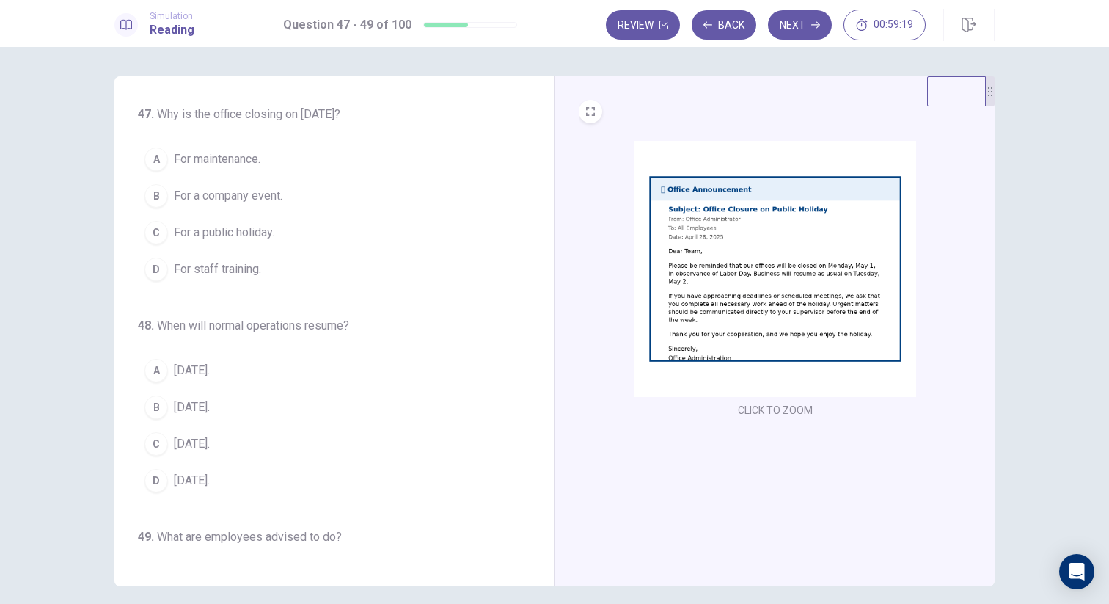
click at [224, 162] on span "For maintenance." at bounding box center [217, 159] width 87 height 18
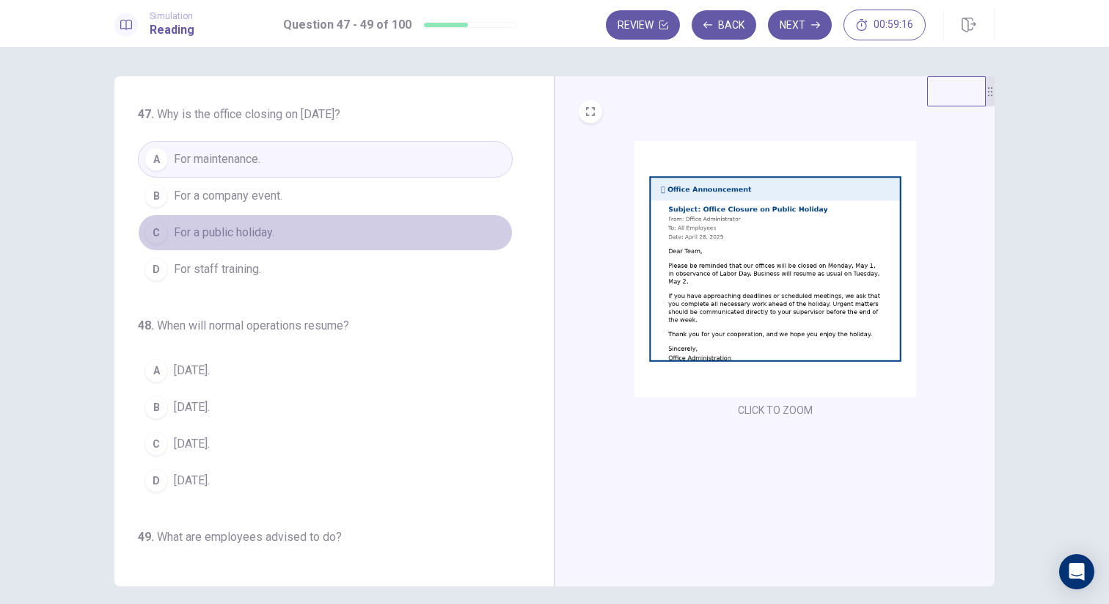
click at [248, 231] on span "For a public holiday." at bounding box center [224, 233] width 100 height 18
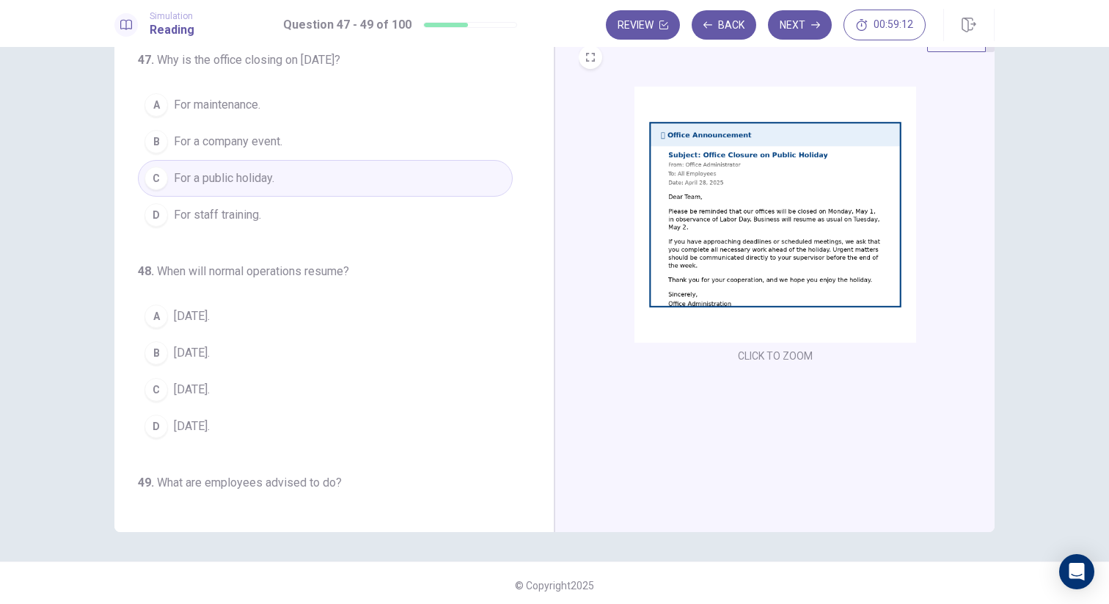
scroll to position [59, 0]
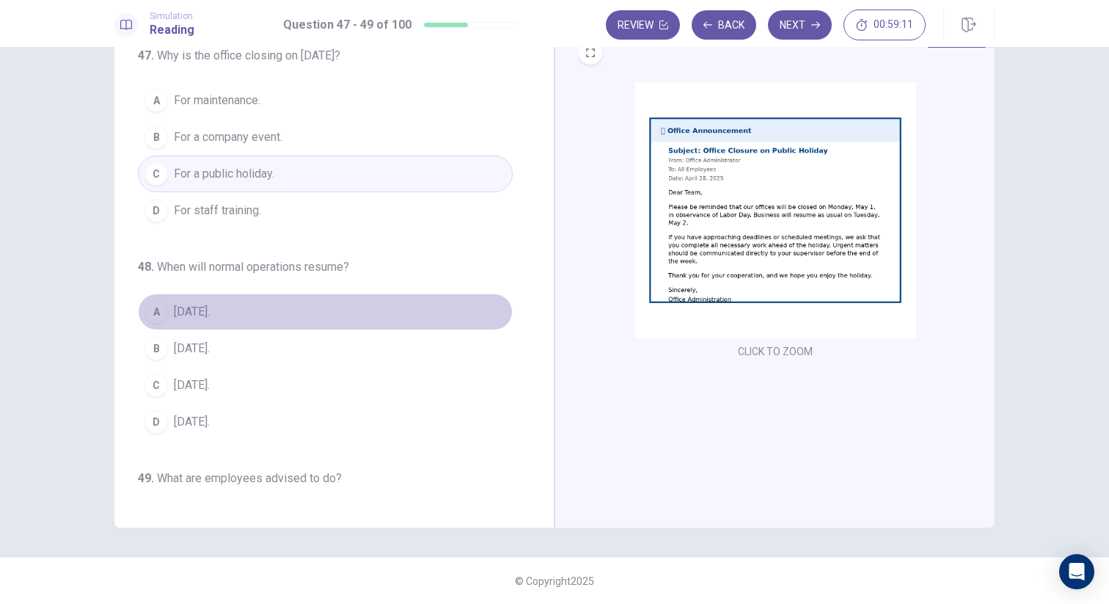
click at [158, 304] on div "A" at bounding box center [155, 311] width 23 height 23
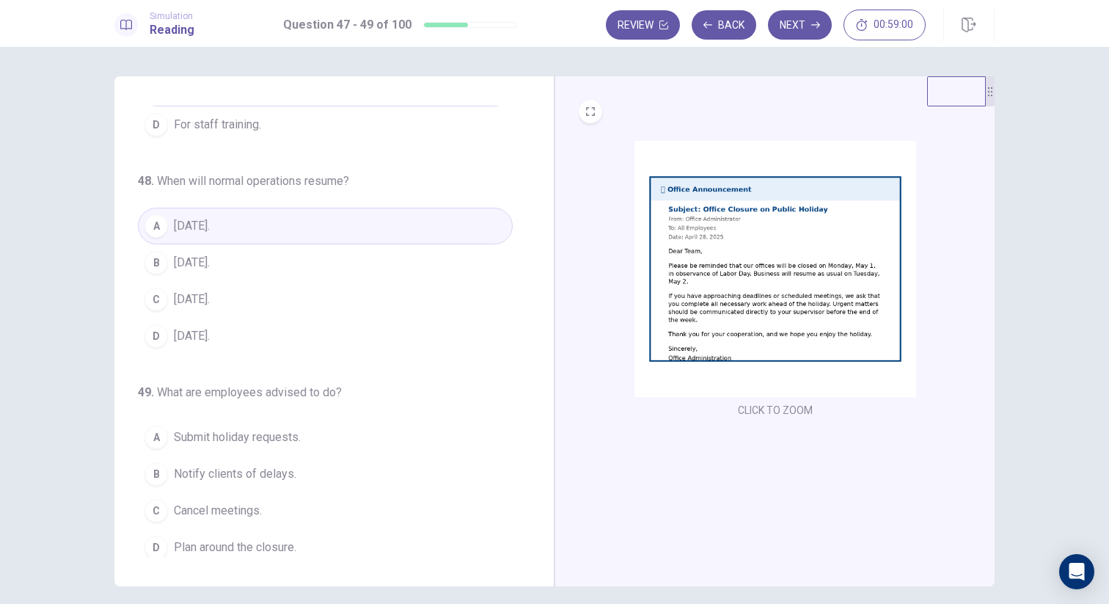
scroll to position [153, 0]
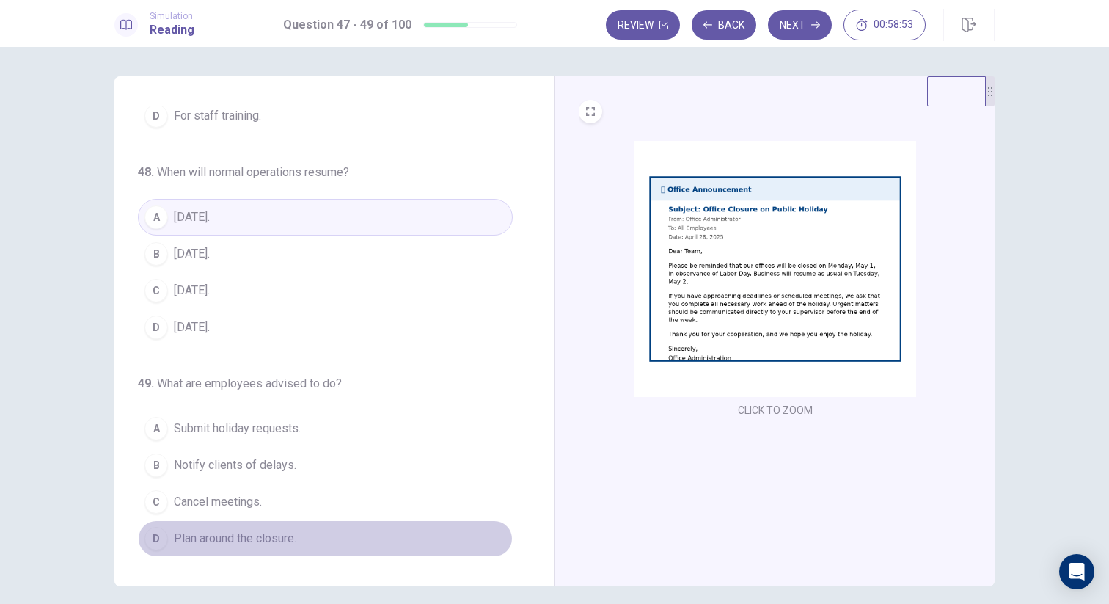
click at [238, 534] on span "Plan around the closure." at bounding box center [235, 538] width 122 height 18
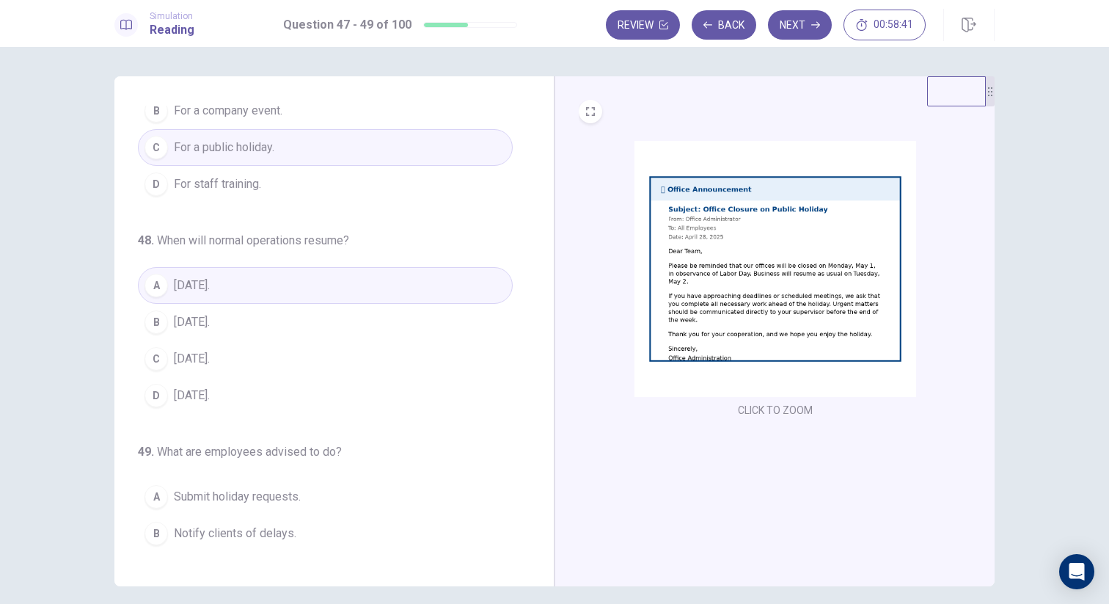
scroll to position [0, 0]
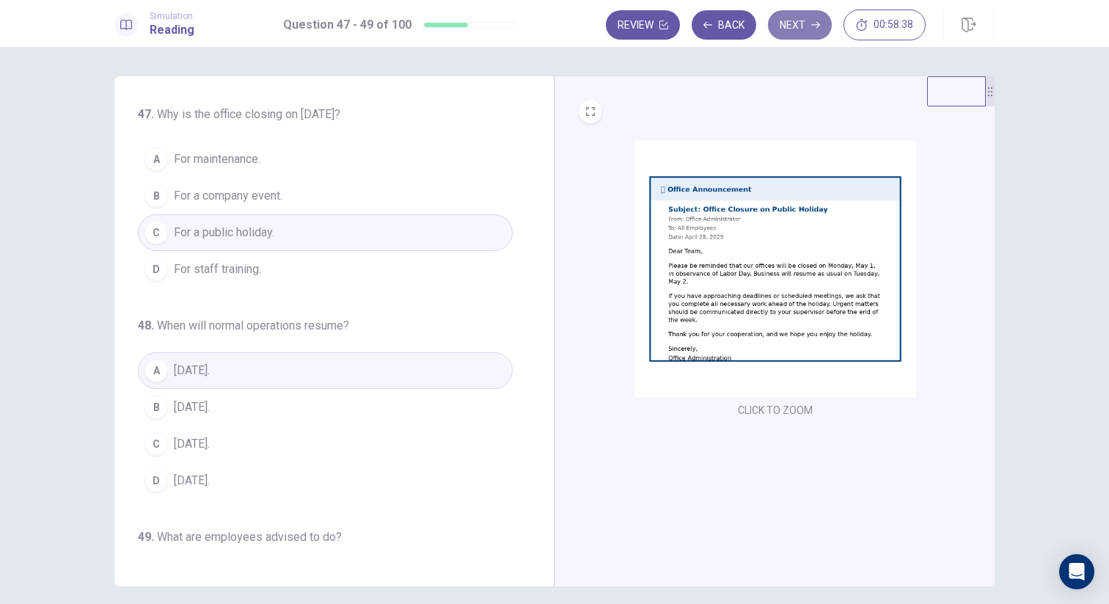
click at [797, 35] on button "Next" at bounding box center [800, 24] width 64 height 29
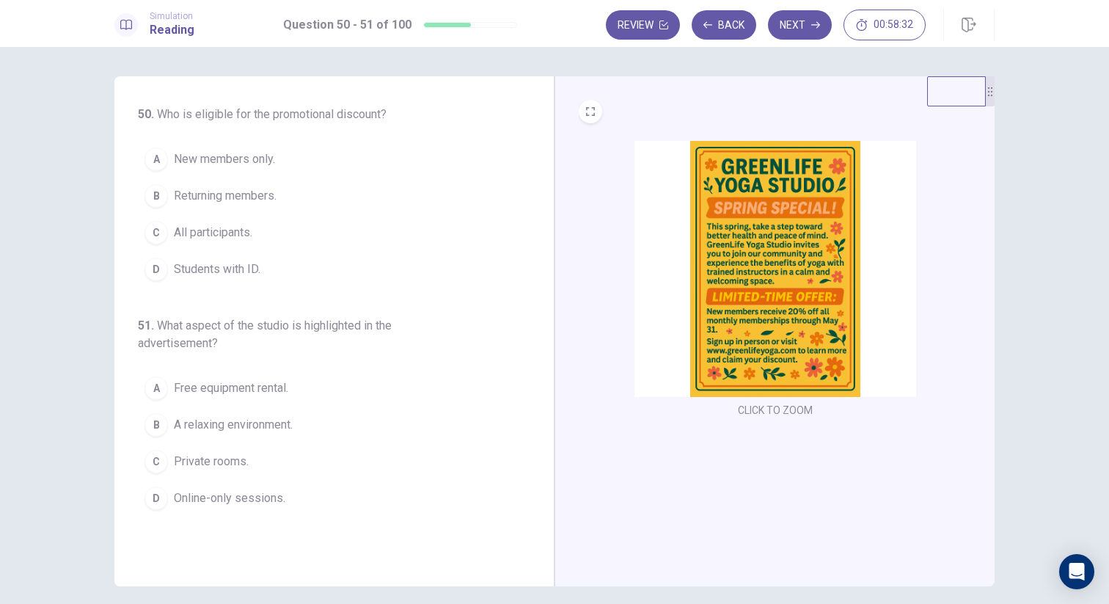
click at [778, 217] on img at bounding box center [775, 269] width 282 height 256
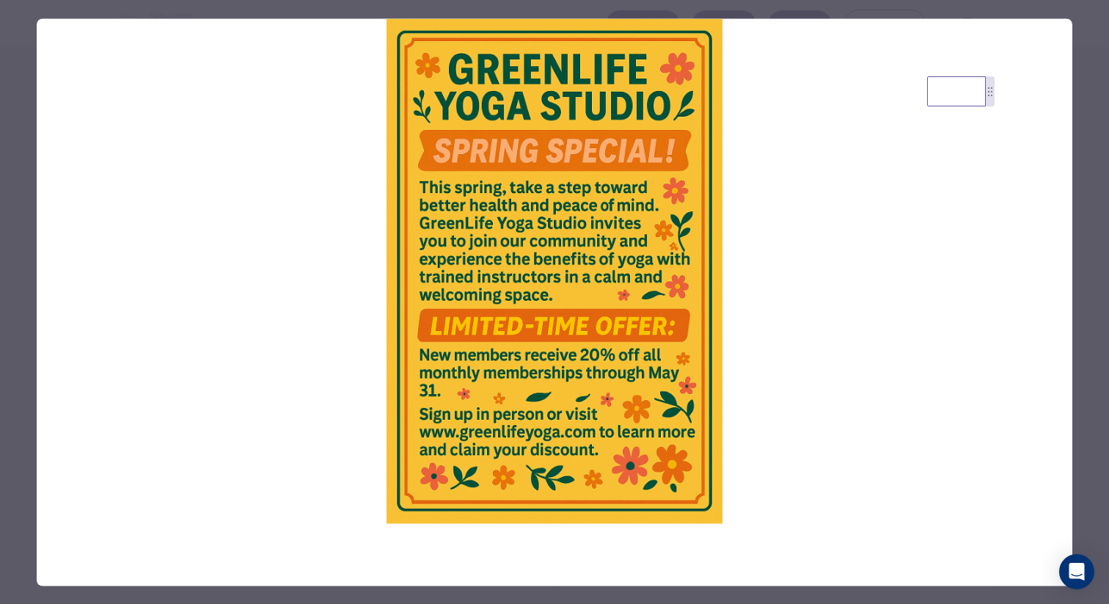
click at [27, 199] on div at bounding box center [554, 302] width 1109 height 604
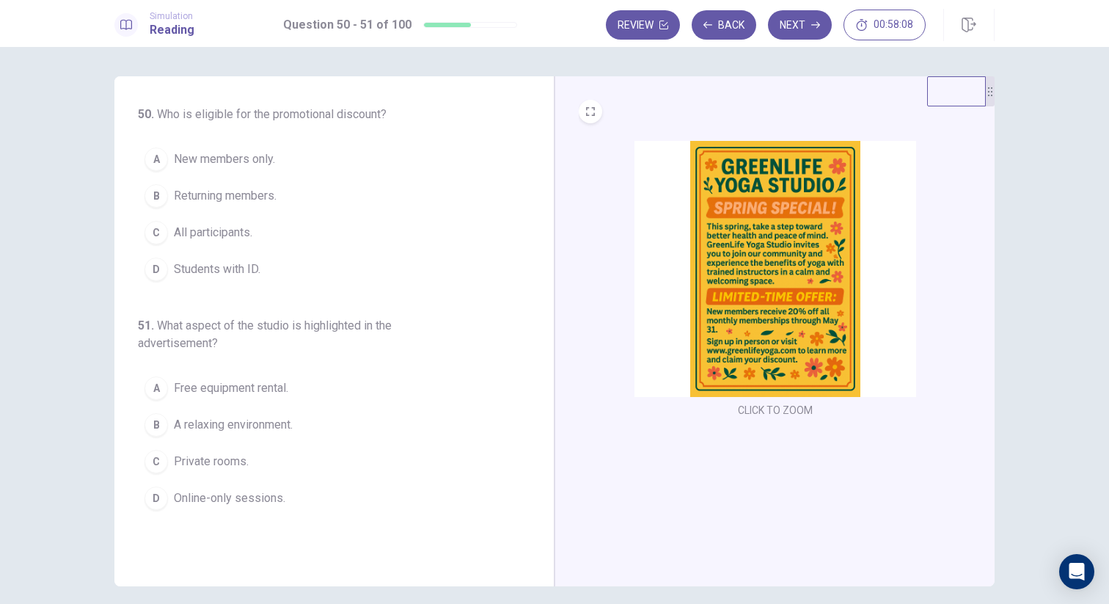
click at [226, 158] on span "New members only." at bounding box center [224, 159] width 101 height 18
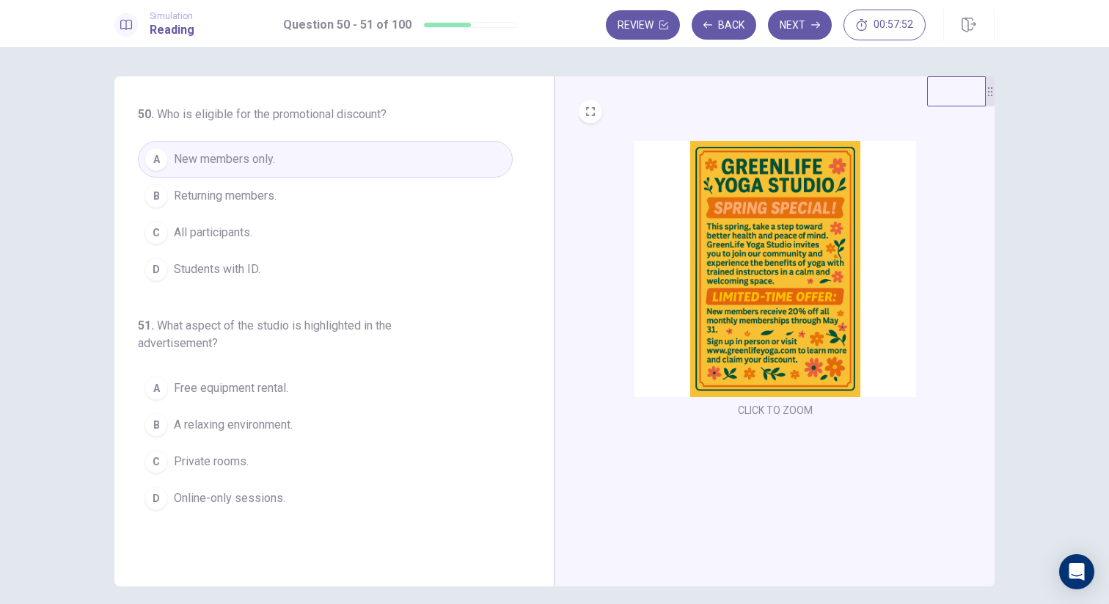
click at [292, 425] on span "A relaxing environment." at bounding box center [233, 425] width 119 height 18
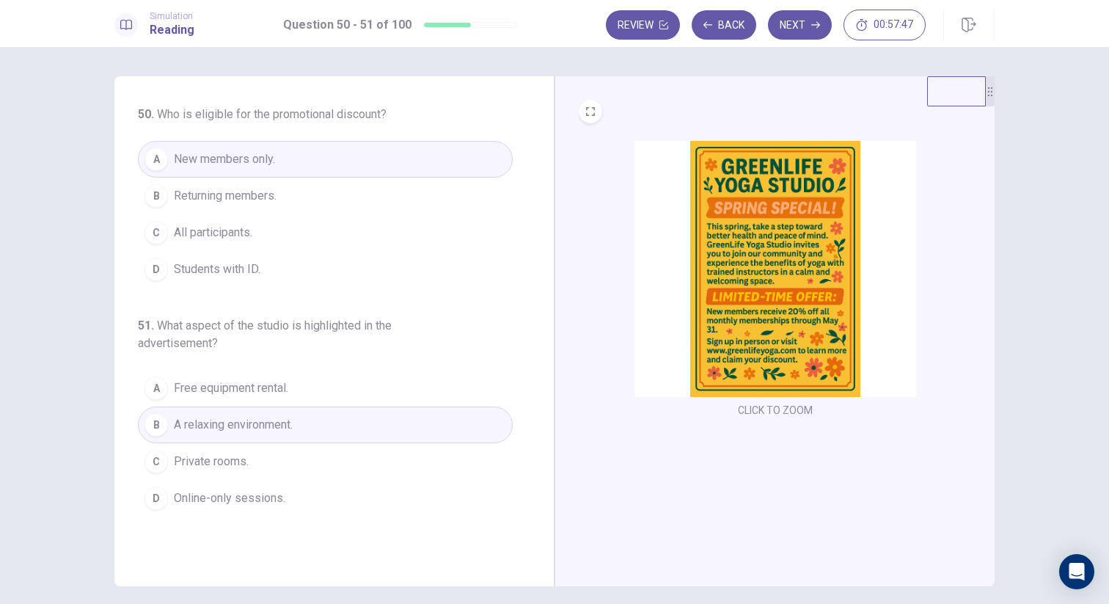
click at [59, 360] on div "50 . Who is eligible for the promotional discount? A New members only. B Return…" at bounding box center [554, 325] width 1109 height 557
click at [812, 20] on button "Next" at bounding box center [800, 24] width 64 height 29
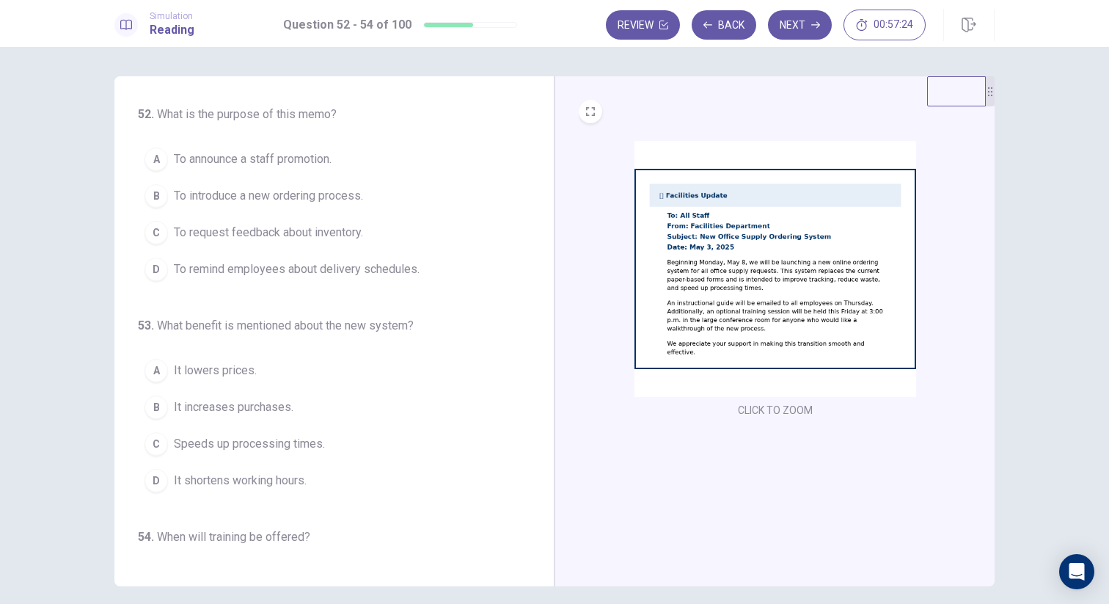
click at [691, 214] on img at bounding box center [775, 269] width 282 height 256
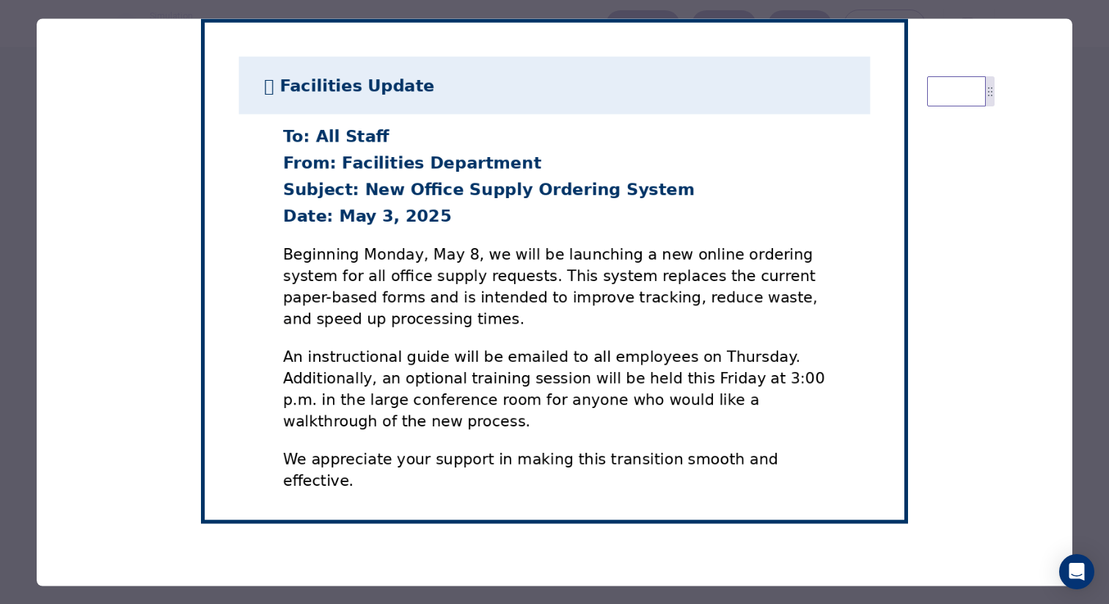
click at [13, 243] on div at bounding box center [554, 302] width 1109 height 604
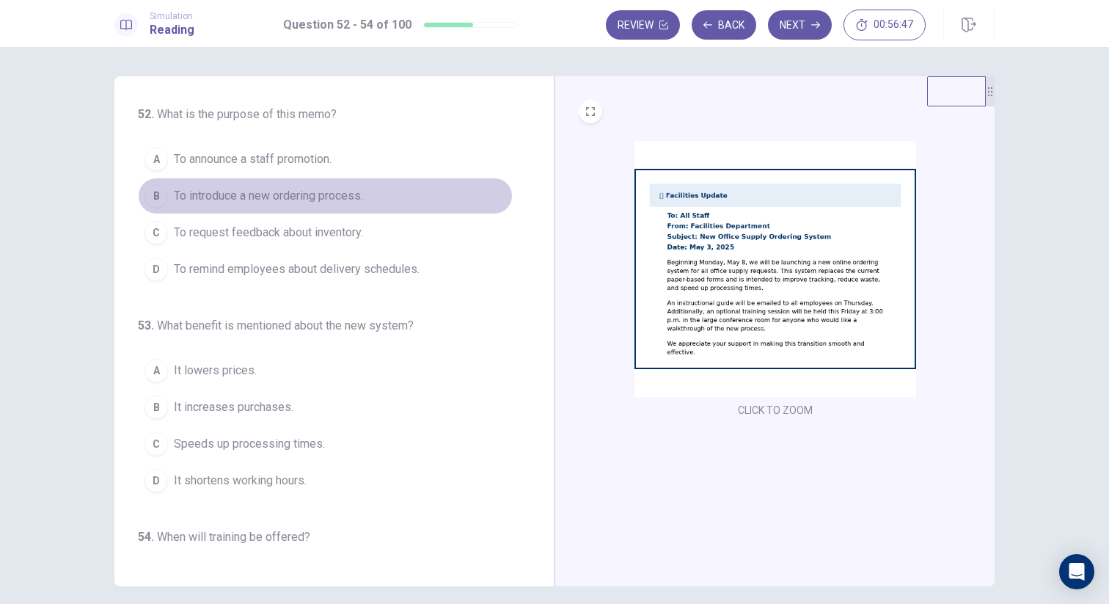
click at [290, 205] on button "B To introduce a new ordering process." at bounding box center [325, 195] width 375 height 37
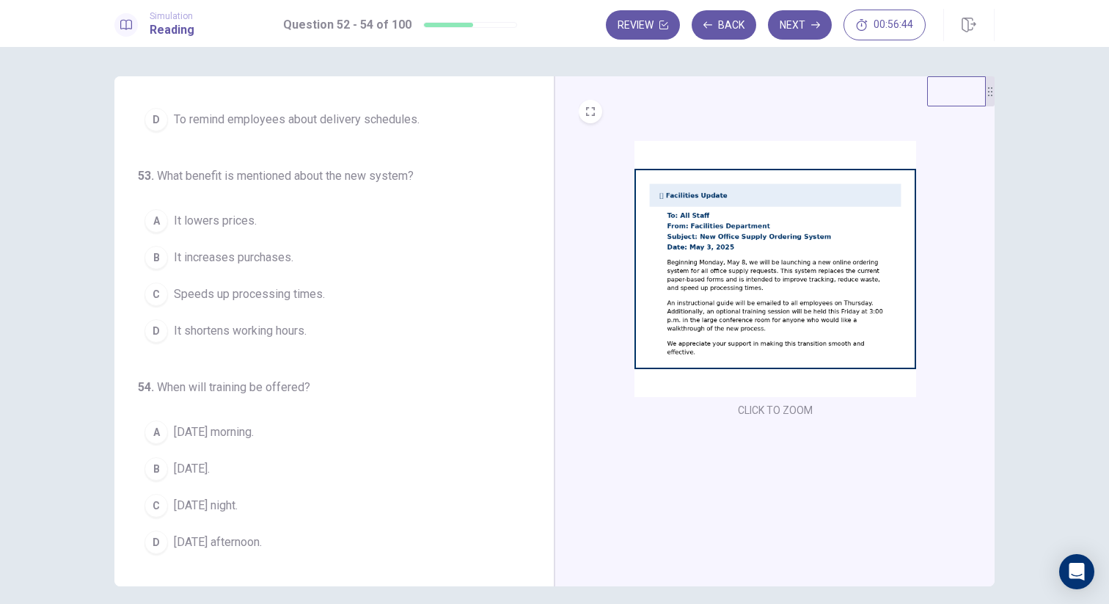
scroll to position [153, 0]
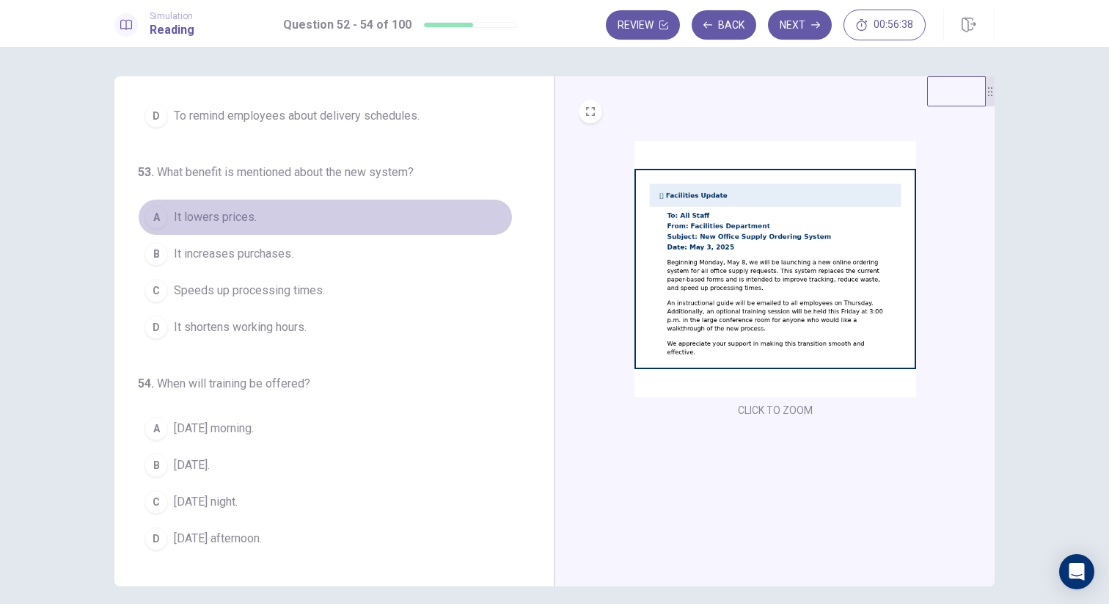
click at [221, 227] on button "A It lowers prices." at bounding box center [325, 217] width 375 height 37
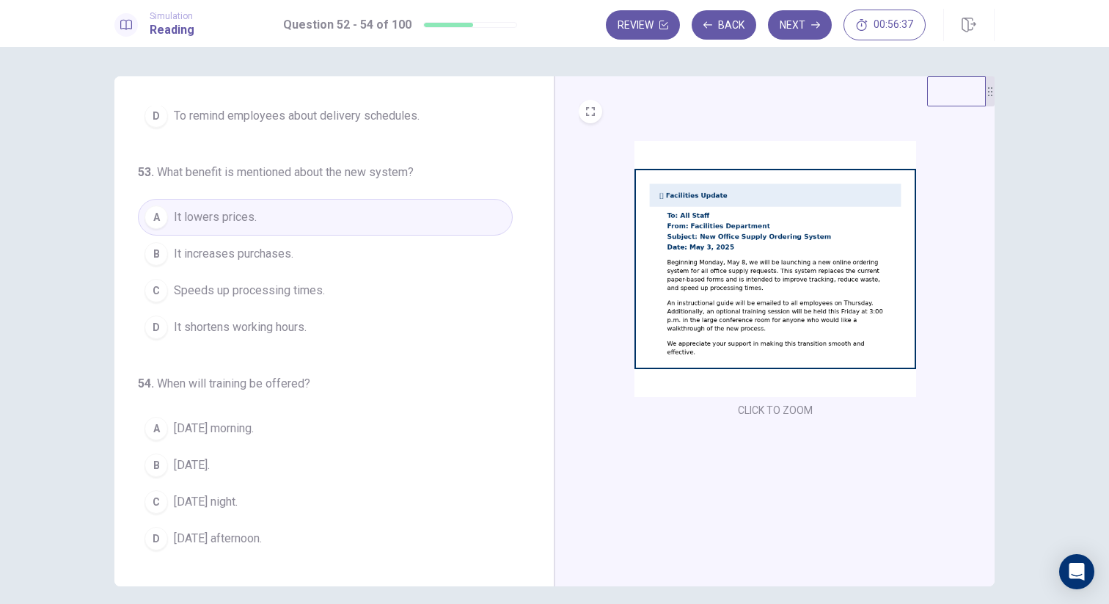
click at [668, 300] on img at bounding box center [775, 269] width 282 height 256
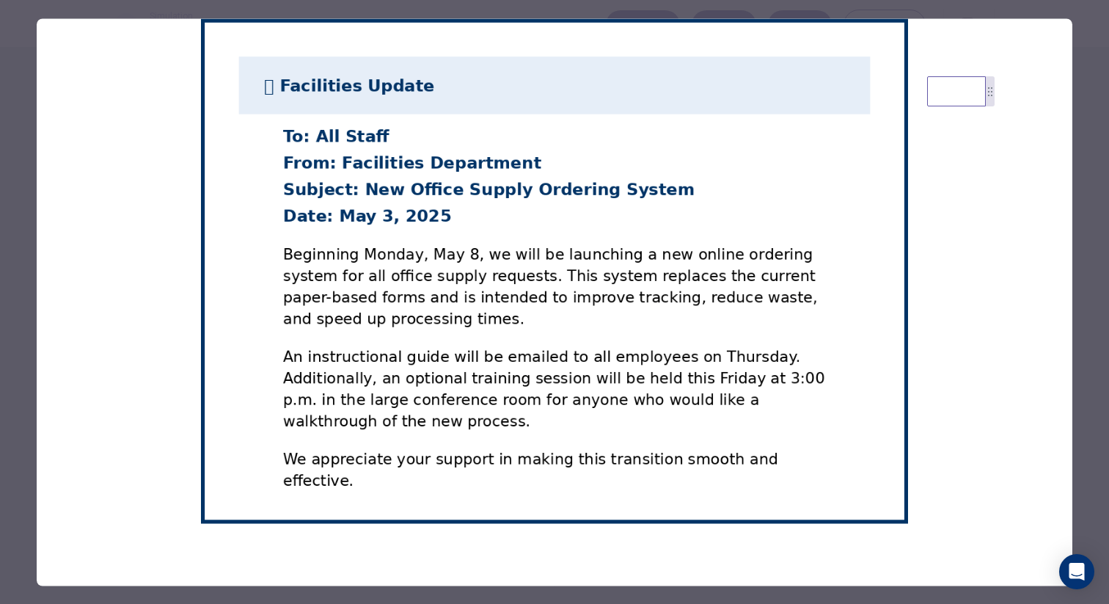
click at [37, 334] on img at bounding box center [555, 270] width 1036 height 505
click at [28, 334] on div at bounding box center [554, 302] width 1109 height 604
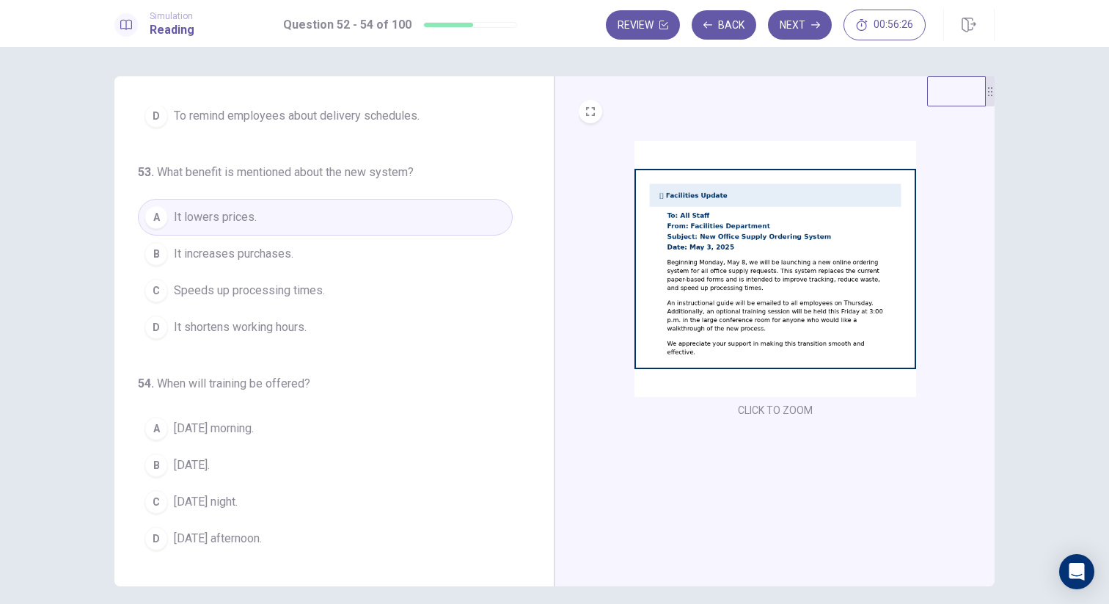
click at [246, 293] on span "Speeds up processing times." at bounding box center [249, 291] width 151 height 18
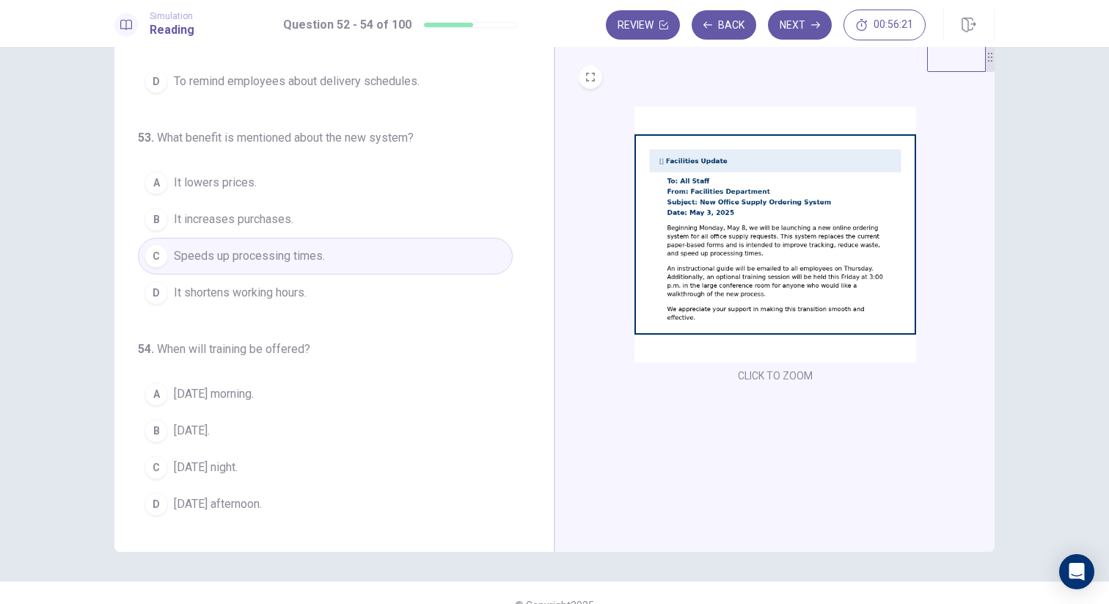
scroll to position [37, 0]
click at [193, 501] on span "[DATE] afternoon." at bounding box center [218, 502] width 88 height 18
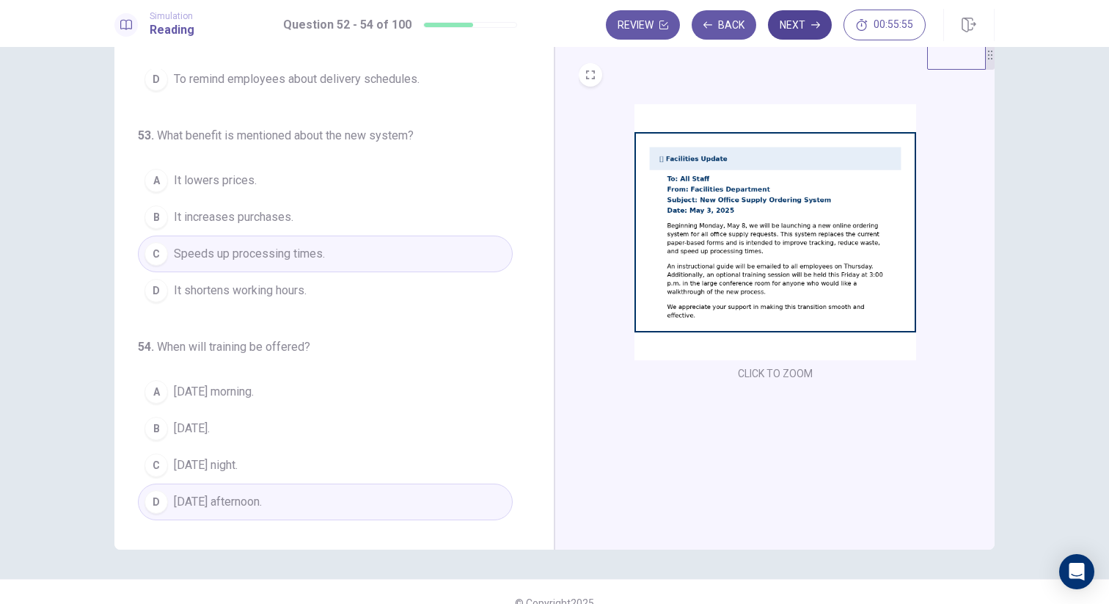
click at [795, 31] on button "Next" at bounding box center [800, 24] width 64 height 29
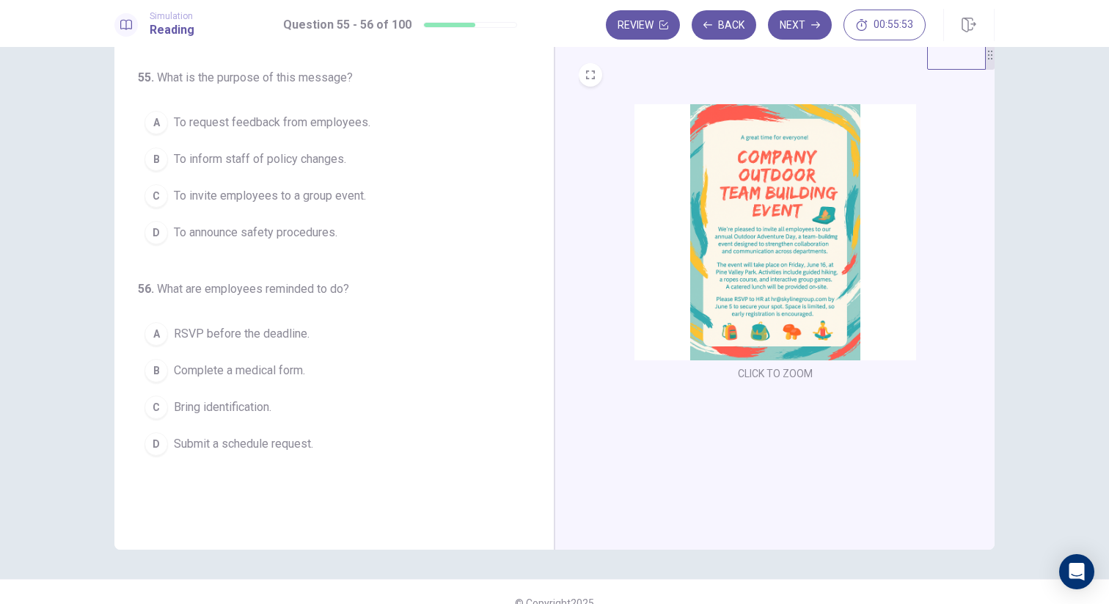
scroll to position [0, 0]
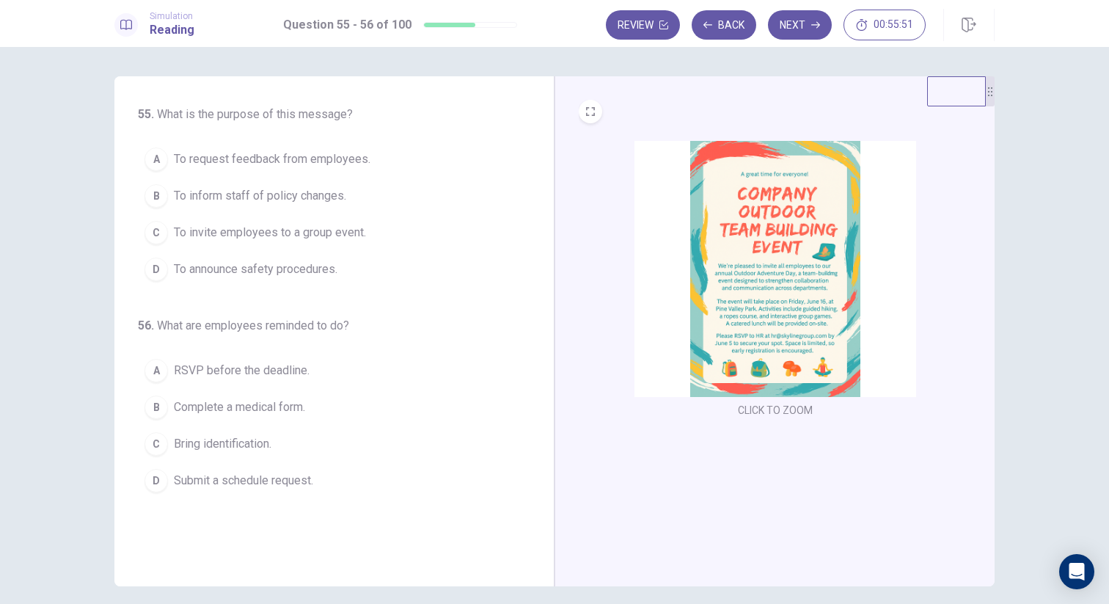
click at [721, 213] on img at bounding box center [775, 269] width 282 height 256
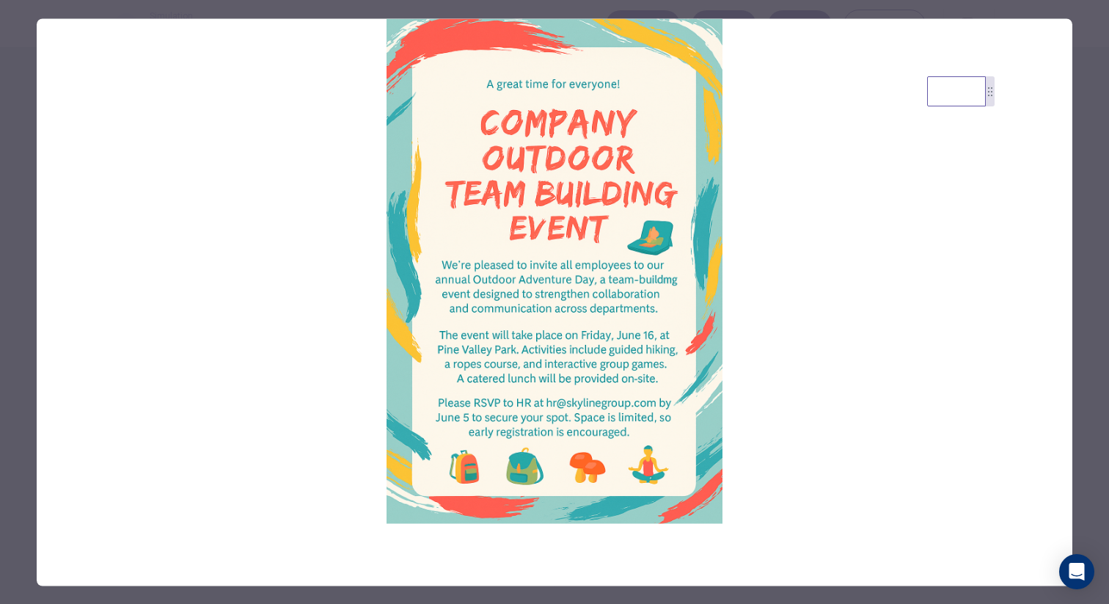
click at [509, 172] on img at bounding box center [555, 270] width 1036 height 505
click at [21, 238] on div at bounding box center [554, 302] width 1109 height 604
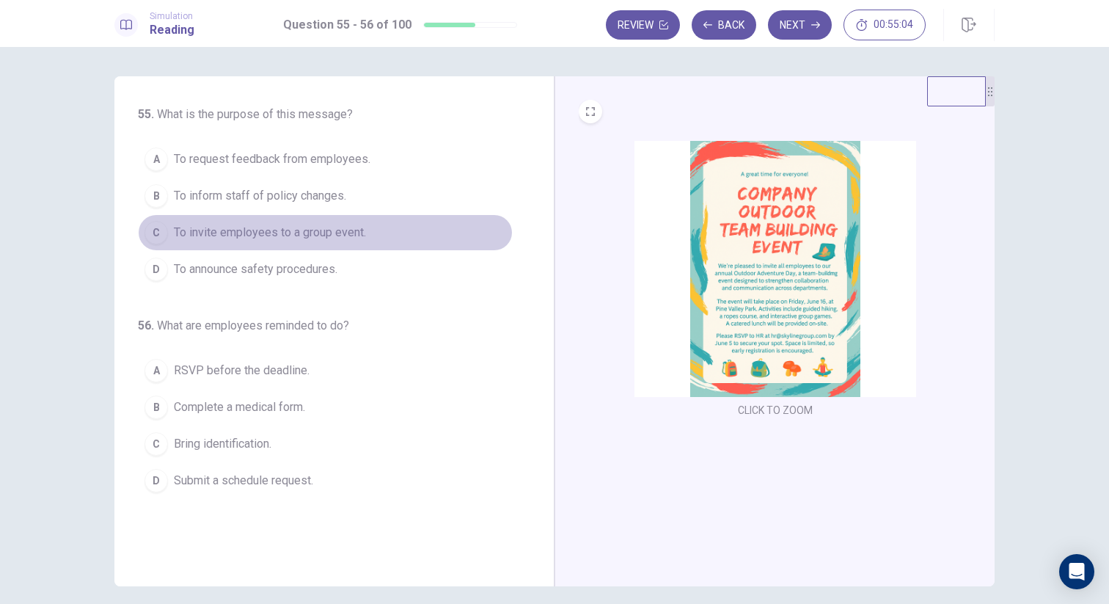
click at [273, 238] on span "To invite employees to a group event." at bounding box center [270, 233] width 192 height 18
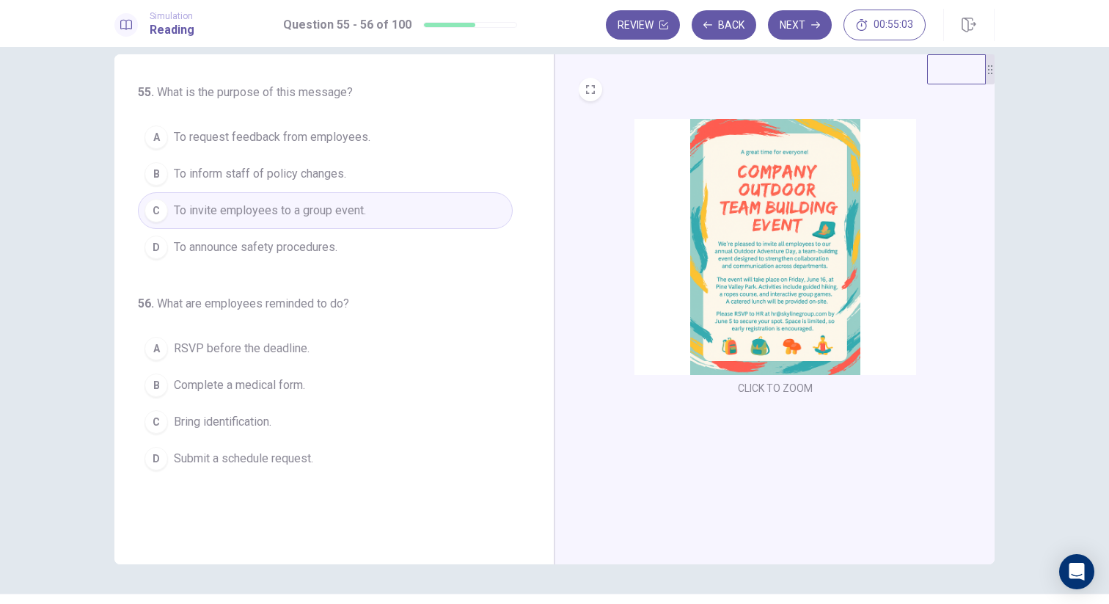
scroll to position [26, 0]
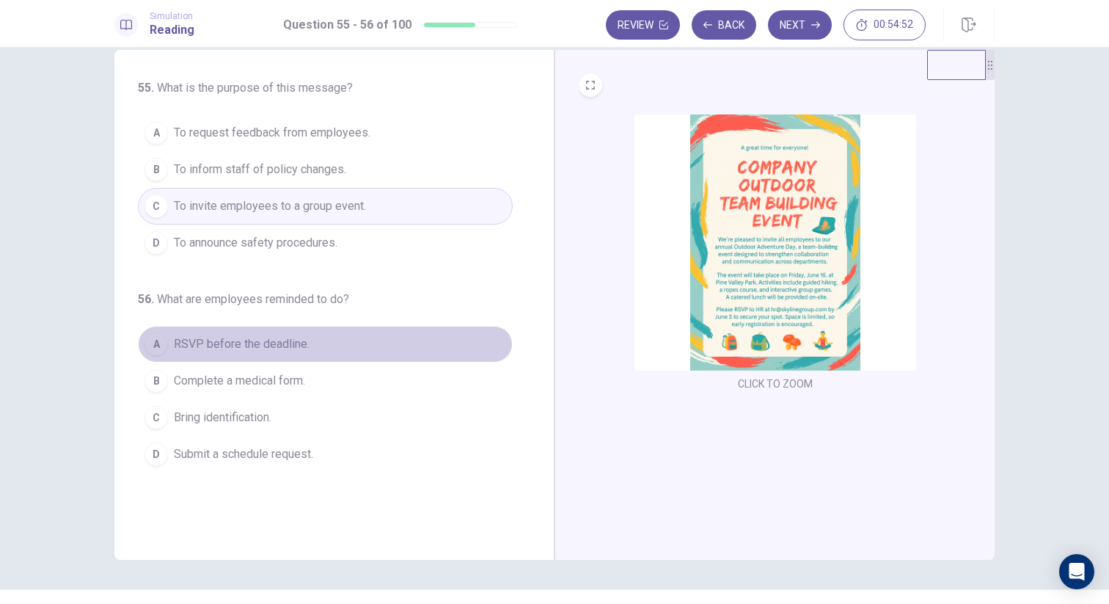
click at [238, 348] on span "RSVP before the deadline." at bounding box center [242, 344] width 136 height 18
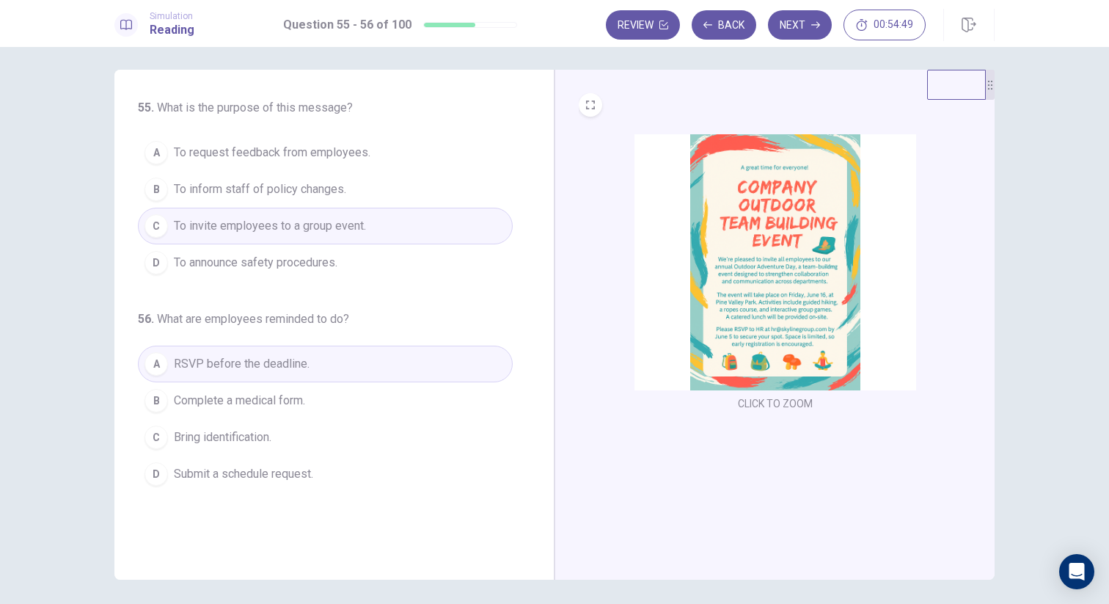
scroll to position [0, 0]
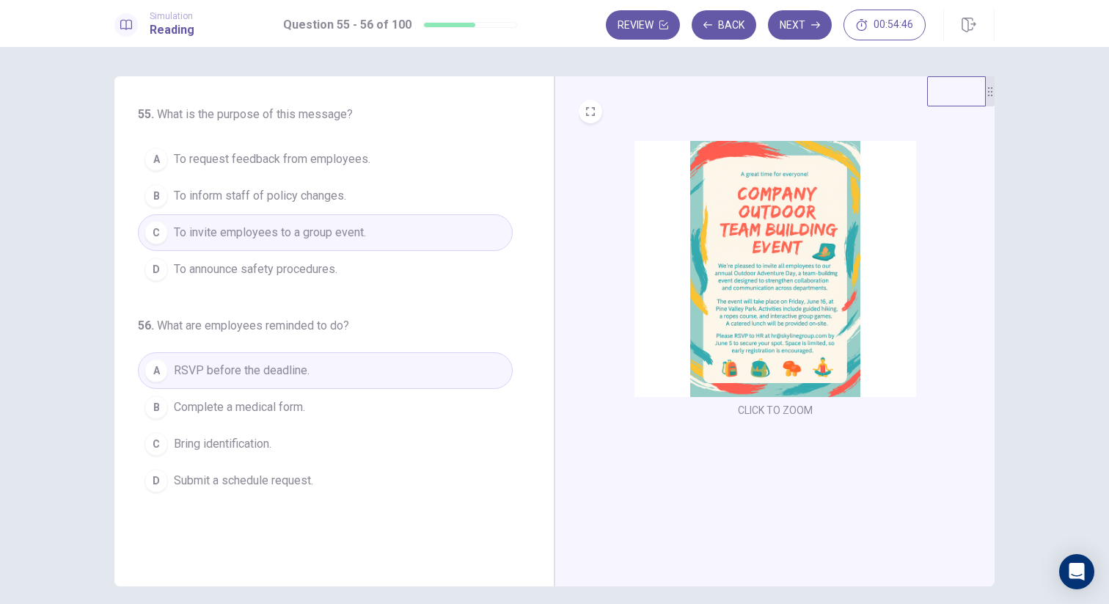
click at [807, 40] on div "Review Back Next 00:54:46" at bounding box center [800, 25] width 389 height 32
click at [805, 34] on button "Next" at bounding box center [800, 24] width 64 height 29
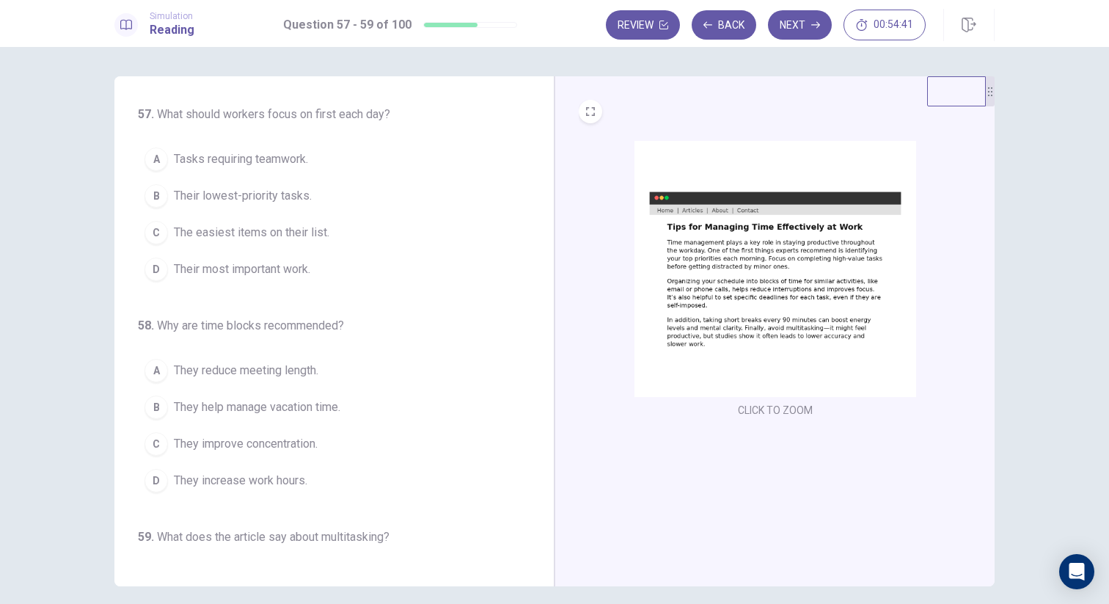
click at [741, 238] on img at bounding box center [775, 269] width 282 height 256
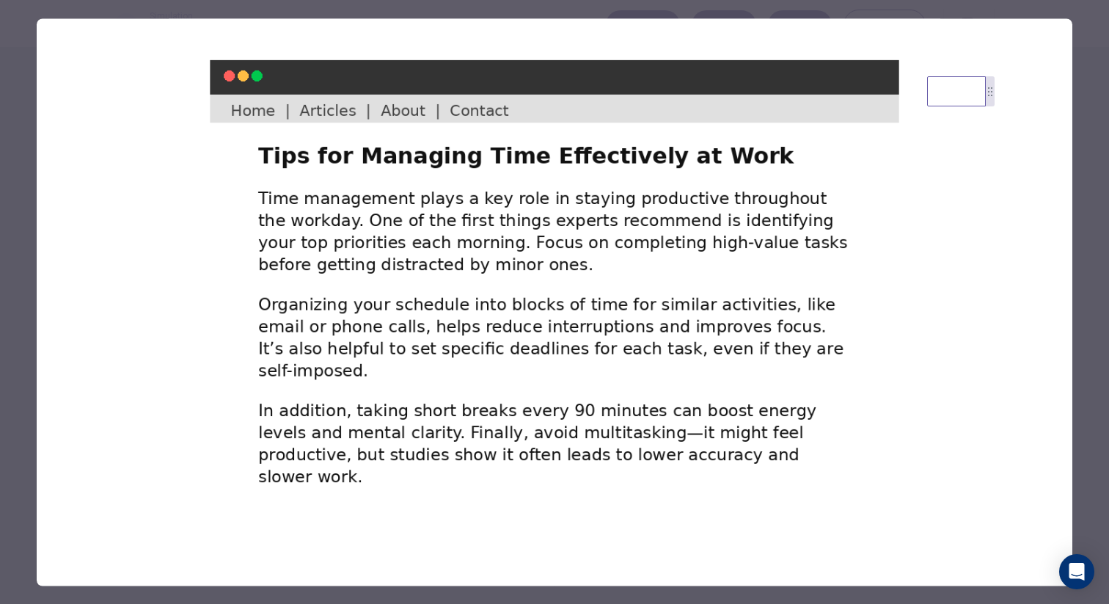
click at [31, 218] on div at bounding box center [554, 302] width 1109 height 604
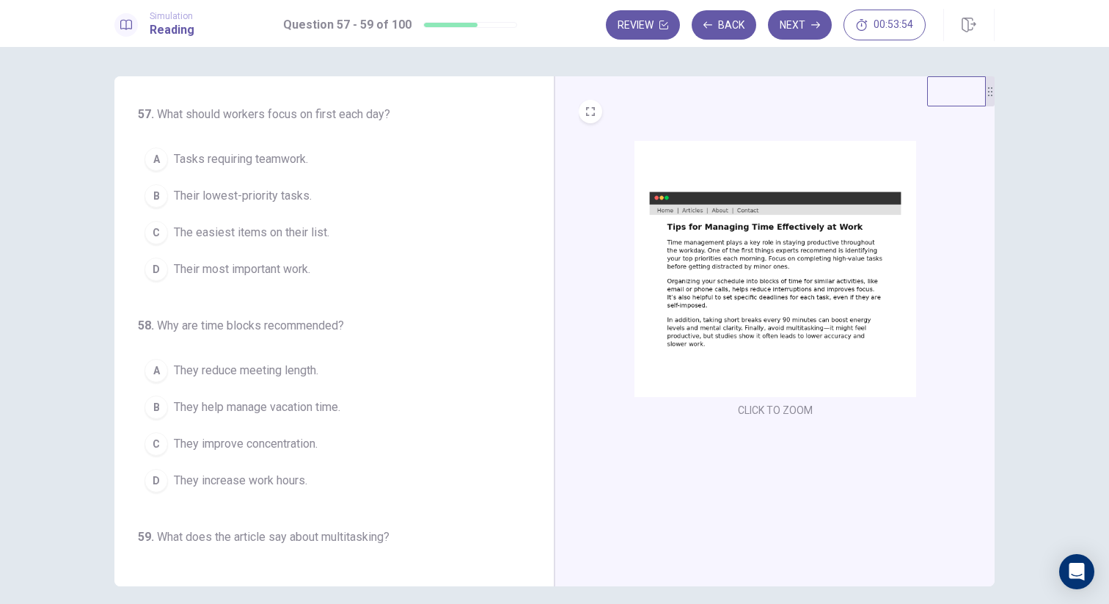
click at [188, 257] on button "D Their most important work." at bounding box center [325, 269] width 375 height 37
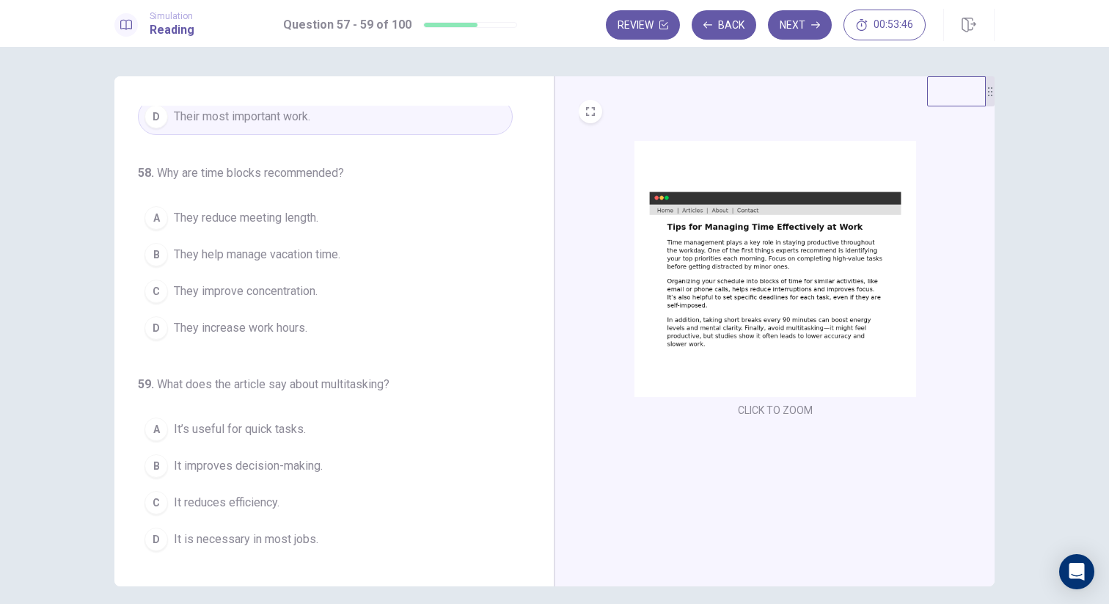
click at [213, 291] on span "They improve concentration." at bounding box center [246, 291] width 144 height 18
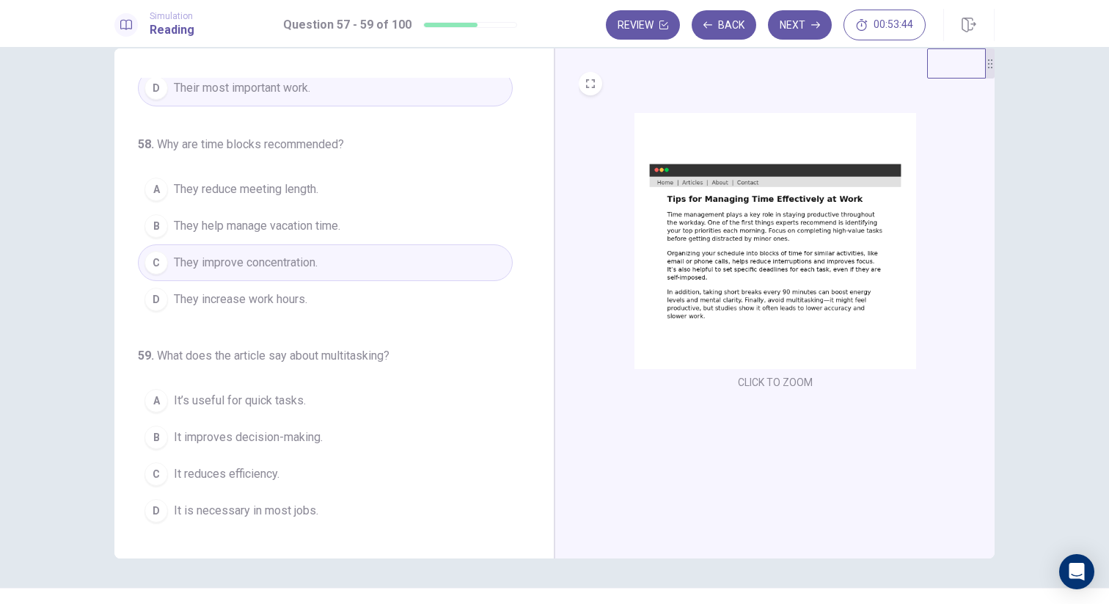
scroll to position [40, 0]
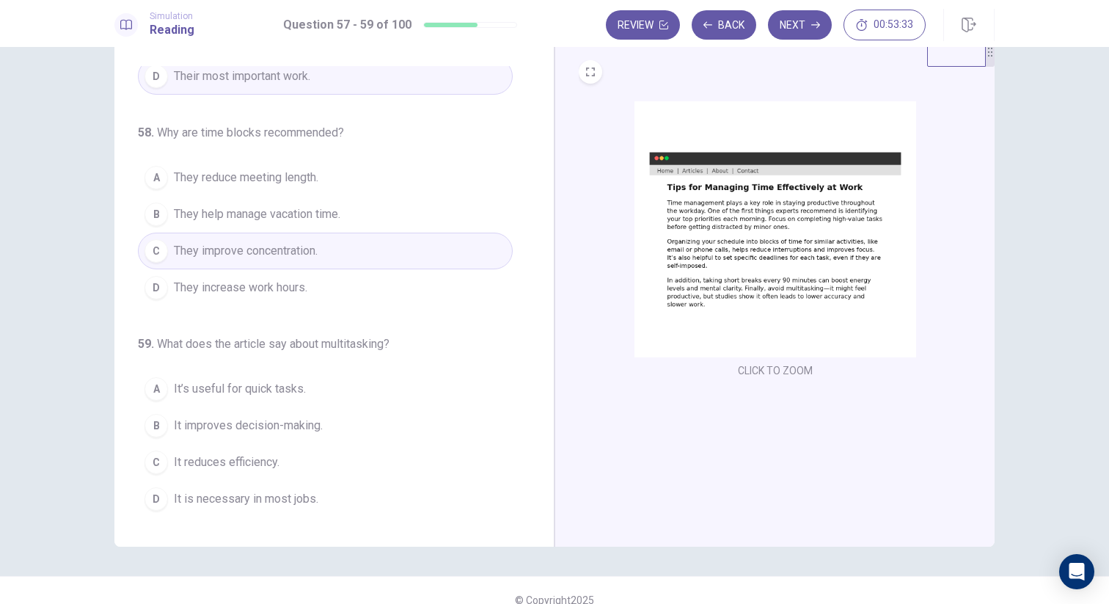
click at [257, 463] on span "It reduces efficiency." at bounding box center [227, 462] width 106 height 18
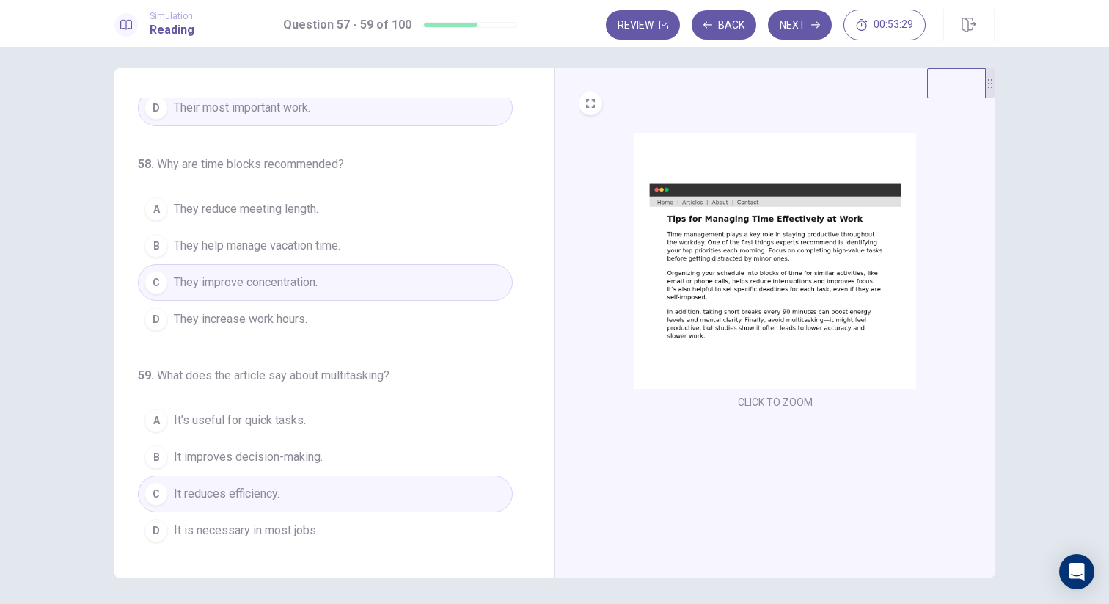
scroll to position [0, 0]
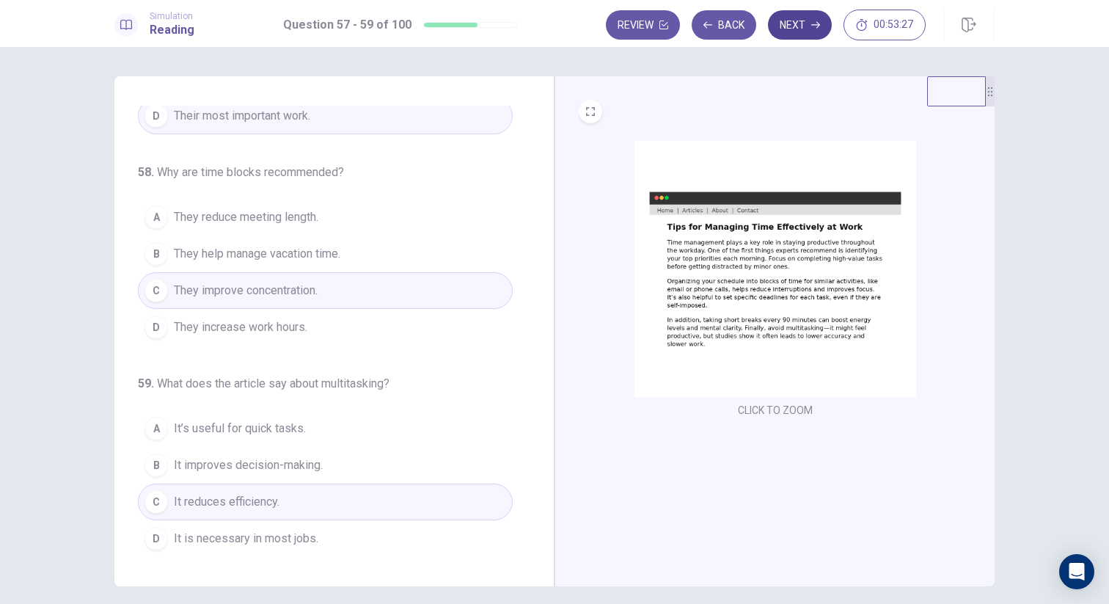
click at [794, 32] on button "Next" at bounding box center [800, 24] width 64 height 29
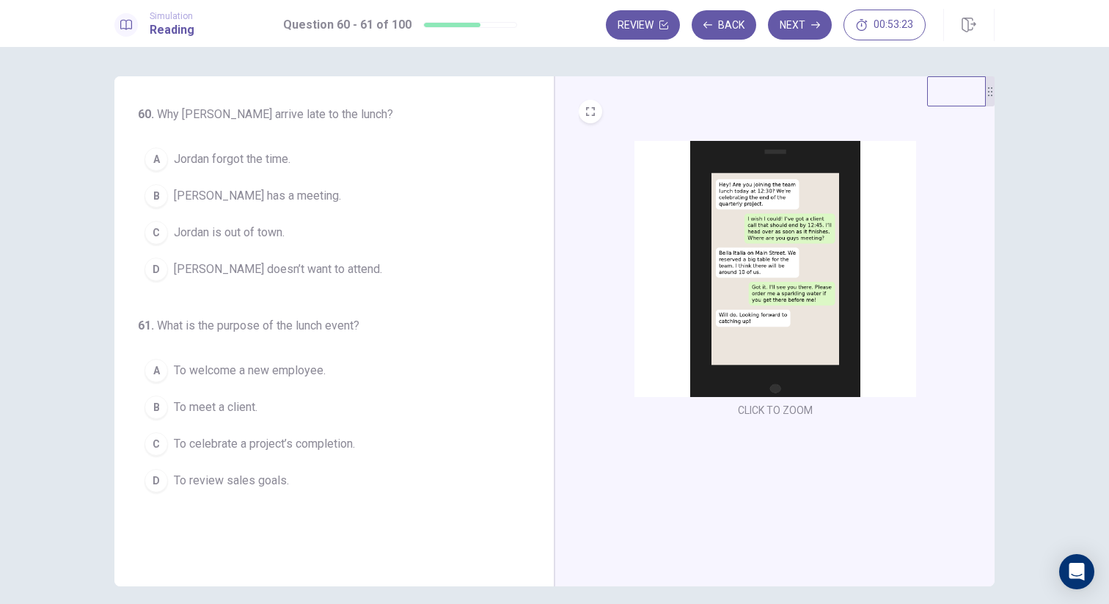
click at [826, 272] on img at bounding box center [775, 269] width 282 height 256
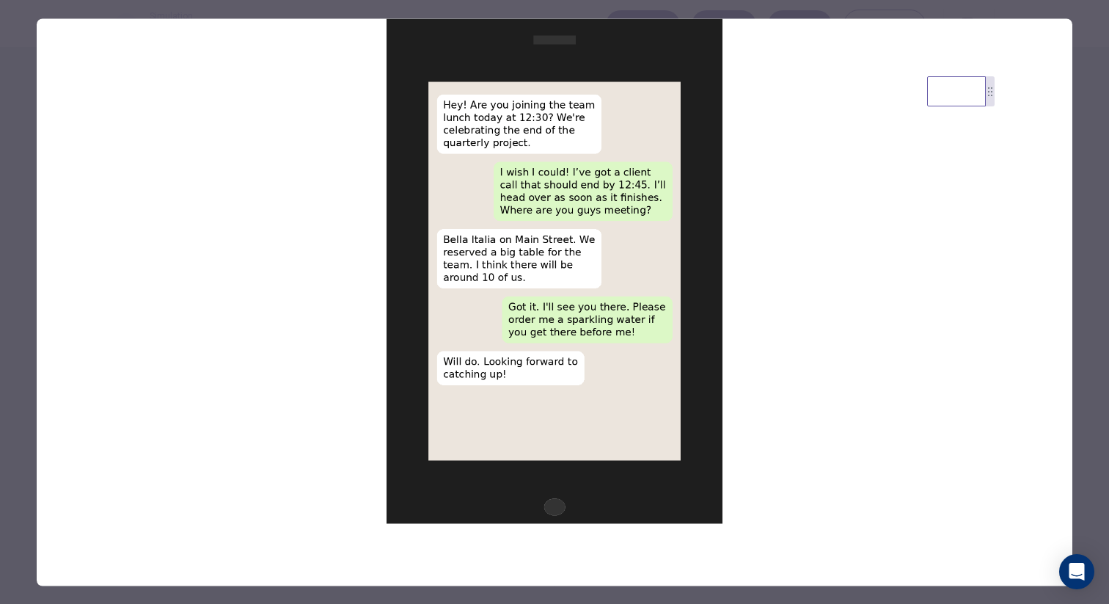
click at [28, 284] on div at bounding box center [554, 302] width 1109 height 604
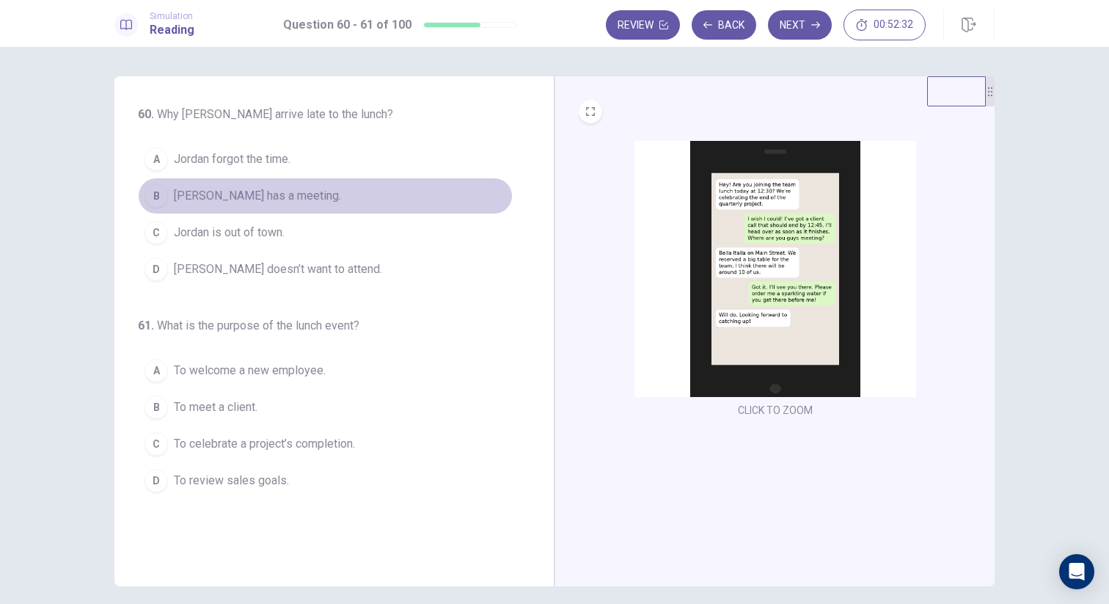
click at [246, 201] on span "[PERSON_NAME] has a meeting." at bounding box center [257, 196] width 167 height 18
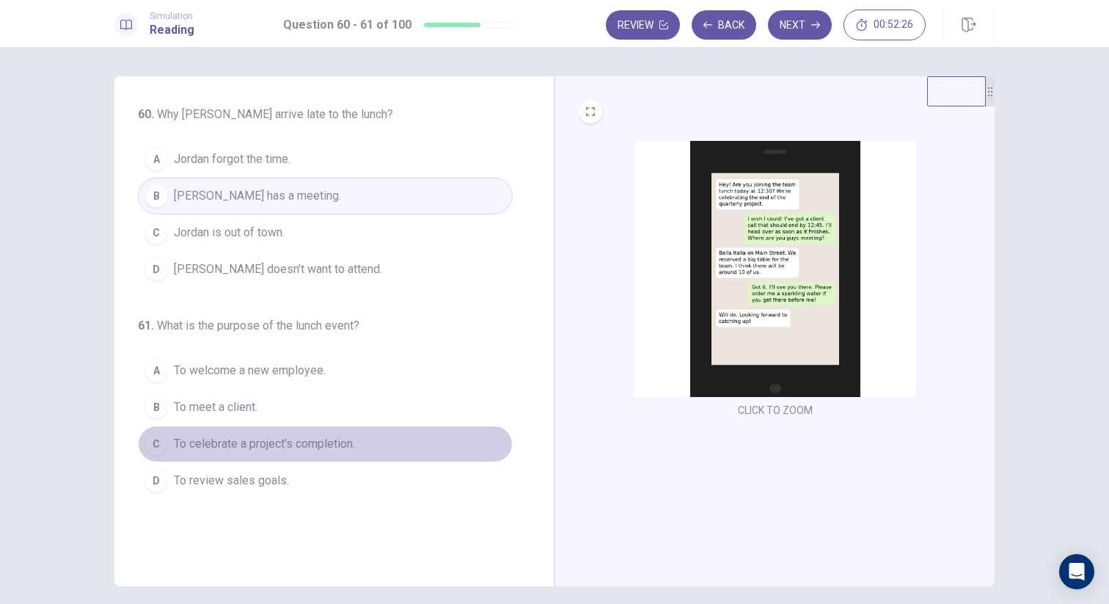
click at [328, 440] on span "To celebrate a project’s completion." at bounding box center [264, 444] width 181 height 18
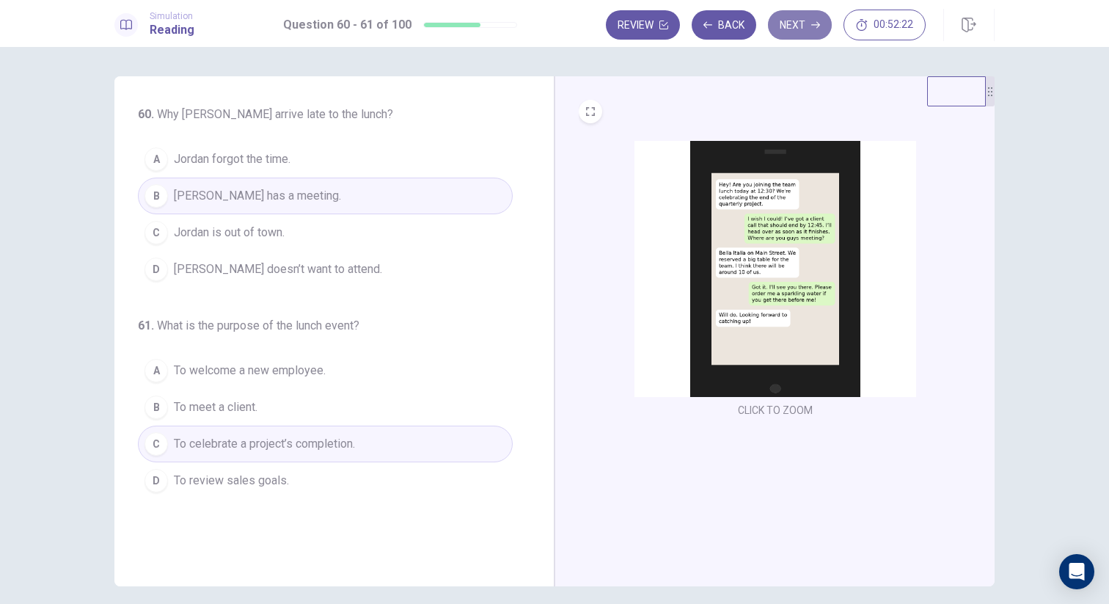
click at [803, 18] on button "Next" at bounding box center [800, 24] width 64 height 29
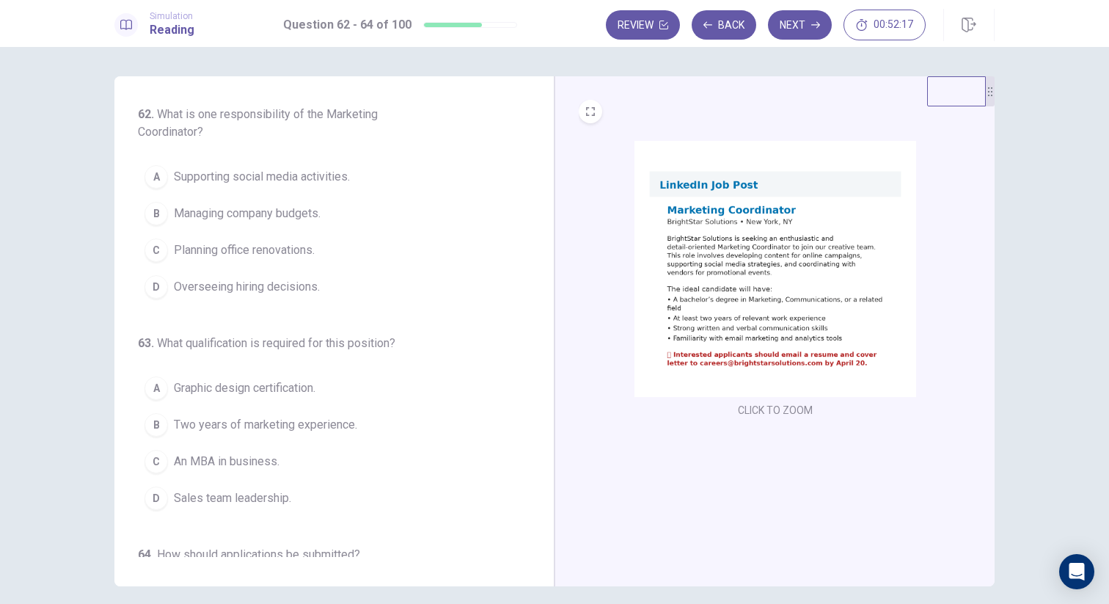
click at [777, 267] on img at bounding box center [775, 269] width 282 height 256
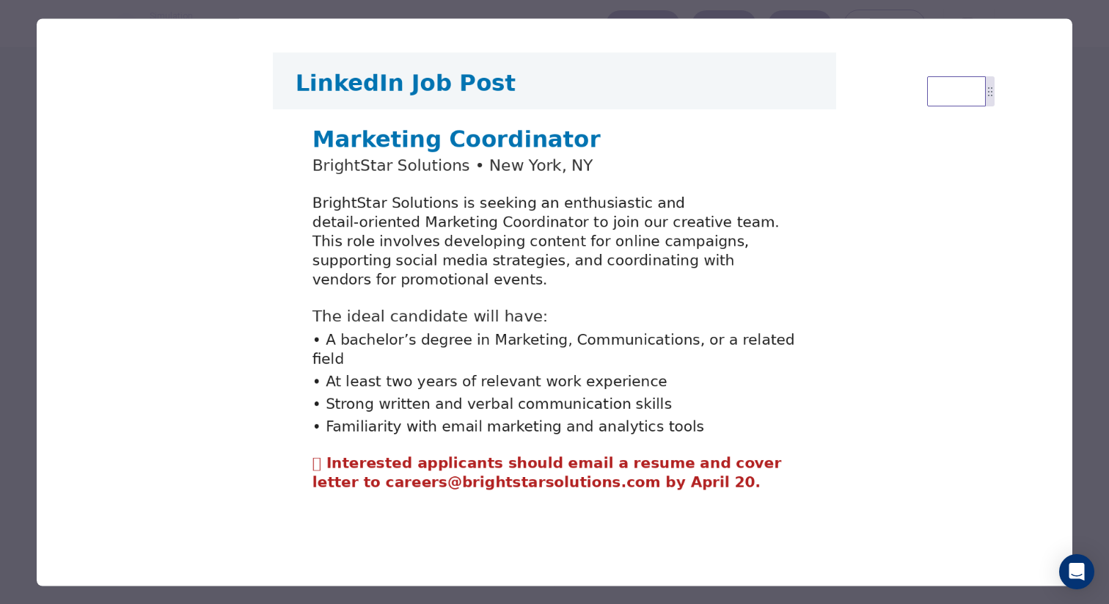
click at [20, 213] on div at bounding box center [554, 302] width 1109 height 604
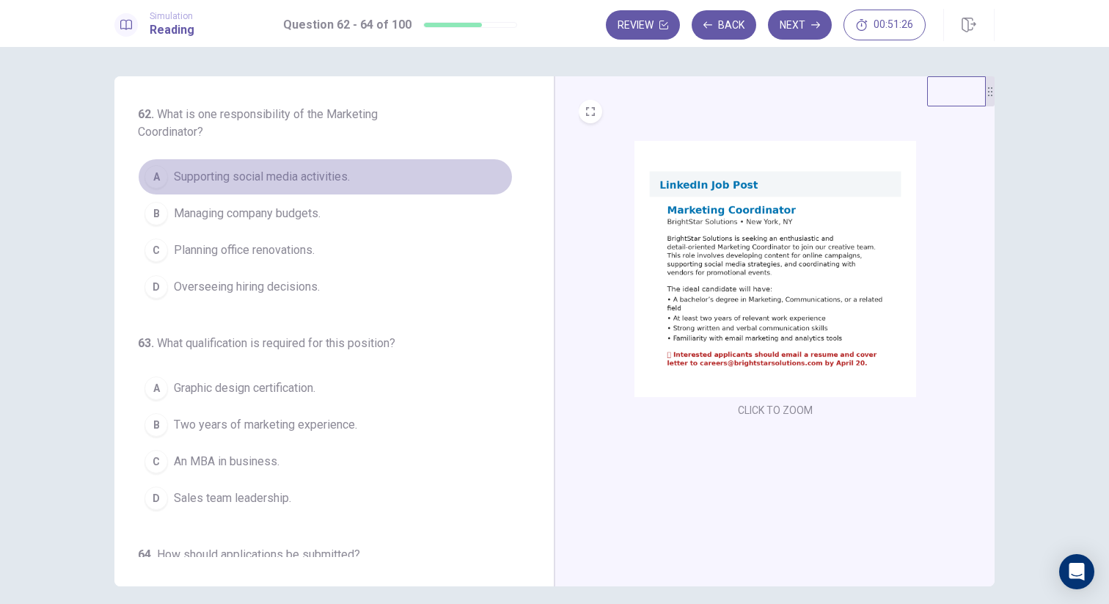
click at [195, 180] on span "Supporting social media activities." at bounding box center [262, 177] width 176 height 18
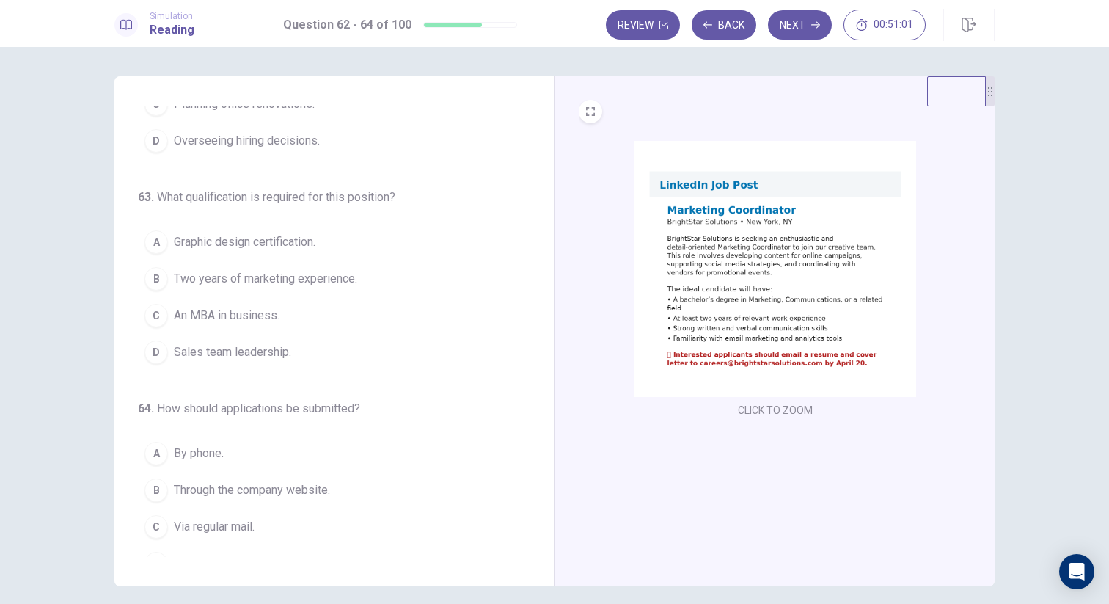
scroll to position [150, 0]
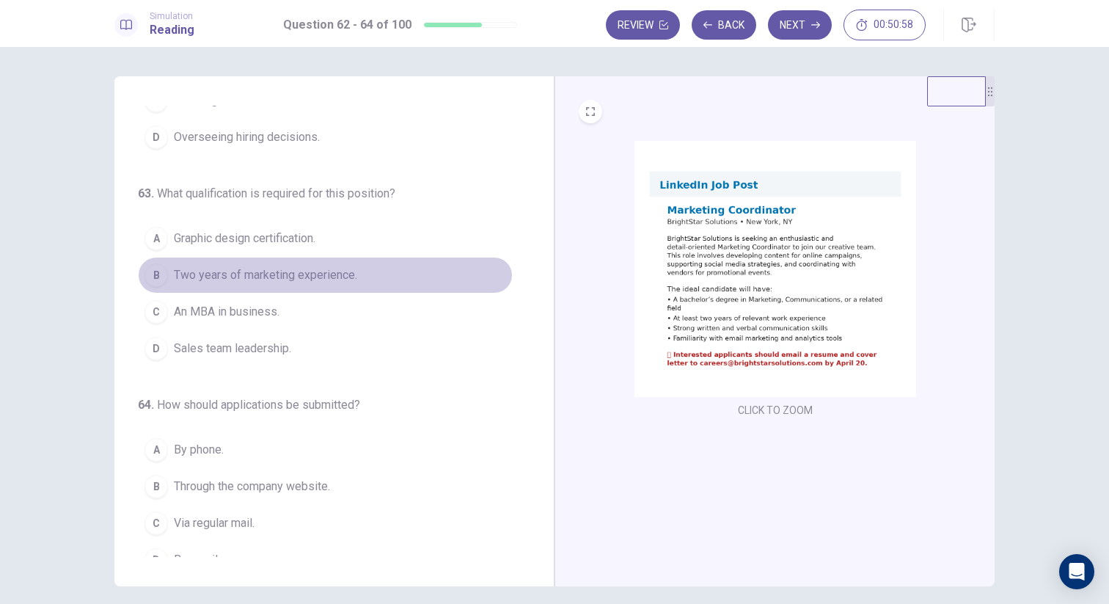
click at [278, 278] on span "Two years of marketing experience." at bounding box center [265, 275] width 183 height 18
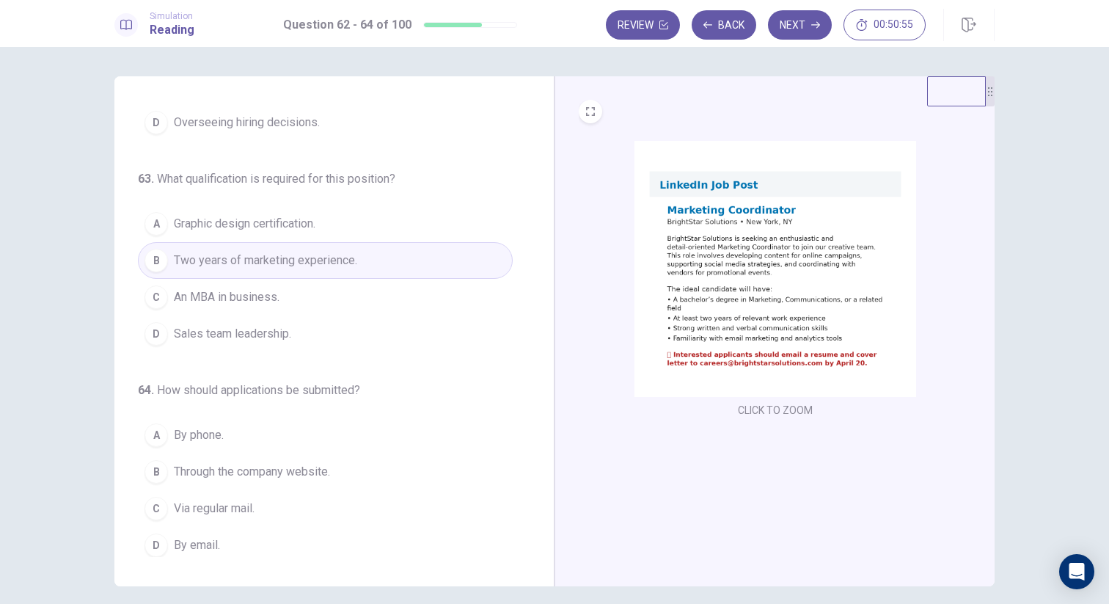
scroll to position [171, 0]
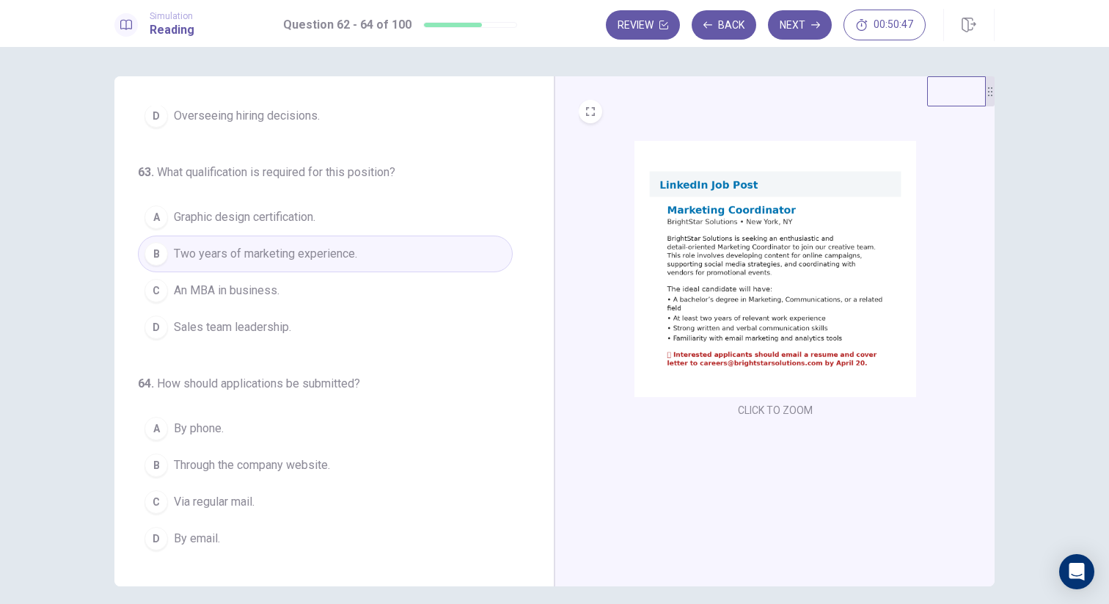
click at [186, 537] on span "By email." at bounding box center [197, 538] width 46 height 18
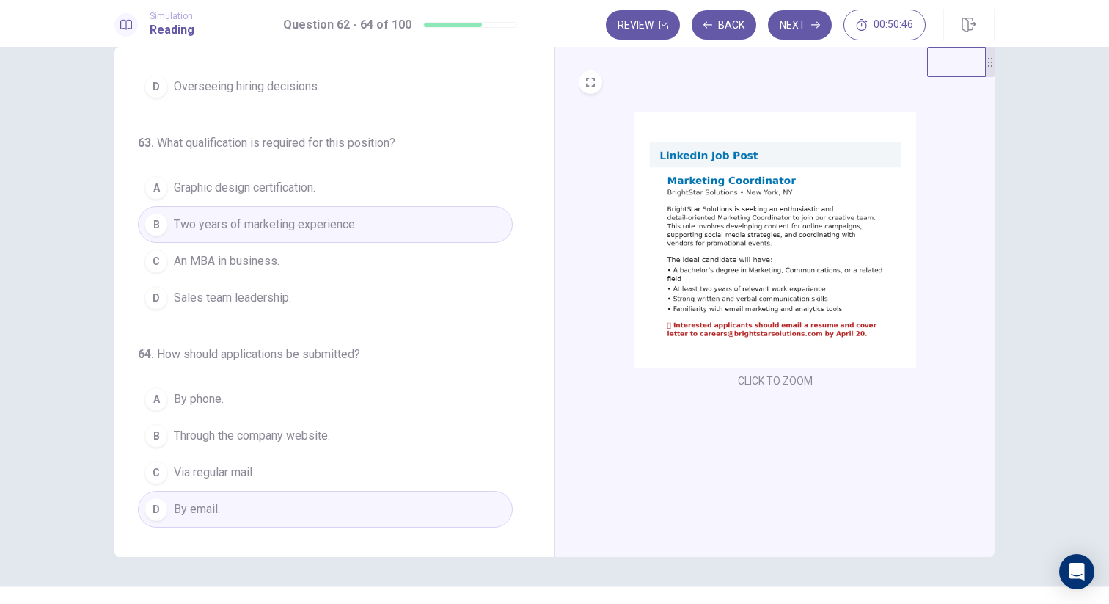
scroll to position [32, 0]
click at [804, 23] on button "Next" at bounding box center [800, 24] width 64 height 29
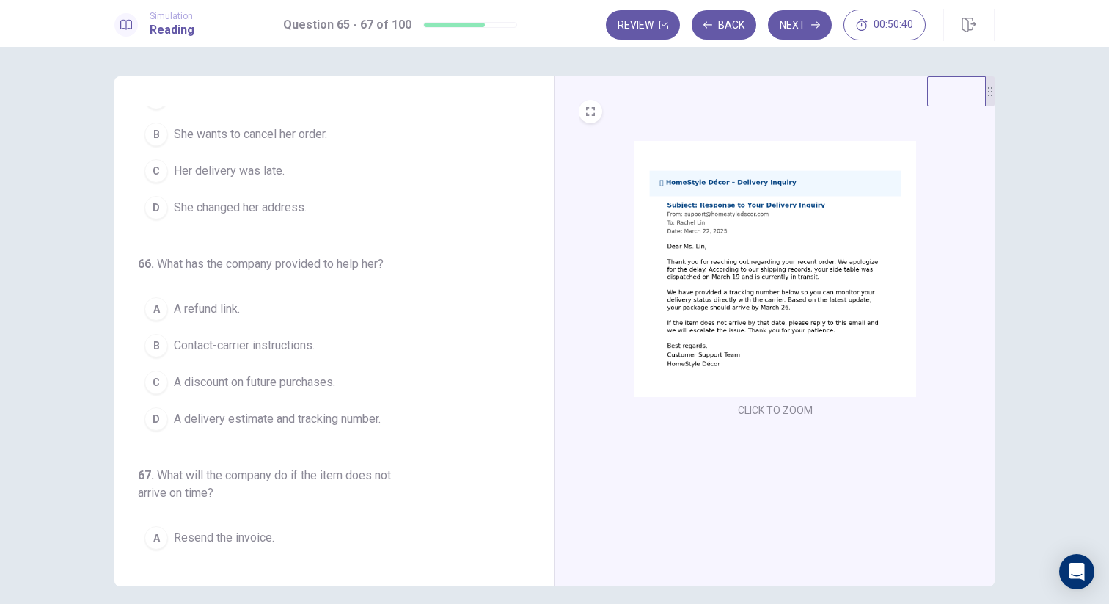
scroll to position [0, 0]
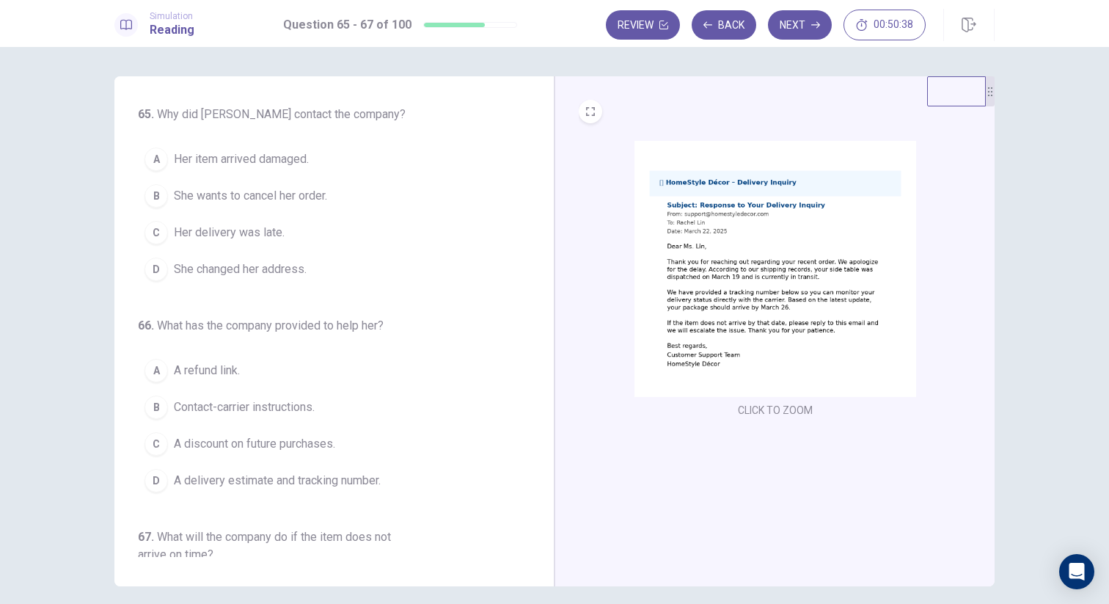
click at [763, 247] on img at bounding box center [775, 269] width 282 height 256
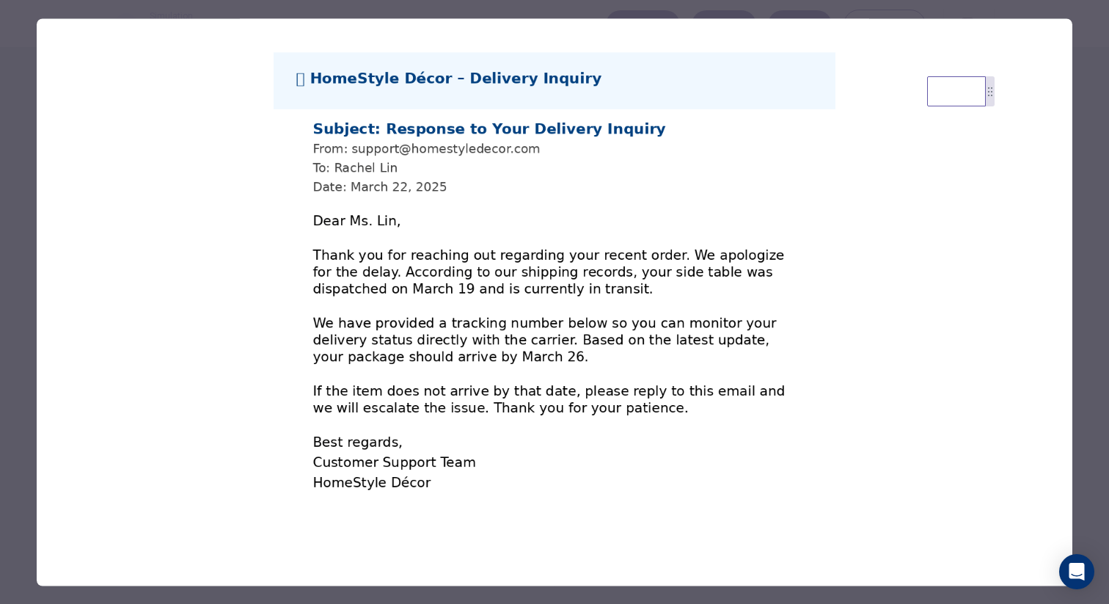
click at [31, 252] on div at bounding box center [554, 302] width 1109 height 604
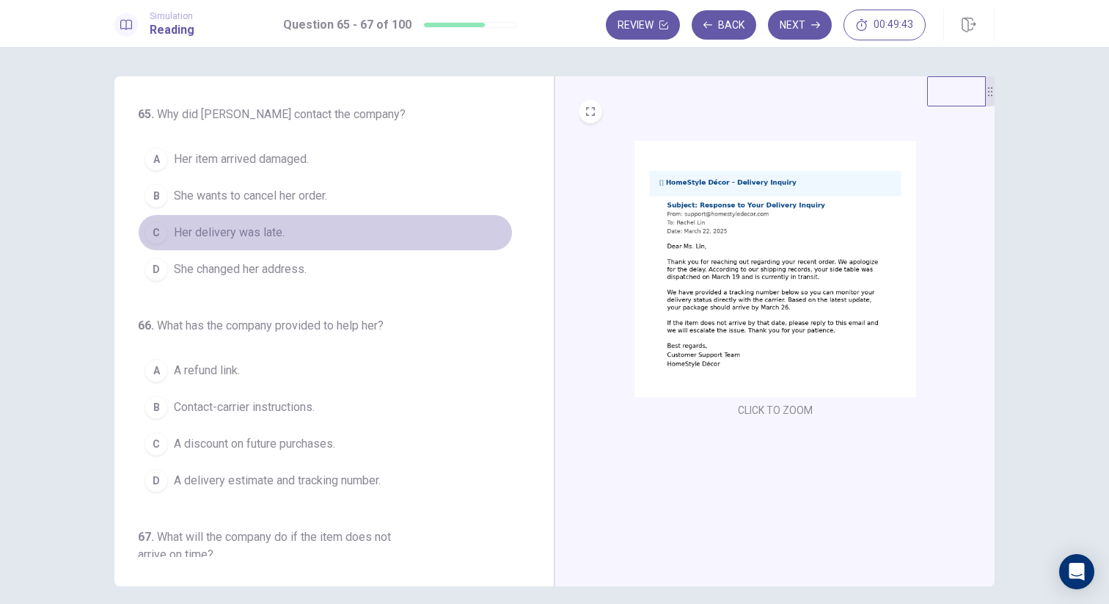
click at [227, 232] on span "Her delivery was late." at bounding box center [229, 233] width 111 height 18
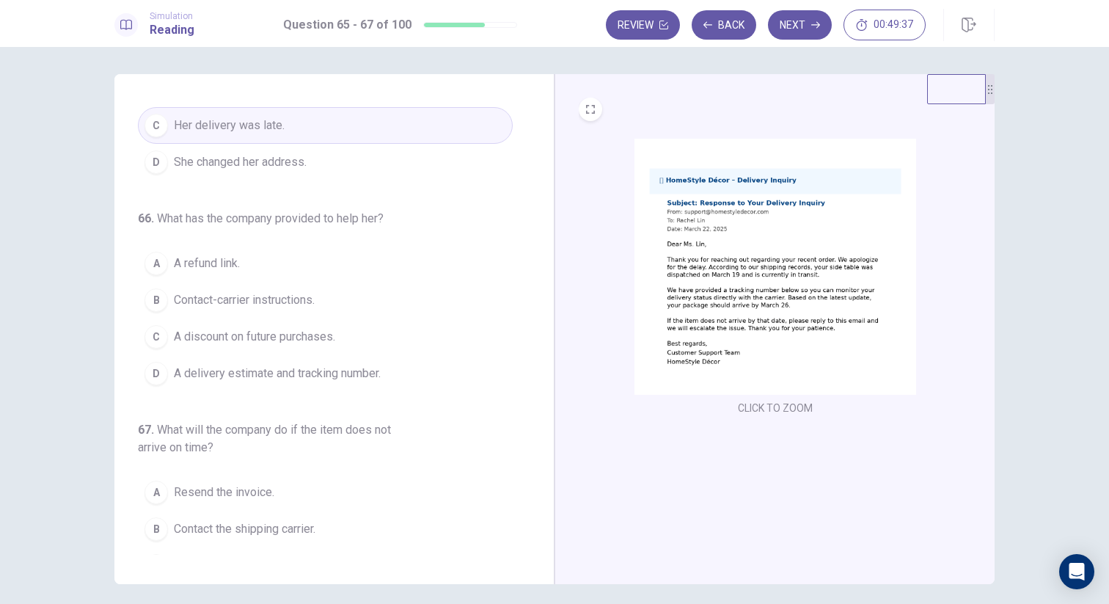
scroll to position [103, 0]
click at [271, 372] on span "A delivery estimate and tracking number." at bounding box center [277, 375] width 207 height 18
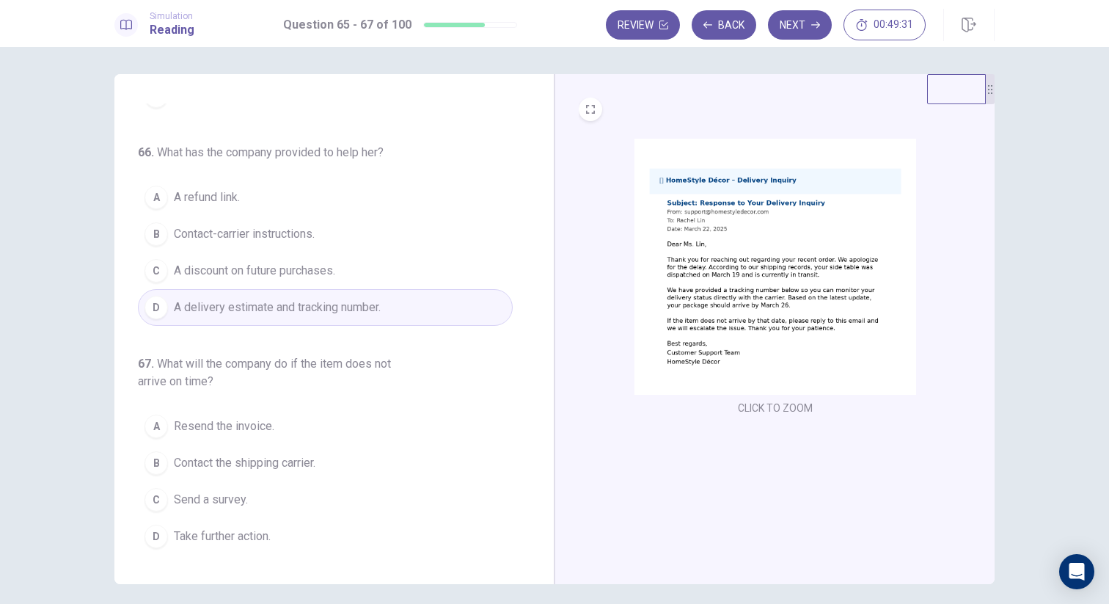
scroll to position [4, 0]
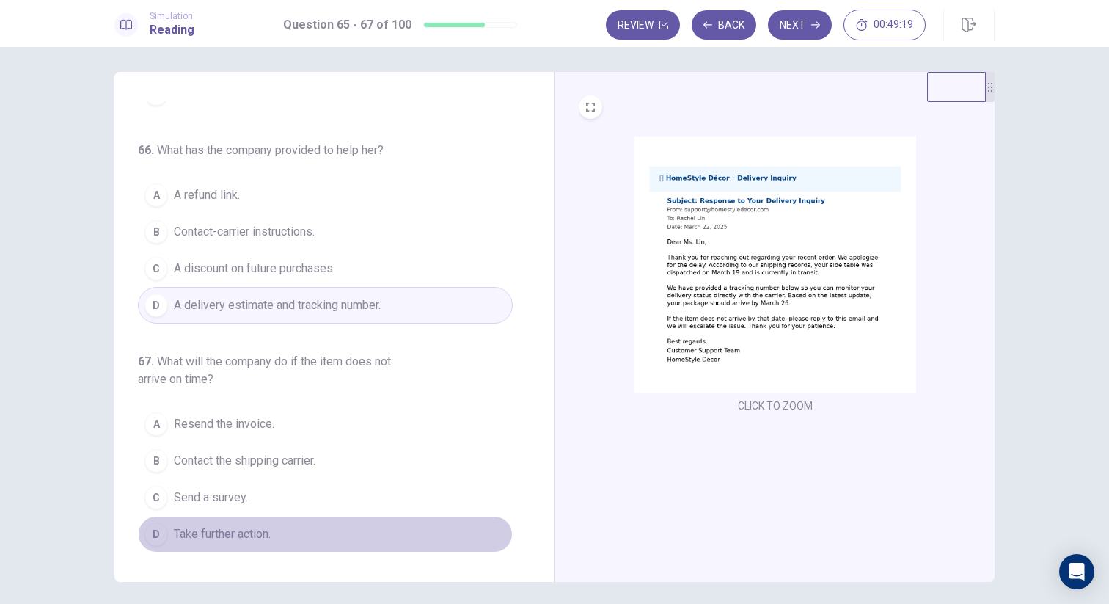
click at [230, 541] on span "Take further action." at bounding box center [222, 534] width 97 height 18
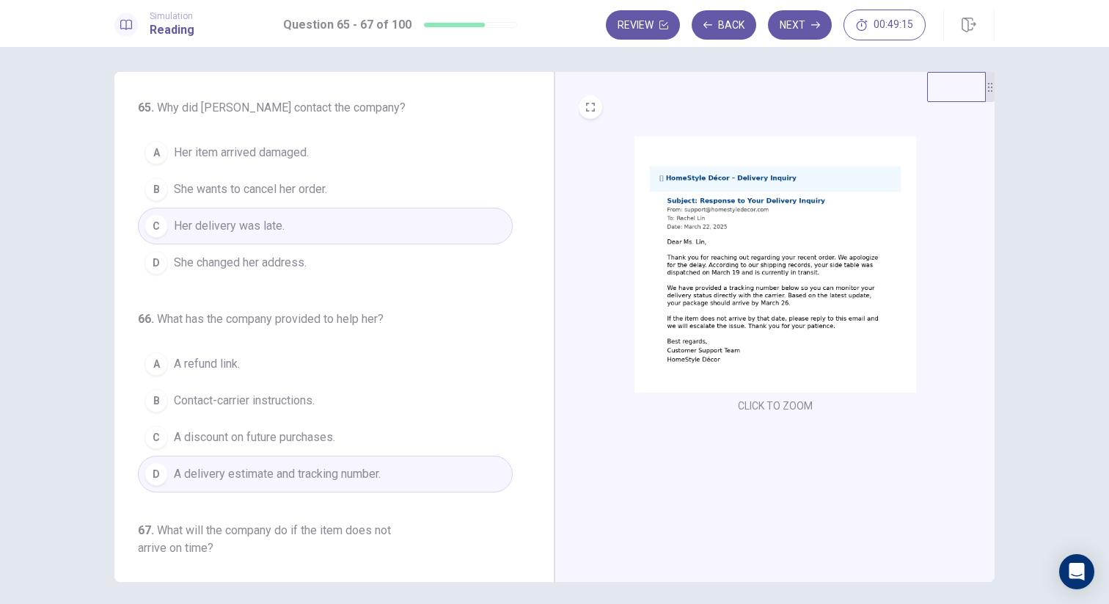
scroll to position [0, 0]
click at [807, 27] on button "Next" at bounding box center [800, 24] width 64 height 29
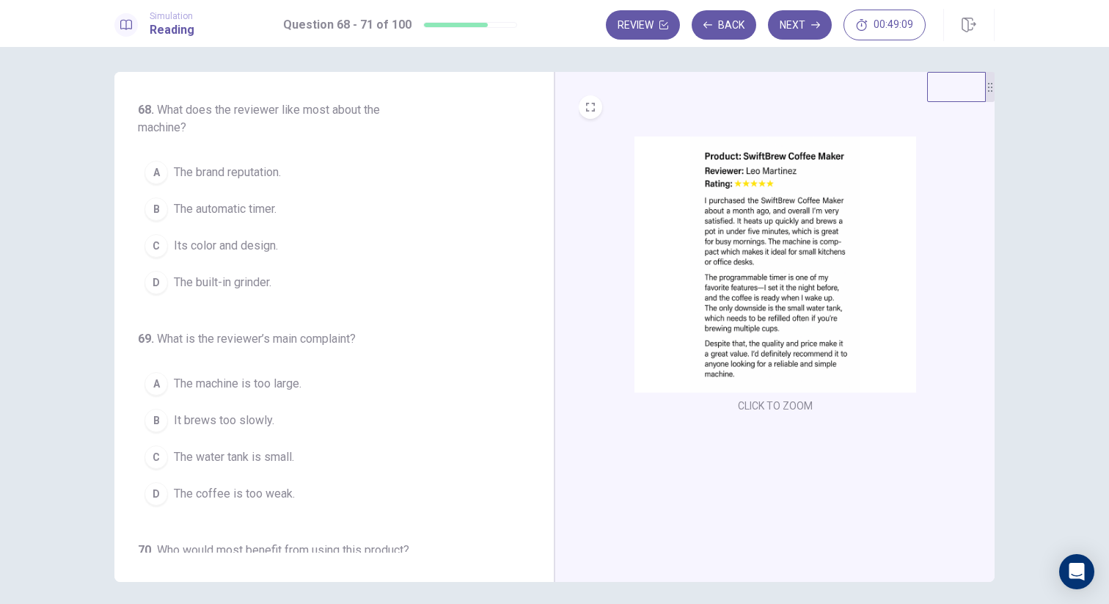
click at [722, 210] on img at bounding box center [775, 264] width 282 height 256
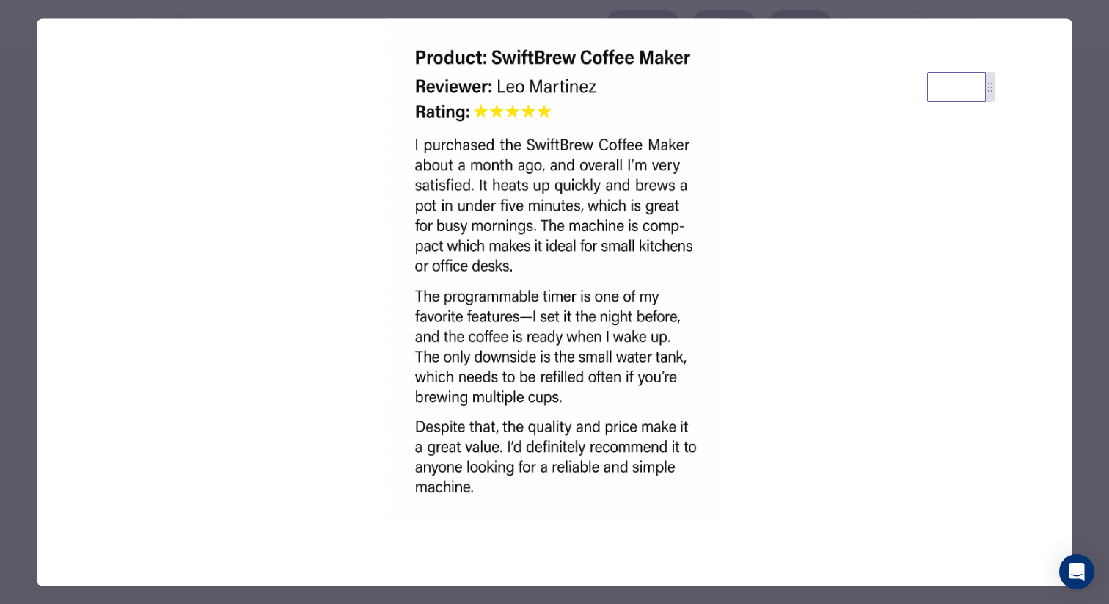
click at [37, 290] on img at bounding box center [555, 270] width 1036 height 505
click at [17, 285] on div at bounding box center [554, 302] width 1109 height 604
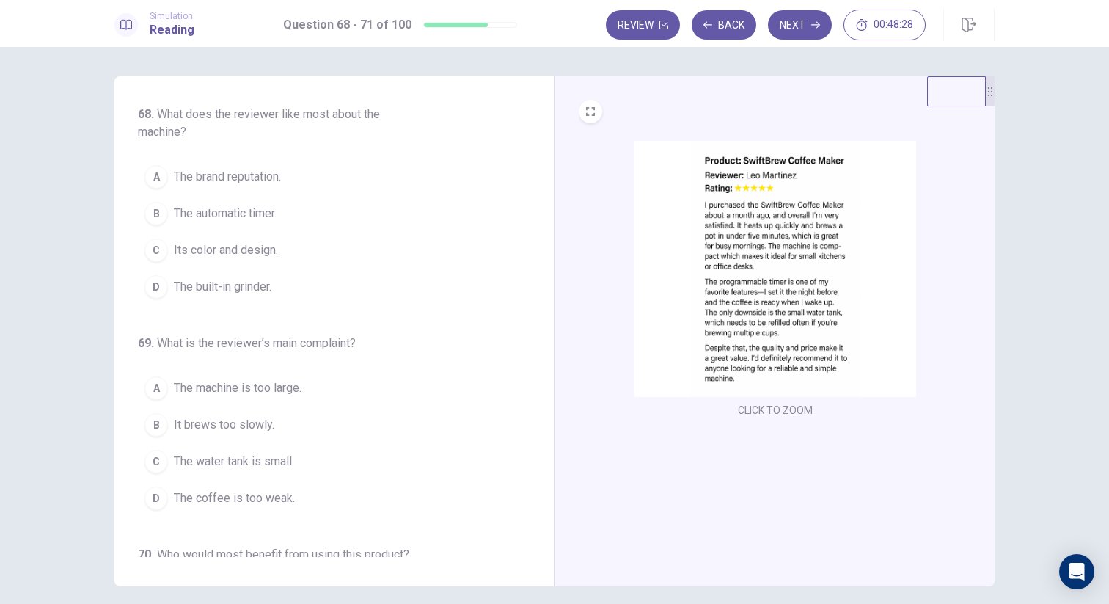
click at [243, 214] on span "The automatic timer." at bounding box center [225, 214] width 103 height 18
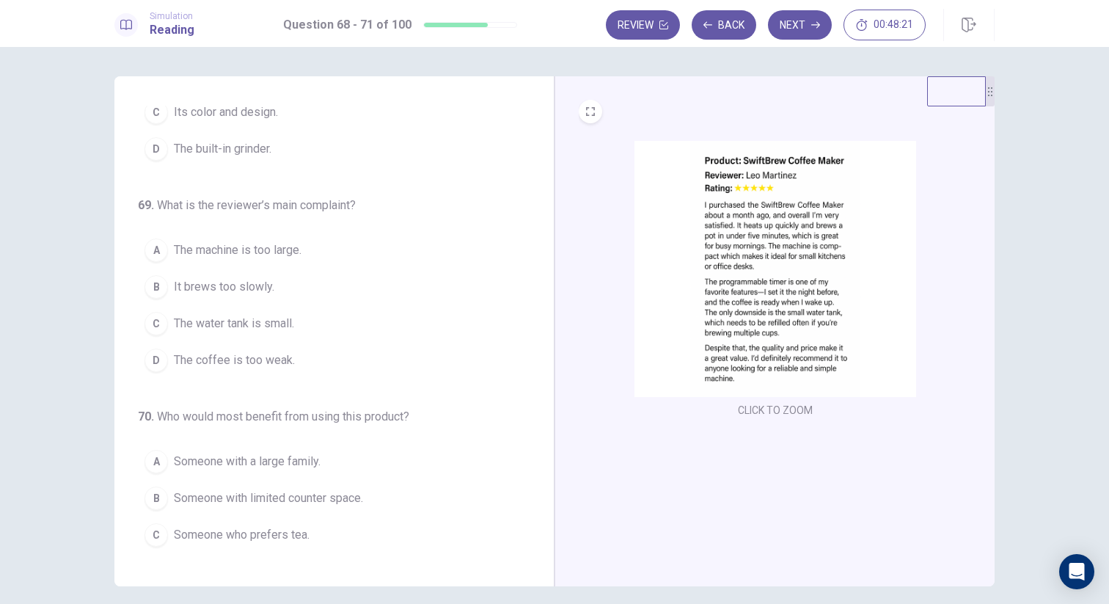
scroll to position [139, 0]
click at [197, 320] on span "The water tank is small." at bounding box center [234, 322] width 120 height 18
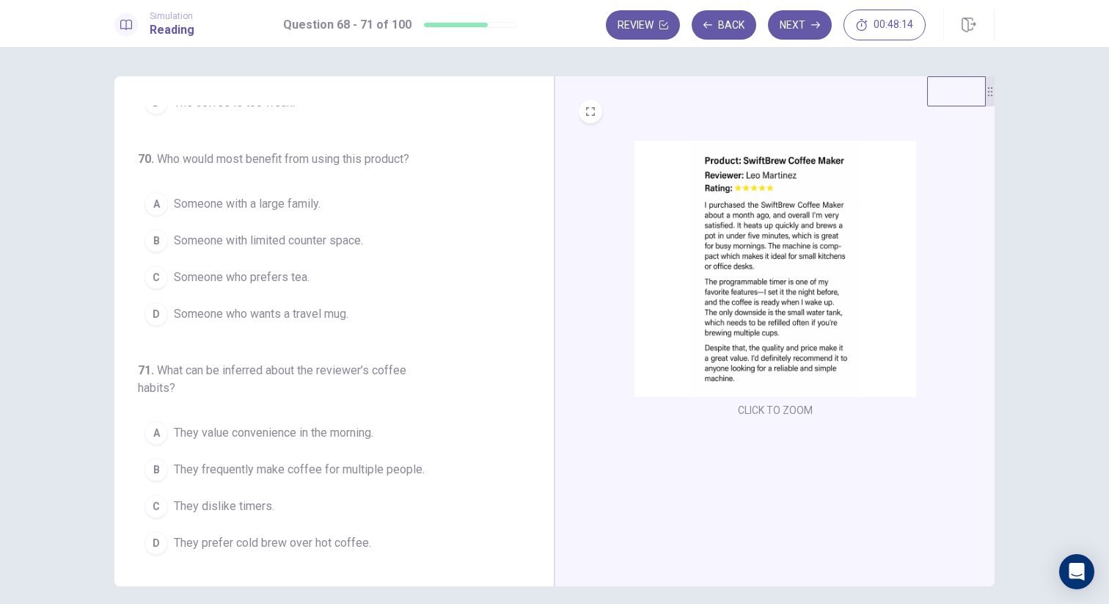
scroll to position [399, 0]
click at [266, 241] on span "Someone with limited counter space." at bounding box center [268, 237] width 189 height 18
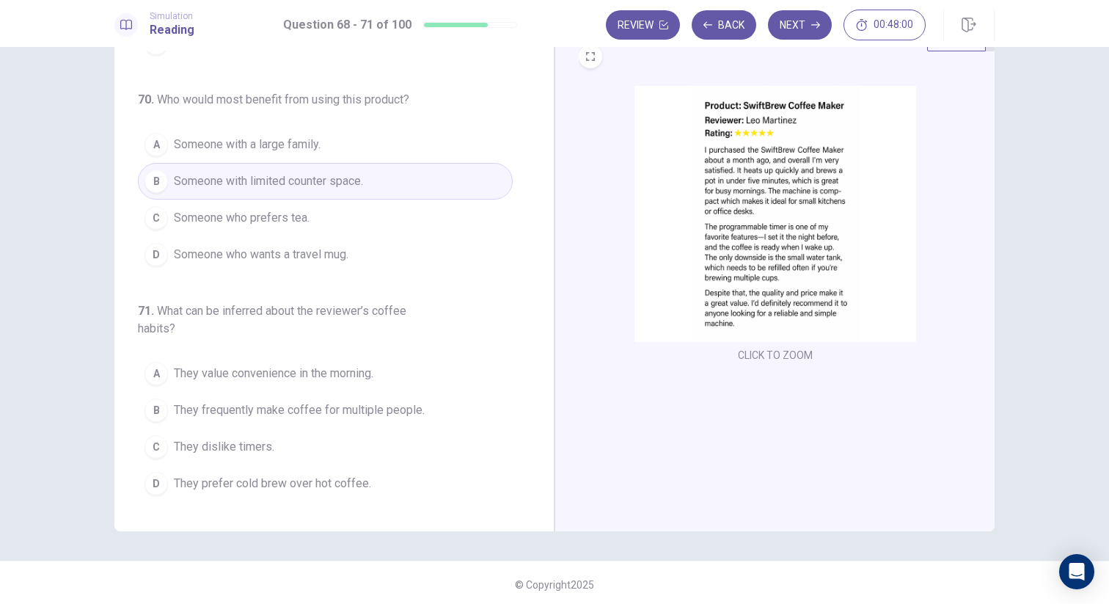
scroll to position [59, 0]
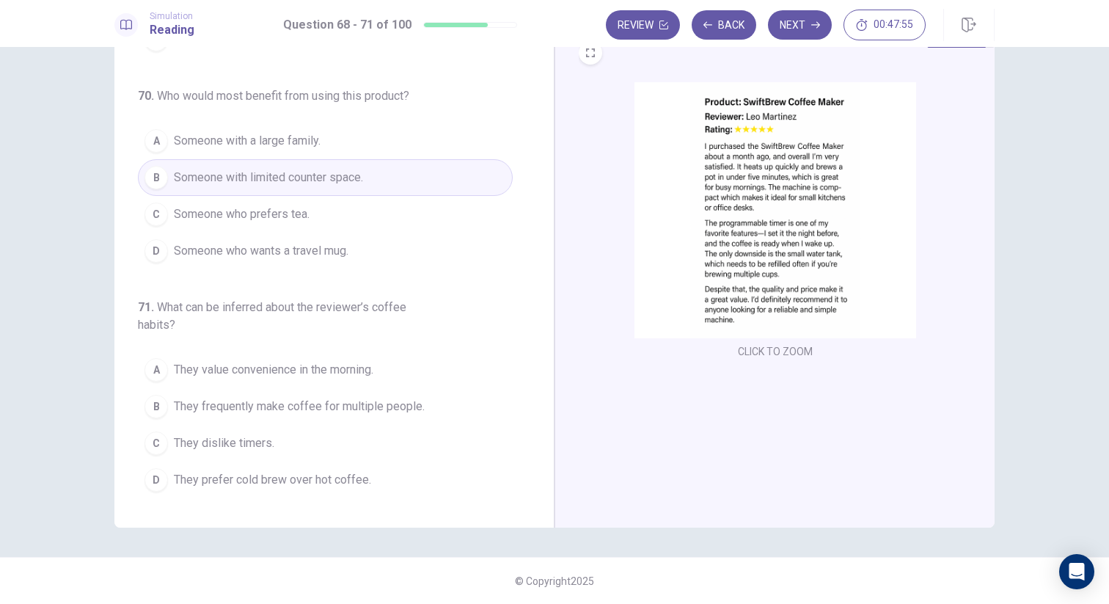
click at [266, 370] on span "They value convenience in the morning." at bounding box center [273, 370] width 199 height 18
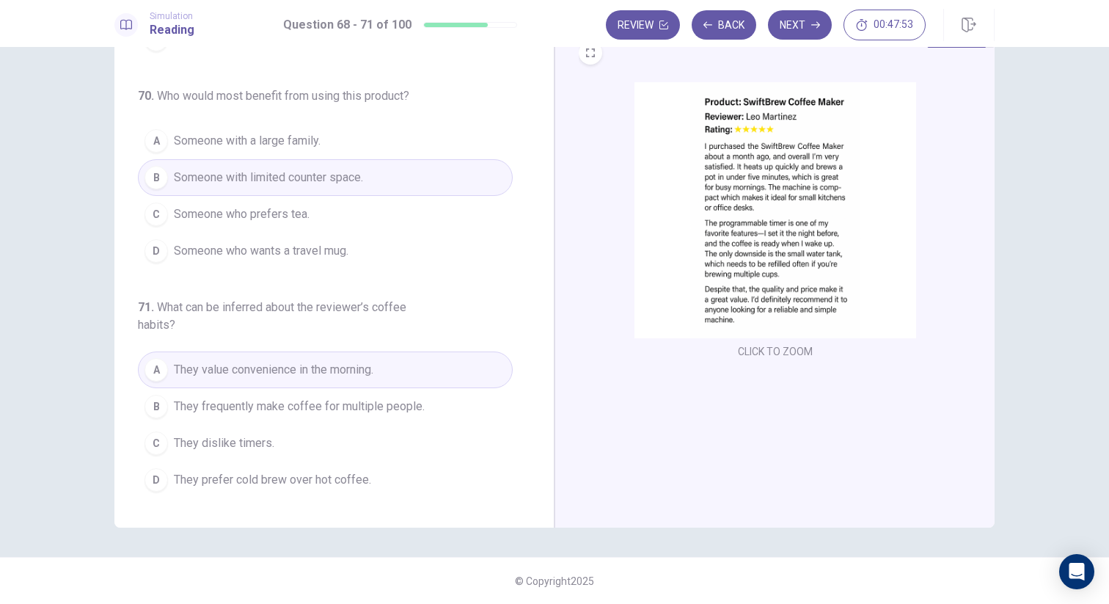
click at [243, 408] on span "They frequently make coffee for multiple people." at bounding box center [299, 406] width 251 height 18
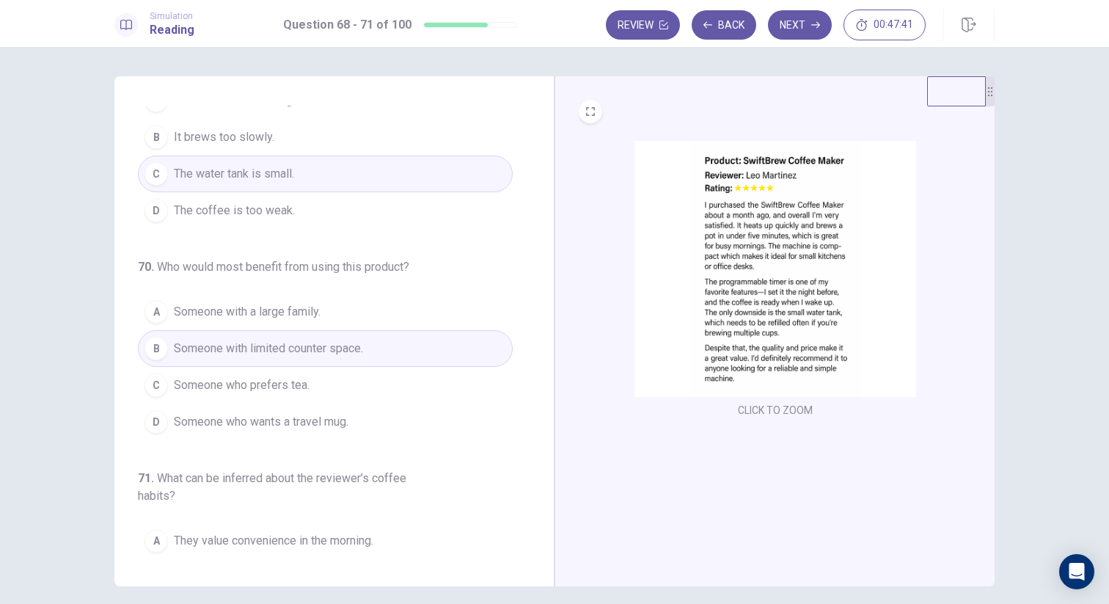
scroll to position [400, 0]
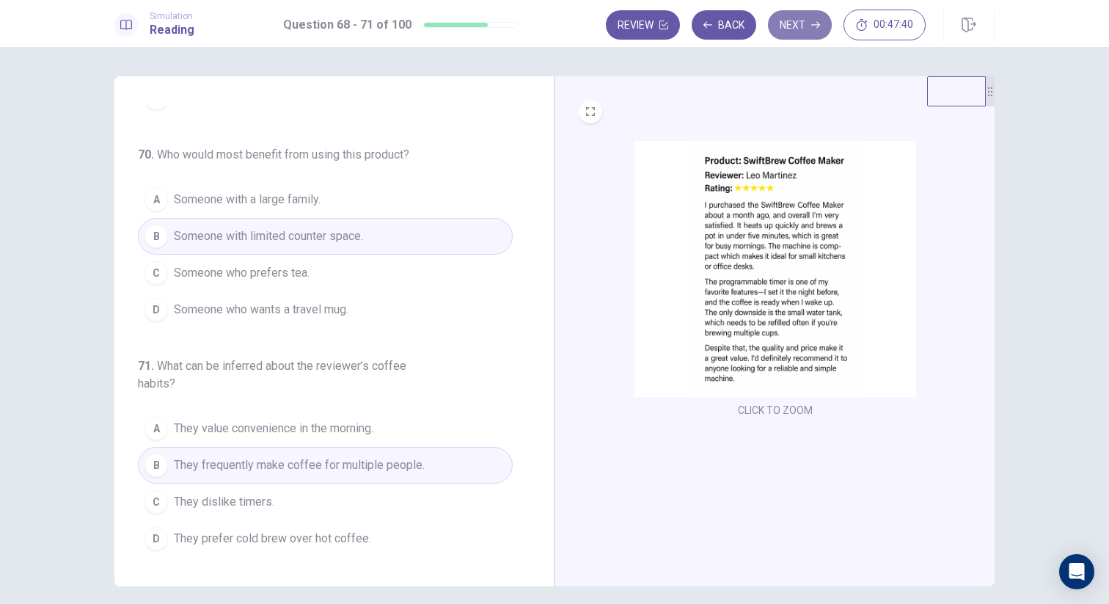
click at [798, 20] on button "Next" at bounding box center [800, 24] width 64 height 29
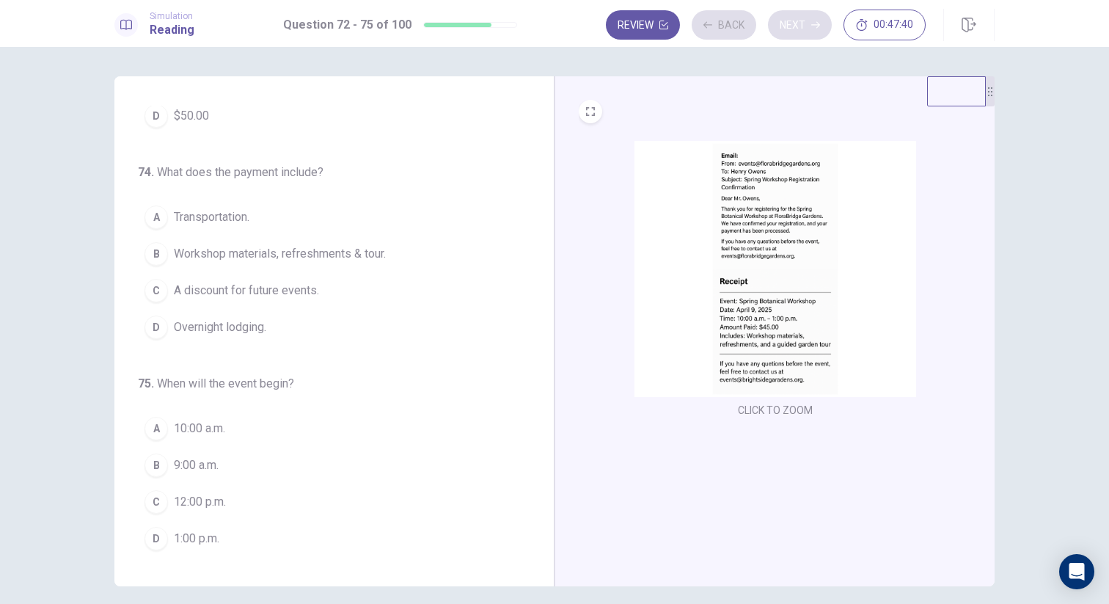
scroll to position [364, 0]
click at [744, 246] on img at bounding box center [775, 269] width 282 height 256
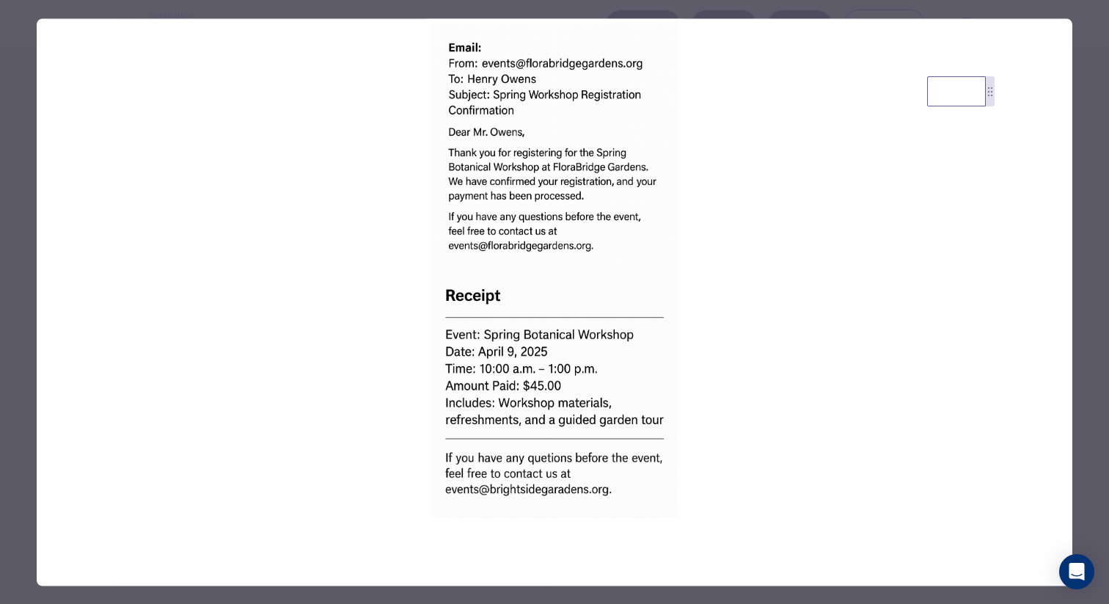
click at [26, 270] on div at bounding box center [554, 302] width 1109 height 604
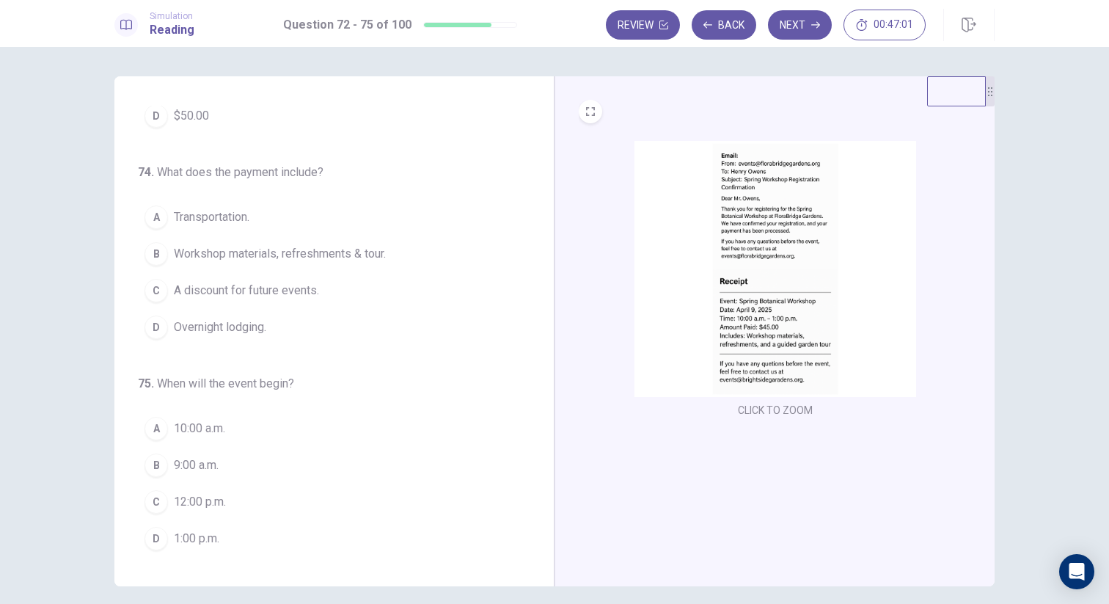
scroll to position [0, 0]
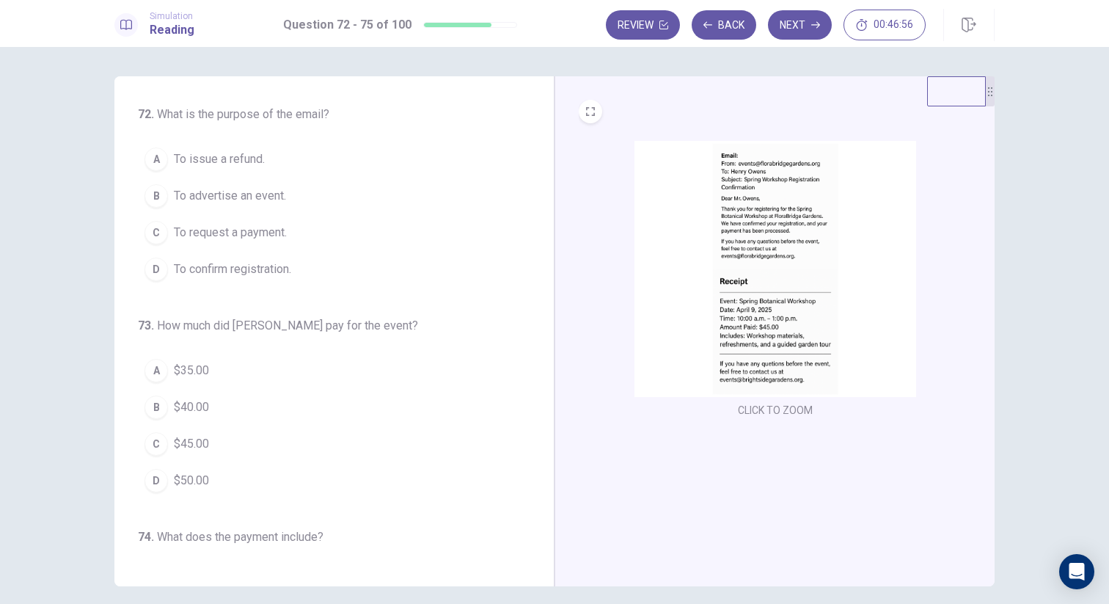
click at [232, 268] on span "To confirm registration." at bounding box center [232, 269] width 117 height 18
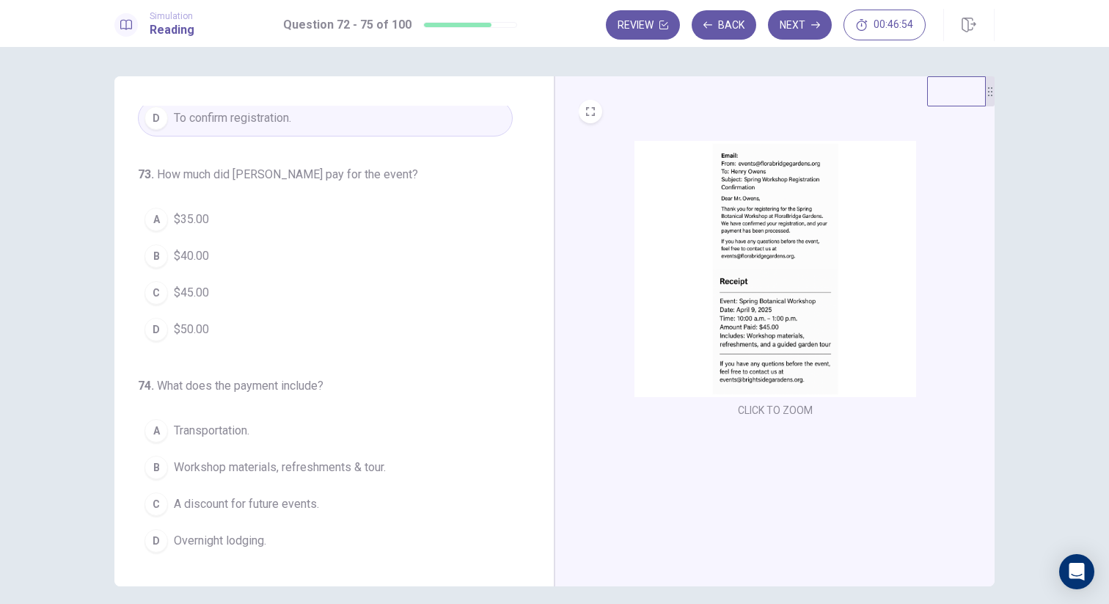
scroll to position [148, 0]
click at [193, 294] on span "$45.00" at bounding box center [191, 296] width 35 height 18
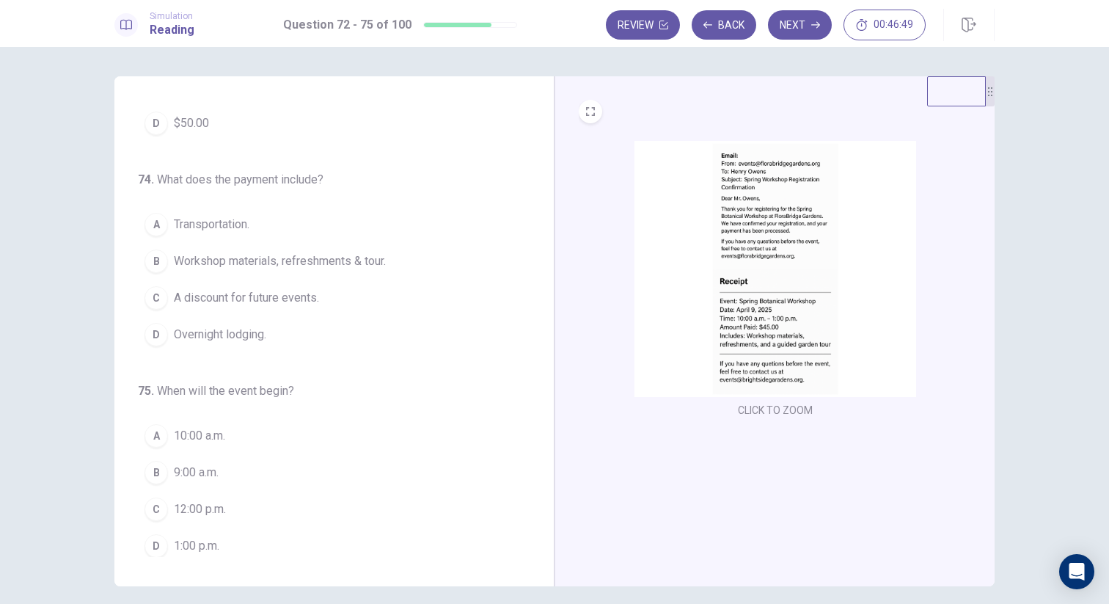
scroll to position [364, 0]
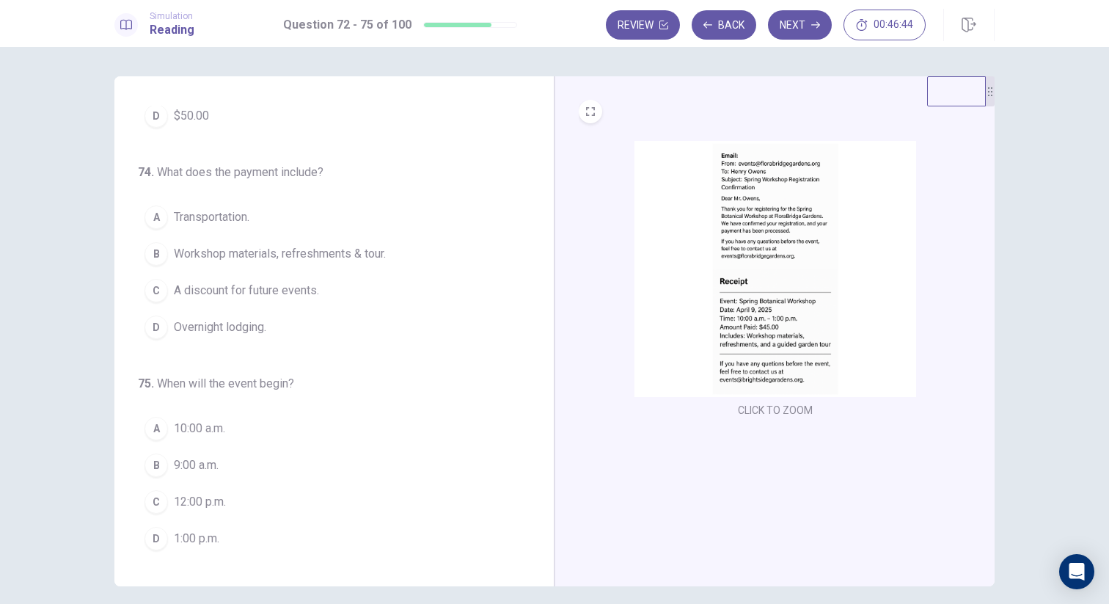
click at [242, 254] on span "Workshop materials, refreshments & tour." at bounding box center [280, 254] width 212 height 18
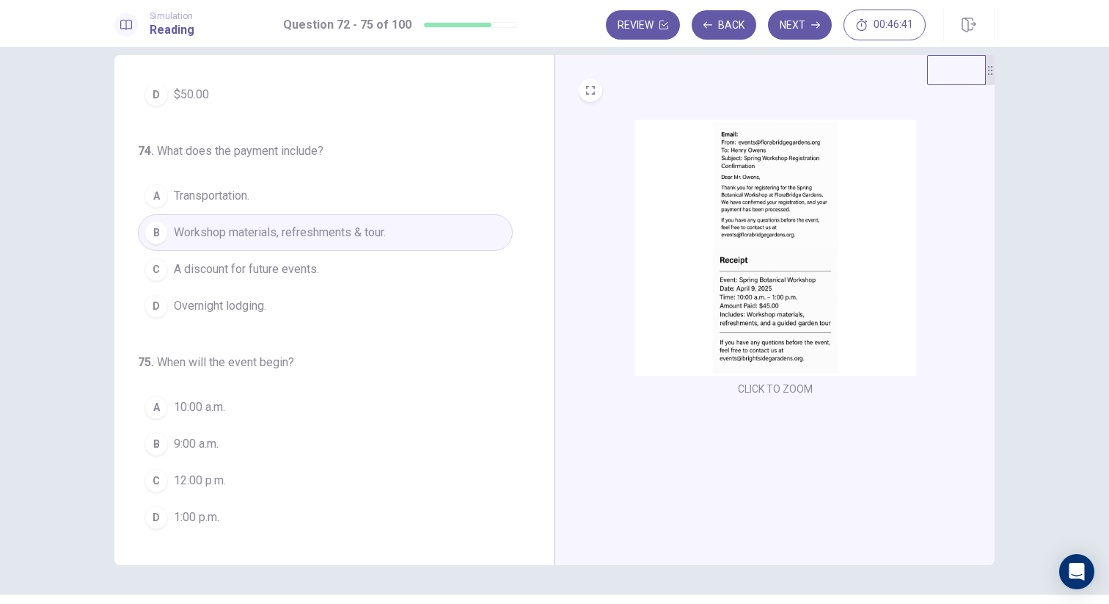
scroll to position [18, 0]
click at [254, 413] on button "A 10:00 a.m." at bounding box center [325, 410] width 375 height 37
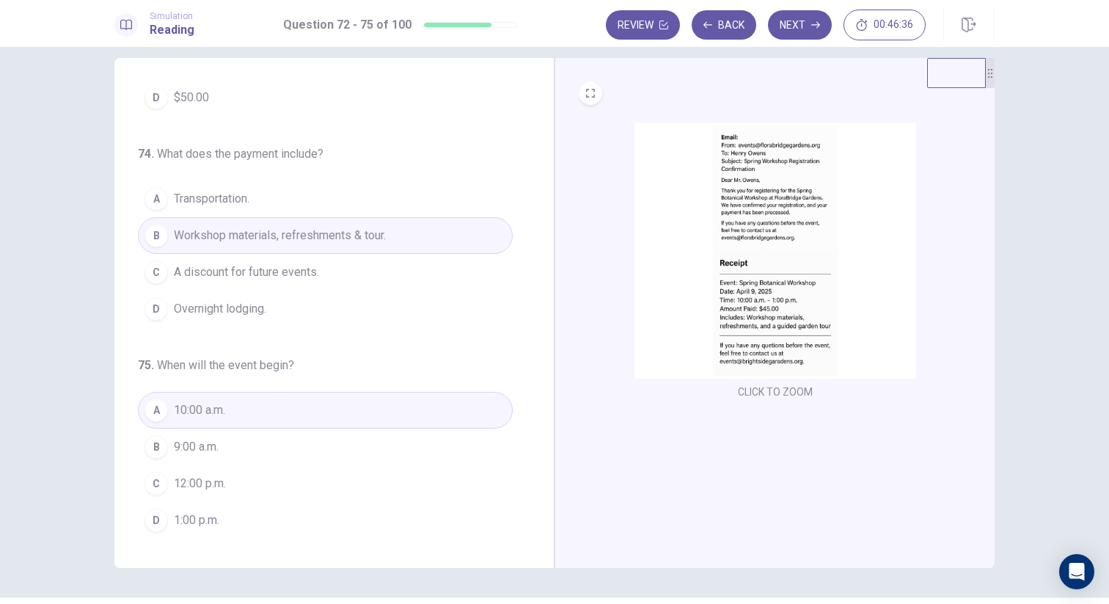
click at [755, 312] on img at bounding box center [775, 250] width 282 height 256
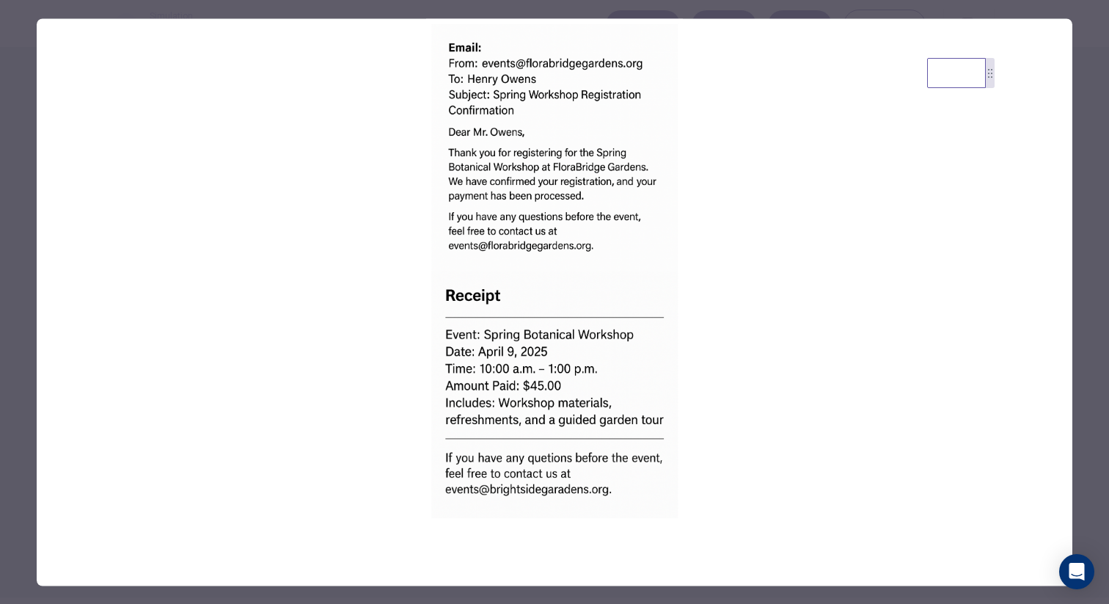
click at [25, 287] on div at bounding box center [554, 302] width 1109 height 604
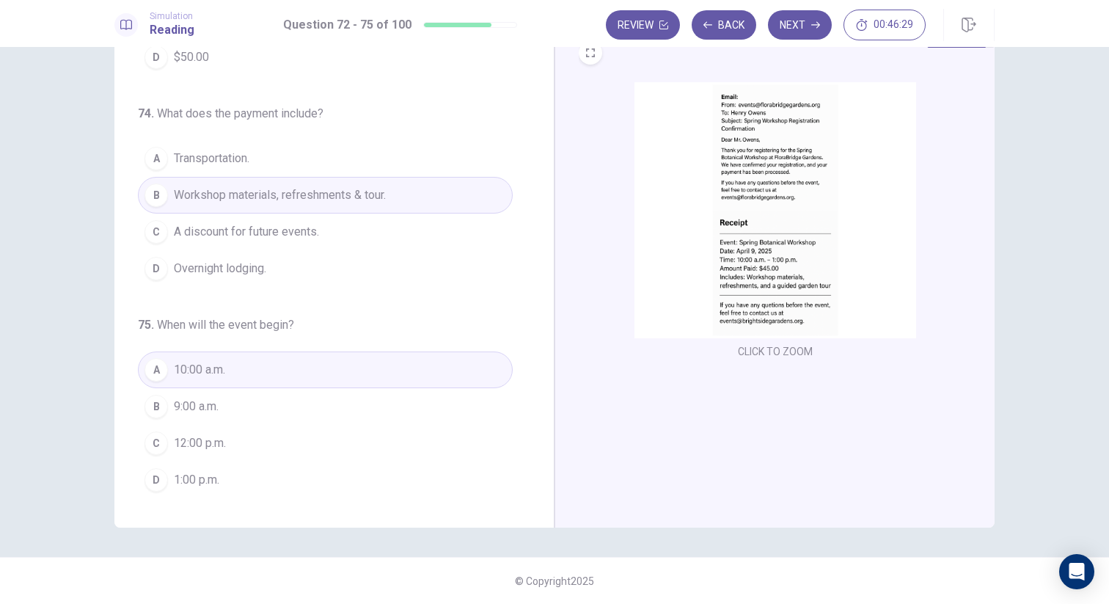
scroll to position [0, 0]
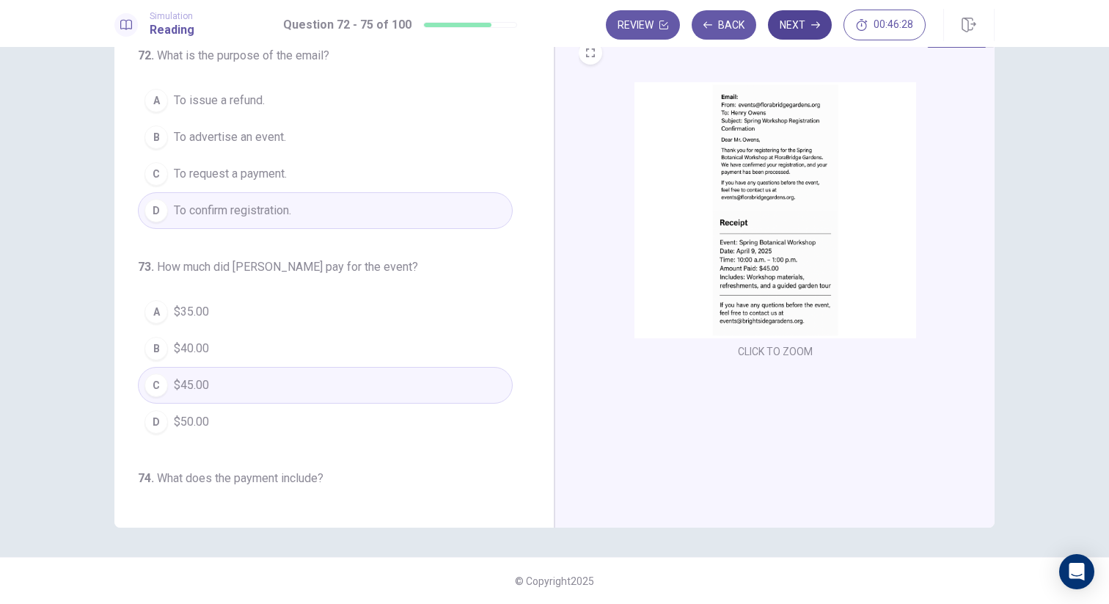
click at [802, 34] on button "Next" at bounding box center [800, 24] width 64 height 29
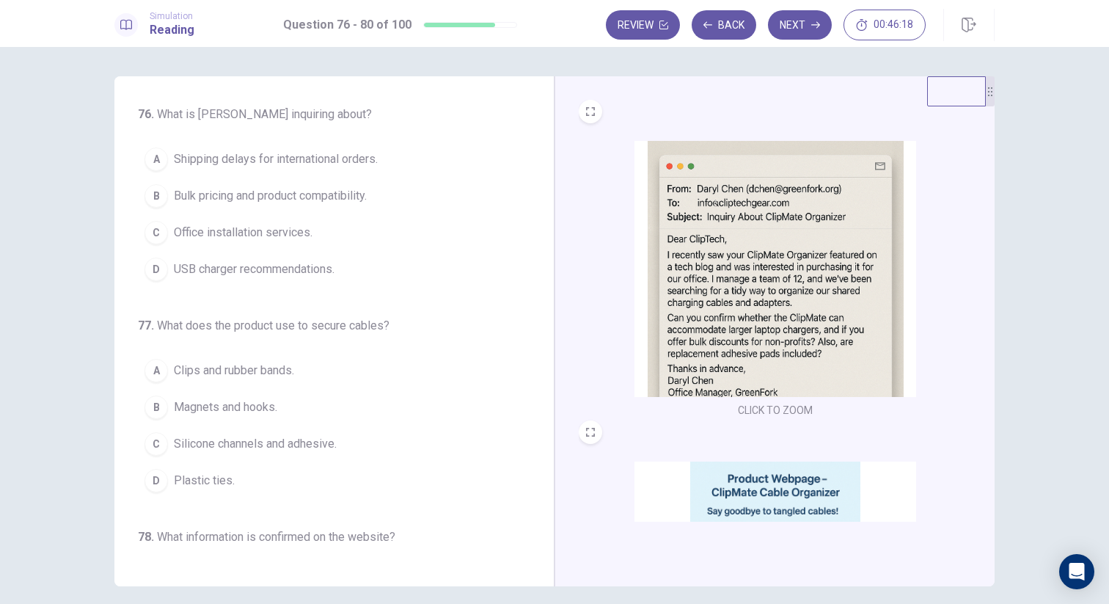
click at [723, 239] on img at bounding box center [775, 269] width 282 height 256
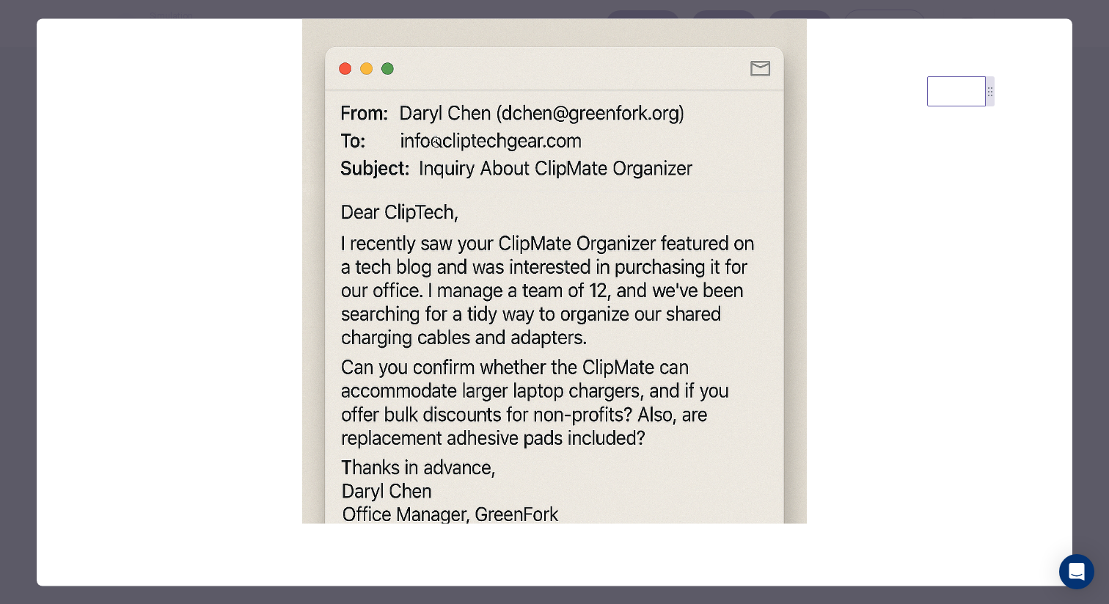
click at [301, 12] on div at bounding box center [554, 302] width 1109 height 604
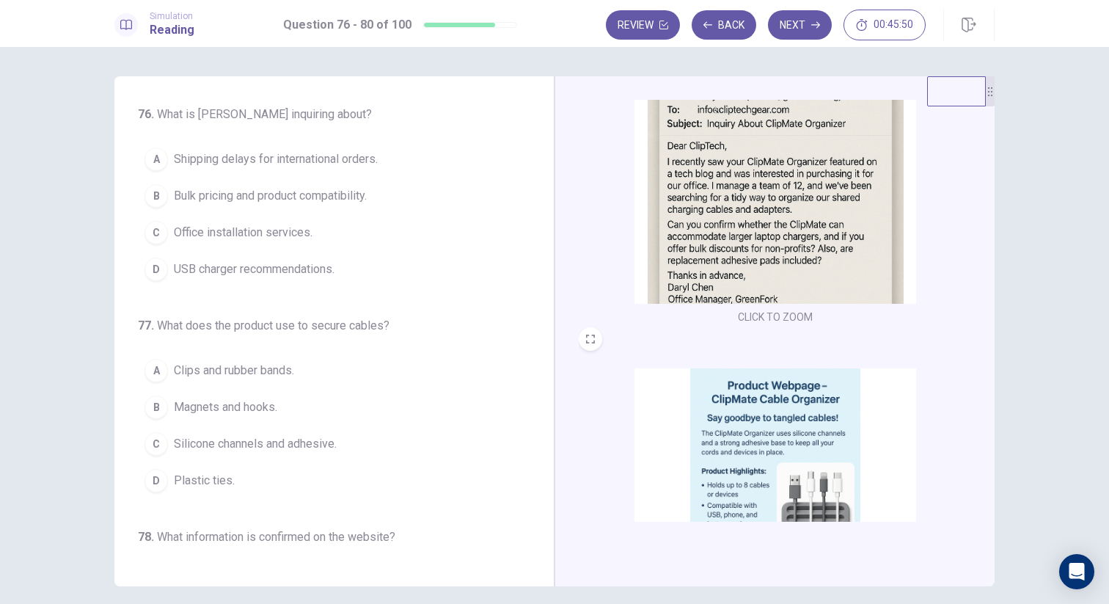
scroll to position [219, 0]
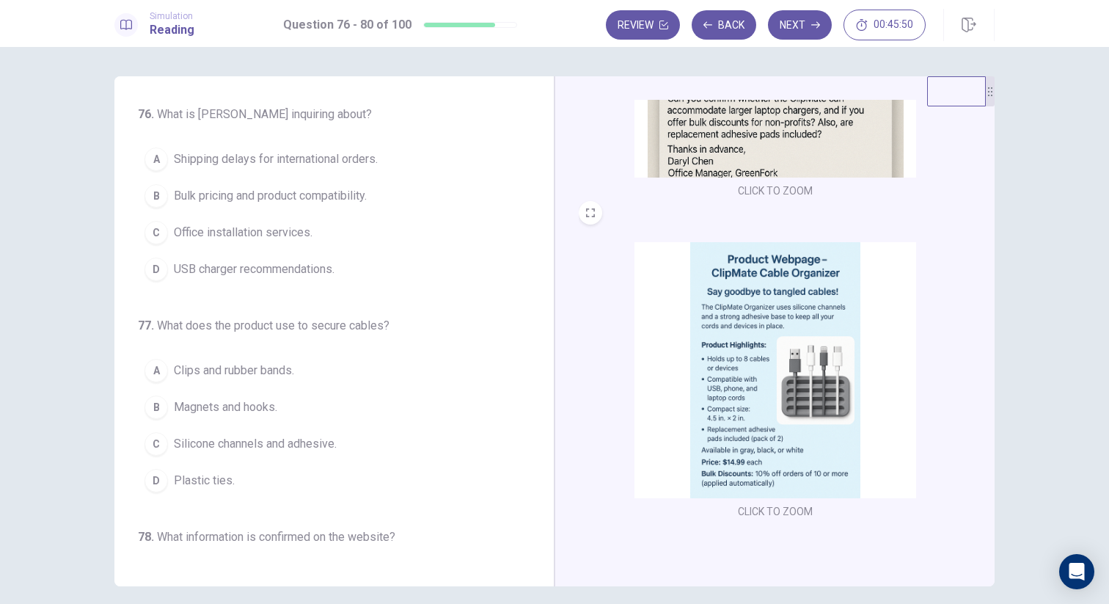
click at [740, 366] on img at bounding box center [775, 370] width 282 height 256
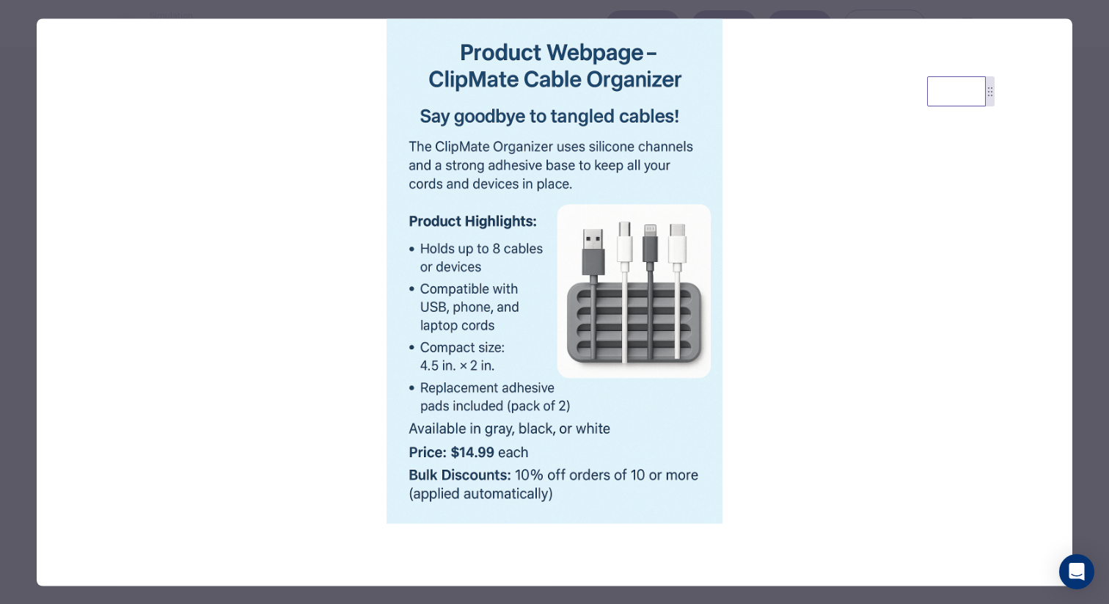
click at [21, 261] on div at bounding box center [554, 302] width 1109 height 604
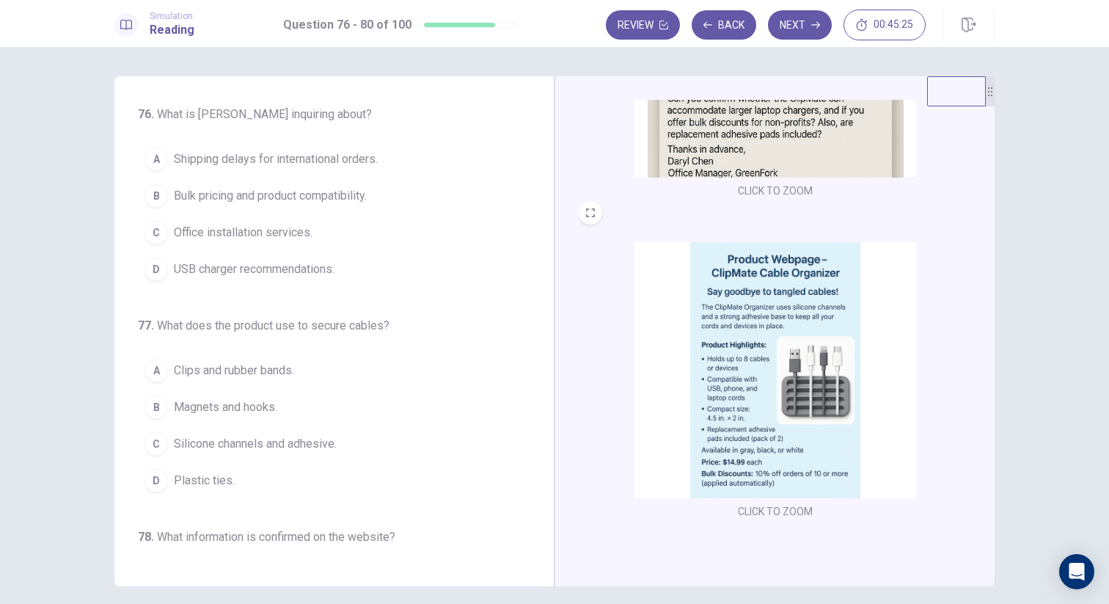
click at [744, 155] on img at bounding box center [775, 50] width 282 height 256
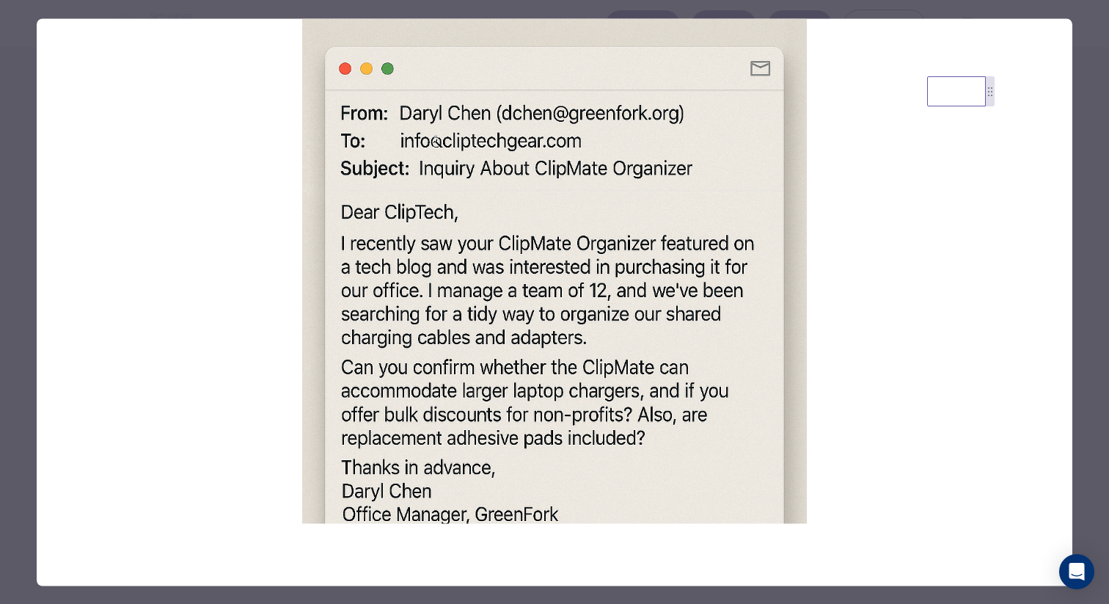
click at [28, 267] on div at bounding box center [554, 302] width 1109 height 604
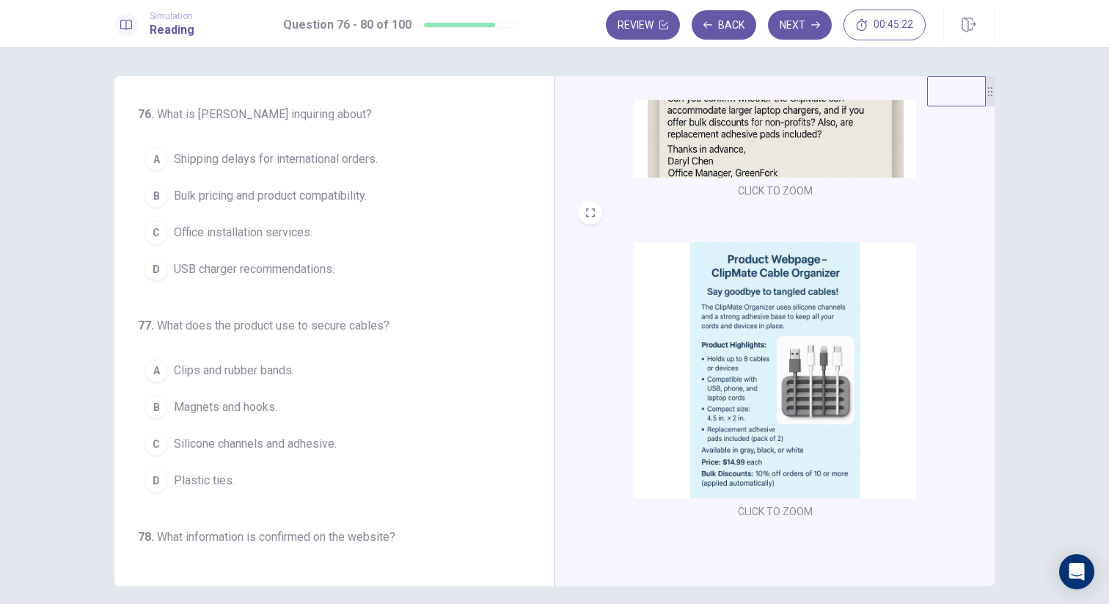
click at [699, 362] on img at bounding box center [775, 370] width 282 height 256
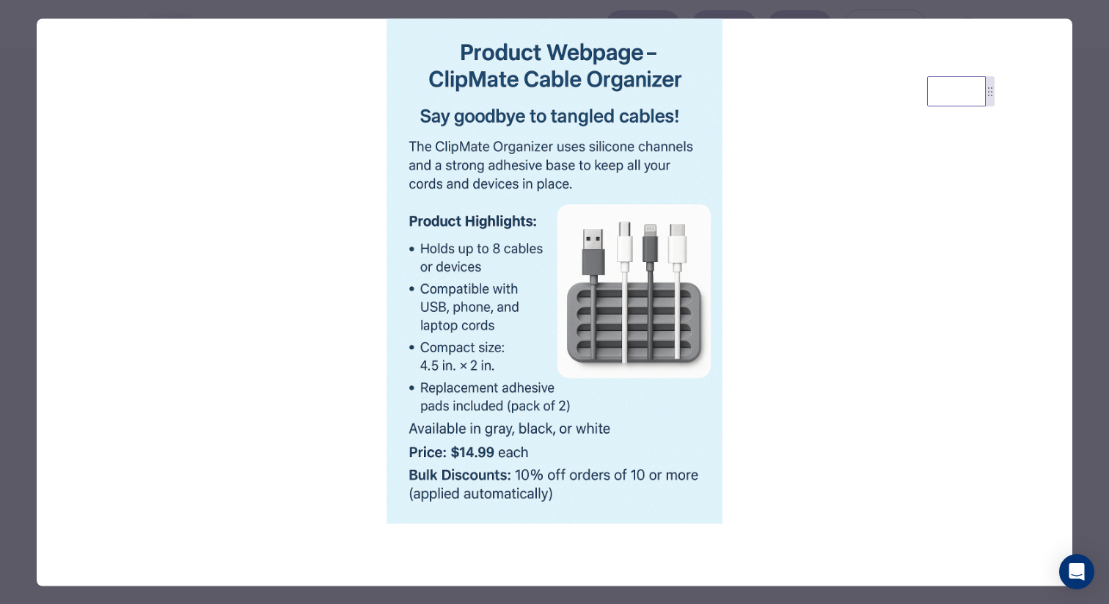
click at [0, 260] on div at bounding box center [554, 302] width 1109 height 604
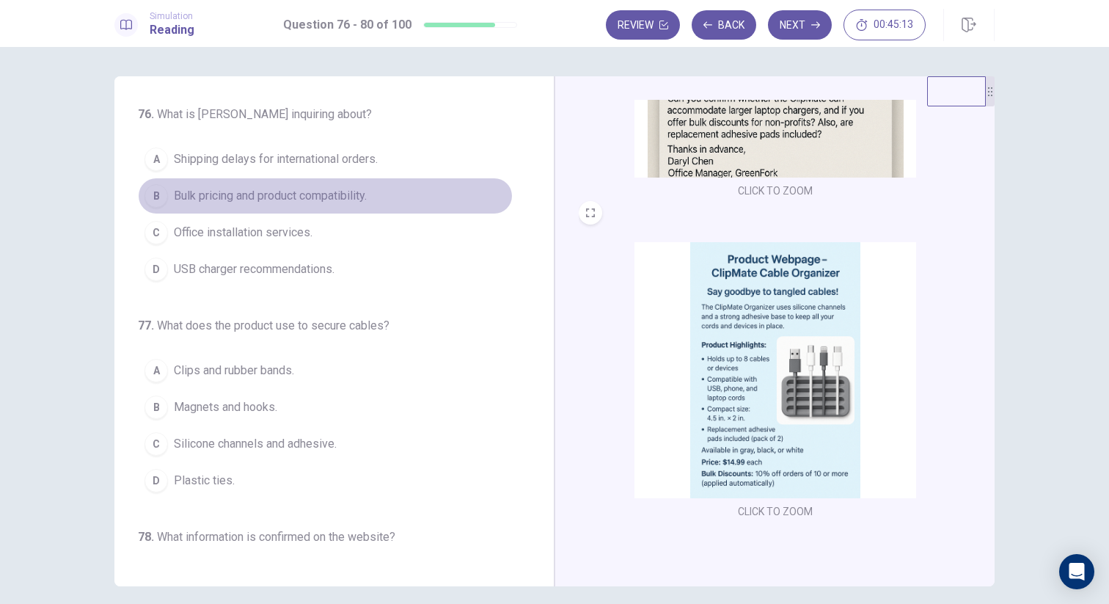
click at [253, 202] on span "Bulk pricing and product compatibility." at bounding box center [270, 196] width 193 height 18
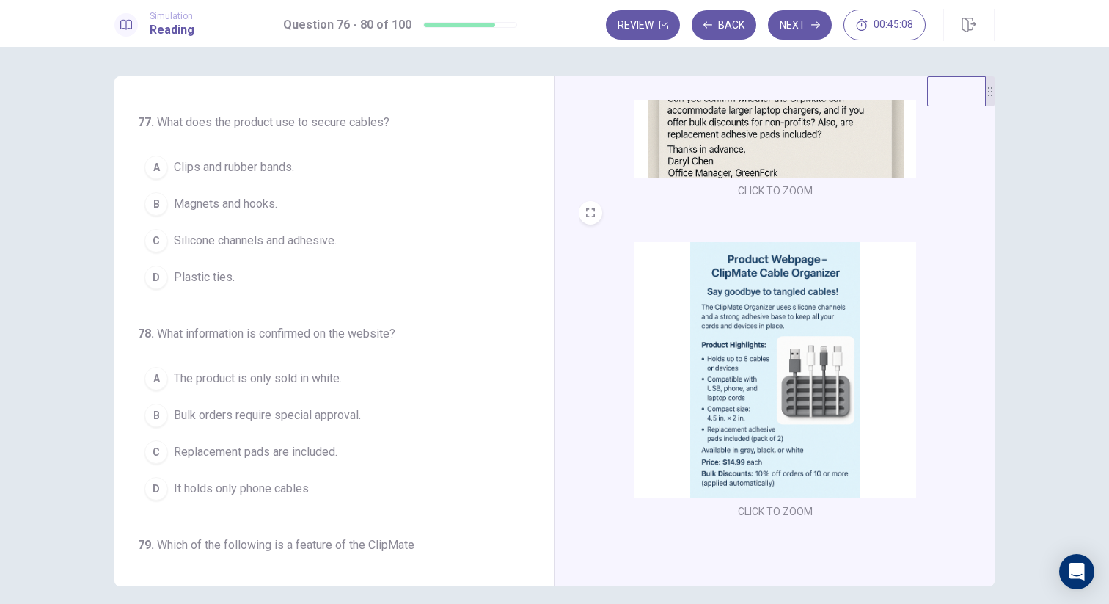
scroll to position [199, 0]
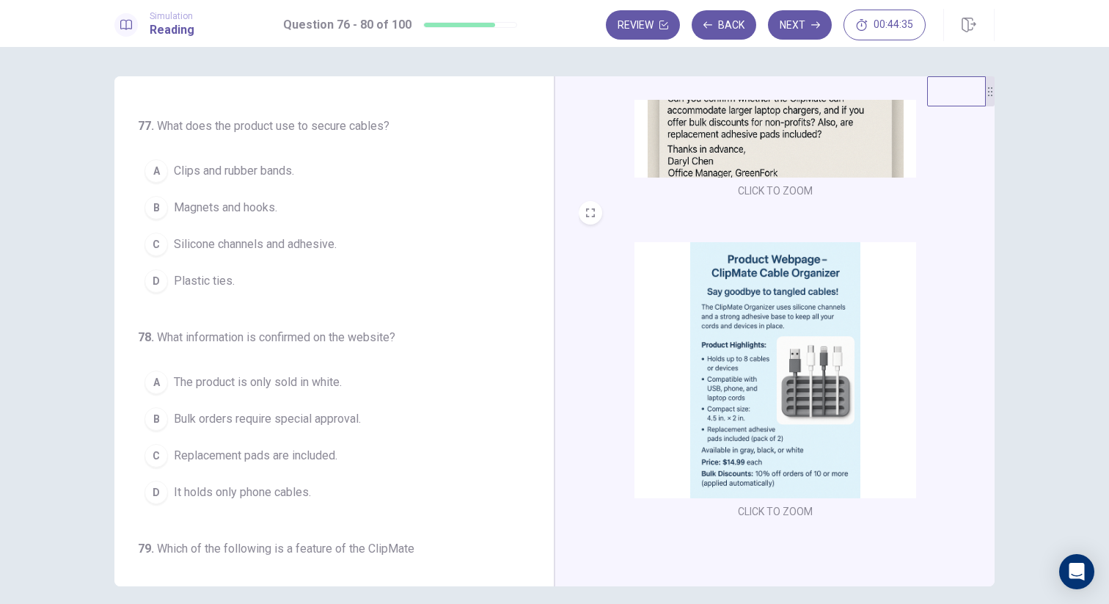
click at [216, 244] on span "Silicone channels and adhesive." at bounding box center [255, 244] width 163 height 18
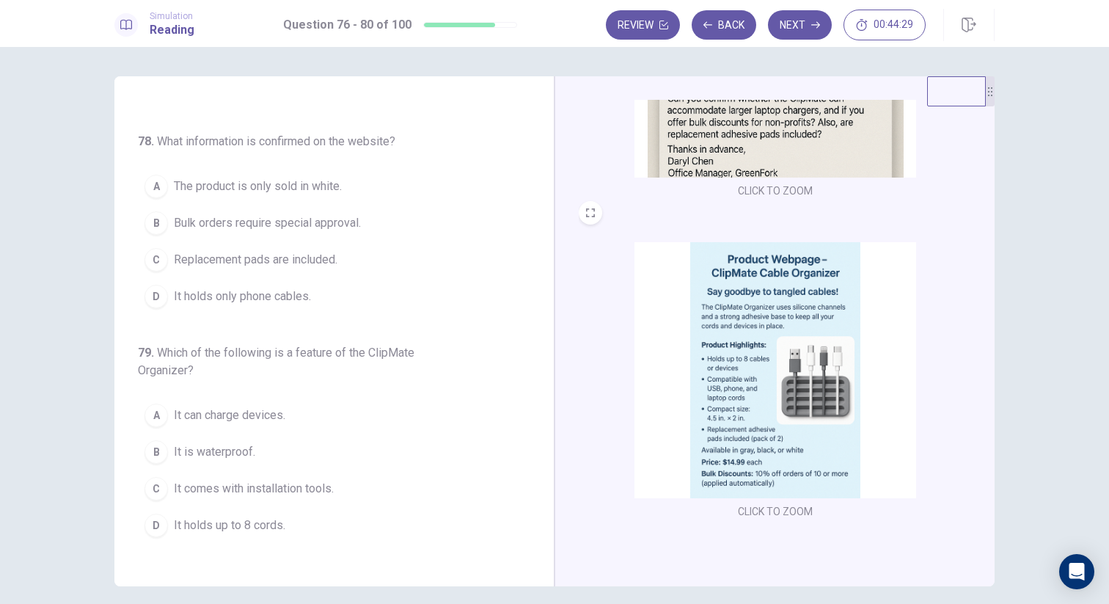
scroll to position [396, 0]
click at [205, 258] on span "Replacement pads are included." at bounding box center [256, 259] width 164 height 18
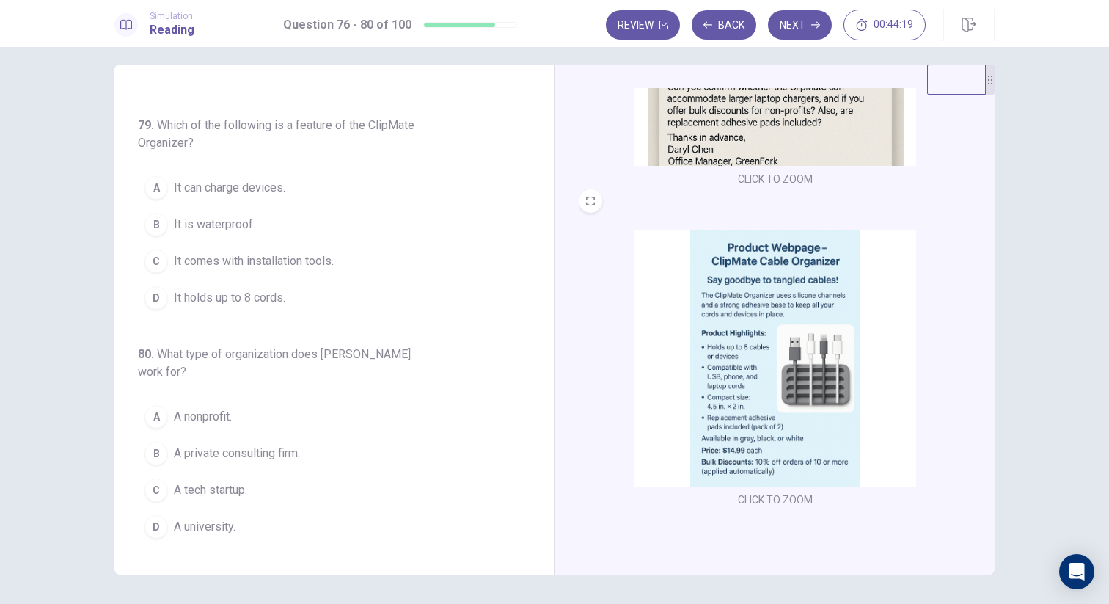
scroll to position [0, 0]
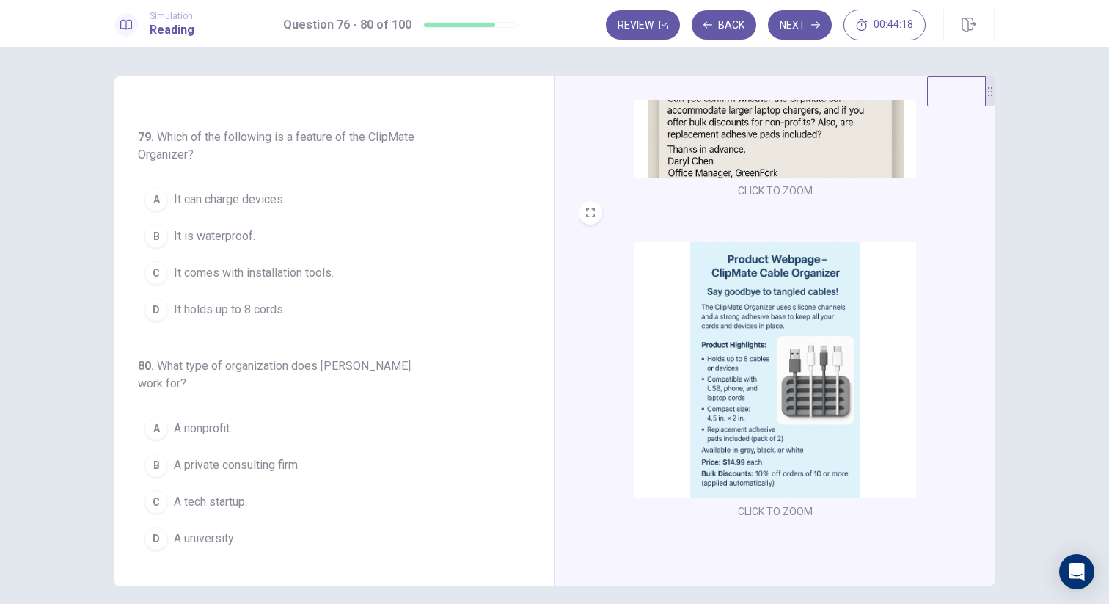
click at [199, 330] on div "76 . What is [PERSON_NAME] inquiring about? A Shipping delays for international…" at bounding box center [340, 331] width 404 height 451
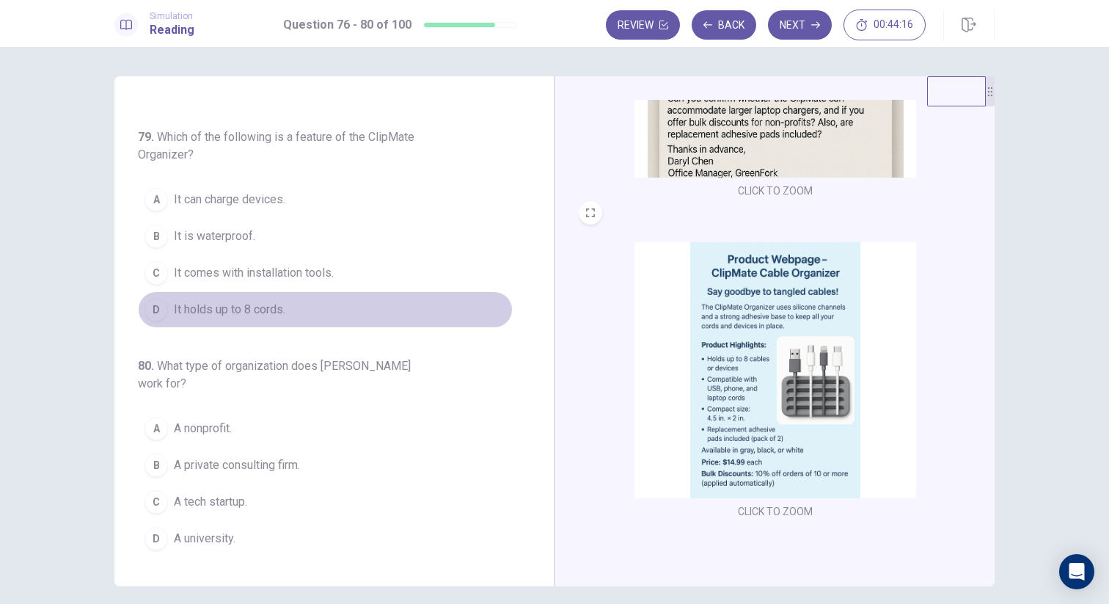
click at [202, 319] on button "D It holds up to 8 cords." at bounding box center [325, 309] width 375 height 37
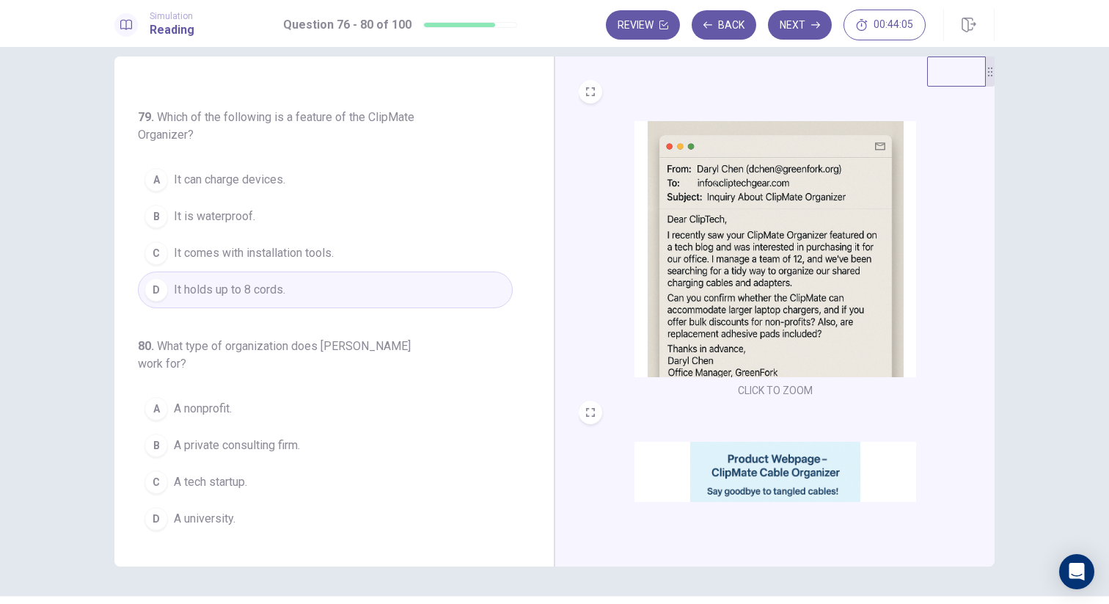
click at [733, 205] on img at bounding box center [775, 249] width 282 height 256
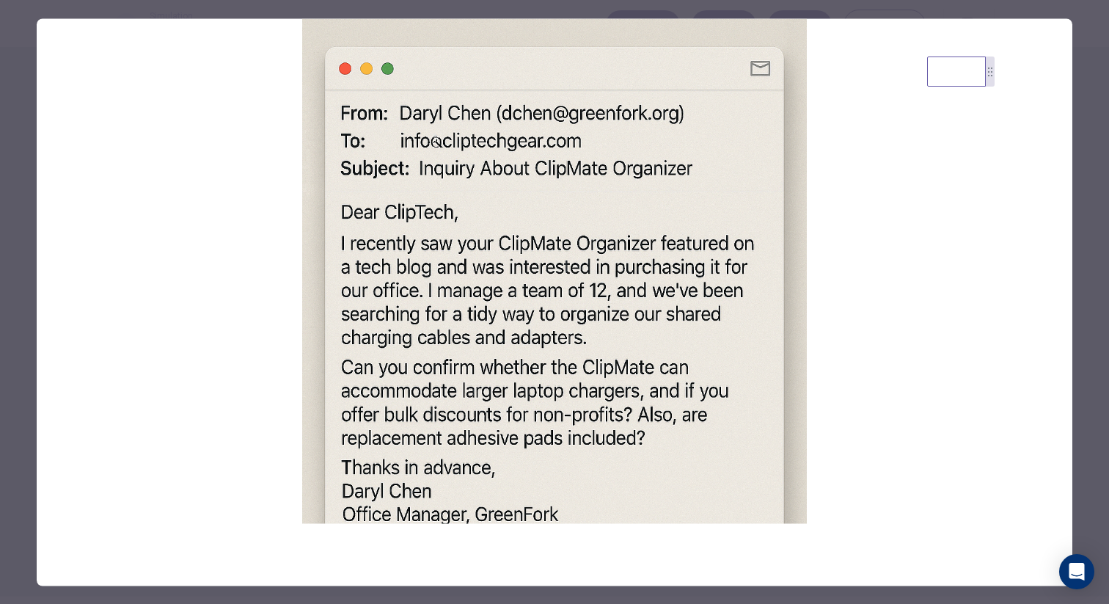
click at [27, 330] on div at bounding box center [554, 302] width 1109 height 604
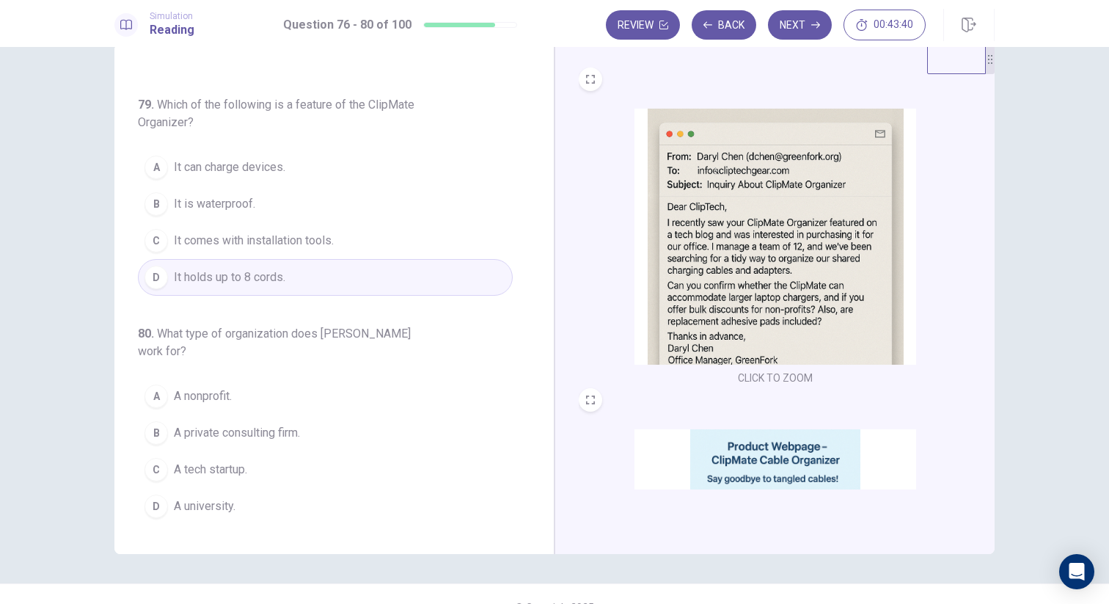
scroll to position [34, 0]
click at [224, 469] on span "A tech startup." at bounding box center [210, 468] width 73 height 18
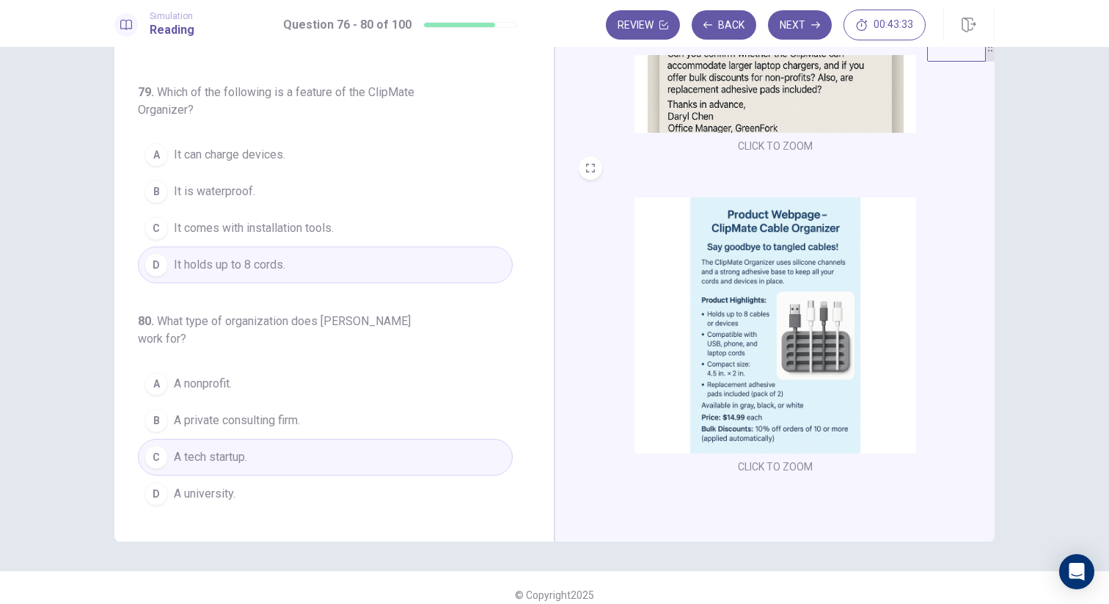
scroll to position [0, 0]
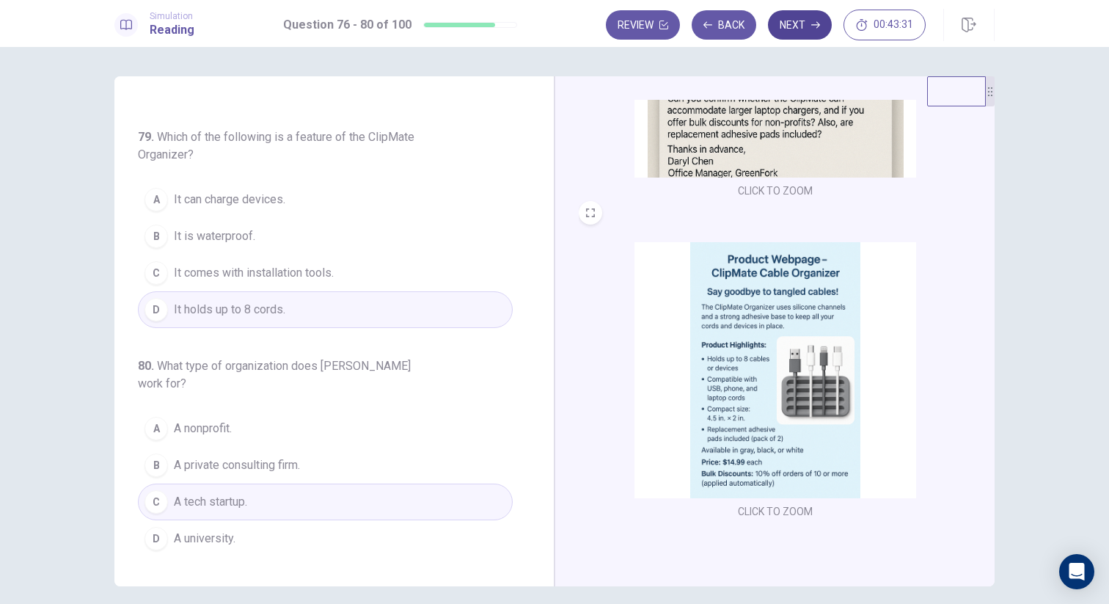
click at [800, 34] on button "Next" at bounding box center [800, 24] width 64 height 29
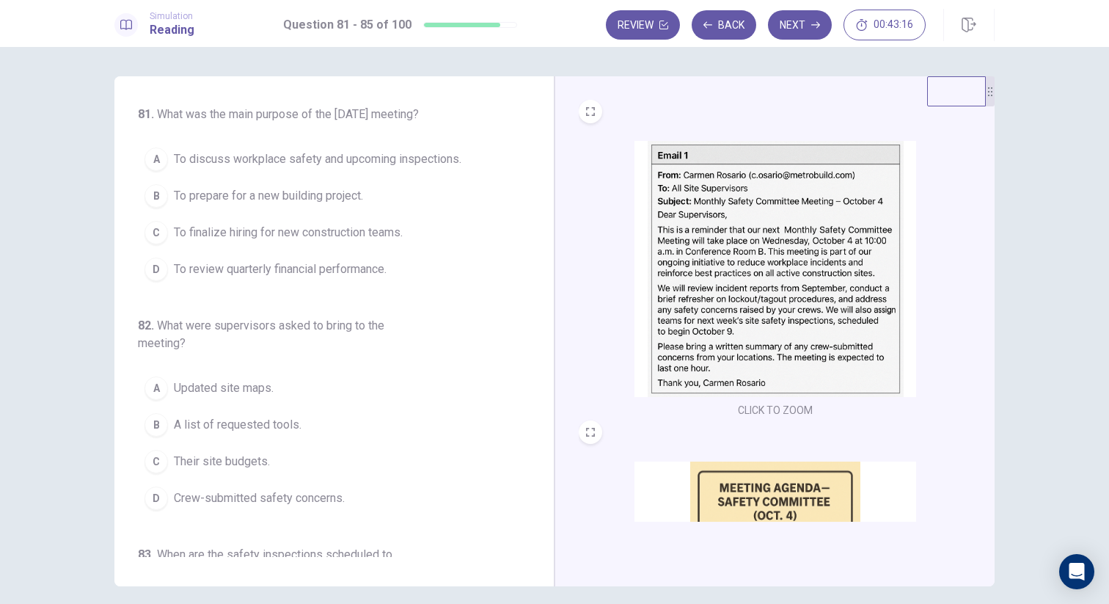
click at [705, 235] on img at bounding box center [775, 269] width 282 height 256
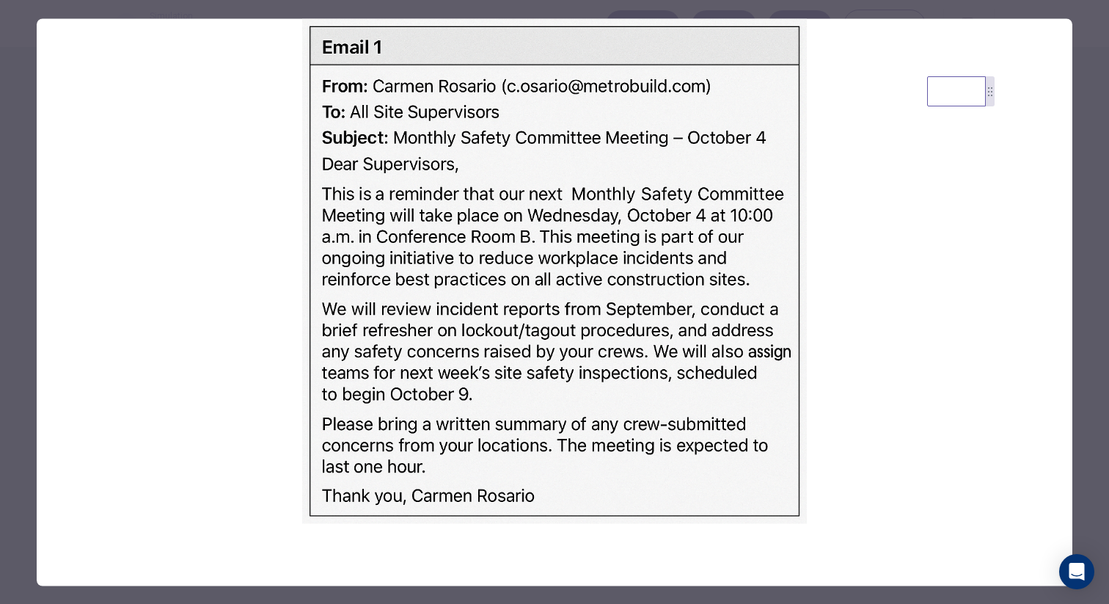
click at [18, 168] on div at bounding box center [554, 302] width 1109 height 604
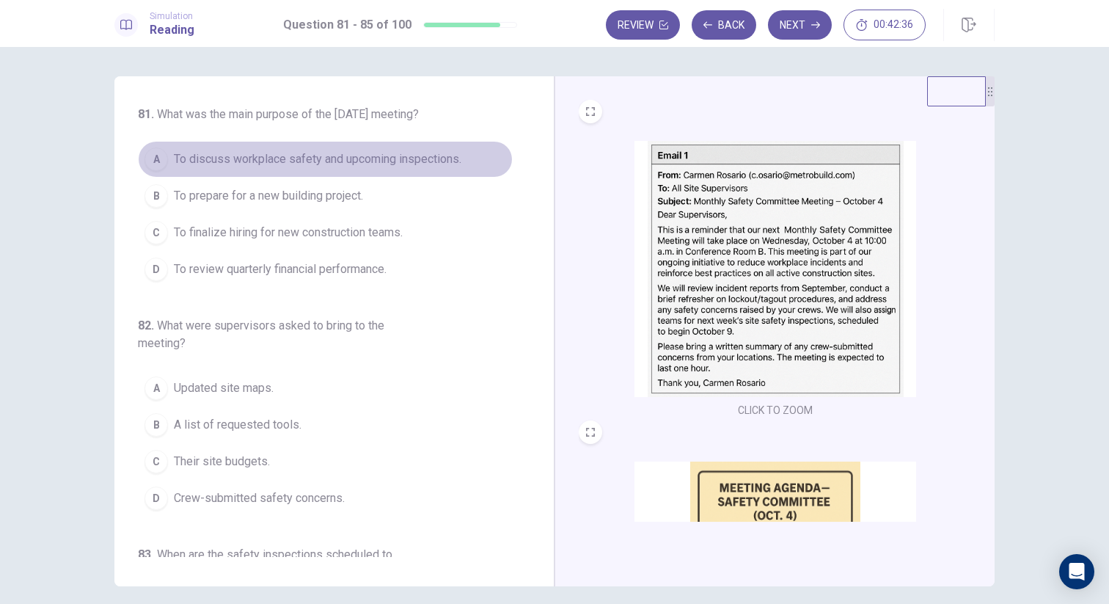
click at [273, 168] on span "To discuss workplace safety and upcoming inspections." at bounding box center [317, 159] width 287 height 18
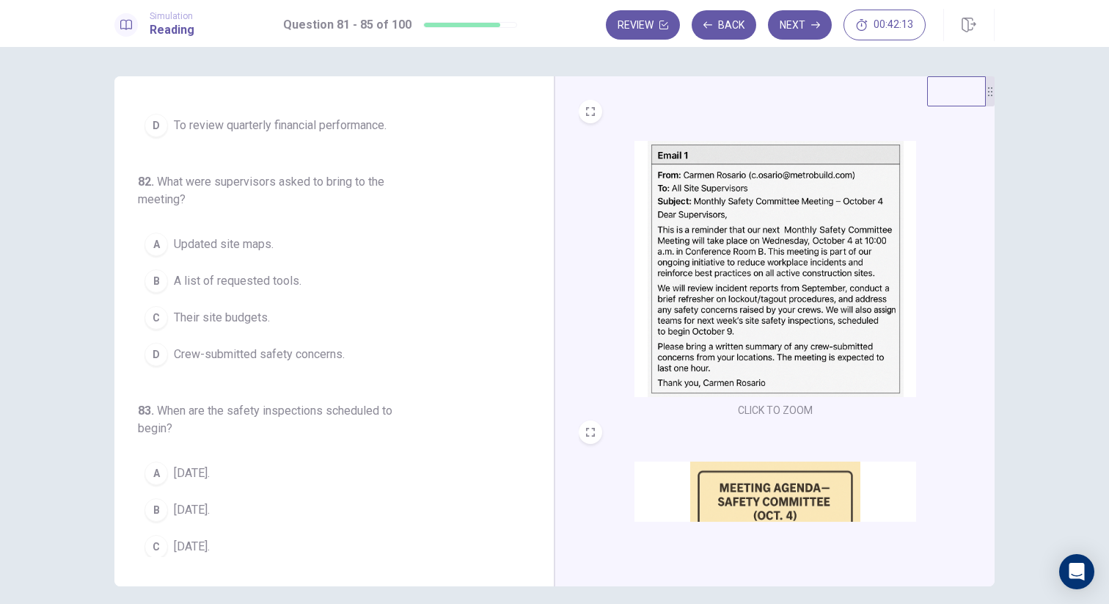
click at [301, 363] on span "Crew-submitted safety concerns." at bounding box center [259, 354] width 171 height 18
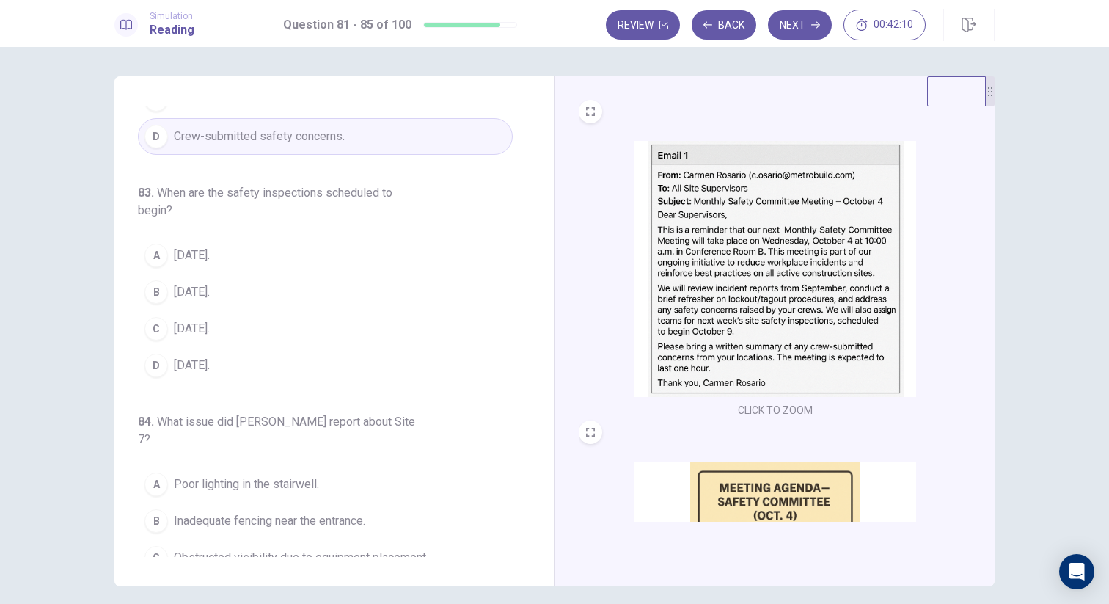
scroll to position [364, 0]
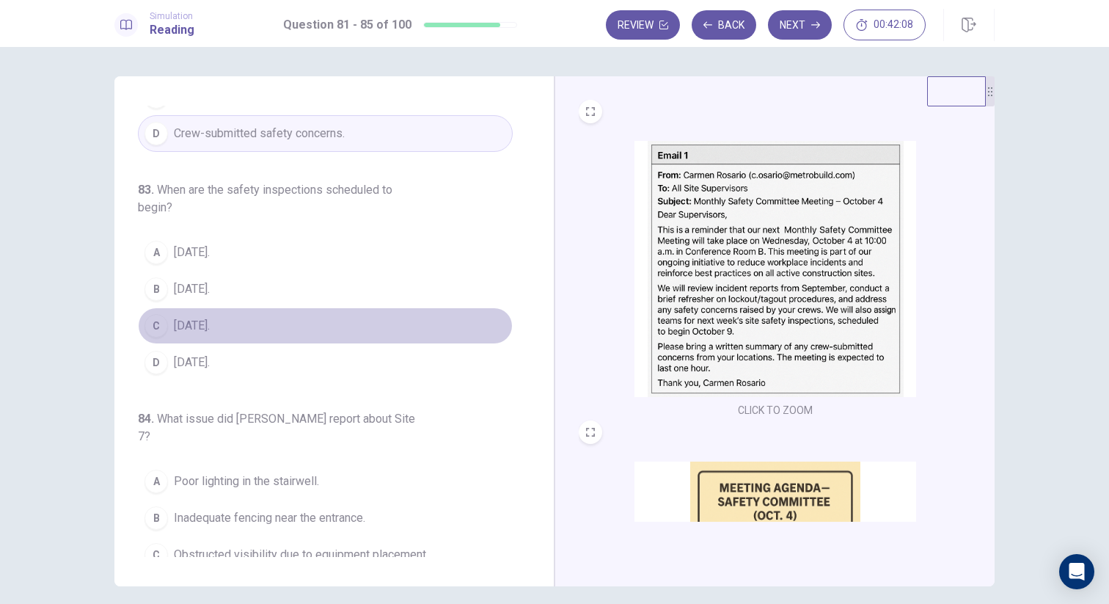
click at [210, 334] on span "[DATE]." at bounding box center [192, 326] width 36 height 18
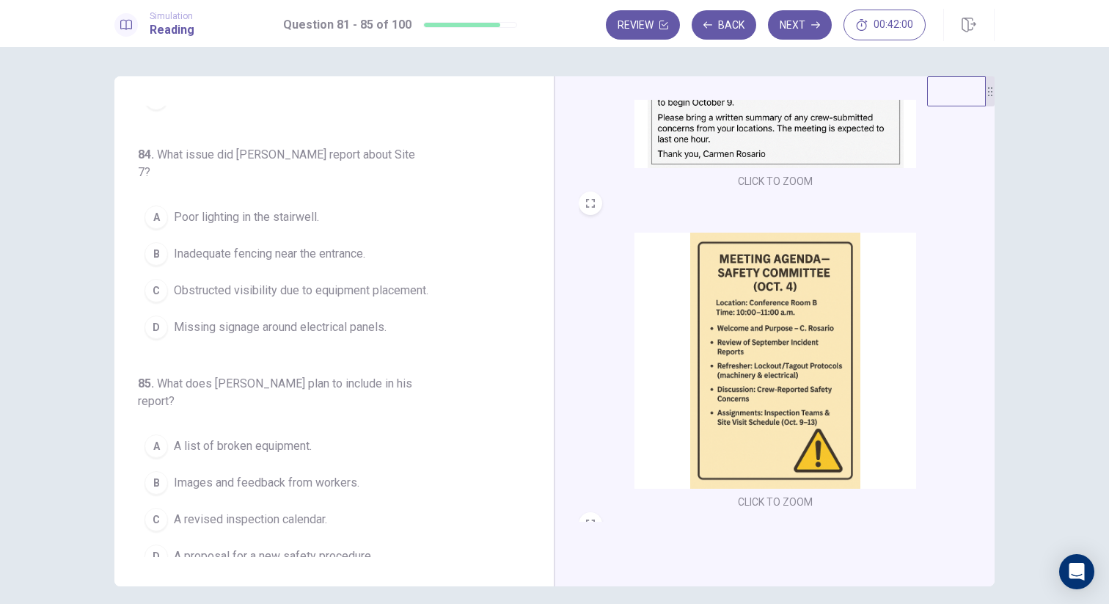
scroll to position [238, 0]
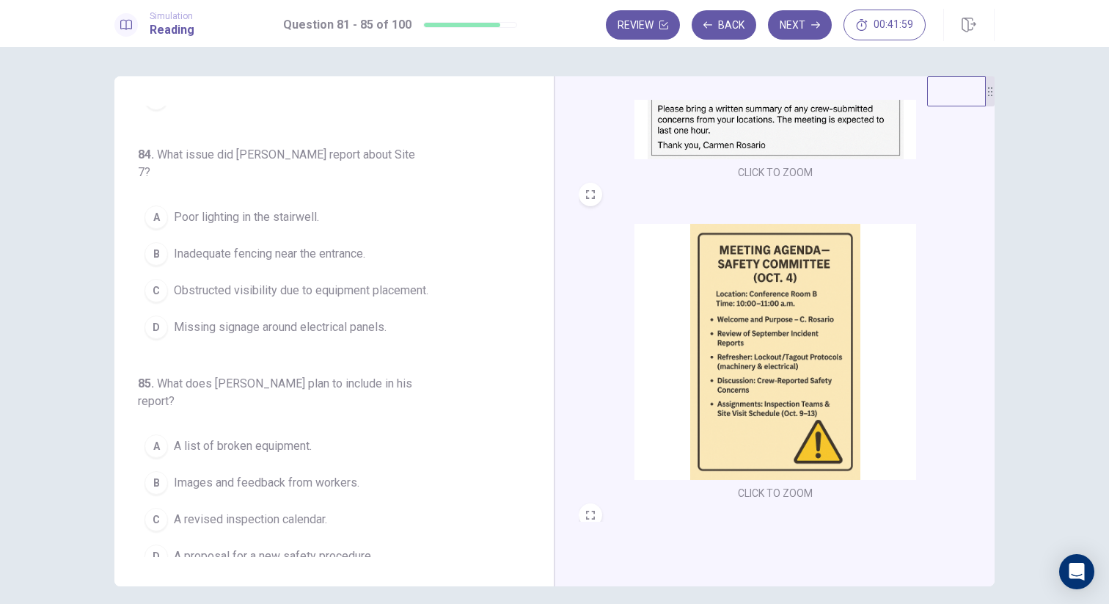
click at [732, 334] on img at bounding box center [775, 352] width 282 height 256
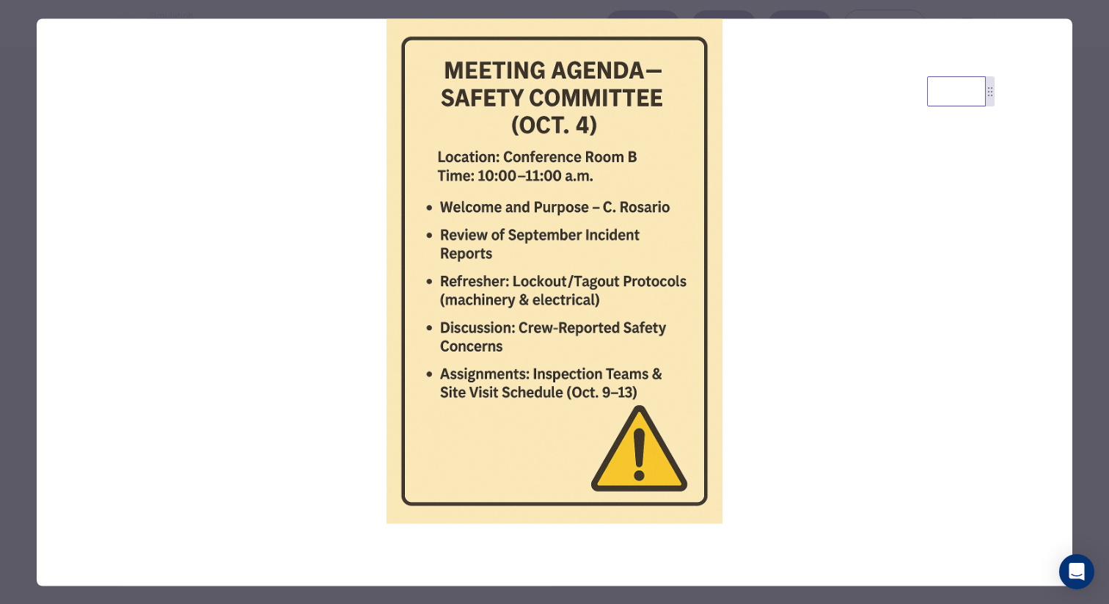
click at [18, 241] on div at bounding box center [554, 302] width 1109 height 604
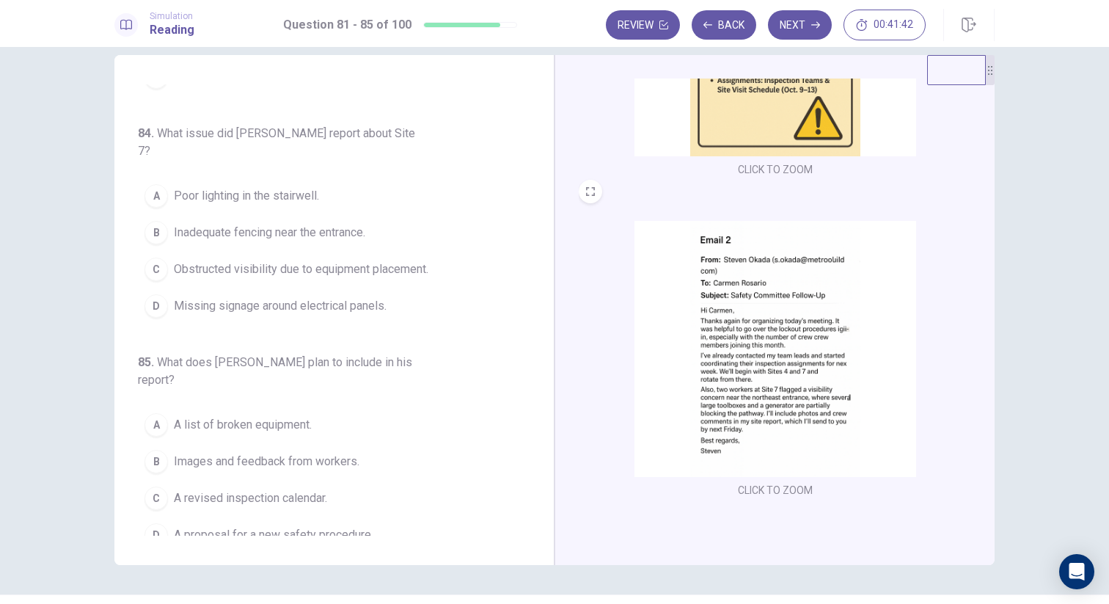
scroll to position [22, 0]
click at [796, 322] on img at bounding box center [775, 348] width 282 height 256
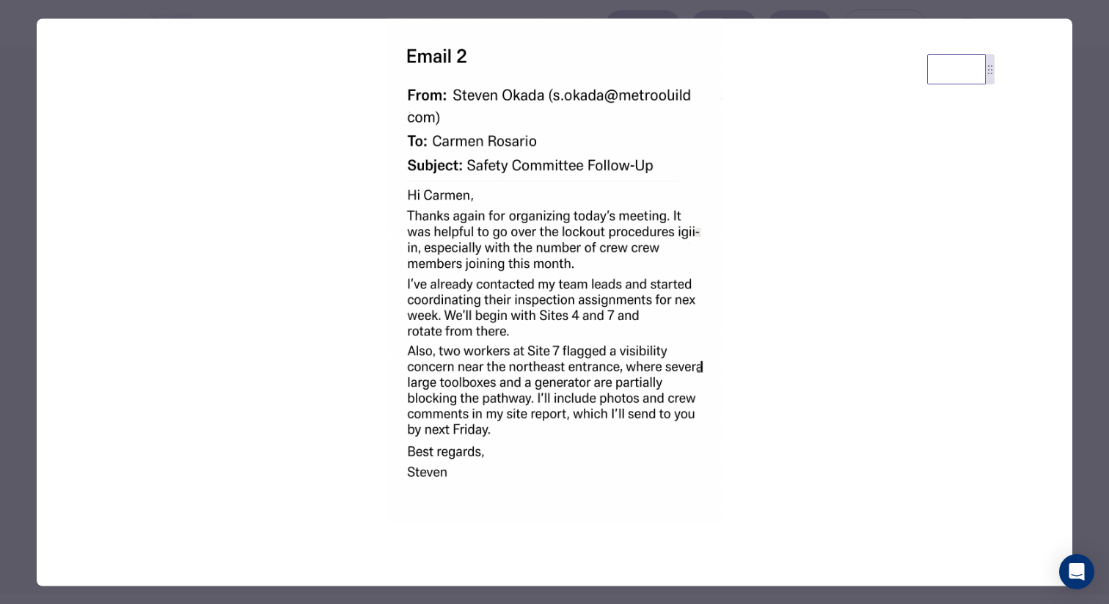
click at [25, 242] on div at bounding box center [554, 302] width 1109 height 604
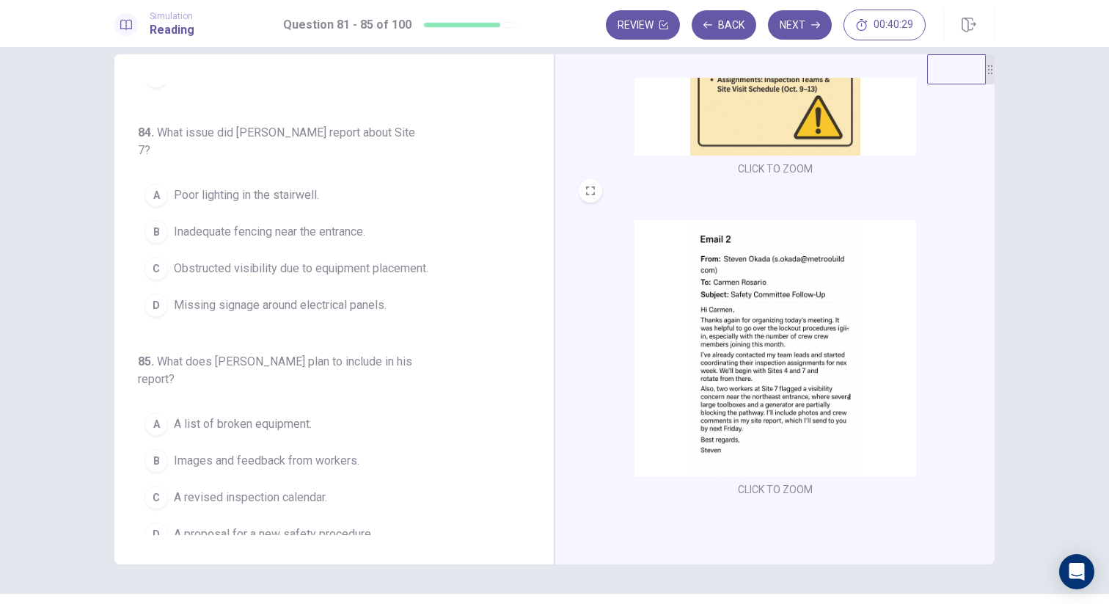
click at [244, 235] on span "Inadequate fencing near the entrance." at bounding box center [269, 232] width 191 height 18
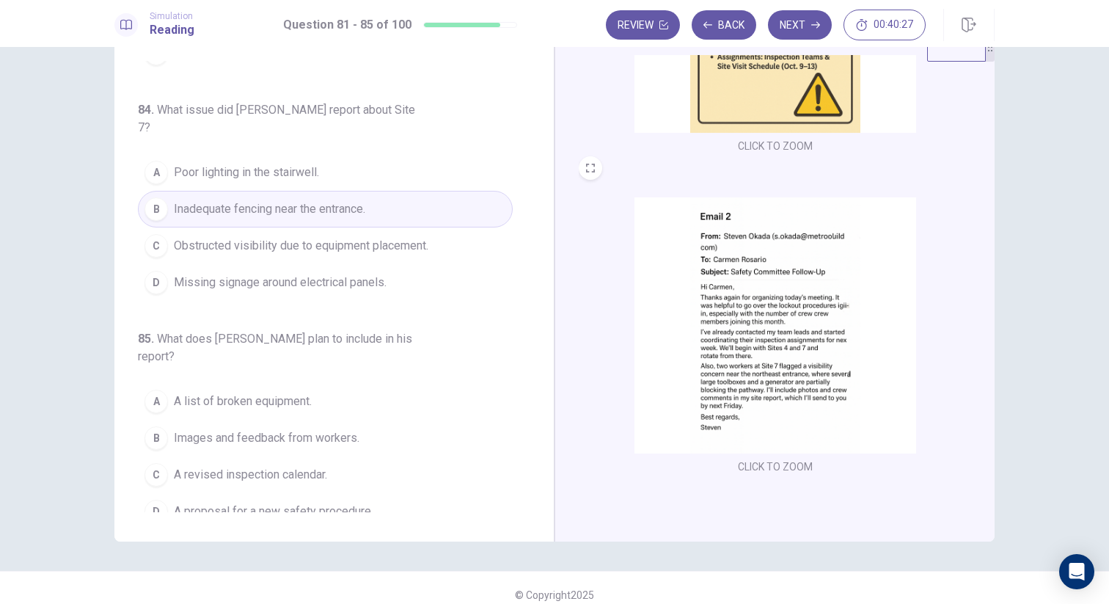
scroll to position [43, 0]
click at [718, 378] on img at bounding box center [775, 327] width 282 height 256
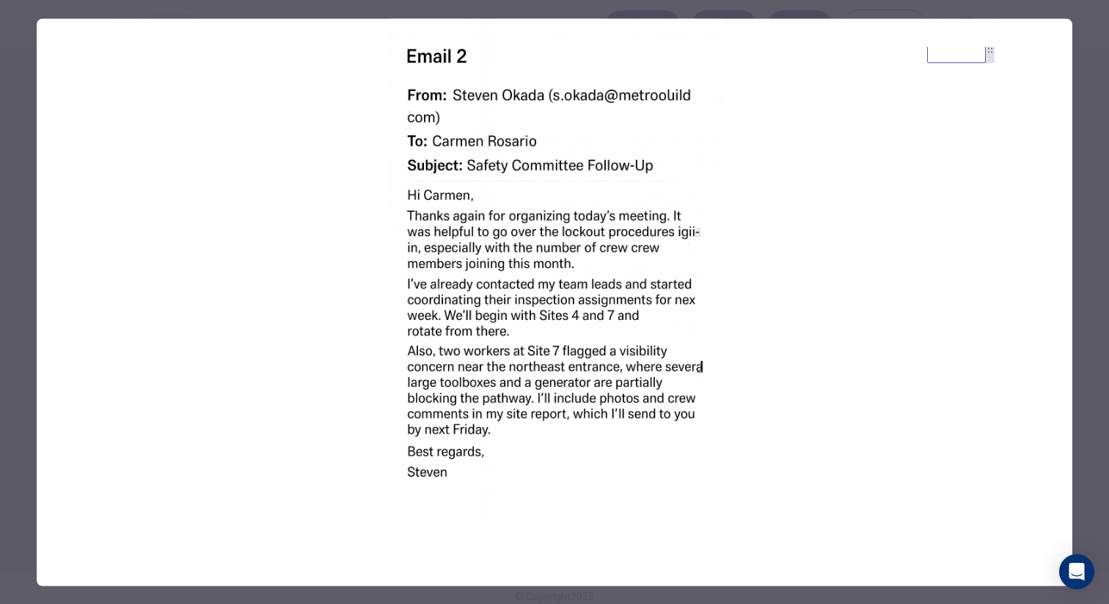
click at [15, 269] on div at bounding box center [554, 302] width 1109 height 604
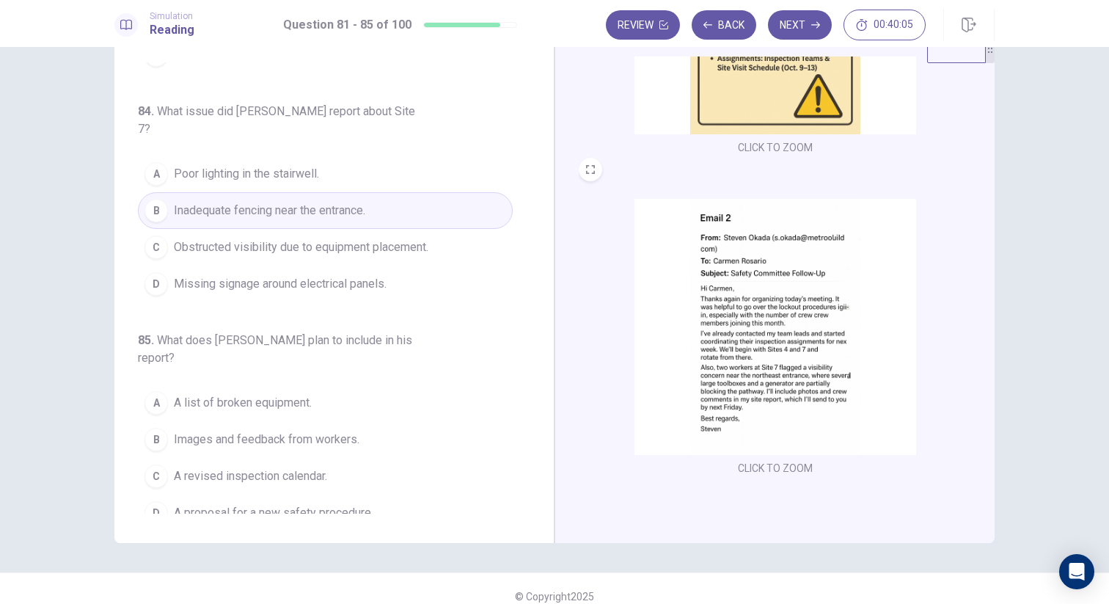
scroll to position [59, 0]
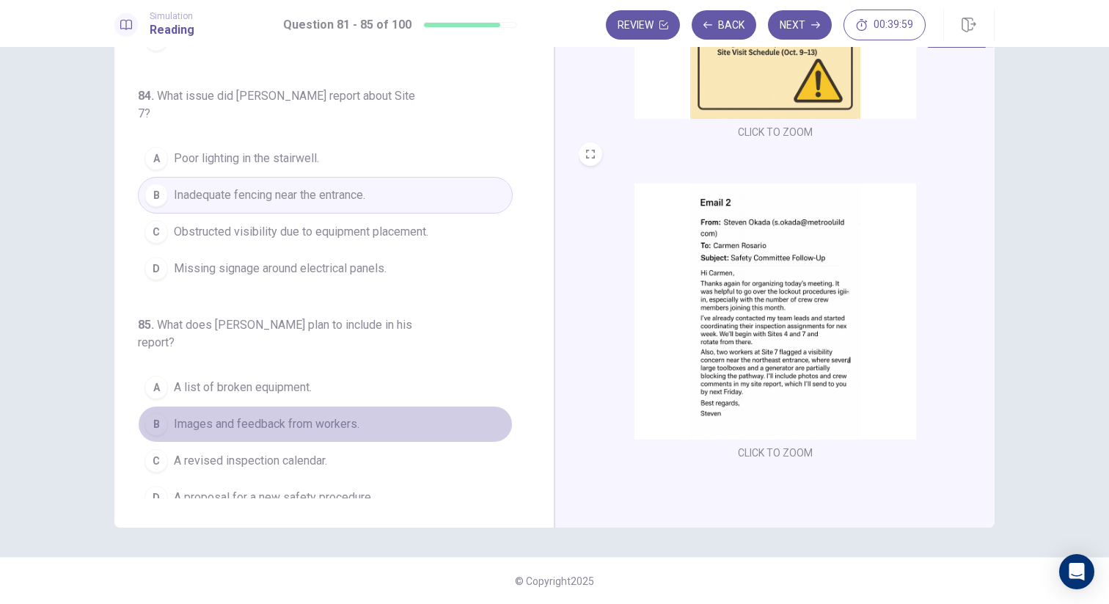
click at [259, 415] on span "Images and feedback from workers." at bounding box center [267, 424] width 186 height 18
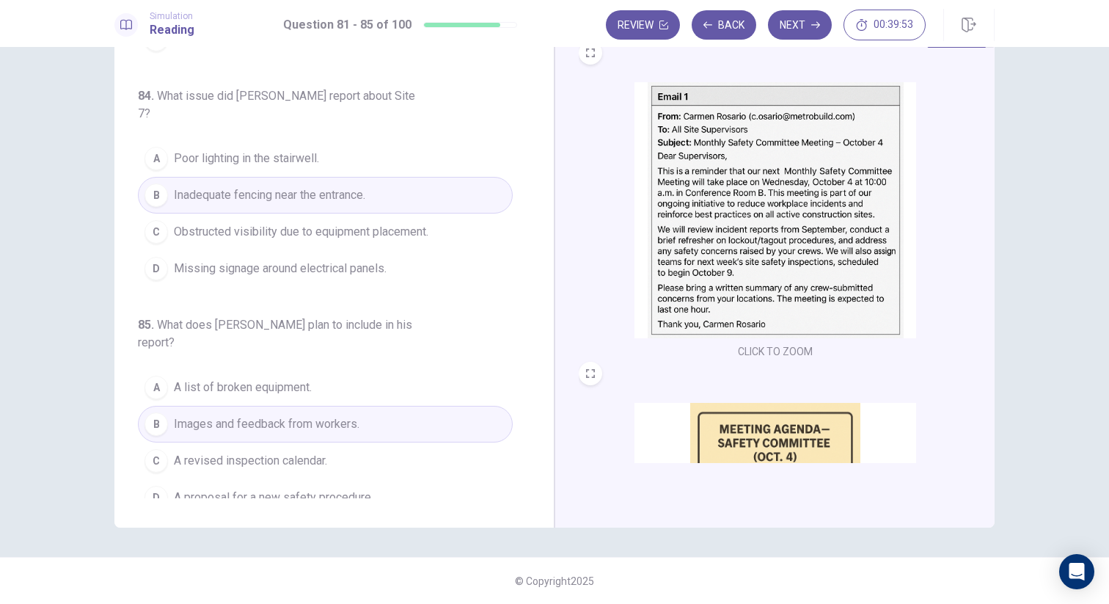
scroll to position [0, 0]
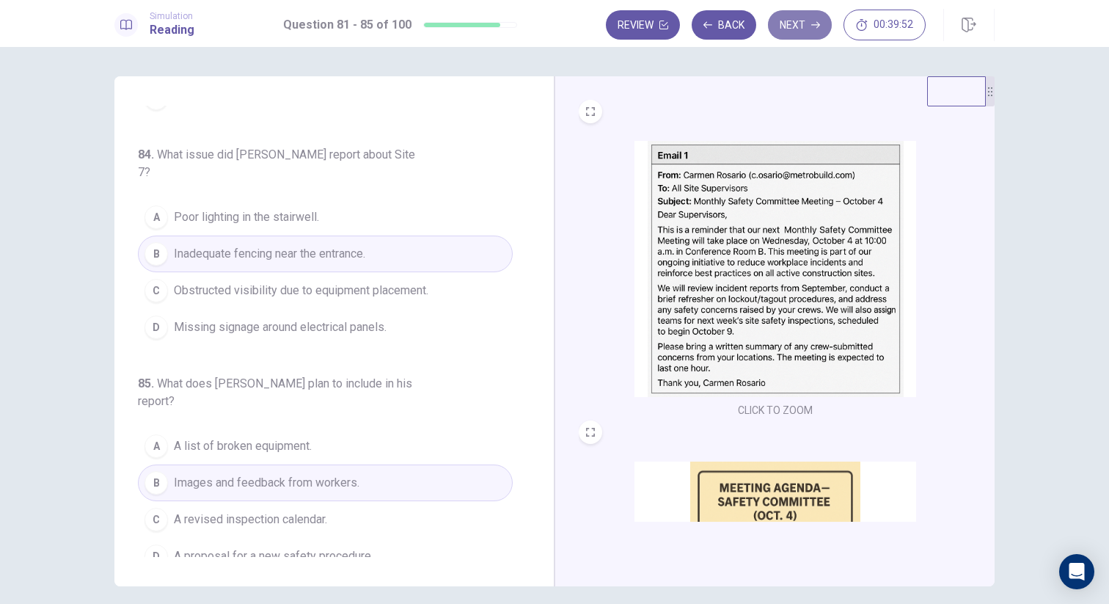
click at [802, 33] on button "Next" at bounding box center [800, 24] width 64 height 29
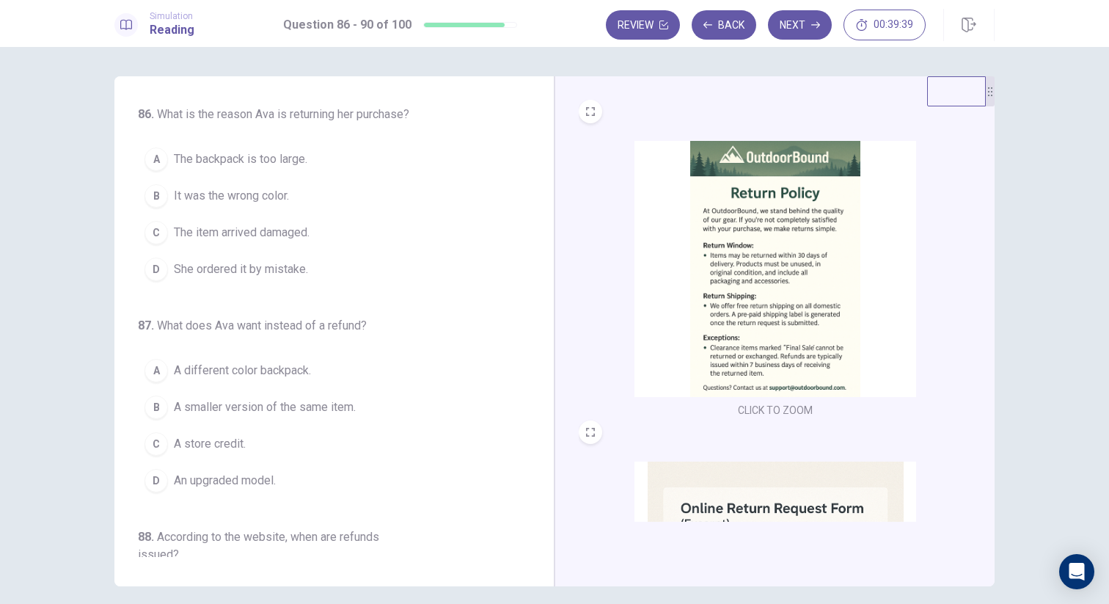
click at [730, 221] on img at bounding box center [775, 269] width 282 height 256
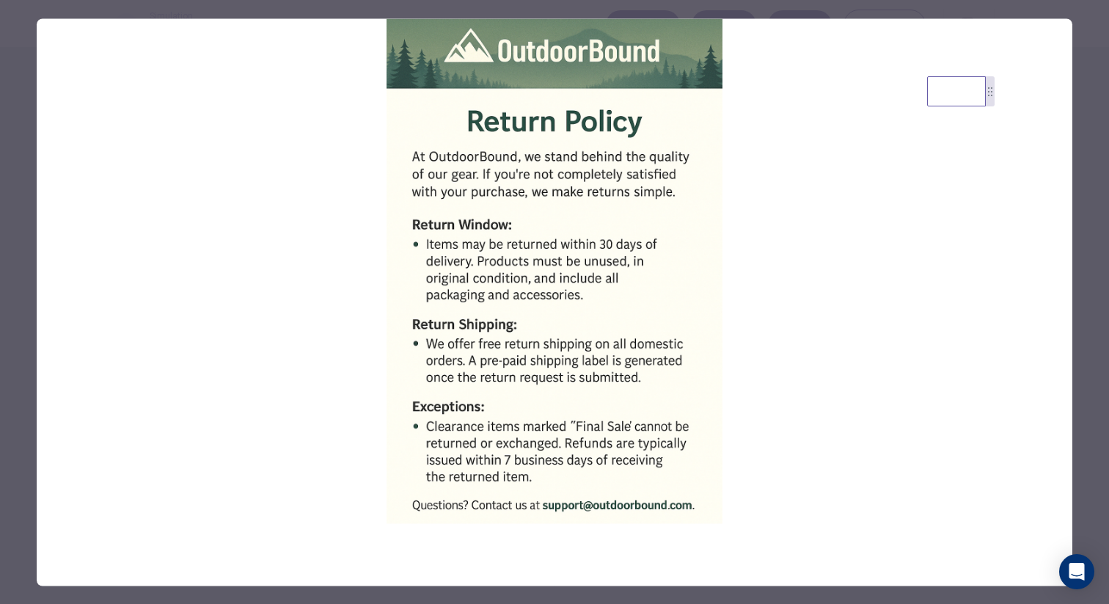
click at [19, 208] on div at bounding box center [554, 302] width 1109 height 604
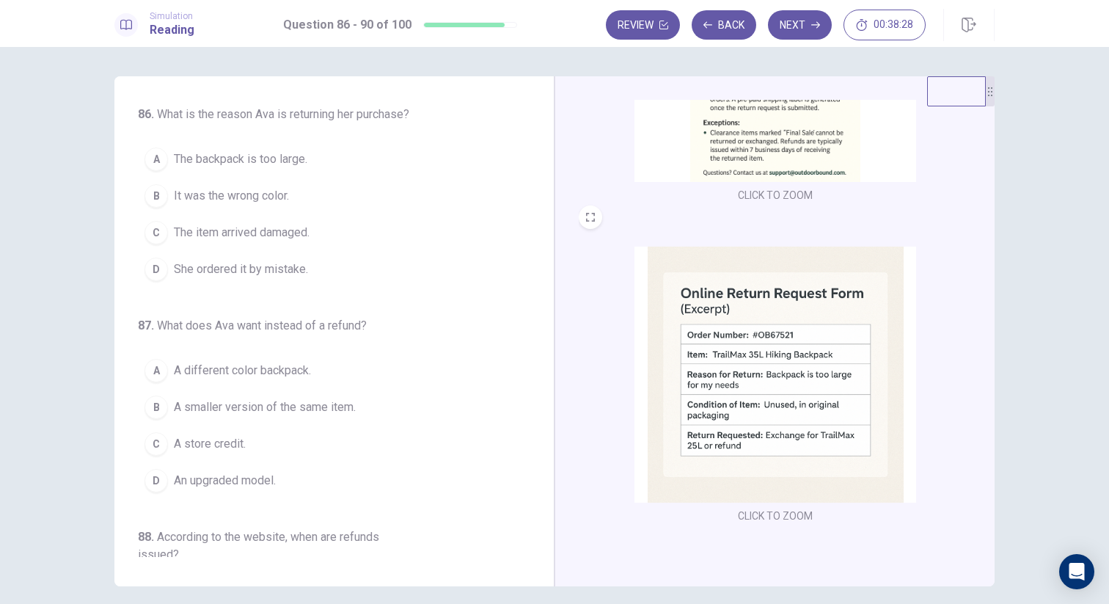
scroll to position [222, 0]
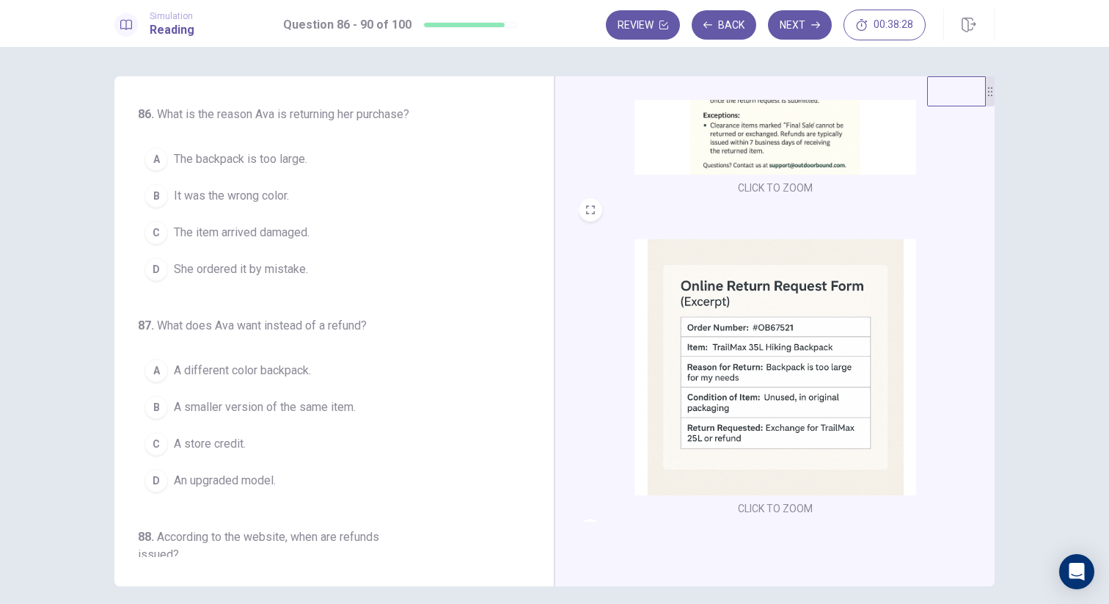
click at [703, 284] on img at bounding box center [775, 367] width 282 height 256
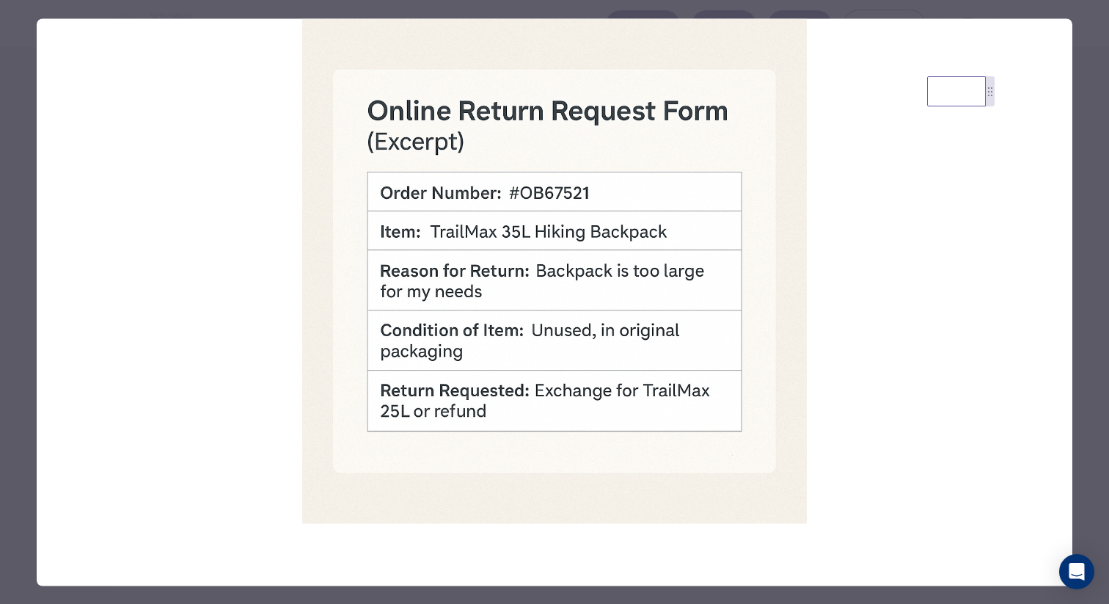
click at [7, 244] on div at bounding box center [554, 302] width 1109 height 604
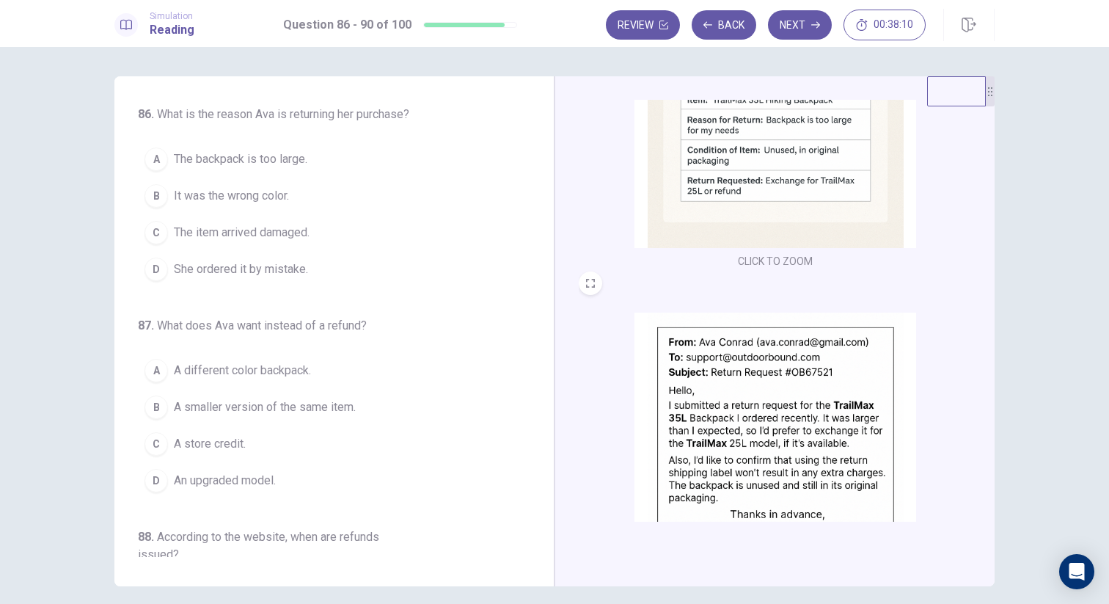
scroll to position [469, 0]
click at [269, 158] on span "The backpack is too large." at bounding box center [240, 159] width 133 height 18
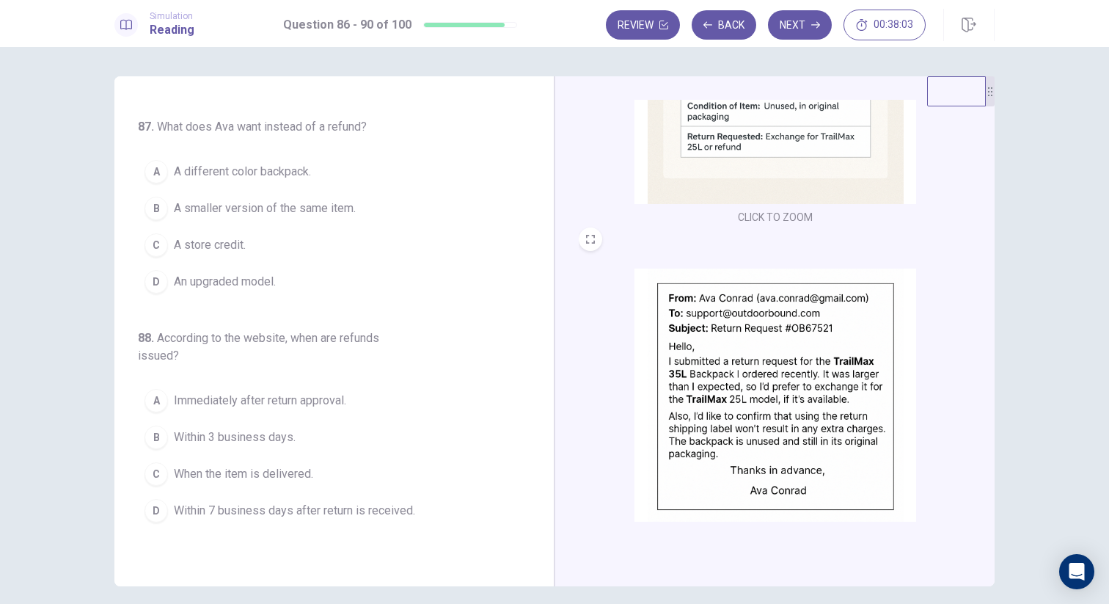
scroll to position [524, 0]
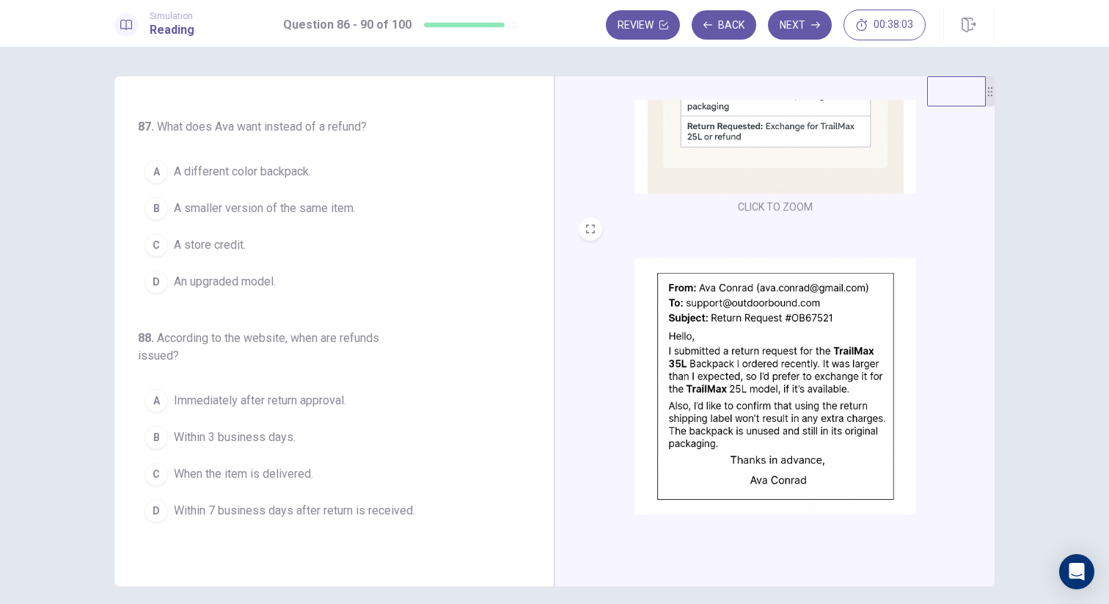
click at [710, 338] on img at bounding box center [775, 386] width 282 height 256
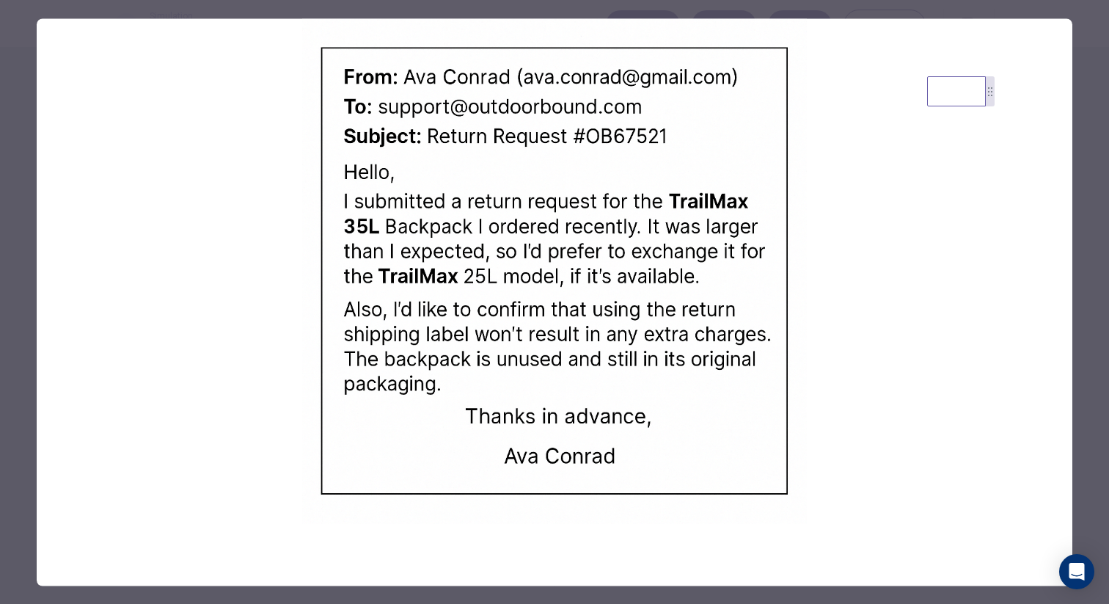
click at [26, 309] on div at bounding box center [554, 302] width 1109 height 604
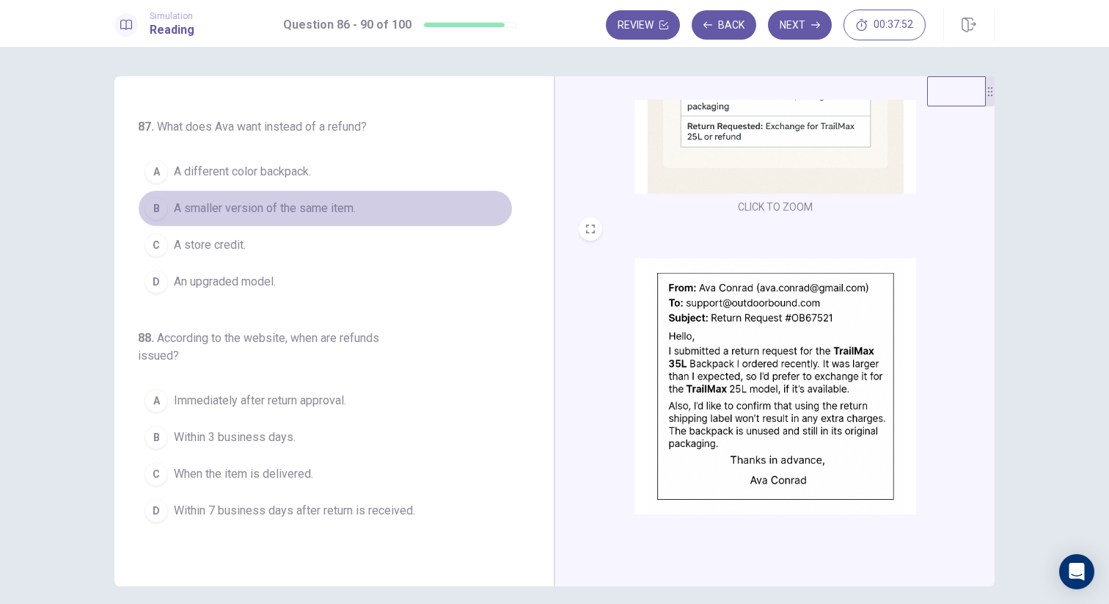
click at [263, 214] on span "A smaller version of the same item." at bounding box center [265, 208] width 182 height 18
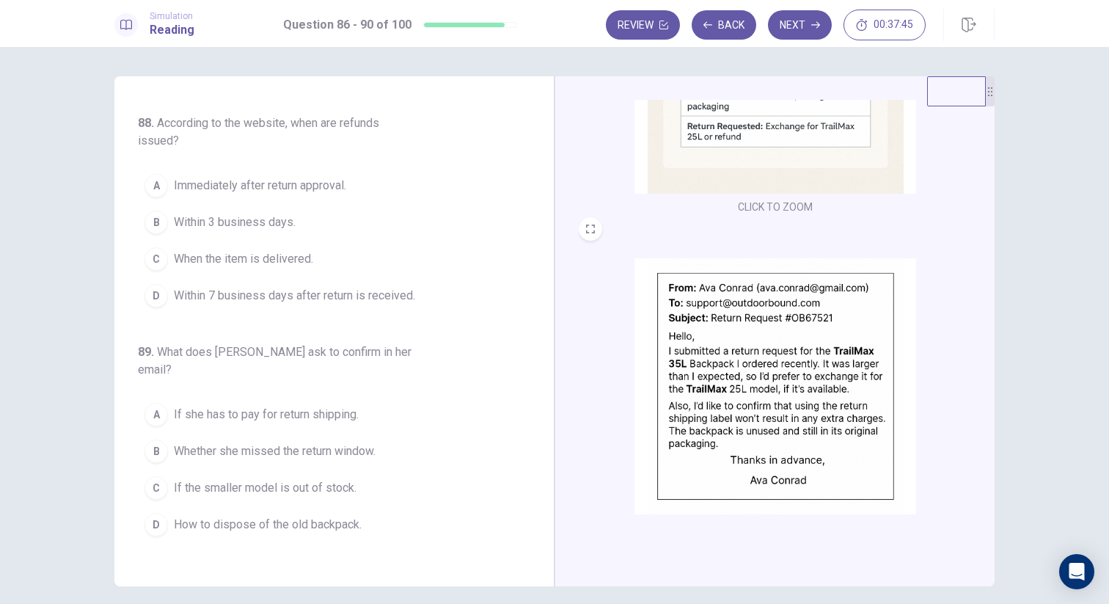
scroll to position [415, 0]
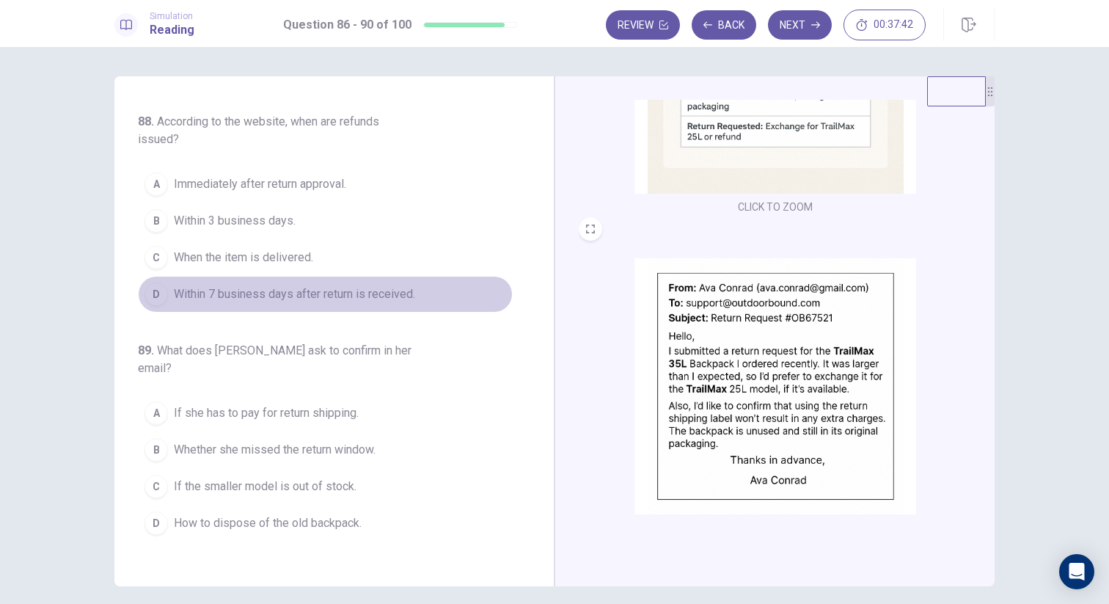
click at [285, 296] on span "Within 7 business days after return is received." at bounding box center [294, 294] width 241 height 18
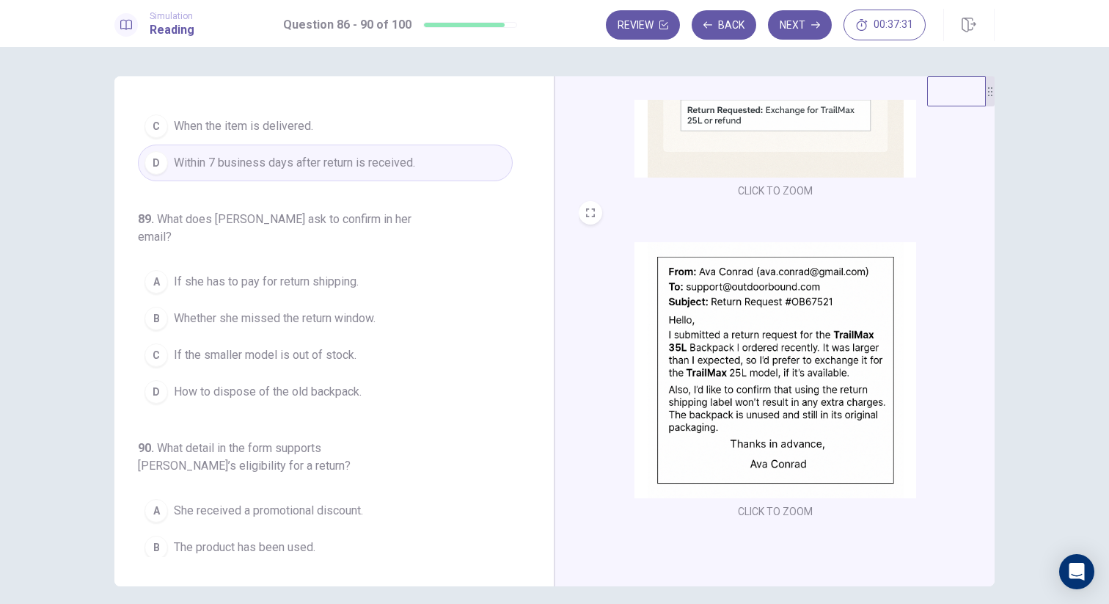
scroll to position [547, 0]
click at [708, 403] on img at bounding box center [775, 370] width 282 height 256
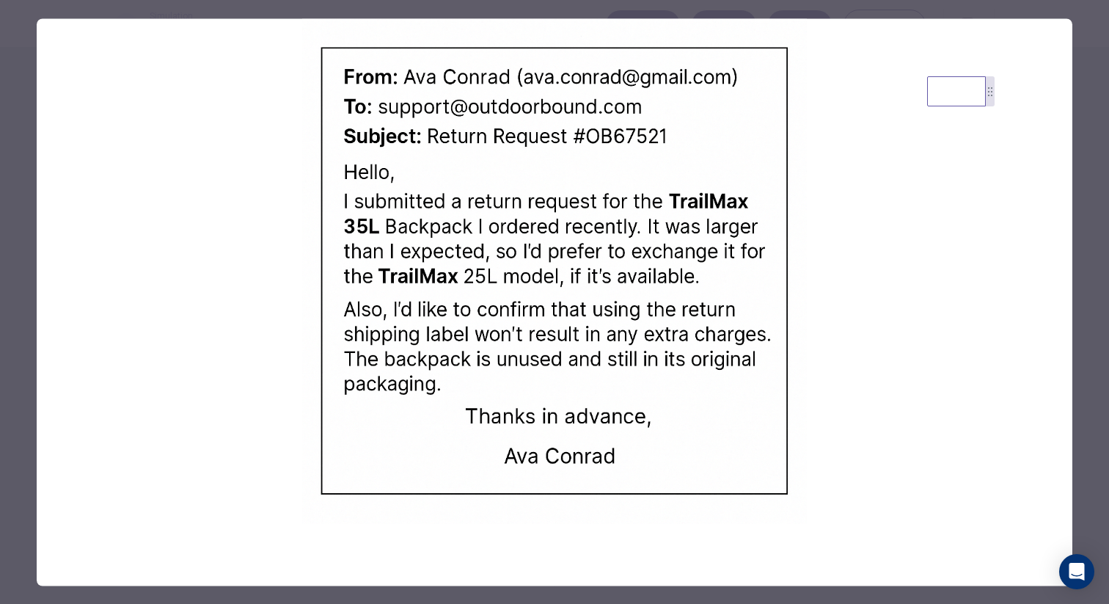
click at [26, 279] on div at bounding box center [554, 302] width 1109 height 604
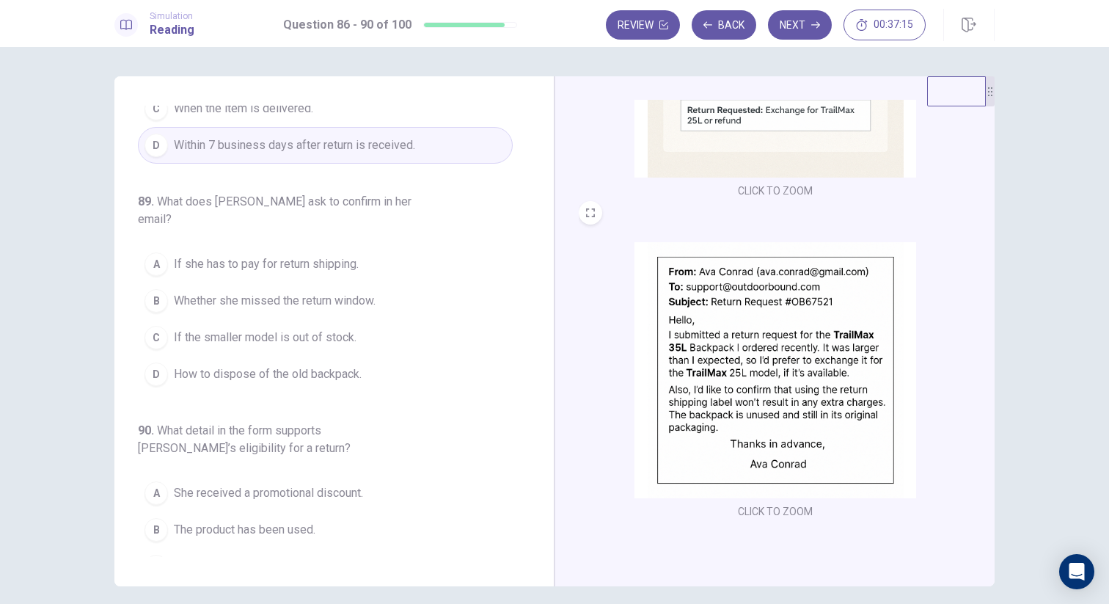
scroll to position [568, 0]
click at [244, 252] on span "If she has to pay for return shipping." at bounding box center [266, 261] width 185 height 18
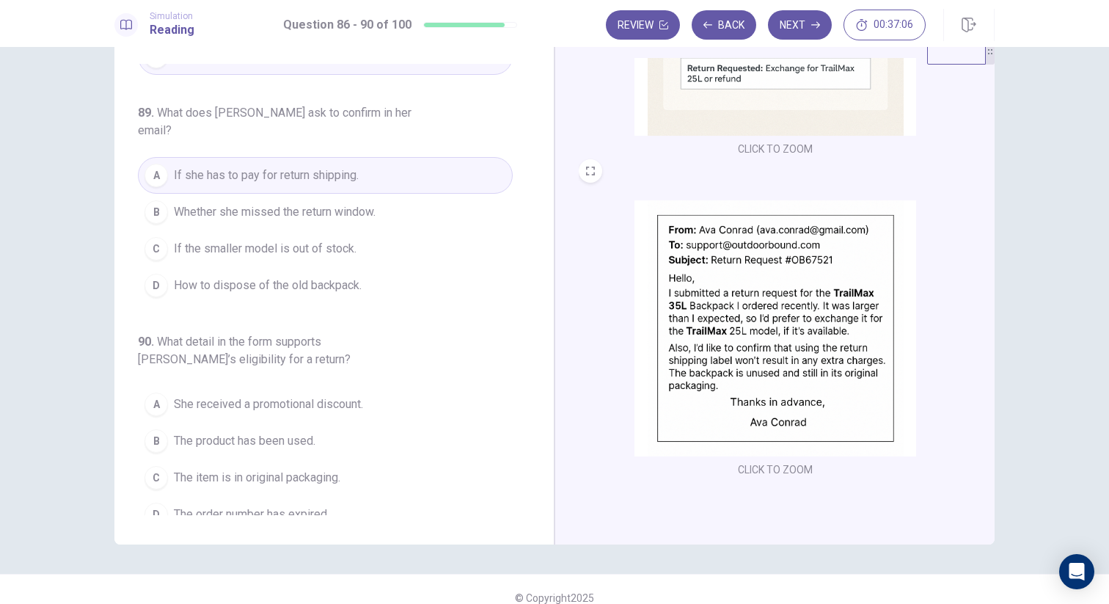
scroll to position [43, 0]
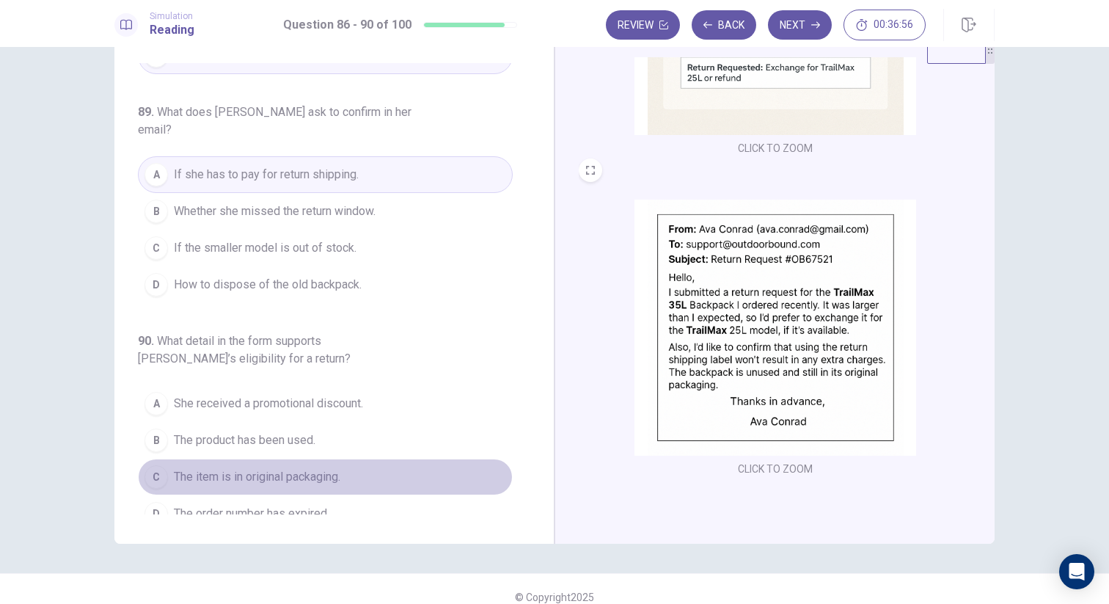
click at [315, 468] on span "The item is in original packaging." at bounding box center [257, 477] width 166 height 18
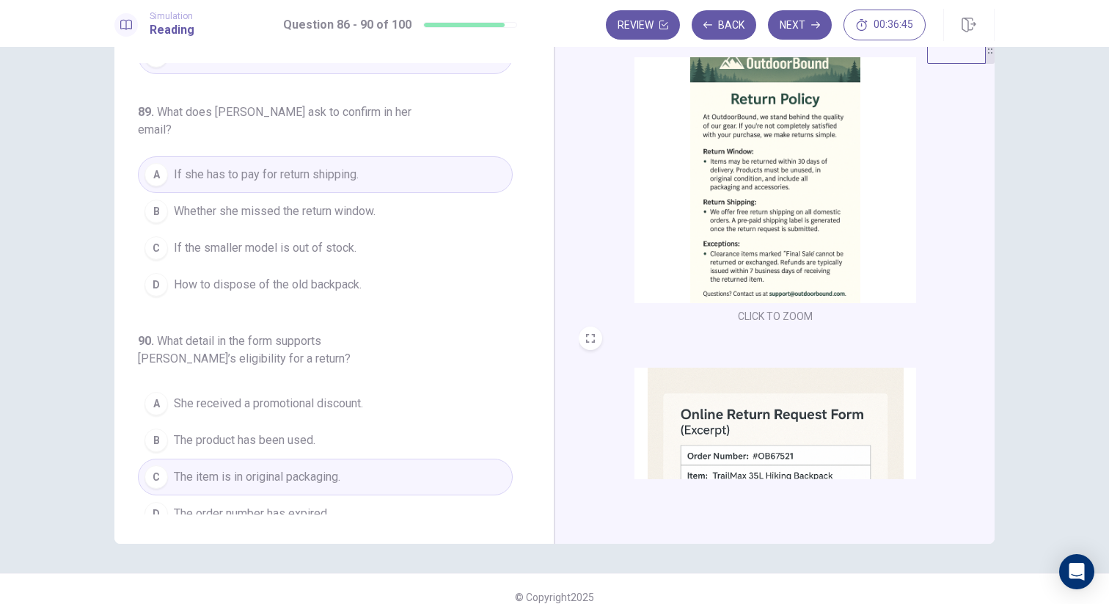
scroll to position [0, 0]
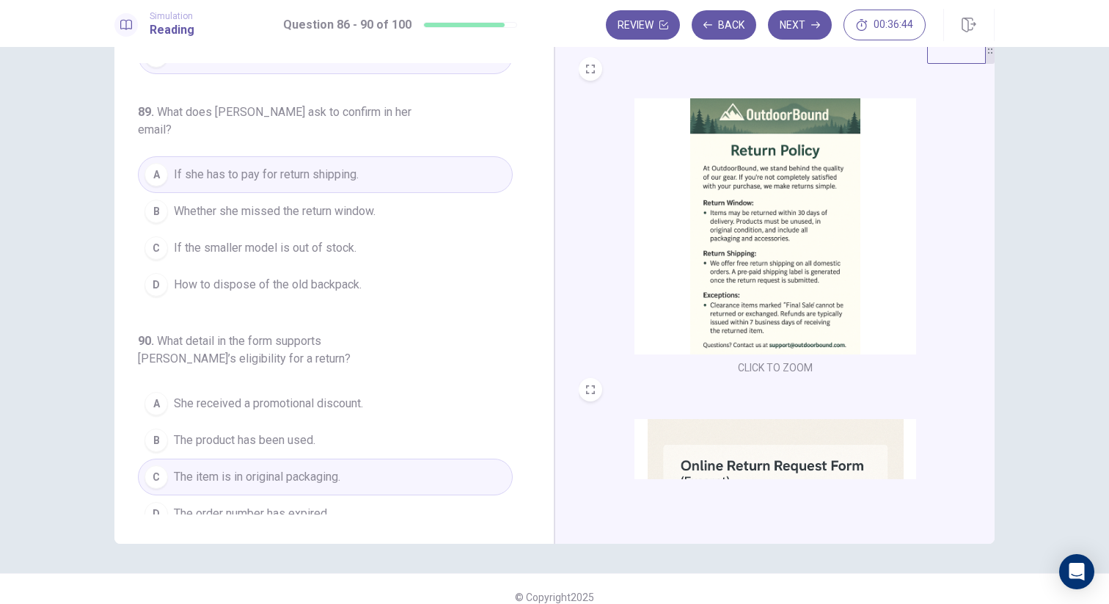
click at [699, 290] on img at bounding box center [775, 226] width 282 height 256
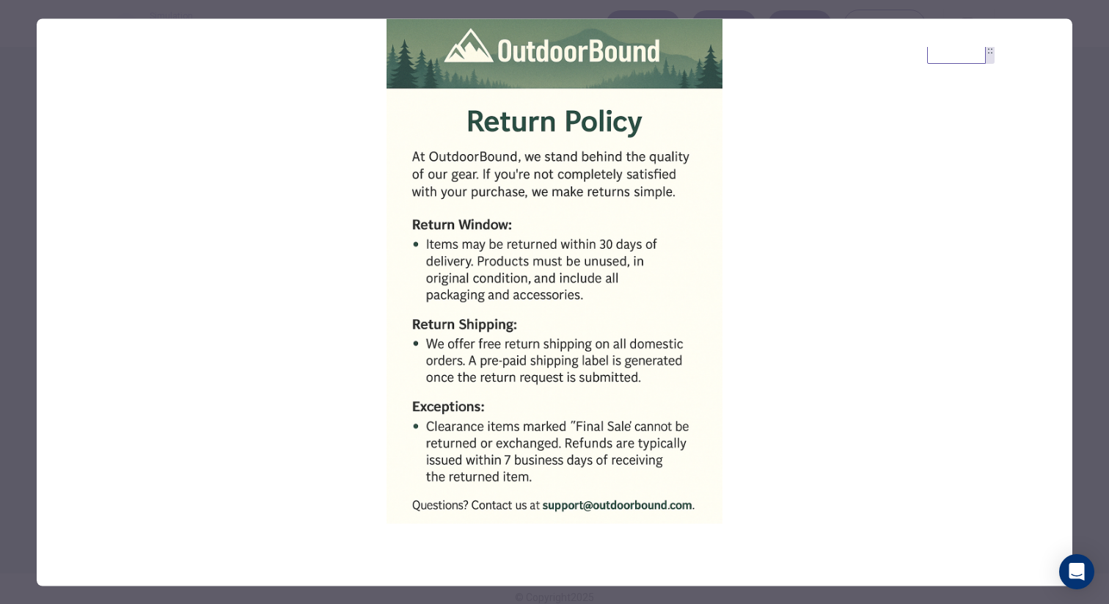
click at [23, 278] on div at bounding box center [554, 302] width 1109 height 604
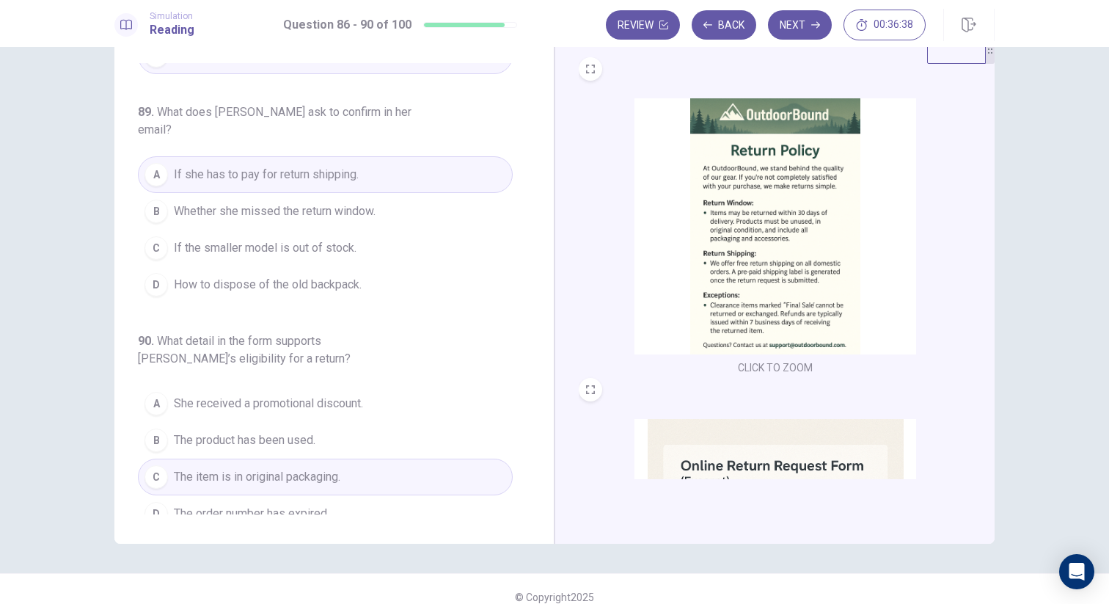
scroll to position [56, 0]
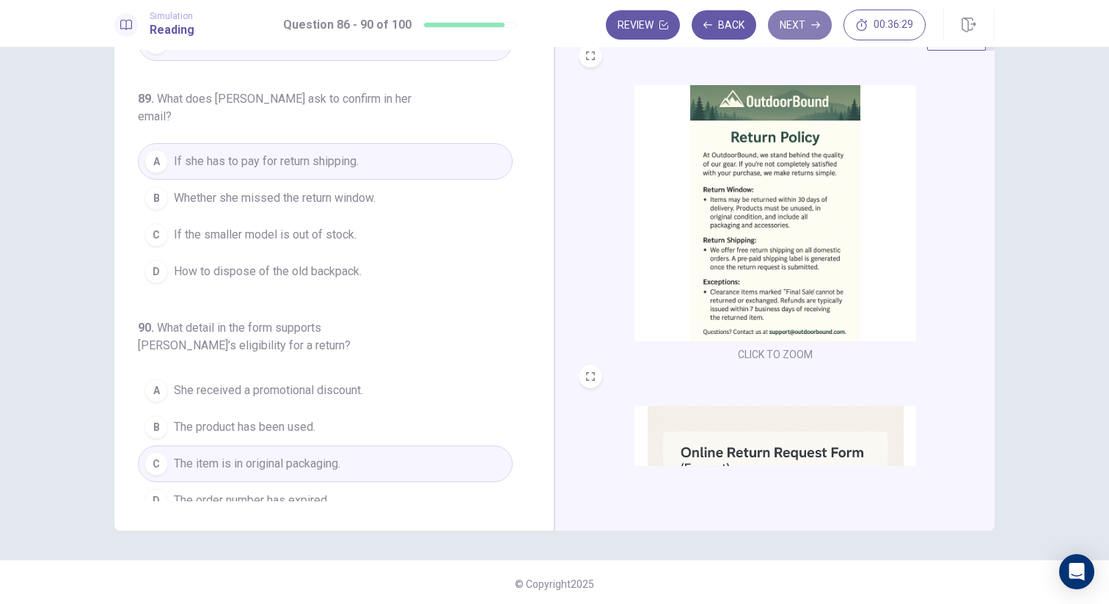
click at [797, 25] on button "Next" at bounding box center [800, 24] width 64 height 29
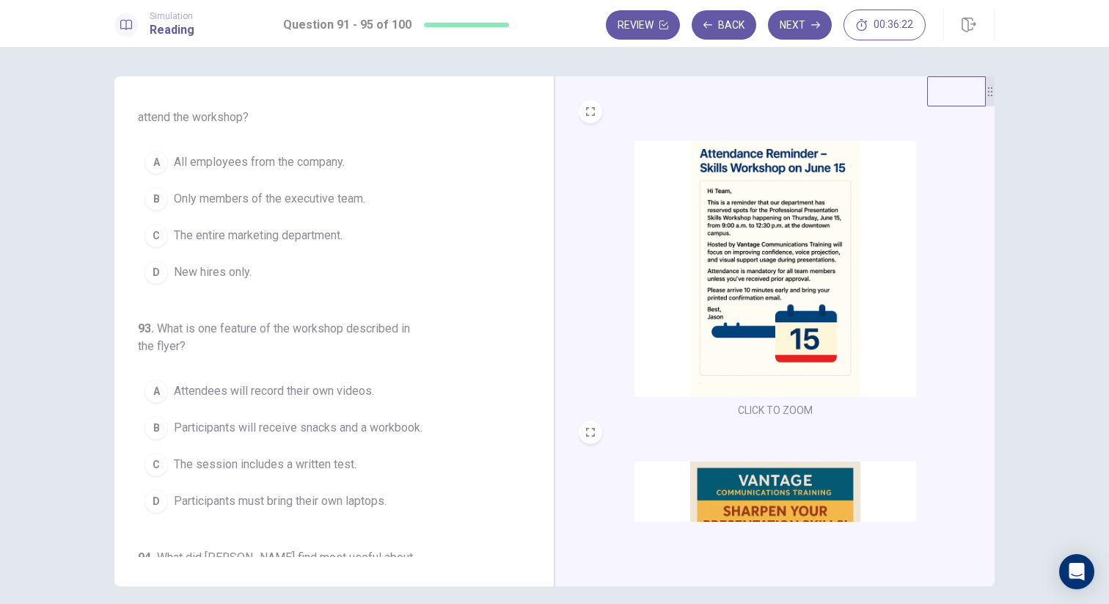
scroll to position [0, 0]
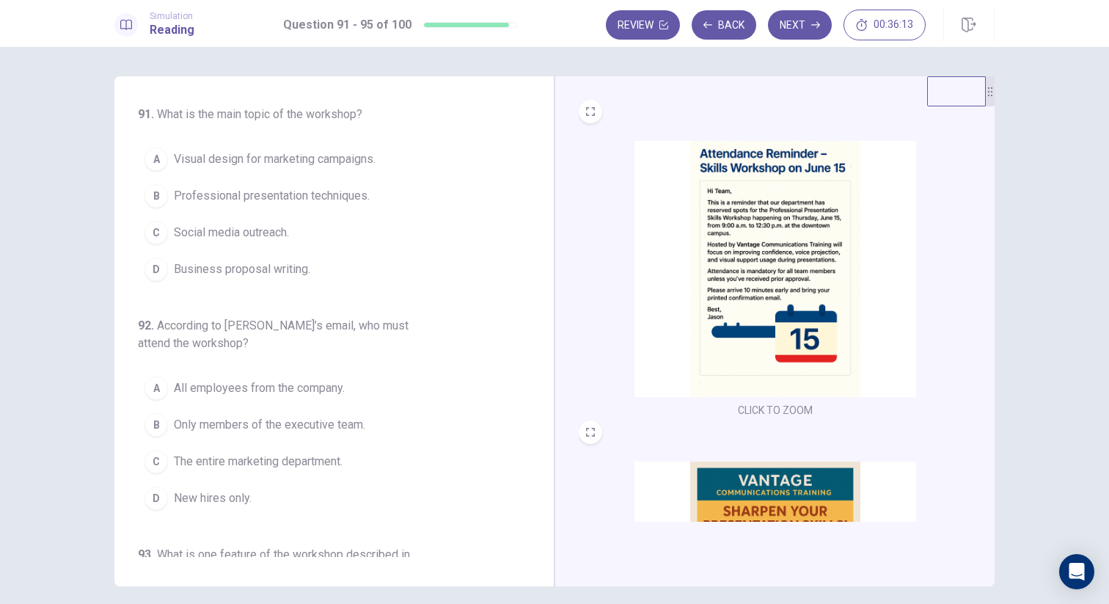
click at [727, 219] on img at bounding box center [775, 269] width 282 height 256
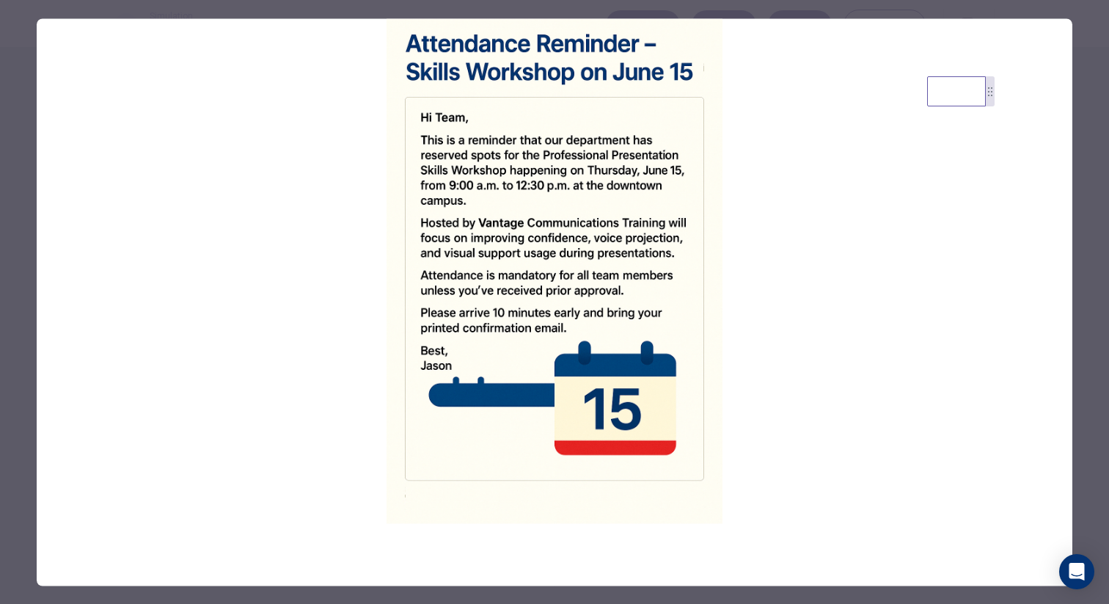
click at [28, 284] on div at bounding box center [554, 302] width 1109 height 604
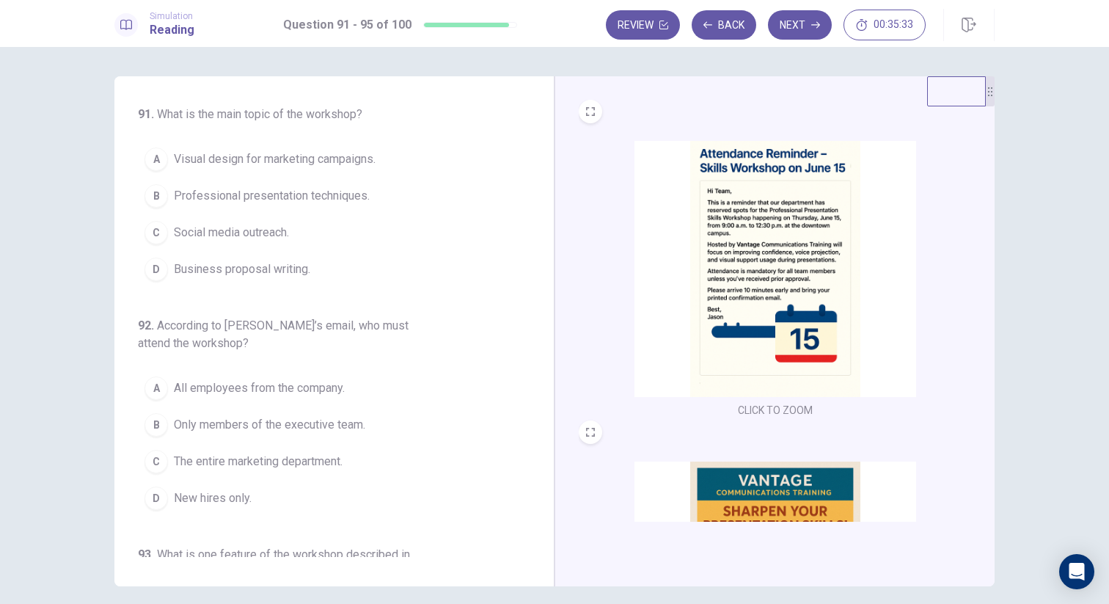
click at [242, 194] on span "Professional presentation techniques." at bounding box center [272, 196] width 196 height 18
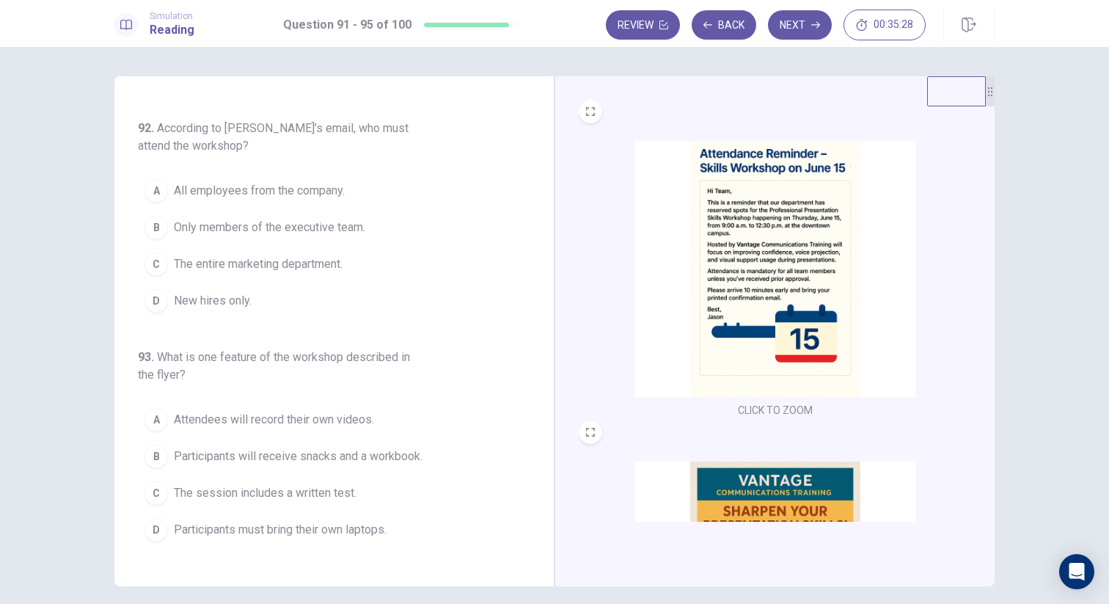
scroll to position [199, 0]
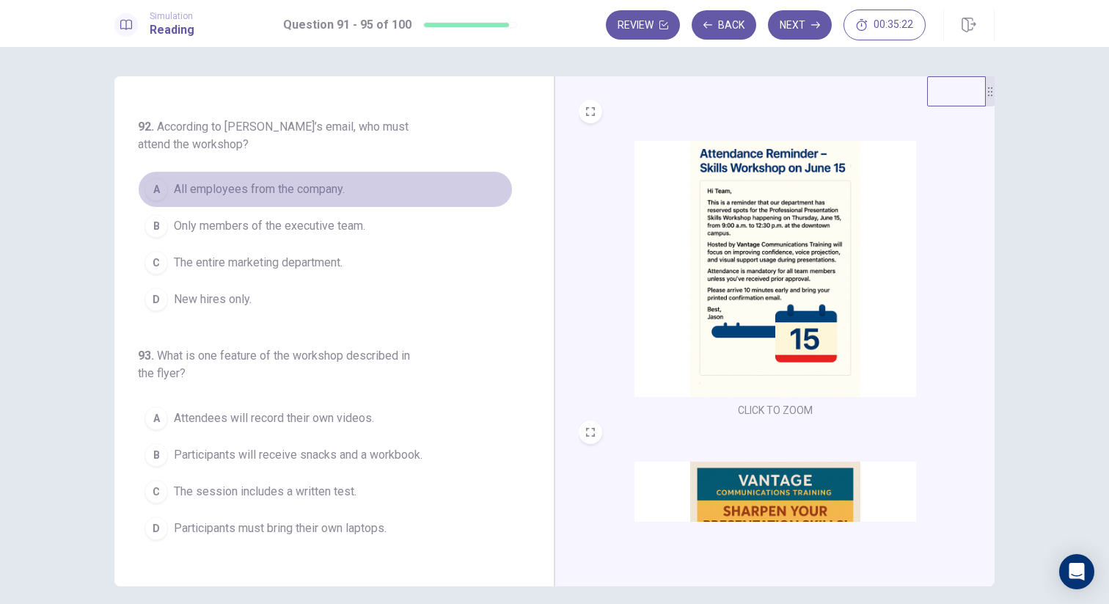
click at [278, 194] on span "All employees from the company." at bounding box center [259, 189] width 171 height 18
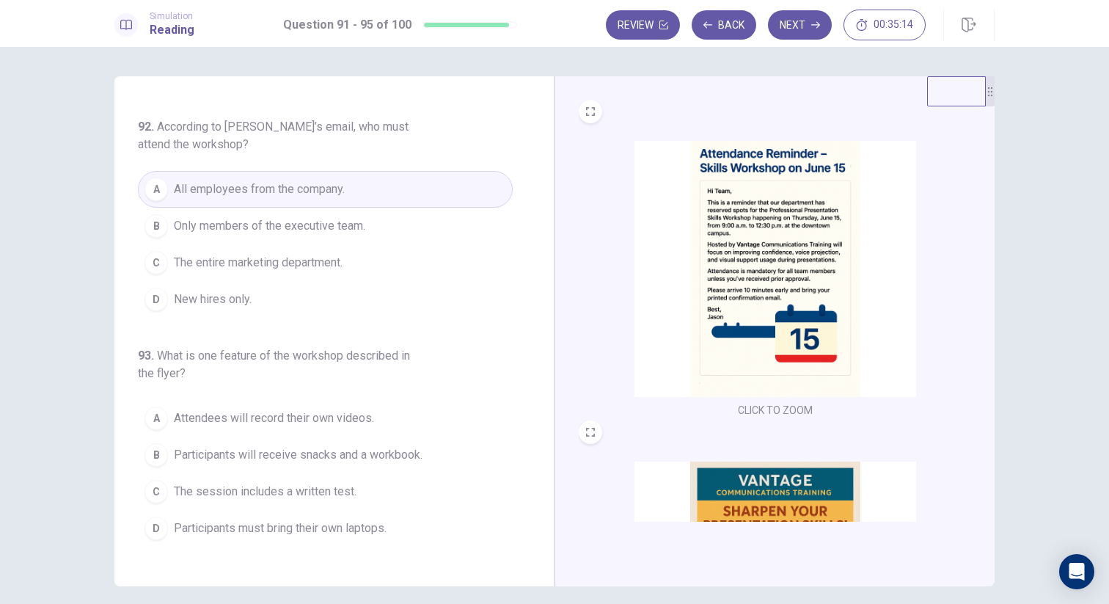
click at [741, 265] on img at bounding box center [775, 269] width 282 height 256
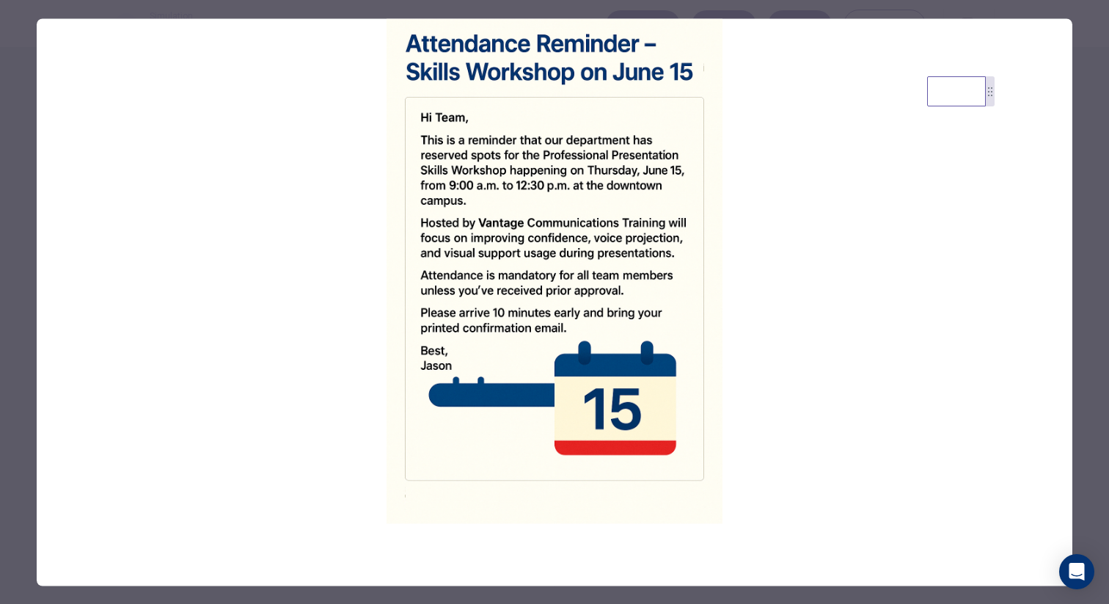
click at [6, 312] on div at bounding box center [554, 302] width 1109 height 604
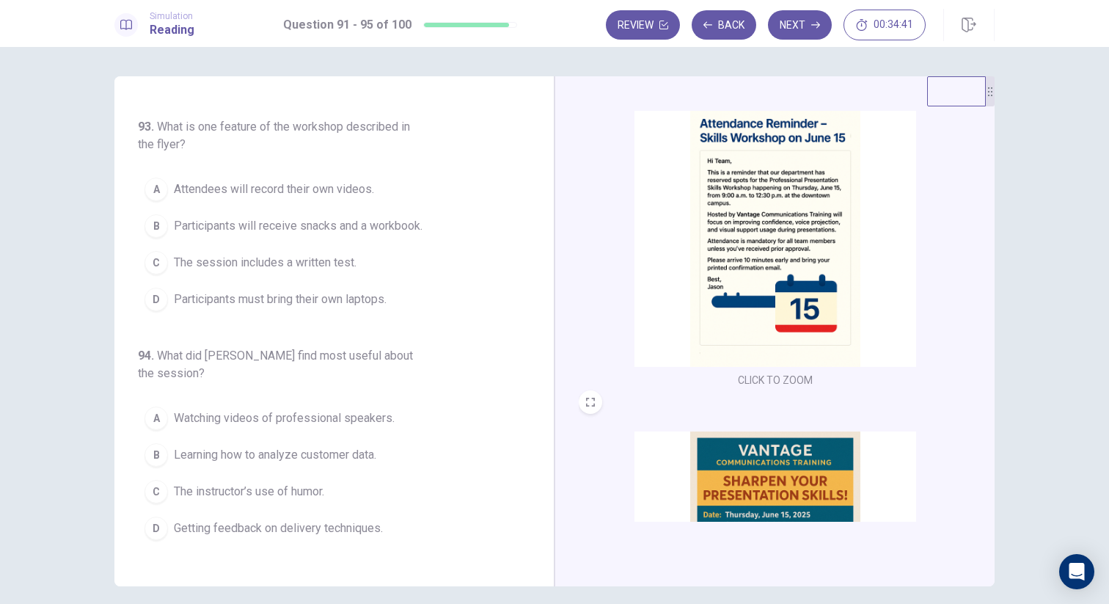
scroll to position [0, 0]
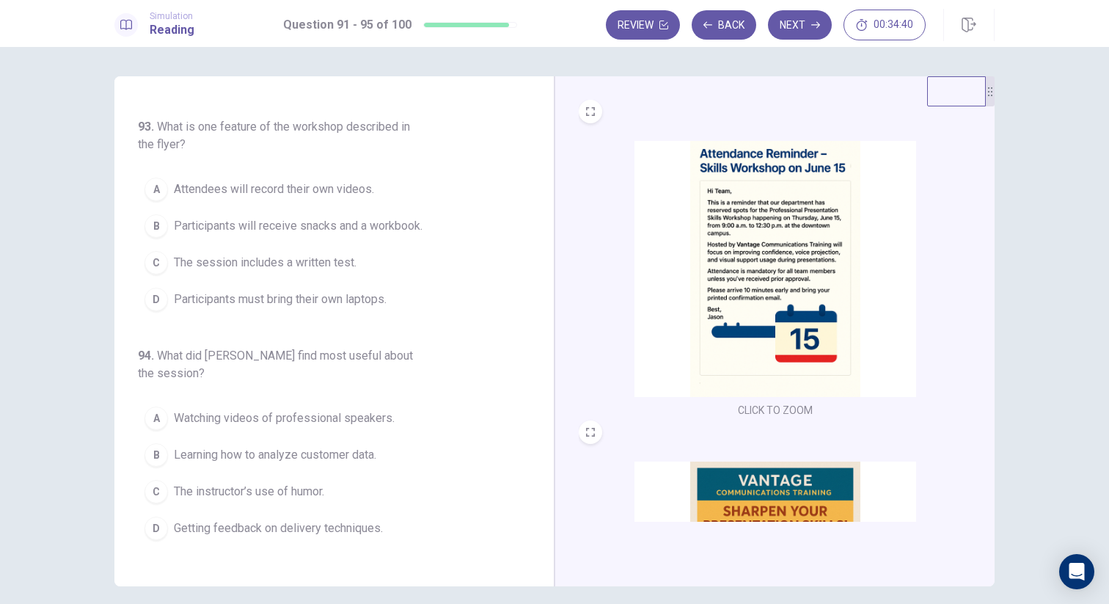
click at [749, 239] on img at bounding box center [775, 269] width 282 height 256
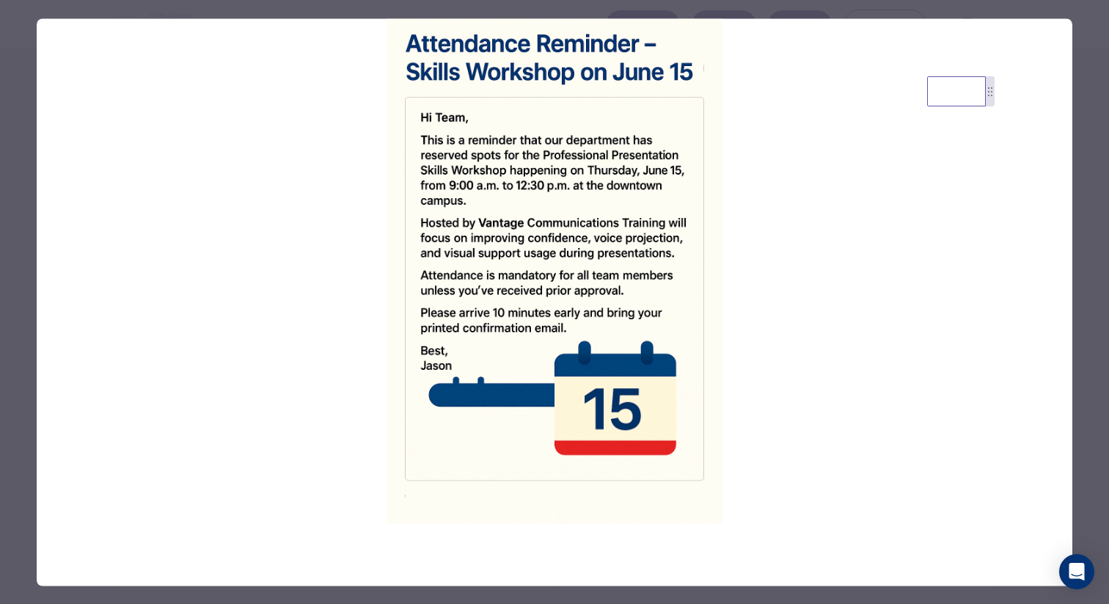
click at [26, 288] on div at bounding box center [554, 302] width 1109 height 604
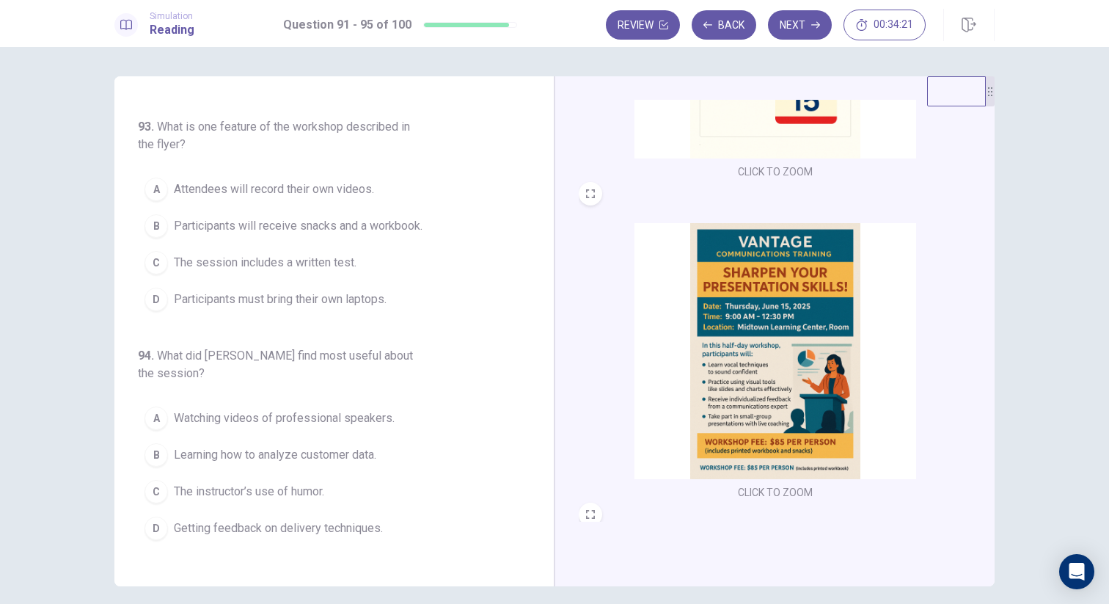
scroll to position [257, 0]
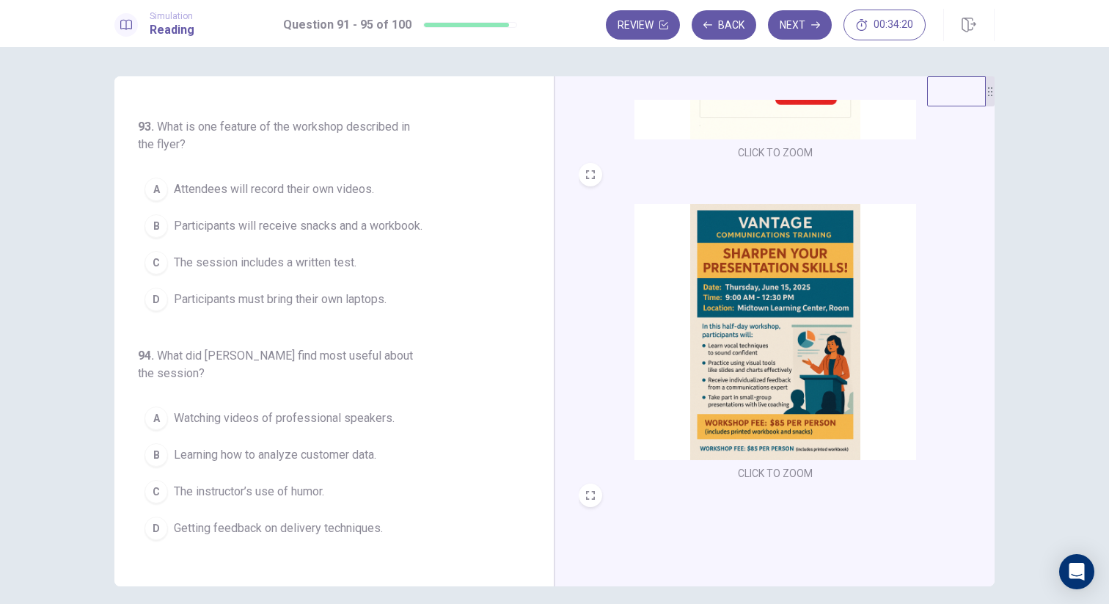
click at [741, 272] on img at bounding box center [775, 332] width 282 height 256
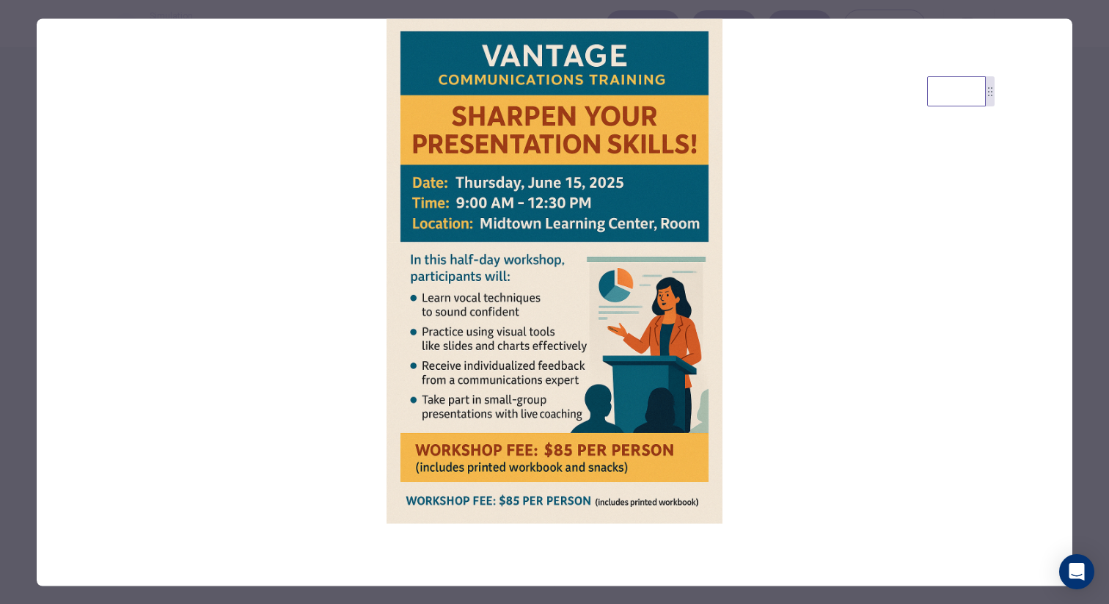
click at [29, 303] on div at bounding box center [554, 302] width 1109 height 604
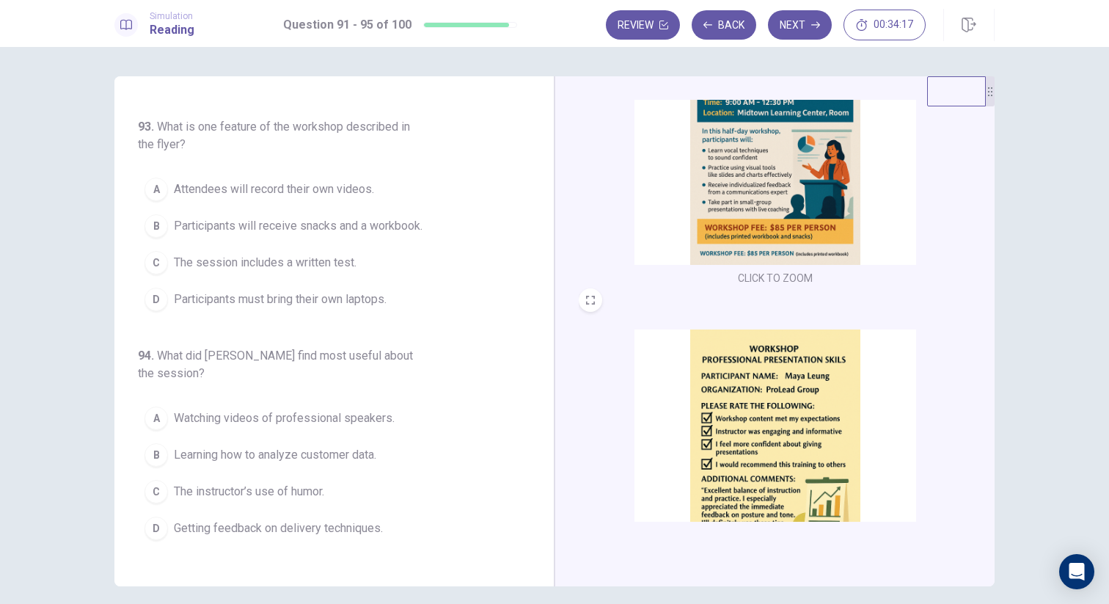
scroll to position [422, 0]
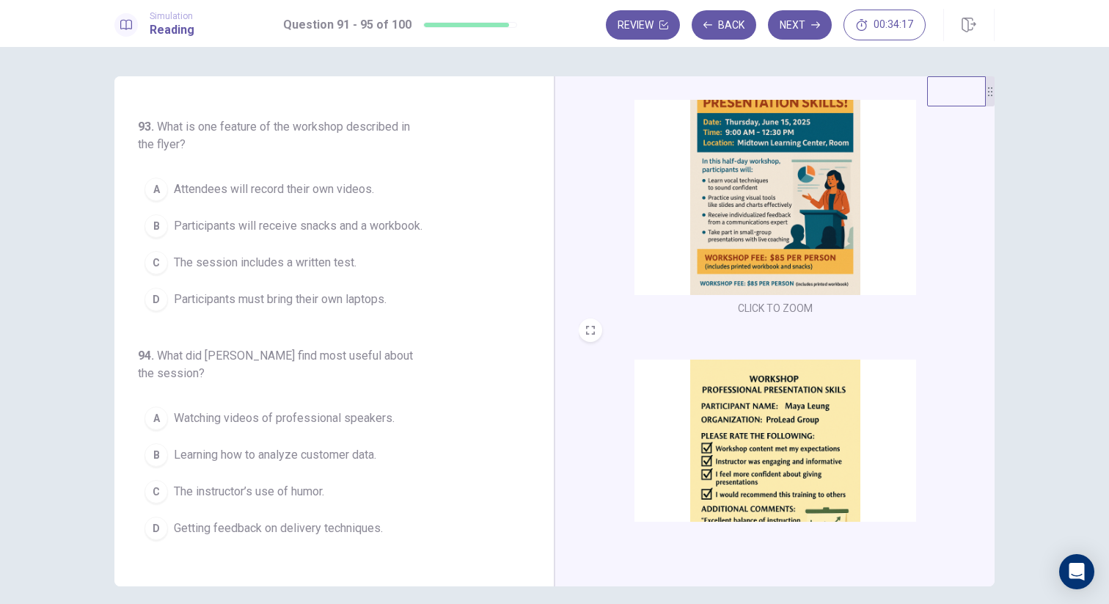
click at [736, 186] on img at bounding box center [775, 167] width 282 height 256
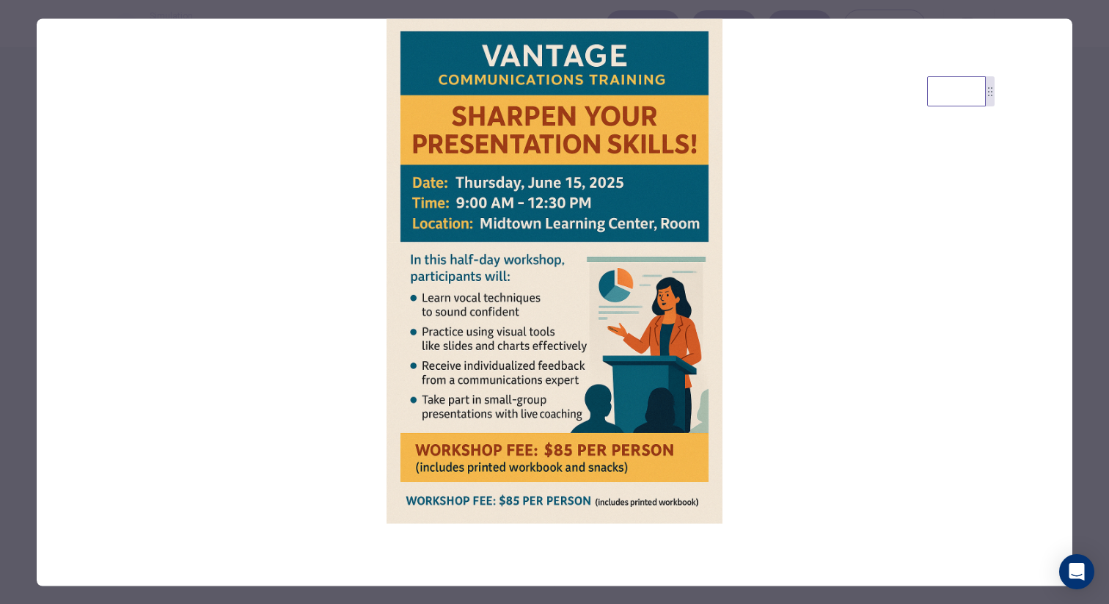
click at [22, 296] on div at bounding box center [554, 302] width 1109 height 604
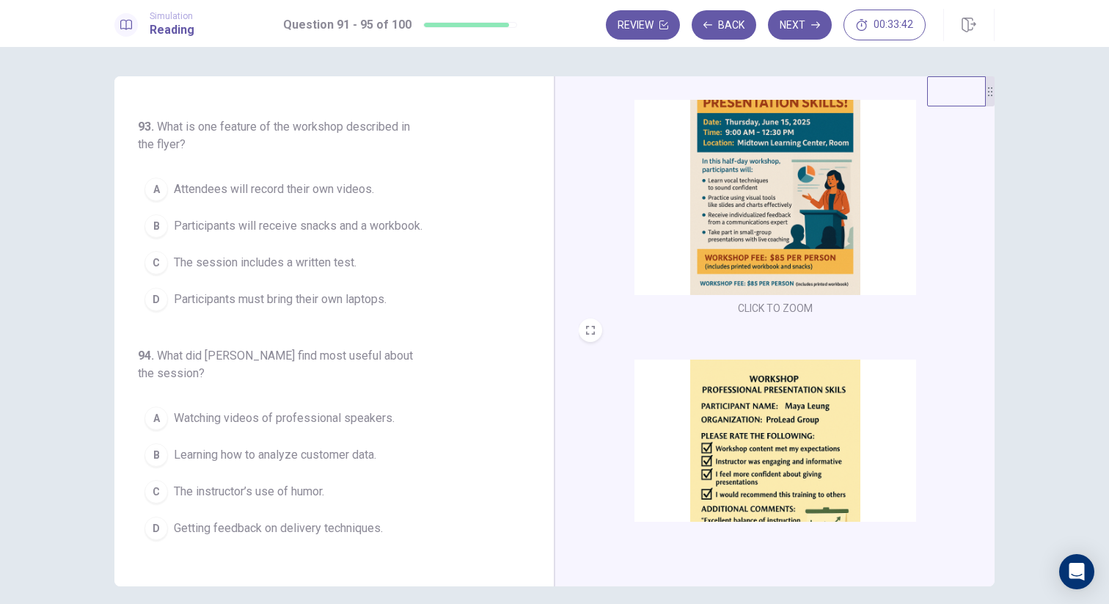
click at [323, 230] on span "Participants will receive snacks and a workbook." at bounding box center [298, 226] width 249 height 18
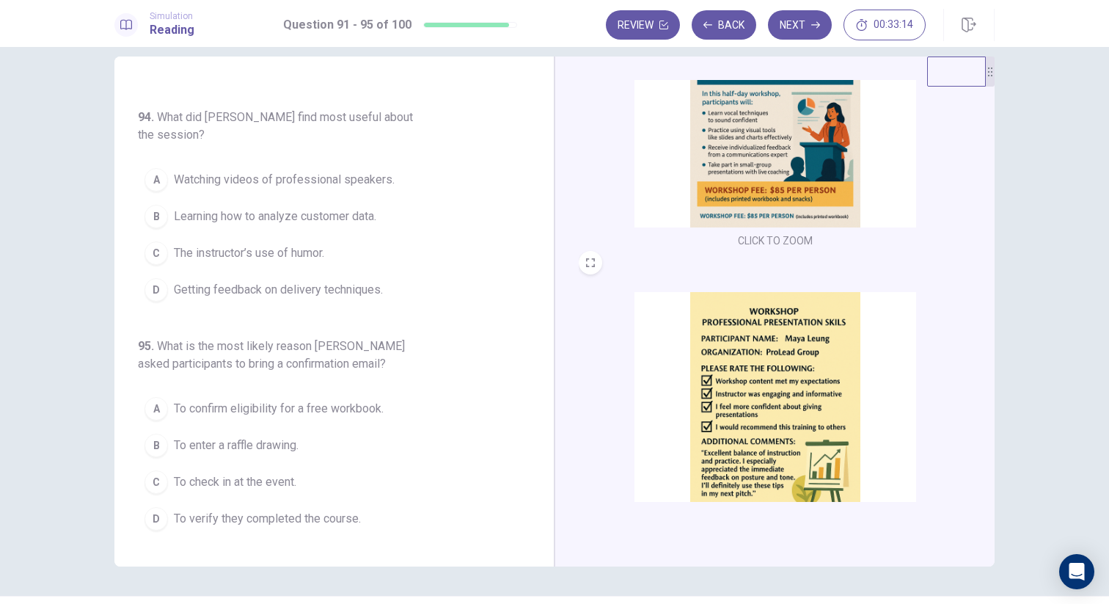
scroll to position [504, 0]
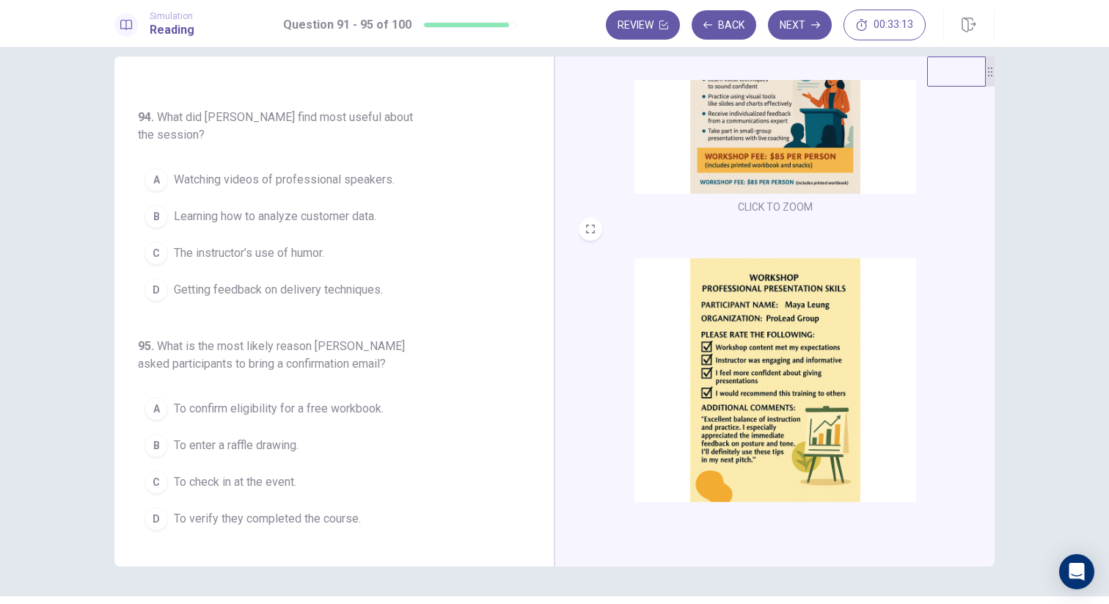
click at [762, 309] on img at bounding box center [775, 386] width 282 height 256
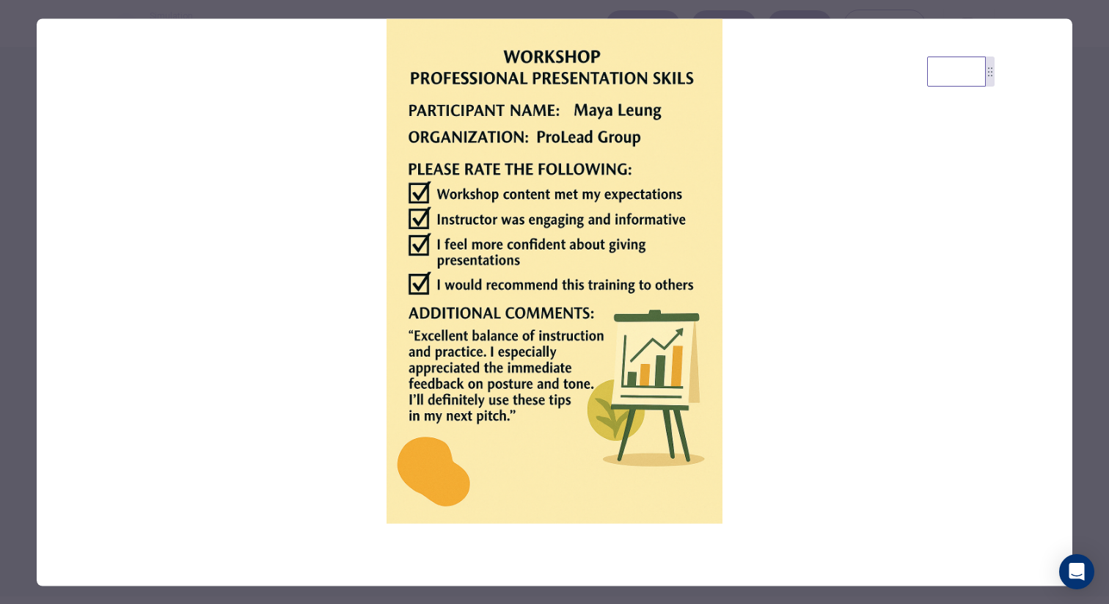
click at [30, 401] on div at bounding box center [554, 302] width 1109 height 604
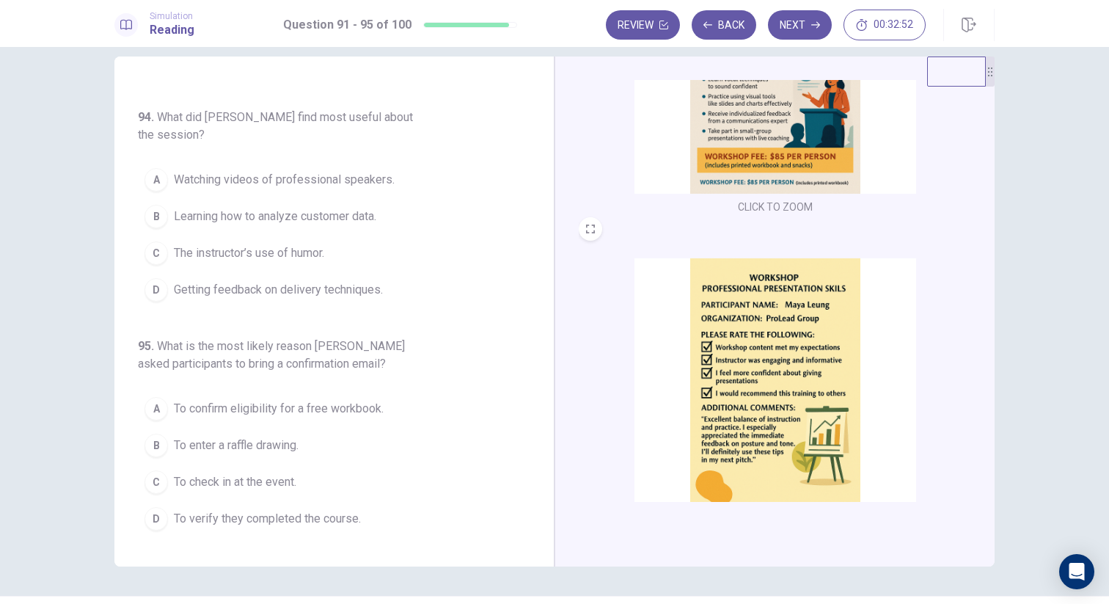
click at [225, 294] on span "Getting feedback on delivery techniques." at bounding box center [278, 290] width 209 height 18
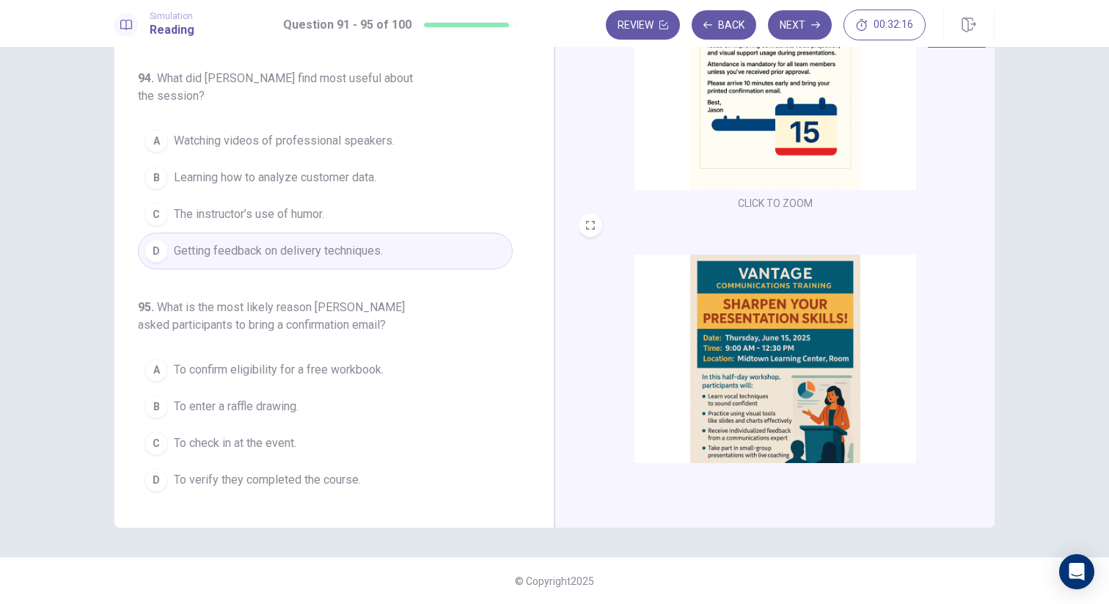
scroll to position [156, 0]
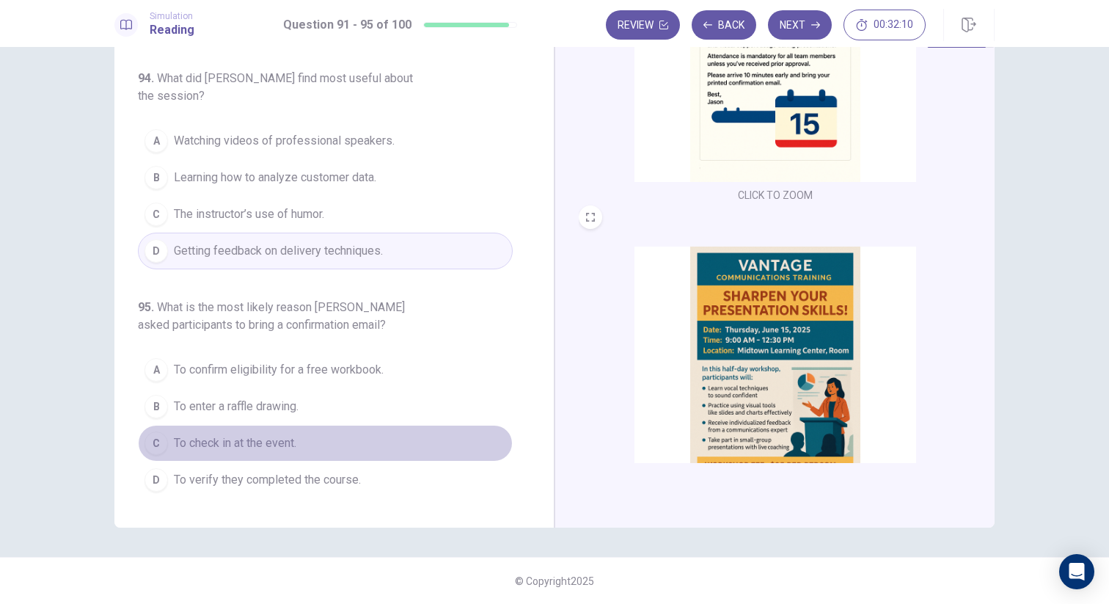
click at [248, 444] on span "To check in at the event." at bounding box center [235, 443] width 122 height 18
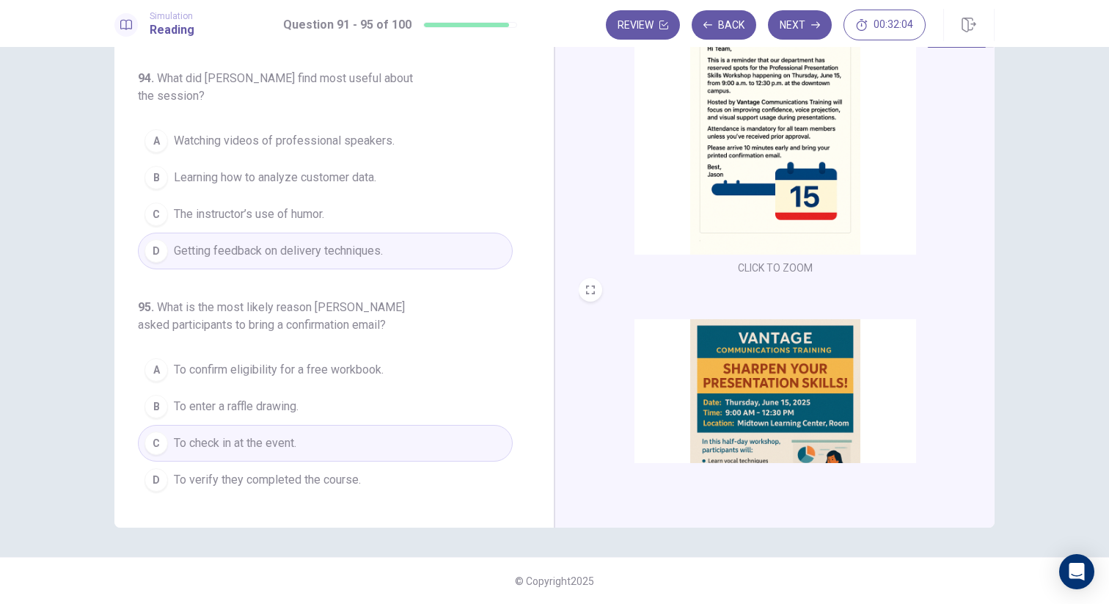
scroll to position [82, 0]
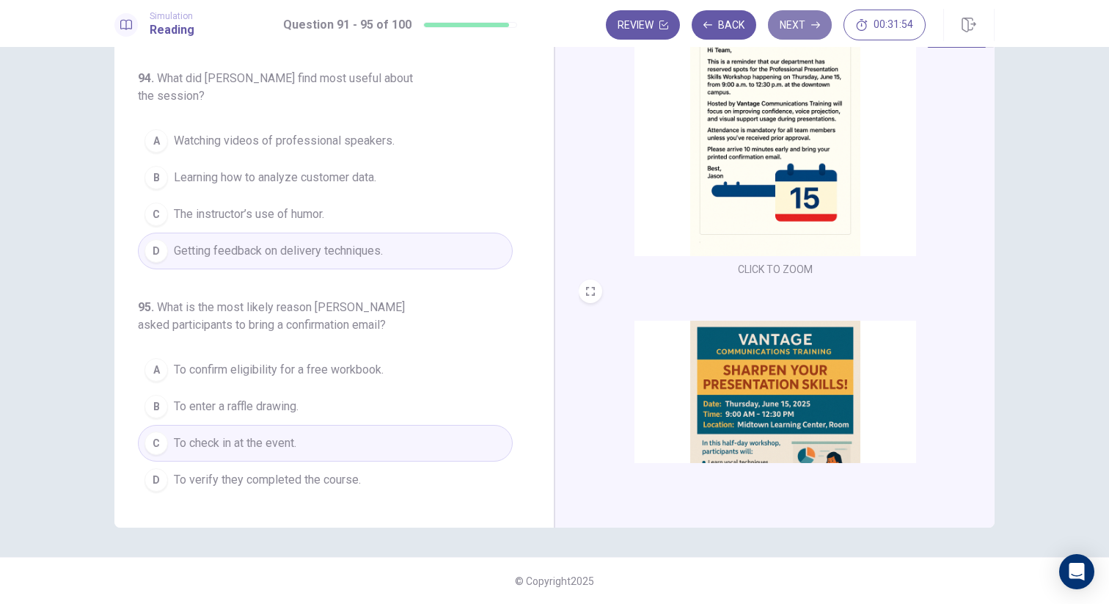
click at [789, 18] on button "Next" at bounding box center [800, 24] width 64 height 29
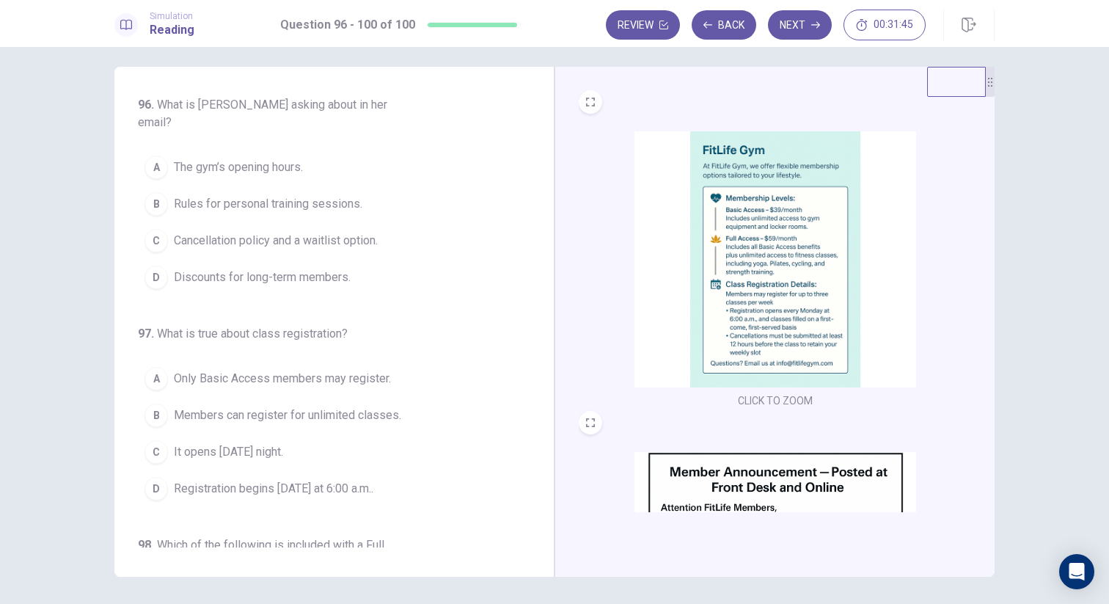
scroll to position [0, 0]
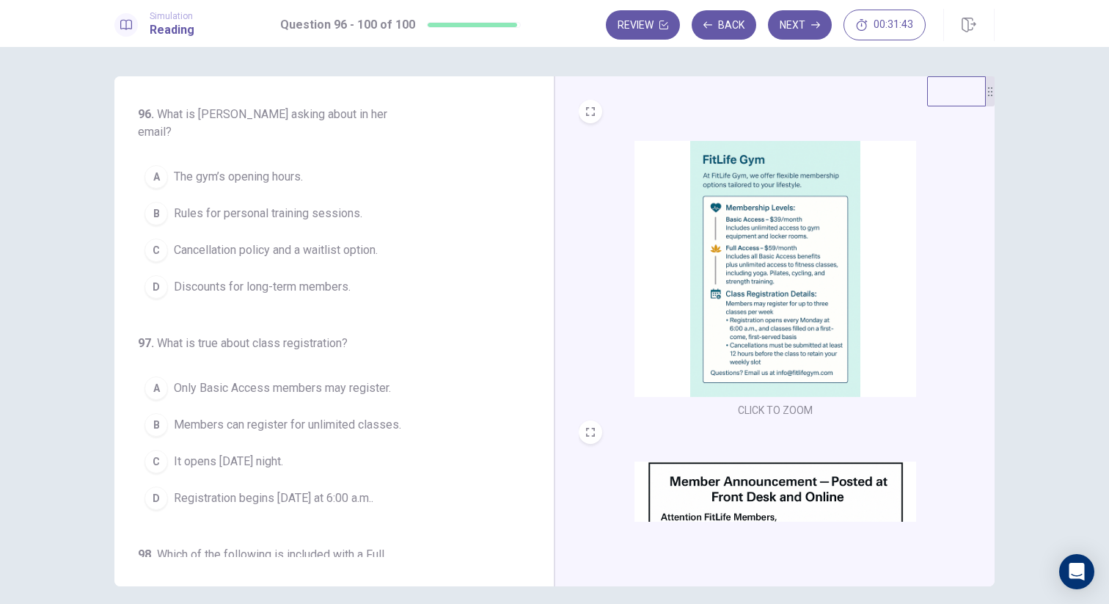
click at [705, 252] on img at bounding box center [775, 269] width 282 height 256
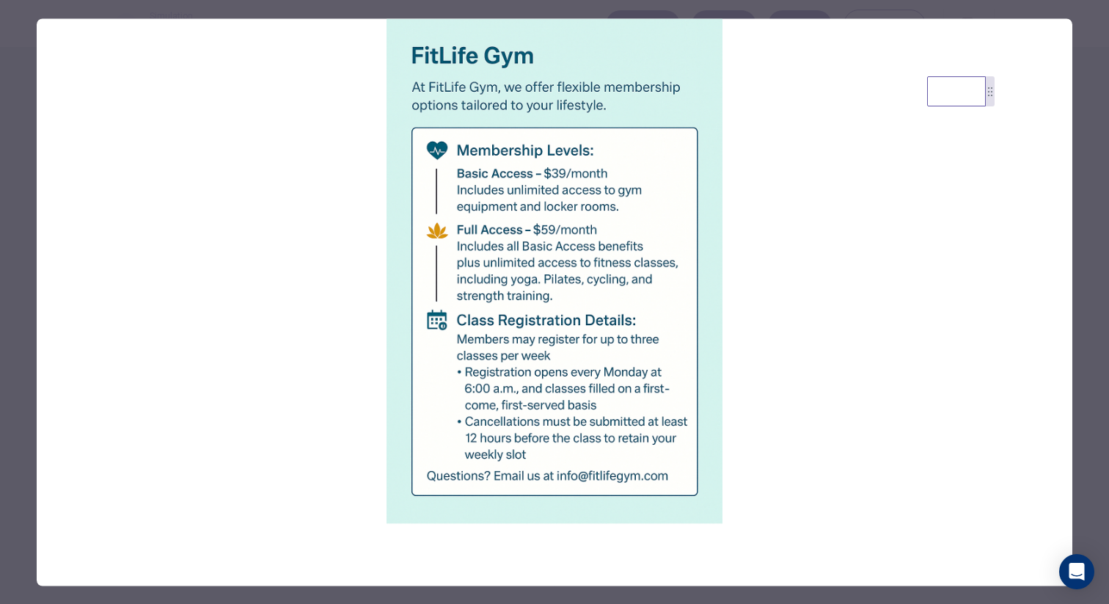
click at [16, 247] on div at bounding box center [554, 302] width 1109 height 604
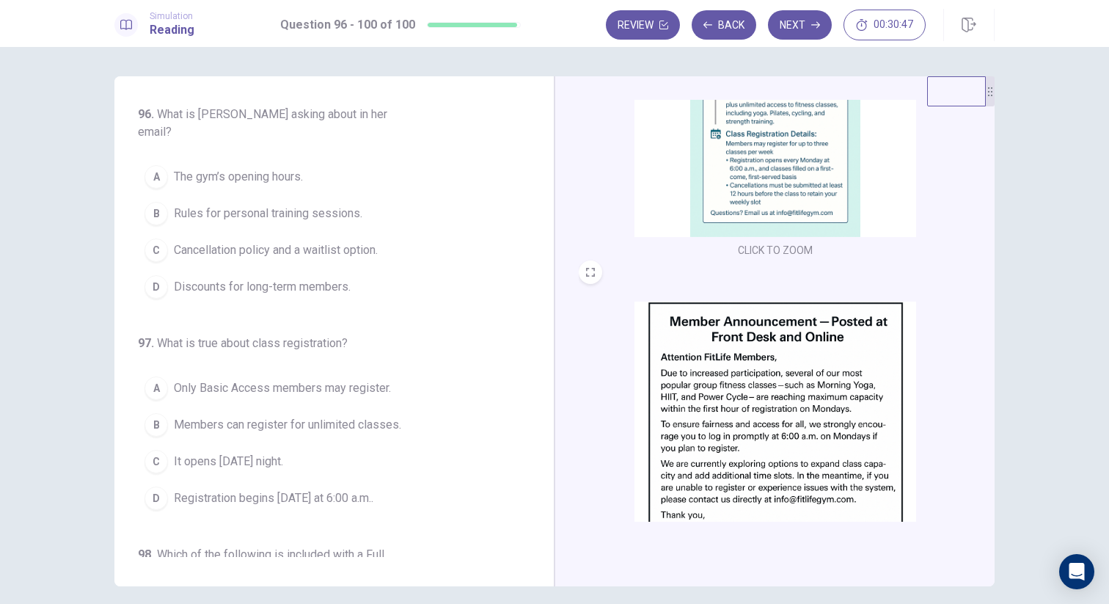
scroll to position [211, 0]
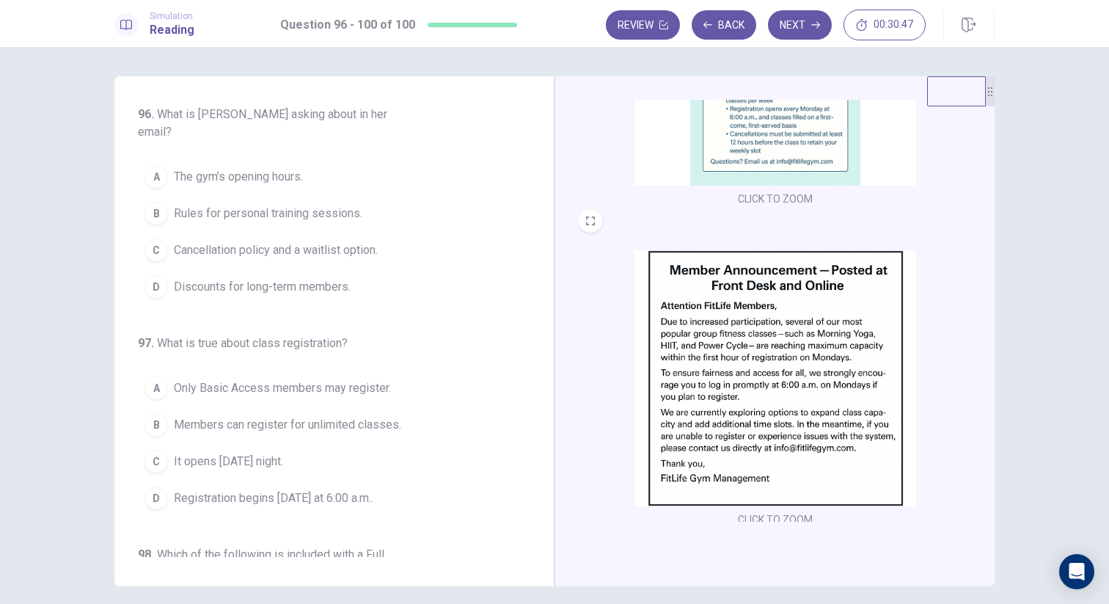
click at [744, 302] on img at bounding box center [775, 378] width 282 height 256
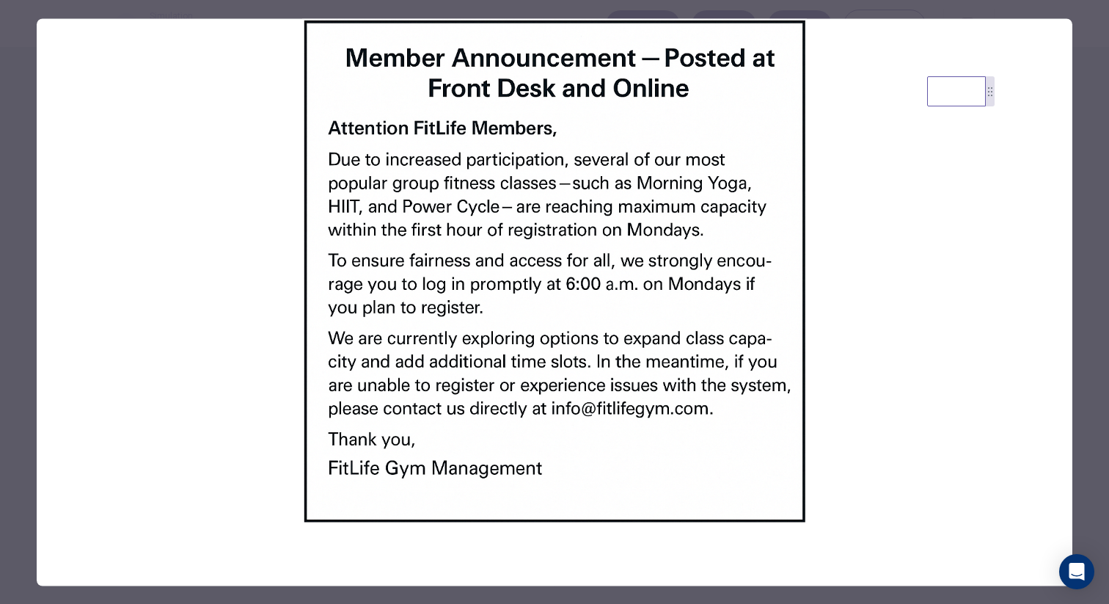
click at [17, 271] on div at bounding box center [554, 302] width 1109 height 604
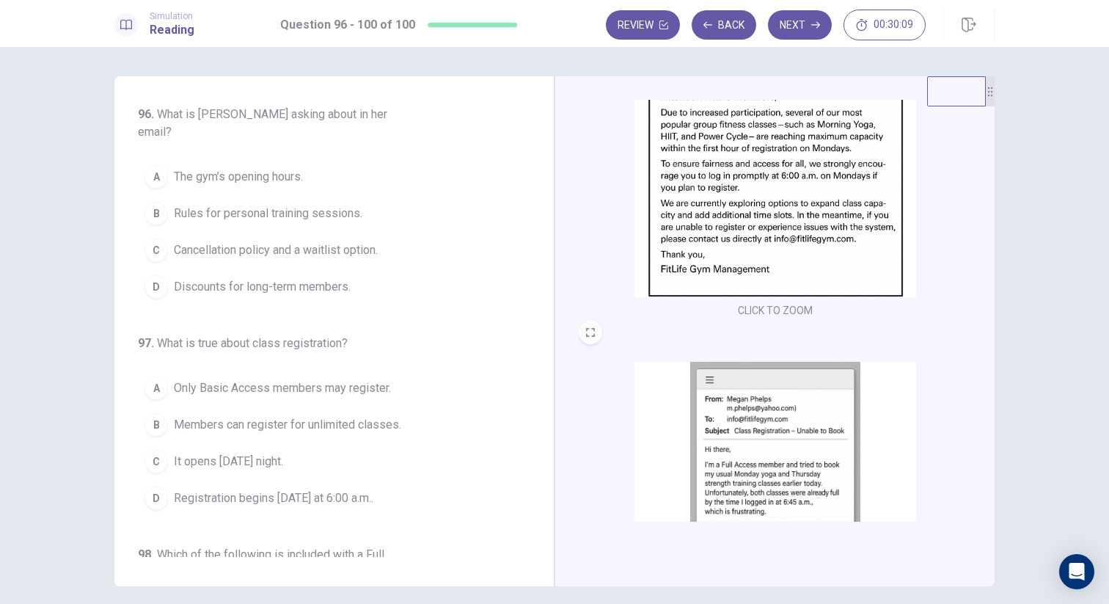
scroll to position [540, 0]
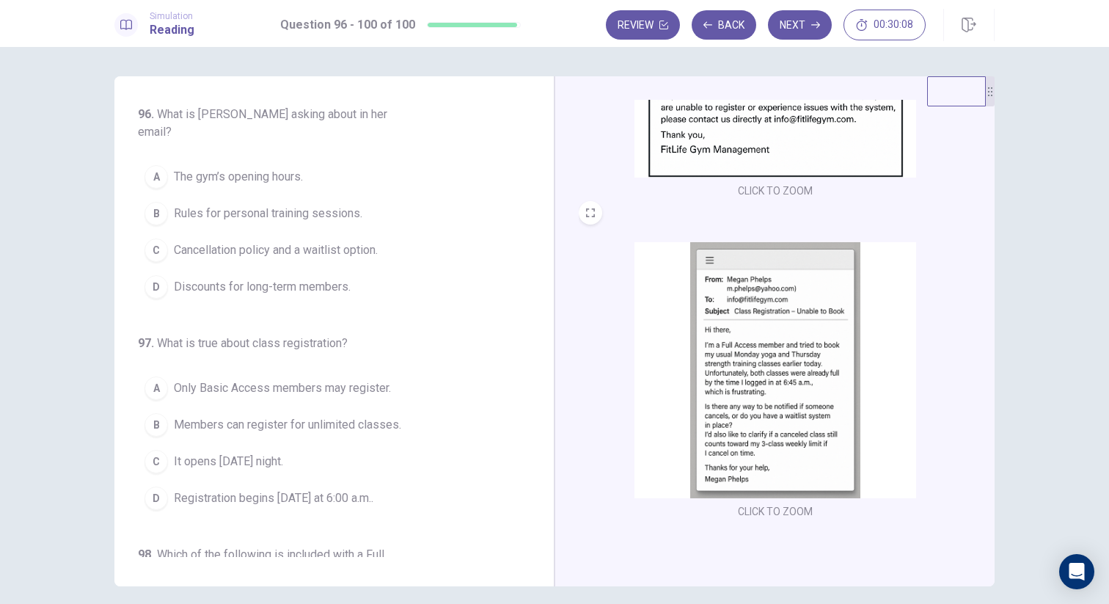
click at [721, 329] on img at bounding box center [775, 370] width 282 height 256
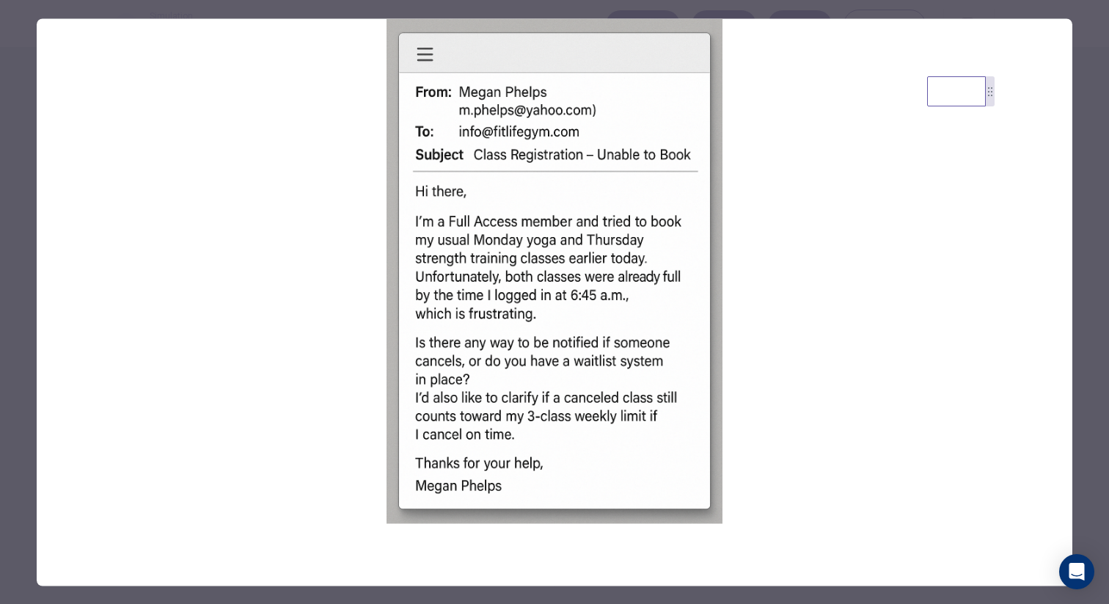
click at [13, 322] on div at bounding box center [554, 302] width 1109 height 604
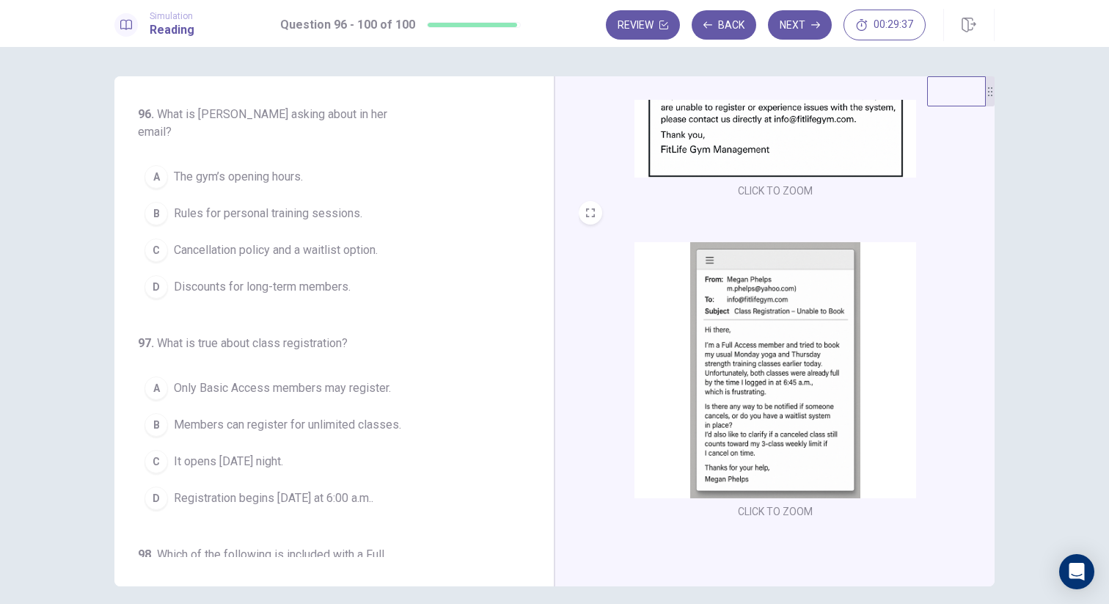
scroll to position [0, 0]
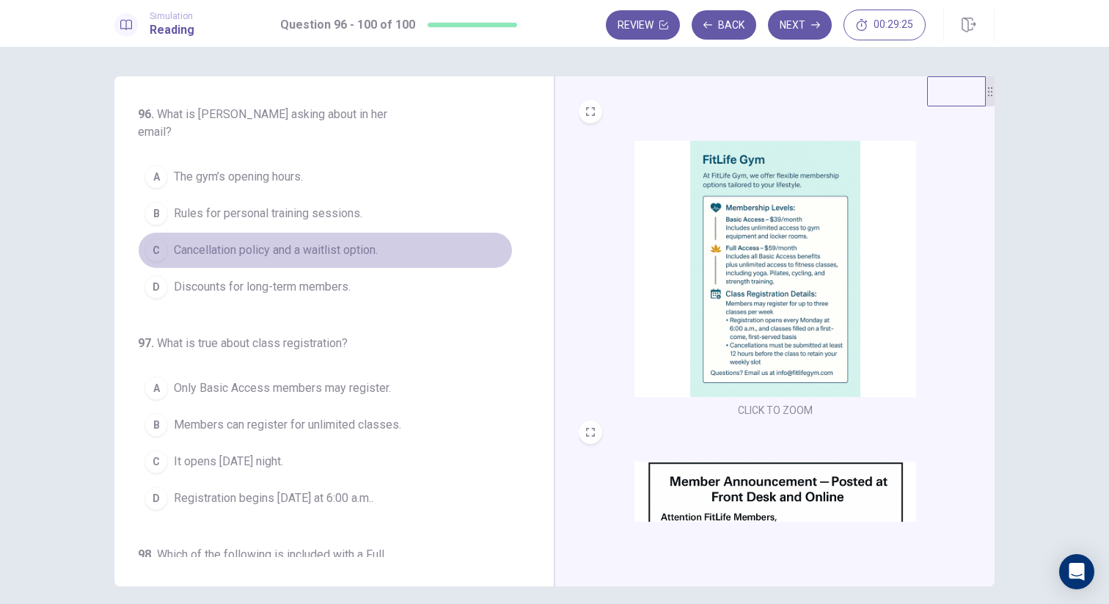
click at [238, 241] on span "Cancellation policy and a waitlist option." at bounding box center [276, 250] width 204 height 18
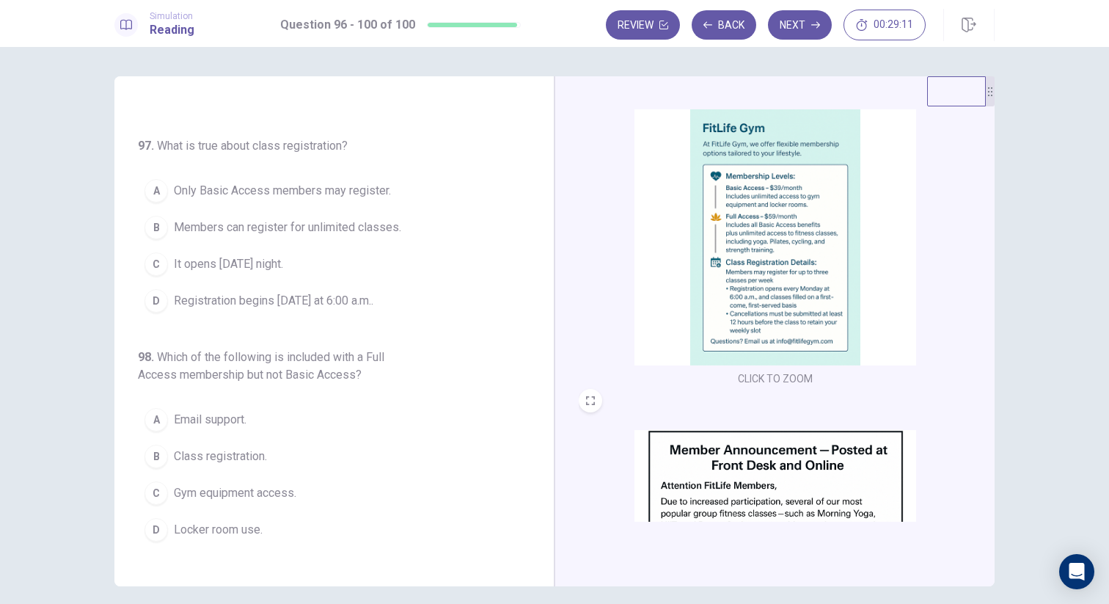
scroll to position [34, 0]
click at [359, 292] on span "Registration begins [DATE] at 6:00 a.m.." at bounding box center [273, 301] width 199 height 18
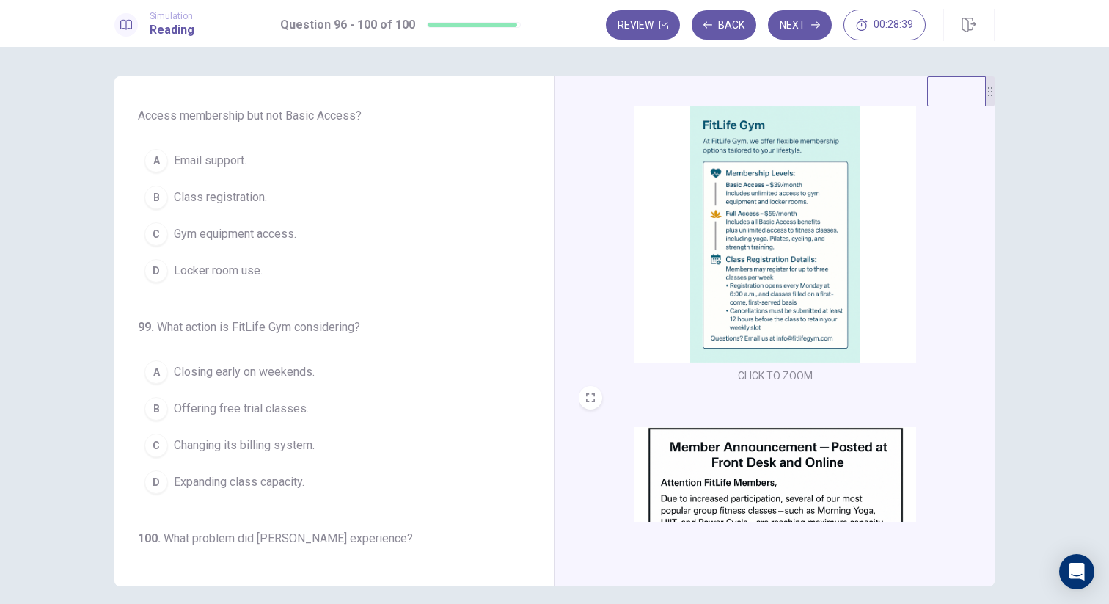
scroll to position [461, 0]
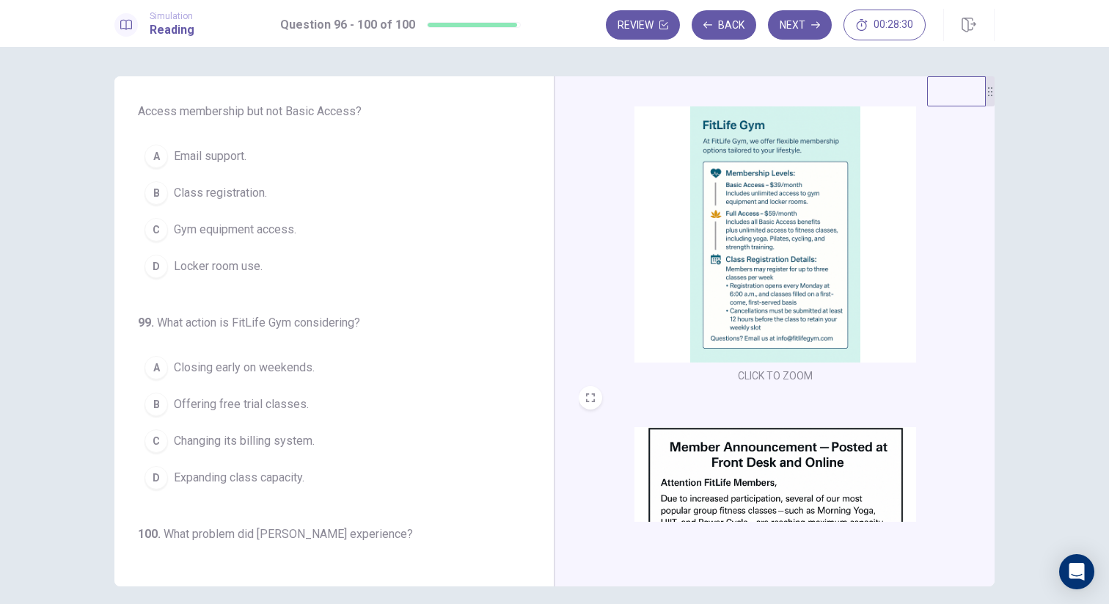
click at [235, 184] on span "Class registration." at bounding box center [220, 193] width 93 height 18
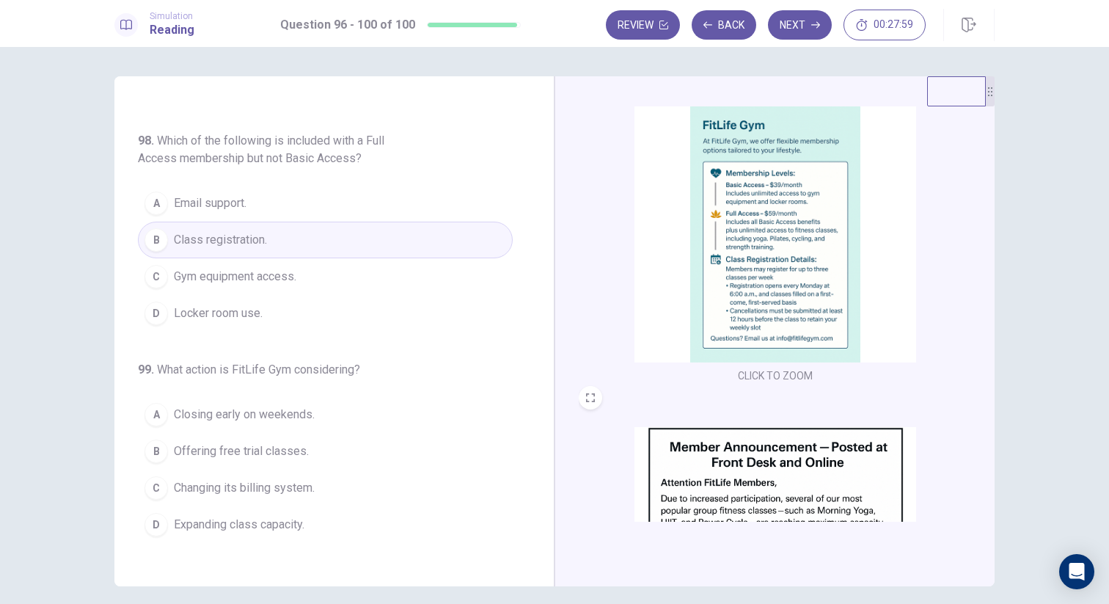
scroll to position [416, 0]
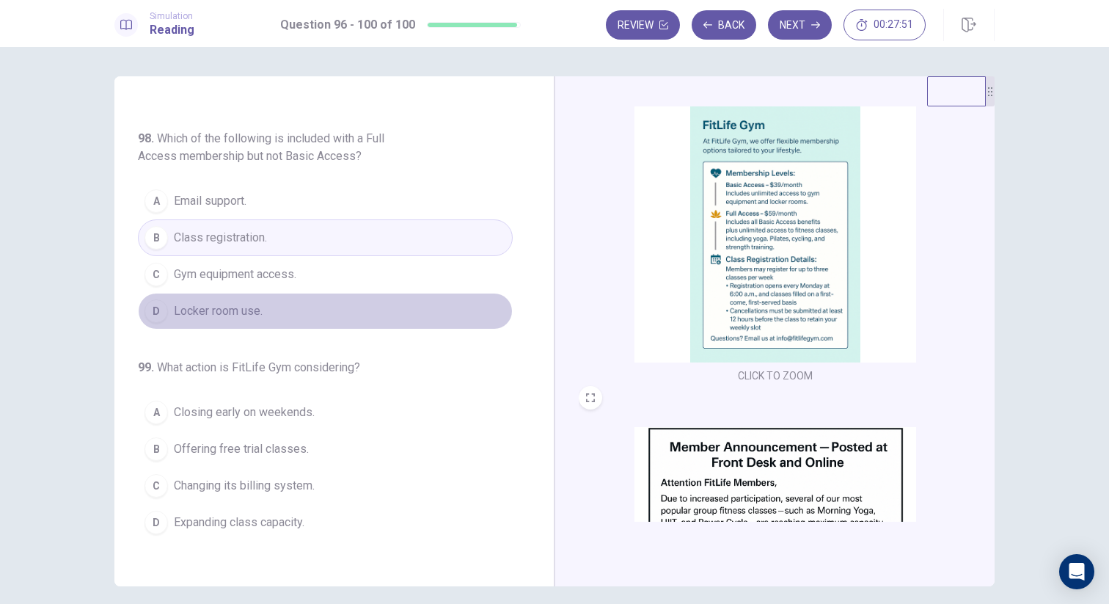
click at [254, 302] on span "Locker room use." at bounding box center [218, 311] width 89 height 18
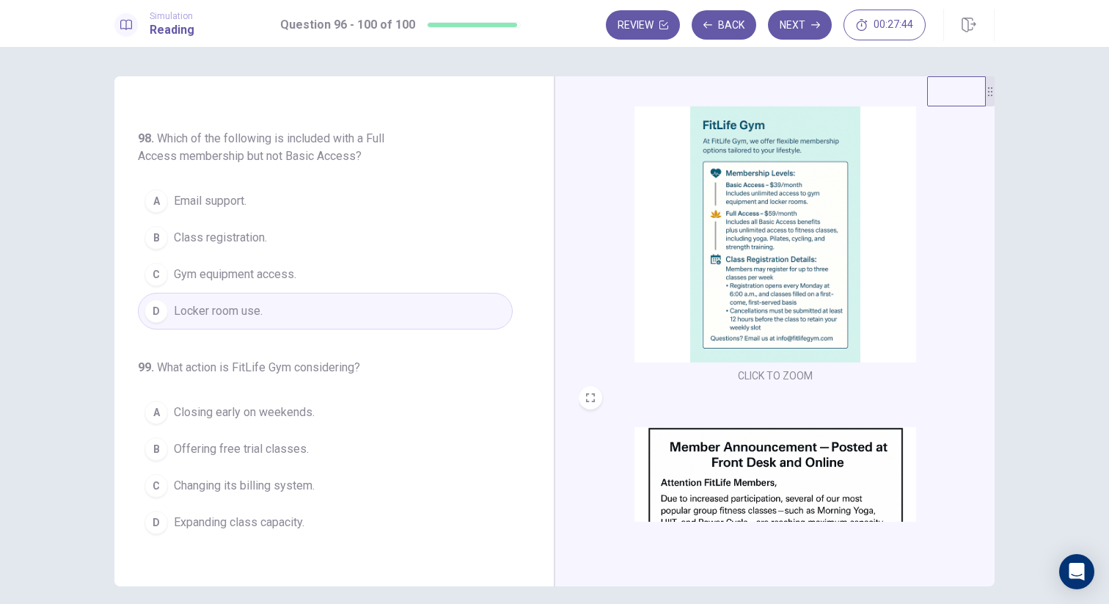
click at [266, 265] on span "Gym equipment access." at bounding box center [235, 274] width 122 height 18
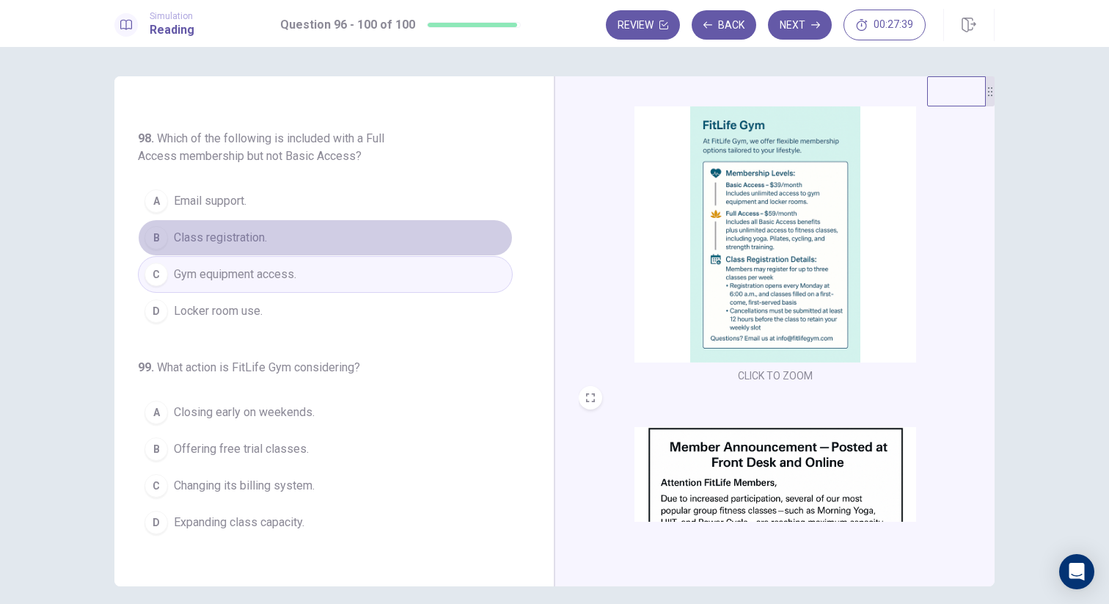
click at [273, 221] on button "B Class registration." at bounding box center [325, 237] width 375 height 37
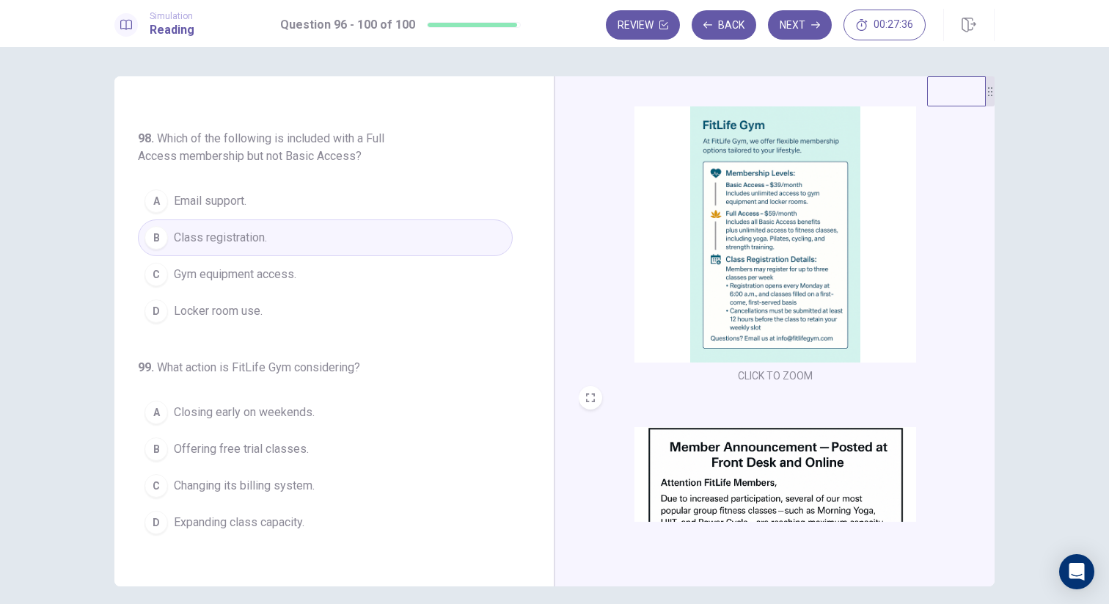
click at [700, 266] on img at bounding box center [775, 234] width 282 height 256
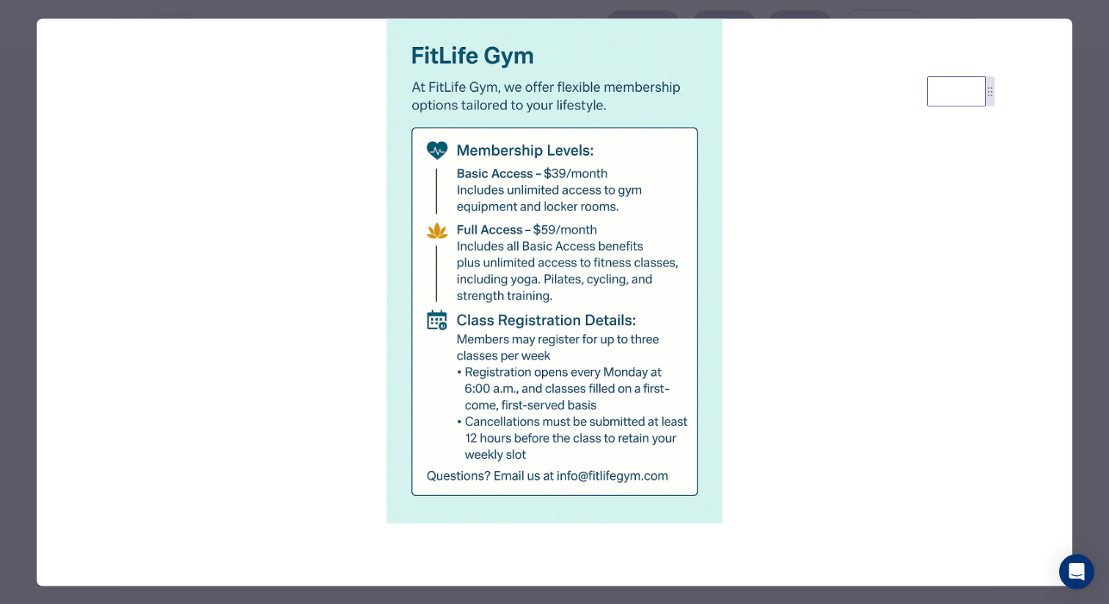
click at [28, 337] on div at bounding box center [554, 302] width 1109 height 604
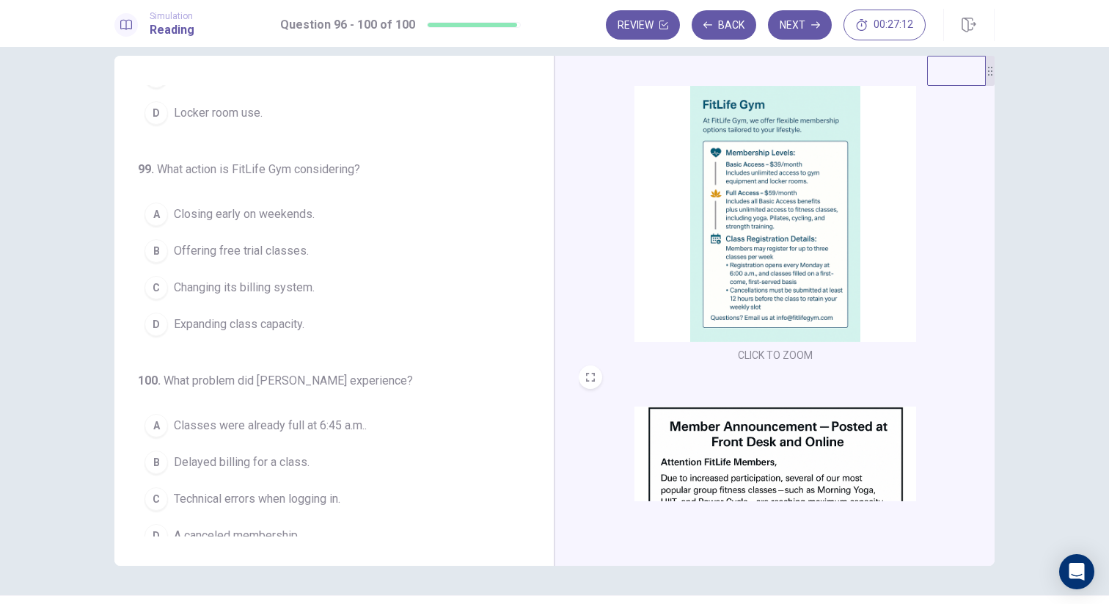
scroll to position [22, 0]
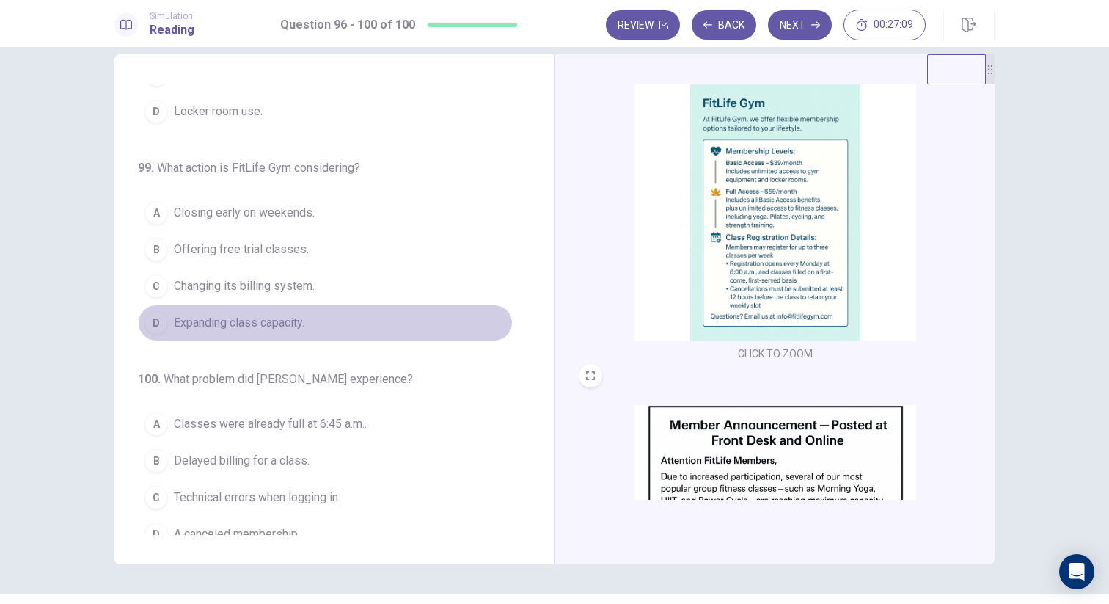
click at [230, 314] on span "Expanding class capacity." at bounding box center [239, 323] width 131 height 18
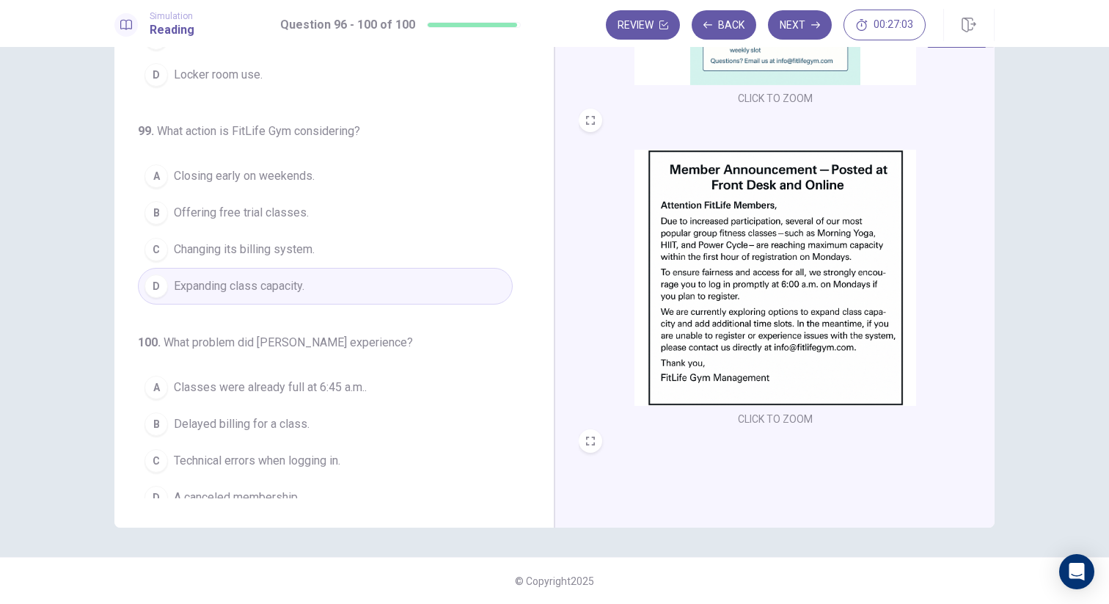
scroll to position [540, 0]
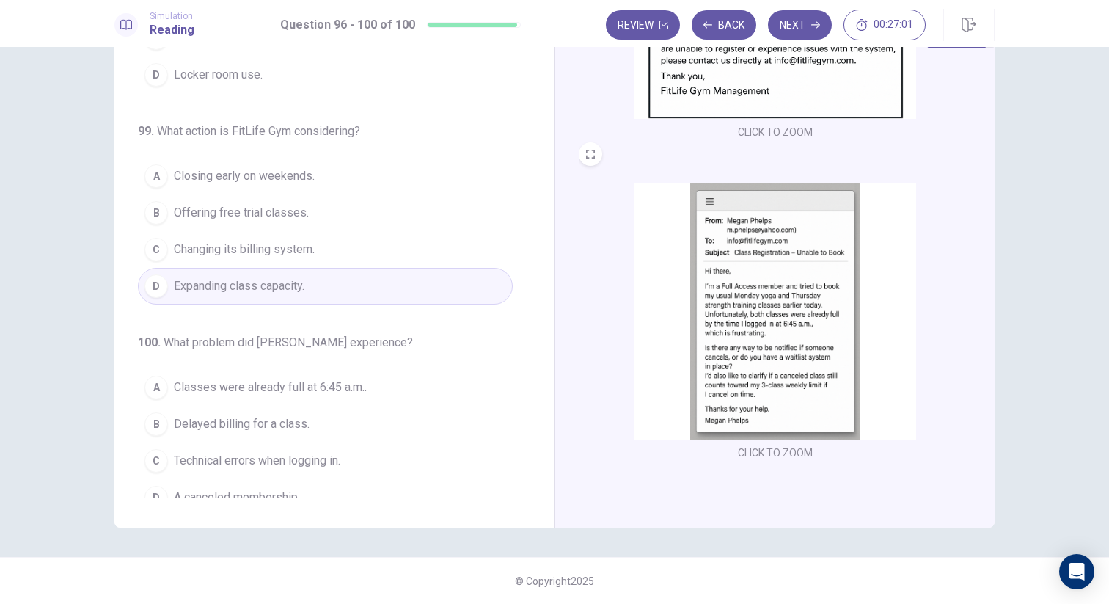
click at [277, 378] on span "Classes were already full at 6:45 a.m.." at bounding box center [270, 387] width 193 height 18
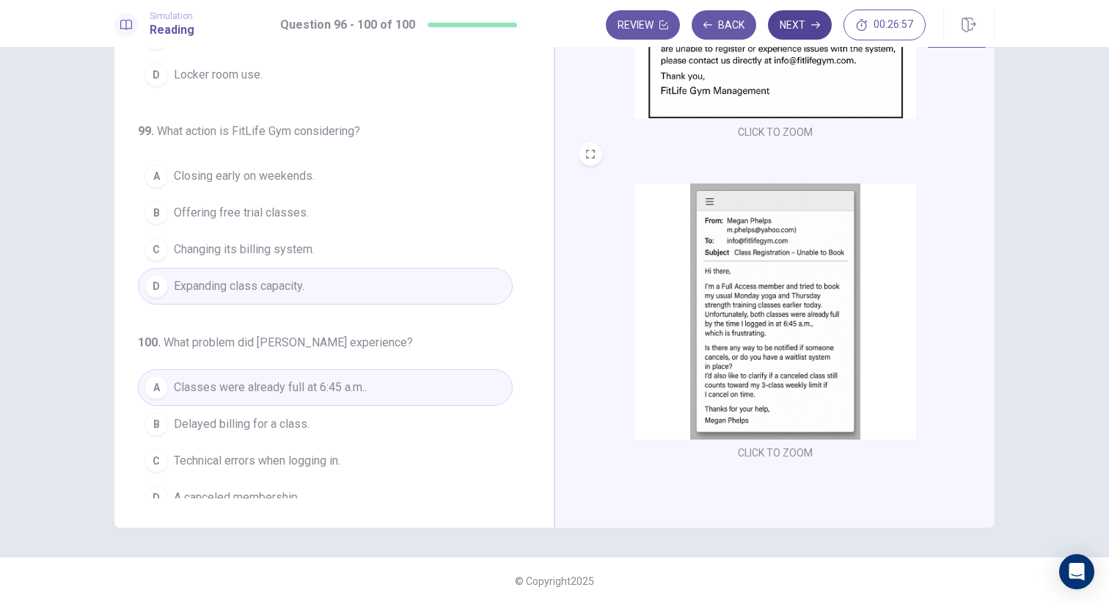
click at [798, 22] on button "Next" at bounding box center [800, 24] width 64 height 29
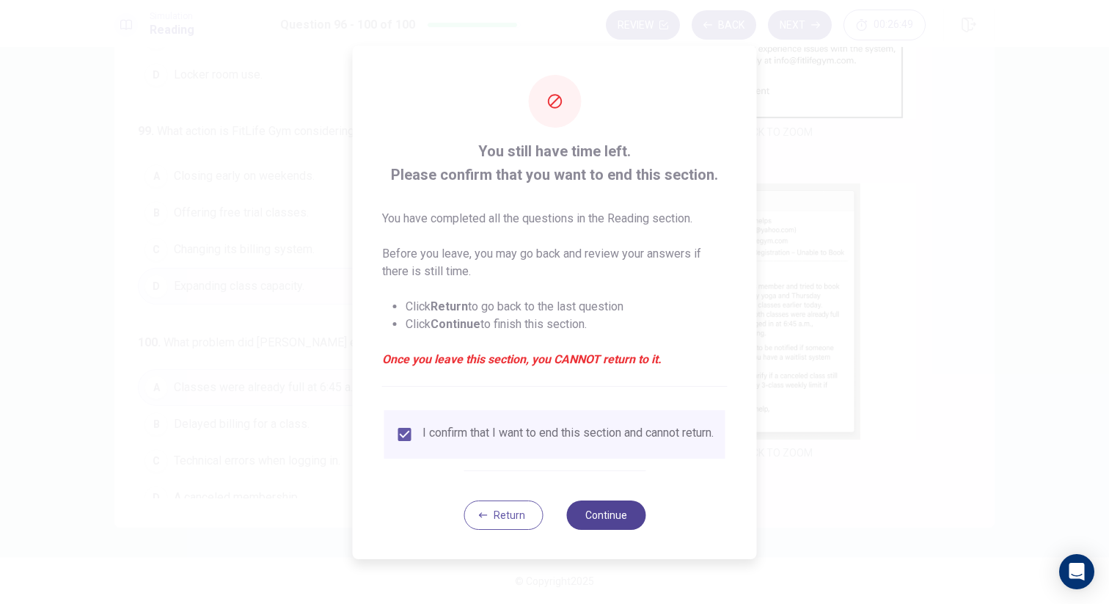
click at [590, 519] on button "Continue" at bounding box center [605, 514] width 79 height 29
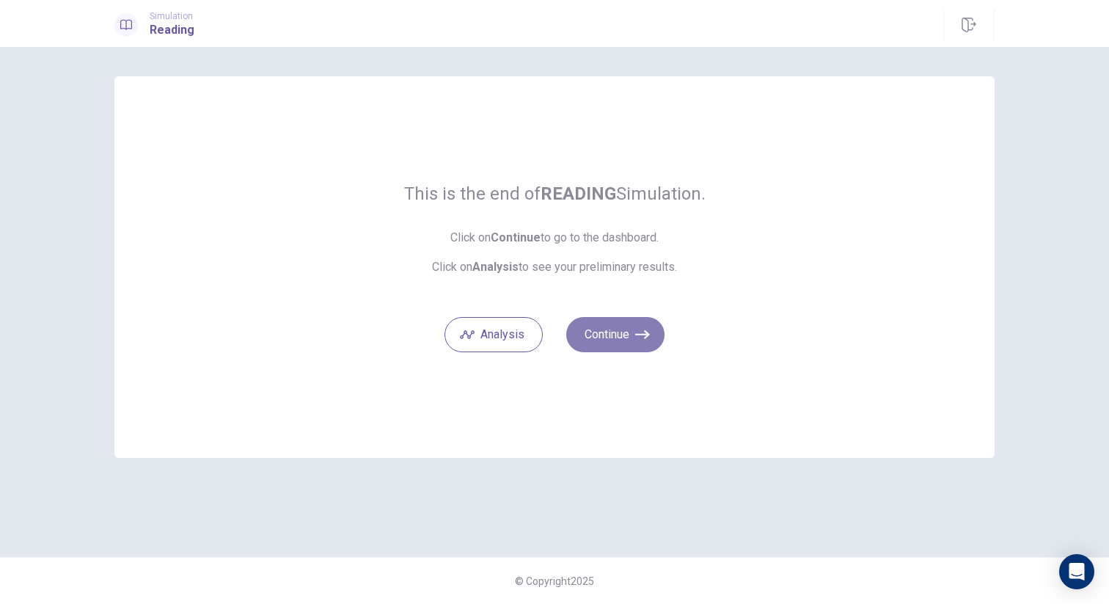
click at [610, 321] on button "Continue" at bounding box center [615, 334] width 98 height 35
